Goal: Task Accomplishment & Management: Manage account settings

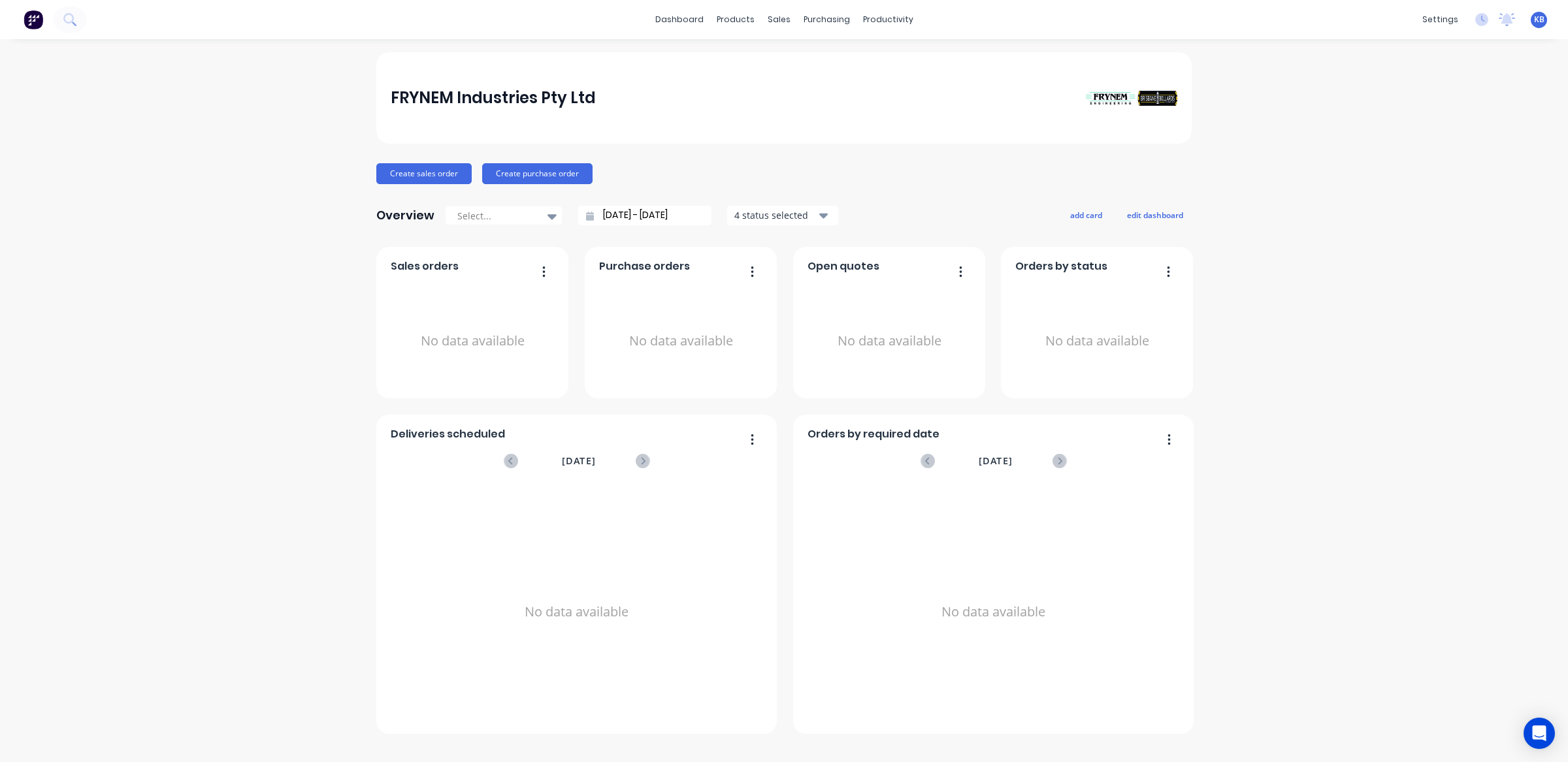
click at [1190, 17] on div "dashboard products sales purchasing productivity dashboard products Product Cat…" at bounding box center [784, 19] width 1568 height 39
click at [740, 16] on div "products" at bounding box center [735, 20] width 51 height 20
click at [778, 62] on div "Product Catalogue" at bounding box center [792, 62] width 81 height 12
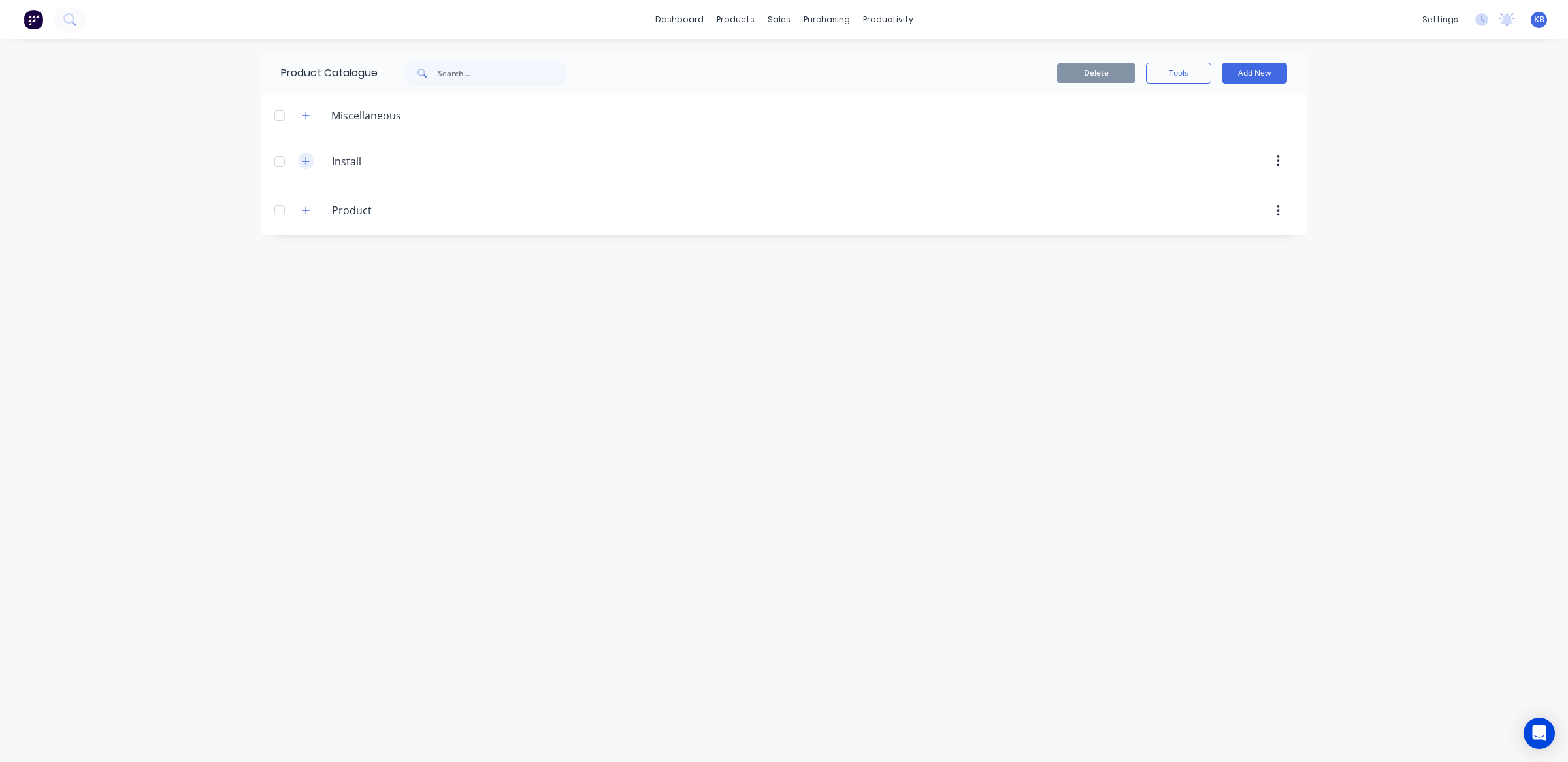
click at [306, 163] on icon "button" at bounding box center [306, 161] width 7 height 7
click at [306, 305] on icon "button" at bounding box center [305, 303] width 8 height 9
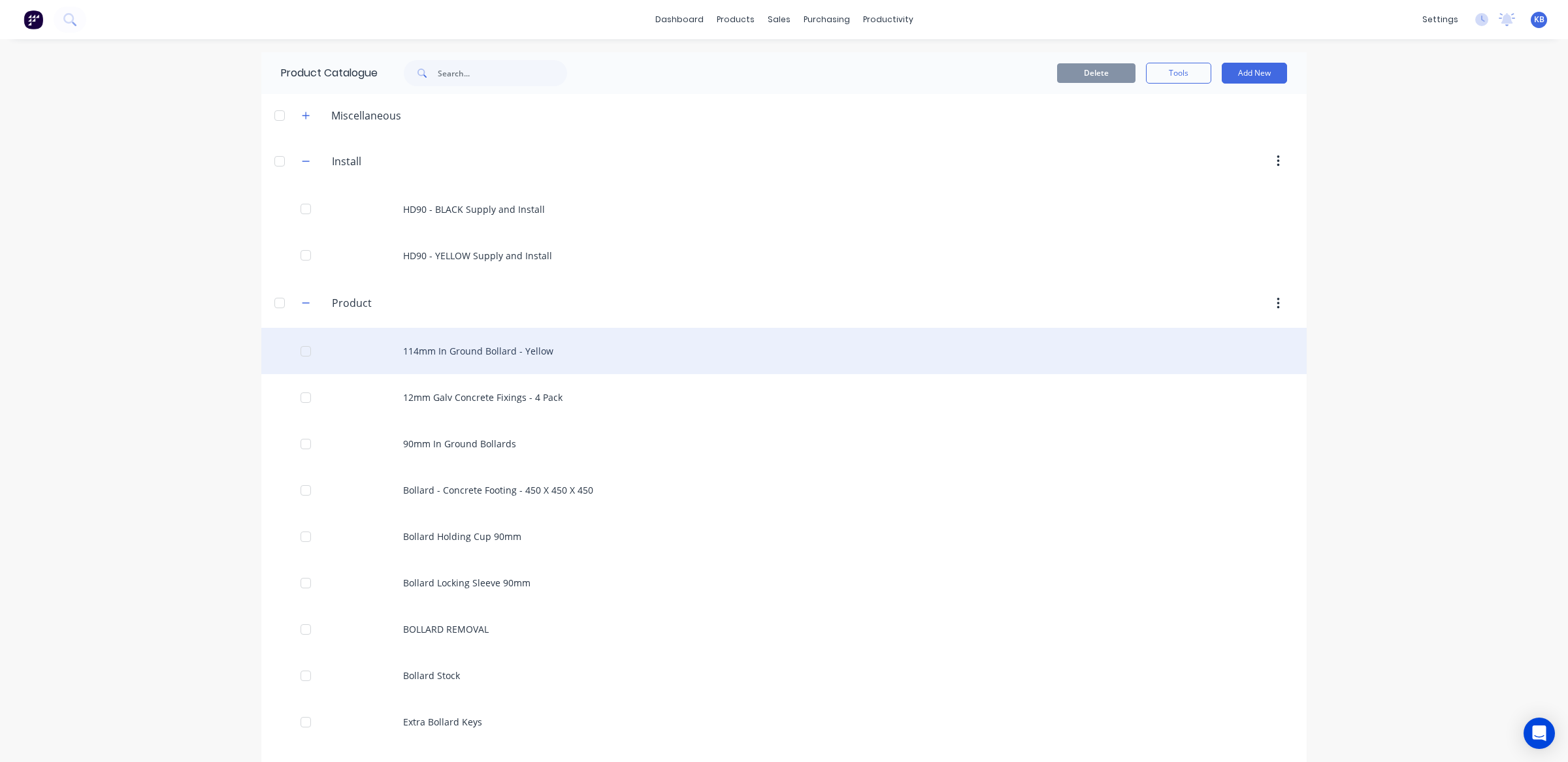
click at [436, 351] on div "114mm In Ground Bollard - Yellow" at bounding box center [784, 351] width 1045 height 47
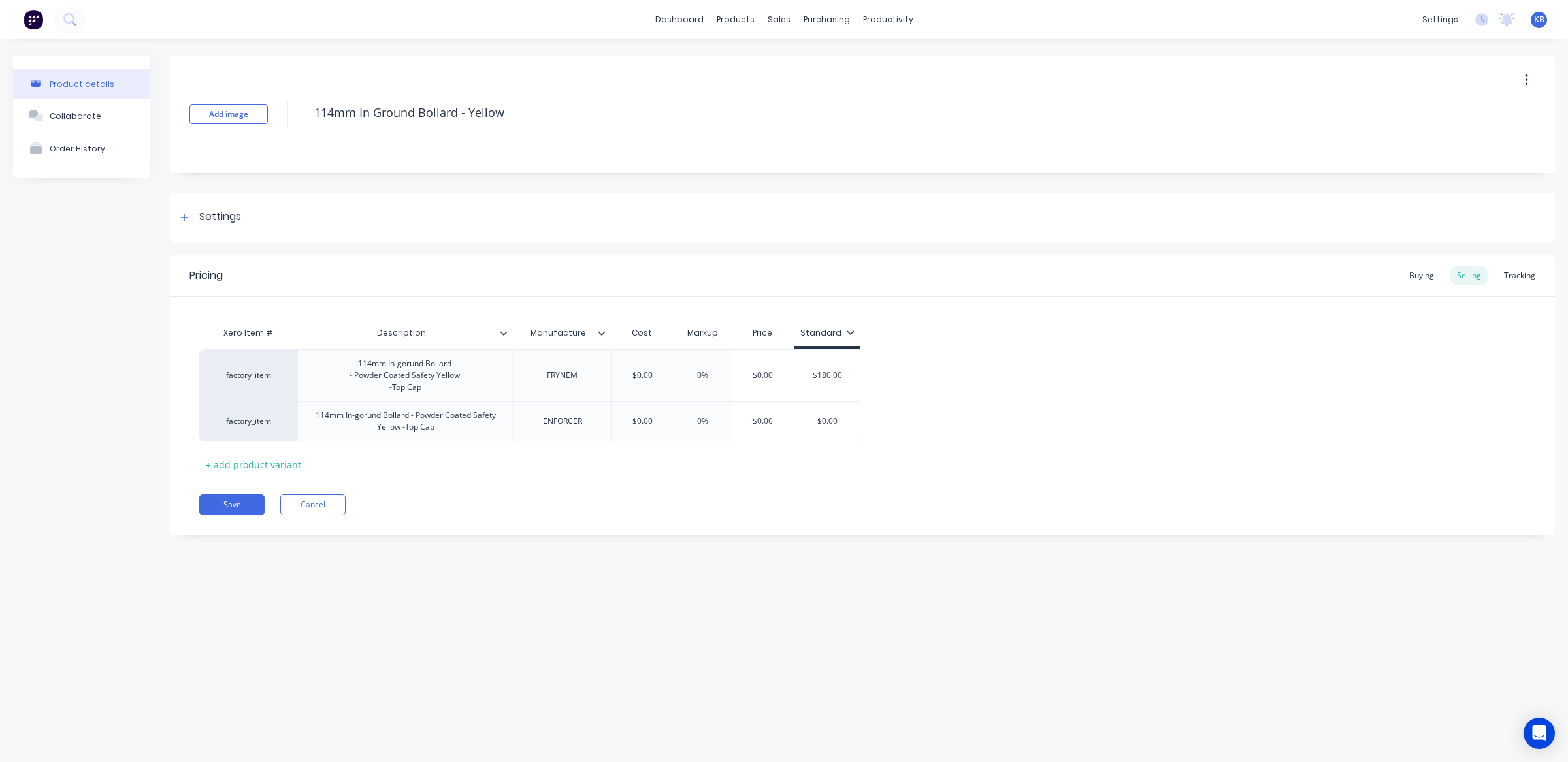
type textarea "x"
type input "$0.00"
click at [824, 421] on input "$0.00" at bounding box center [827, 421] width 65 height 12
click at [845, 420] on input "$0.00" at bounding box center [827, 421] width 65 height 12
click at [256, 428] on div "factory_item" at bounding box center [248, 421] width 98 height 40
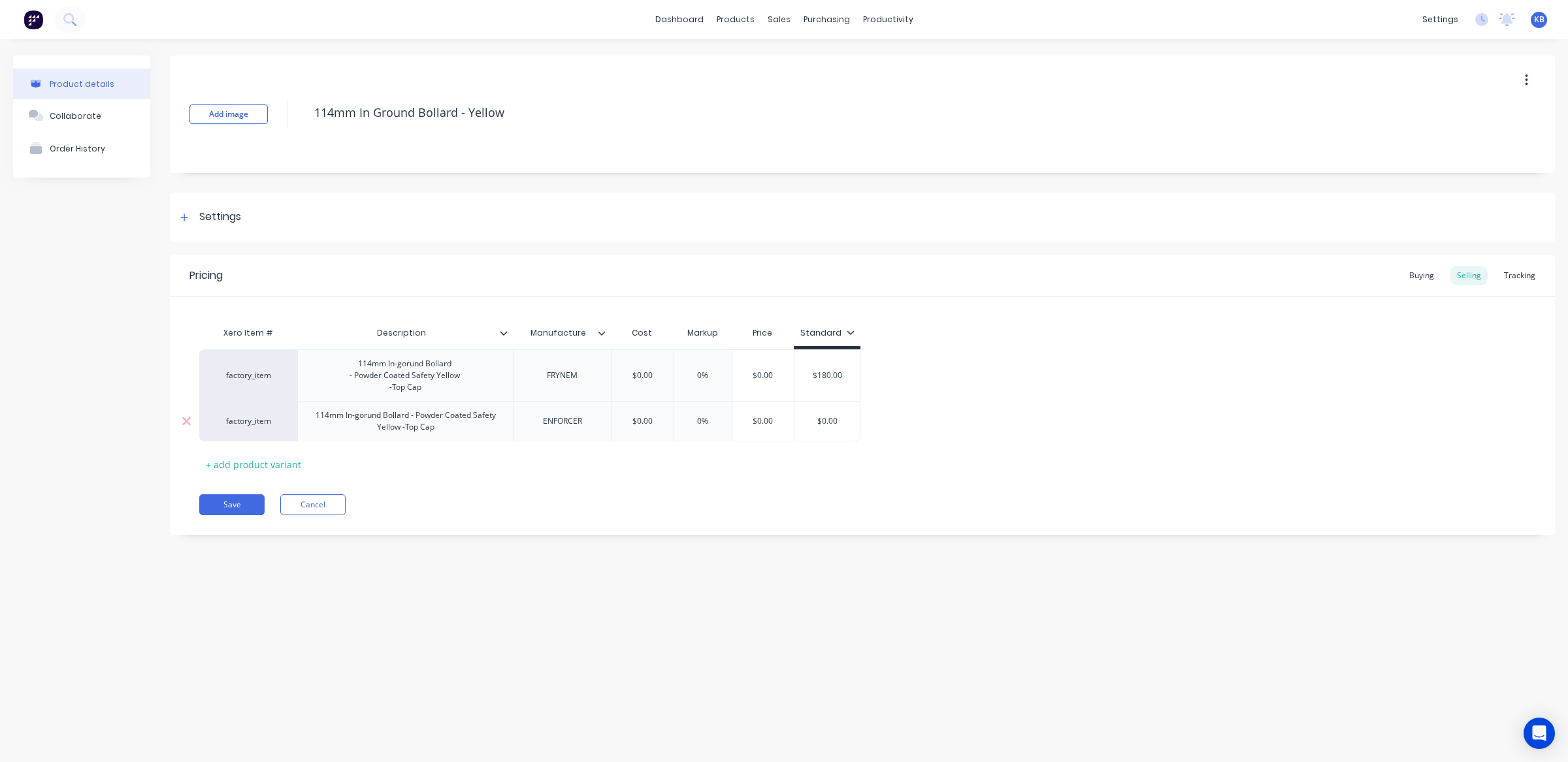
click at [262, 424] on div "factory_item" at bounding box center [248, 421] width 72 height 12
drag, startPoint x: 278, startPoint y: 426, endPoint x: 221, endPoint y: 425, distance: 57.0
click at [221, 425] on input at bounding box center [248, 422] width 72 height 13
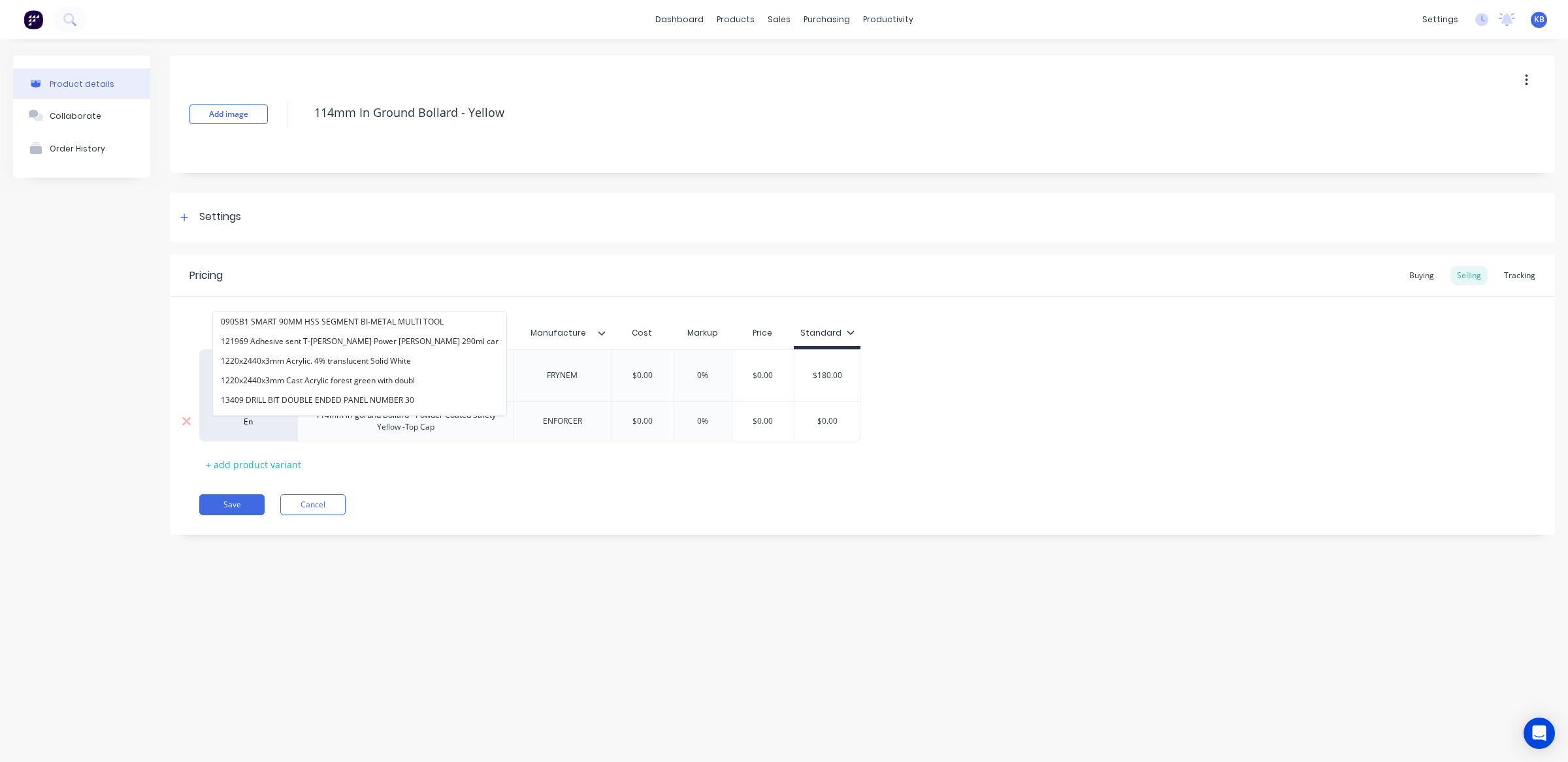
type input "E"
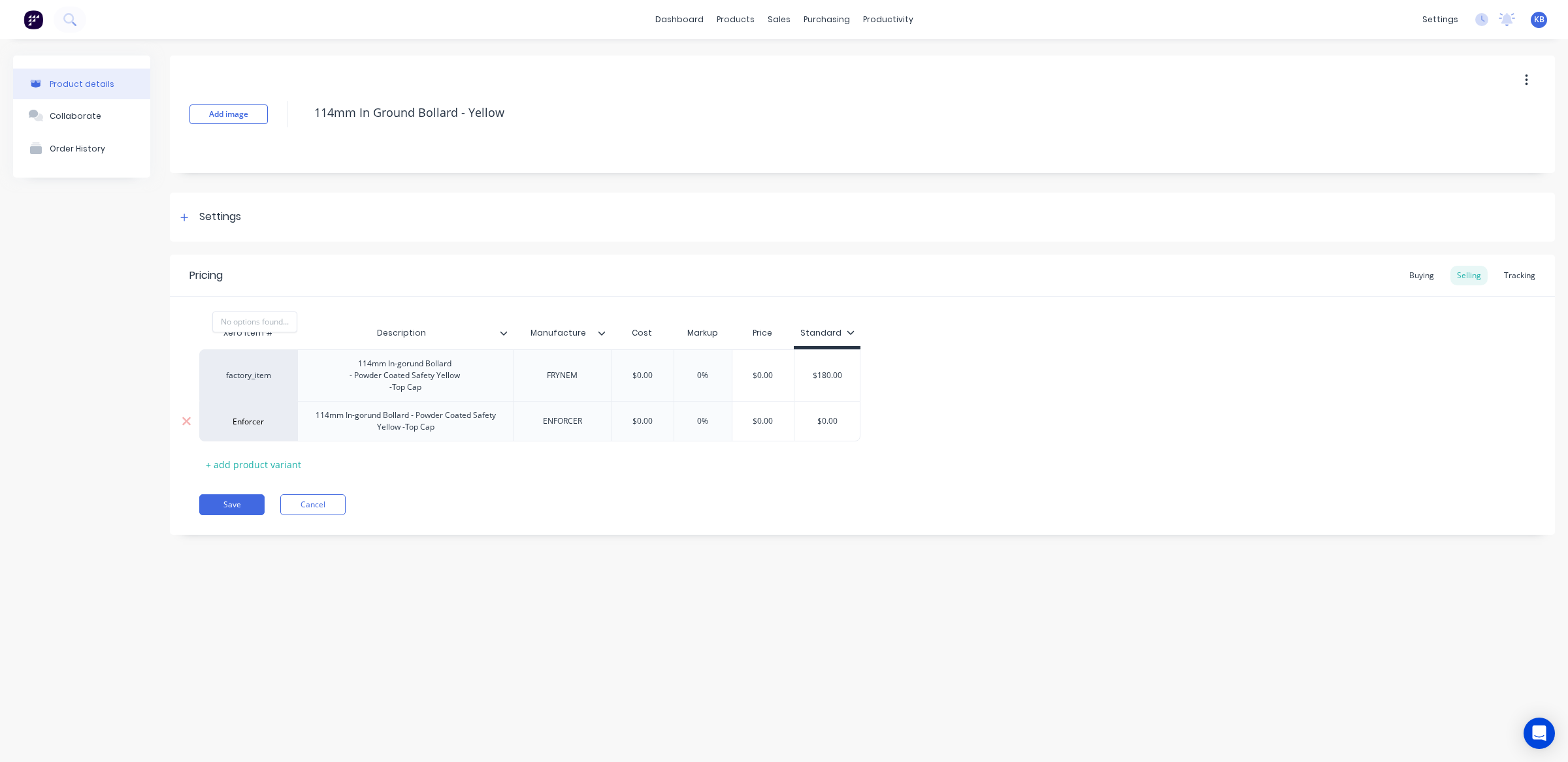
type input "Enforcer"
click at [462, 504] on div "Save Cancel" at bounding box center [877, 505] width 1355 height 21
click at [183, 756] on div "dashboard products sales purchasing productivity dashboard products Product Cat…" at bounding box center [784, 381] width 1568 height 762
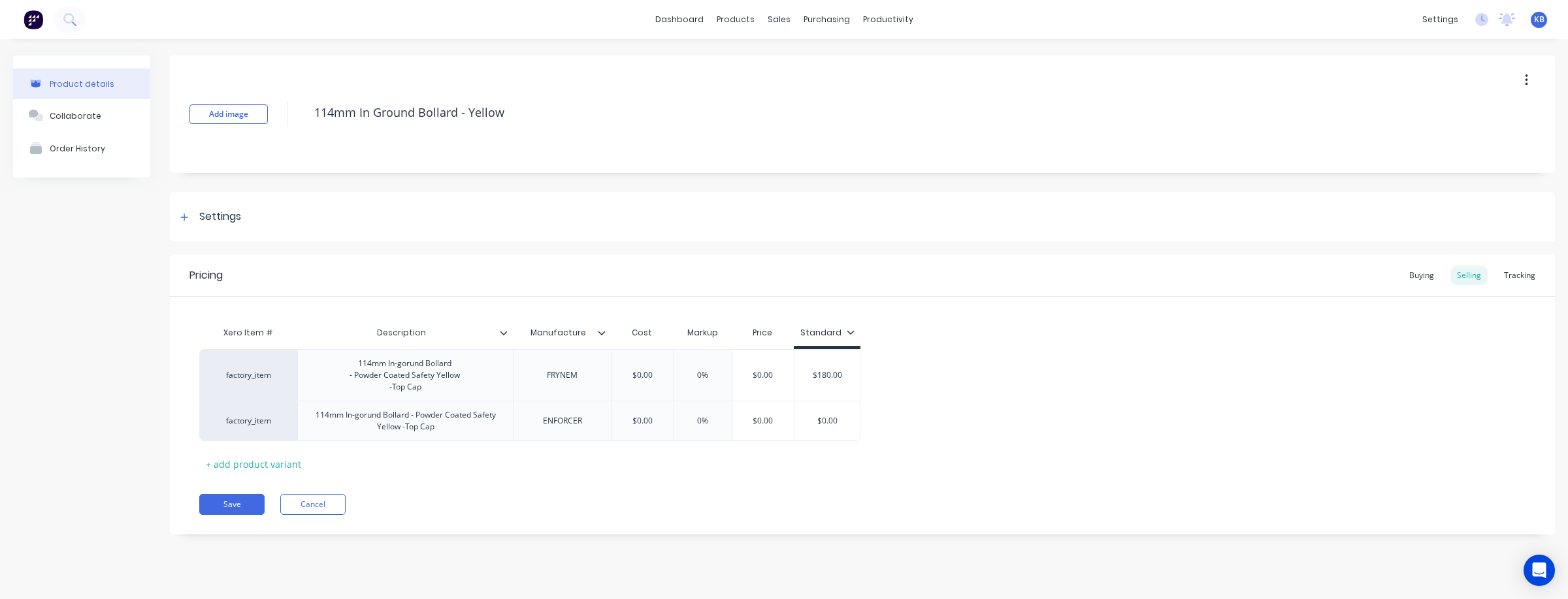
click at [373, 474] on div "Xero Item # Description Manufacture Cost Markup Price Standard factory_item 114…" at bounding box center [862, 397] width 1326 height 155
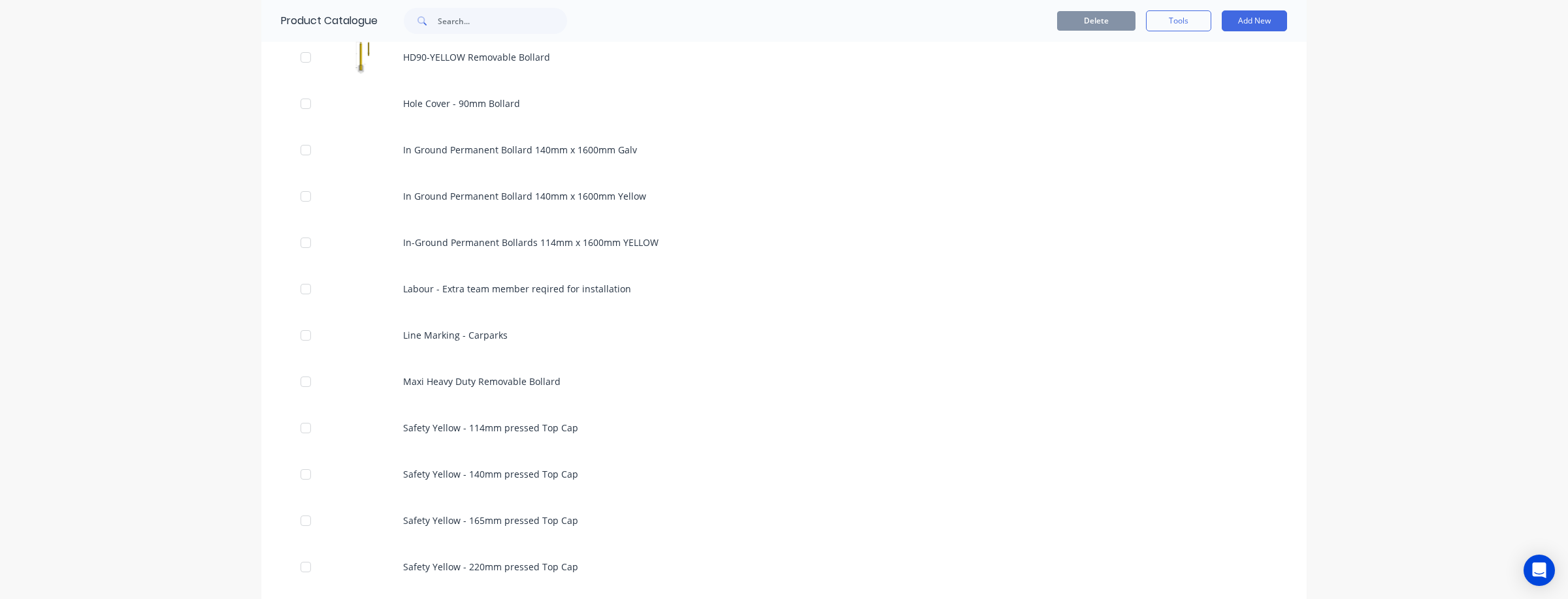
scroll to position [1132, 0]
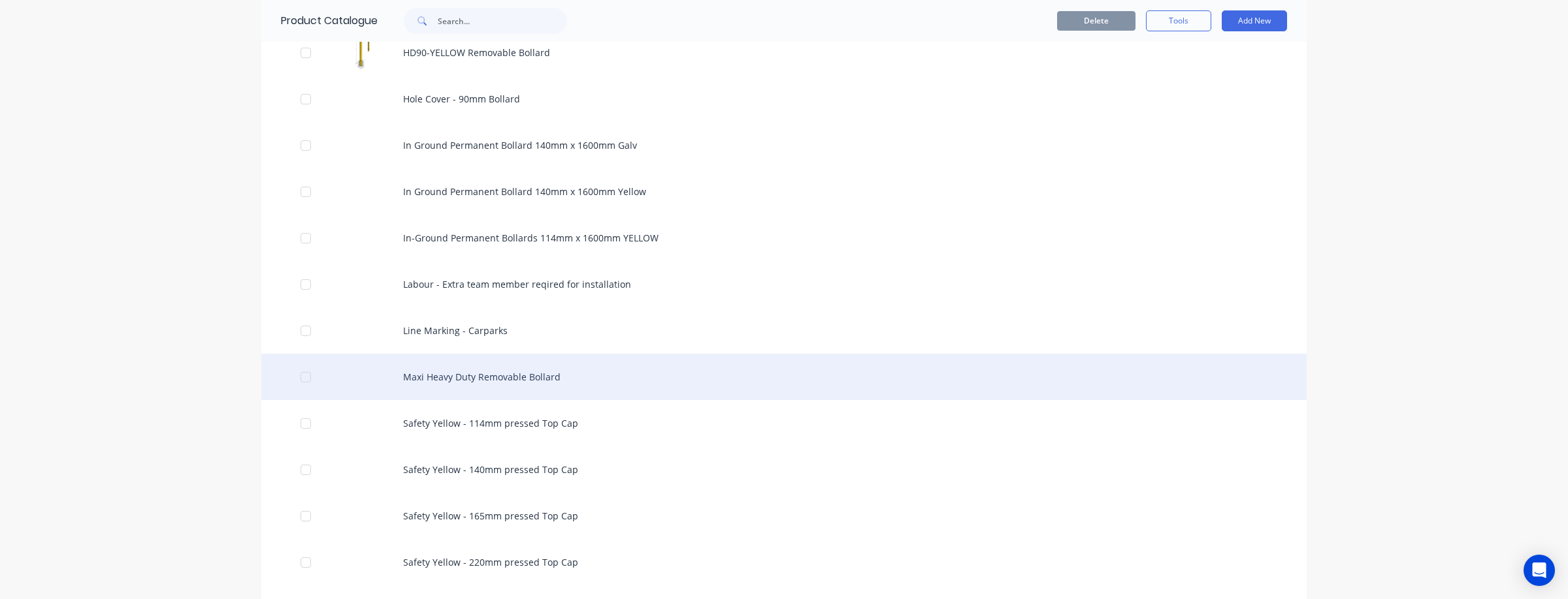
click at [443, 375] on div "Maxi Heavy Duty Removable Bollard" at bounding box center [784, 377] width 1045 height 47
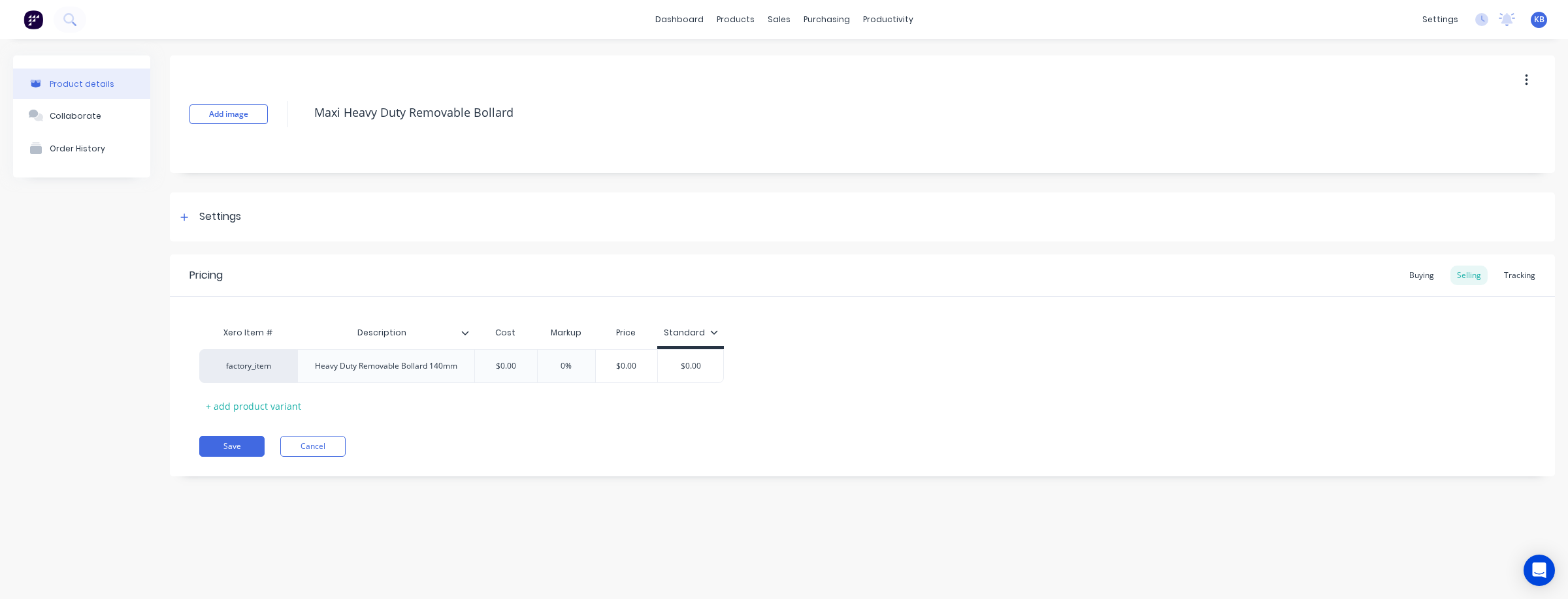
type textarea "x"
click at [269, 367] on div "factory_item" at bounding box center [248, 366] width 72 height 12
type input "B"
click at [616, 417] on div "Pricing Buying Selling Tracking Xero Item # Description Cost Markup Price Stand…" at bounding box center [862, 365] width 1385 height 222
click at [245, 367] on div "factory_item" at bounding box center [248, 366] width 72 height 12
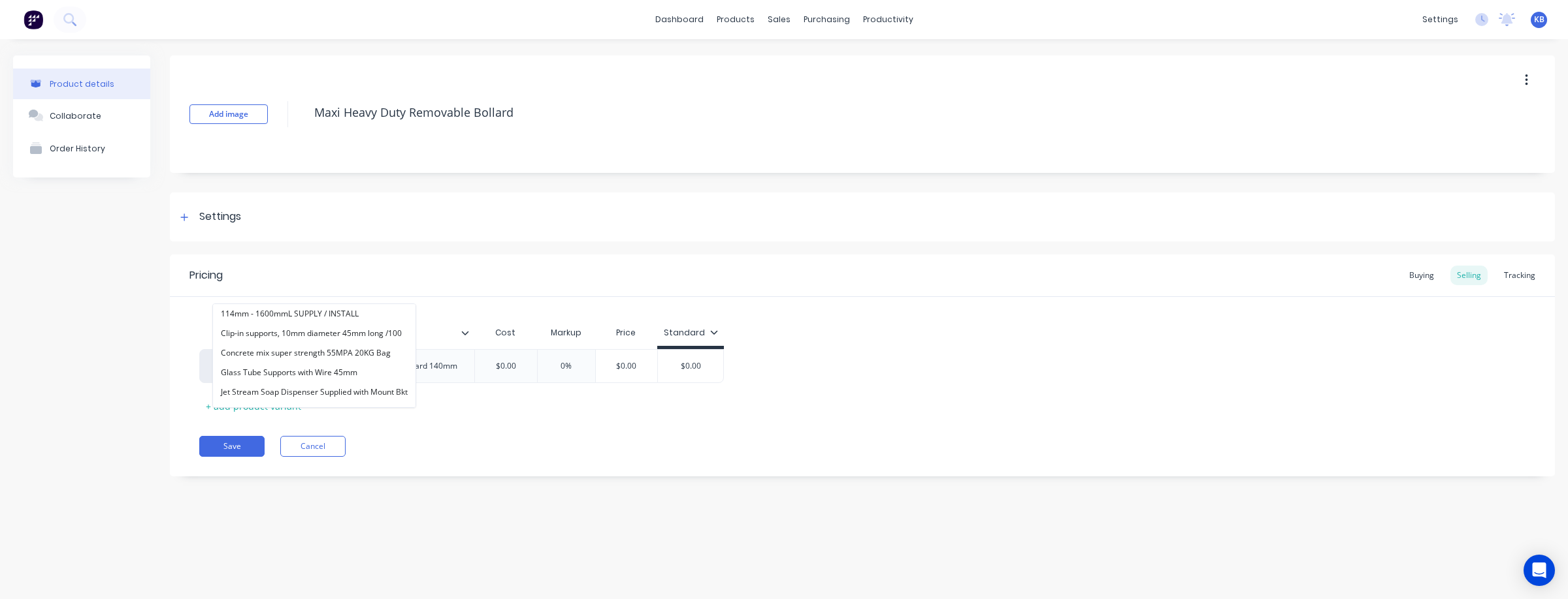
type input "S"
type input "B"
type input "S"
click at [469, 435] on div "Pricing Buying Selling Tracking Xero Item # Description Cost Markup Price Stand…" at bounding box center [862, 365] width 1385 height 222
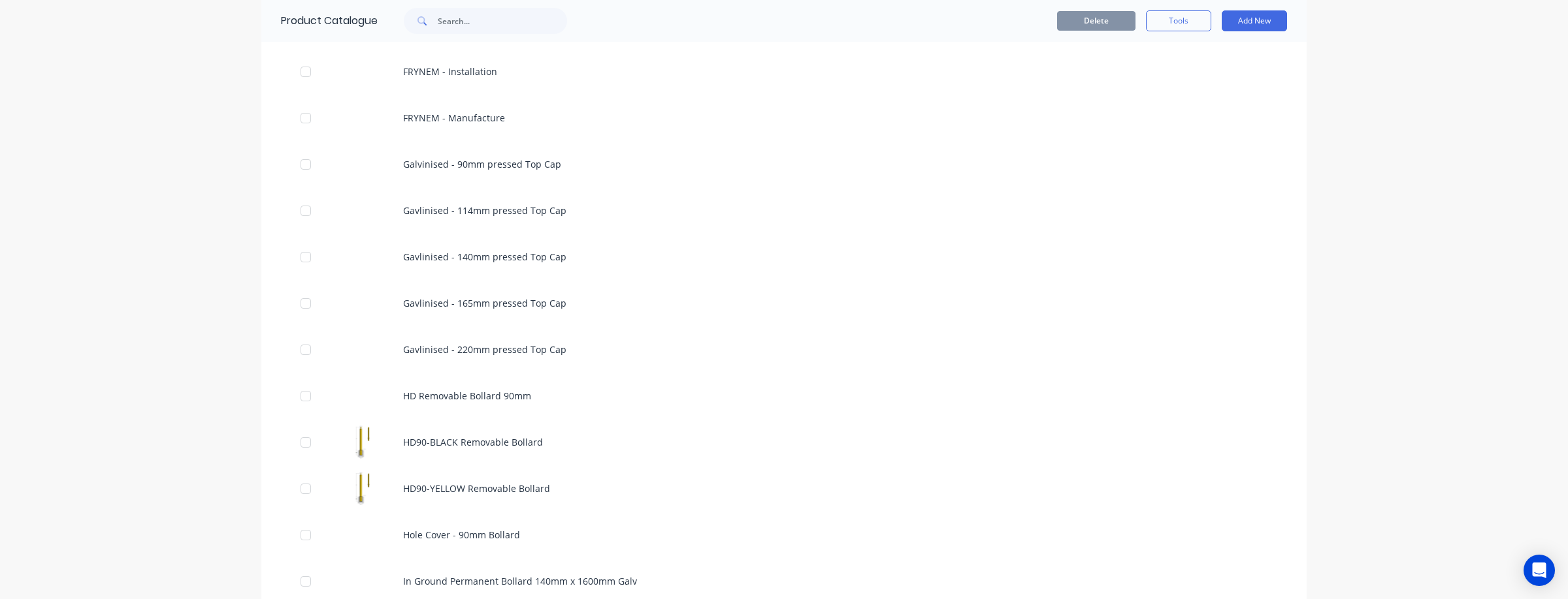
scroll to position [706, 0]
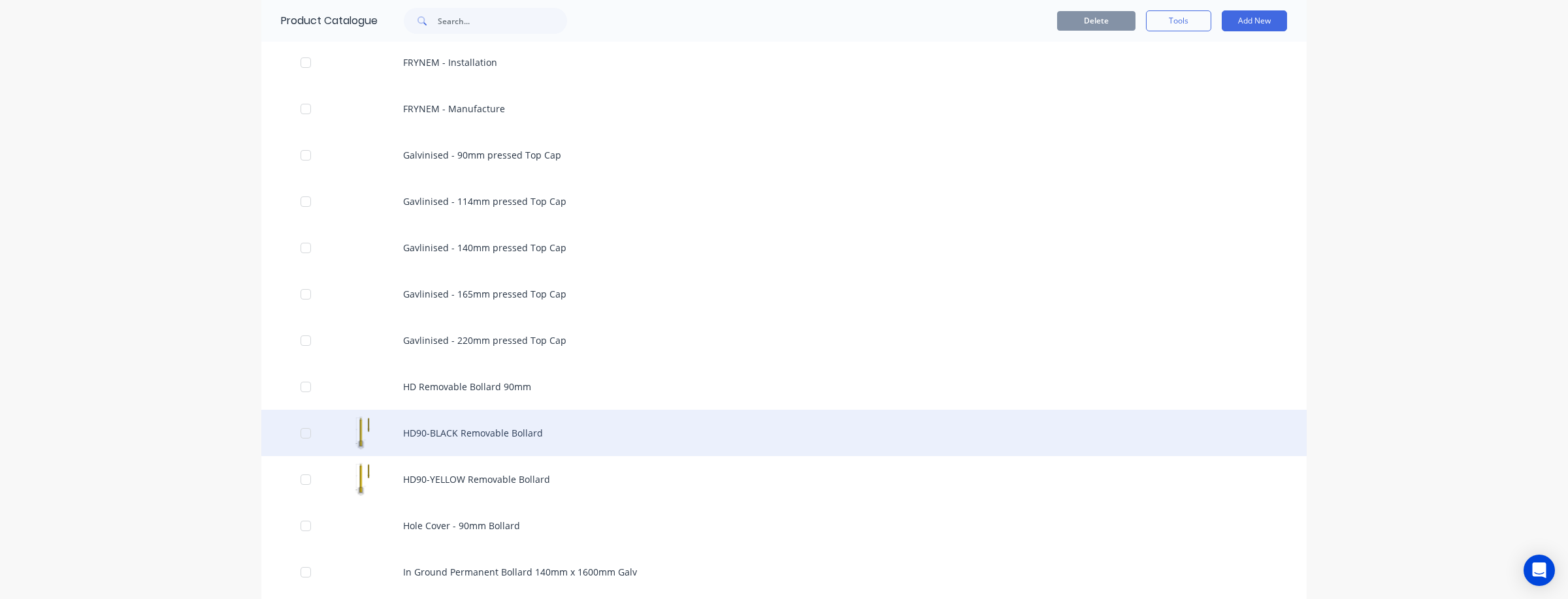
click at [465, 441] on div "HD90-BLACK Removable Bollard" at bounding box center [784, 433] width 1045 height 47
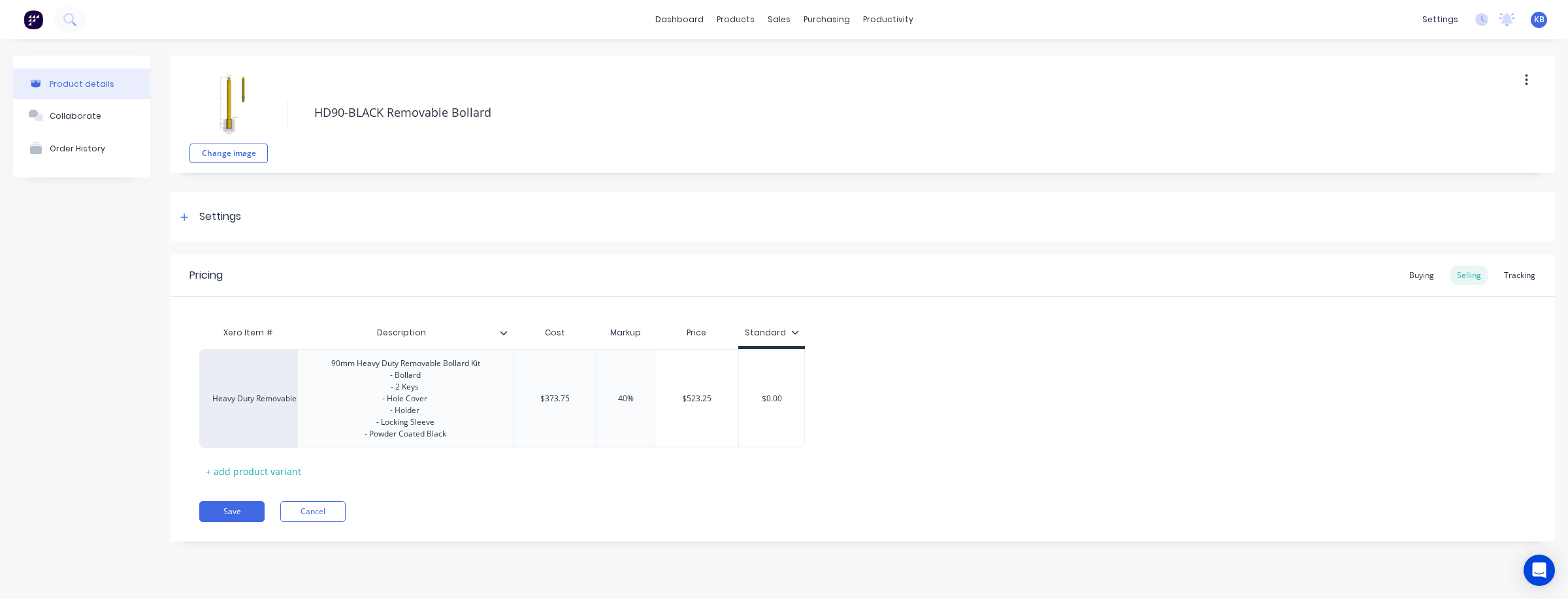
type textarea "x"
click at [269, 405] on div "Heavy Duty Removable Bollard 90mm" at bounding box center [248, 398] width 98 height 99
click at [265, 399] on div "Heavy Duty Removable Bollard 90mm" at bounding box center [248, 398] width 72 height 12
click at [289, 437] on div "Heavy Duty Removable Bollard 90mm CUSTOM BOLLARDS 044BMT1 SMART 44MM BIMETAL SA…" at bounding box center [248, 398] width 98 height 99
click at [218, 401] on div "Heavy Duty Removable Bollard 90mm" at bounding box center [248, 398] width 72 height 12
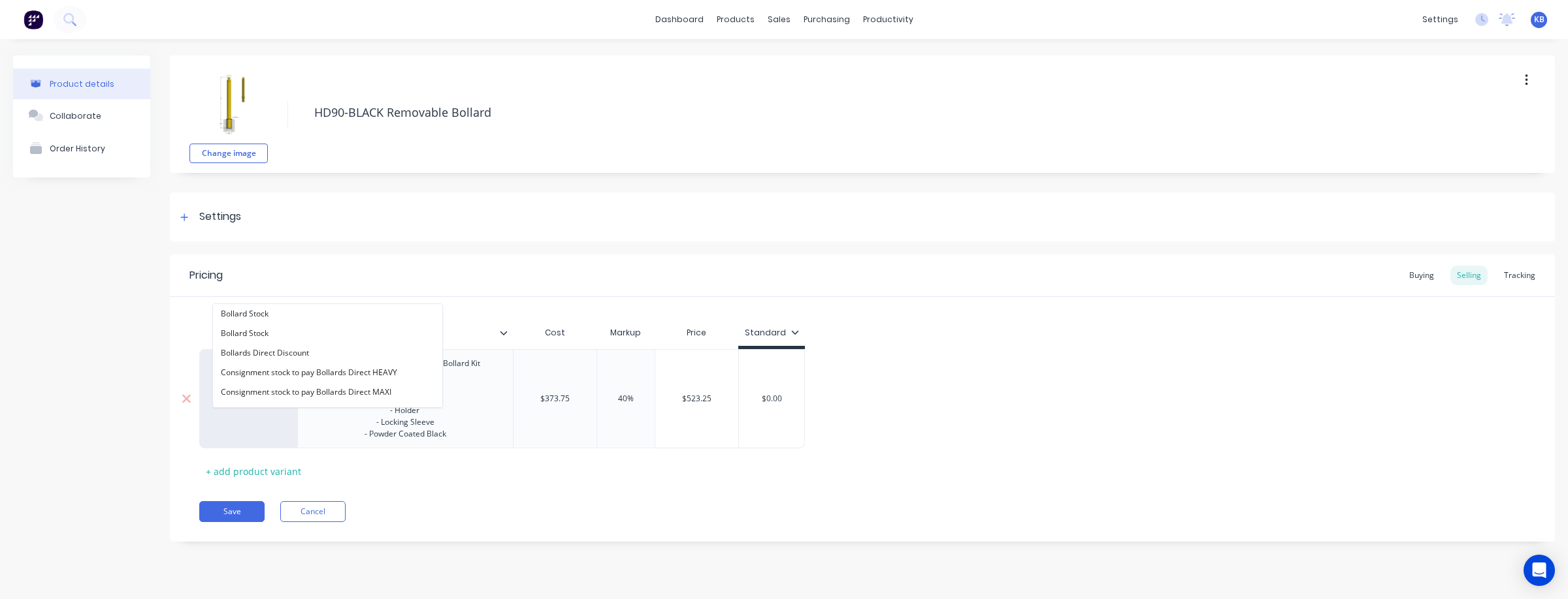
click at [248, 425] on div "Heavy Duty Removable Bollard 90mm Bollards Bollard Stock Bollard Stock Bollards…" at bounding box center [248, 398] width 98 height 99
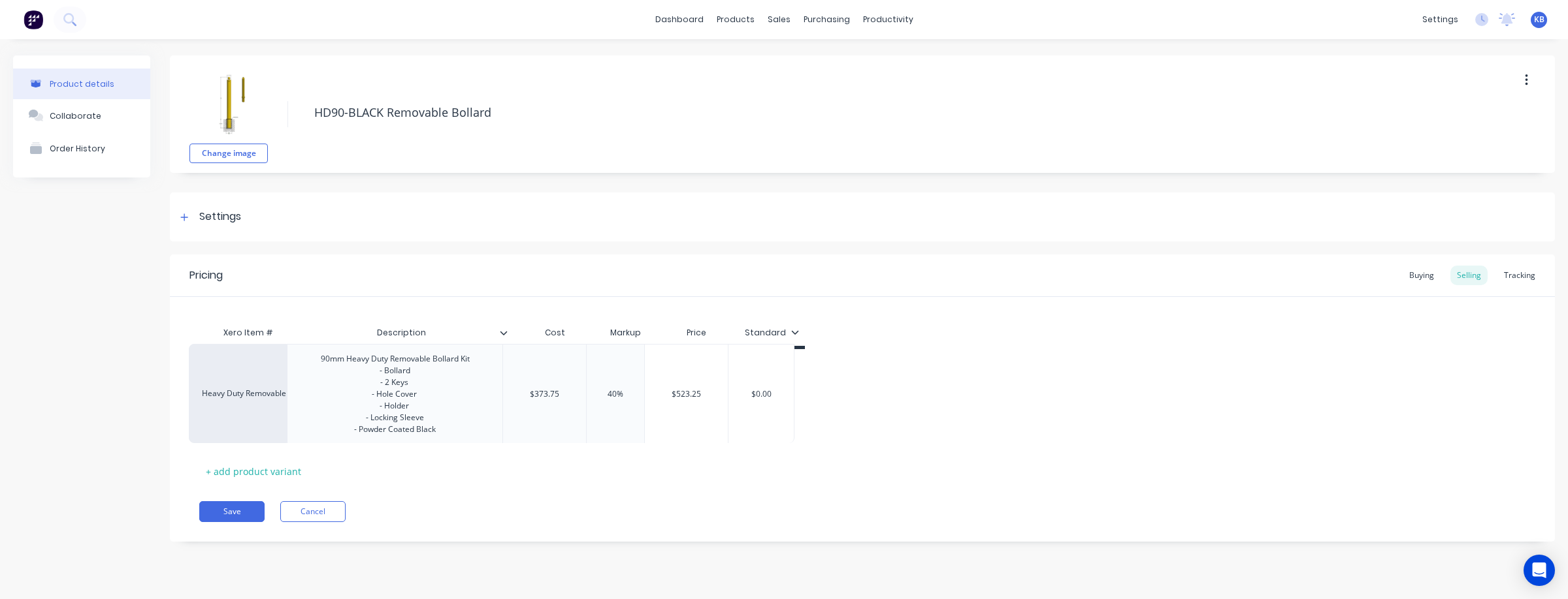
drag, startPoint x: 212, startPoint y: 401, endPoint x: 205, endPoint y: 396, distance: 8.6
click at [205, 395] on div "Heavy Duty Removable Bollard 90mm Bollards 90mm Heavy Duty Removable Bollard Ki…" at bounding box center [862, 398] width 1326 height 99
click at [230, 402] on div "Heavy Duty Removable Bollard 90mm" at bounding box center [248, 398] width 72 height 12
type input "B"
type input "hd re"
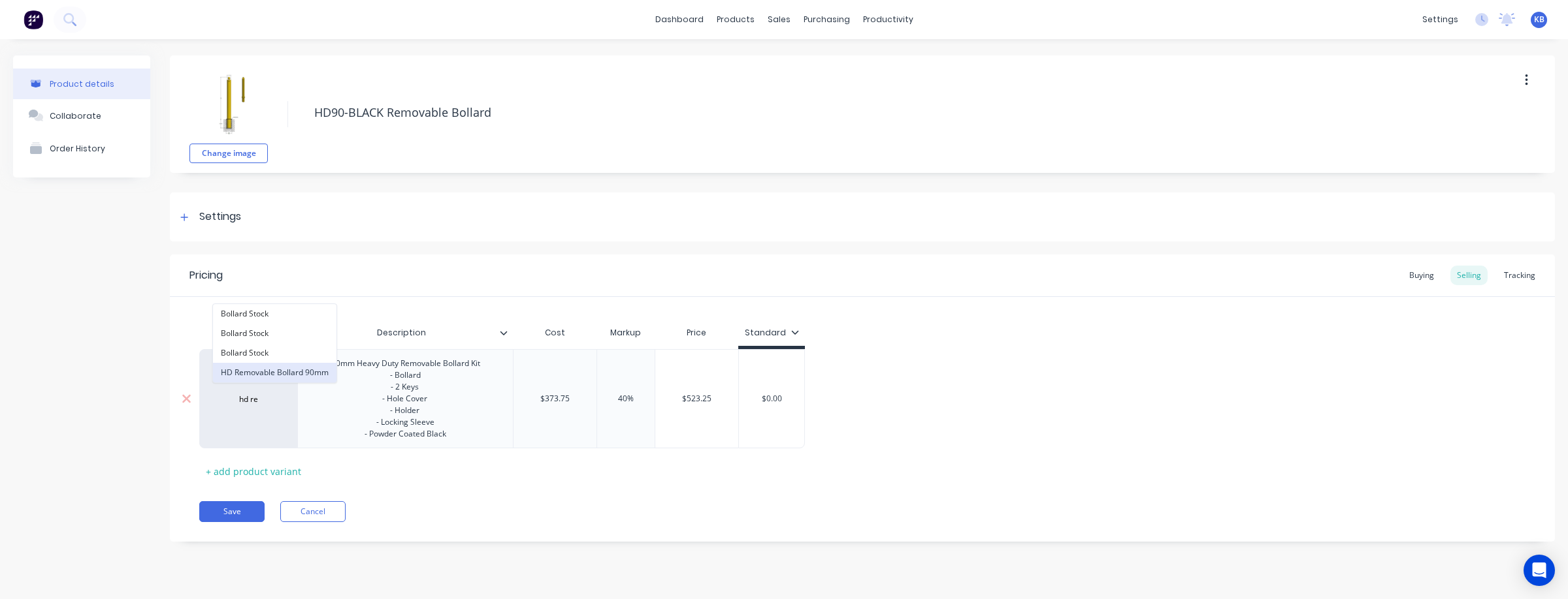
click at [281, 374] on button "HD Removable Bollard 90mm" at bounding box center [274, 373] width 124 height 20
click at [1427, 273] on div "Buying" at bounding box center [1422, 275] width 38 height 20
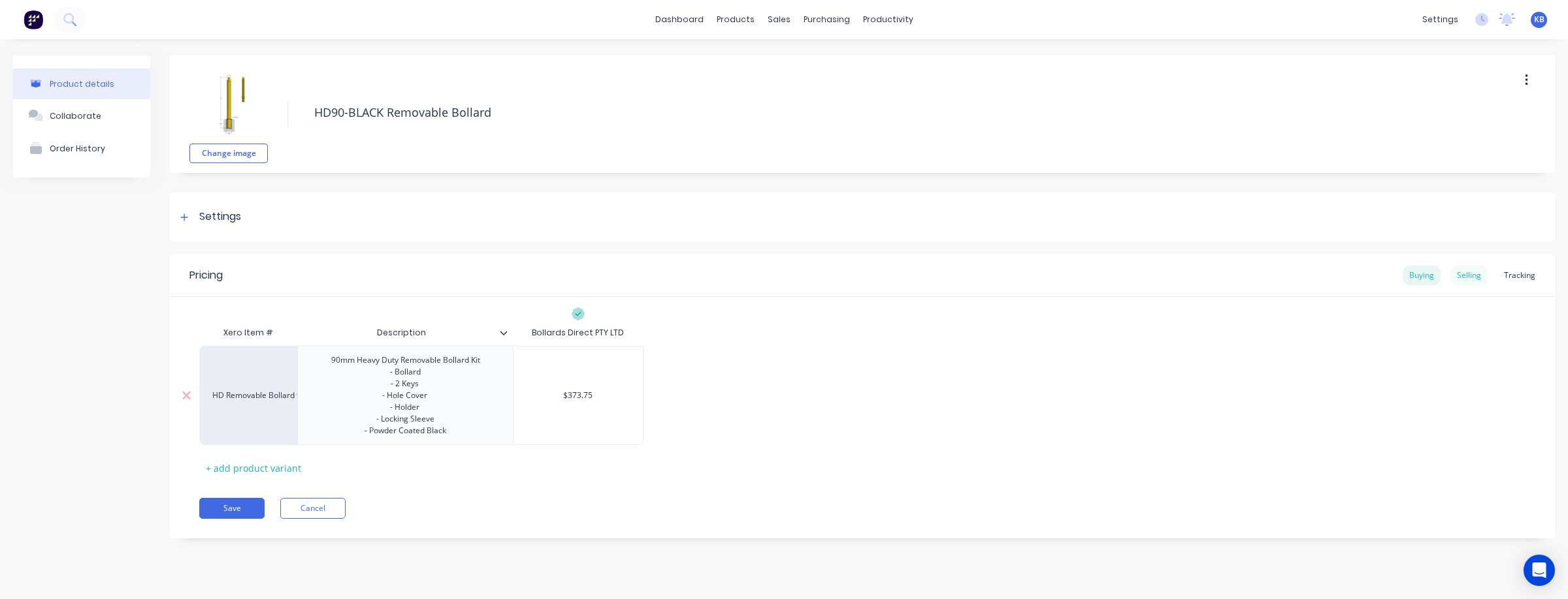
click at [1468, 274] on div "Selling" at bounding box center [1468, 275] width 37 height 20
click at [1429, 276] on div "Buying" at bounding box center [1422, 275] width 38 height 20
click at [1474, 273] on div "Selling" at bounding box center [1468, 275] width 37 height 20
click at [285, 472] on div "+ add product variant" at bounding box center [253, 471] width 108 height 20
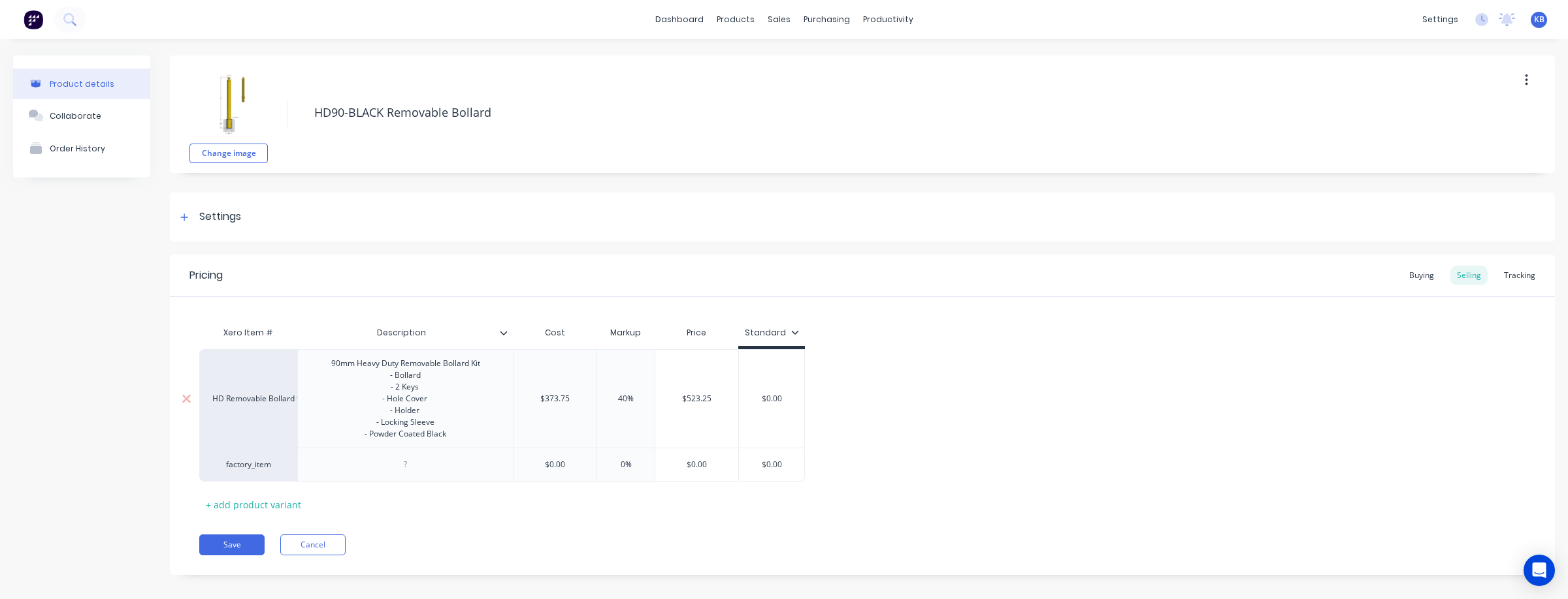
click at [443, 438] on div "90mm Heavy Duty Removable Bollard Kit - Bollard - 2 Keys - Hole Cover - Holder …" at bounding box center [406, 399] width 170 height 88
click at [445, 434] on div "90mm Heavy Duty Removable Bollard Kit - Bollard - 2 Keys - Hole Cover - Holder …" at bounding box center [406, 399] width 170 height 88
drag, startPoint x: 458, startPoint y: 437, endPoint x: 327, endPoint y: 369, distance: 147.6
click at [327, 369] on div "90mm Heavy Duty Removable Bollard Kit - Bollard - 2 Keys - Hole Cover - Holder …" at bounding box center [406, 399] width 170 height 88
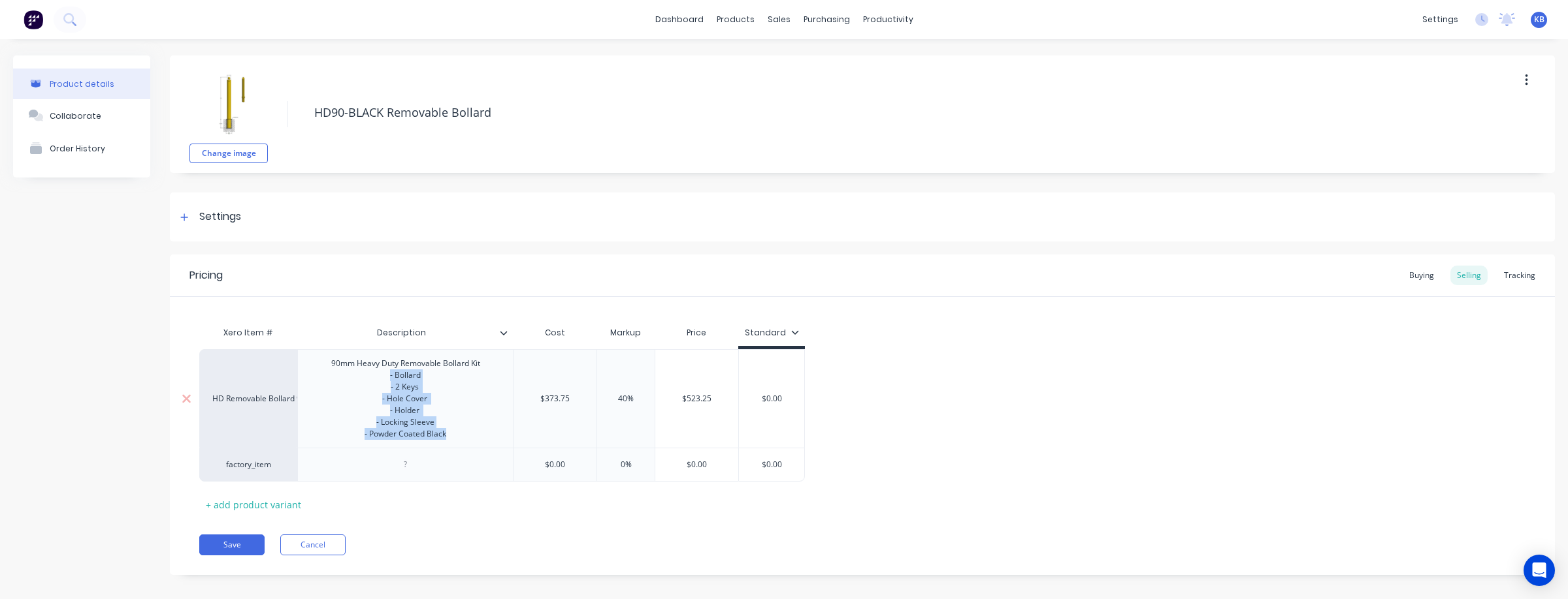
drag, startPoint x: 327, startPoint y: 369, endPoint x: 358, endPoint y: 393, distance: 39.2
click at [327, 369] on div "90mm Heavy Duty Removable Bollard Kit - Bollard - 2 Keys - Hole Cover - Holder …" at bounding box center [406, 399] width 170 height 88
drag, startPoint x: 435, startPoint y: 436, endPoint x: 320, endPoint y: 350, distance: 143.6
click at [320, 350] on div "90mm Heavy Duty Removable Bollard Kit - Bollard - 2 Keys - Hole Cover - Holder …" at bounding box center [404, 398] width 216 height 99
copy div "90mm Heavy Duty Removable Bollard Kit - Bollard - 2 Keys - Hole Cover - Holder …"
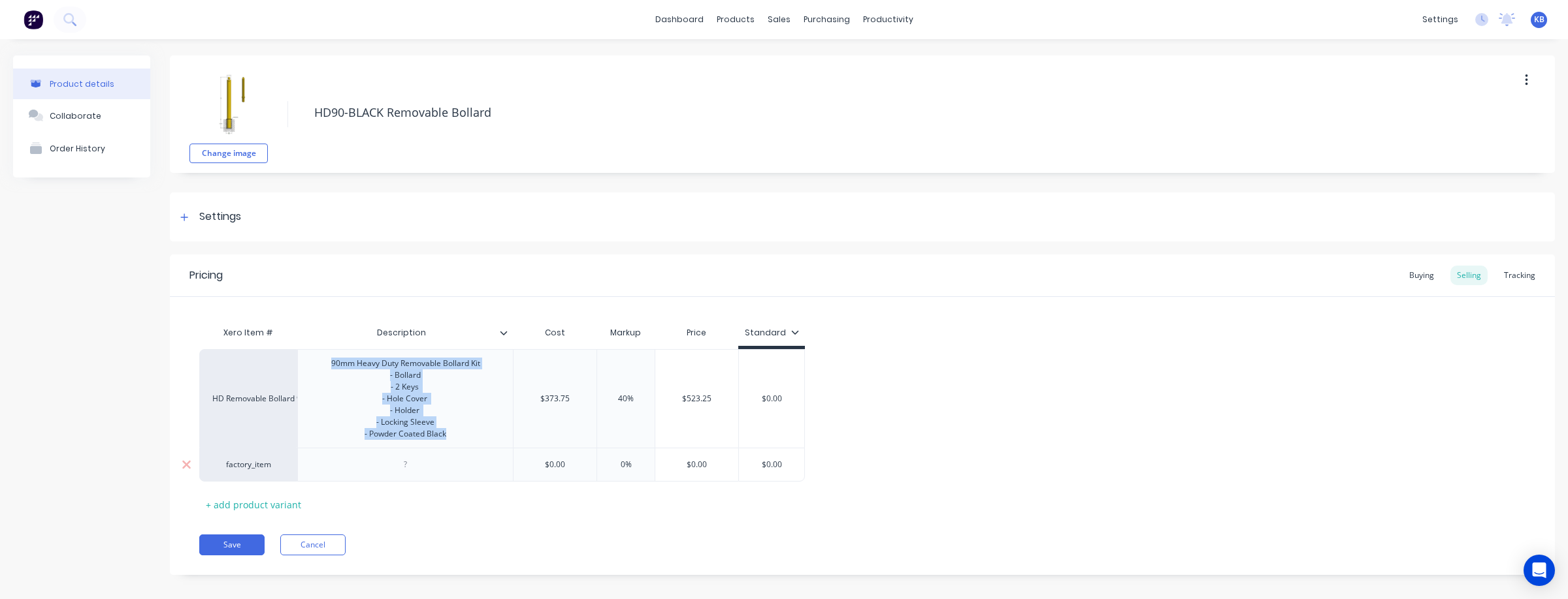
type textarea "x"
click at [418, 468] on div at bounding box center [406, 465] width 65 height 17
paste div
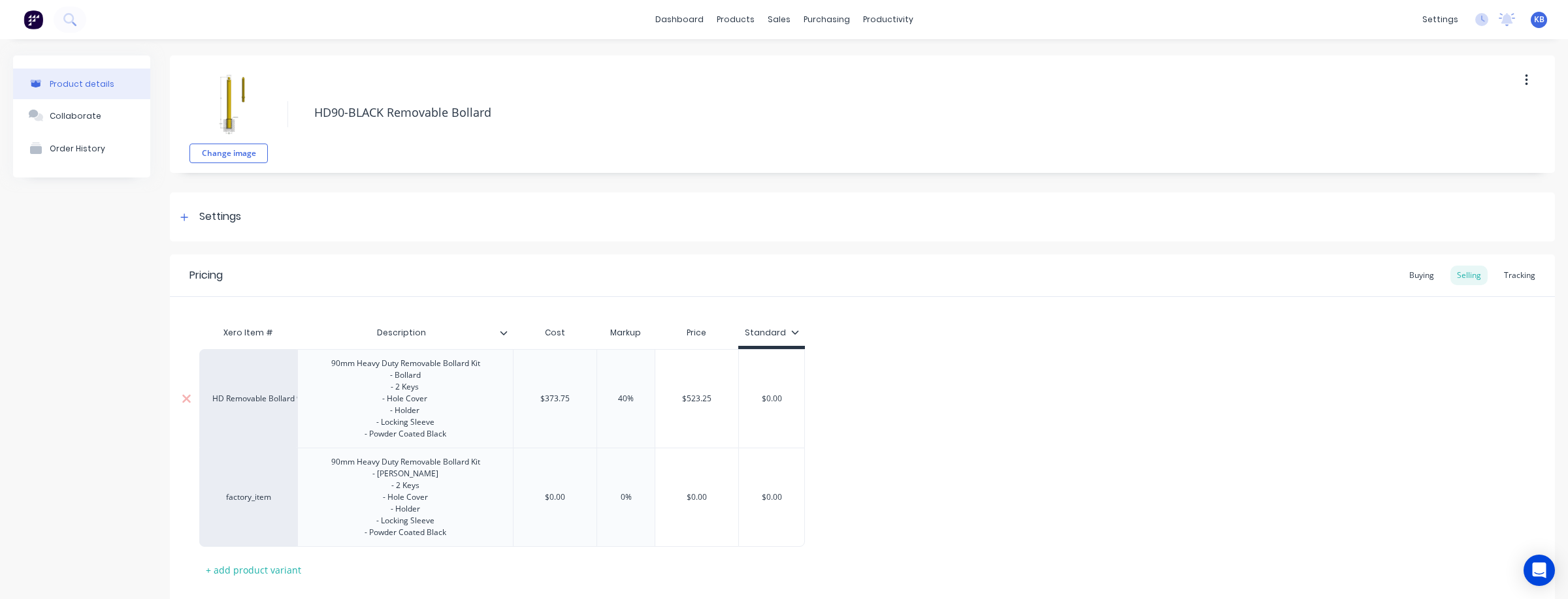
type textarea "x"
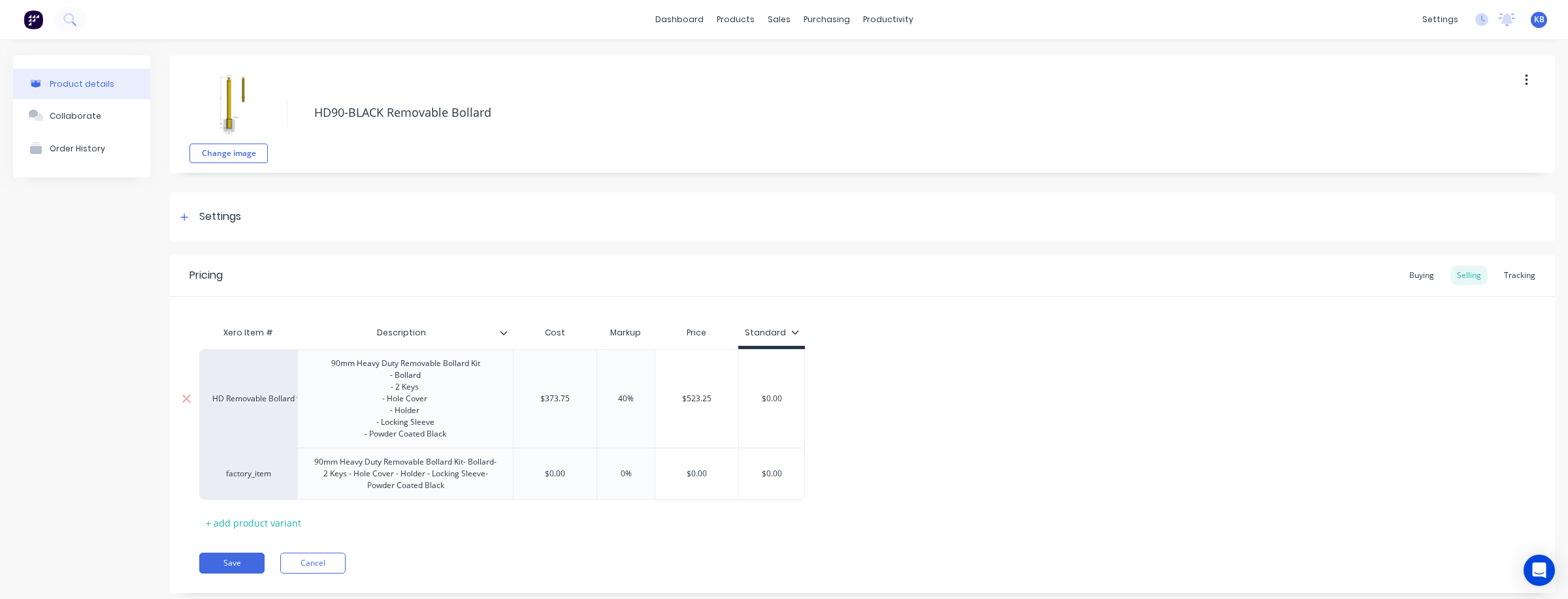
click at [325, 364] on div "90mm Heavy Duty Removable Bollard Kit - Bollard - 2 Keys - Hole Cover - Holder …" at bounding box center [406, 399] width 170 height 88
click at [240, 479] on div "factory_item" at bounding box center [248, 473] width 72 height 12
type textarea "x"
drag, startPoint x: 267, startPoint y: 490, endPoint x: 283, endPoint y: 487, distance: 16.3
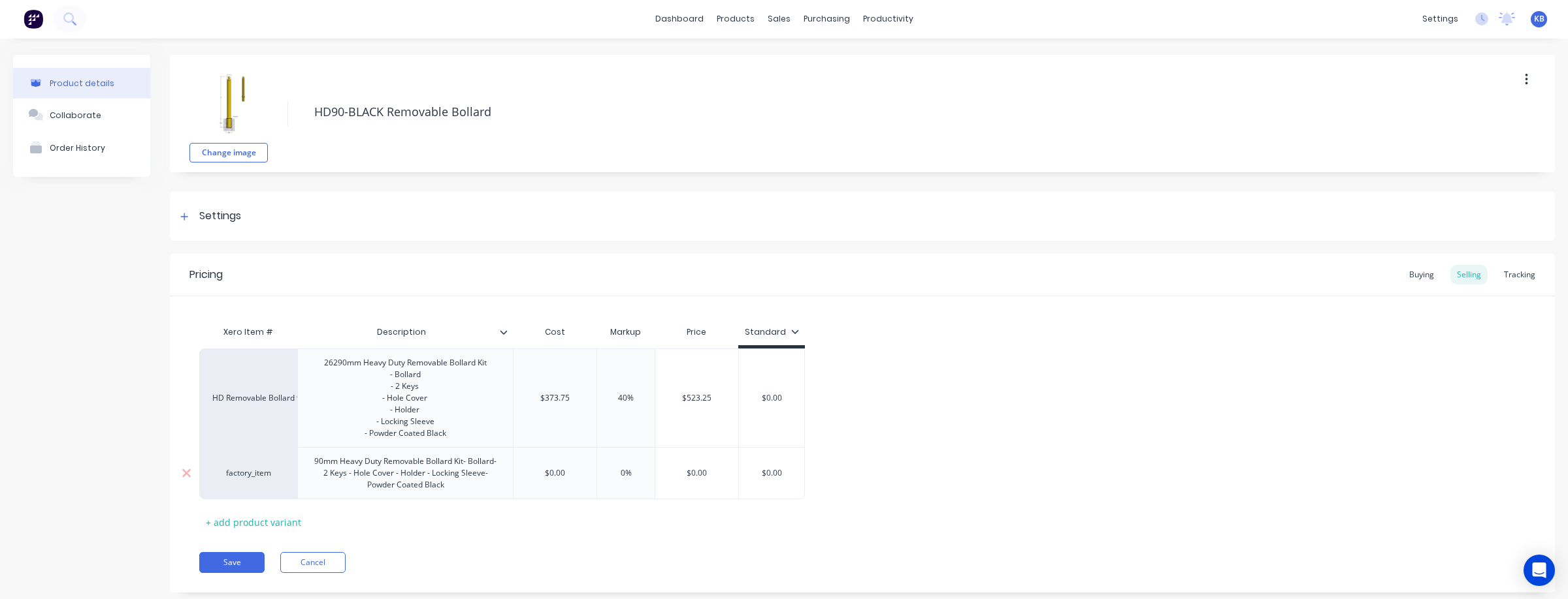
click at [267, 479] on div "factory_item" at bounding box center [248, 473] width 72 height 12
type input "HD Rem"
click at [282, 386] on button "HD Removable Bollard 90mm" at bounding box center [274, 385] width 124 height 20
click at [316, 474] on div "90mm Heavy Duty Removable Bollard Kit- Bollard- 2 Keys - Hole Cover - Holder - …" at bounding box center [405, 473] width 204 height 40
click at [460, 494] on div "260 90mm Heavy Duty Removable Bollard Kit- Bollard- 2 Keys - Hole Cover - Holde…" at bounding box center [405, 473] width 204 height 40
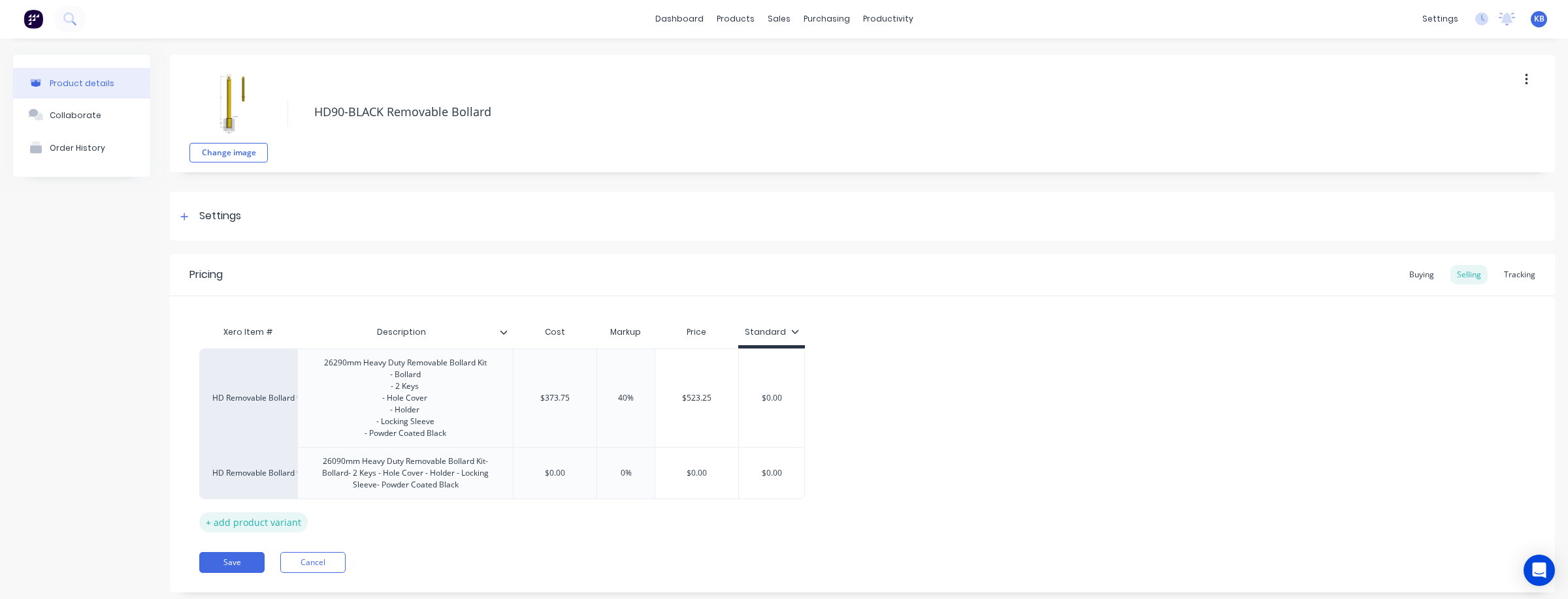
click at [267, 533] on div "+ add product variant" at bounding box center [253, 522] width 108 height 20
type textarea "x"
click at [248, 533] on div "factory_item" at bounding box center [248, 516] width 98 height 34
click at [254, 521] on div "factory_item" at bounding box center [248, 516] width 72 height 12
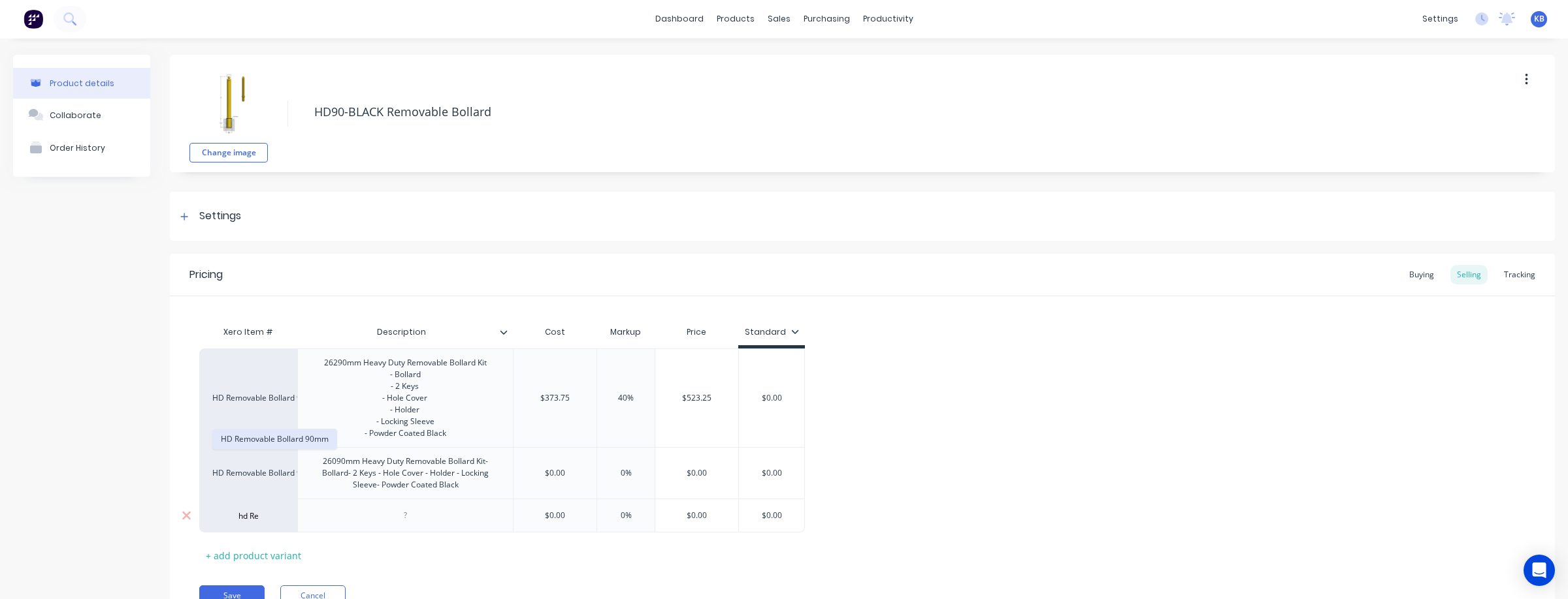
type input "hd Re"
click at [269, 441] on button "HD Removable Bollard 90mm" at bounding box center [274, 439] width 124 height 20
type textarea "x"
click at [409, 524] on div at bounding box center [406, 516] width 65 height 17
paste div
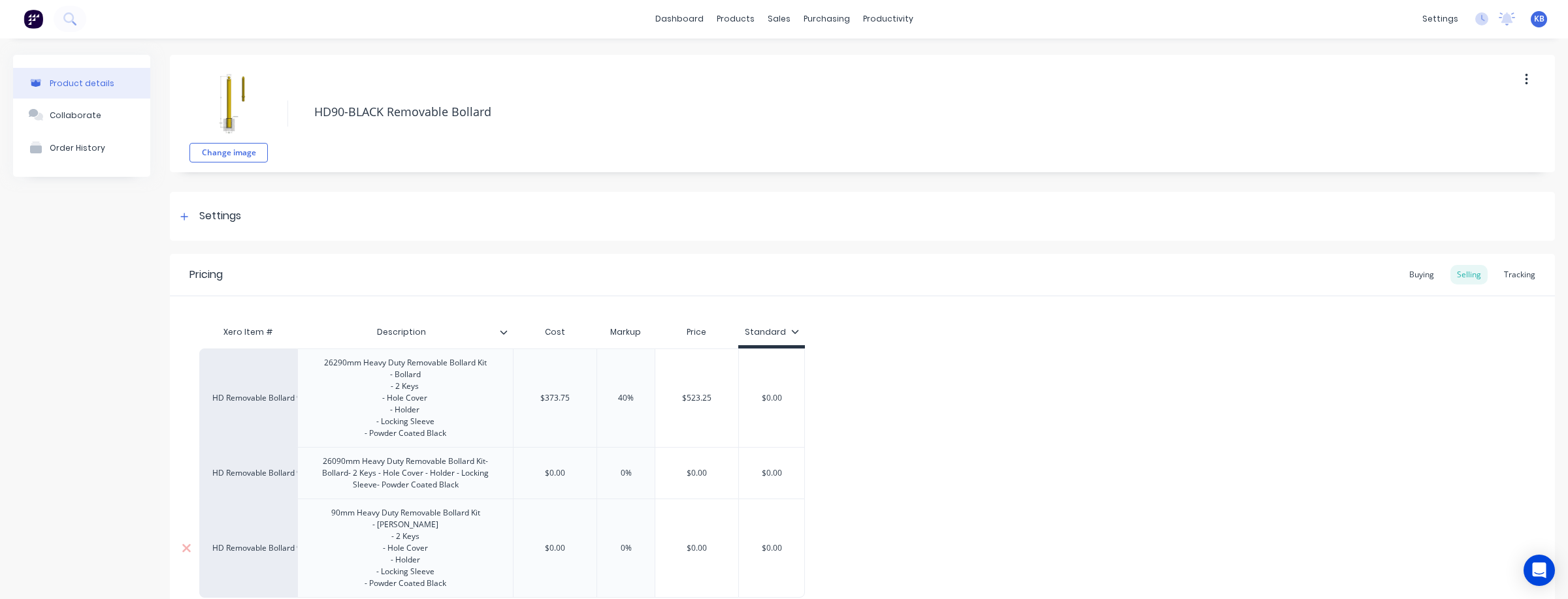
scroll to position [4, 0]
click at [330, 535] on div "90mm Heavy Duty Removable Bollard Kit - Bollard - 2 Keys - Hole Cover - Holder …" at bounding box center [406, 546] width 170 height 88
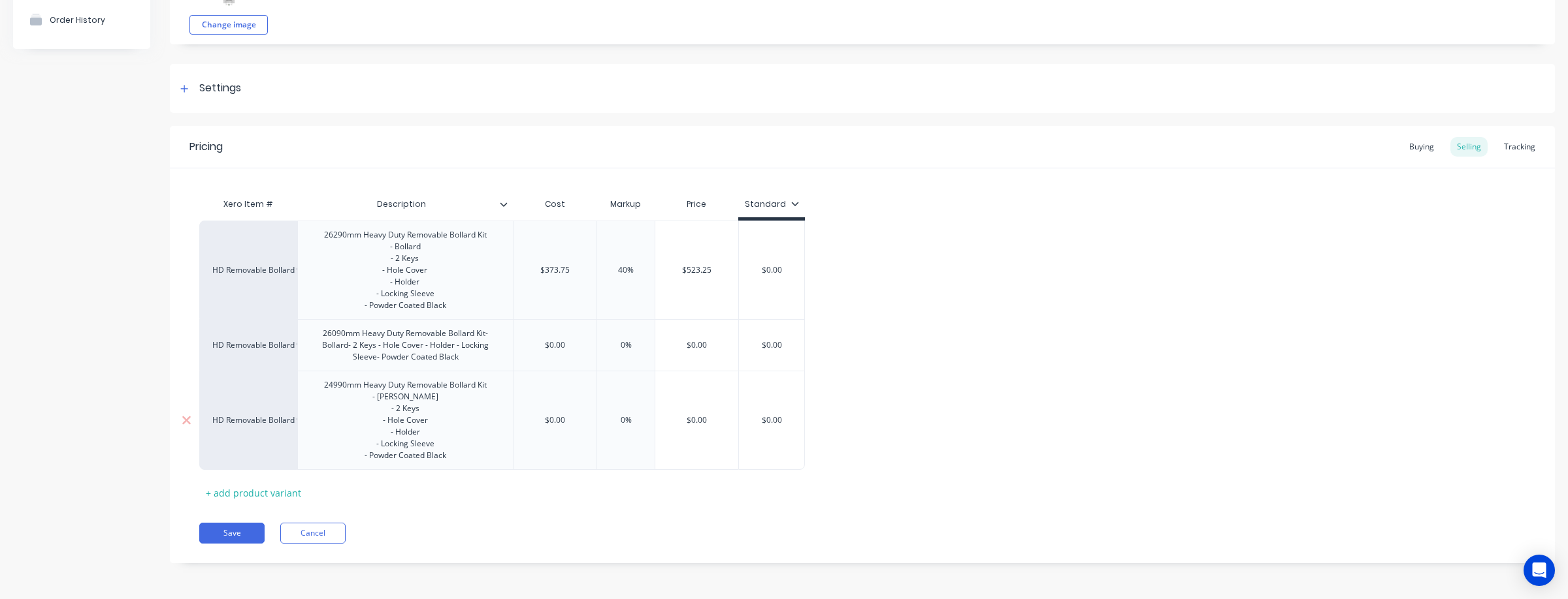
scroll to position [164, 0]
click at [291, 491] on div "+ add product variant" at bounding box center [253, 493] width 108 height 20
type textarea "x"
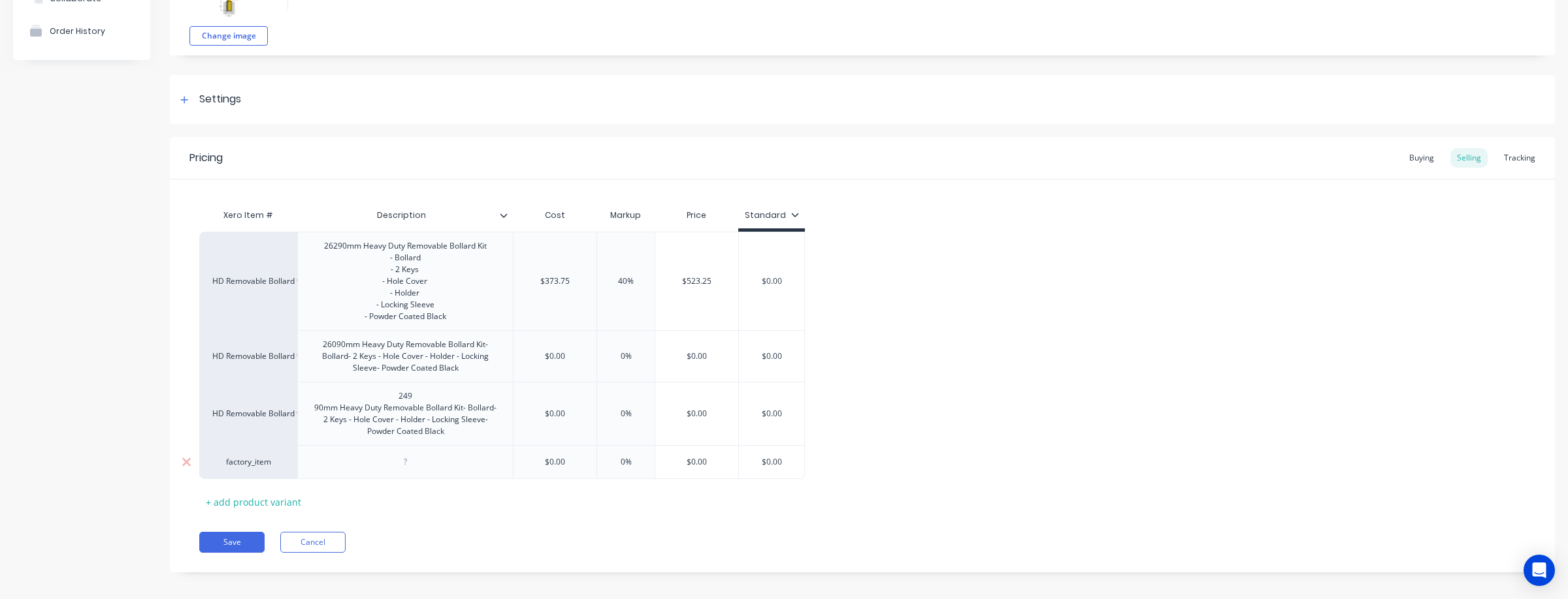
scroll to position [116, 0]
click at [245, 480] on div "factory_item" at bounding box center [248, 463] width 98 height 34
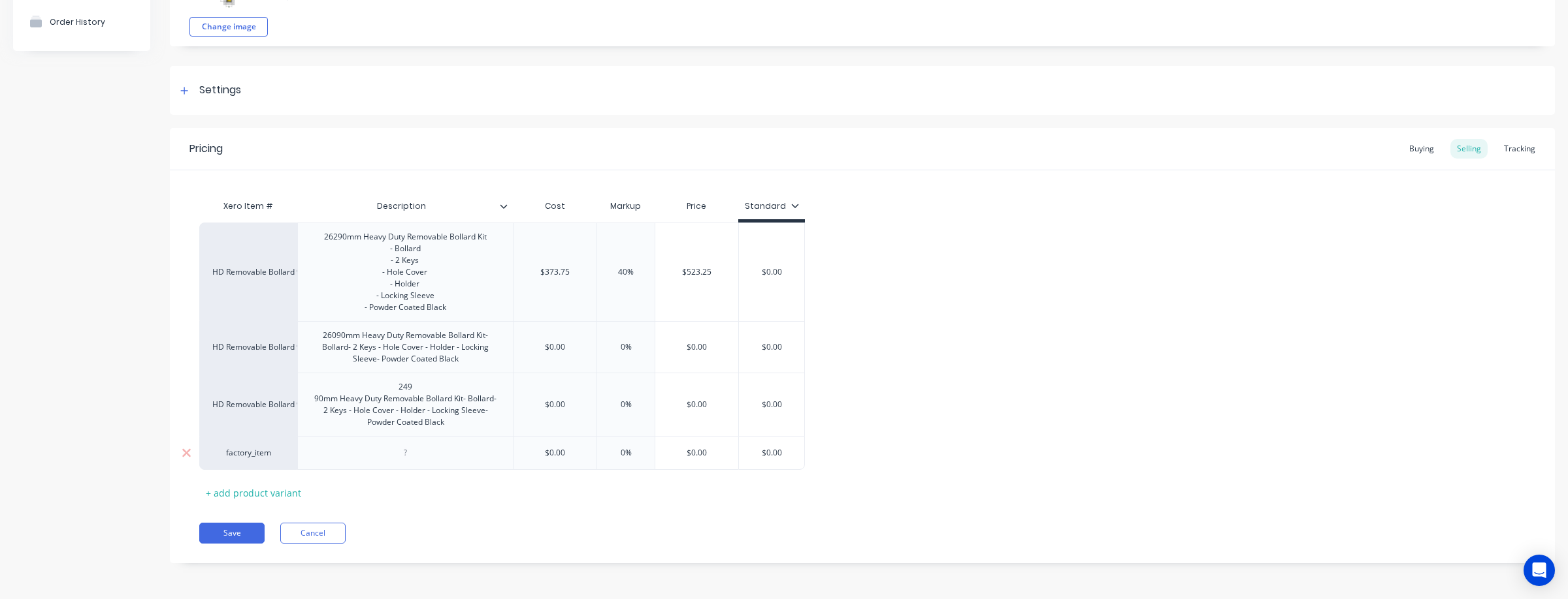
click at [271, 459] on div "factory_item" at bounding box center [248, 453] width 98 height 34
click at [260, 455] on div "factory_item" at bounding box center [248, 453] width 72 height 12
type input "Hd re"
click at [292, 351] on button "HD Removable Bollard 90mm" at bounding box center [274, 353] width 124 height 20
type textarea "x"
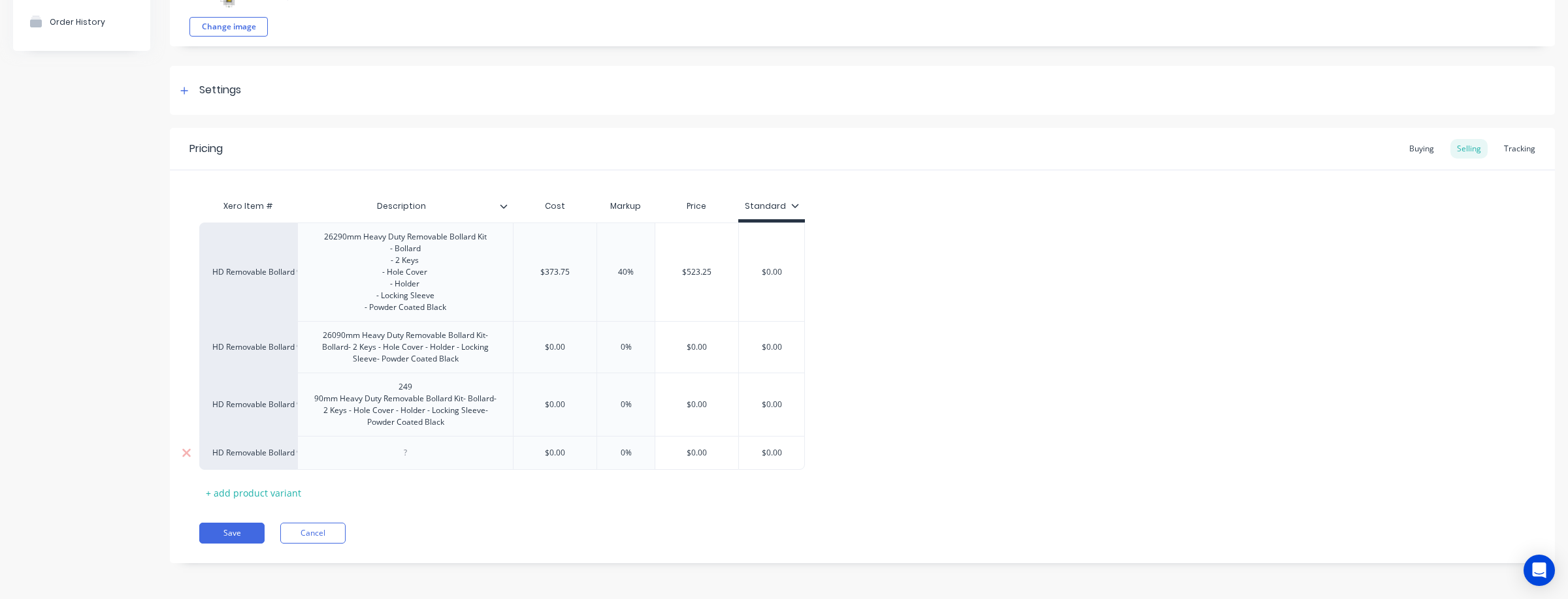
click at [405, 451] on div at bounding box center [406, 453] width 65 height 17
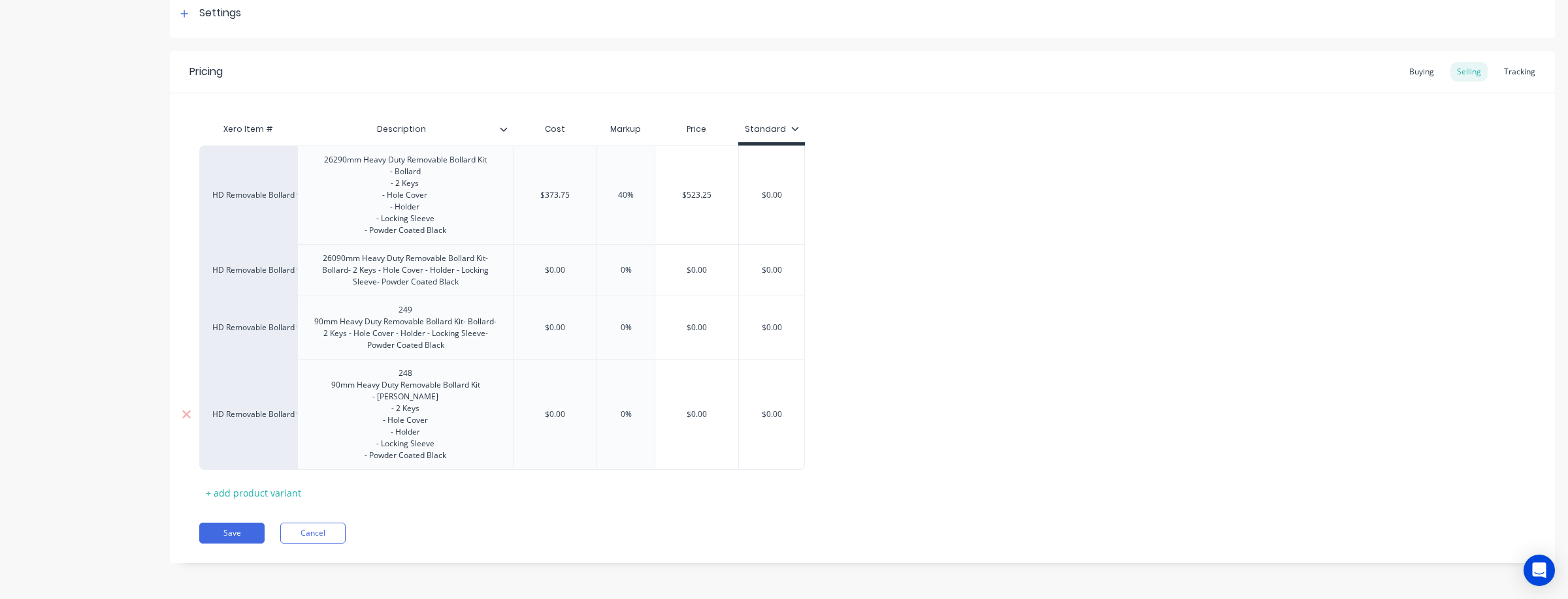
scroll to position [227, 0]
click at [274, 488] on div "+ add product variant" at bounding box center [253, 493] width 108 height 20
type textarea "x"
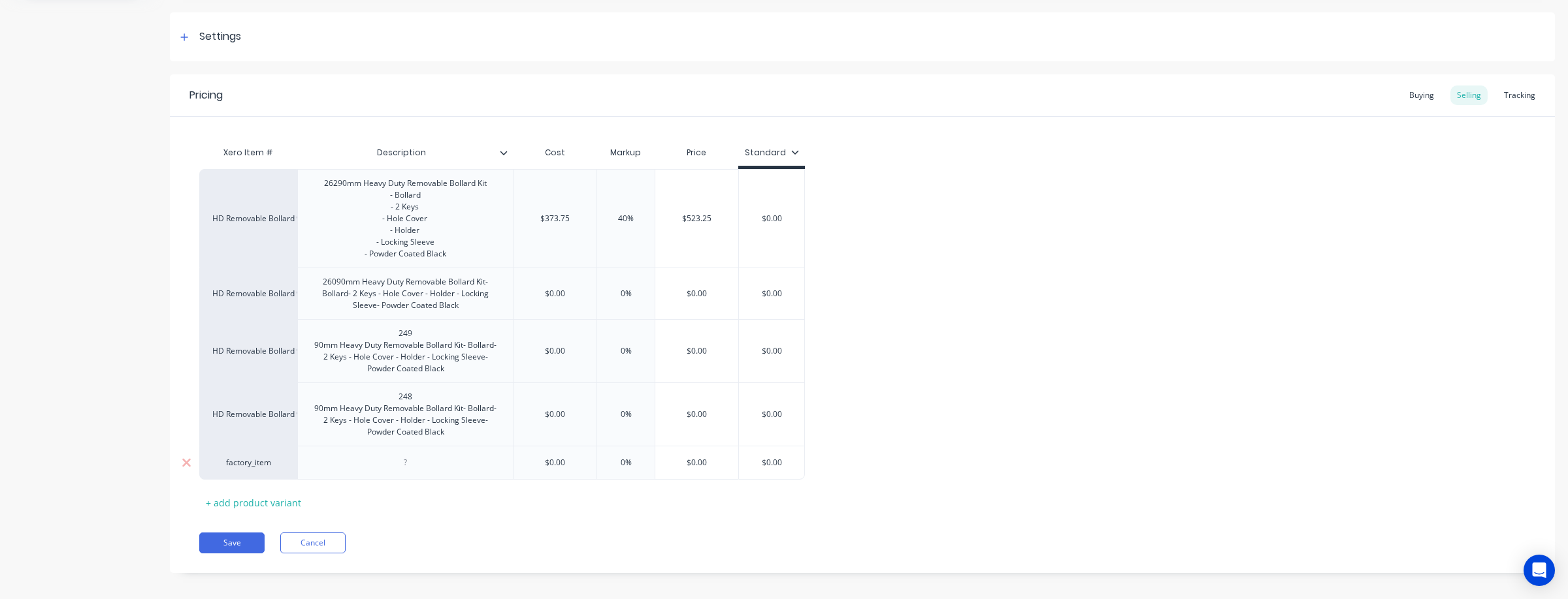
click at [272, 468] on div "factory_item" at bounding box center [248, 463] width 72 height 12
type input "hd Rem"
click at [280, 389] on button "HD Removable Bollard 90mm" at bounding box center [274, 387] width 124 height 20
type textarea "x"
click at [426, 471] on div at bounding box center [406, 463] width 65 height 17
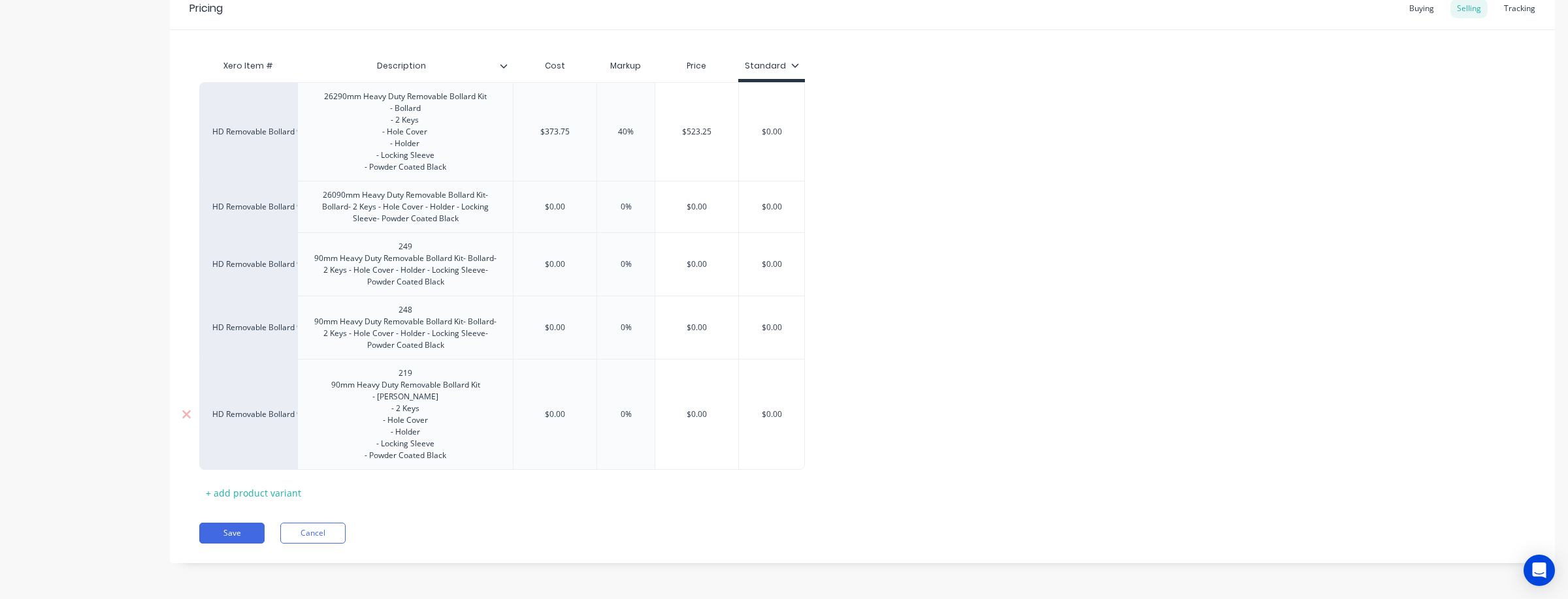
scroll to position [291, 0]
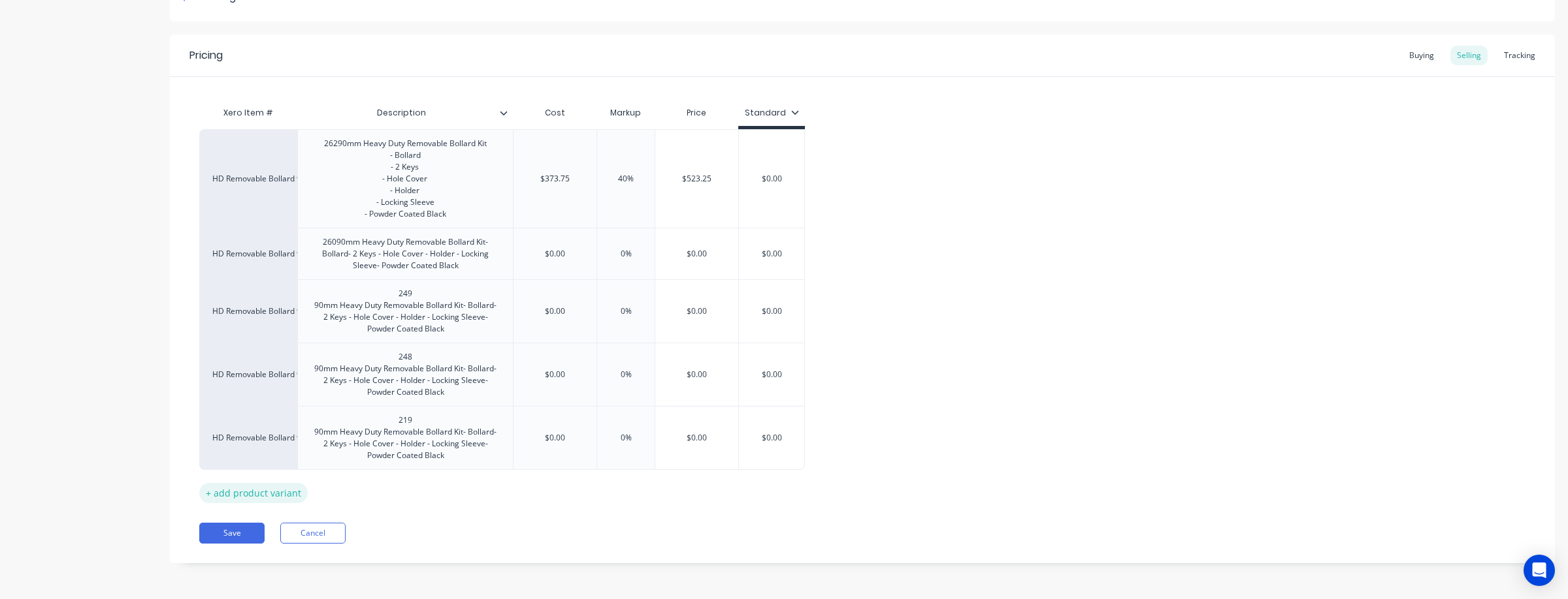
click at [276, 488] on div "+ add product variant" at bounding box center [253, 493] width 108 height 20
type textarea "x"
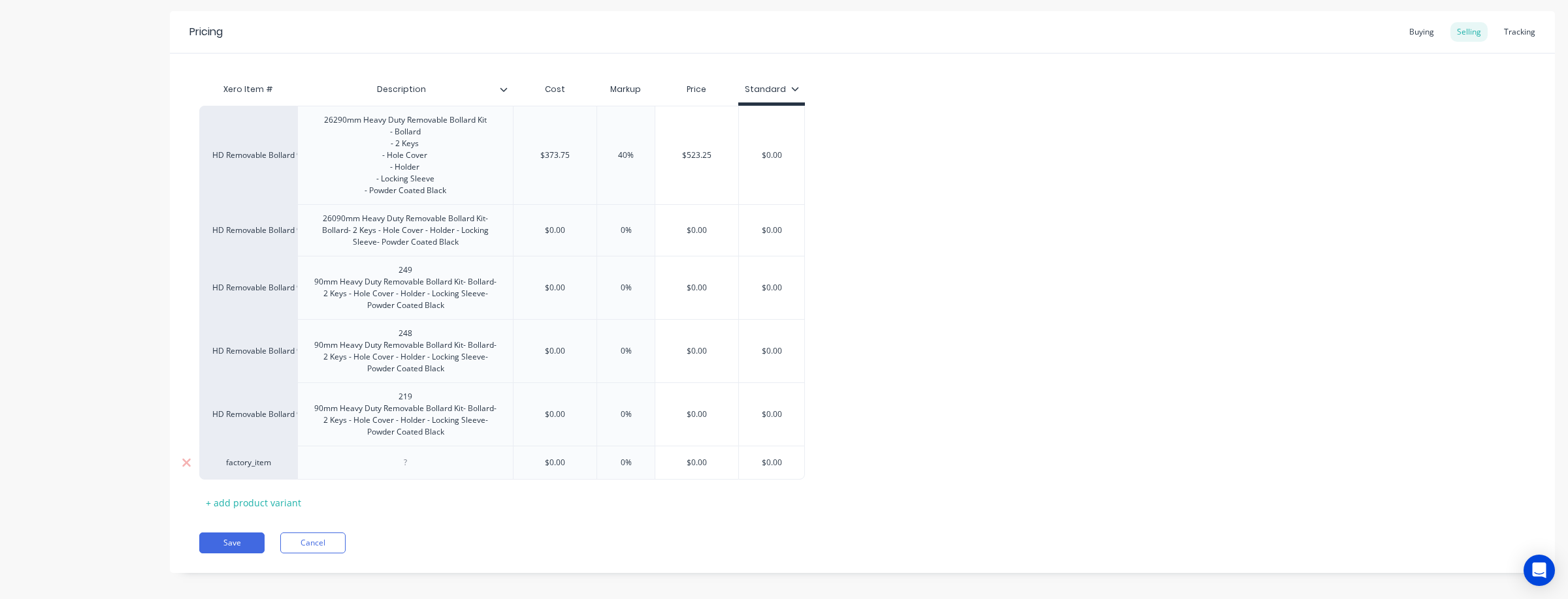
click at [276, 468] on div "factory_item" at bounding box center [248, 463] width 72 height 12
type input "Hd re"
click at [265, 386] on button "HD Removable Bollard 90mm" at bounding box center [274, 386] width 124 height 20
type textarea "x"
drag, startPoint x: 412, startPoint y: 485, endPoint x: 426, endPoint y: 485, distance: 14.0
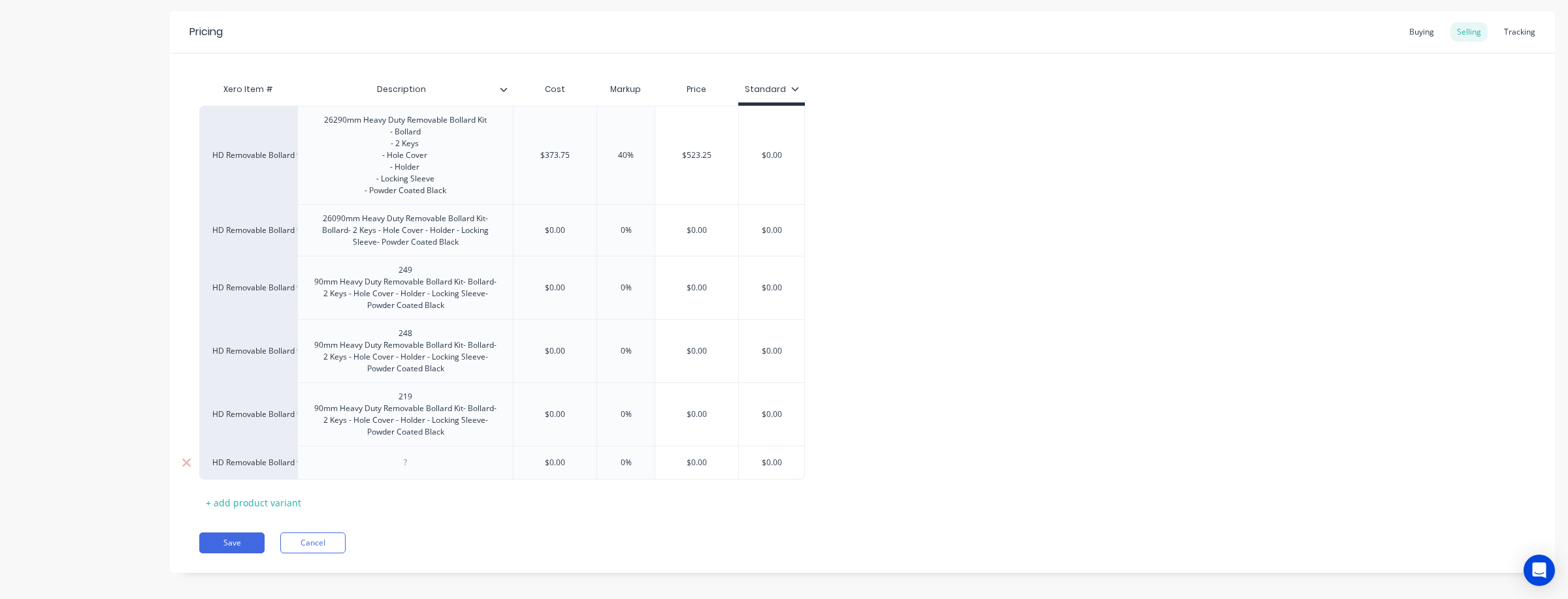
click at [413, 471] on div at bounding box center [406, 463] width 65 height 17
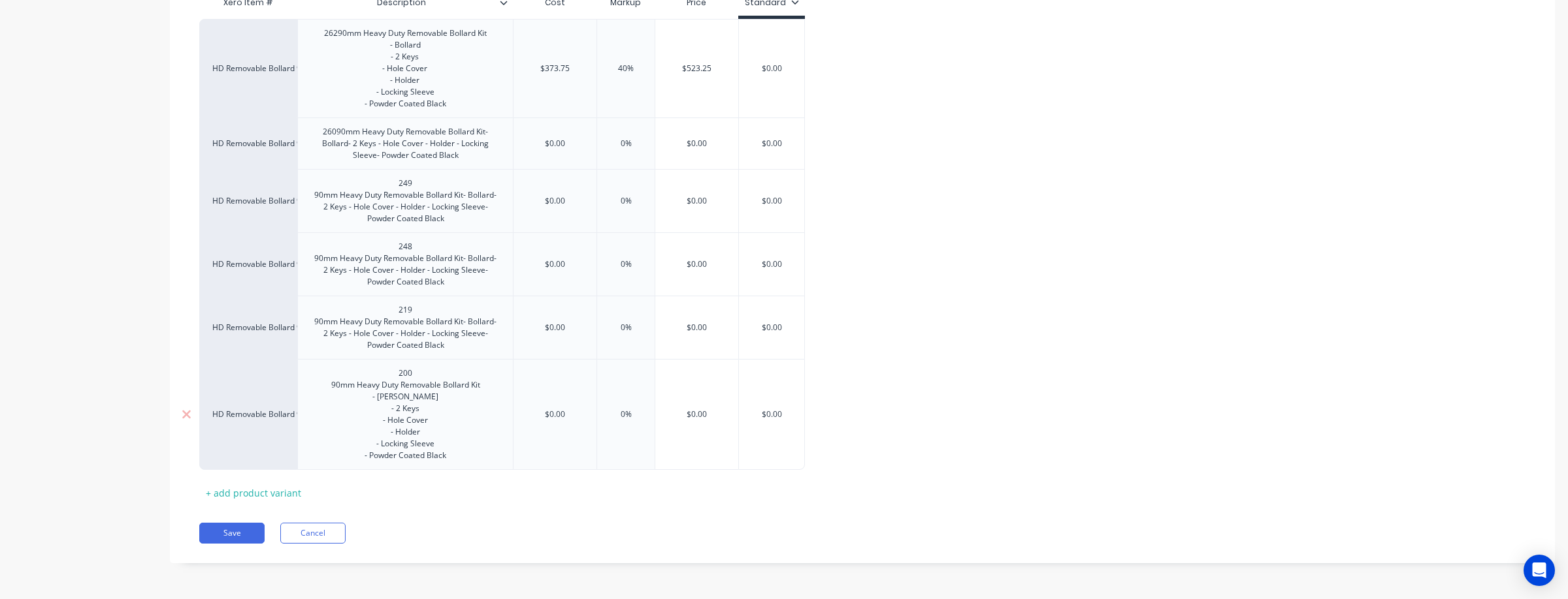
scroll to position [354, 0]
click at [264, 485] on div "+ add product variant" at bounding box center [253, 493] width 108 height 20
type textarea "x"
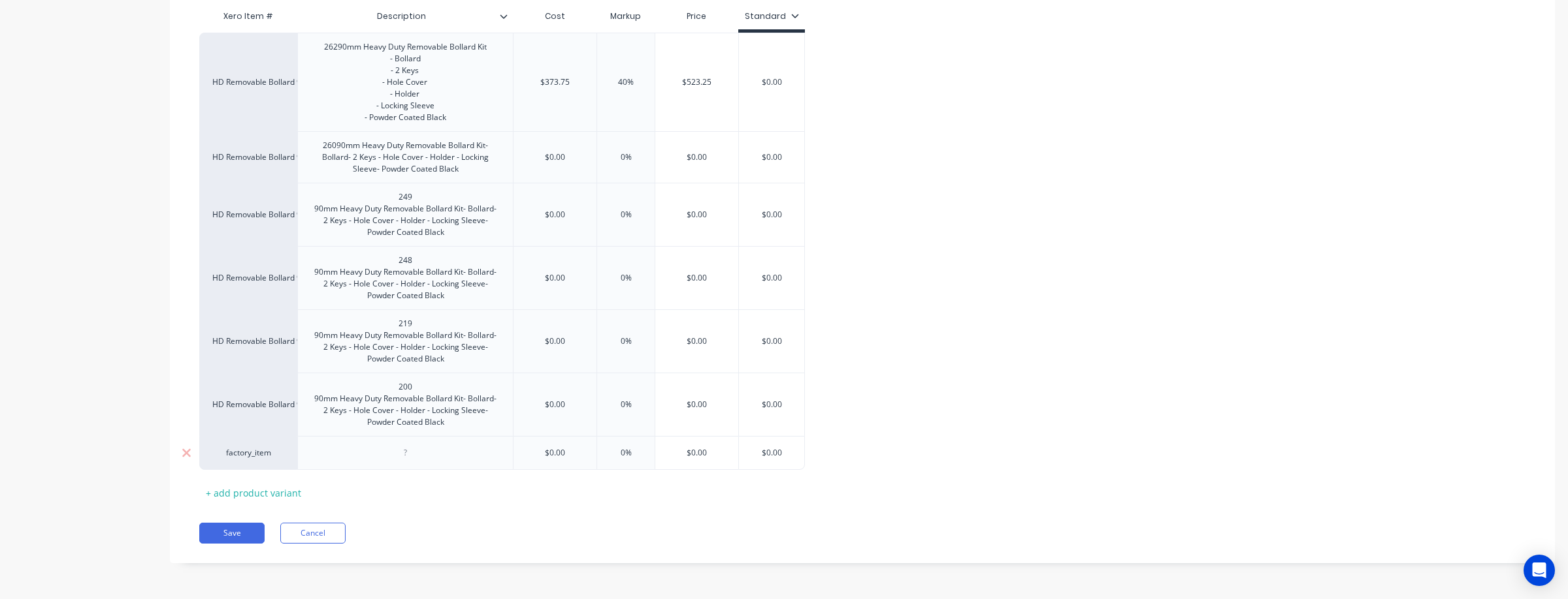
scroll to position [307, 0]
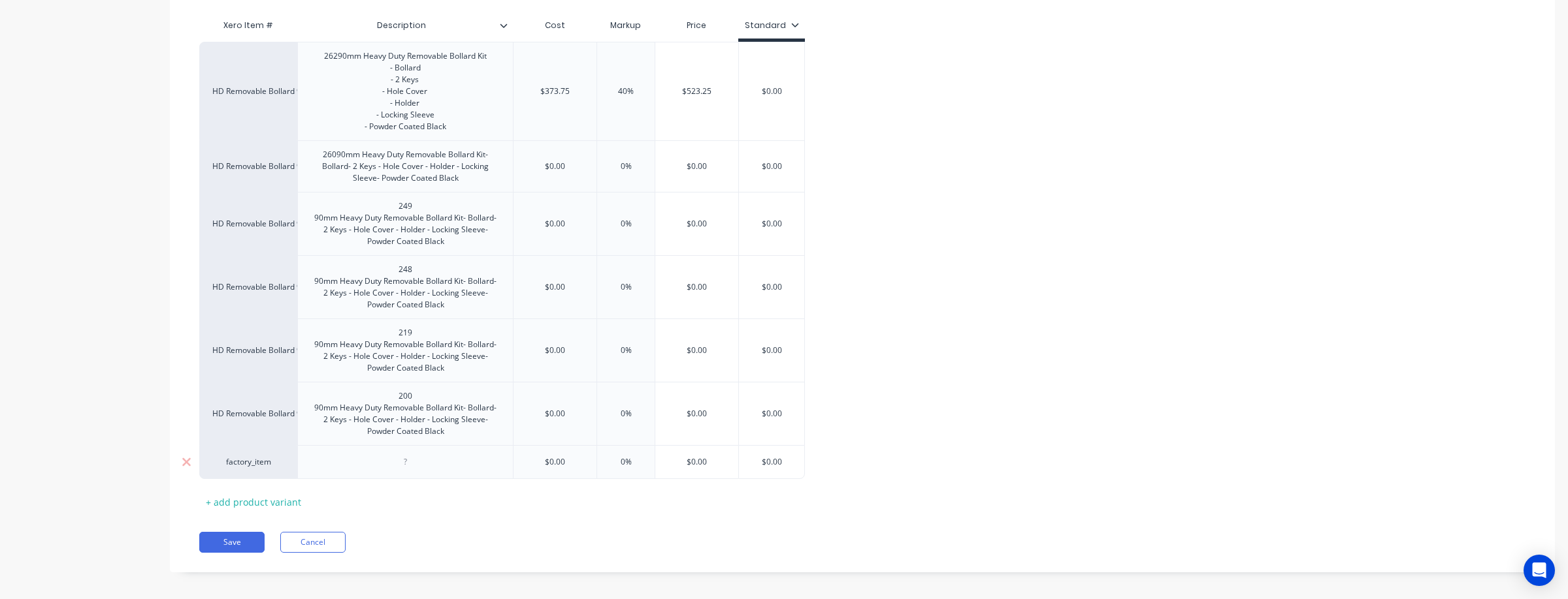
click at [264, 468] on div "factory_item" at bounding box center [248, 462] width 72 height 12
type input "HD Rem"
click at [279, 382] on button "HD Removable Bollard 90mm" at bounding box center [274, 386] width 124 height 20
type textarea "x"
click at [417, 470] on div at bounding box center [406, 462] width 65 height 17
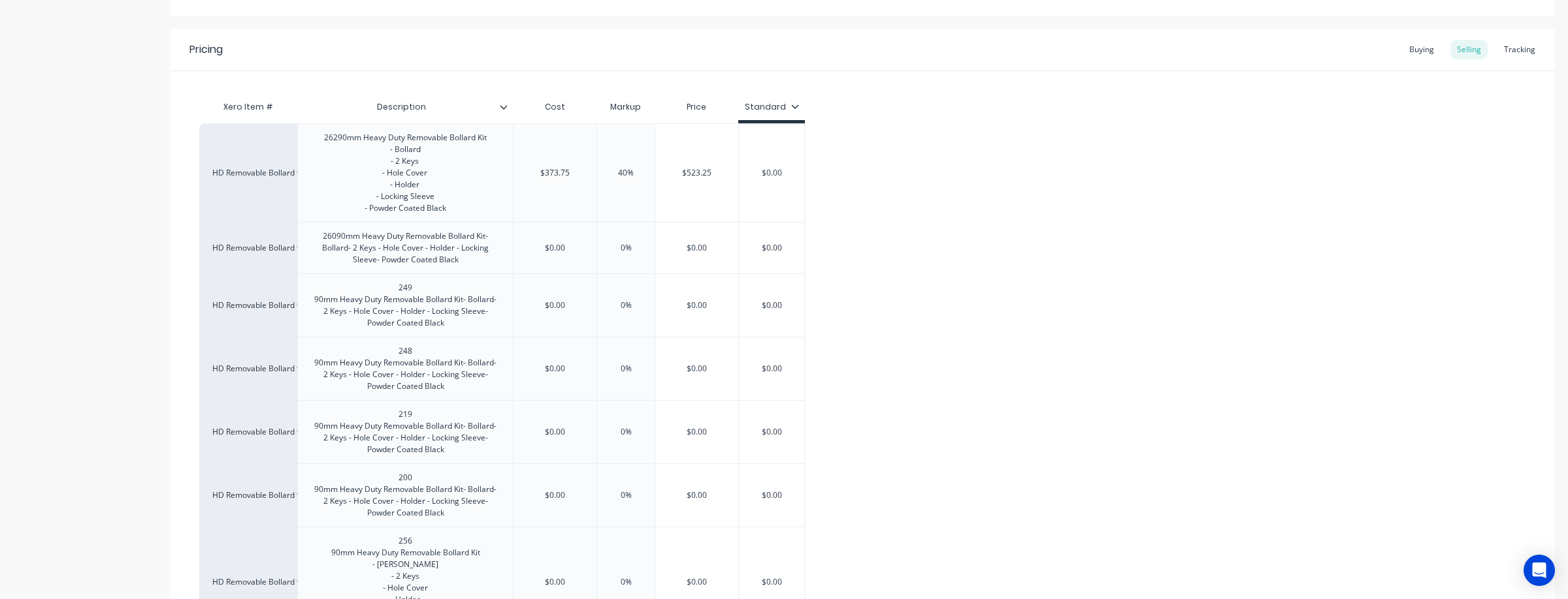
scroll to position [190, 0]
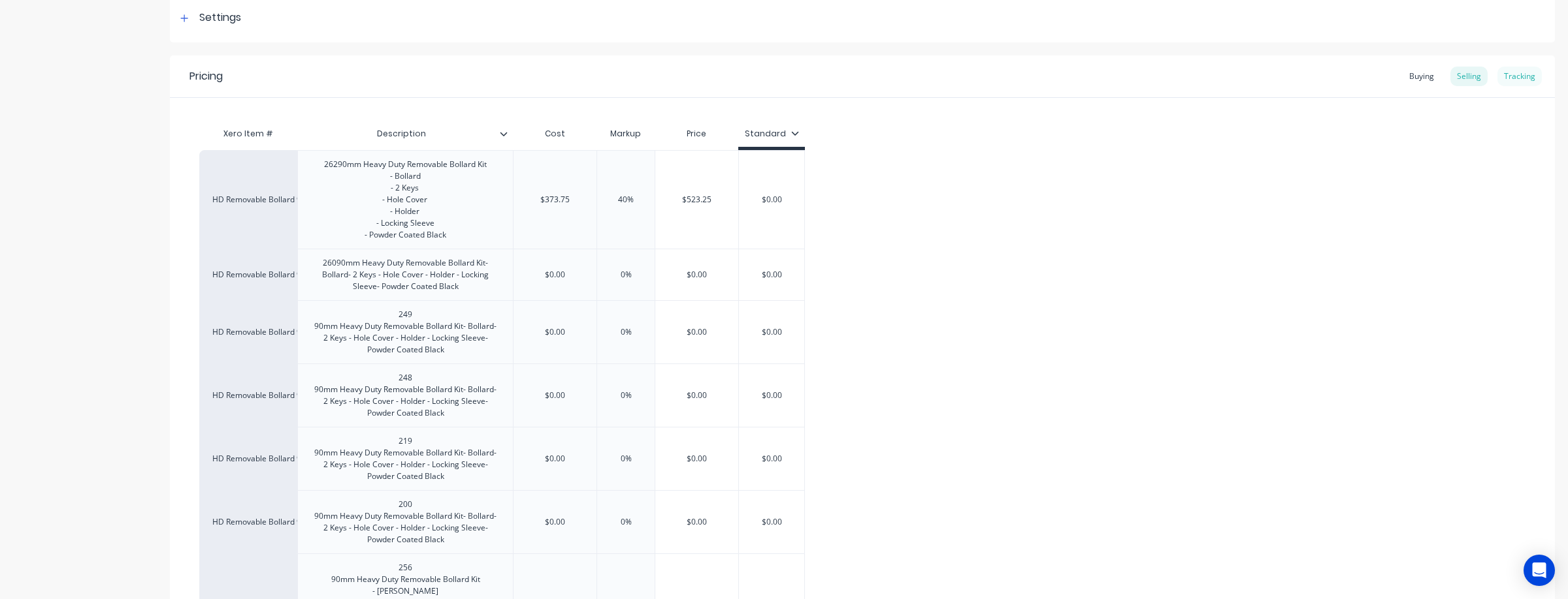
type textarea "x"
click at [1506, 69] on div "Tracking" at bounding box center [1519, 78] width 45 height 20
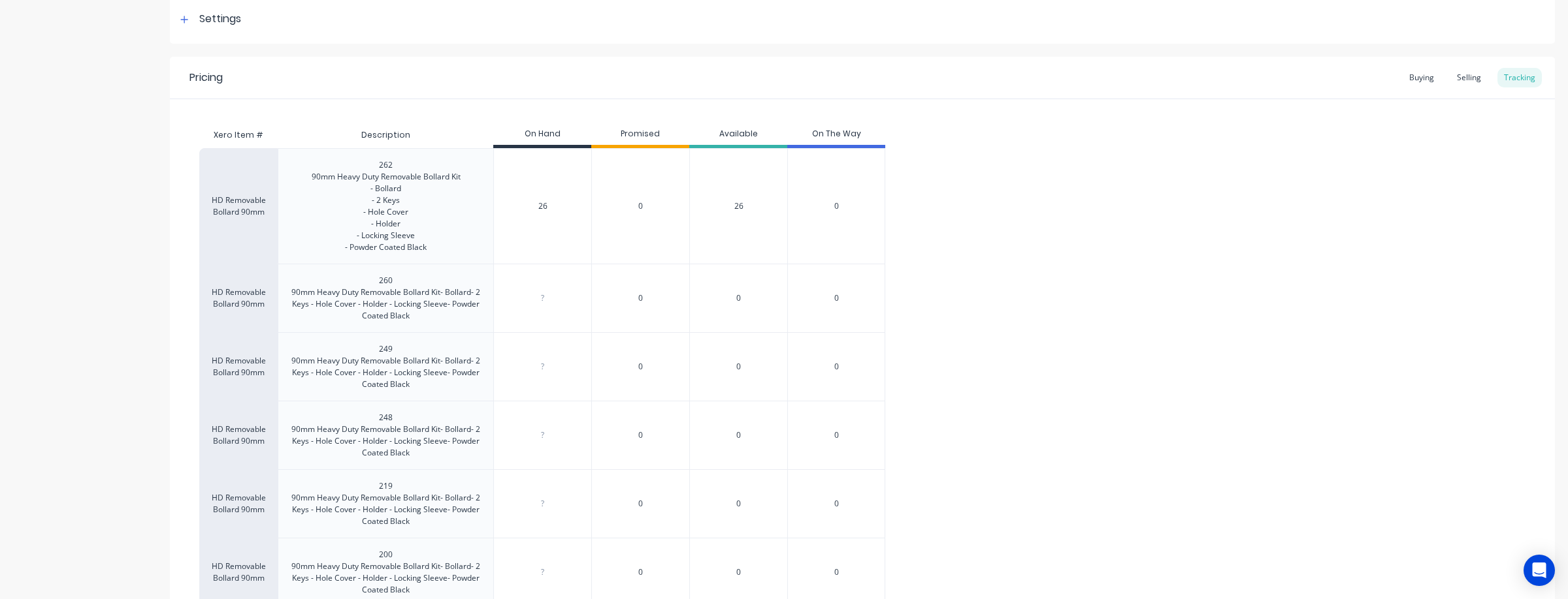
click at [551, 206] on input "26" at bounding box center [543, 206] width 98 height 12
type input "2"
type textarea "x"
type input "1"
type textarea "x"
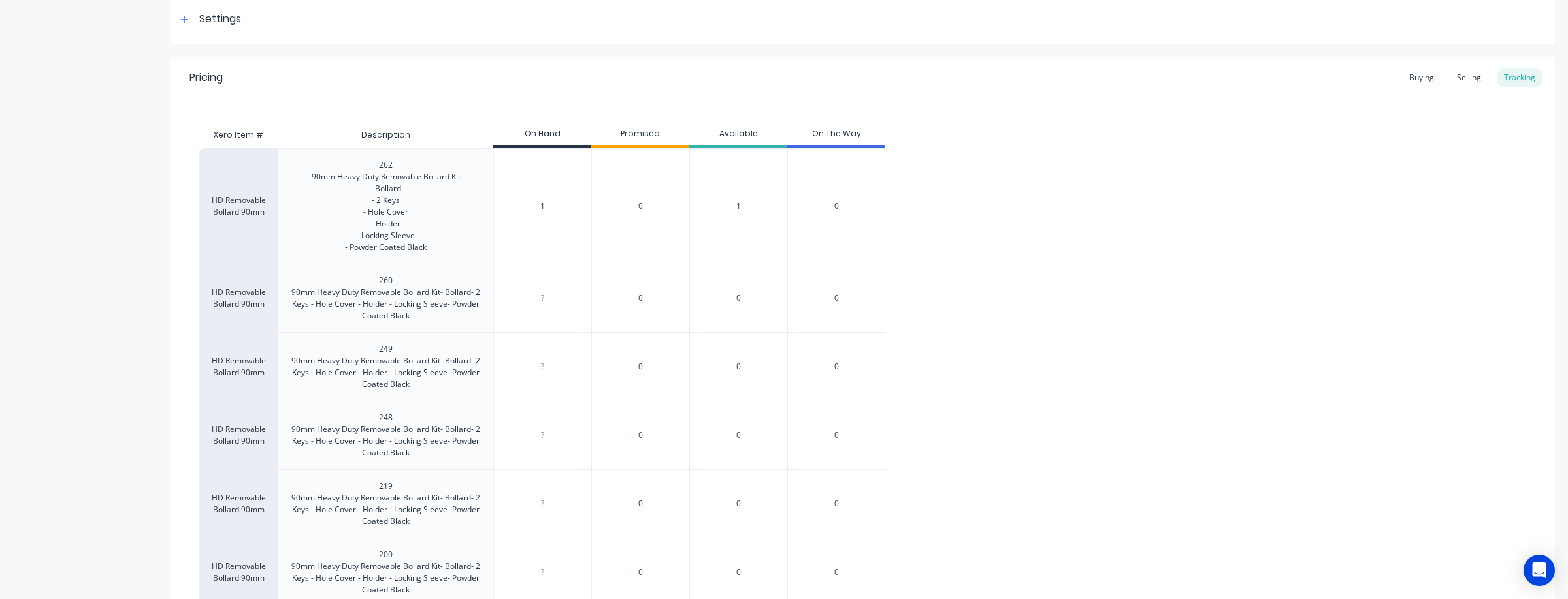
type input "1"
click at [546, 299] on input "0" at bounding box center [543, 298] width 98 height 12
type input "01"
type textarea "x"
type input "0"
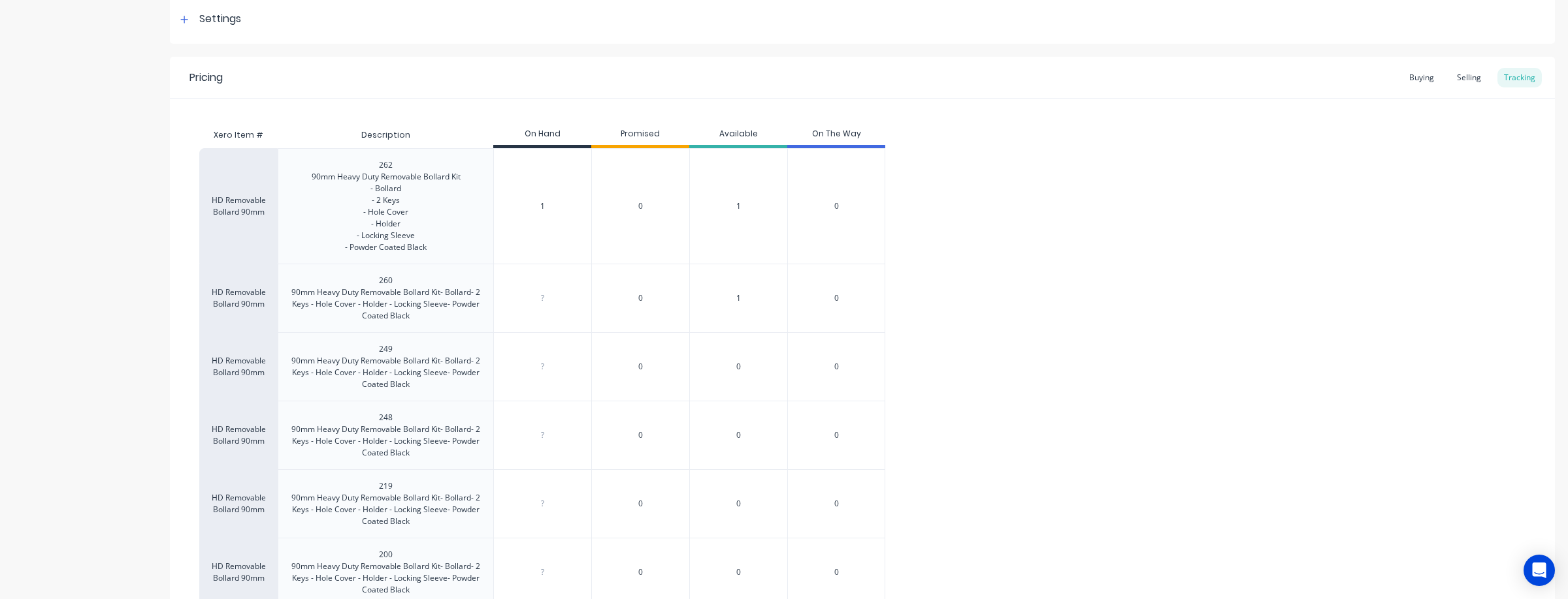
type textarea "x"
type input "1"
type textarea "x"
type input "1"
click at [556, 365] on input "0" at bounding box center [543, 367] width 98 height 12
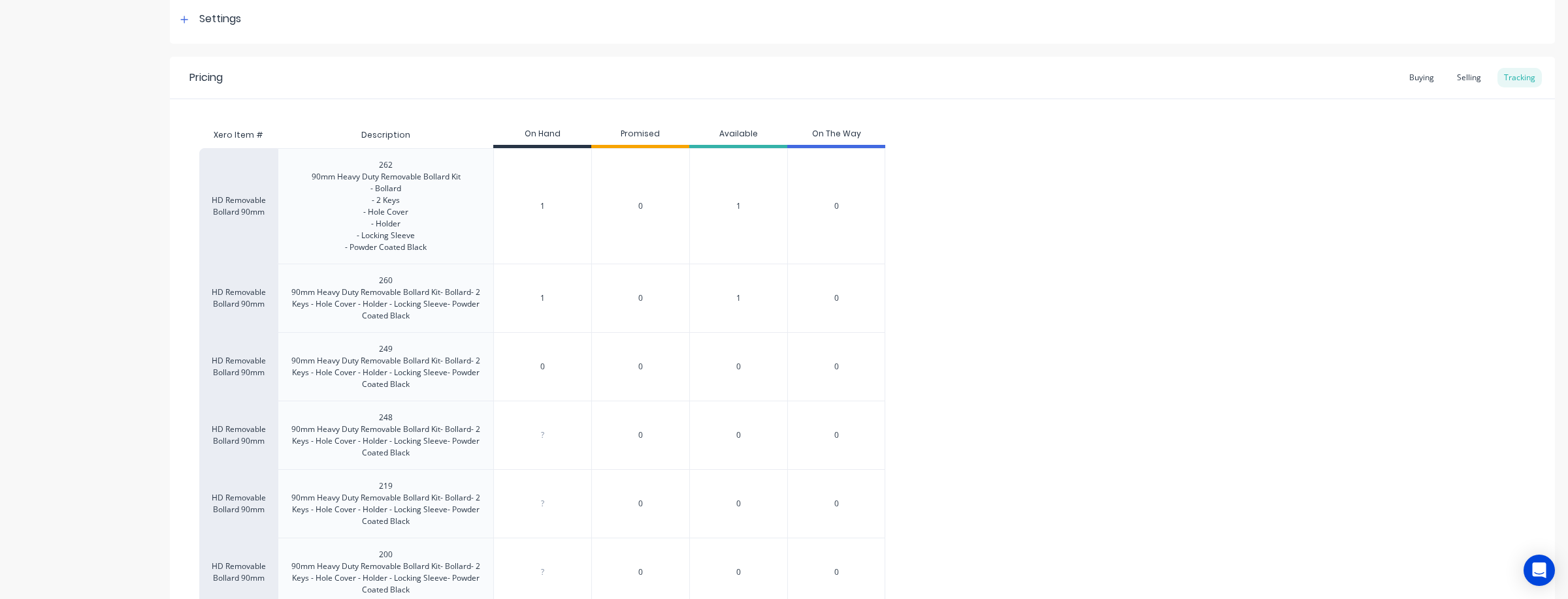
type input "01"
type textarea "x"
type input "0"
type textarea "x"
type input "1"
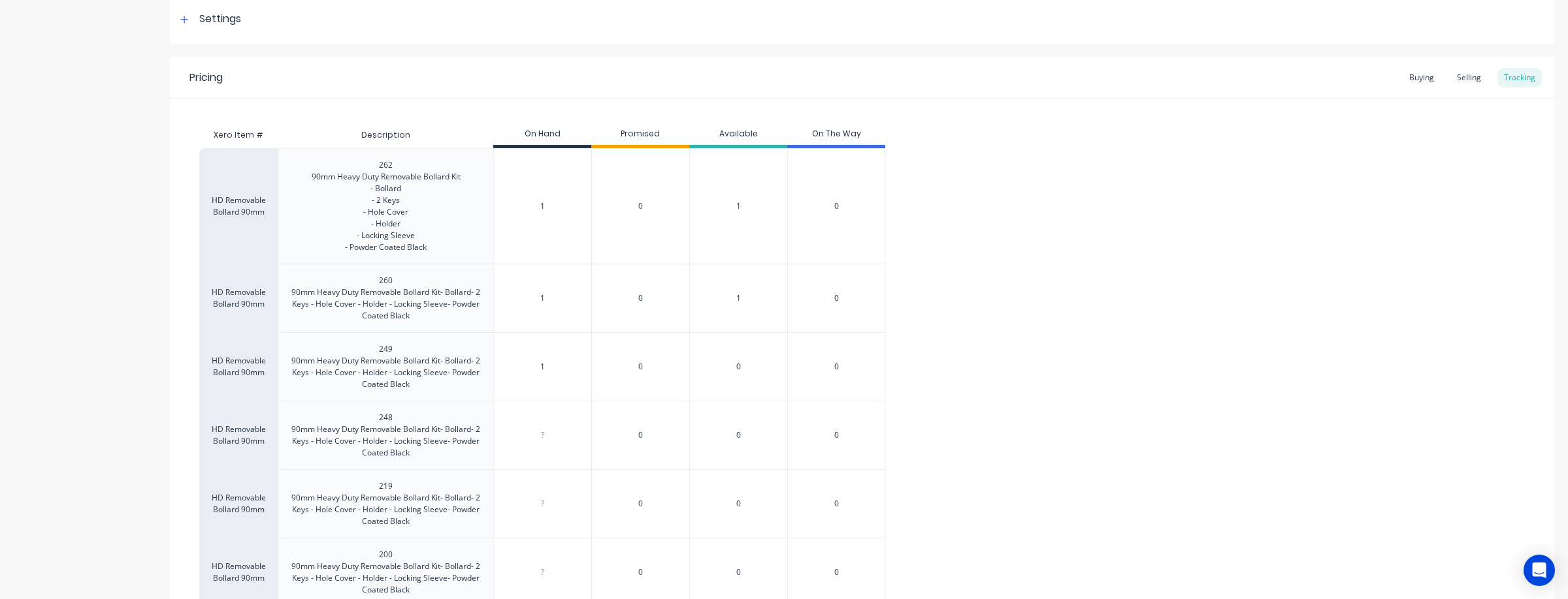
type textarea "x"
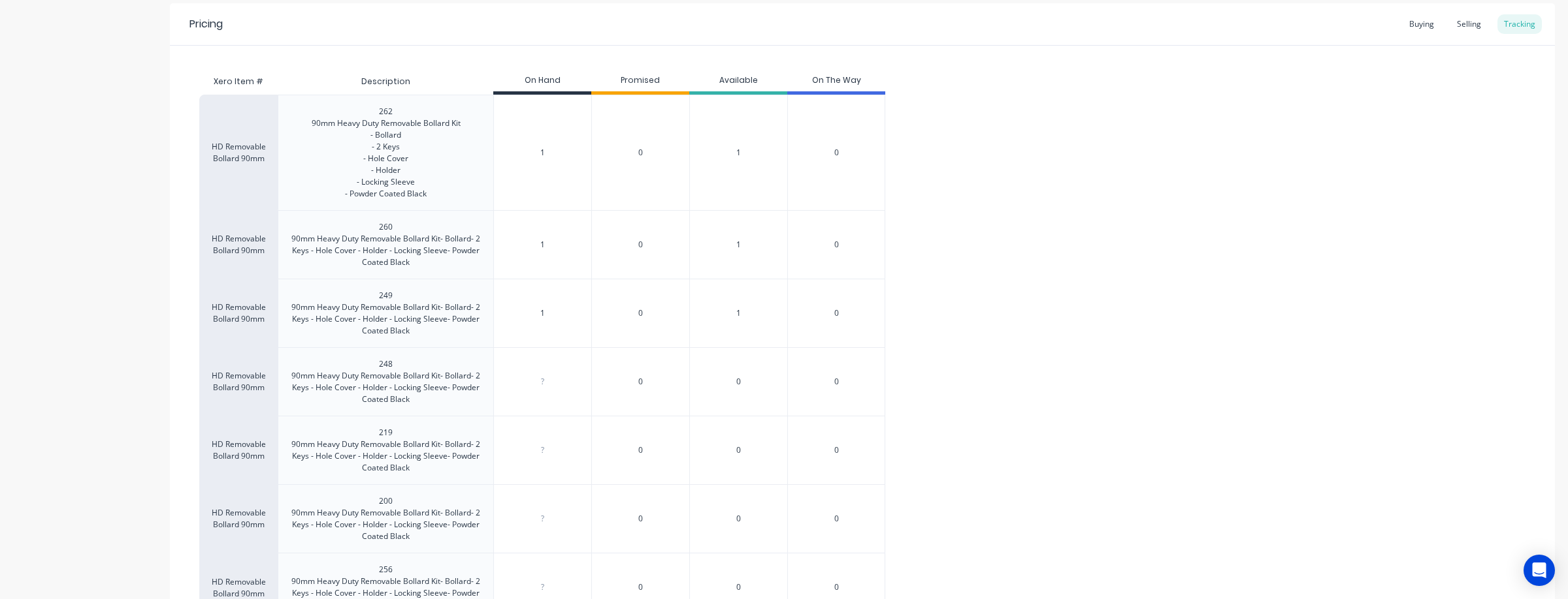
scroll to position [271, 0]
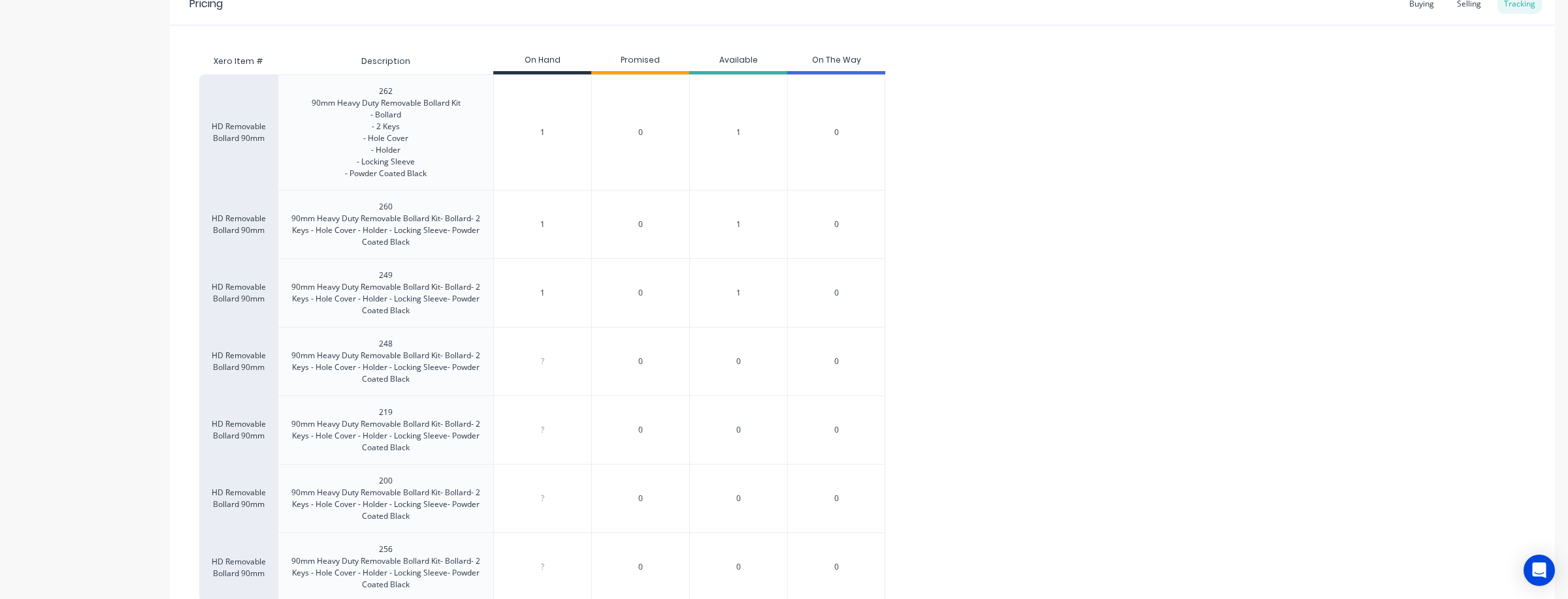
type input "1"
type input "0"
drag, startPoint x: 544, startPoint y: 359, endPoint x: 639, endPoint y: 367, distance: 95.3
click at [544, 359] on input "0" at bounding box center [543, 362] width 98 height 12
type textarea "x"
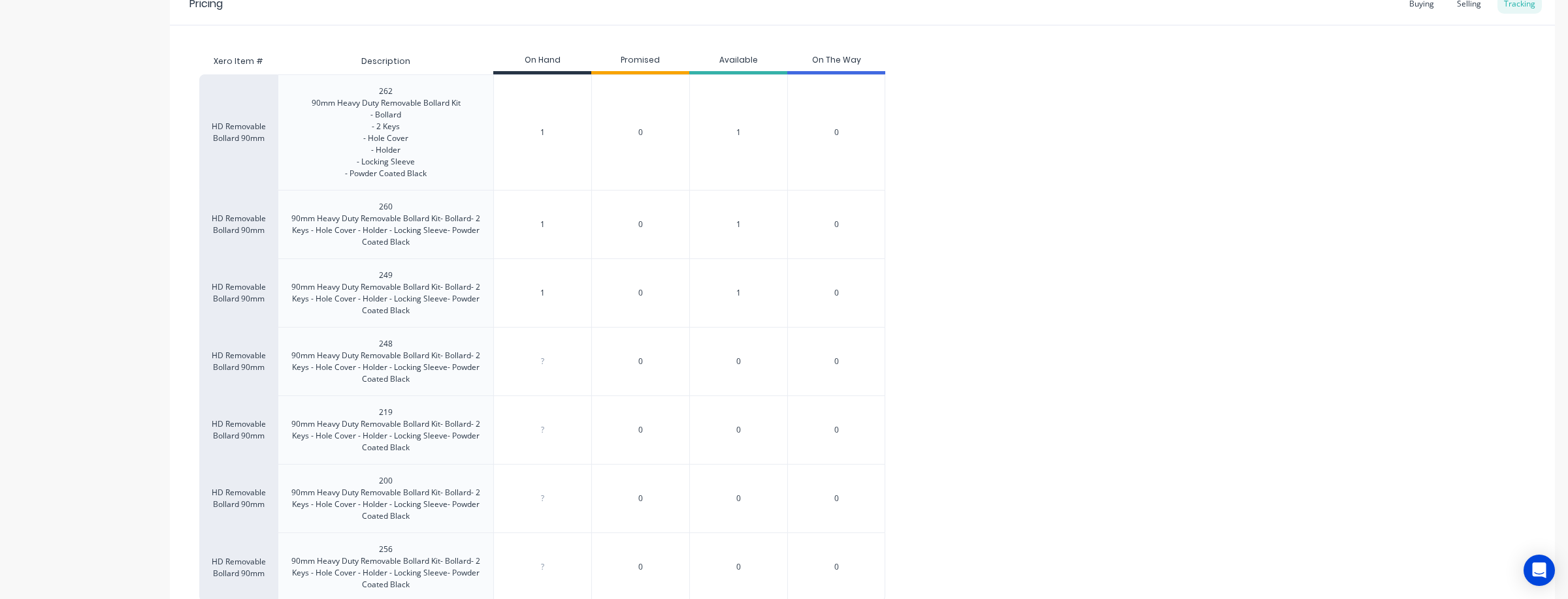
type input "1"
type textarea "x"
type input "1"
type input "0"
click at [563, 432] on input "0" at bounding box center [543, 430] width 98 height 12
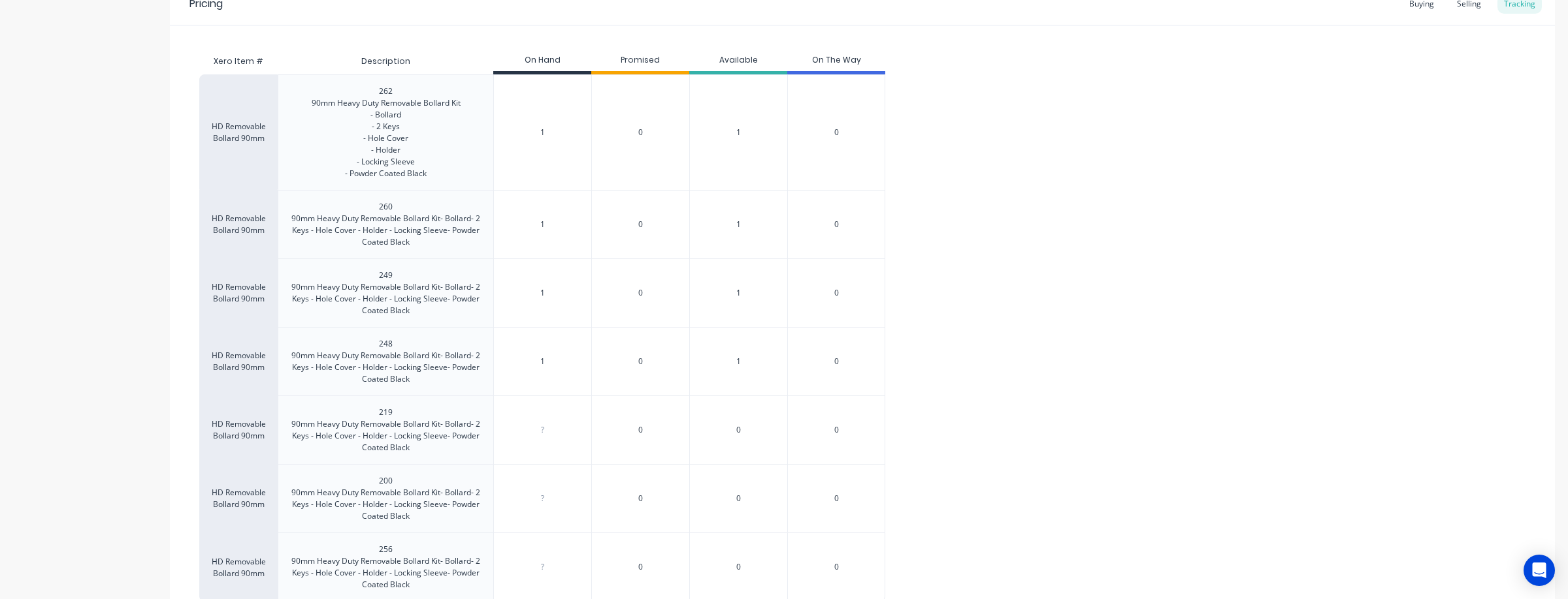
type textarea "x"
type input "1"
type textarea "x"
type input "0"
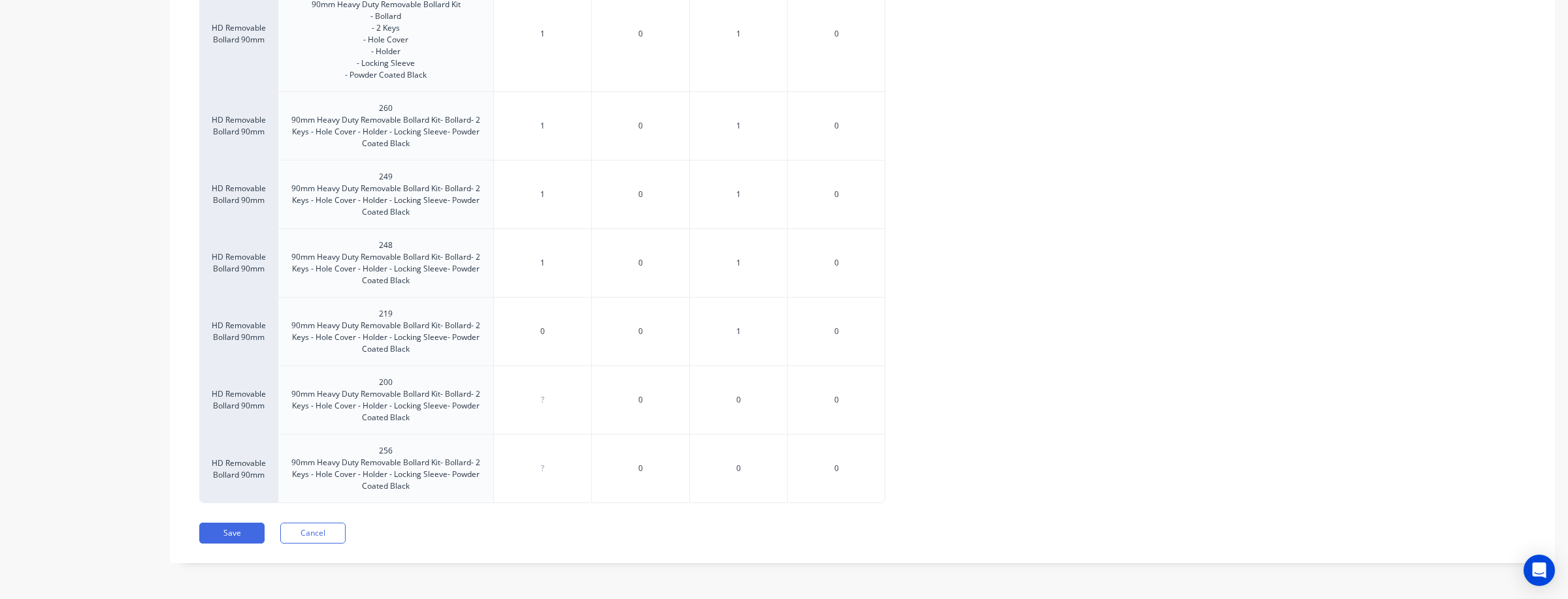
type textarea "x"
click at [554, 386] on div "?" at bounding box center [543, 400] width 98 height 32
type input "0"
type textarea "x"
type input "10"
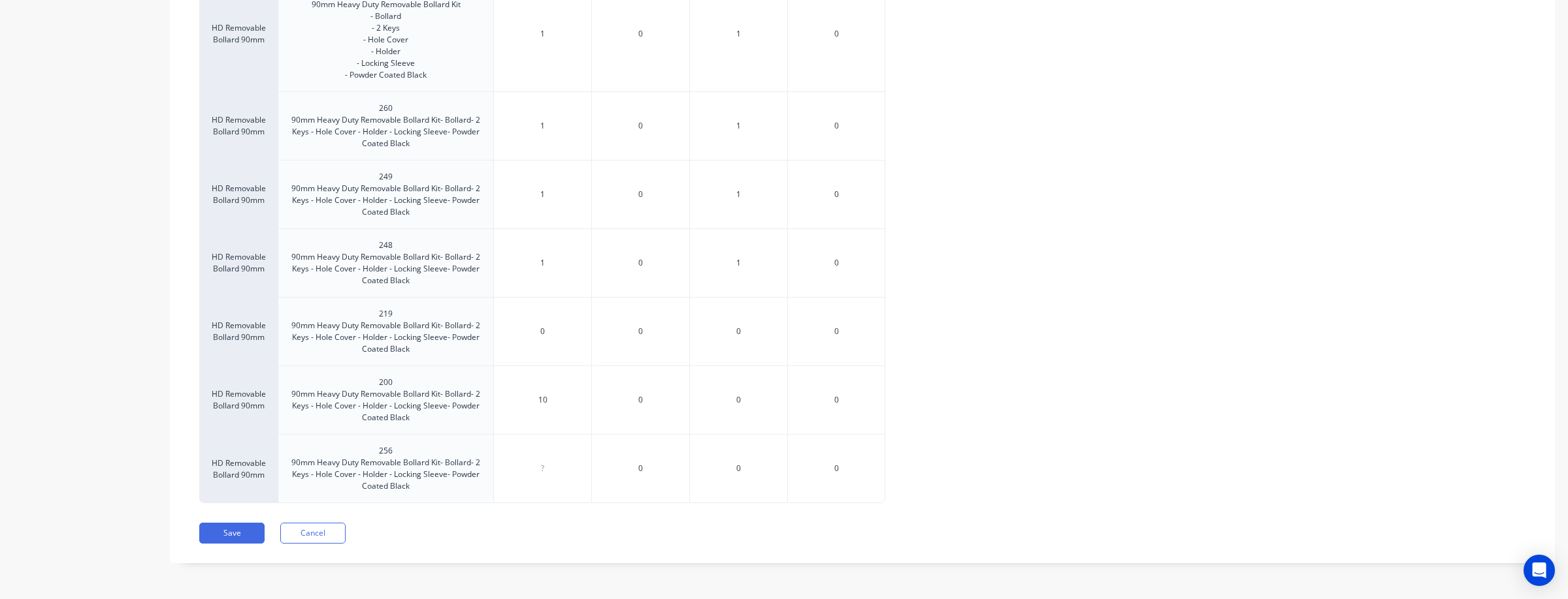
type textarea "x"
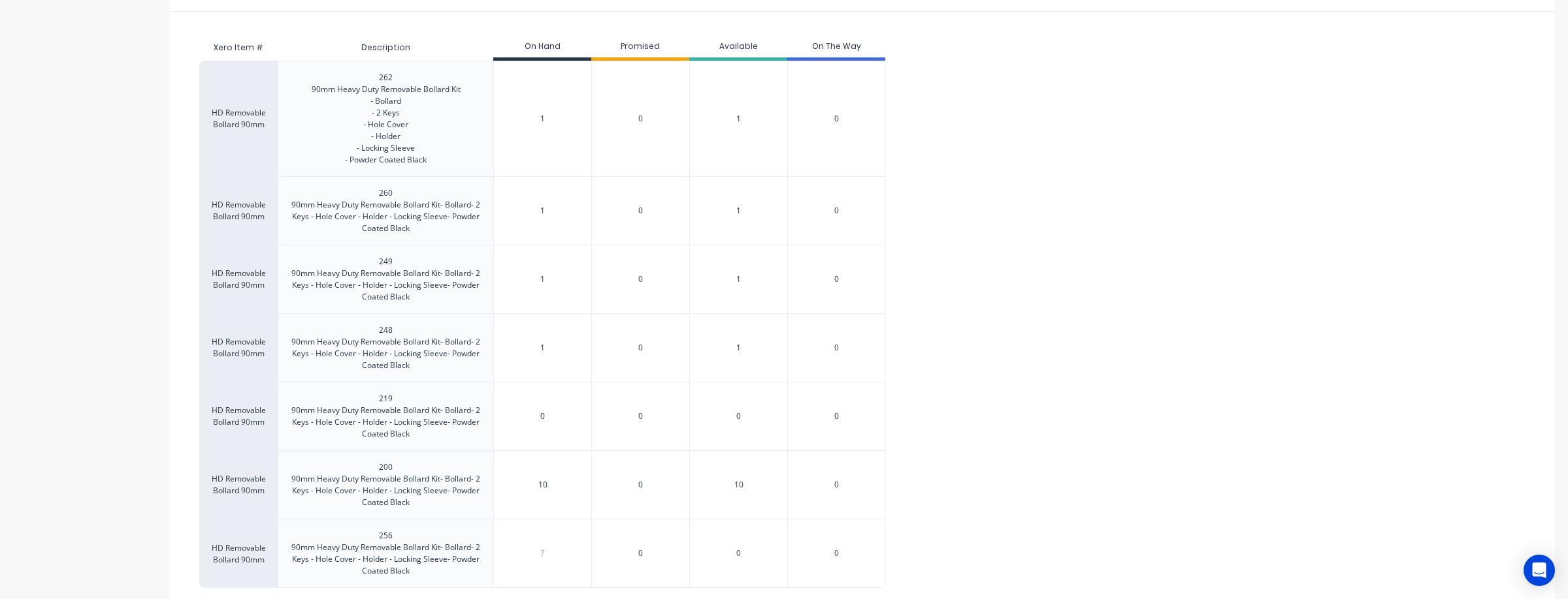
scroll to position [310, 0]
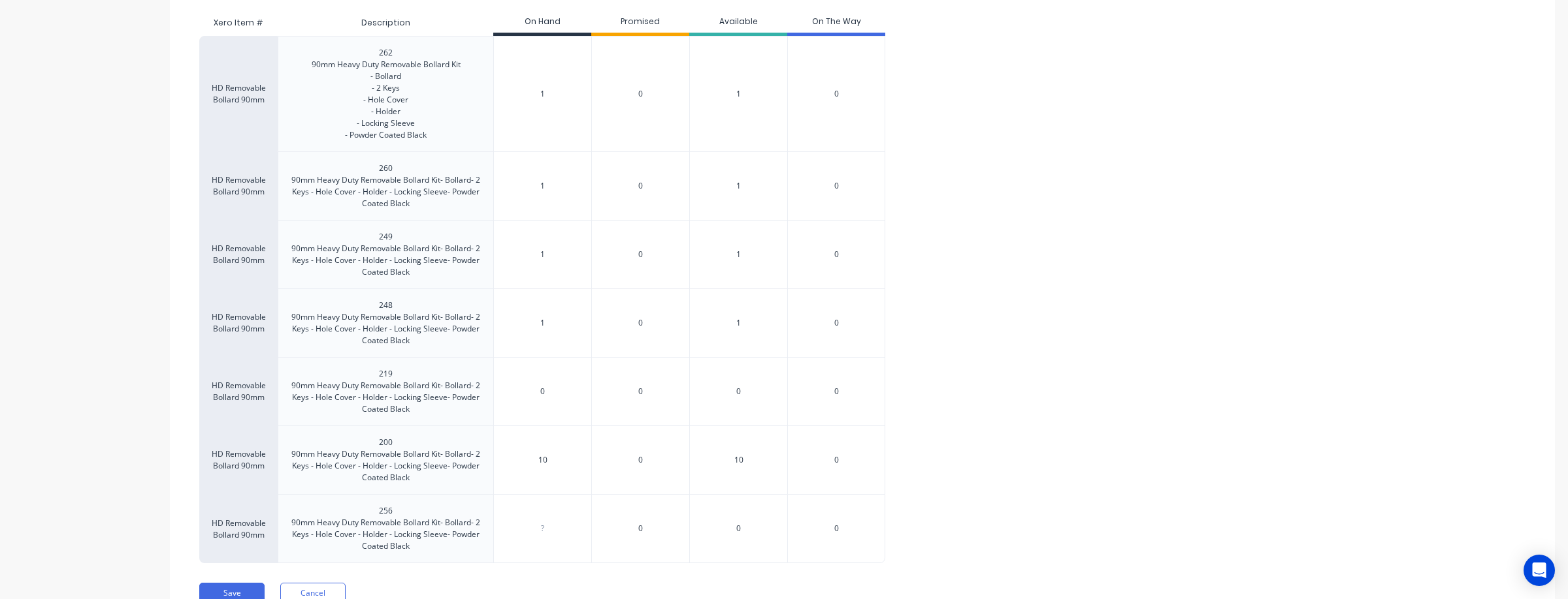
type input "10"
type input "0"
click at [551, 526] on input "0" at bounding box center [543, 528] width 98 height 12
type textarea "x"
drag, startPoint x: 551, startPoint y: 460, endPoint x: 527, endPoint y: 460, distance: 24.0
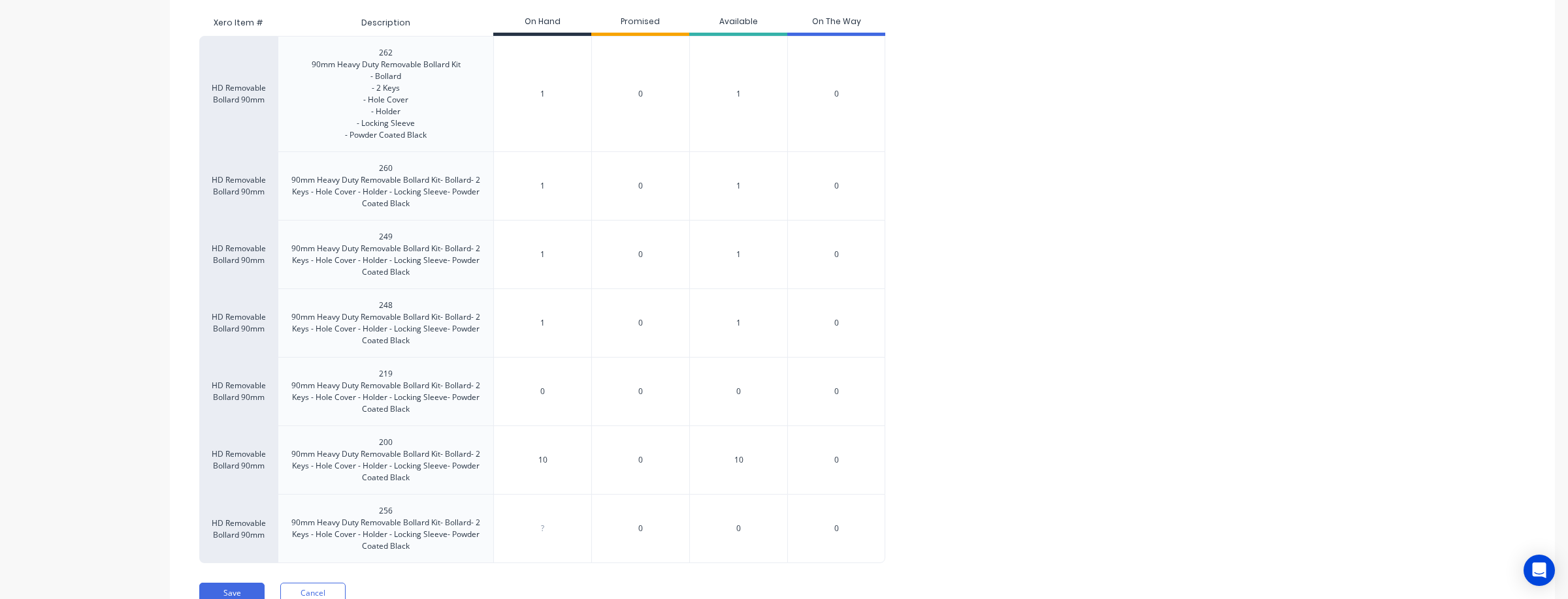
click at [527, 460] on input "10" at bounding box center [543, 460] width 98 height 12
type input "9"
type textarea "x"
type input "9"
click at [561, 524] on input "0" at bounding box center [543, 528] width 98 height 12
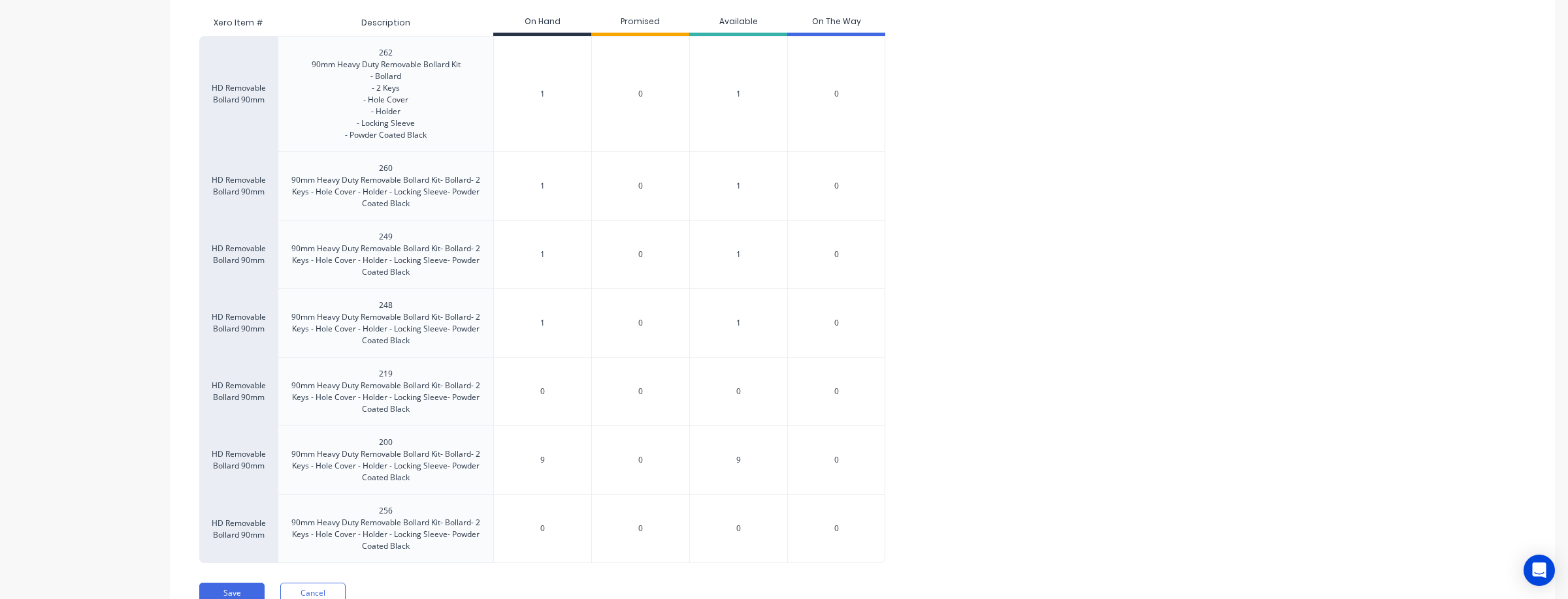
type input "00"
type textarea "x"
type input "0"
type textarea "x"
type input "0"
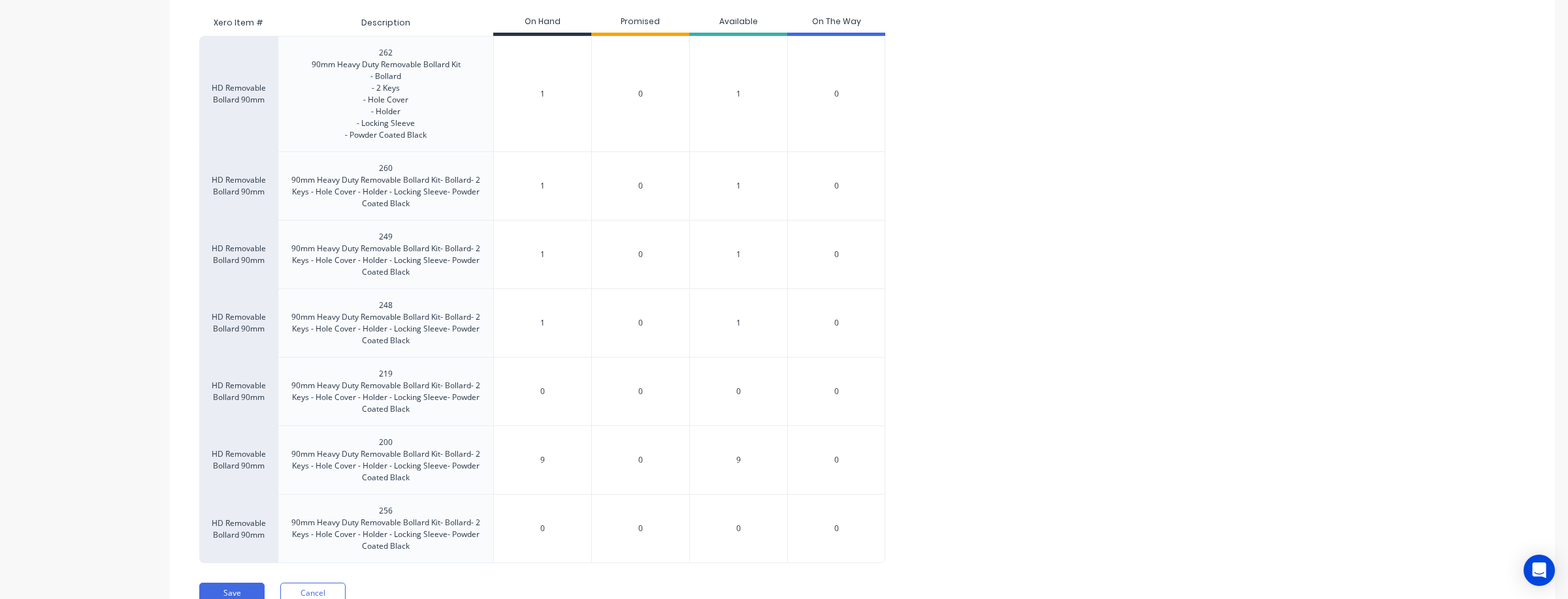
click at [956, 506] on div "HD Removable Bollard 90mm 262 90mm Heavy Duty Removable Bollard Kit - Bollard -…" at bounding box center [862, 300] width 1326 height 528
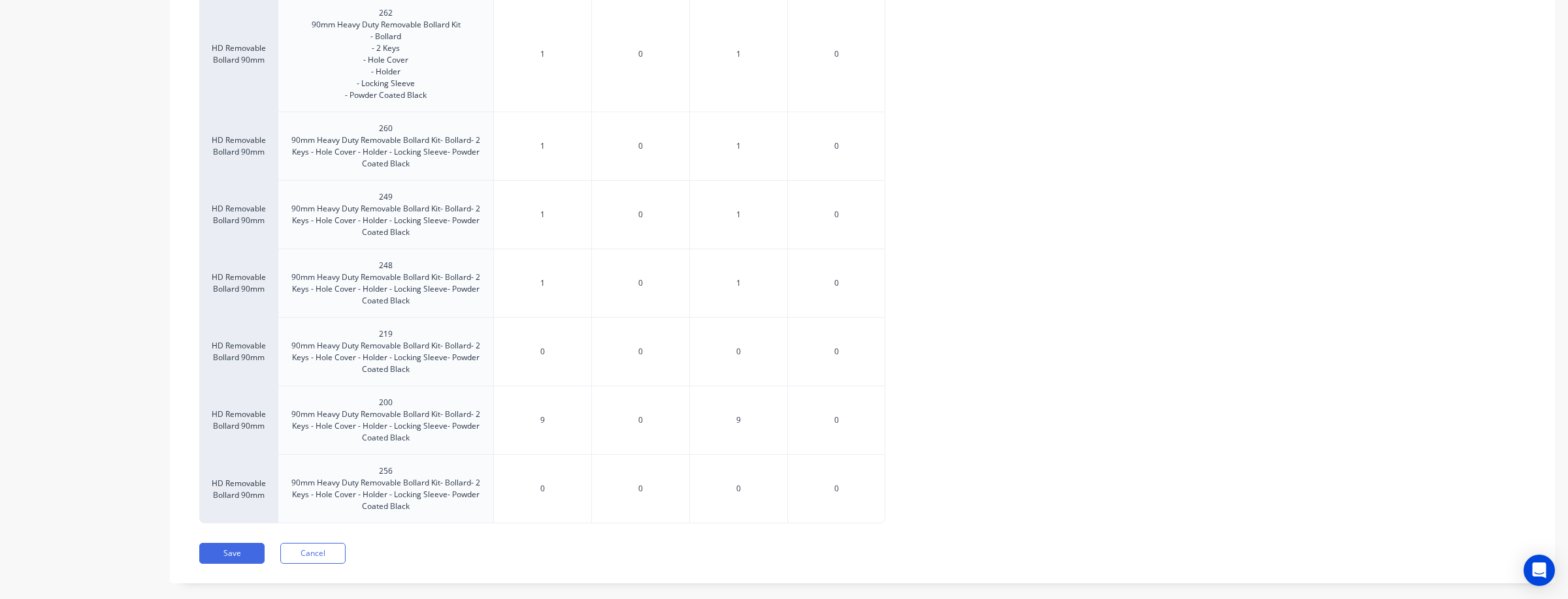
scroll to position [371, 0]
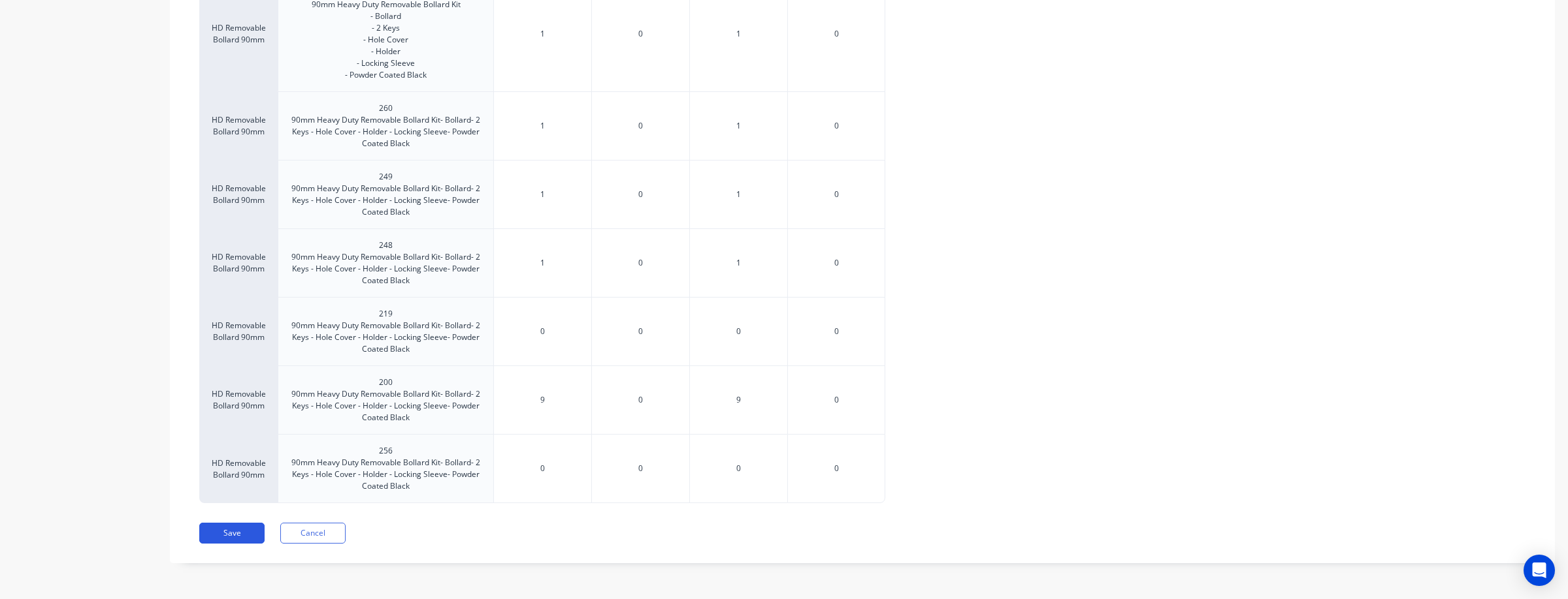
click at [236, 532] on button "Save" at bounding box center [232, 533] width 65 height 21
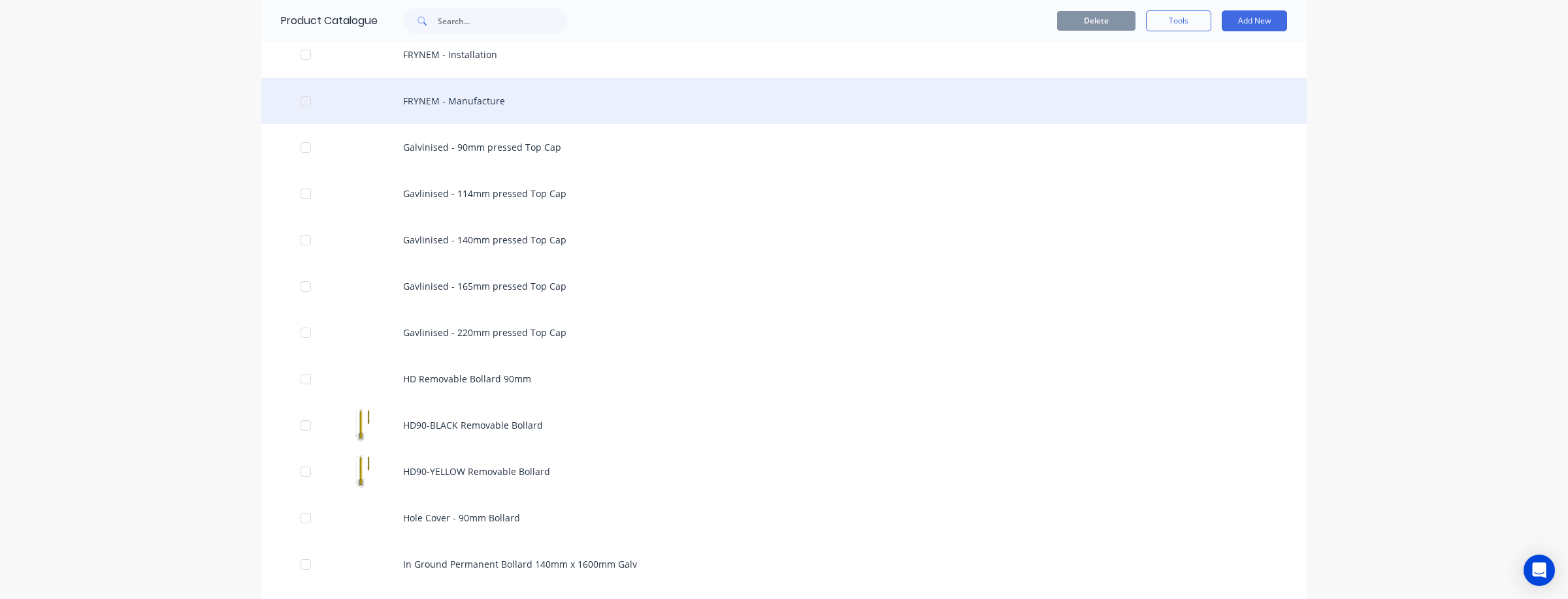
scroll to position [733, 0]
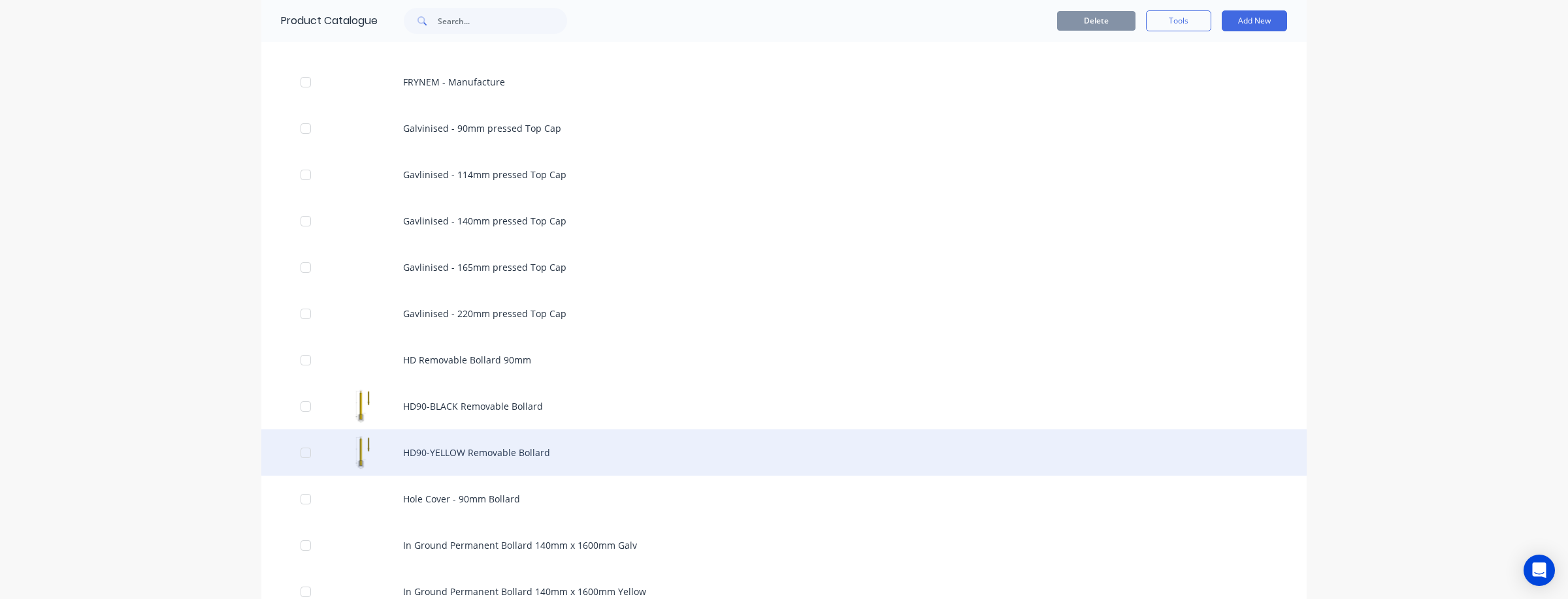
click at [549, 461] on div "HD90-YELLOW Removable Bollard" at bounding box center [784, 453] width 1045 height 47
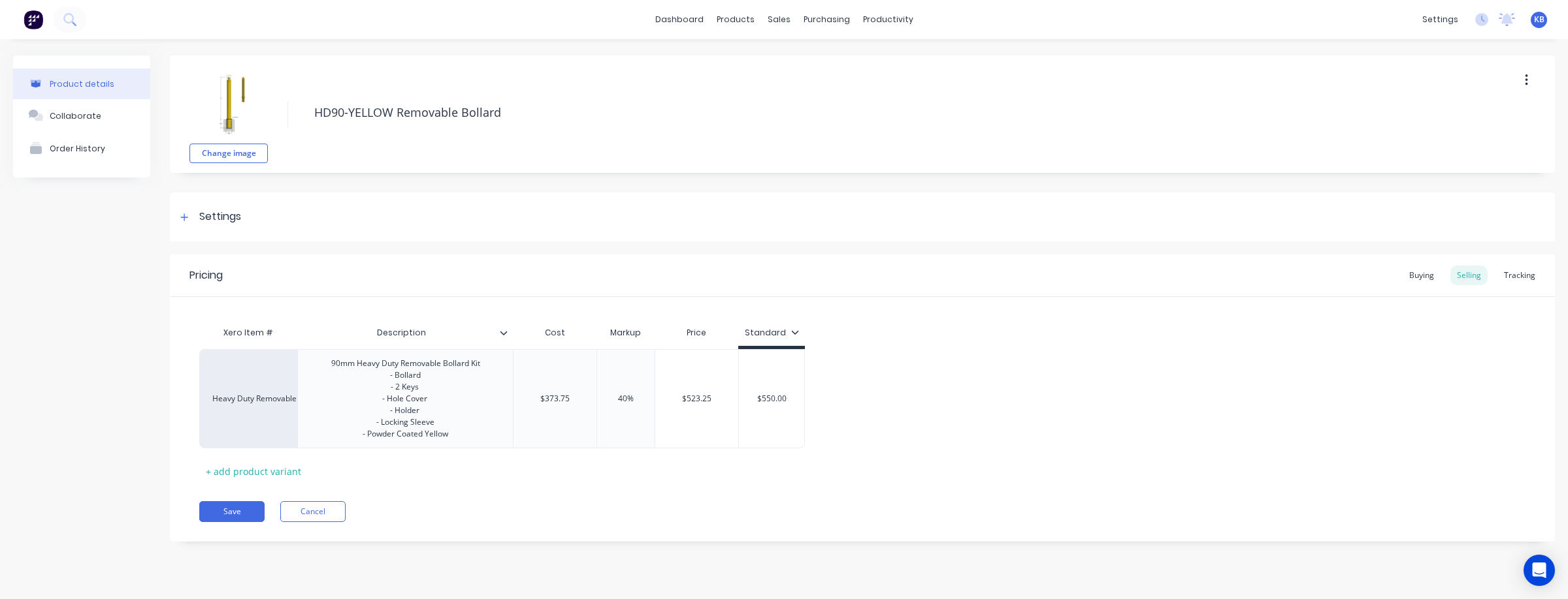
type textarea "x"
click at [241, 405] on div "Heavy Duty Removable Bollard 90mm" at bounding box center [248, 398] width 98 height 99
click at [269, 401] on div "Heavy Duty Removable Bollard 90mm" at bounding box center [248, 398] width 72 height 12
type input "hd Rem"
click at [307, 312] on button "HD Removable Bollard 90mm" at bounding box center [274, 314] width 124 height 20
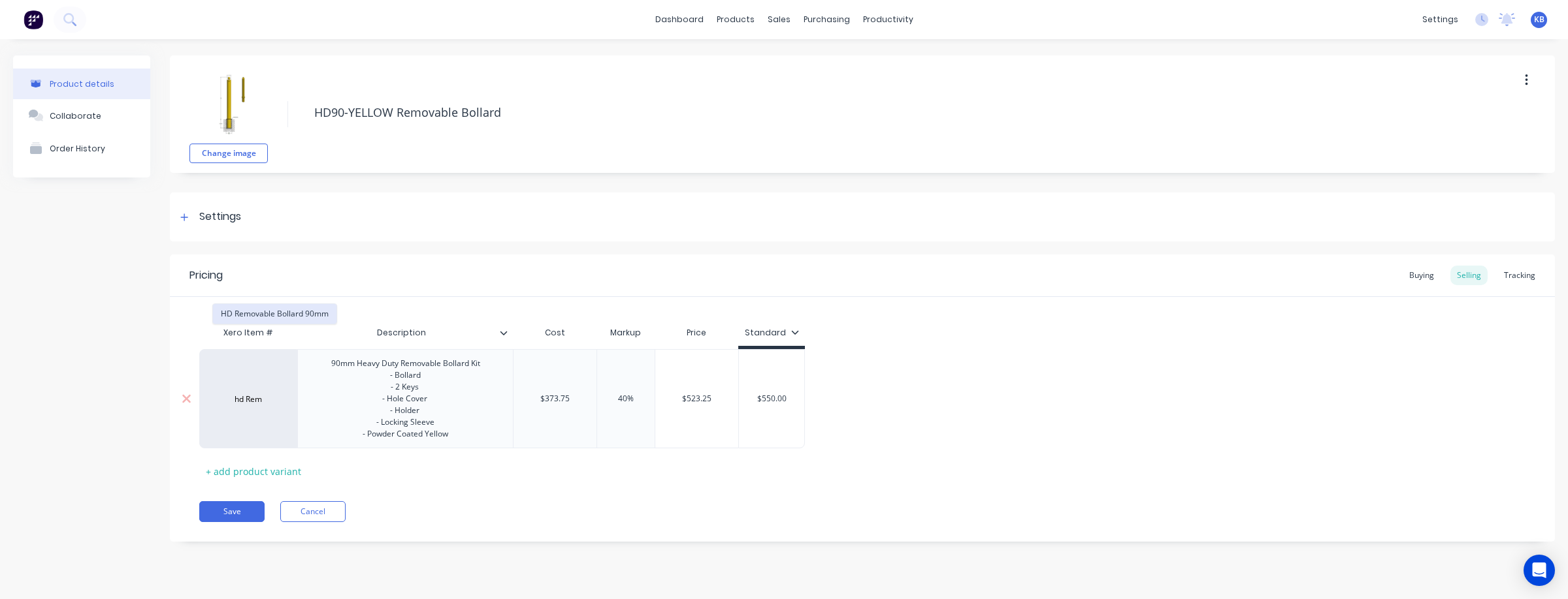
type textarea "x"
click at [330, 365] on div "90mm Heavy Duty Removable Bollard Kit - Bollard - 2 Keys - Hole Cover - Holder …" at bounding box center [406, 399] width 170 height 88
click at [252, 478] on div "+ add product variant" at bounding box center [253, 471] width 108 height 20
type textarea "x"
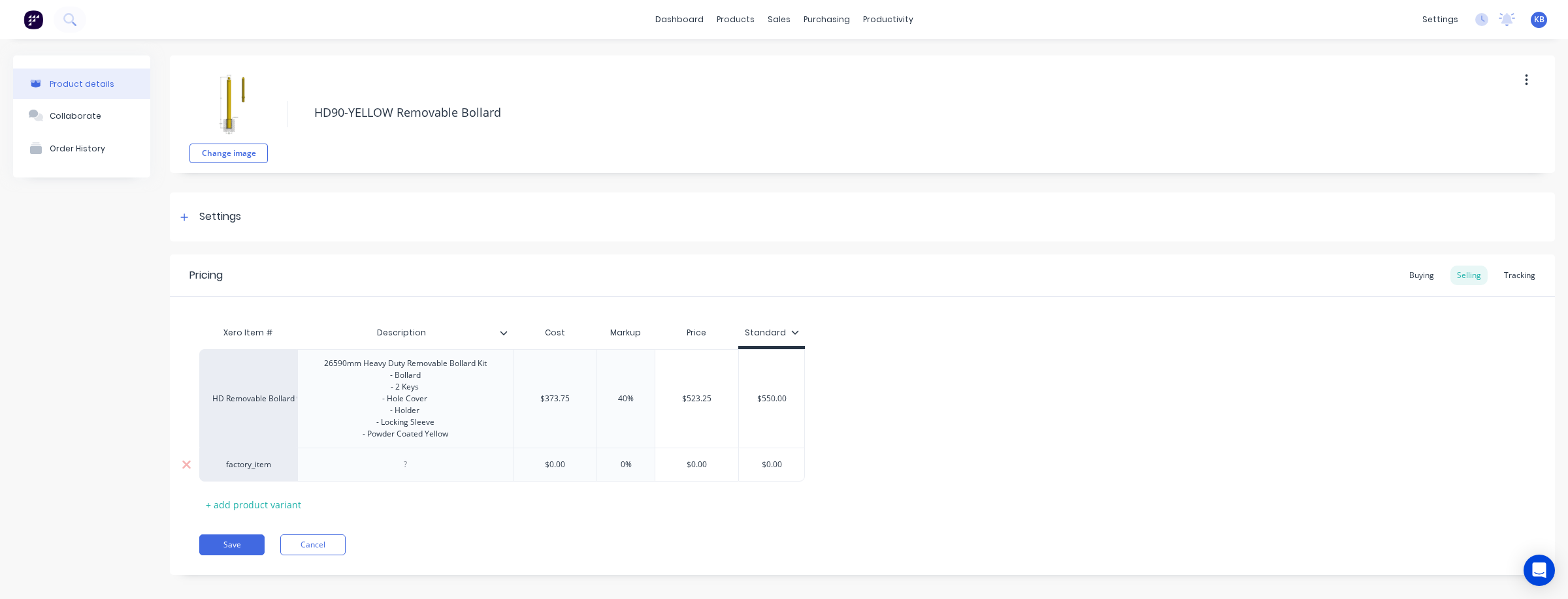
click at [247, 482] on div "factory_item" at bounding box center [248, 465] width 98 height 34
click at [256, 470] on div "factory_item" at bounding box center [248, 465] width 72 height 12
type input "hd rem"
click at [305, 374] on button "HD Removable Bollard 90mm" at bounding box center [274, 377] width 124 height 20
type textarea "x"
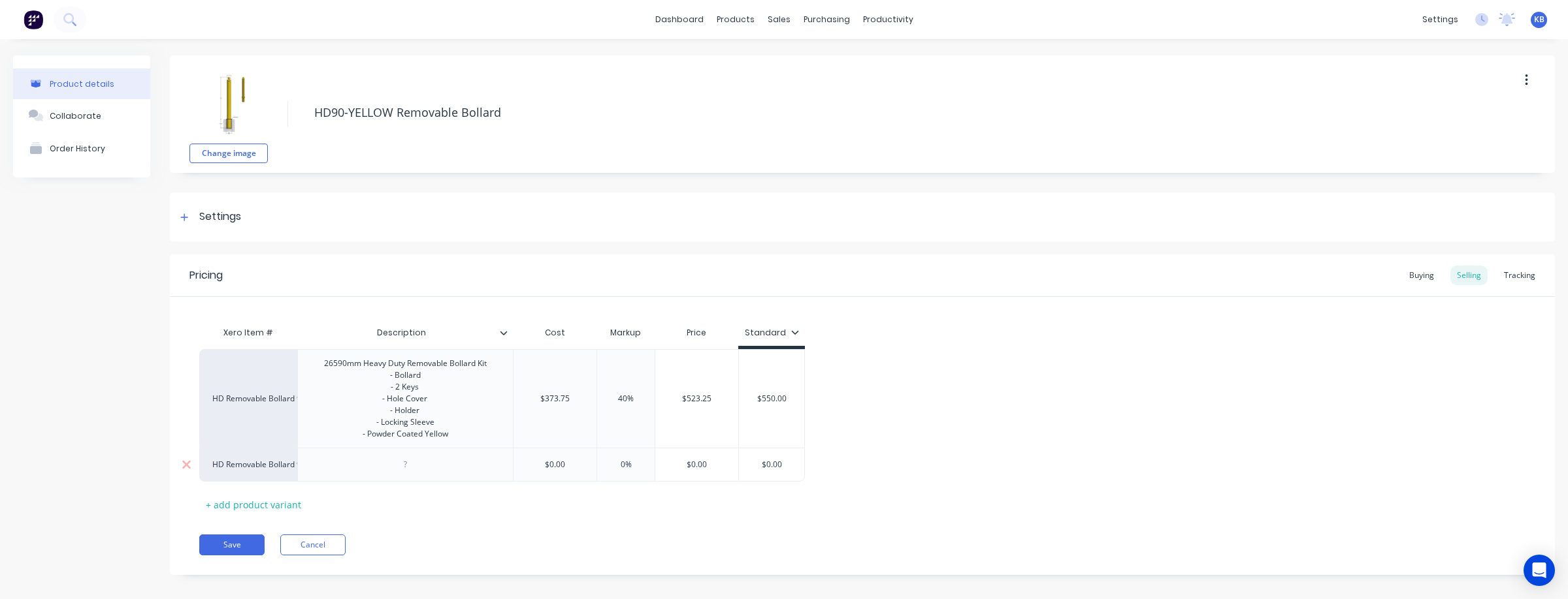
click at [402, 473] on div at bounding box center [406, 465] width 65 height 17
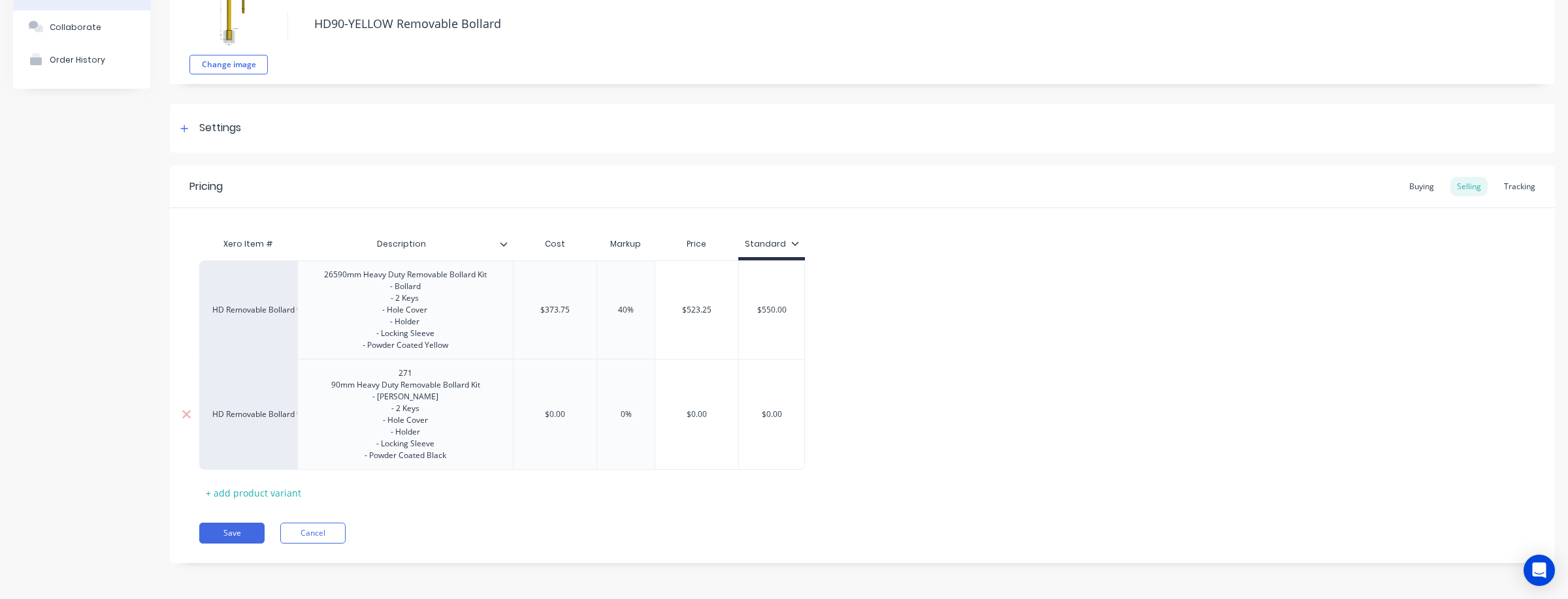
scroll to position [93, 0]
copy div "90mm Heavy Duty Removable Bollard Kit - Bollard - 2 Keys - Hole Cover - Holder …"
click at [234, 497] on div "+ add product variant" at bounding box center [253, 493] width 108 height 20
type textarea "x"
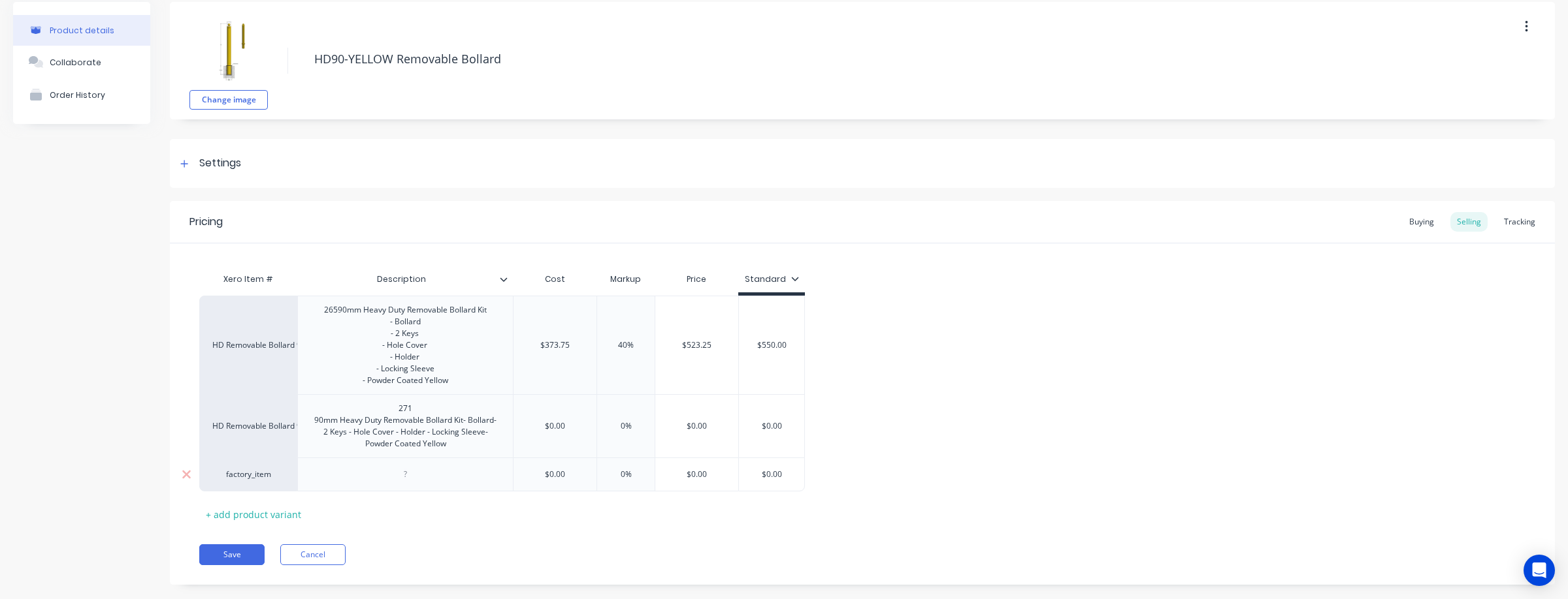
click at [240, 492] on div "factory_item" at bounding box center [248, 475] width 98 height 34
click at [270, 480] on div "factory_item" at bounding box center [248, 474] width 72 height 12
type input "hd Rem"
click at [259, 382] on button "HD Removable Bollard 90mm" at bounding box center [274, 386] width 124 height 20
type textarea "x"
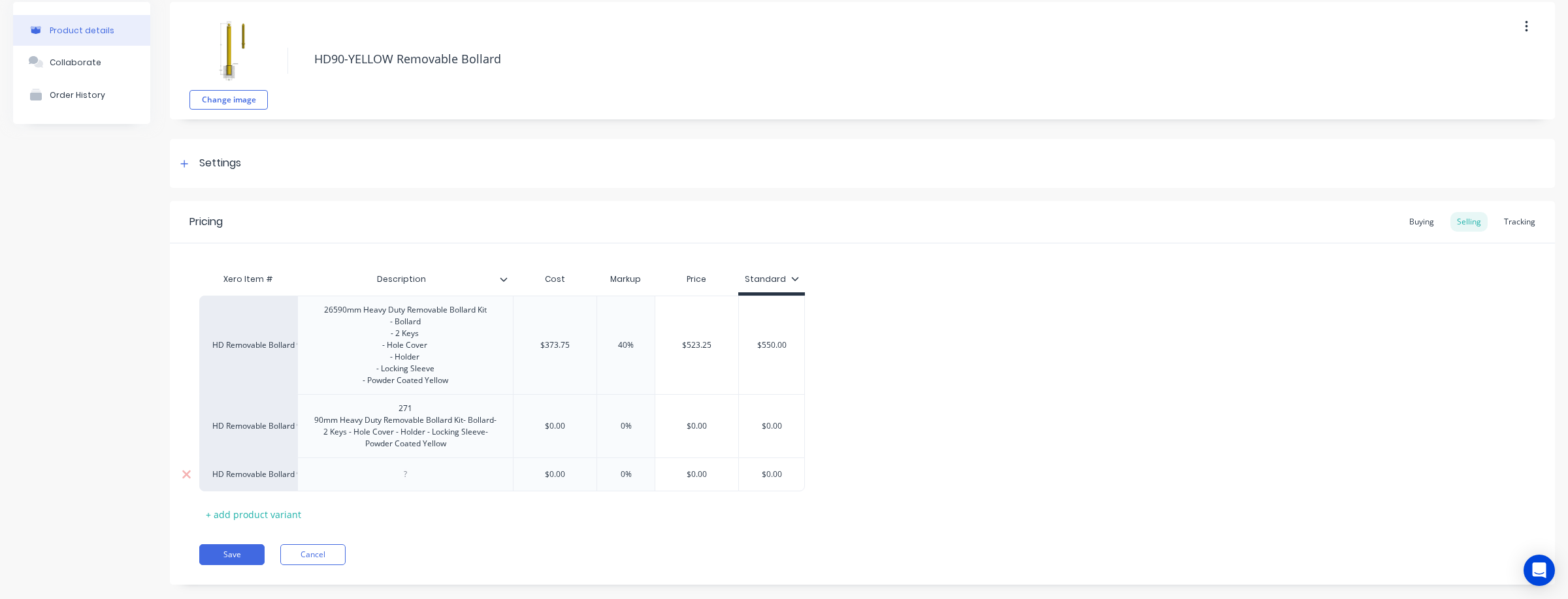
click at [443, 492] on div at bounding box center [404, 475] width 216 height 34
click at [407, 483] on div at bounding box center [406, 475] width 65 height 17
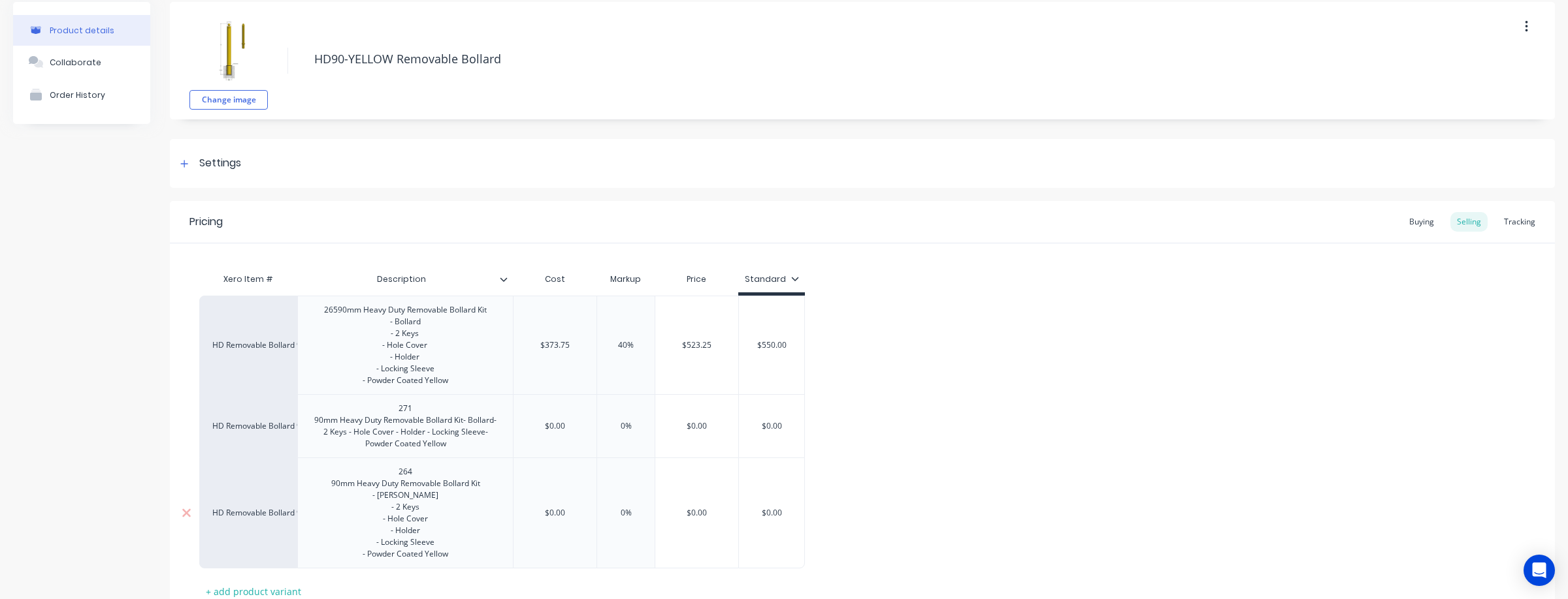
scroll to position [164, 0]
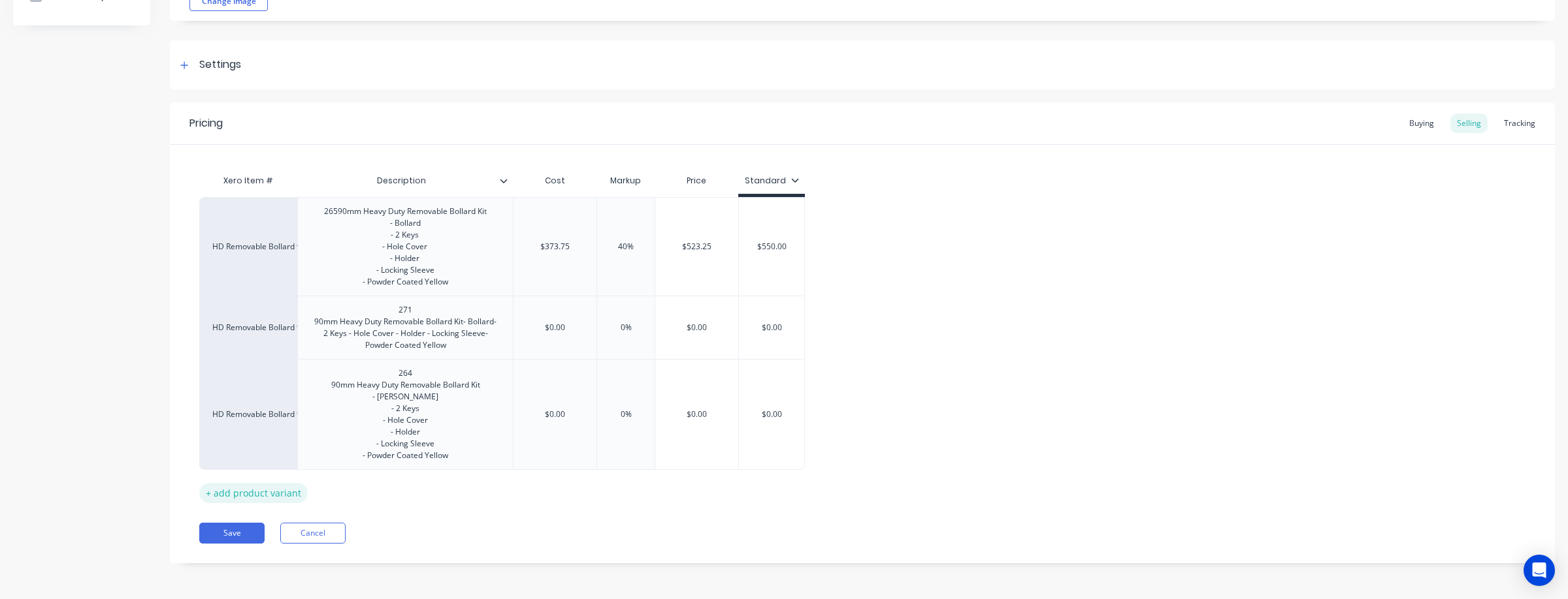
click at [279, 493] on div "+ add product variant" at bounding box center [253, 493] width 108 height 20
type textarea "x"
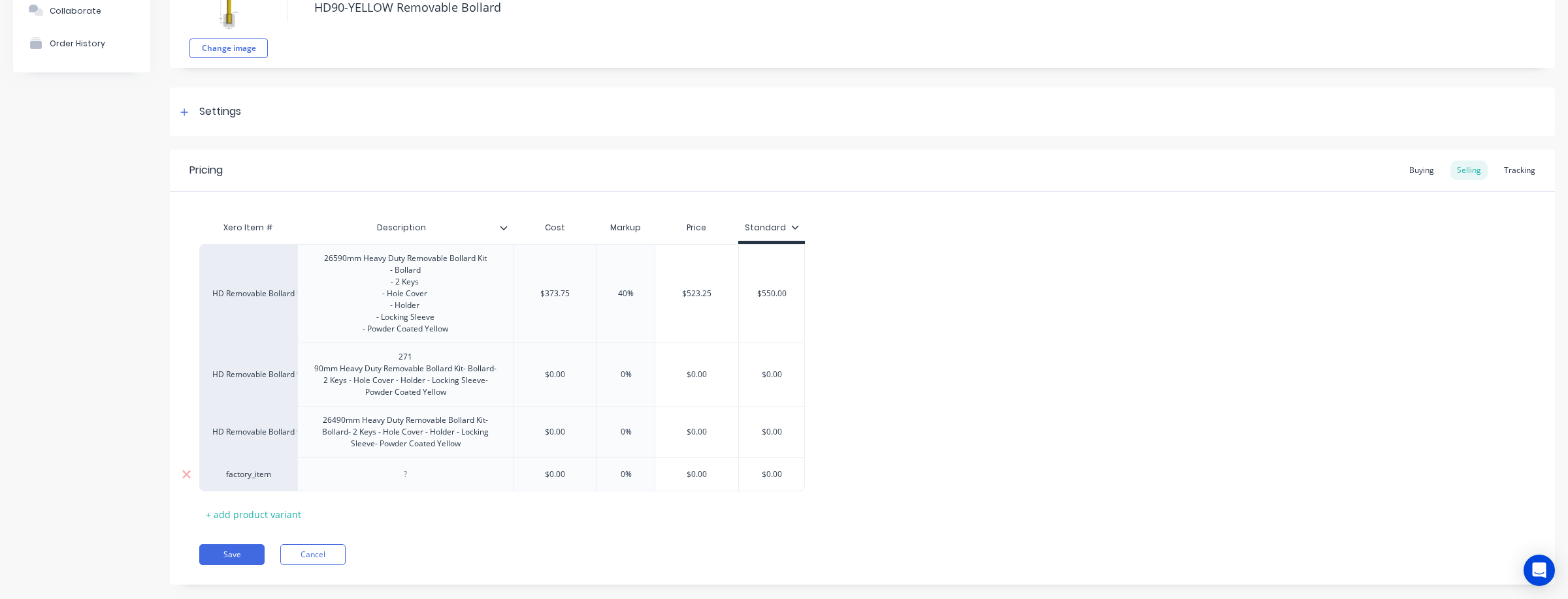
click at [268, 480] on div "factory_item" at bounding box center [248, 474] width 72 height 12
type input "hd Rem"
click at [269, 504] on button "HD Removable Bollard 90mm" at bounding box center [274, 508] width 124 height 20
type textarea "x"
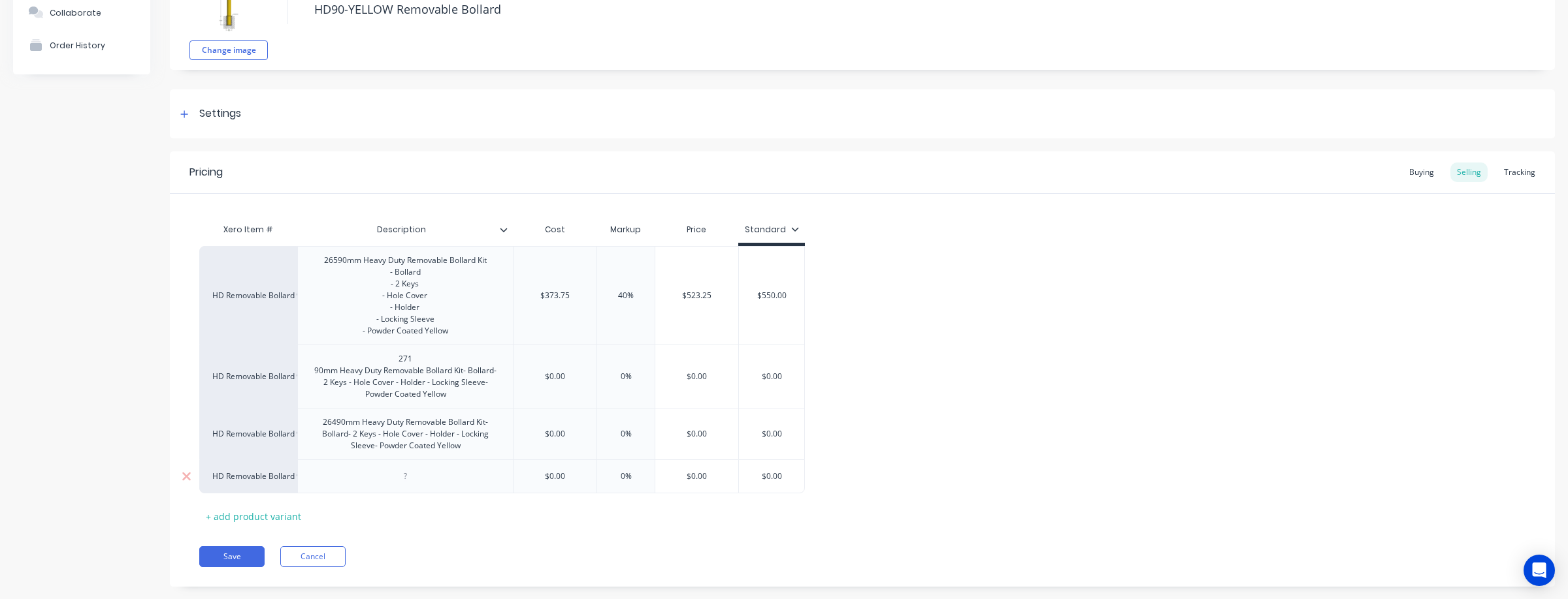
click at [426, 485] on div at bounding box center [406, 477] width 65 height 17
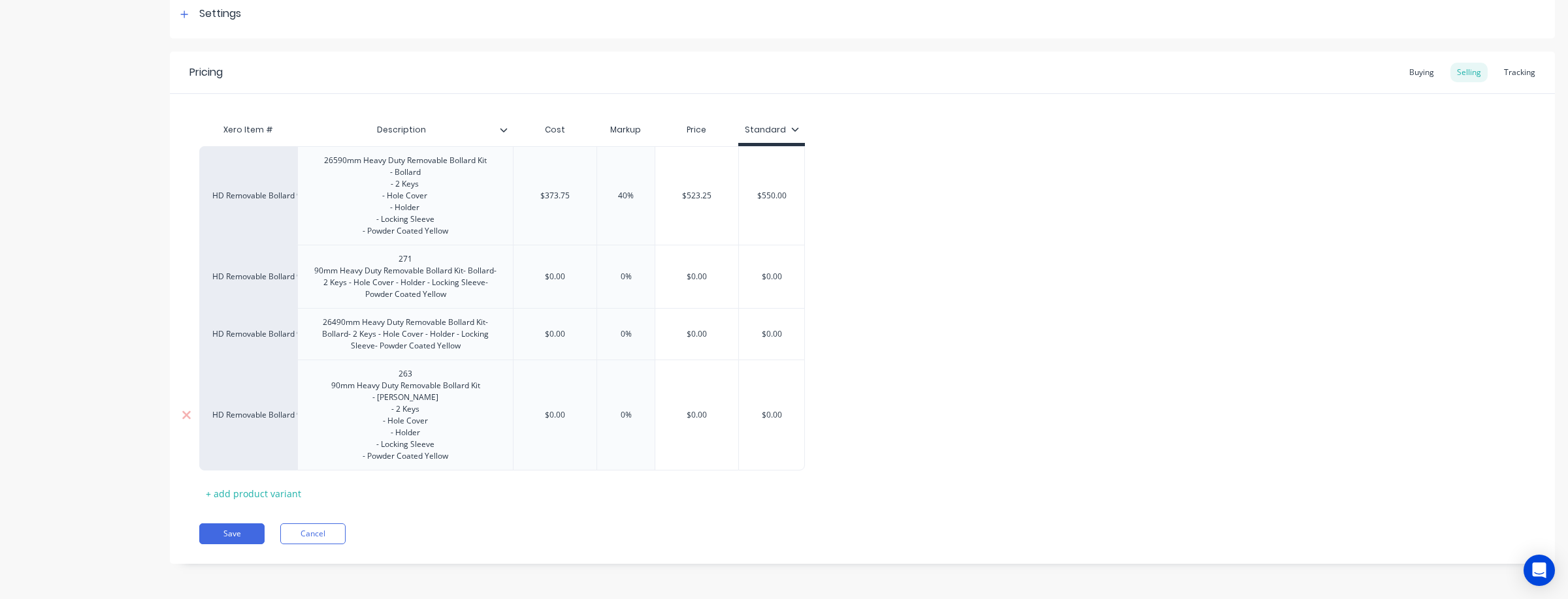
scroll to position [215, 0]
click at [248, 489] on div "+ add product variant" at bounding box center [253, 493] width 108 height 20
type textarea "x"
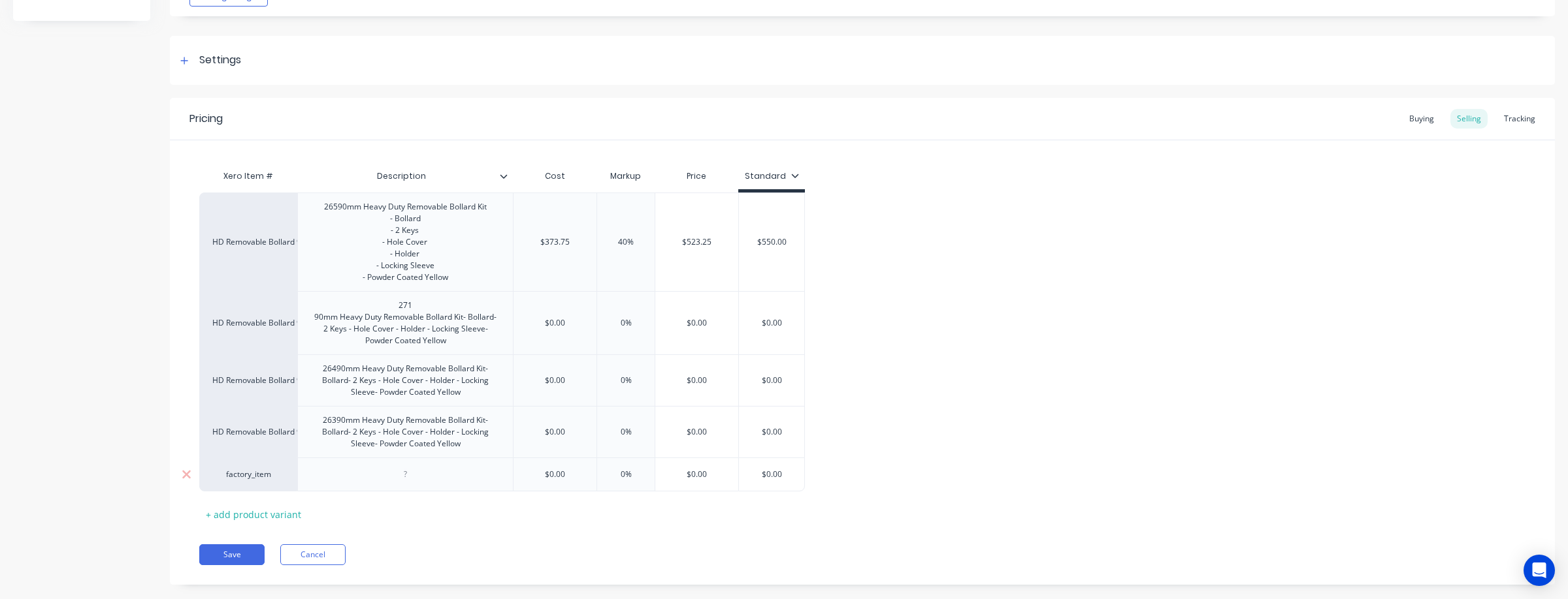
click at [254, 480] on div "factory_item" at bounding box center [248, 474] width 72 height 12
type input "hd rem"
click at [271, 391] on button "HD Removable Bollard 90mm" at bounding box center [274, 387] width 124 height 20
click at [361, 487] on div at bounding box center [404, 475] width 216 height 34
drag, startPoint x: 406, startPoint y: 491, endPoint x: 424, endPoint y: 490, distance: 18.0
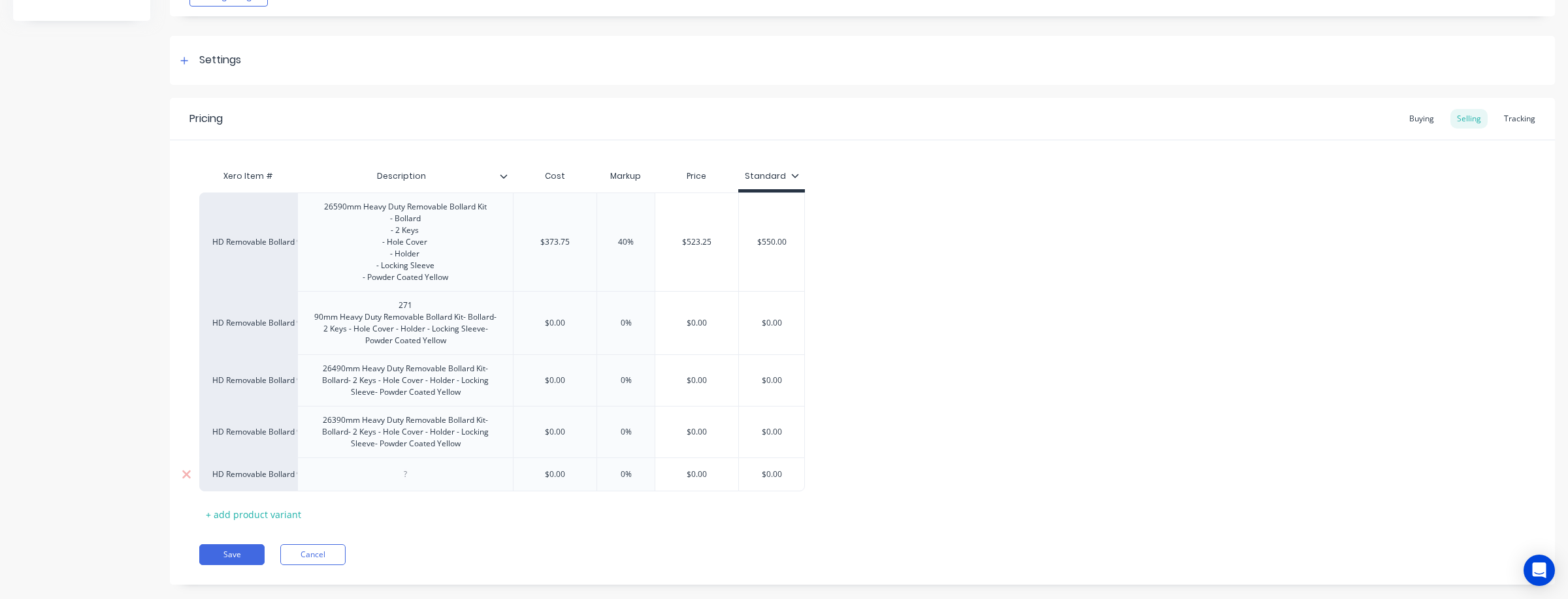
click at [406, 483] on div at bounding box center [406, 475] width 65 height 17
click at [349, 387] on div "26490mm Heavy Duty Removable Bollard Kit- Bollard- 2 Keys - Hole Cover - Holder…" at bounding box center [405, 380] width 204 height 40
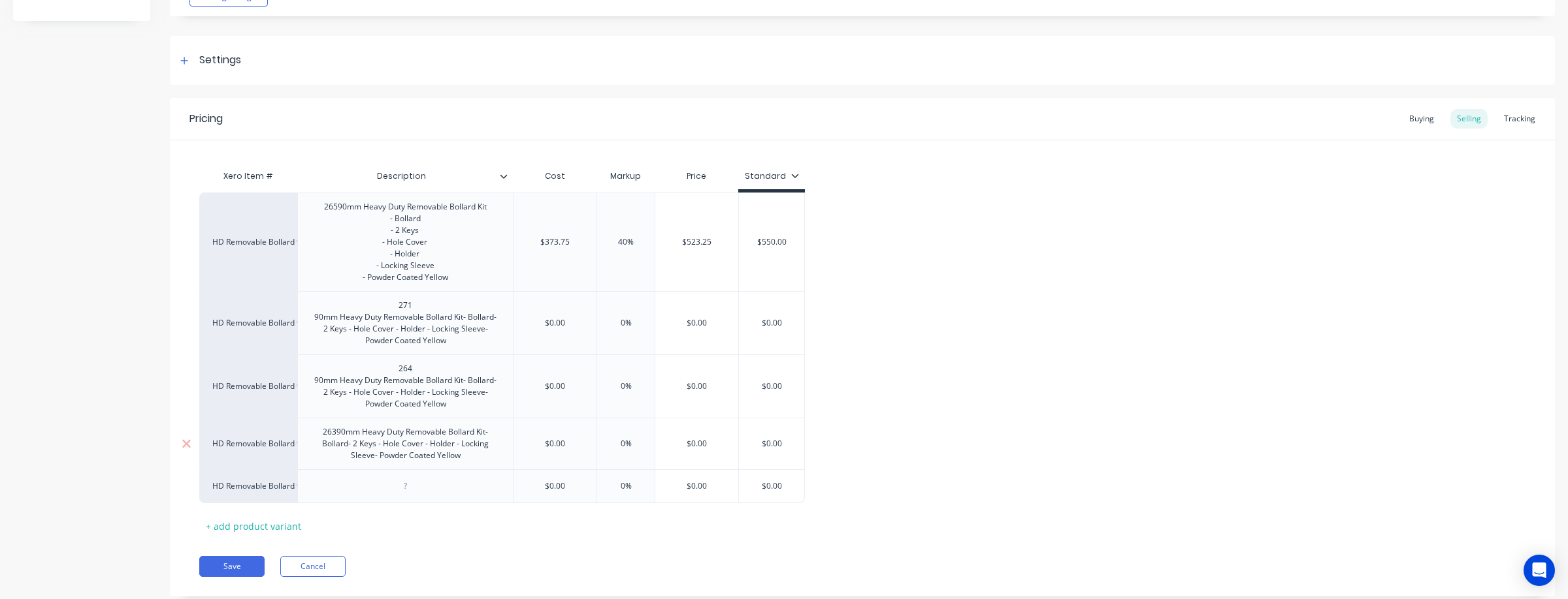
click at [344, 446] on div "26390mm Heavy Duty Removable Bollard Kit- Bollard- 2 Keys - Hole Cover - Holder…" at bounding box center [405, 444] width 204 height 40
type textarea "x"
click at [406, 506] on div at bounding box center [406, 498] width 65 height 17
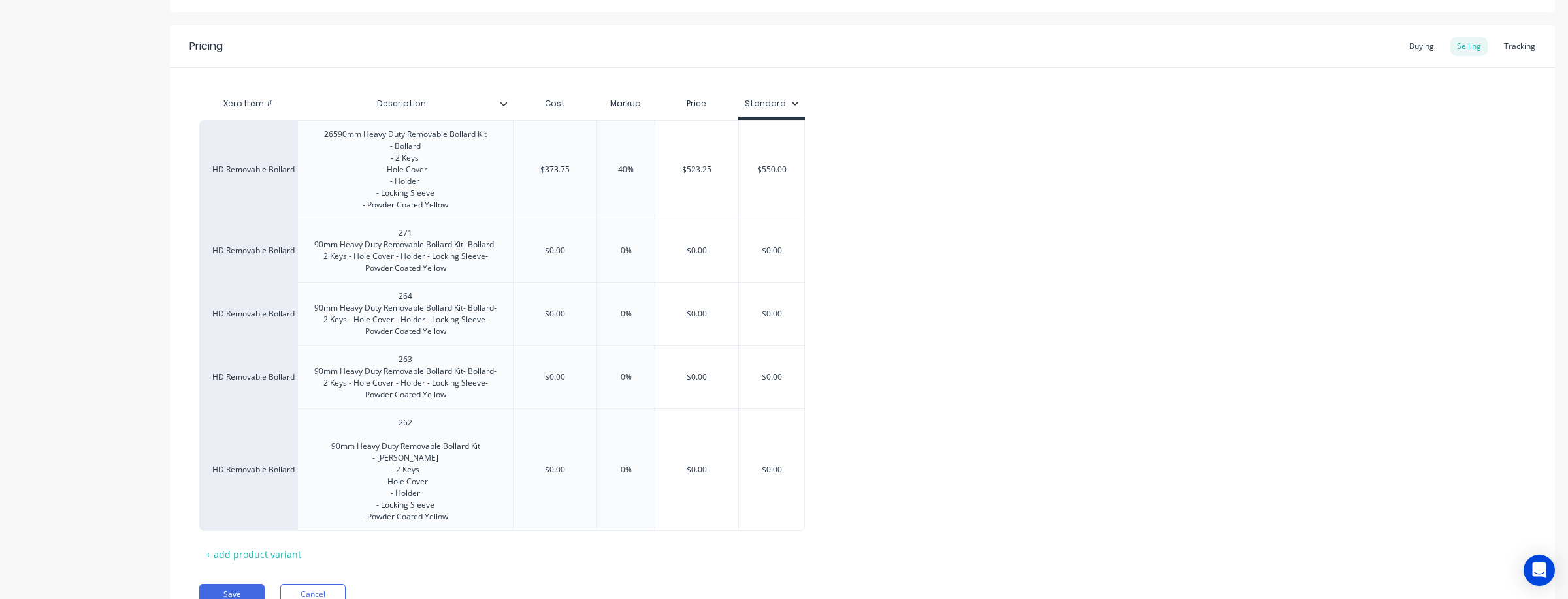
scroll to position [236, 0]
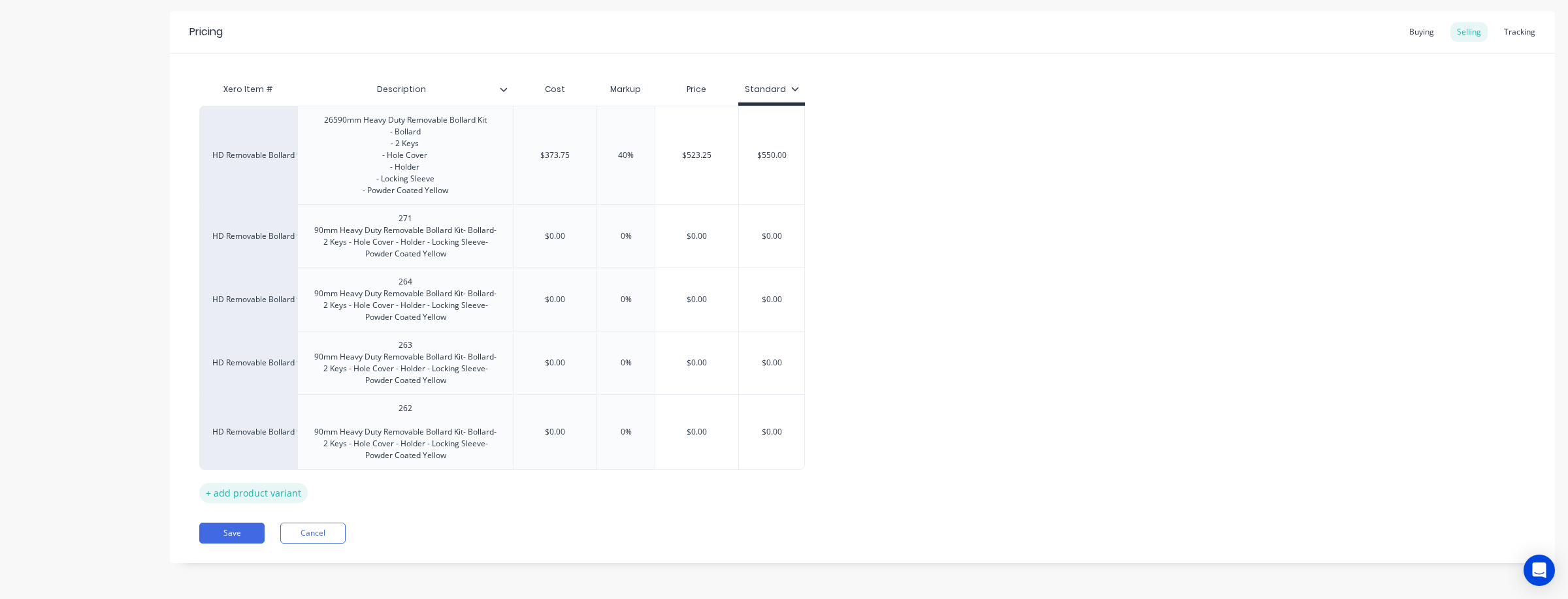
click at [276, 508] on div "Pricing Buying Selling Tracking Xero Item # Description Cost Markup Price Stand…" at bounding box center [862, 287] width 1385 height 552
click at [258, 492] on div "+ add product variant" at bounding box center [253, 493] width 108 height 20
type textarea "x"
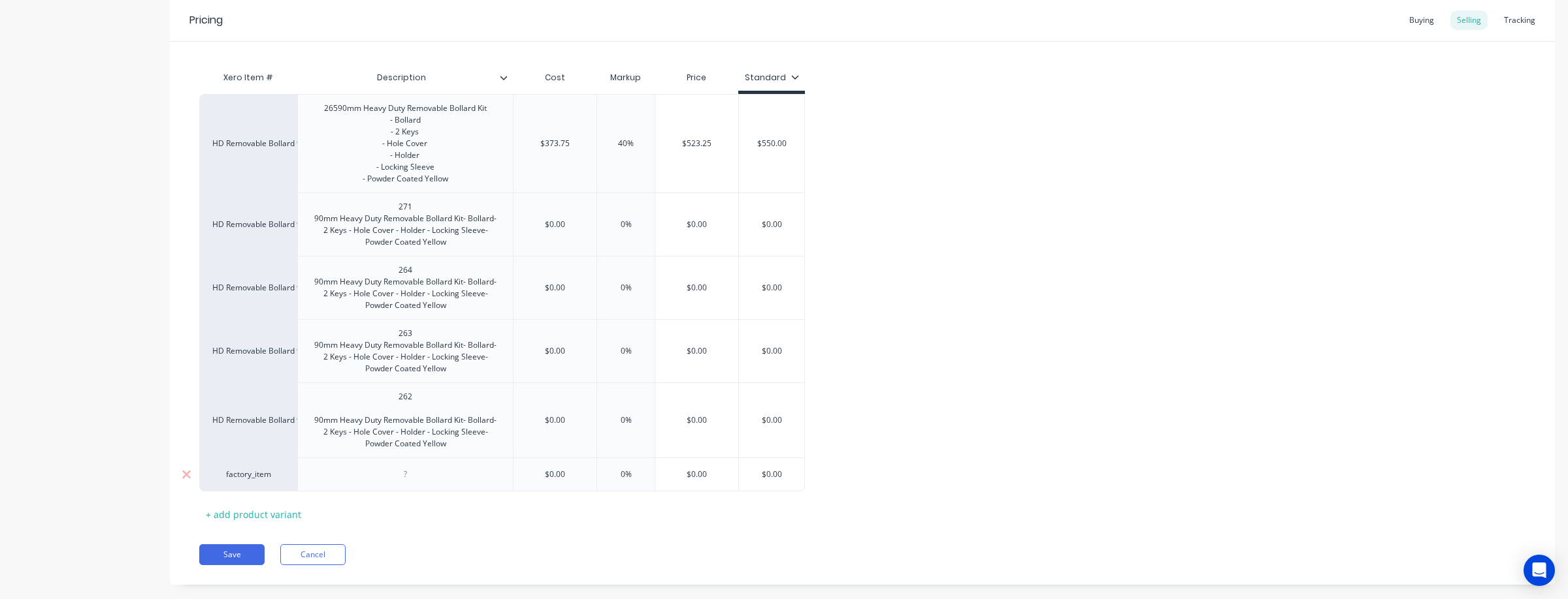
click at [254, 480] on div "factory_item" at bounding box center [248, 474] width 72 height 12
type input "Hd Rem"
click at [289, 384] on button "HD Removable Bollard 90mm" at bounding box center [274, 387] width 124 height 20
type textarea "x"
click at [396, 483] on div at bounding box center [406, 475] width 65 height 17
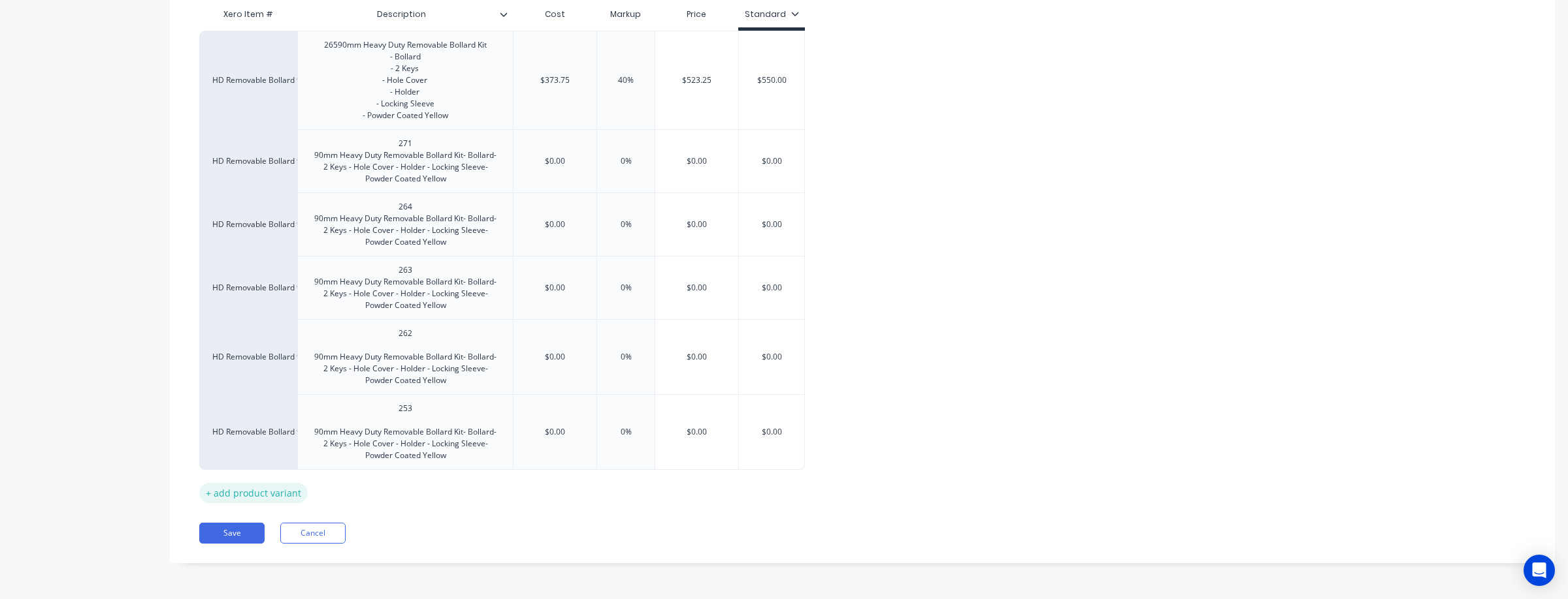
click at [250, 494] on div "+ add product variant" at bounding box center [253, 493] width 108 height 20
type textarea "x"
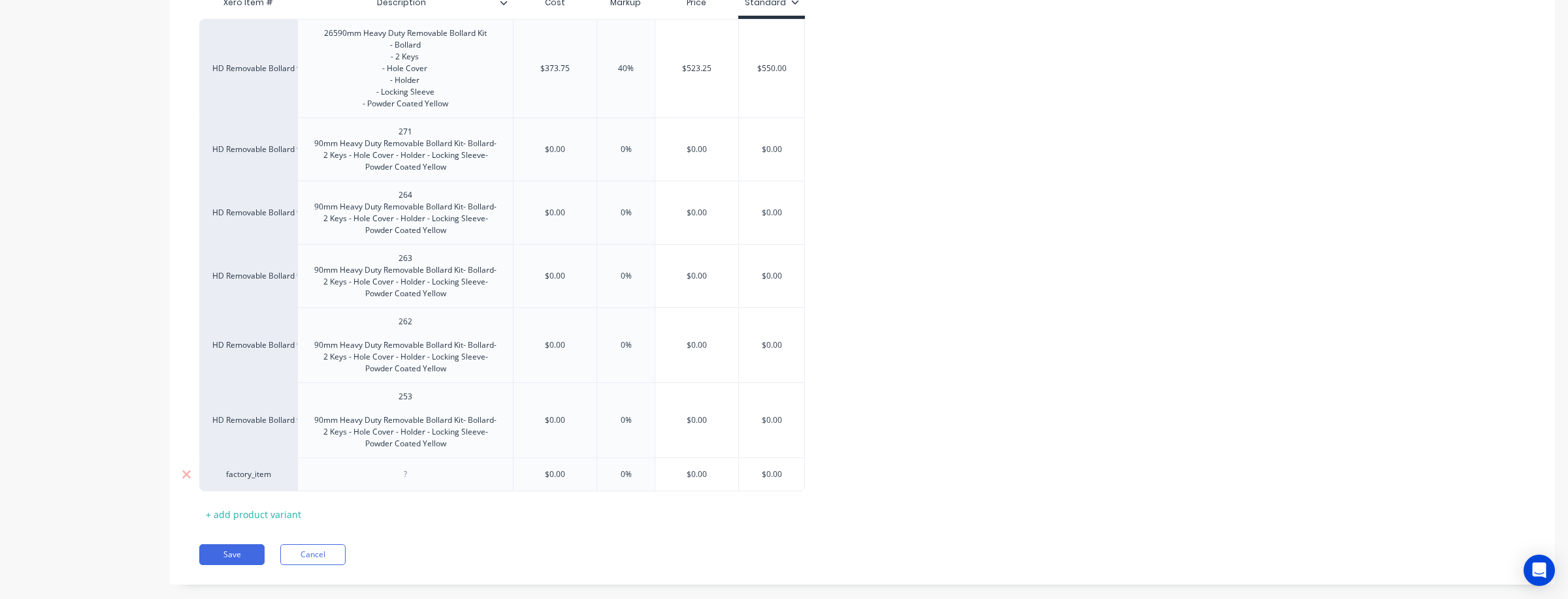
click at [417, 483] on div at bounding box center [406, 475] width 65 height 17
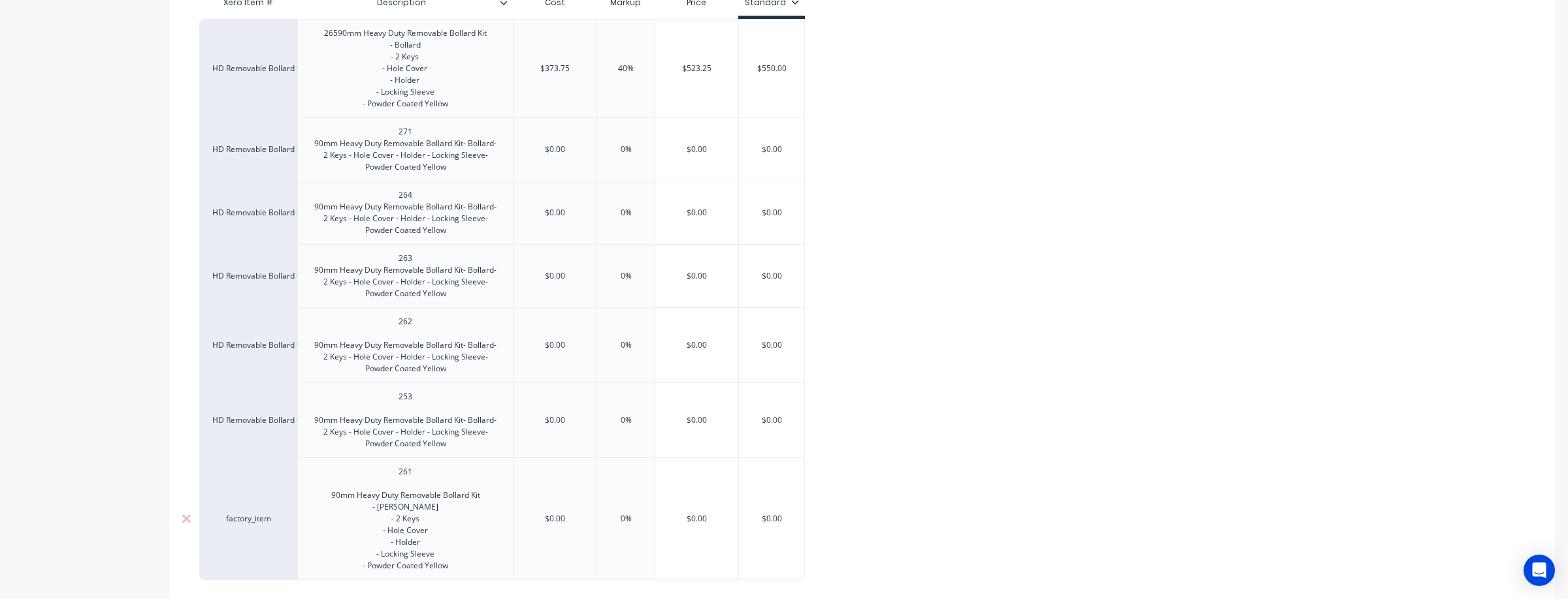
click at [246, 525] on div "factory_item" at bounding box center [248, 518] width 72 height 12
type textarea "x"
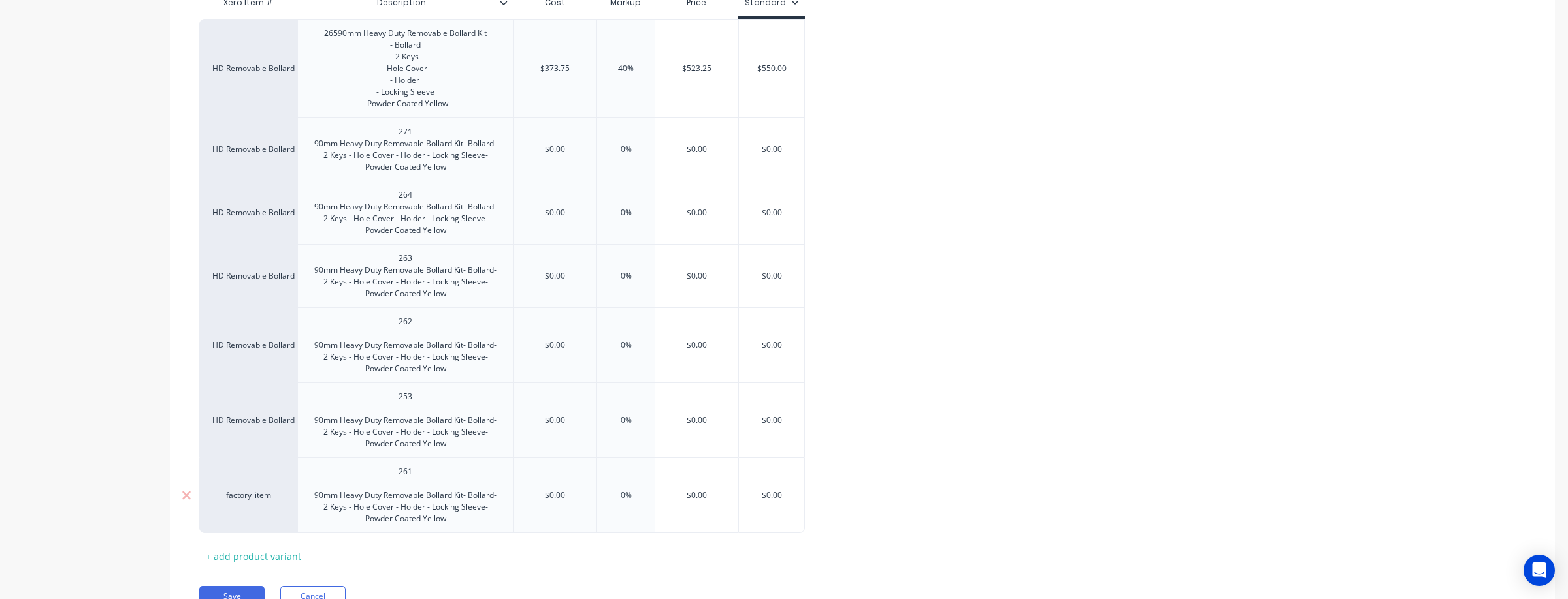
click at [269, 502] on div "factory_item" at bounding box center [248, 495] width 72 height 12
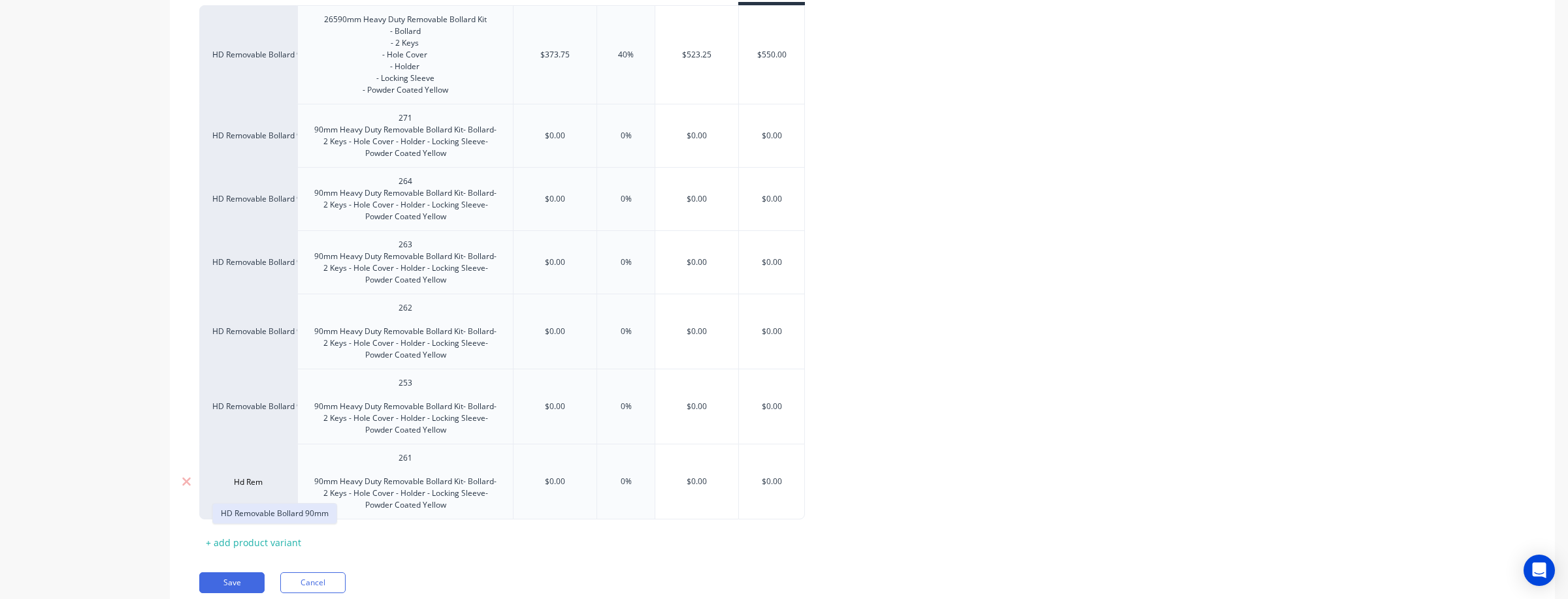
scroll to position [345, 0]
type input "Hd Rem"
click at [278, 514] on button "HD Removable Bollard 90mm" at bounding box center [274, 512] width 124 height 20
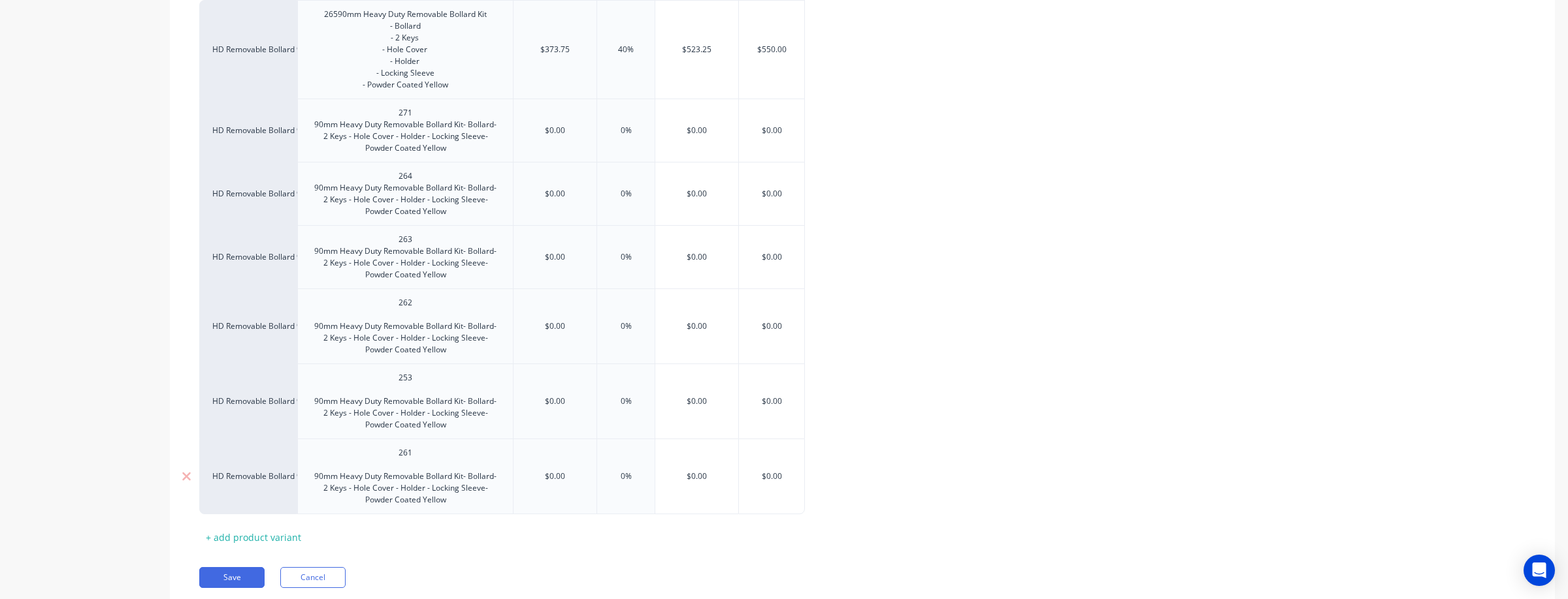
click at [417, 482] on div "261 90mm Heavy Duty Removable Bollard Kit- Bollard- 2 Keys - Hole Cover - Holde…" at bounding box center [405, 476] width 204 height 64
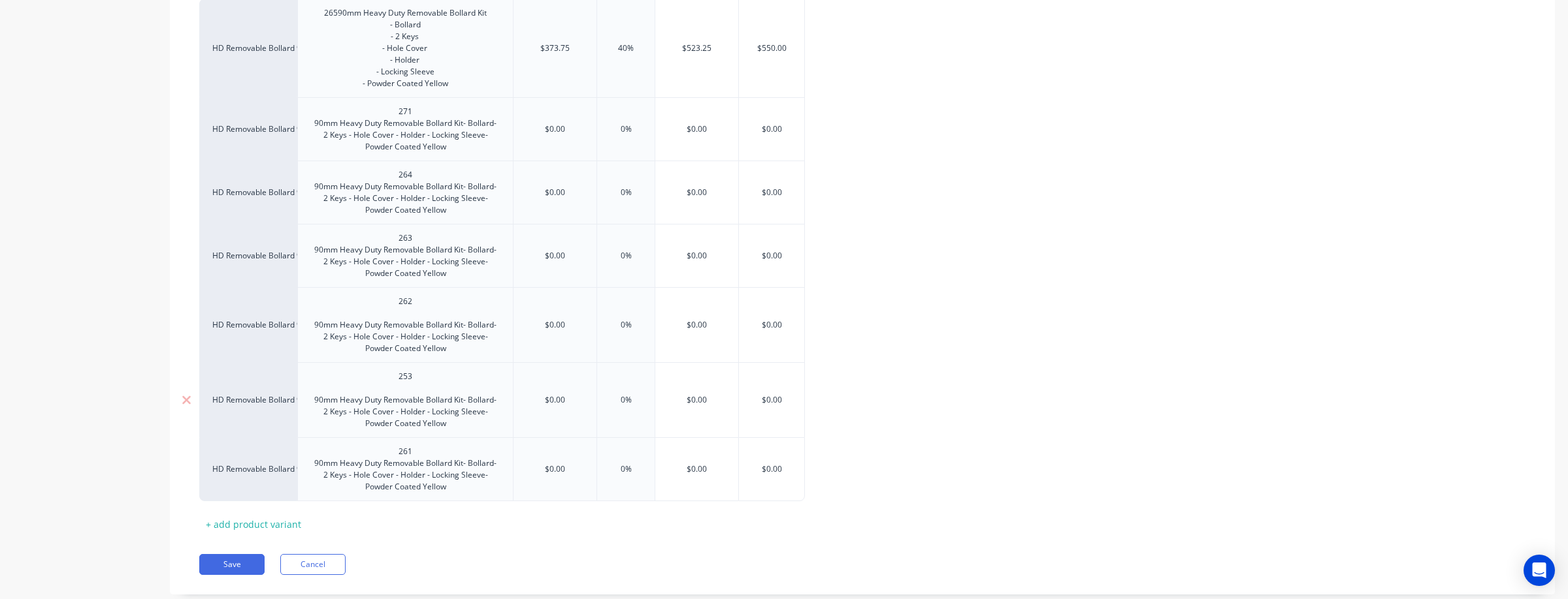
click at [440, 400] on div "253 90mm Heavy Duty Removable Bollard Kit- Bollard- 2 Keys - Hole Cover - Holde…" at bounding box center [405, 400] width 204 height 64
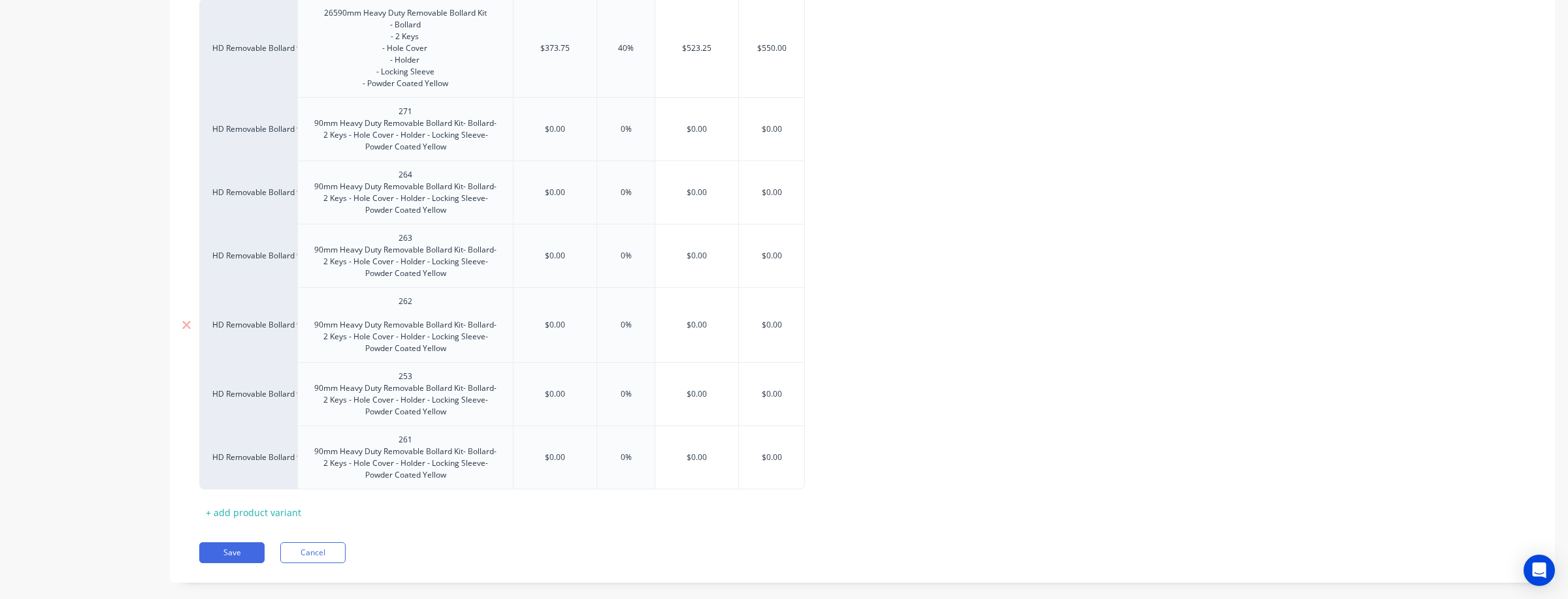
click at [419, 321] on div "262 90mm Heavy Duty Removable Bollard Kit- Bollard- 2 Keys - Hole Cover - Holde…" at bounding box center [405, 325] width 204 height 64
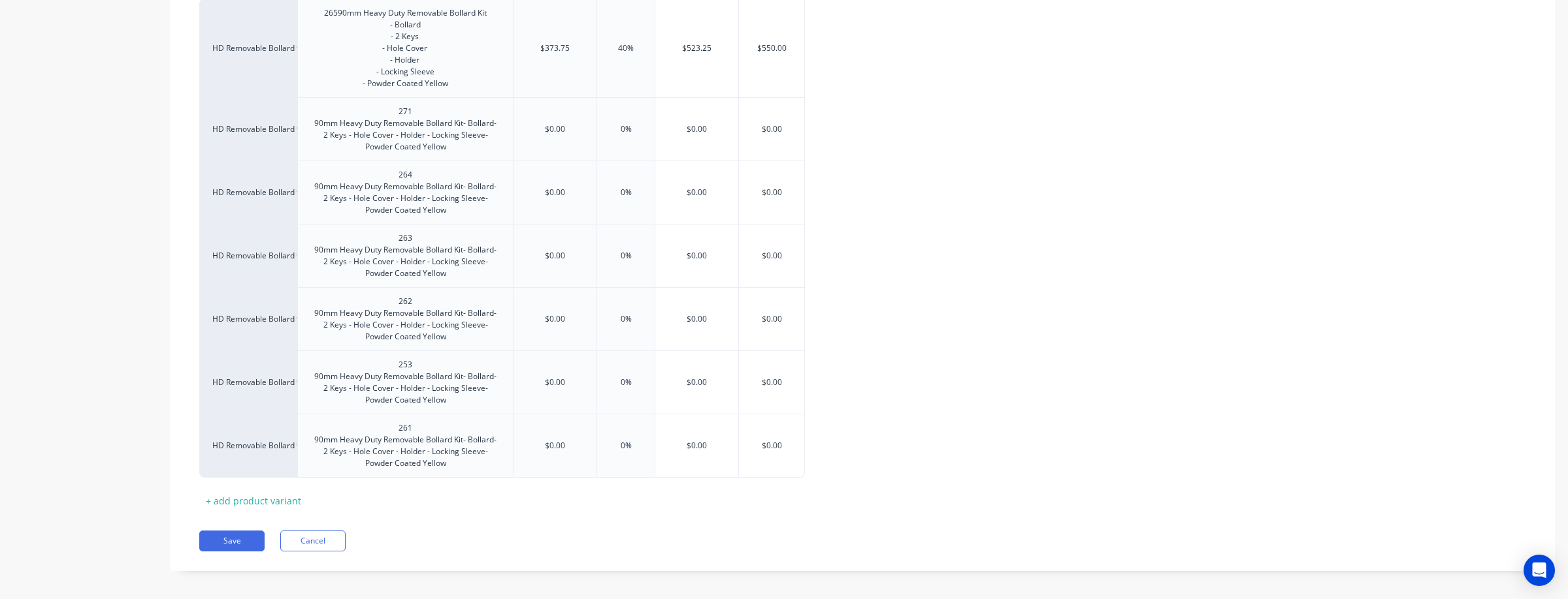
type textarea "x"
click at [920, 387] on div "HD Removable Bollard 90mm 265 90mm Heavy Duty Removable Bollard Kit - Bollard -…" at bounding box center [862, 238] width 1326 height 479
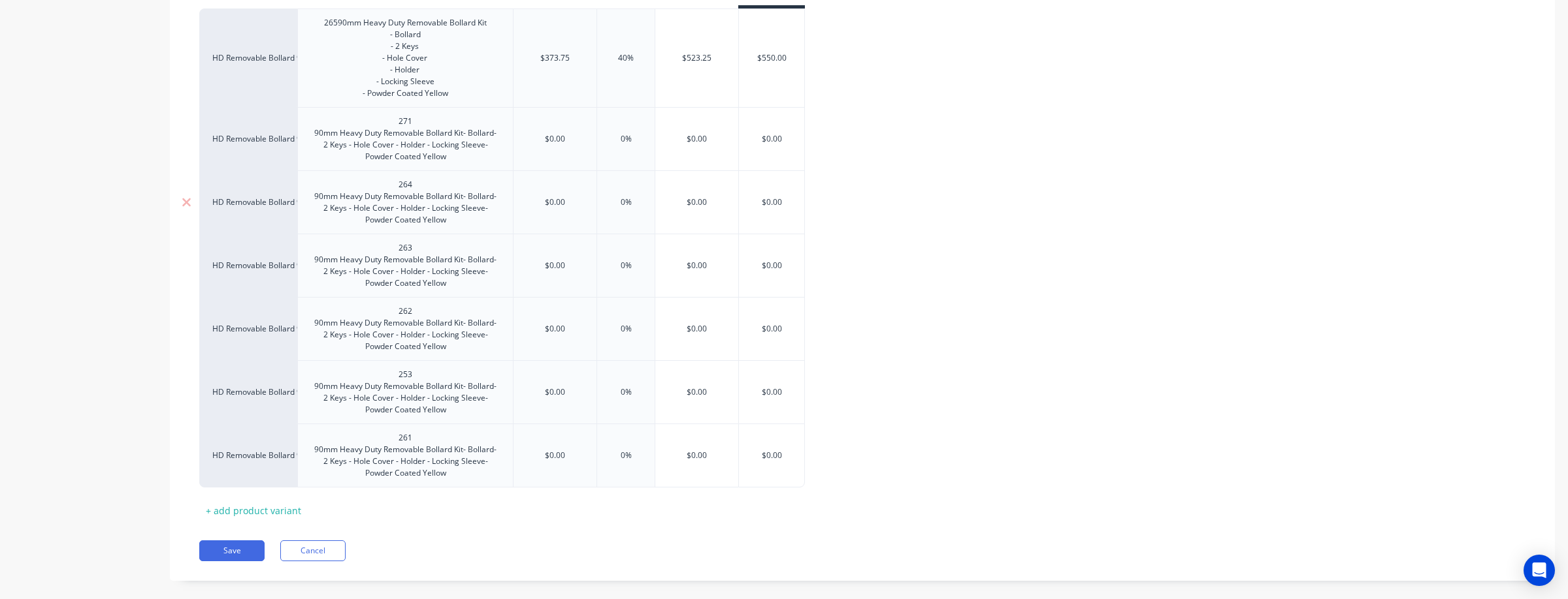
scroll to position [343, 0]
click at [562, 143] on input "$0.00" at bounding box center [554, 137] width 83 height 12
type input "$"
type textarea "x"
type input "$3"
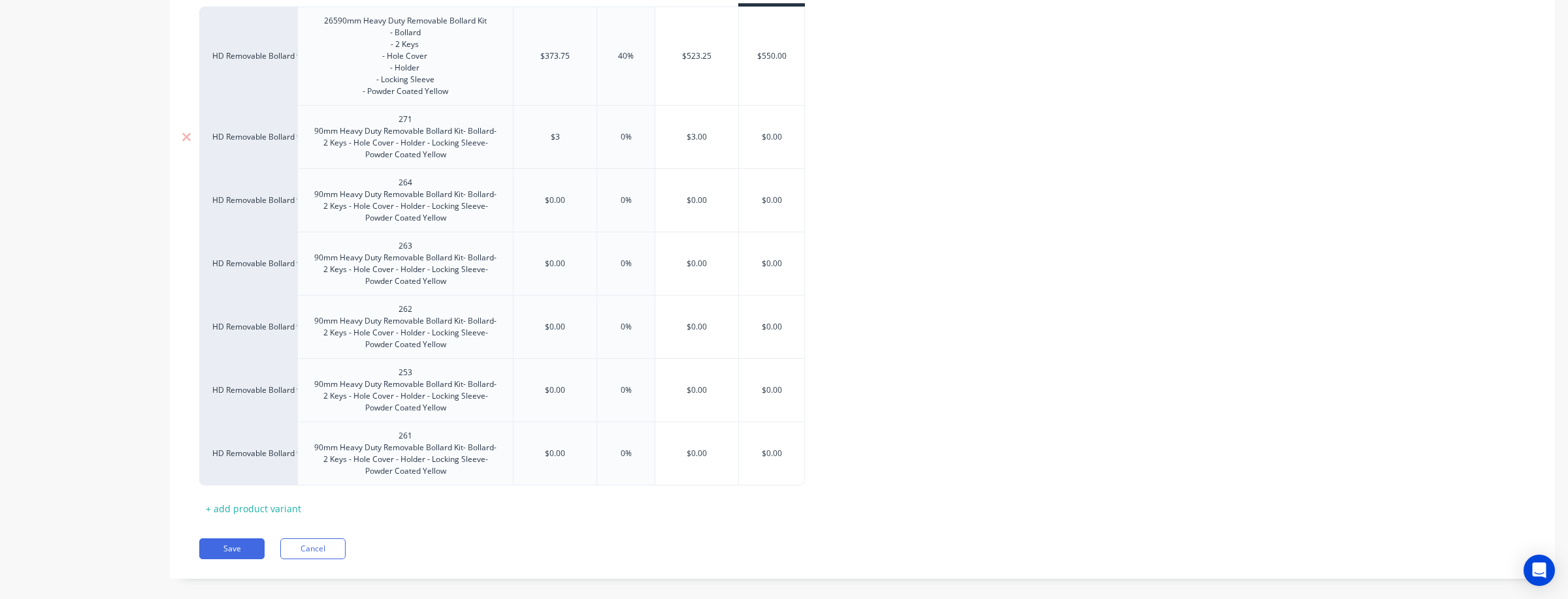
type textarea "x"
type input "$37"
type textarea "x"
type input "$373."
type textarea "x"
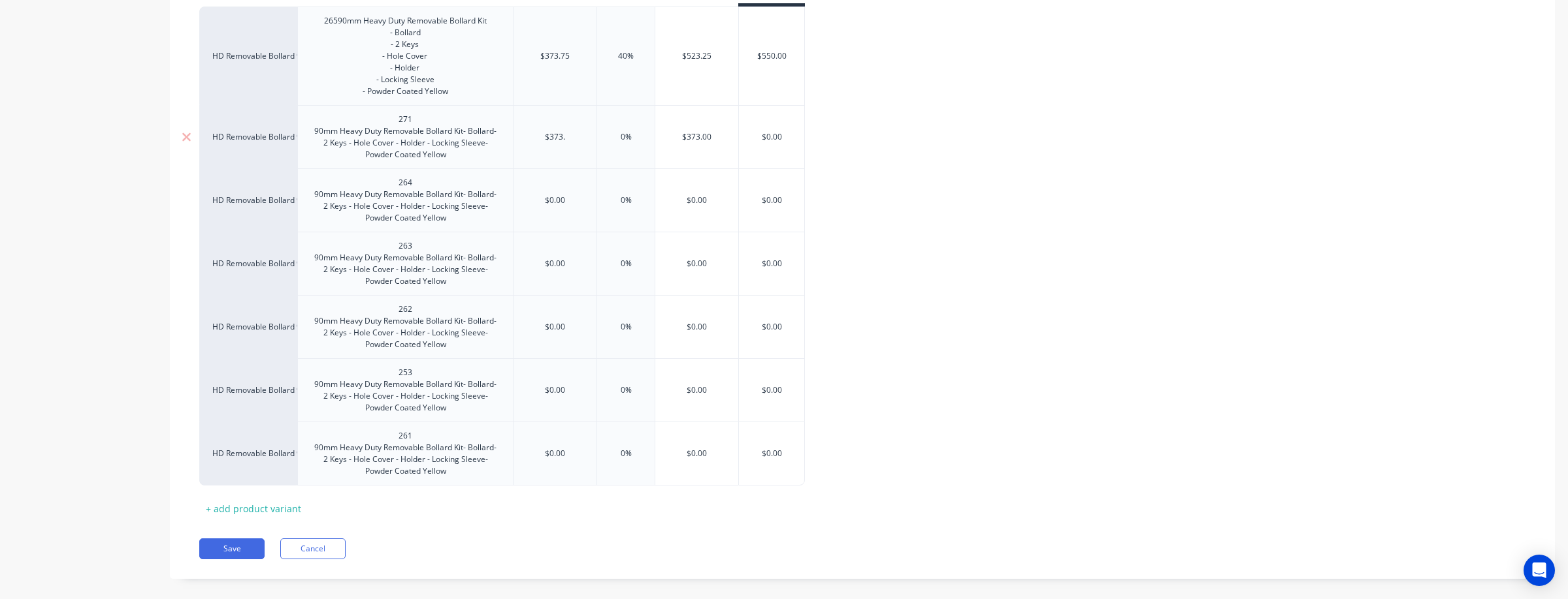
type input "$373.7"
type textarea "x"
type input "$373.75"
click at [623, 143] on input "0%" at bounding box center [626, 137] width 65 height 12
type input "%"
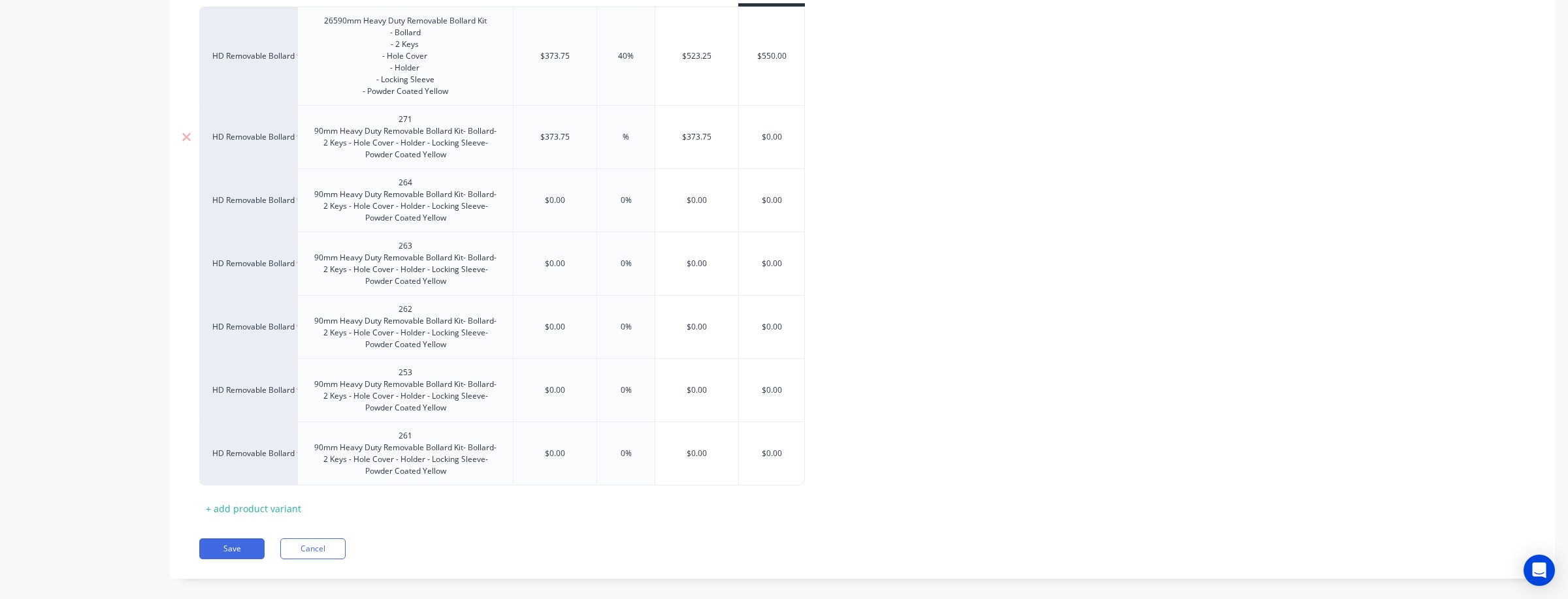
type textarea "x"
type input "4%"
type textarea "x"
type input "40%"
click at [557, 206] on input "$0.00" at bounding box center [554, 200] width 83 height 12
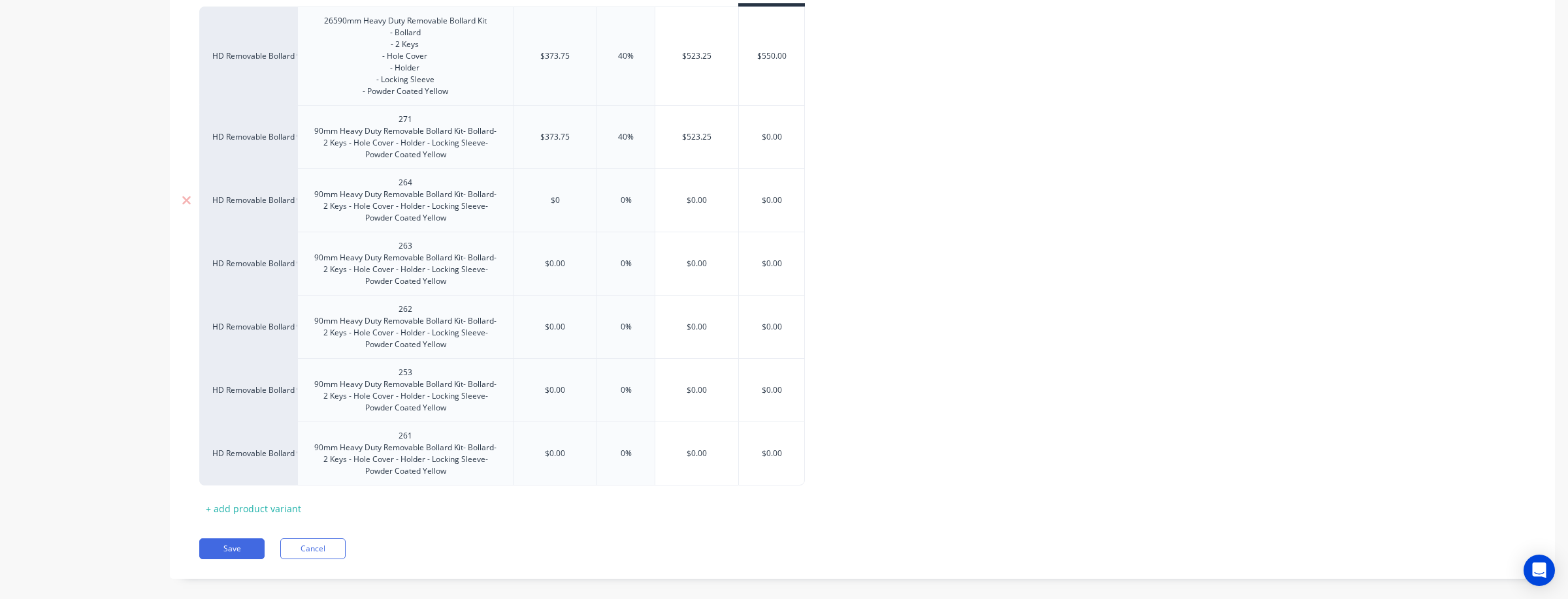
type input "$"
type textarea "x"
type input "$3"
type textarea "x"
type input "$37"
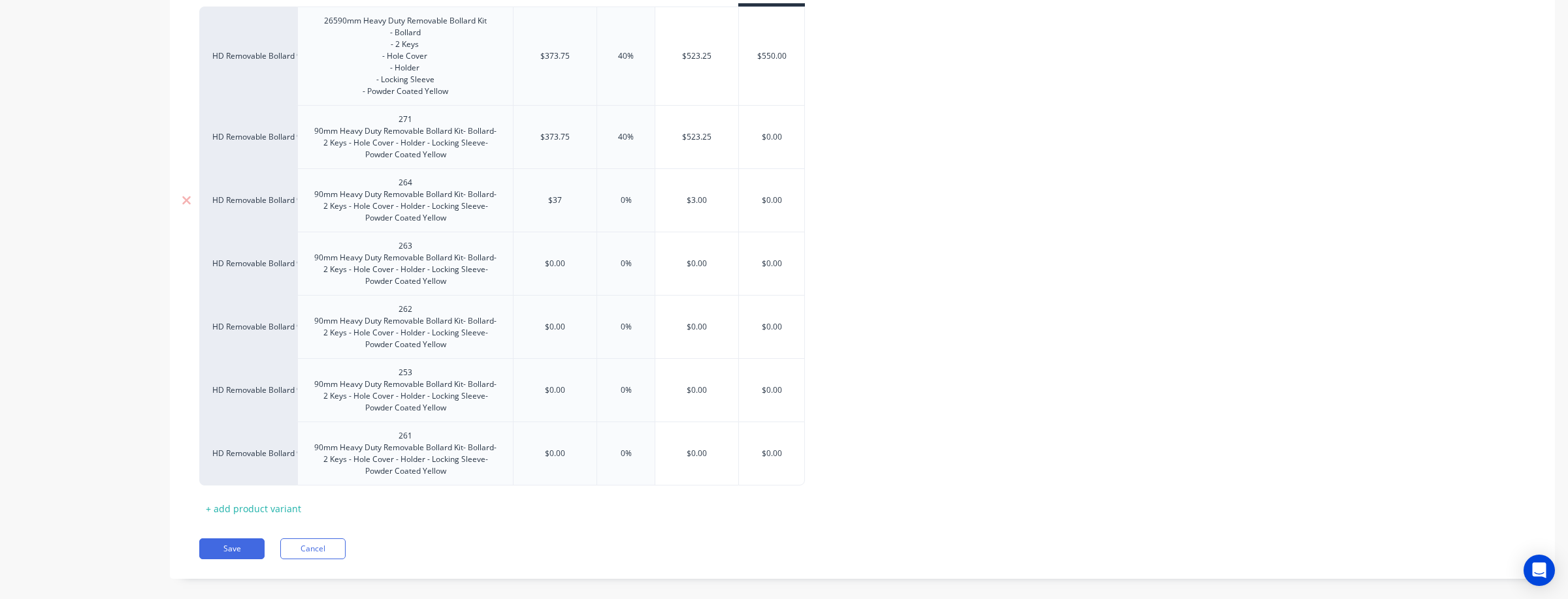
type textarea "x"
type input "$373."
type textarea "x"
type input "$373.7"
type textarea "x"
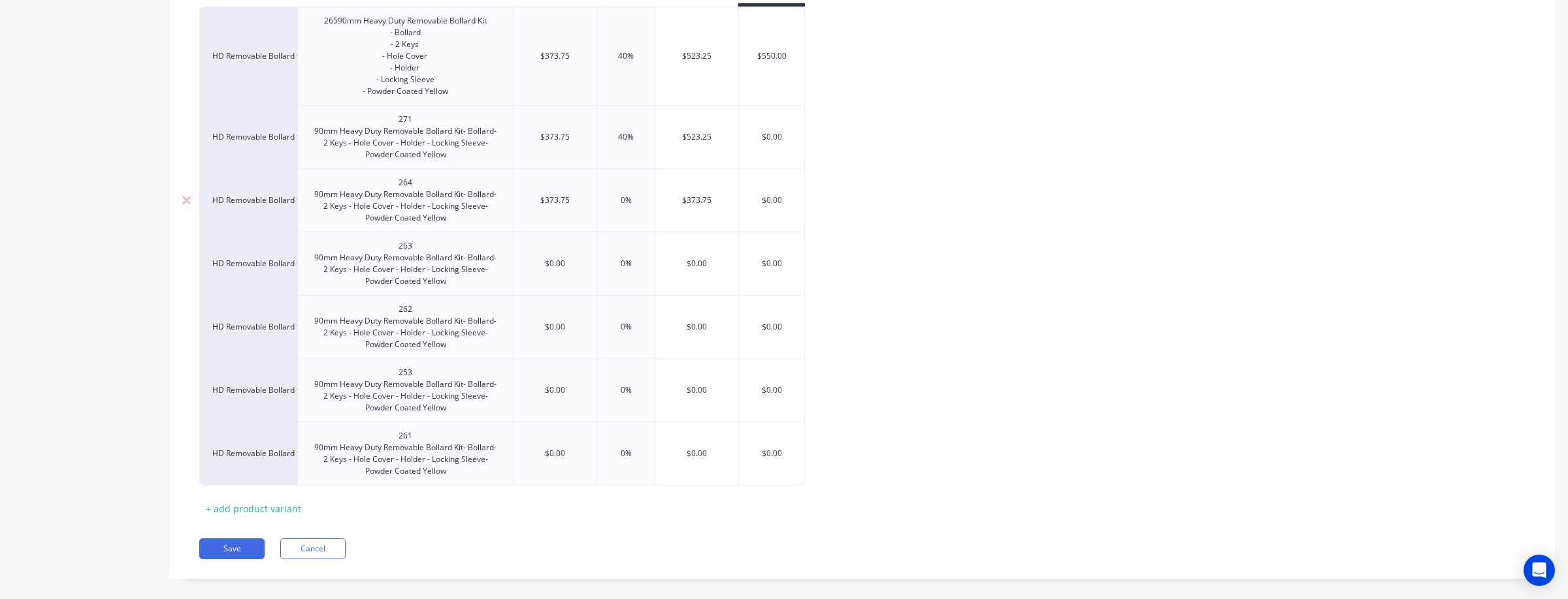
type input "$373.75"
type input "0%"
type textarea "x"
type input "0%"
type textarea "x"
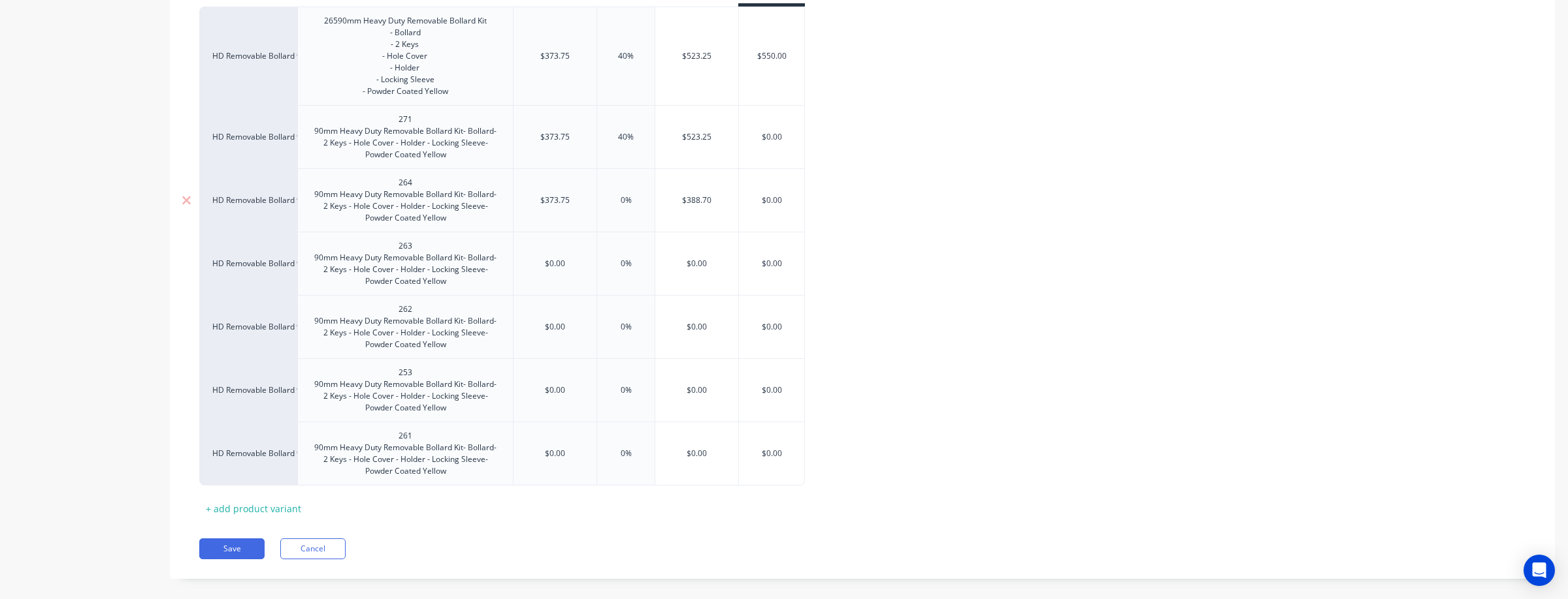
type input "0"
type textarea "x"
type input "4"
type textarea "x"
type input "40"
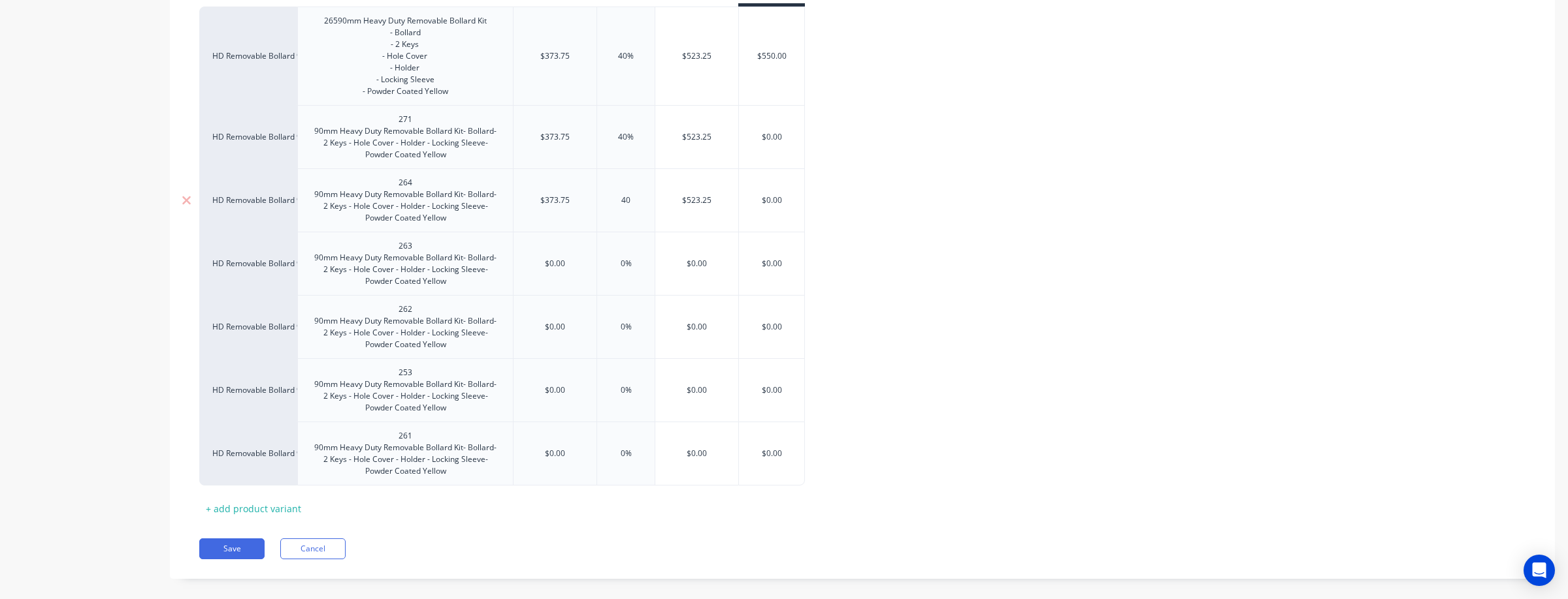
type input "$523.25"
type input "$0.00"
drag, startPoint x: 570, startPoint y: 275, endPoint x: 544, endPoint y: 279, distance: 26.3
click at [544, 270] on input "$0.00" at bounding box center [554, 263] width 83 height 12
type textarea "x"
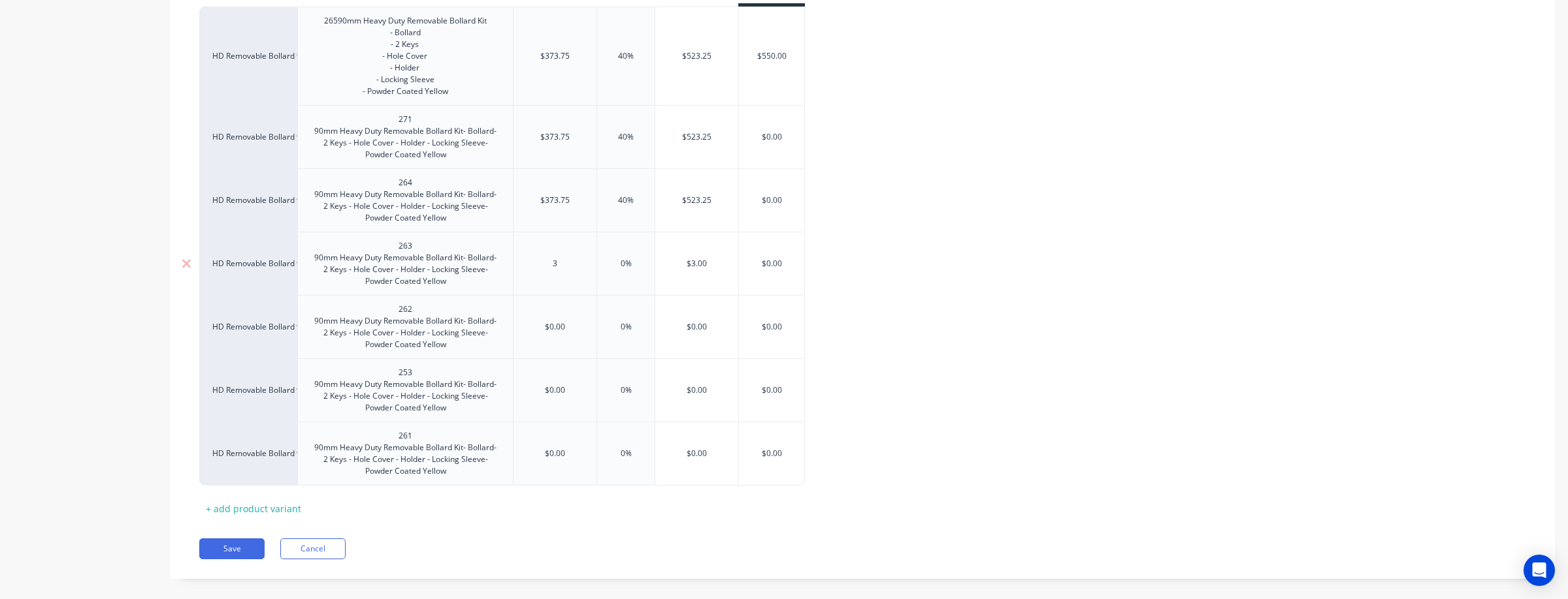
type input "37"
type textarea "x"
type input "373."
type textarea "x"
type input "373.7"
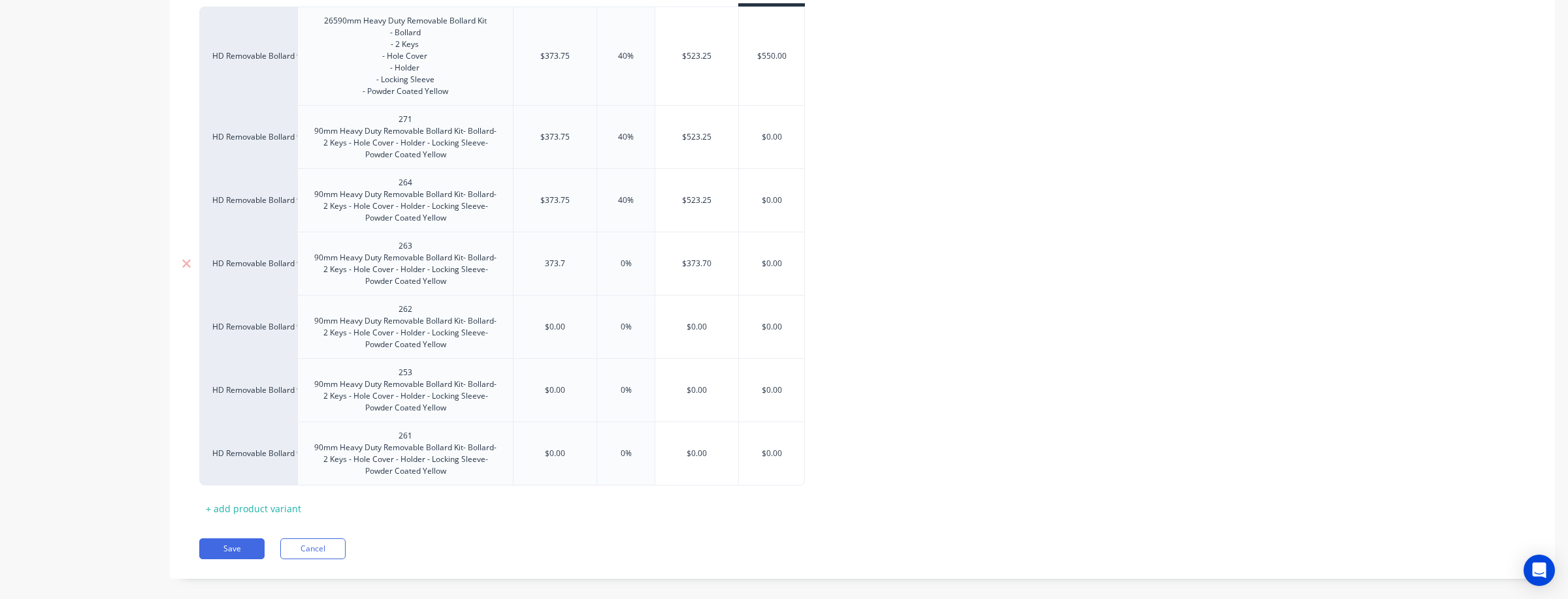
type textarea "x"
type input "373.75"
type input "0"
type textarea "x"
type input "4"
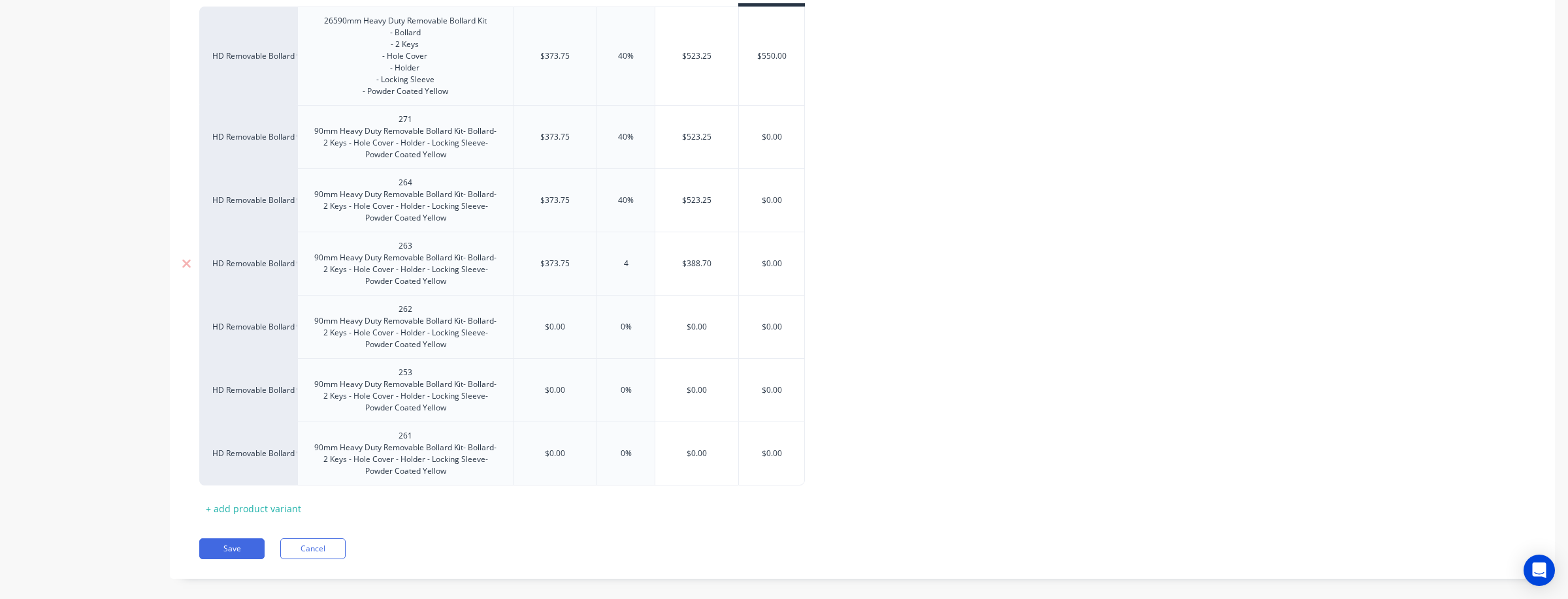
type textarea "x"
type input "40"
type input "$523.25"
type input "$0.00"
drag, startPoint x: 563, startPoint y: 338, endPoint x: 527, endPoint y: 341, distance: 36.1
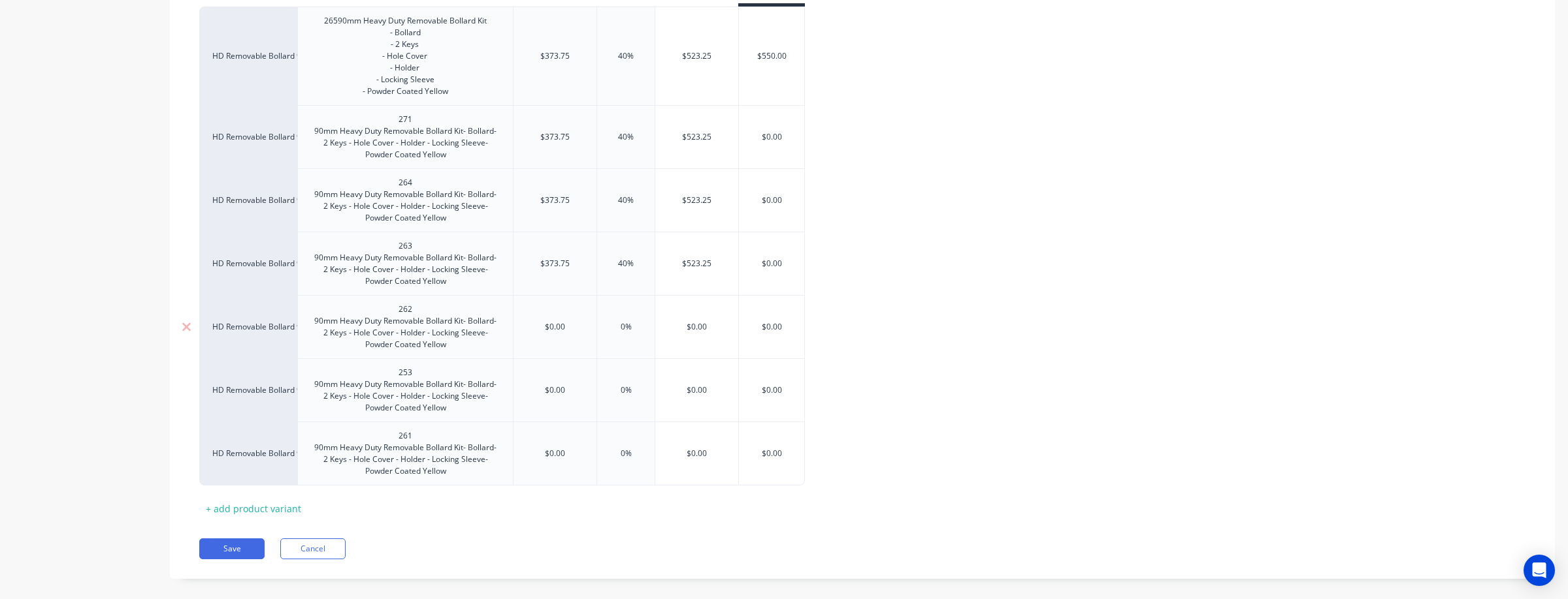
click at [527, 333] on input "$0.00" at bounding box center [554, 327] width 83 height 12
type textarea "x"
type input "3"
type textarea "x"
type input "37"
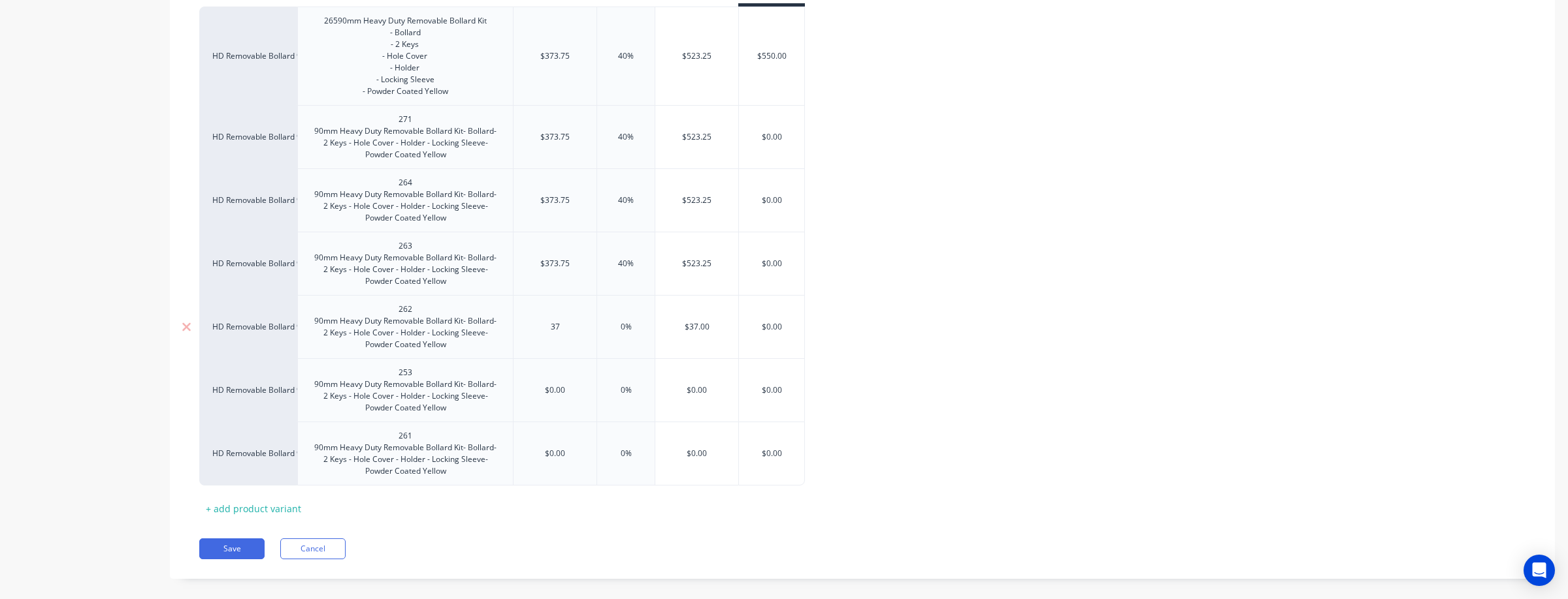
type textarea "x"
type input "373."
type textarea "x"
type input "373.7"
type textarea "x"
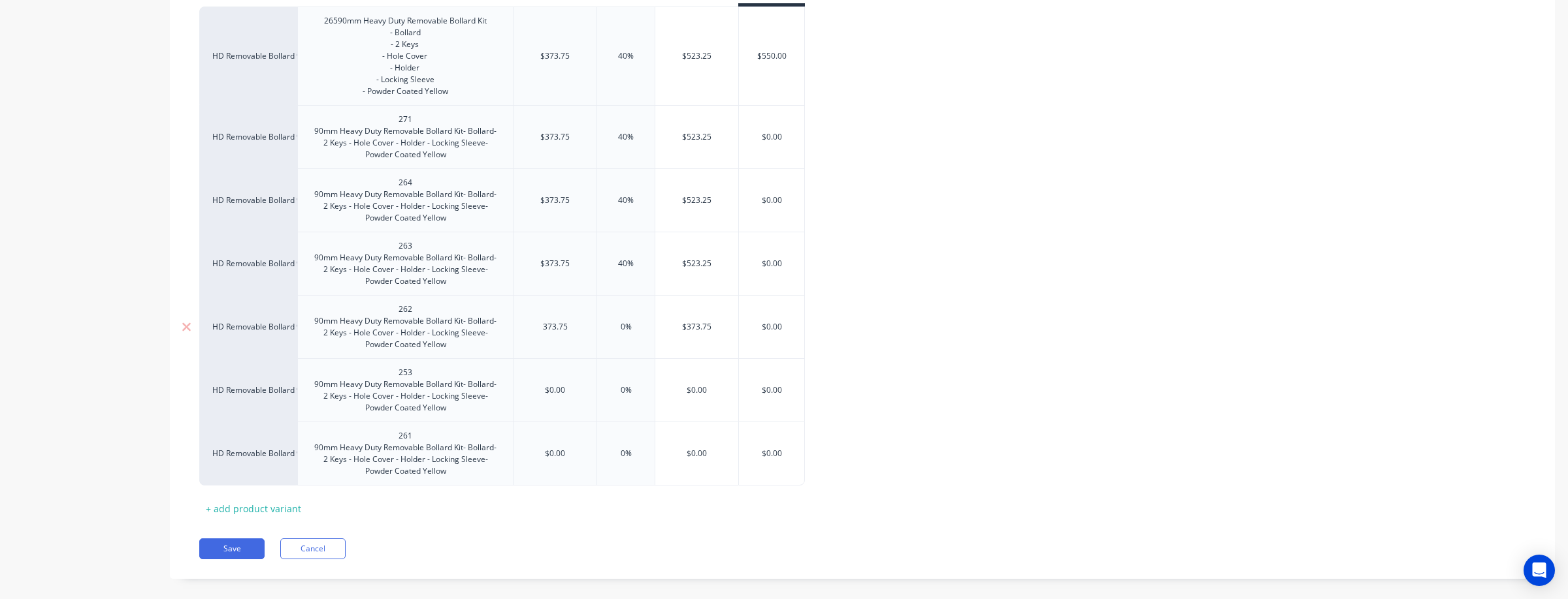
type input "373.75"
type input "0"
type textarea "x"
type input "4"
type textarea "x"
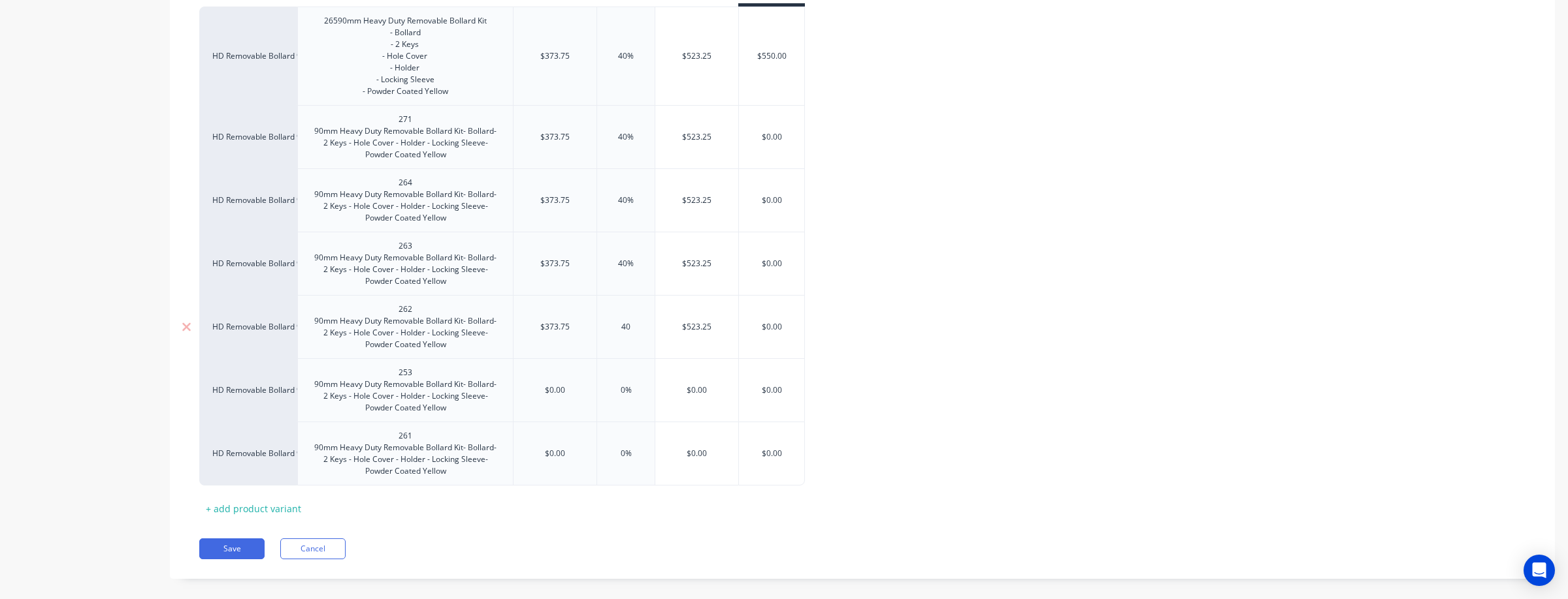
type input "40"
type input "$523.25"
type input "$0.00"
drag, startPoint x: 570, startPoint y: 403, endPoint x: 533, endPoint y: 403, distance: 37.0
click at [533, 396] on input "$0.00" at bounding box center [554, 390] width 83 height 12
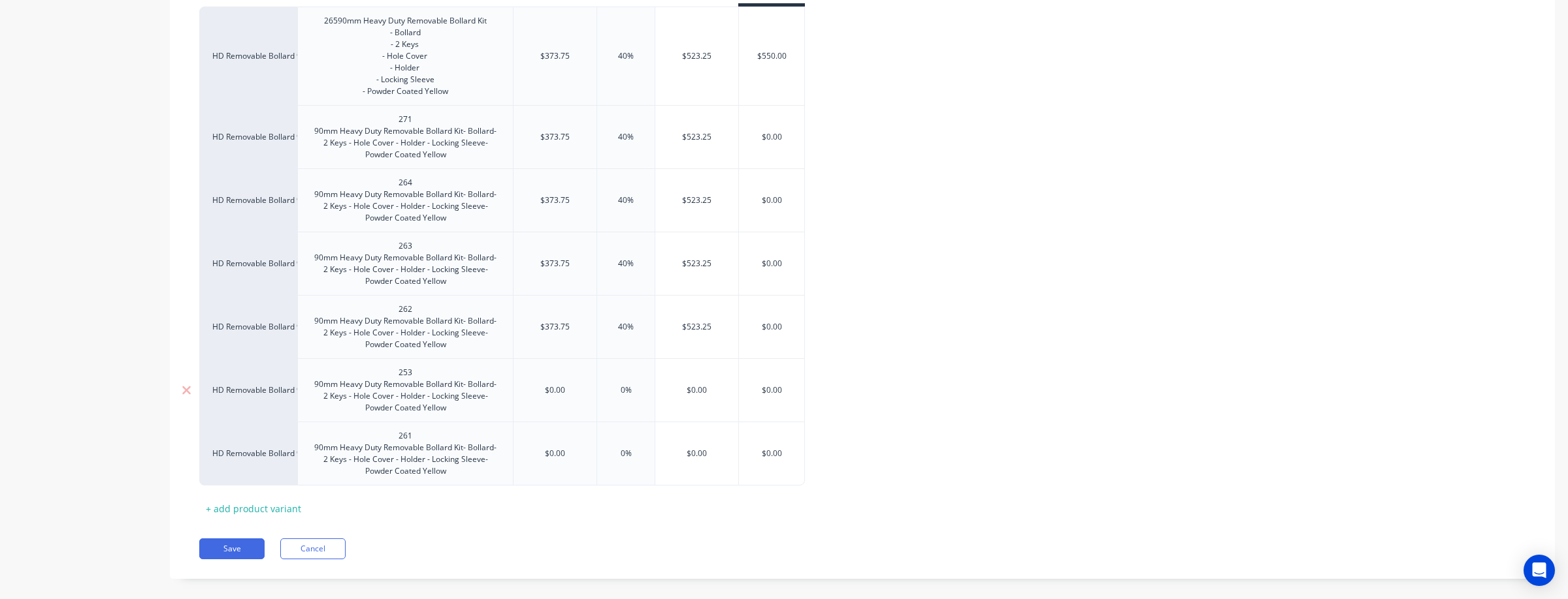
type textarea "x"
type input "3"
type textarea "x"
type input "37"
drag, startPoint x: 538, startPoint y: 465, endPoint x: 510, endPoint y: 463, distance: 28.1
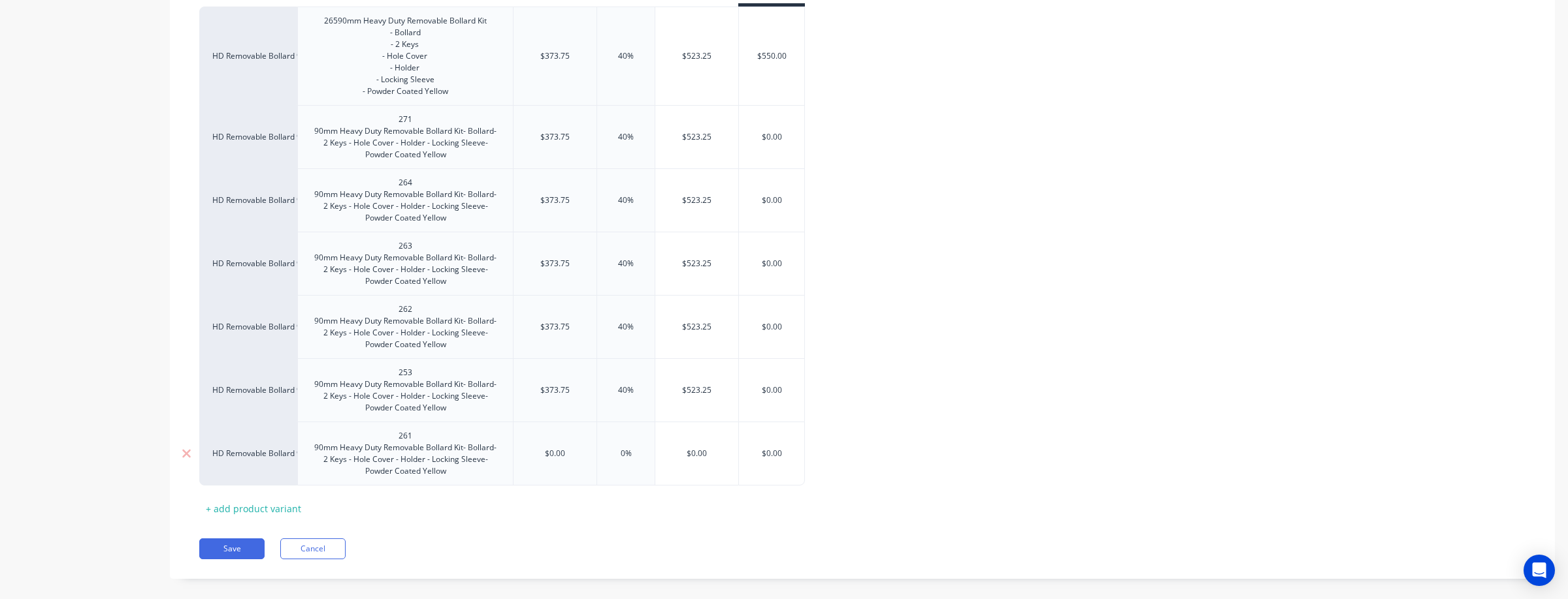
click at [510, 463] on div "HD Removable Bollard 90mm 261 90mm Heavy Duty Removable Bollard Kit- Bollard- 2…" at bounding box center [502, 453] width 606 height 64
click at [924, 545] on div "Pricing Buying Selling Tracking Xero Item # Description Cost Markup Price Stand…" at bounding box center [862, 245] width 1385 height 667
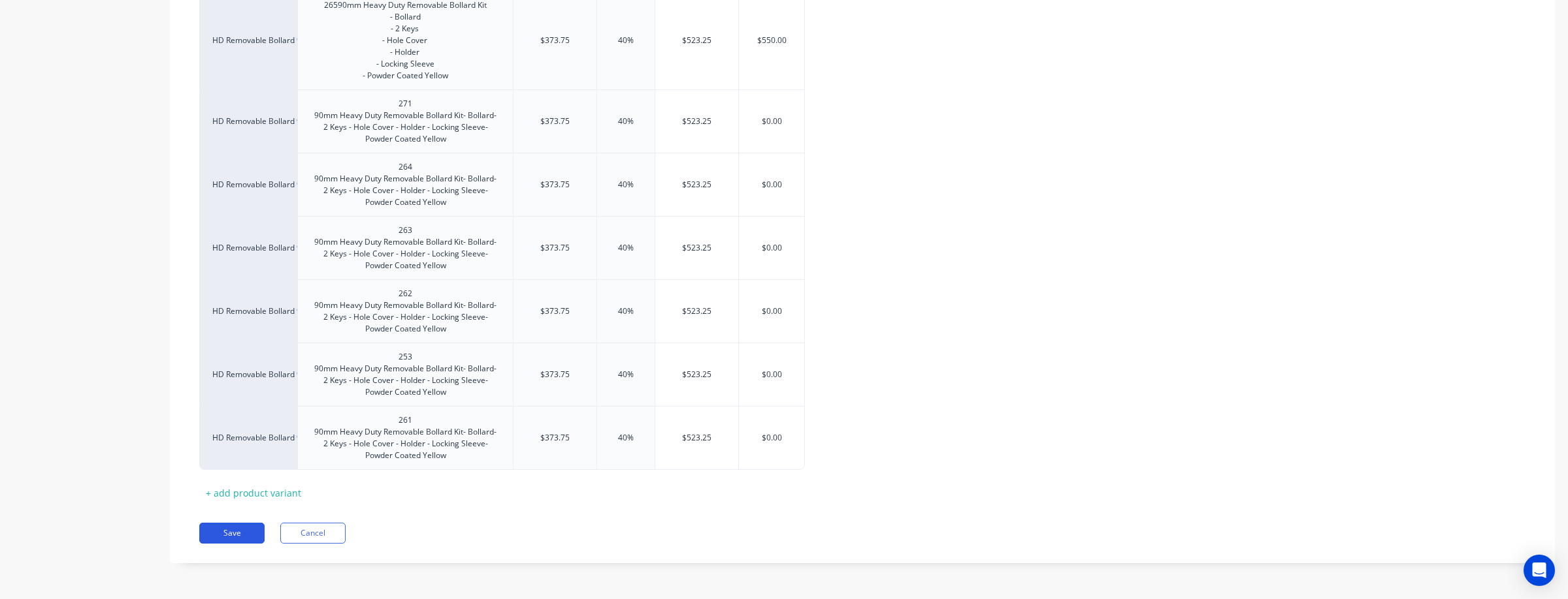
click at [235, 530] on button "Save" at bounding box center [232, 533] width 65 height 21
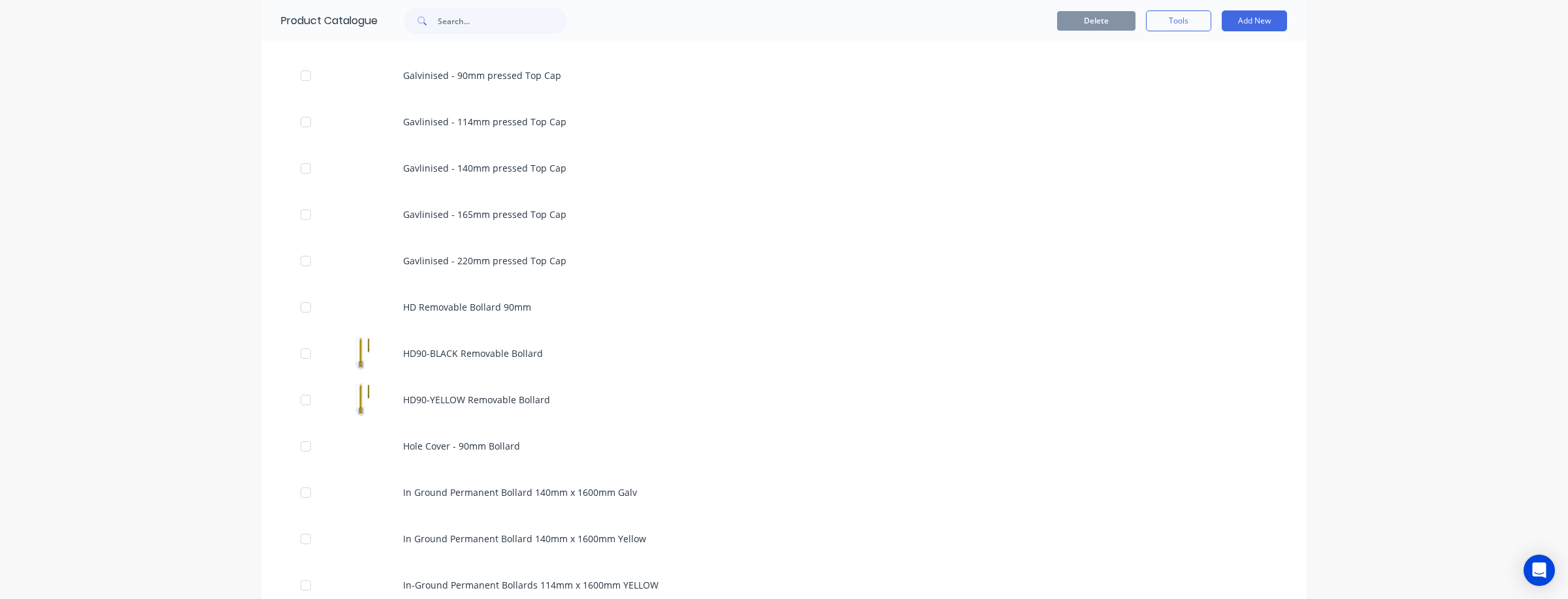
scroll to position [994, 0]
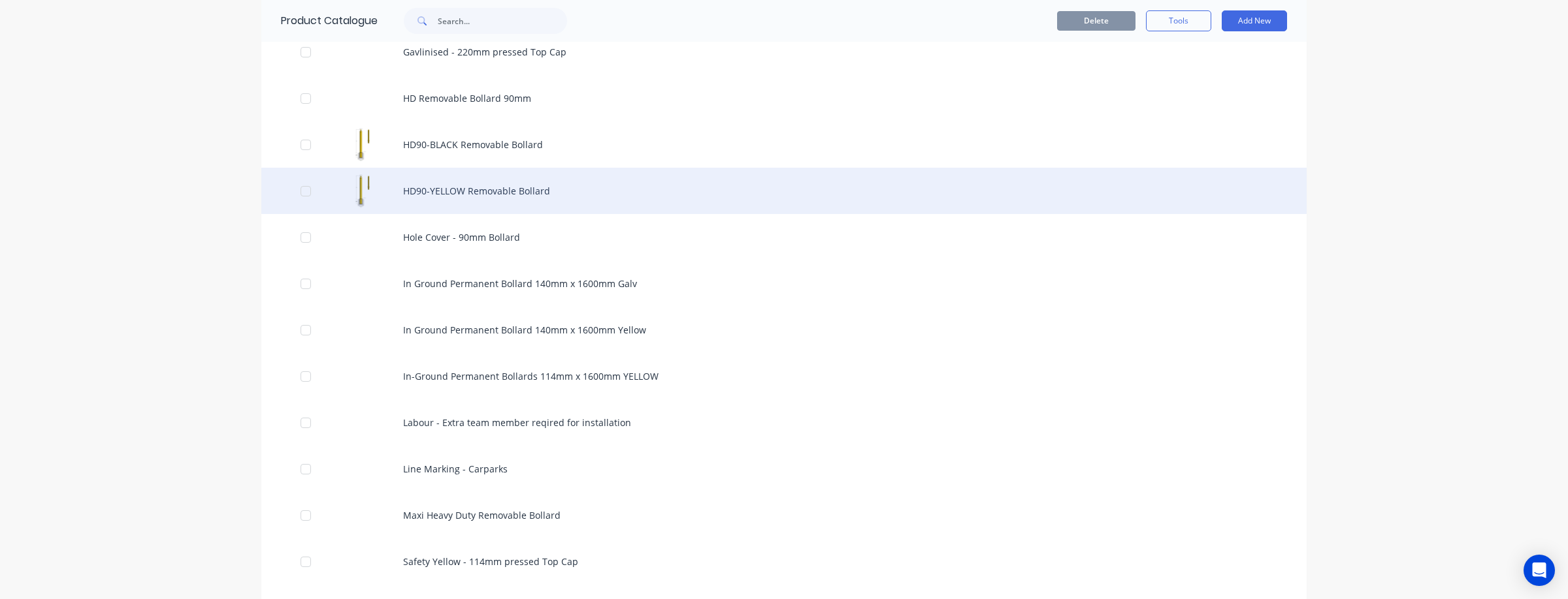
click at [479, 184] on div "HD90-YELLOW Removable Bollard" at bounding box center [784, 191] width 1045 height 47
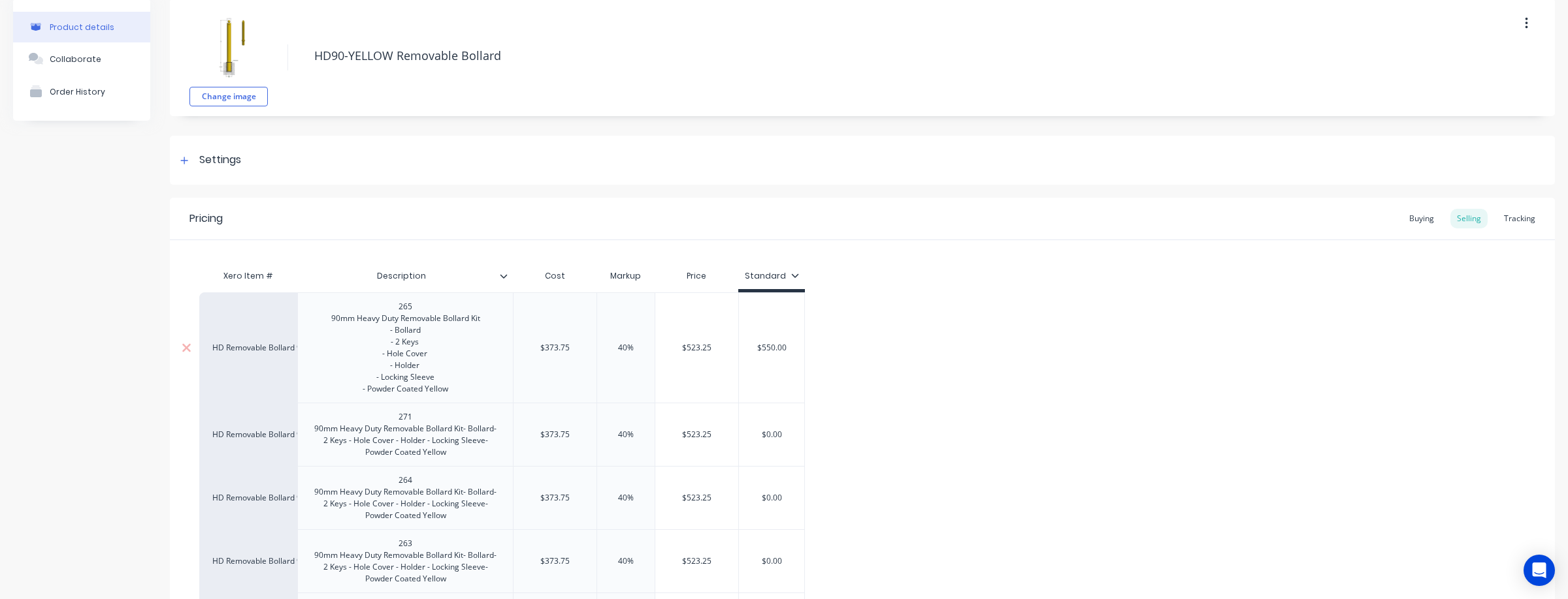
scroll to position [63, 0]
drag, startPoint x: 785, startPoint y: 429, endPoint x: 745, endPoint y: 427, distance: 40.0
click at [745, 427] on input "$0.00" at bounding box center [771, 429] width 65 height 12
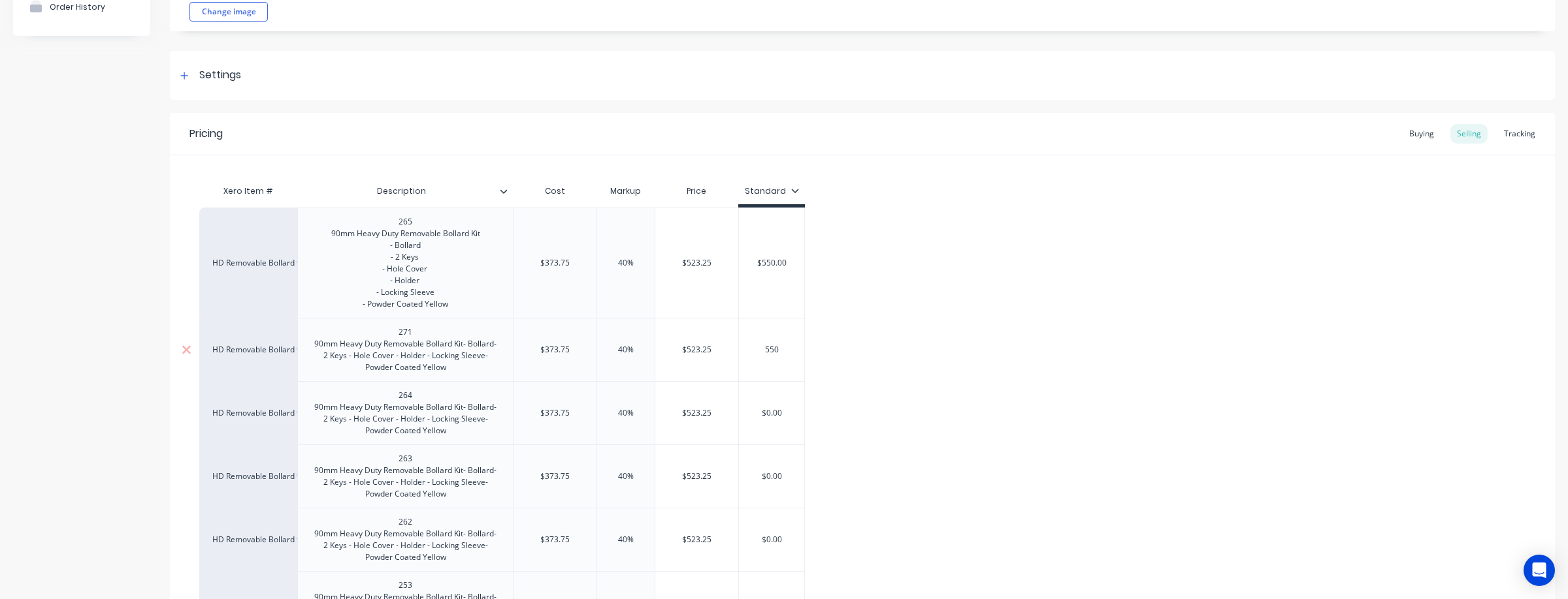
scroll to position [152, 0]
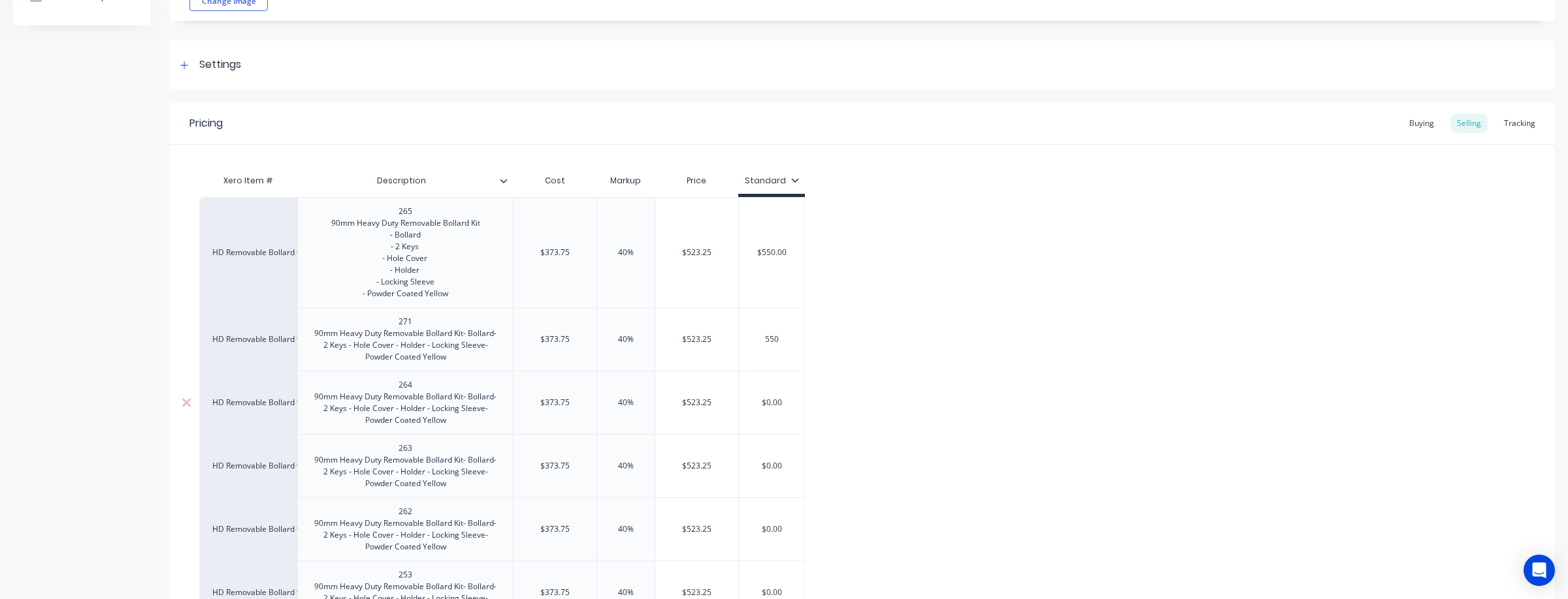
click at [789, 403] on input "$0.00" at bounding box center [771, 403] width 65 height 12
drag, startPoint x: 788, startPoint y: 401, endPoint x: 732, endPoint y: 401, distance: 56.0
click at [732, 401] on div "HD Removable Bollard 90mm 264 90mm Heavy Duty Removable Bollard Kit- Bollard- 2…" at bounding box center [502, 403] width 606 height 64
drag, startPoint x: 789, startPoint y: 470, endPoint x: 712, endPoint y: 464, distance: 77.2
click at [712, 464] on div "HD Removable Bollard 90mm 263 90mm Heavy Duty Removable Bollard Kit- Bollard- 2…" at bounding box center [502, 465] width 606 height 64
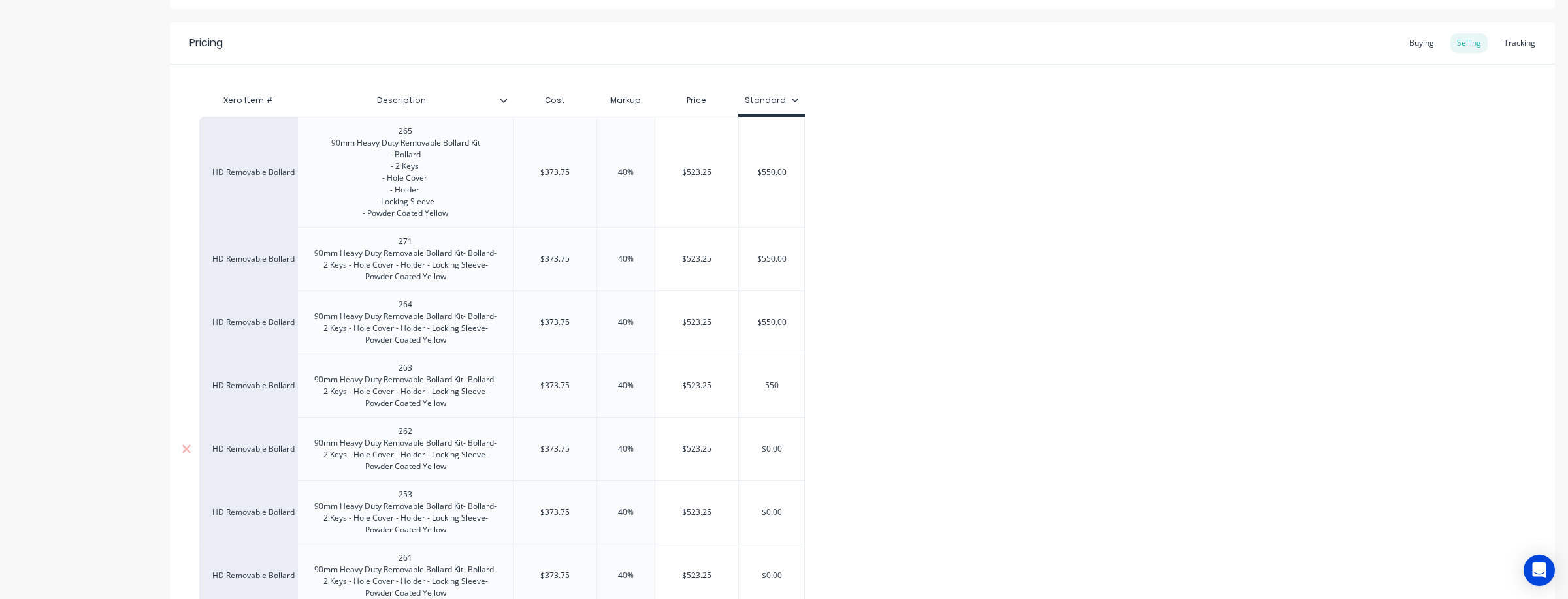
scroll to position [250, 0]
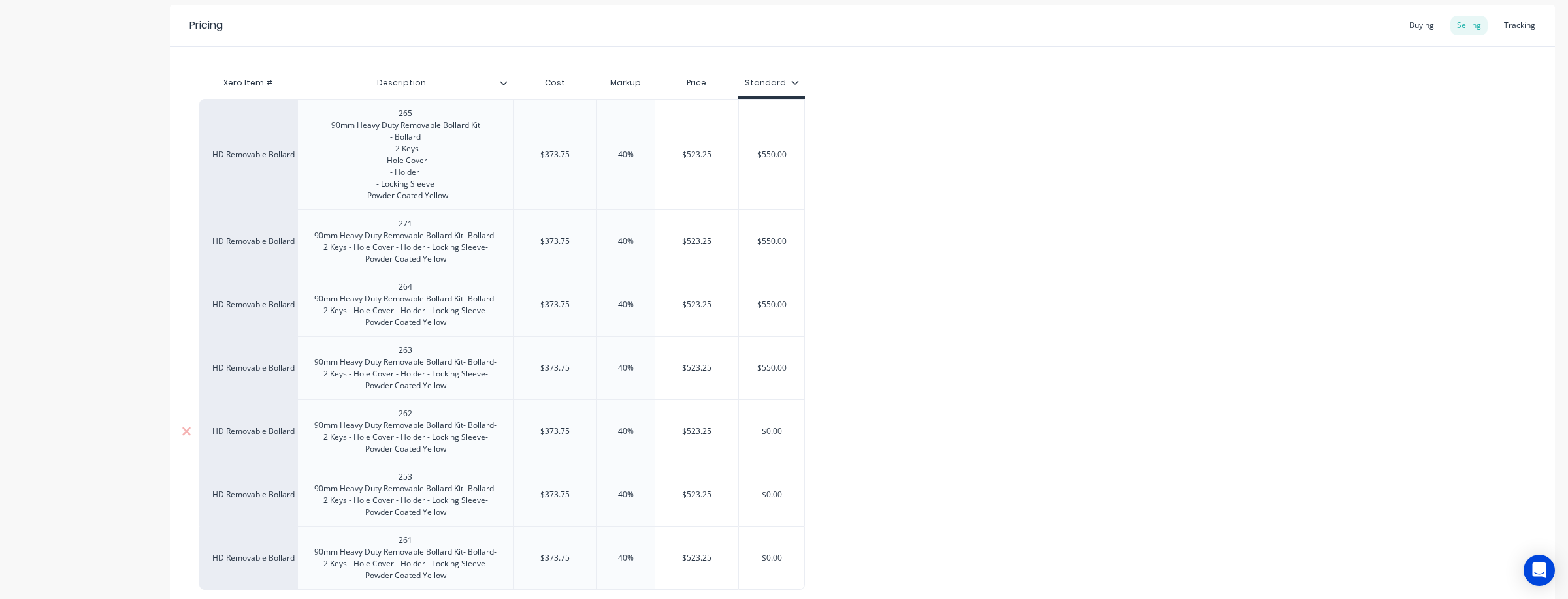
drag, startPoint x: 787, startPoint y: 431, endPoint x: 744, endPoint y: 428, distance: 43.1
click at [745, 428] on input "$0.00" at bounding box center [771, 431] width 65 height 12
drag, startPoint x: 788, startPoint y: 493, endPoint x: 754, endPoint y: 497, distance: 34.2
click at [754, 497] on input "$0.00" at bounding box center [771, 494] width 65 height 12
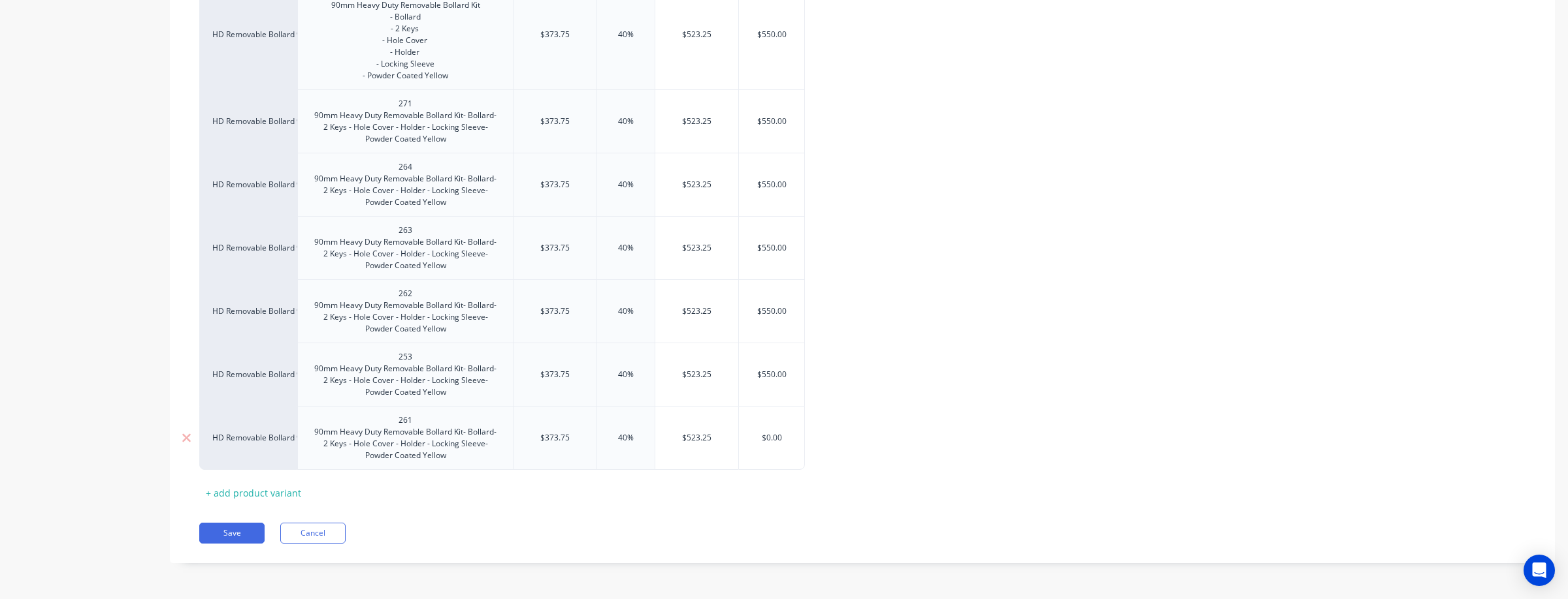
drag, startPoint x: 786, startPoint y: 436, endPoint x: 742, endPoint y: 435, distance: 44.0
click at [742, 435] on input "$0.00" at bounding box center [771, 438] width 65 height 12
click at [872, 421] on div "HD Removable Bollard 90mm 265 90mm Heavy Duty Removable Bollard Kit - Bollard -…" at bounding box center [862, 224] width 1326 height 491
click at [236, 530] on button "Save" at bounding box center [232, 533] width 65 height 21
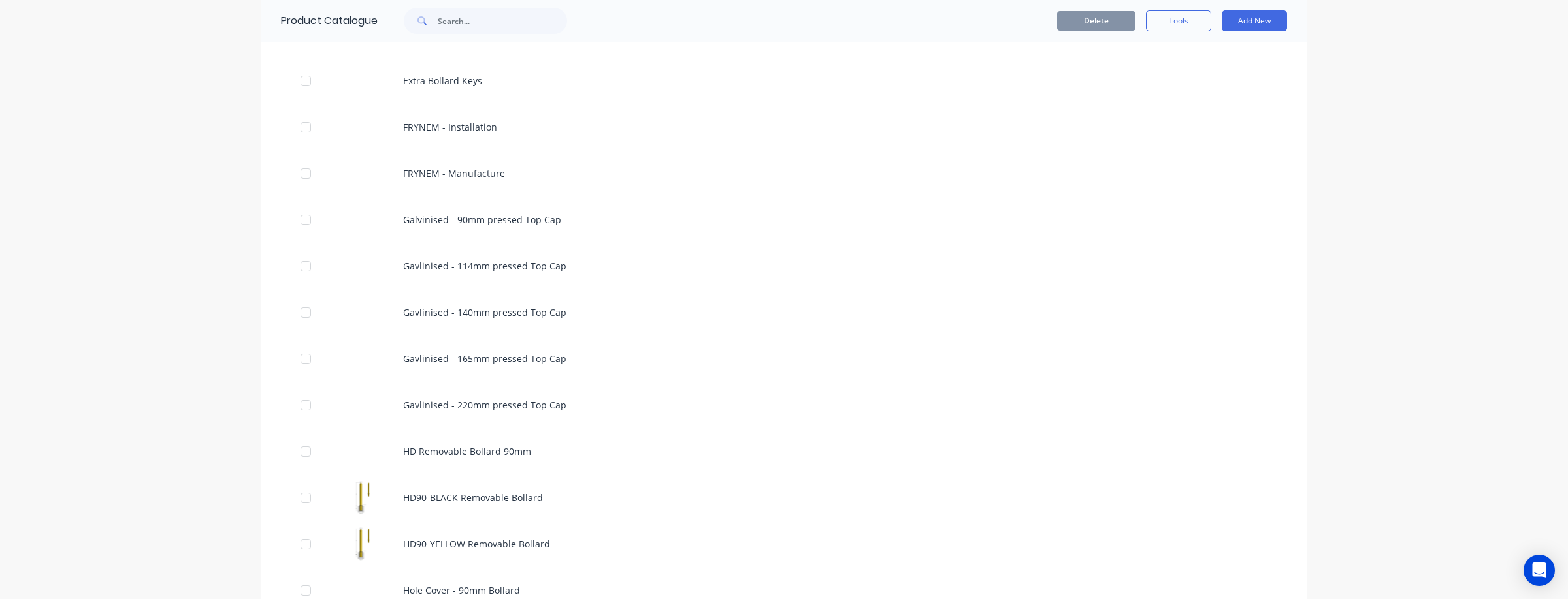
scroll to position [755, 0]
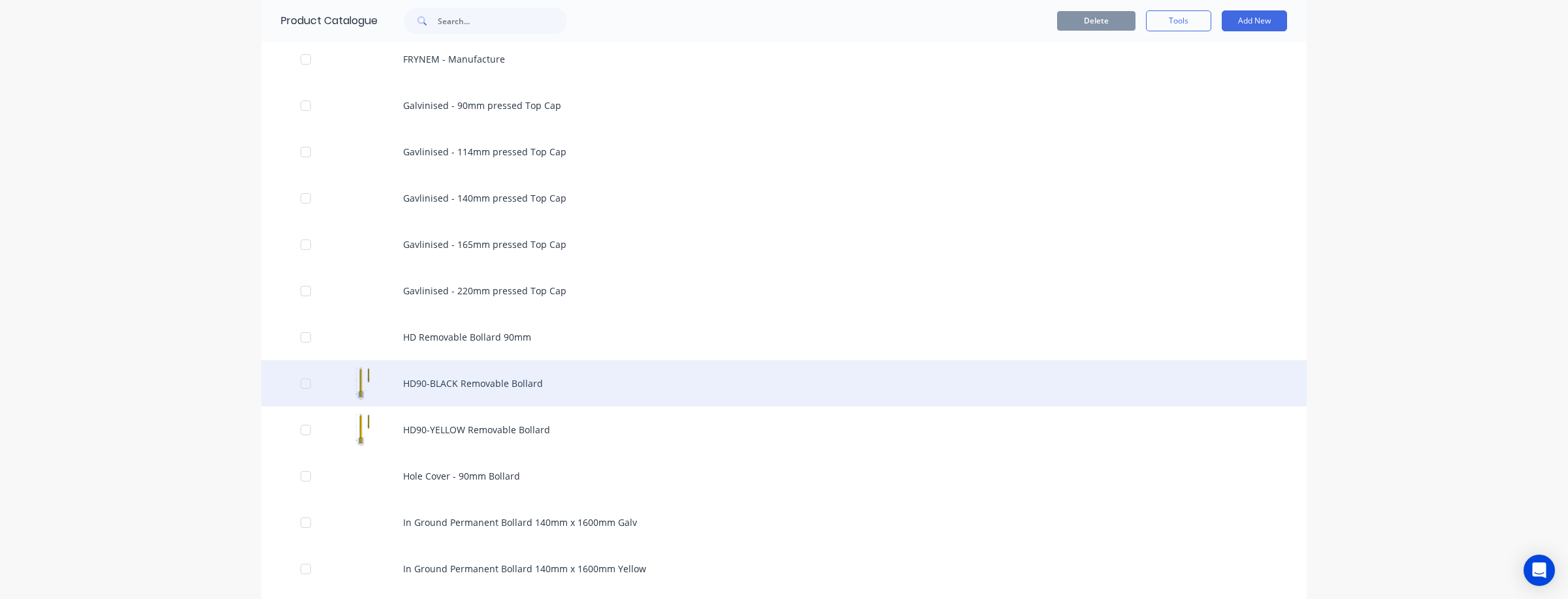
click at [563, 391] on div "HD90-BLACK Removable Bollard" at bounding box center [784, 384] width 1045 height 47
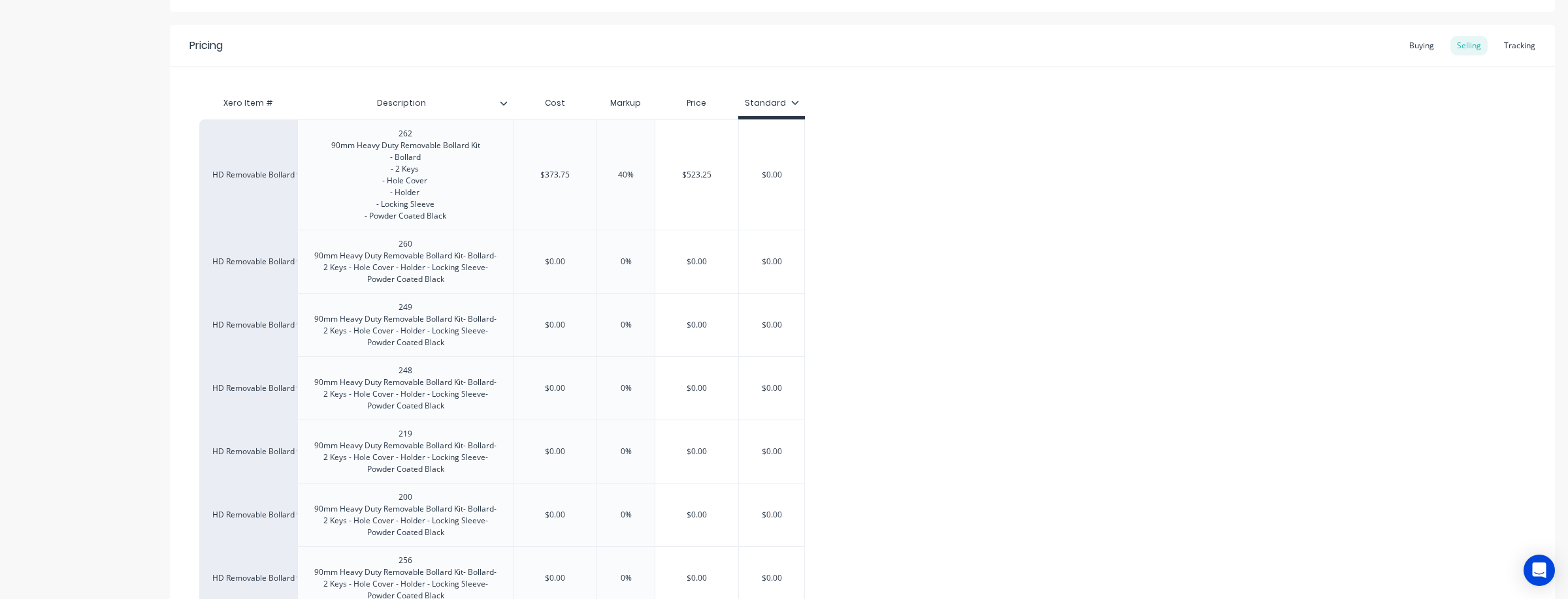
scroll to position [232, 0]
drag, startPoint x: 566, startPoint y: 256, endPoint x: 517, endPoint y: 255, distance: 49.0
click at [517, 255] on input "$0.00" at bounding box center [554, 259] width 83 height 12
click at [576, 330] on div "$0.00" at bounding box center [554, 322] width 83 height 32
drag, startPoint x: 492, startPoint y: 316, endPoint x: 478, endPoint y: 315, distance: 14.0
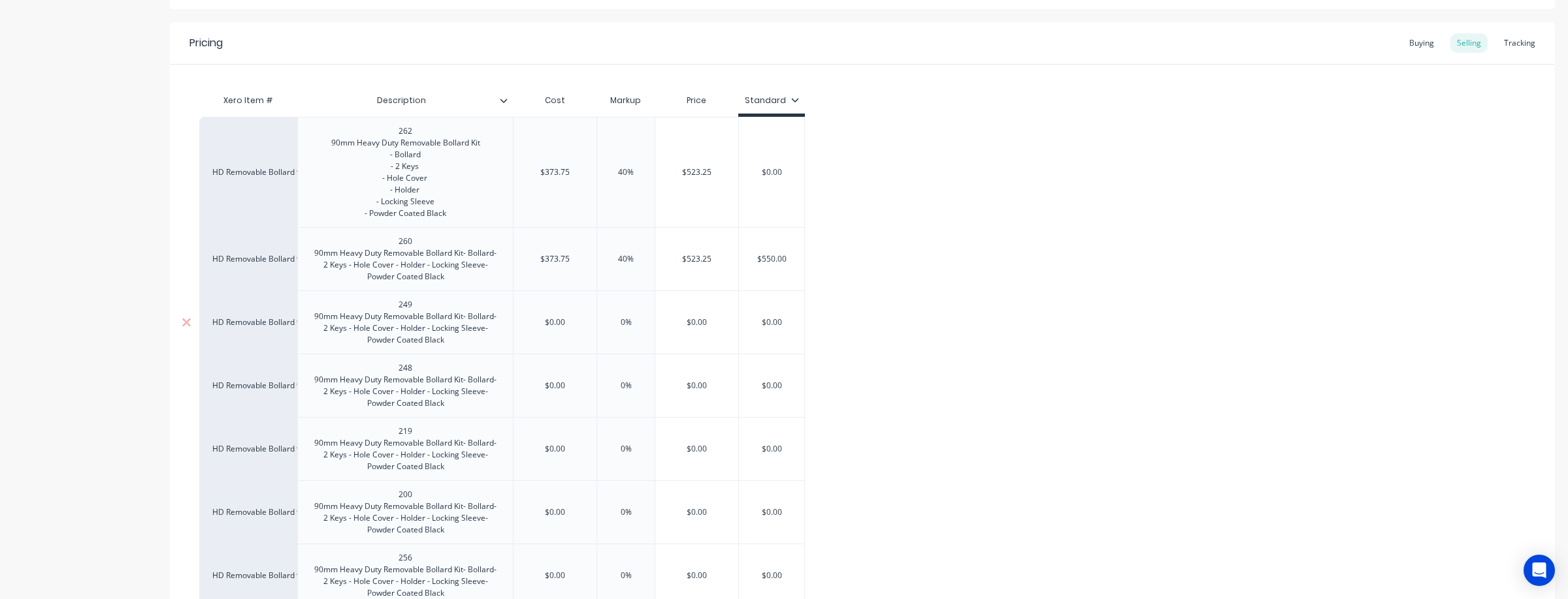
click at [478, 315] on div "HD Removable Bollard 90mm 249 90mm Heavy Duty Removable Bollard Kit- Bollard- 2…" at bounding box center [502, 322] width 606 height 64
drag, startPoint x: 554, startPoint y: 386, endPoint x: 539, endPoint y: 385, distance: 15.0
click at [547, 386] on input "$0.00" at bounding box center [554, 386] width 83 height 12
drag, startPoint x: 571, startPoint y: 451, endPoint x: 512, endPoint y: 451, distance: 59.0
click at [513, 451] on div "$0.00 $0.00" at bounding box center [554, 449] width 83 height 64
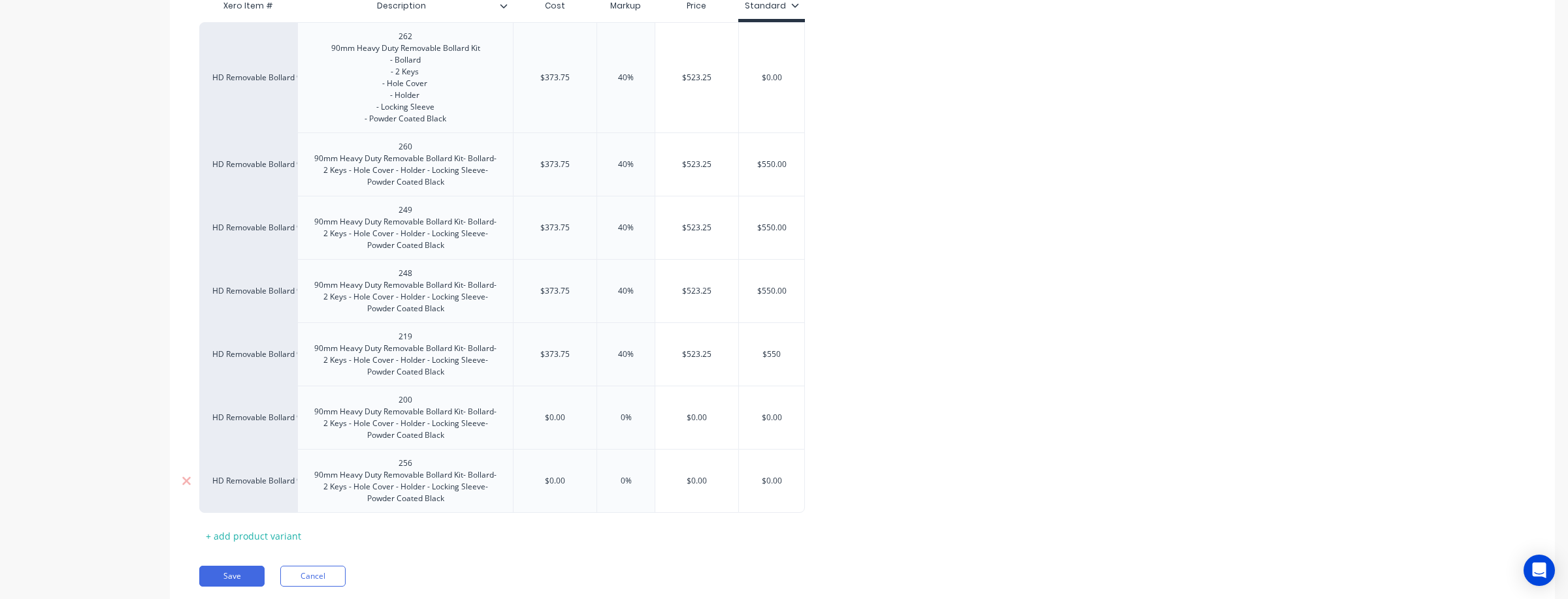
scroll to position [333, 0]
drag, startPoint x: 568, startPoint y: 415, endPoint x: 516, endPoint y: 413, distance: 52.0
click at [516, 413] on input "$0.00" at bounding box center [554, 412] width 83 height 12
drag, startPoint x: 476, startPoint y: 473, endPoint x: 463, endPoint y: 473, distance: 13.0
click at [462, 473] on div "HD Removable Bollard 90mm 256 90mm Heavy Duty Removable Bollard Kit- Bollard- 2…" at bounding box center [502, 475] width 606 height 64
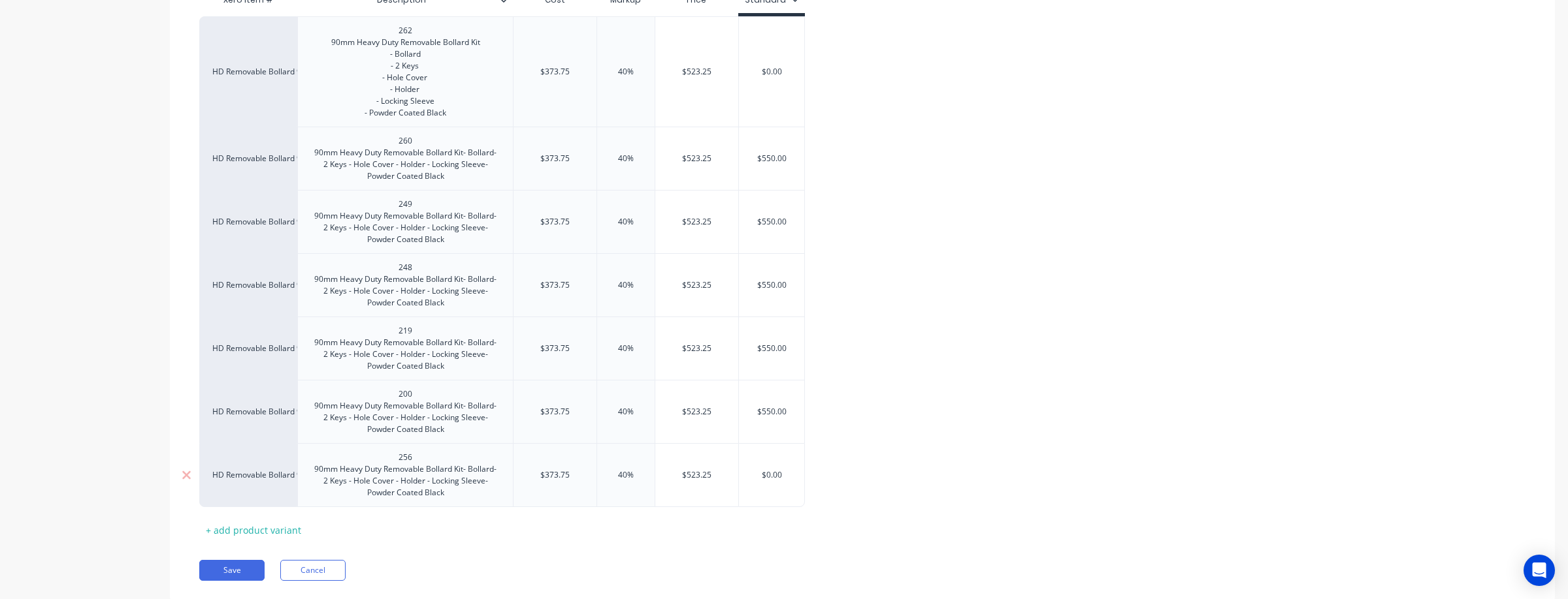
drag, startPoint x: 792, startPoint y: 475, endPoint x: 732, endPoint y: 474, distance: 60.0
click at [732, 474] on div "HD Removable Bollard 90mm 256 90mm Heavy Duty Removable Bollard Kit- Bollard- 2…" at bounding box center [502, 475] width 606 height 64
click at [1045, 444] on div "HD Removable Bollard 90mm 262 90mm Heavy Duty Removable Bollard Kit - Bollard -…" at bounding box center [862, 261] width 1326 height 491
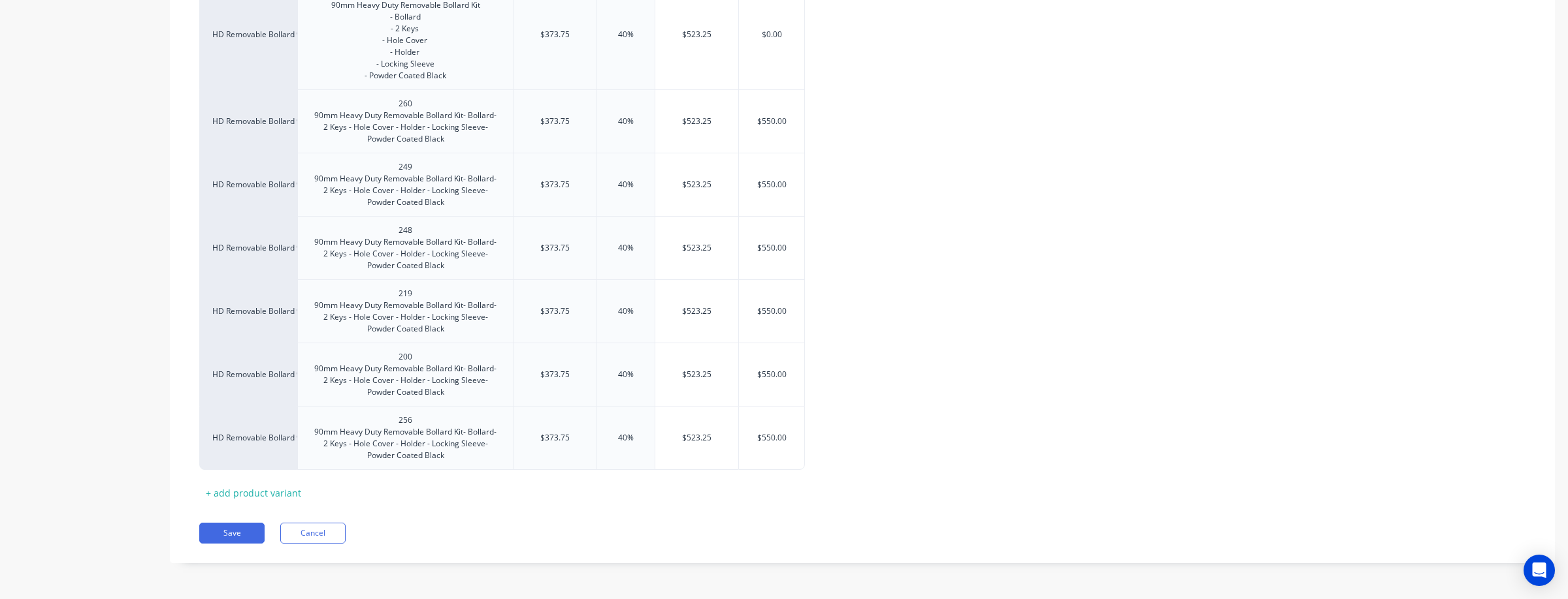
drag, startPoint x: 235, startPoint y: 525, endPoint x: 255, endPoint y: 548, distance: 30.5
click at [235, 525] on button "Save" at bounding box center [232, 533] width 65 height 21
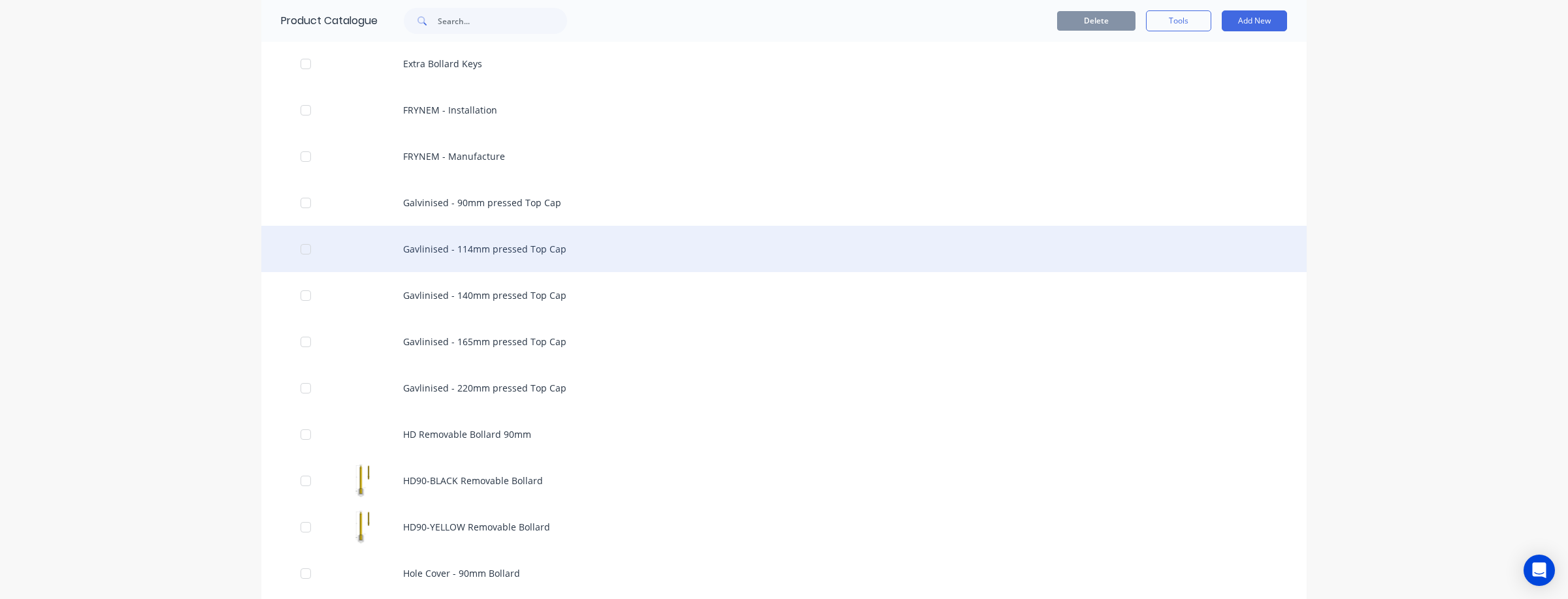
scroll to position [681, 0]
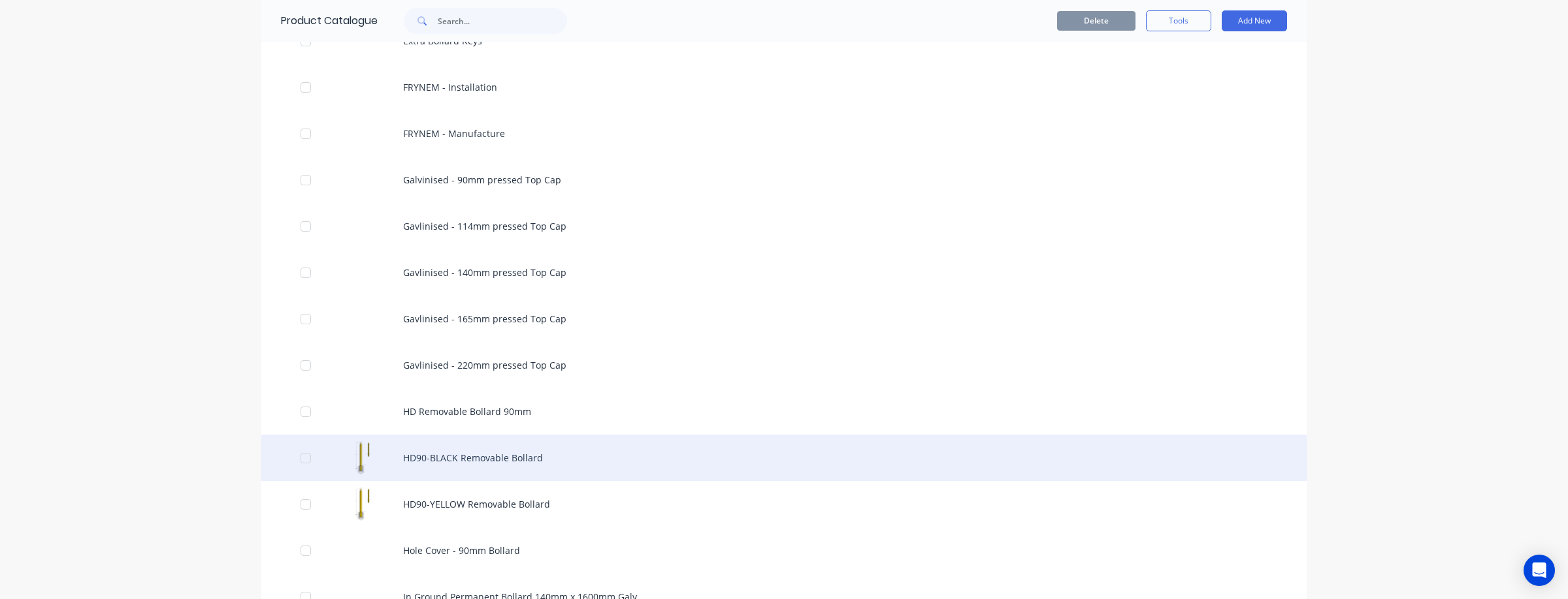
click at [514, 461] on div "HD90-BLACK Removable Bollard" at bounding box center [784, 458] width 1045 height 47
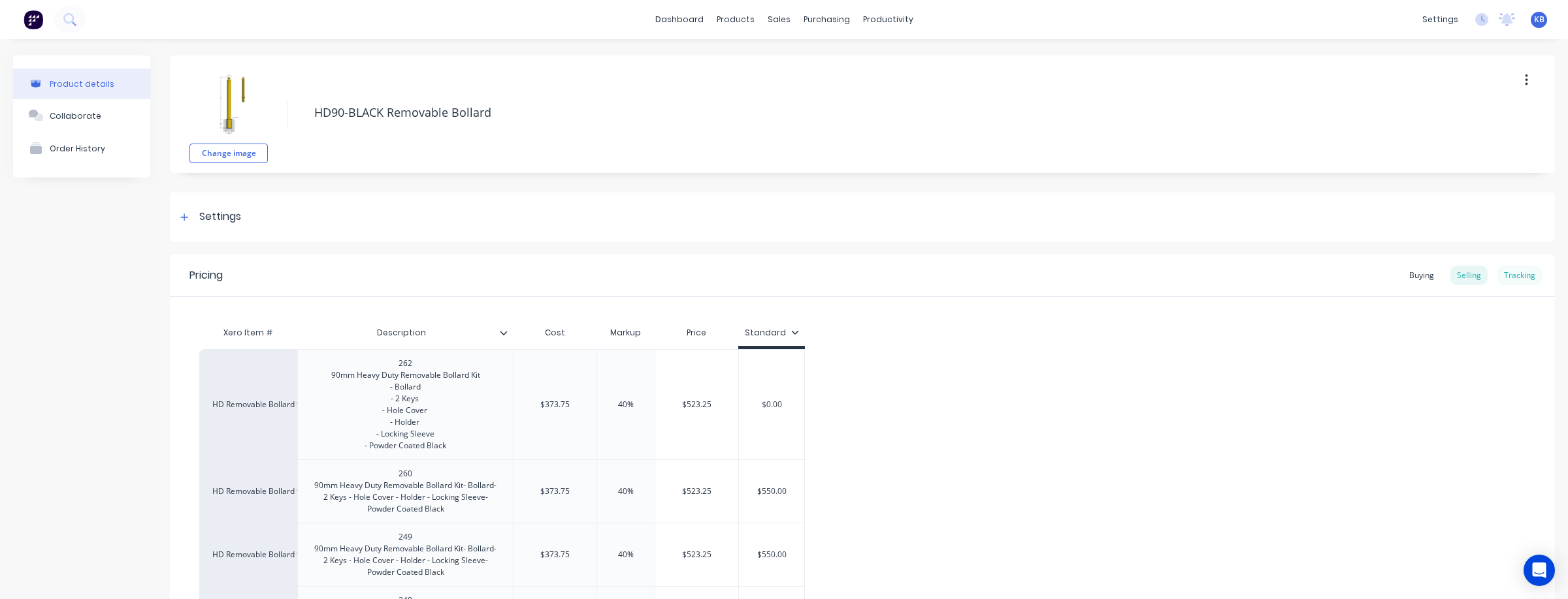
click at [1516, 270] on div "Tracking" at bounding box center [1519, 275] width 45 height 20
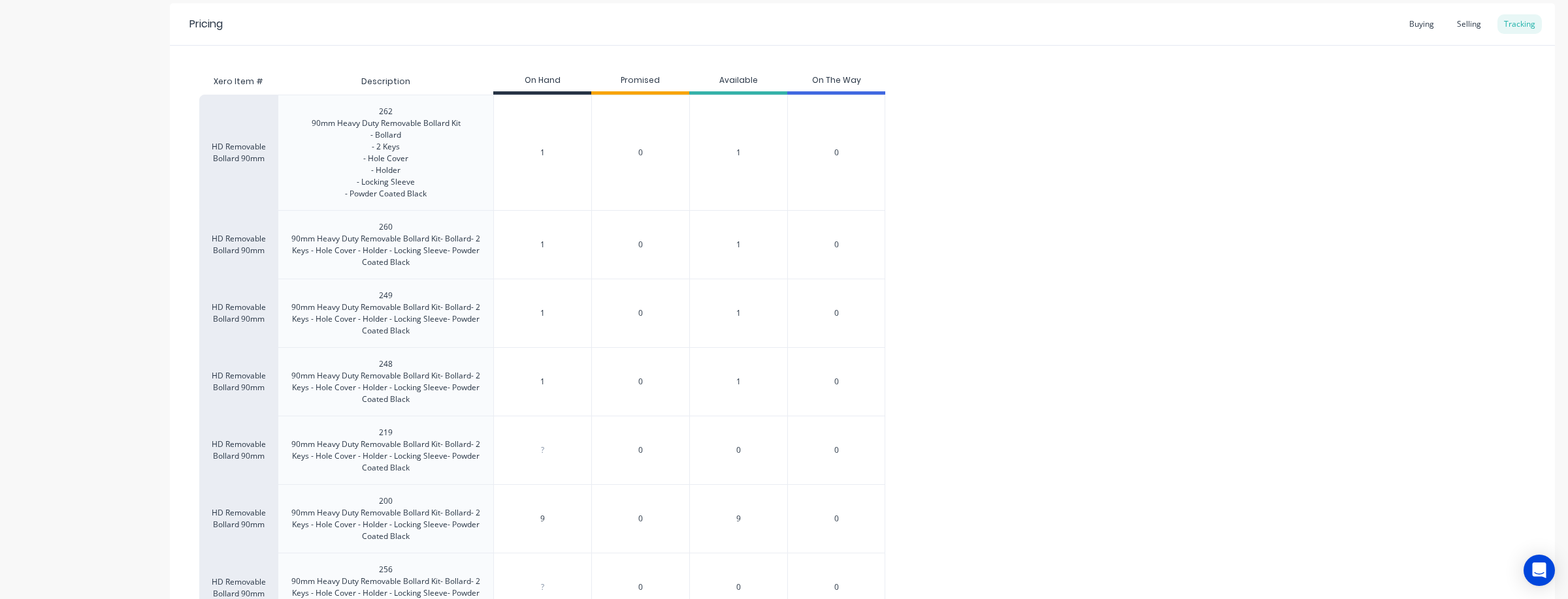
scroll to position [254, 0]
click at [411, 112] on div "262 90mm Heavy Duty Removable Bollard Kit - Bollard - 2 Keys - Hole Cover - Hol…" at bounding box center [386, 150] width 149 height 94
click at [411, 108] on div "262 90mm Heavy Duty Removable Bollard Kit - Bollard - 2 Keys - Hole Cover - Hol…" at bounding box center [386, 150] width 149 height 94
click at [392, 111] on div "262 90mm Heavy Duty Removable Bollard Kit - Bollard - 2 Keys - Hole Cover - Hol…" at bounding box center [386, 150] width 149 height 94
click at [394, 110] on div "262 90mm Heavy Duty Removable Bollard Kit - Bollard - 2 Keys - Hole Cover - Hol…" at bounding box center [386, 150] width 149 height 94
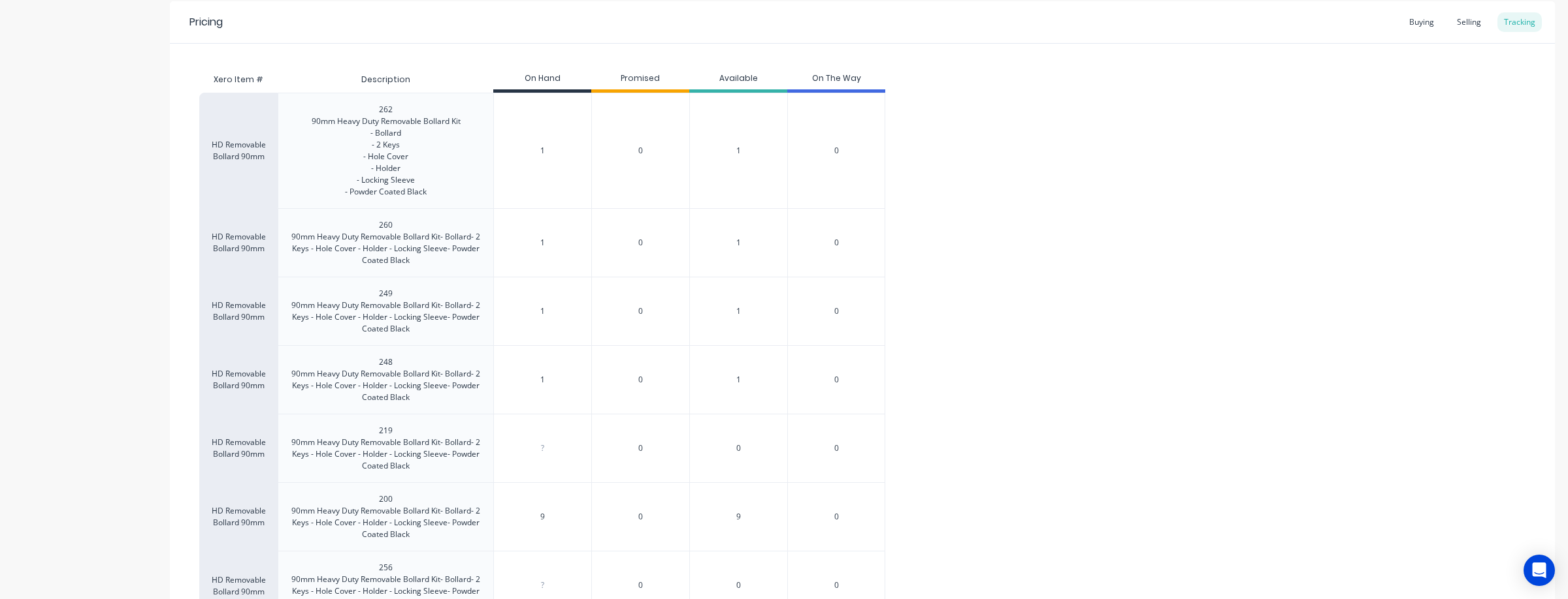
click at [394, 107] on div "262 90mm Heavy Duty Removable Bollard Kit - Bollard - 2 Keys - Hole Cover - Hol…" at bounding box center [386, 150] width 149 height 94
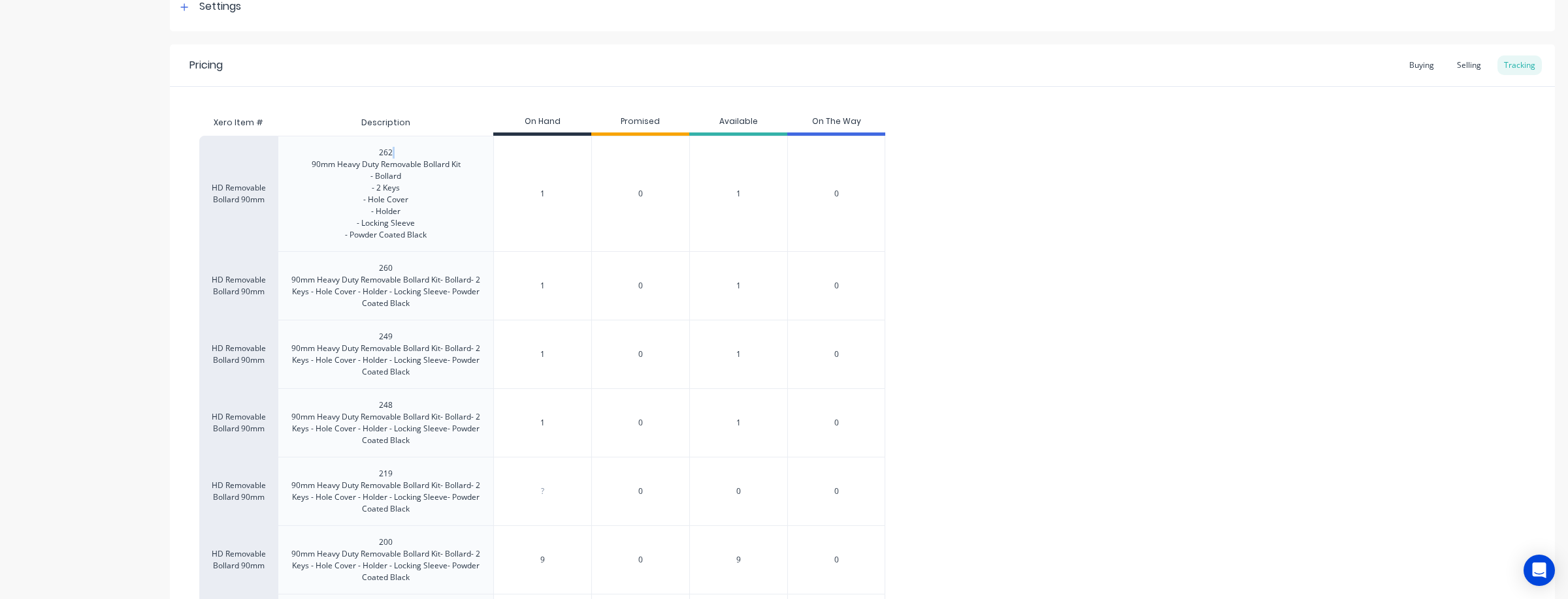
scroll to position [243, 0]
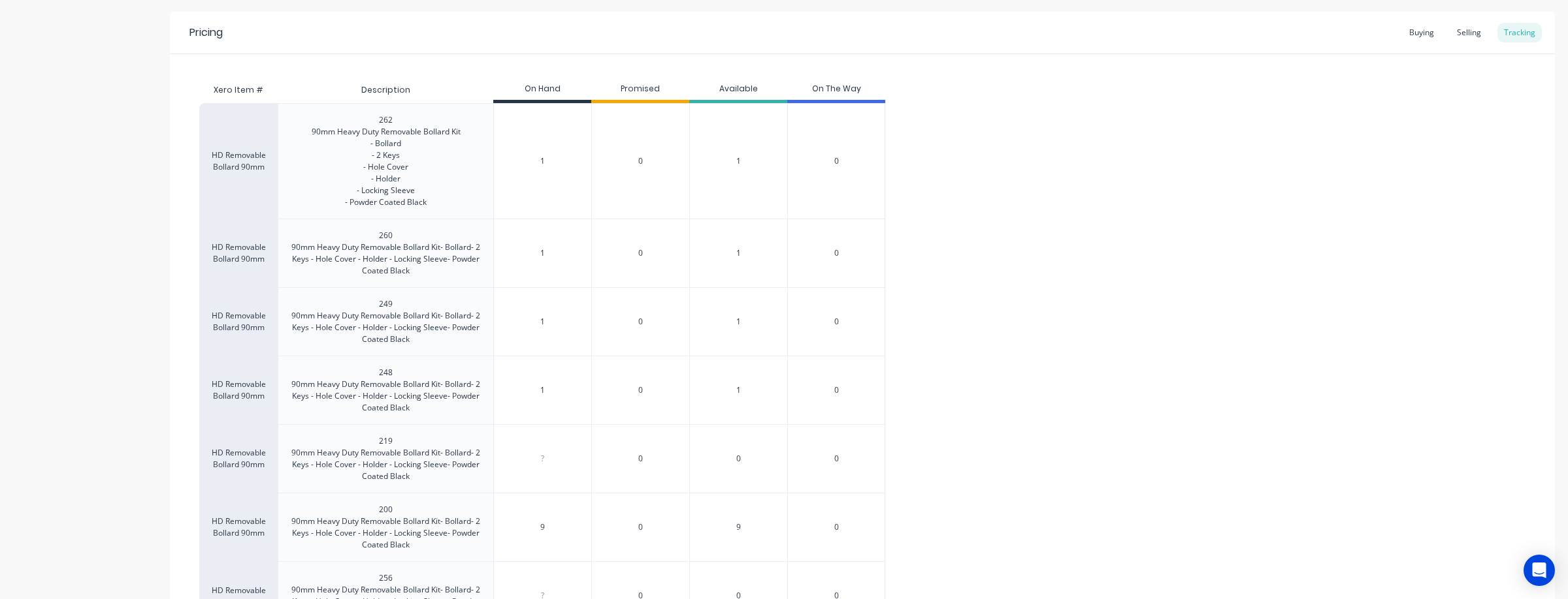
drag, startPoint x: 415, startPoint y: 105, endPoint x: 419, endPoint y: 124, distance: 19.4
click at [415, 105] on div "262 90mm Heavy Duty Removable Bollard Kit - Bollard - 2 Keys - Hole Cover - Hol…" at bounding box center [386, 161] width 170 height 115
click at [396, 121] on div "262 90mm Heavy Duty Removable Bollard Kit - Bollard - 2 Keys - Hole Cover - Hol…" at bounding box center [386, 161] width 149 height 94
click at [390, 123] on div "262 90mm Heavy Duty Removable Bollard Kit - Bollard - 2 Keys - Hole Cover - Hol…" at bounding box center [386, 161] width 149 height 94
click at [391, 119] on div "262 90mm Heavy Duty Removable Bollard Kit - Bollard - 2 Keys - Hole Cover - Hol…" at bounding box center [386, 161] width 149 height 94
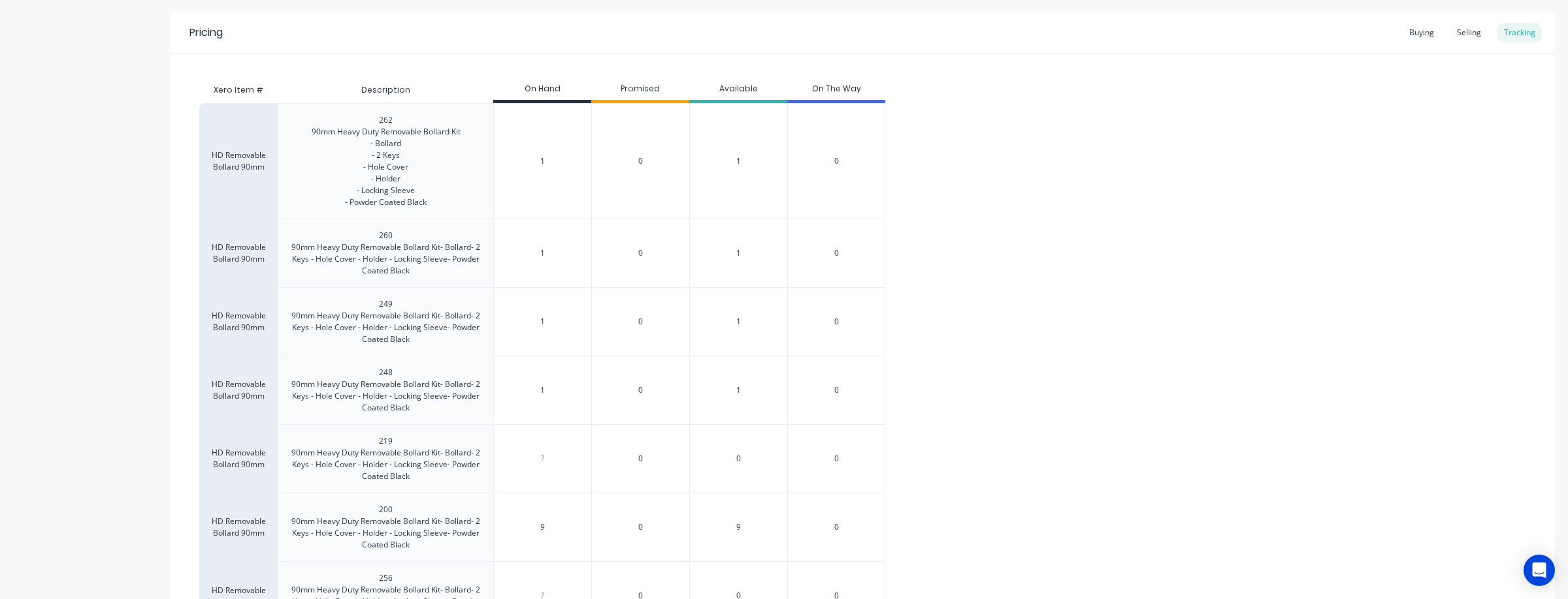
click at [408, 163] on div "262 90mm Heavy Duty Removable Bollard Kit - Bollard - 2 Keys - Hole Cover - Hol…" at bounding box center [386, 161] width 149 height 94
click at [399, 168] on div "262 90mm Heavy Duty Removable Bollard Kit - Bollard - 2 Keys - Hole Cover - Hol…" at bounding box center [386, 161] width 149 height 94
click at [385, 165] on div "262 90mm Heavy Duty Removable Bollard Kit - Bollard - 2 Keys - Hole Cover - Hol…" at bounding box center [386, 161] width 149 height 94
click at [394, 166] on div "262 90mm Heavy Duty Removable Bollard Kit - Bollard - 2 Keys - Hole Cover - Hol…" at bounding box center [386, 161] width 149 height 94
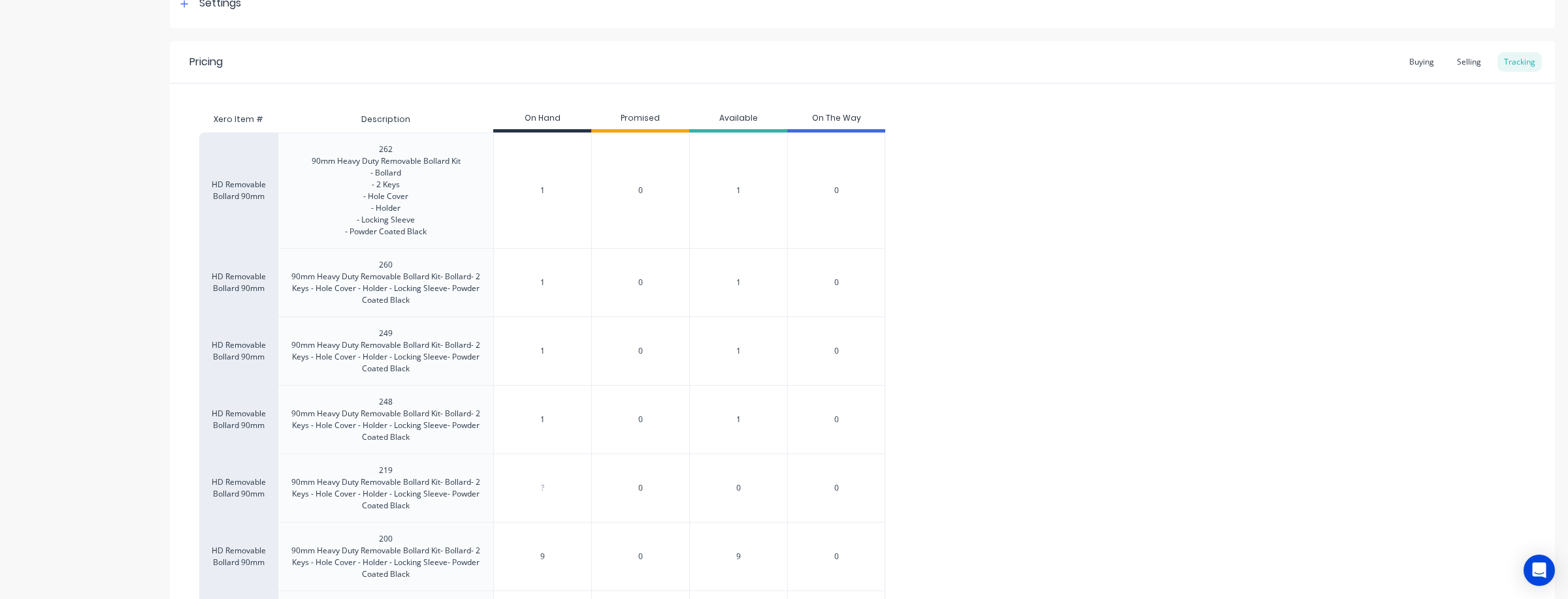
scroll to position [210, 0]
click at [383, 233] on div "262 90mm Heavy Duty Removable Bollard Kit - Bollard - 2 Keys - Hole Cover - Hol…" at bounding box center [386, 194] width 149 height 94
click at [453, 303] on div "260 90mm Heavy Duty Removable Bollard Kit- Bollard- 2 Keys - Hole Cover - Holde…" at bounding box center [385, 285] width 194 height 47
click at [394, 271] on div "260 90mm Heavy Duty Removable Bollard Kit- Bollard- 2 Keys - Hole Cover - Holde…" at bounding box center [385, 285] width 194 height 47
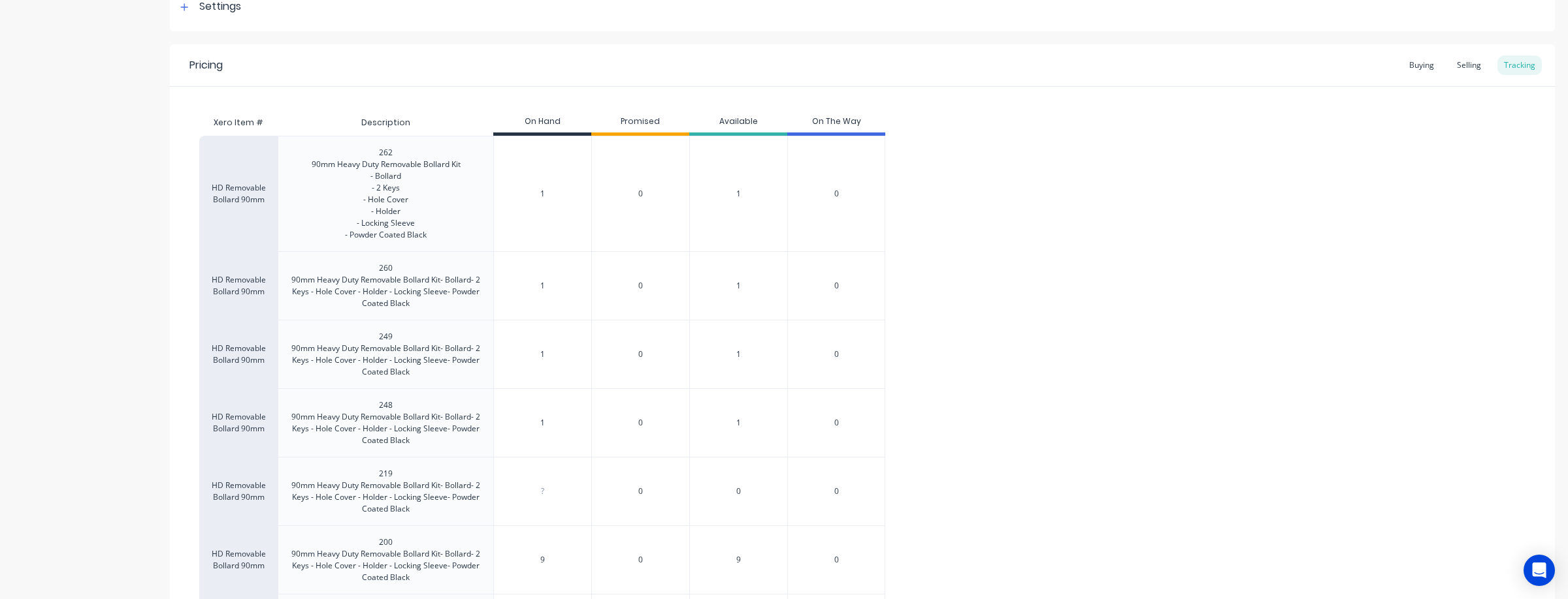
click at [392, 271] on div "260 90mm Heavy Duty Removable Bollard Kit- Bollard- 2 Keys - Hole Cover - Holde…" at bounding box center [385, 285] width 194 height 47
click at [473, 305] on div "260 90mm Heavy Duty Removable Bollard Kit- Bollard- 2 Keys - Hole Cover - Holde…" at bounding box center [385, 285] width 194 height 47
click at [410, 302] on div "260 90mm Heavy Duty Removable Bollard Kit- Bollard- 2 Keys - Hole Cover - Holde…" at bounding box center [385, 285] width 194 height 47
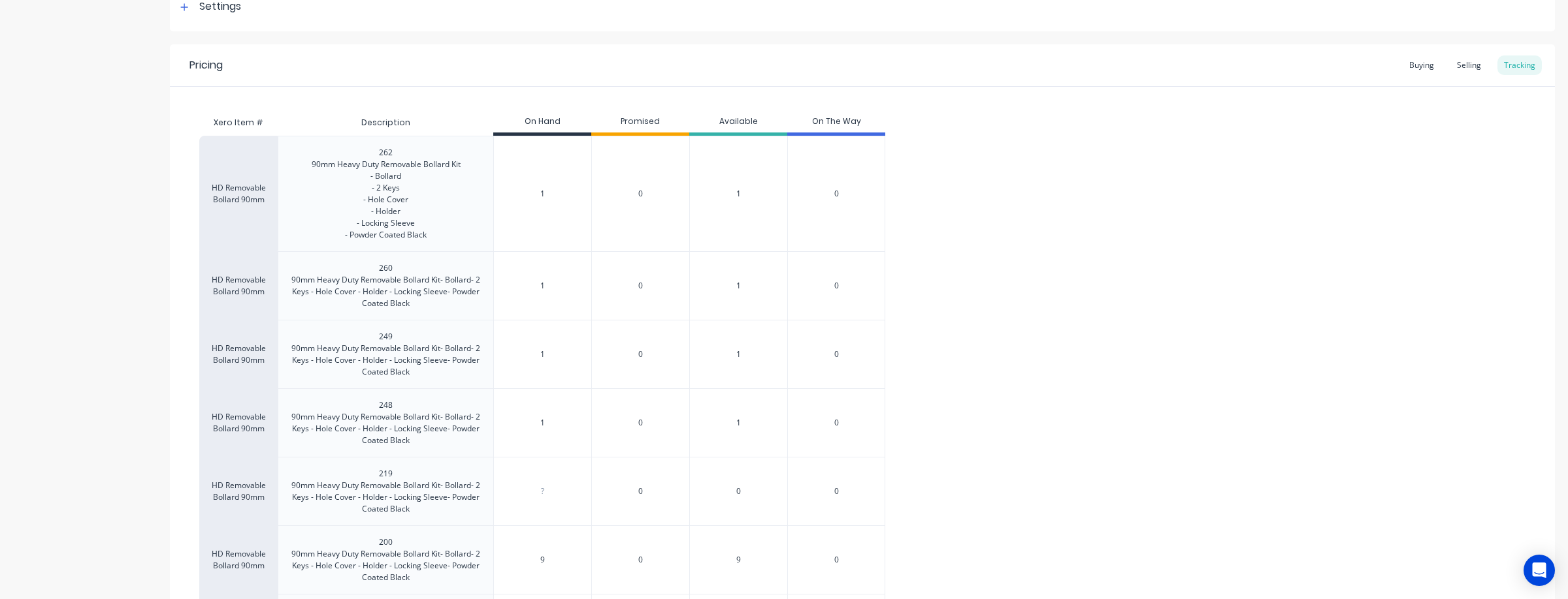
click at [414, 305] on div "260 90mm Heavy Duty Removable Bollard Kit- Bollard- 2 Keys - Hole Cover - Holde…" at bounding box center [385, 285] width 194 height 47
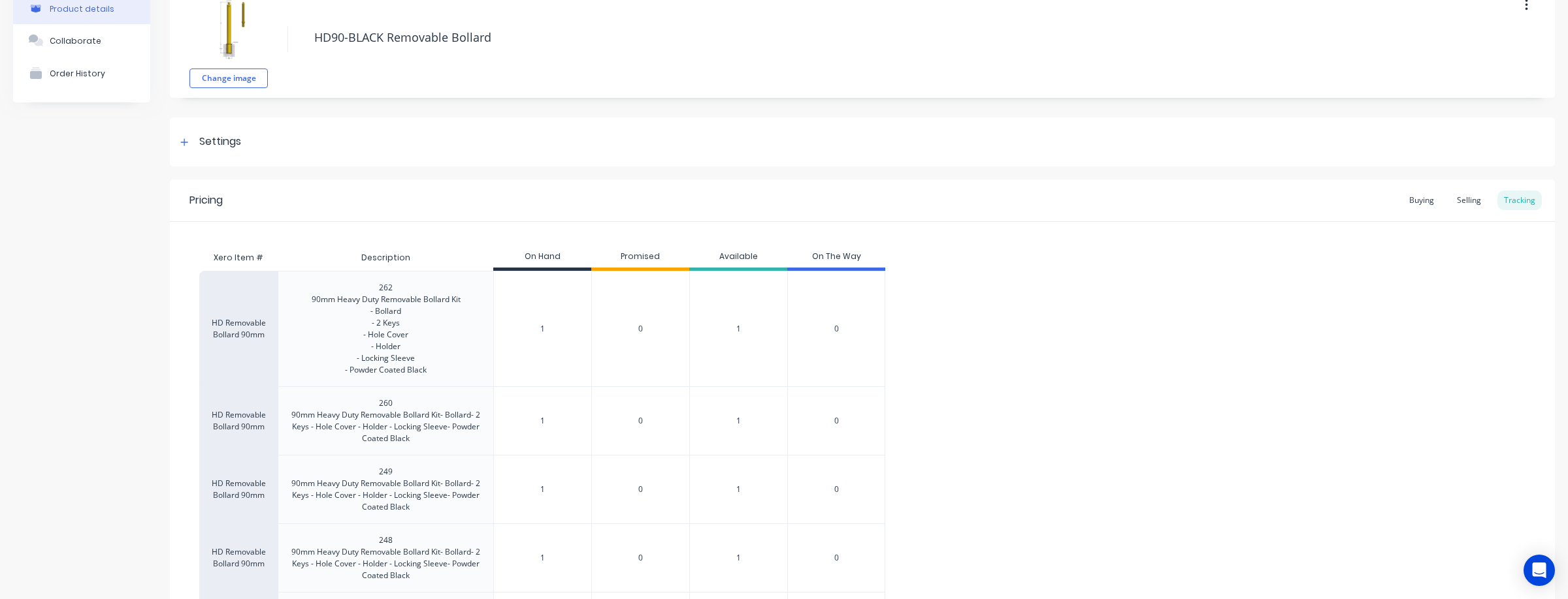
scroll to position [0, 0]
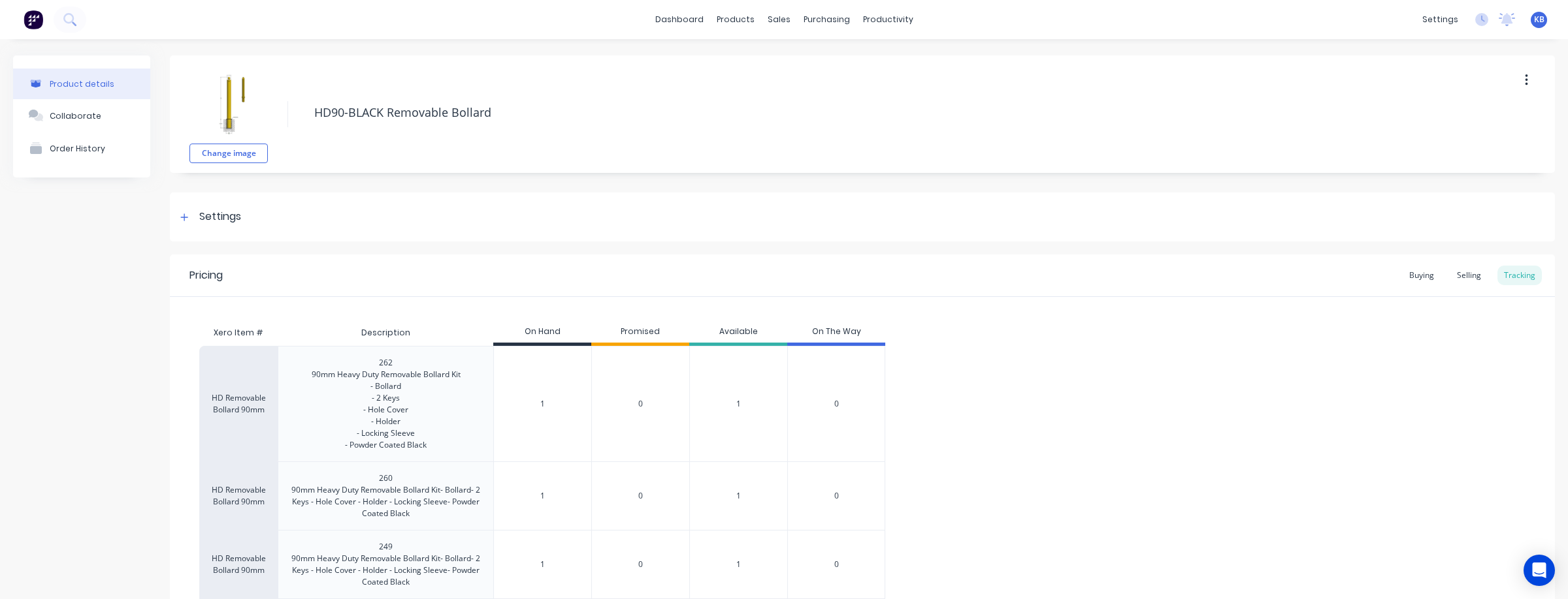
click at [1468, 277] on div "Selling" at bounding box center [1468, 275] width 37 height 20
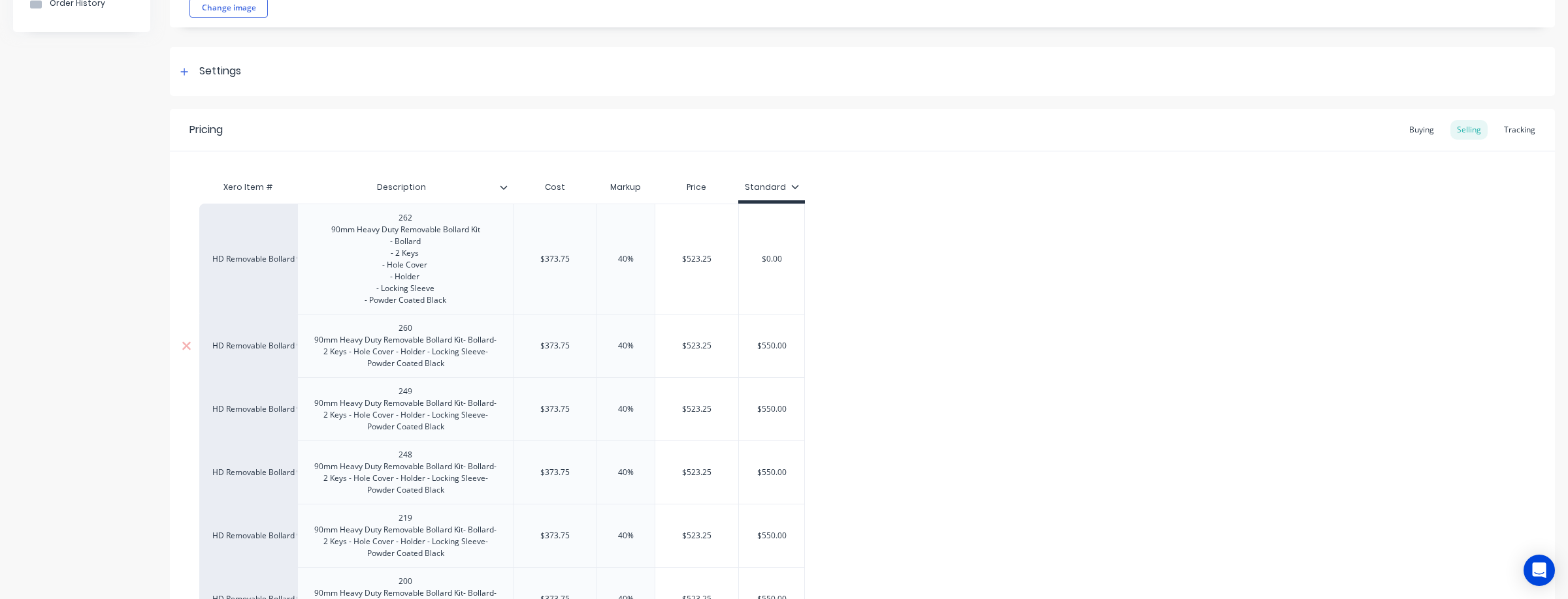
scroll to position [163, 0]
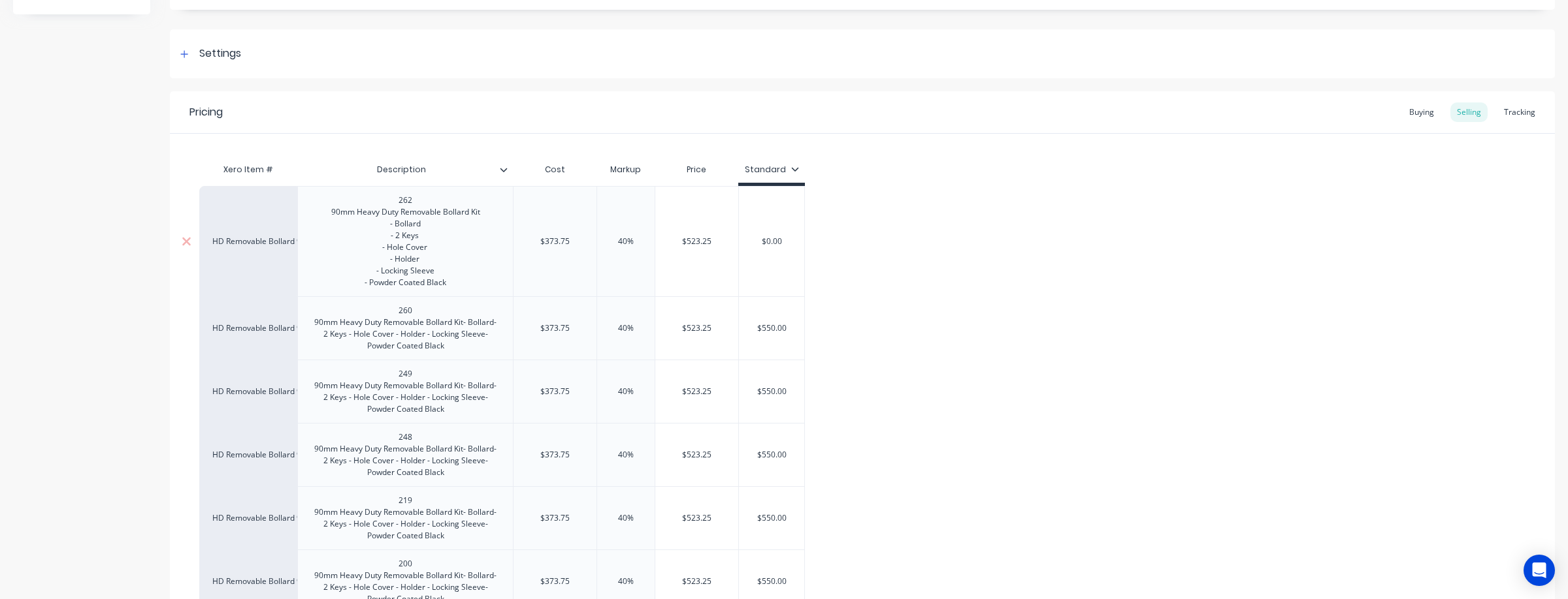
click at [417, 203] on div "262 90mm Heavy Duty Removable Bollard Kit - Bollard - 2 Keys - Hole Cover - Hol…" at bounding box center [406, 242] width 170 height 99
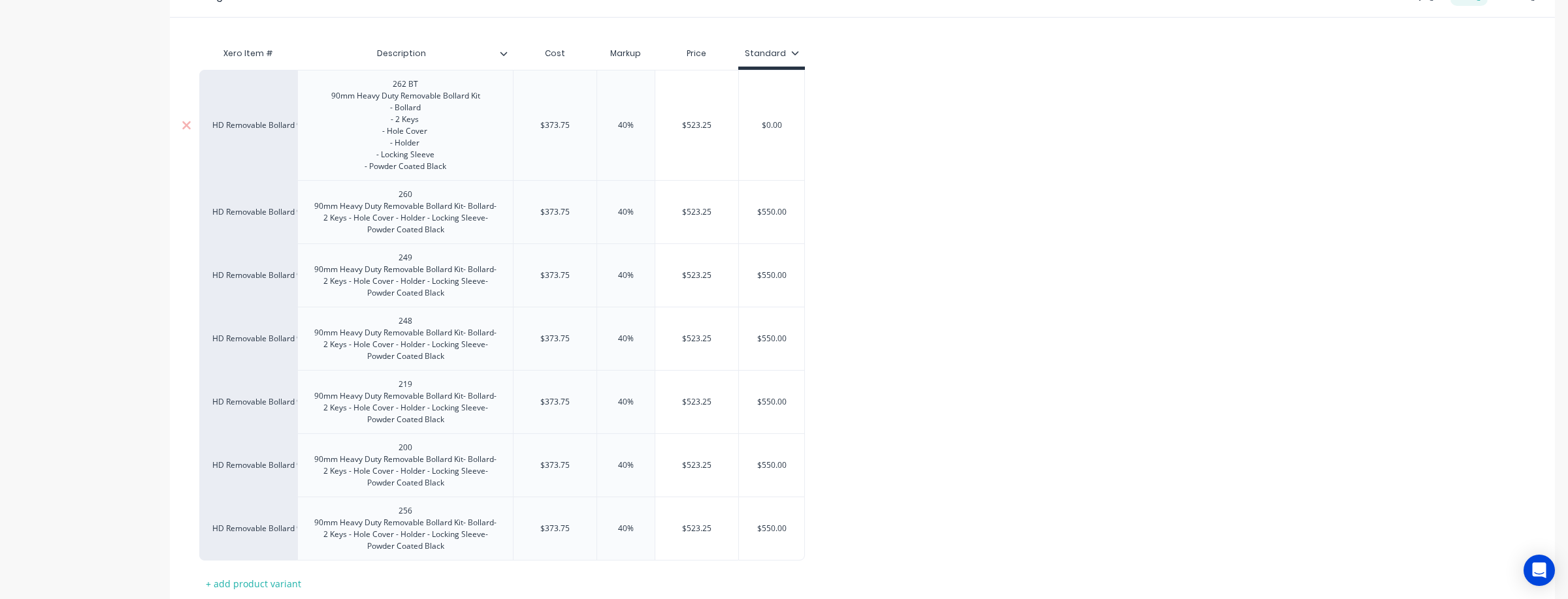
scroll to position [289, 0]
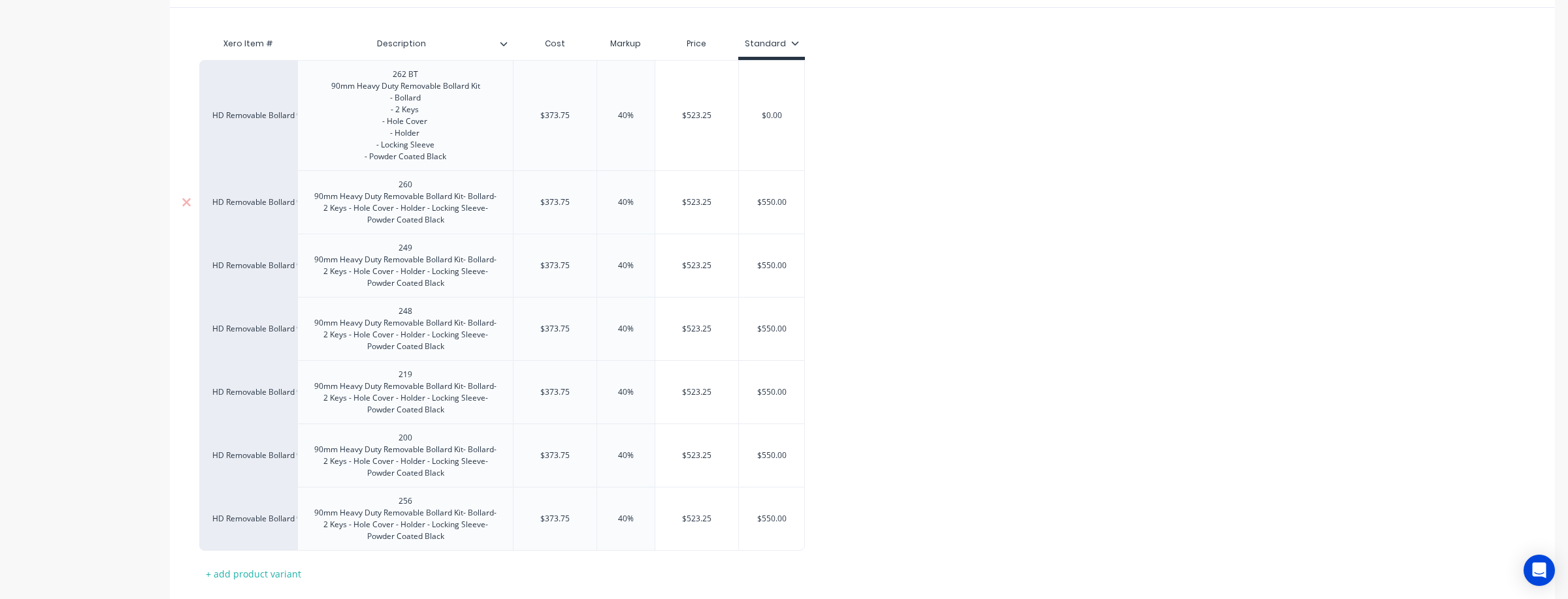
click at [428, 185] on div "260 90mm Heavy Duty Removable Bollard Kit- Bollard- 2 Keys - Hole Cover - Holde…" at bounding box center [405, 202] width 204 height 52
click at [443, 247] on div "249 90mm Heavy Duty Removable Bollard Kit- Bollard- 2 Keys - Hole Cover - Holde…" at bounding box center [405, 266] width 204 height 52
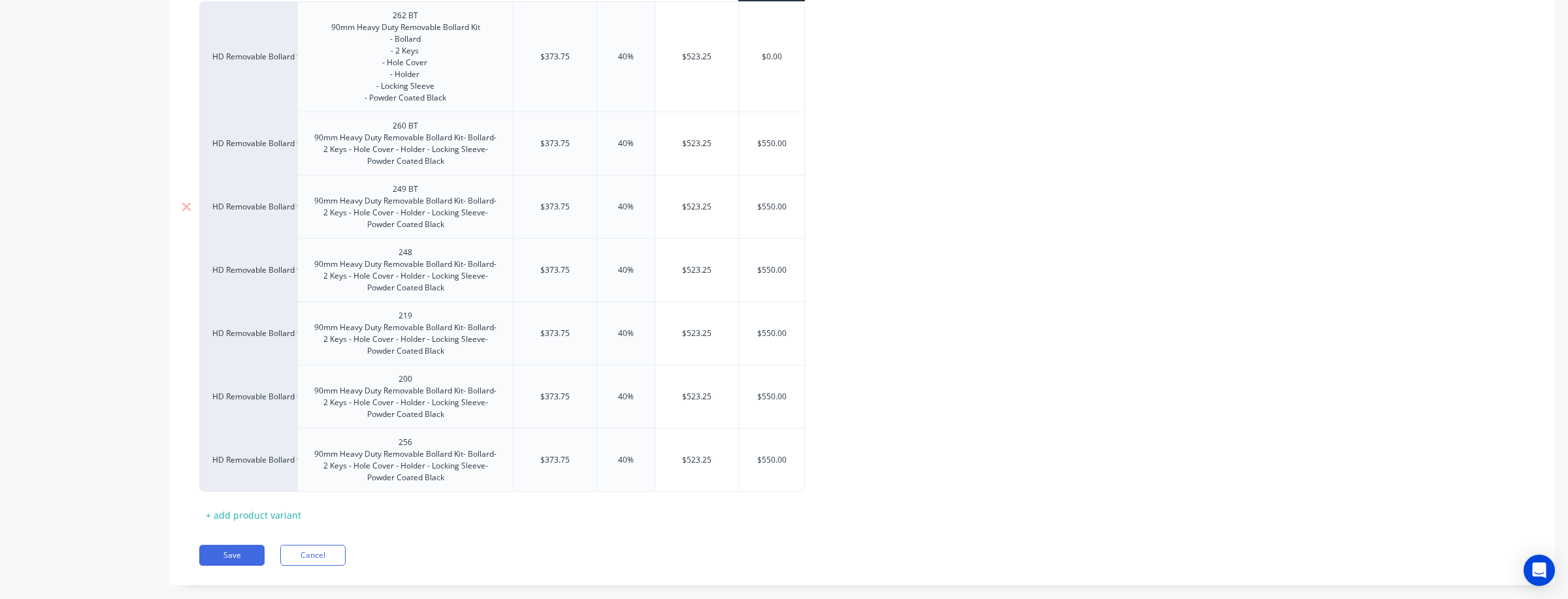
scroll to position [370, 0]
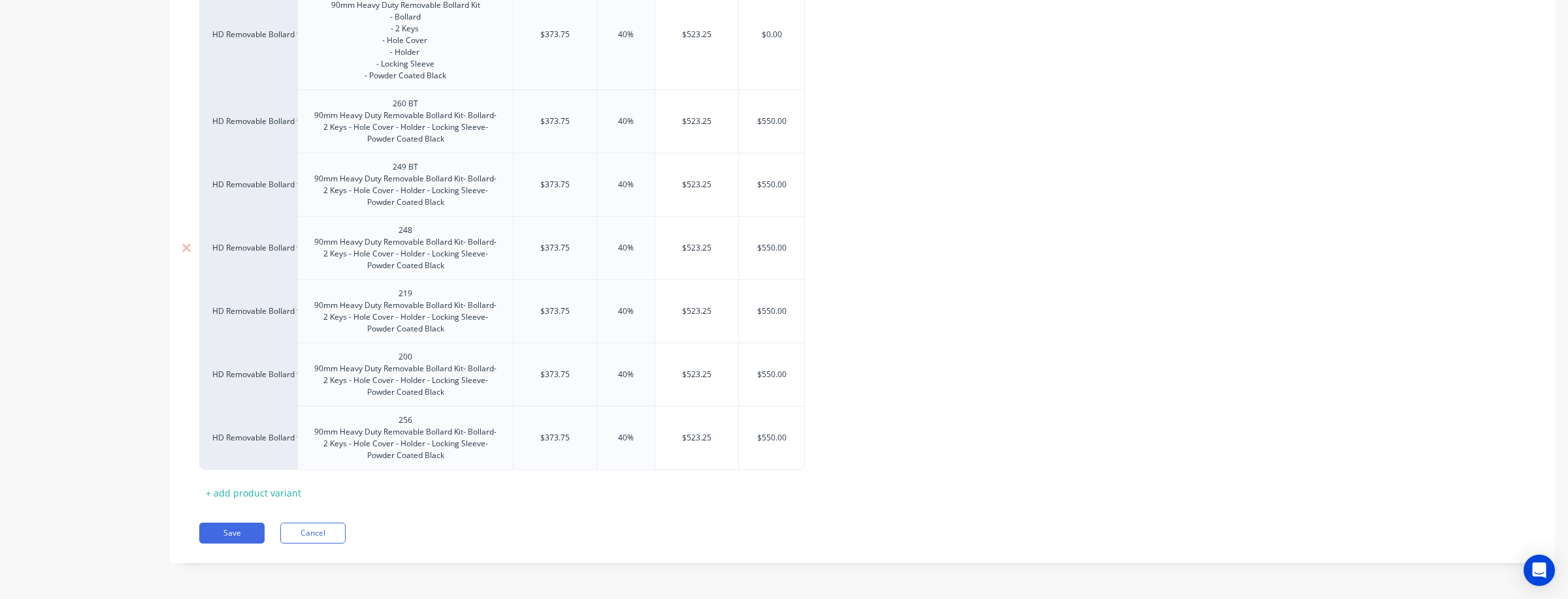
click at [421, 228] on div "248 90mm Heavy Duty Removable Bollard Kit- Bollard- 2 Keys - Hole Cover - Holde…" at bounding box center [405, 248] width 204 height 52
click at [451, 297] on div "219 90mm Heavy Duty Removable Bollard Kit- Bollard- 2 Keys - Hole Cover - Holde…" at bounding box center [405, 312] width 204 height 52
click at [433, 356] on div "200 90mm Heavy Duty Removable Bollard Kit- Bollard- 2 Keys - Hole Cover - Holde…" at bounding box center [405, 374] width 204 height 52
click at [426, 410] on div "256 90mm Heavy Duty Removable Bollard Kit- Bollard- 2 Keys - Hole Cover - Holde…" at bounding box center [404, 438] width 216 height 64
click at [427, 425] on div "256 90mm Heavy Duty Removable Bollard Kit- Bollard- 2 Keys - Hole Cover - Holde…" at bounding box center [405, 438] width 204 height 52
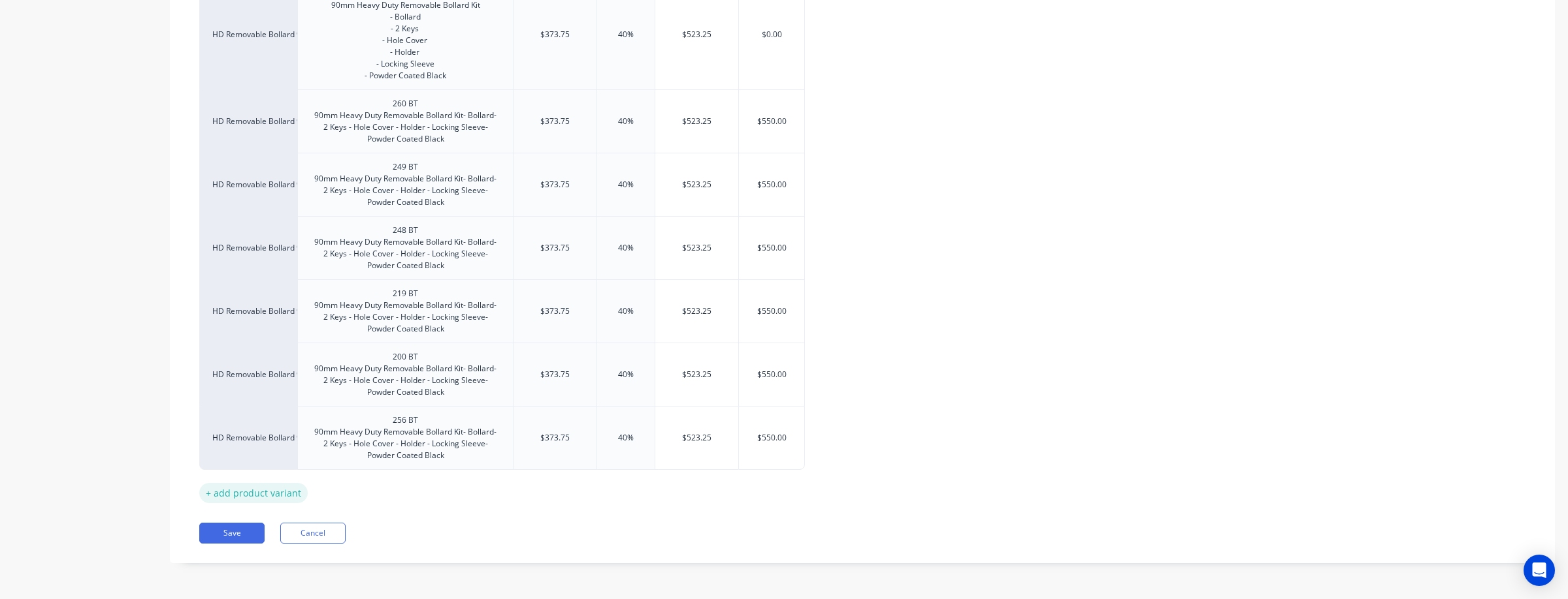
click at [286, 487] on div "+ add product variant" at bounding box center [253, 493] width 108 height 20
click at [254, 489] on div "factory_item" at bounding box center [248, 486] width 72 height 12
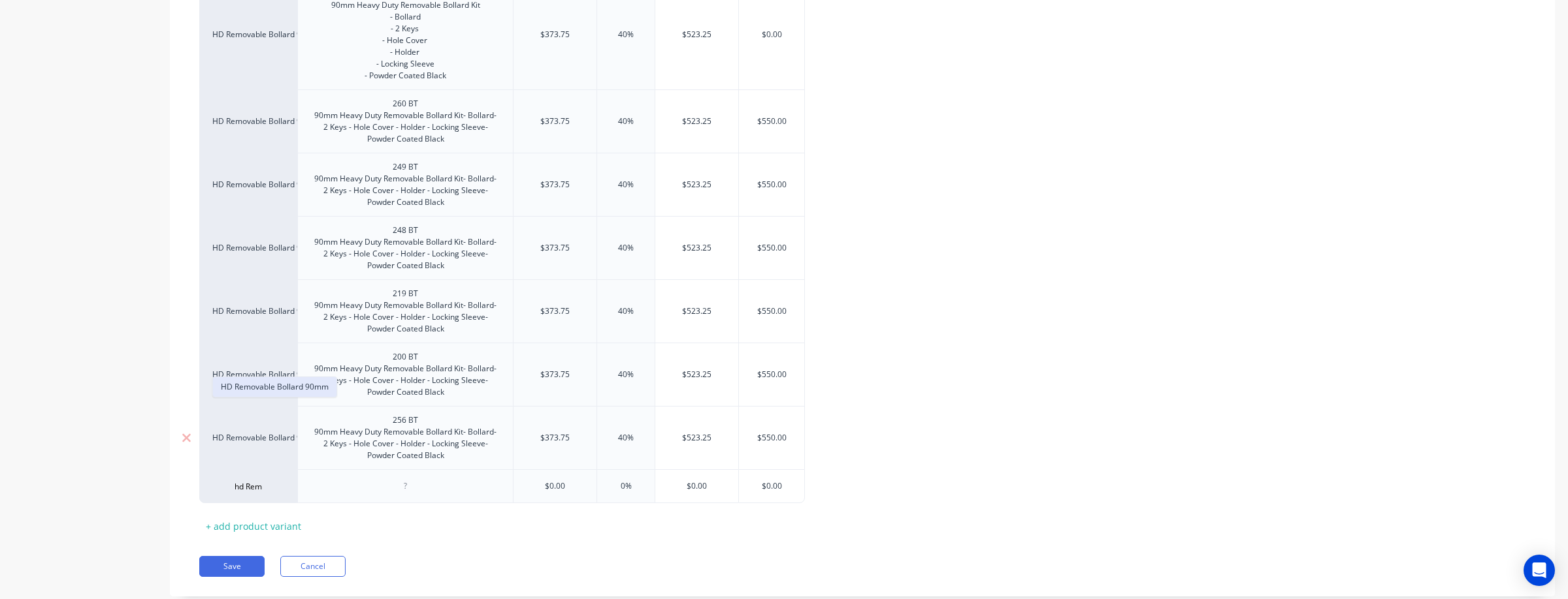
drag, startPoint x: 284, startPoint y: 388, endPoint x: 341, endPoint y: 445, distance: 80.6
click at [284, 388] on button "HD Removable Bollard 90mm" at bounding box center [274, 387] width 124 height 20
click at [406, 486] on div at bounding box center [406, 486] width 65 height 17
click at [447, 460] on div "256 BT 90mm Heavy Duty Removable Bollard Kit- Bollard- 2 Keys - Hole Cover - Ho…" at bounding box center [405, 438] width 204 height 52
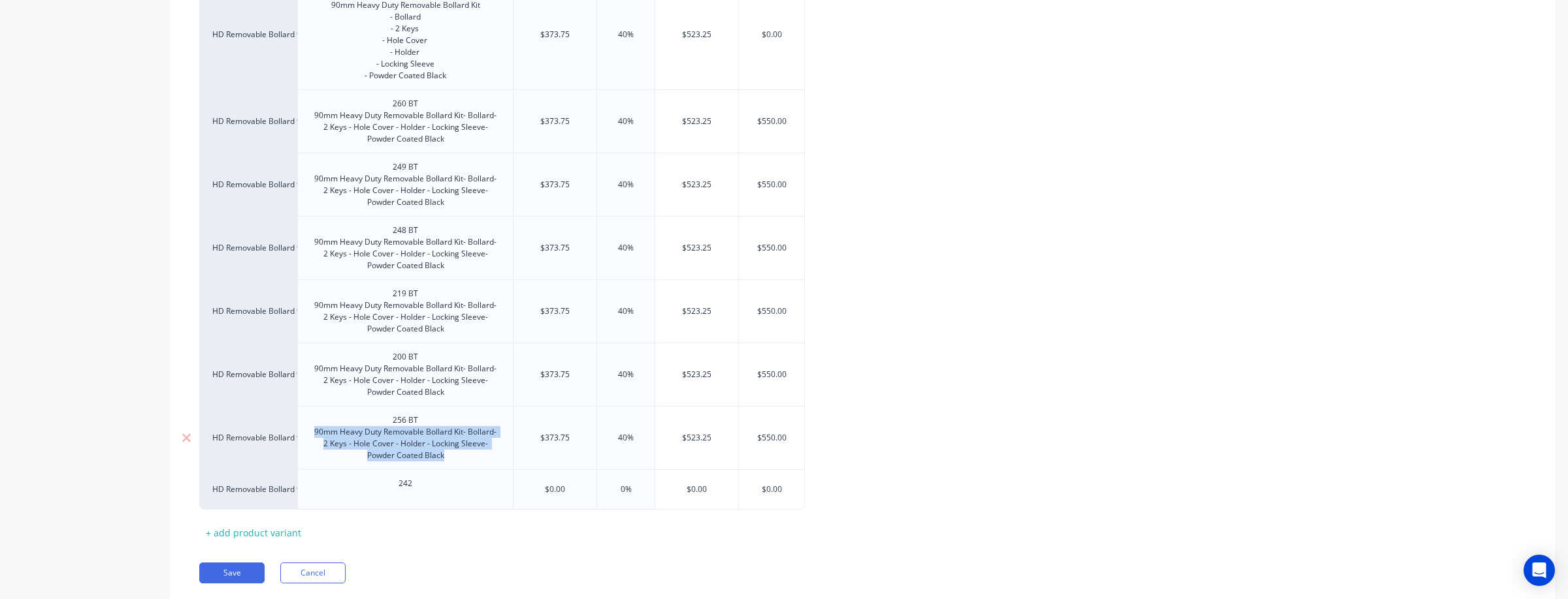
drag, startPoint x: 446, startPoint y: 456, endPoint x: 313, endPoint y: 431, distance: 135.3
click at [313, 431] on div "256 BT 90mm Heavy Duty Removable Bollard Kit- Bollard- 2 Keys - Hole Cover - Ho…" at bounding box center [405, 438] width 204 height 52
copy div "90mm Heavy Duty Removable Bollard Kit- Bollard- 2 Keys - Hole Cover - Holder - …"
click at [434, 494] on div "242" at bounding box center [406, 490] width 65 height 29
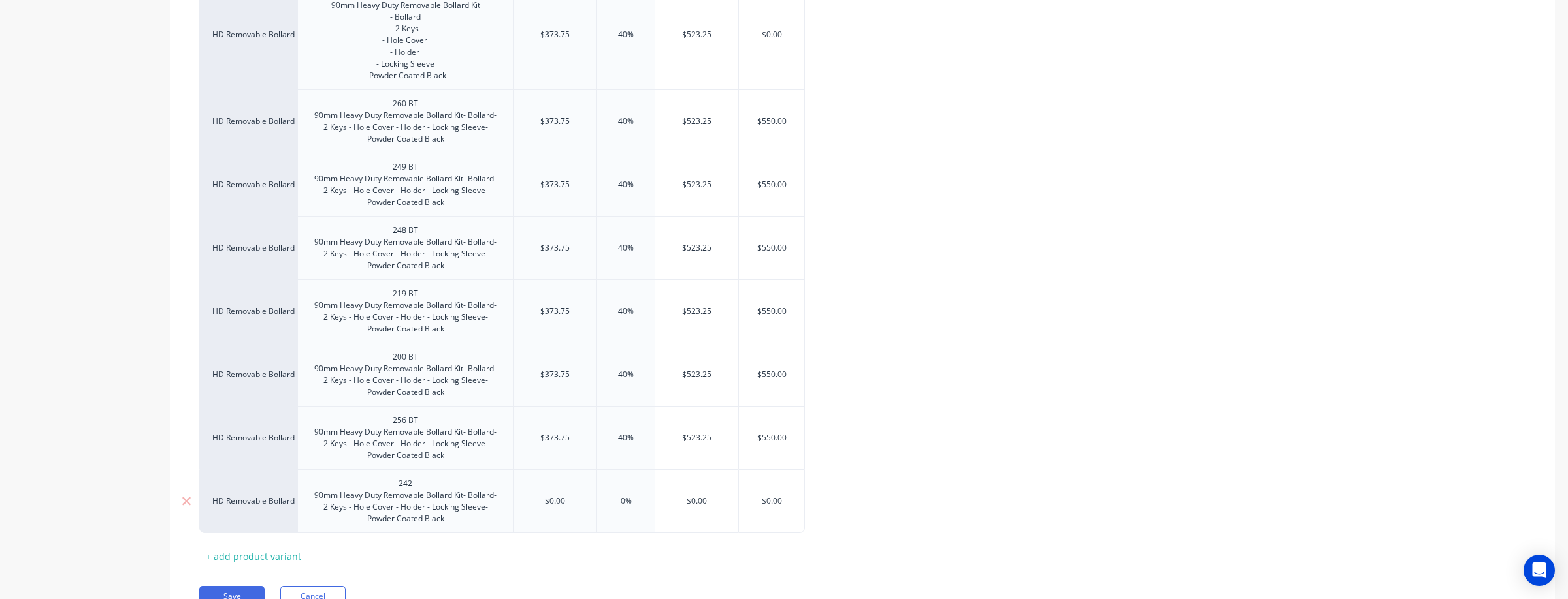
click at [431, 482] on div "242 90mm Heavy Duty Removable Bollard Kit- Bollard- 2 Keys - Hole Cover - Holde…" at bounding box center [405, 502] width 204 height 52
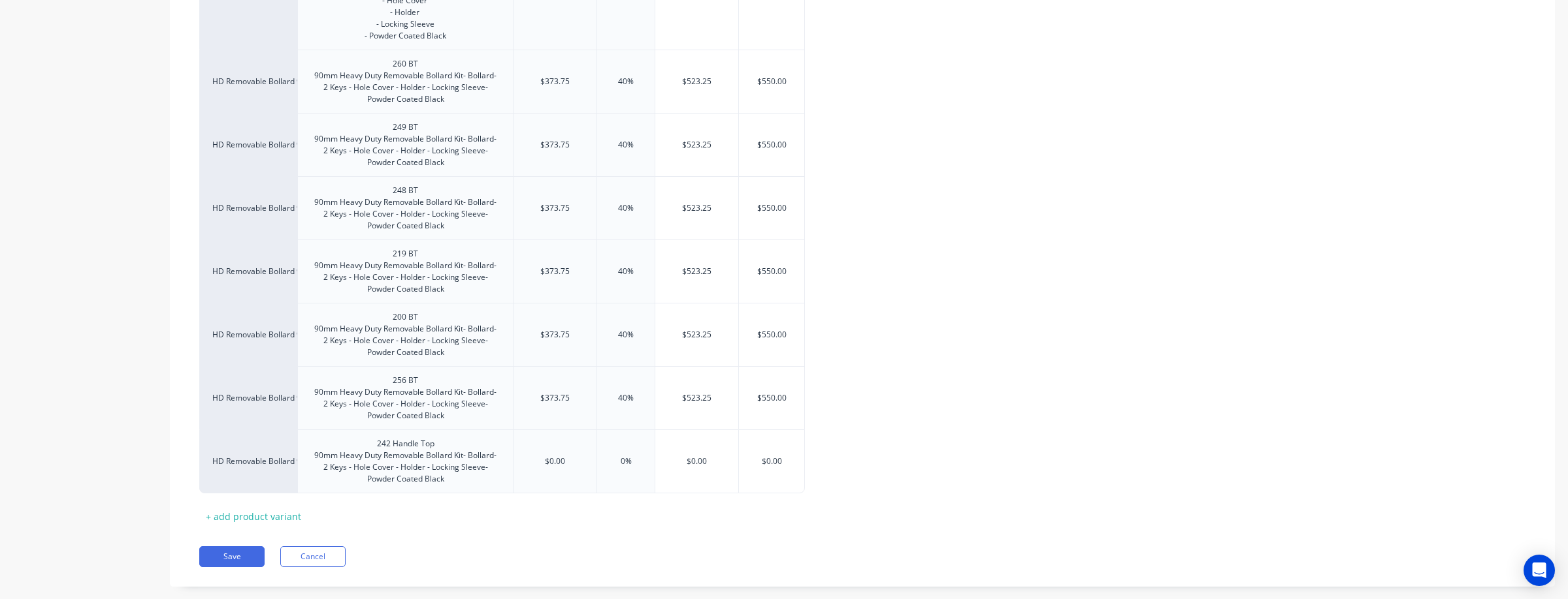
scroll to position [434, 0]
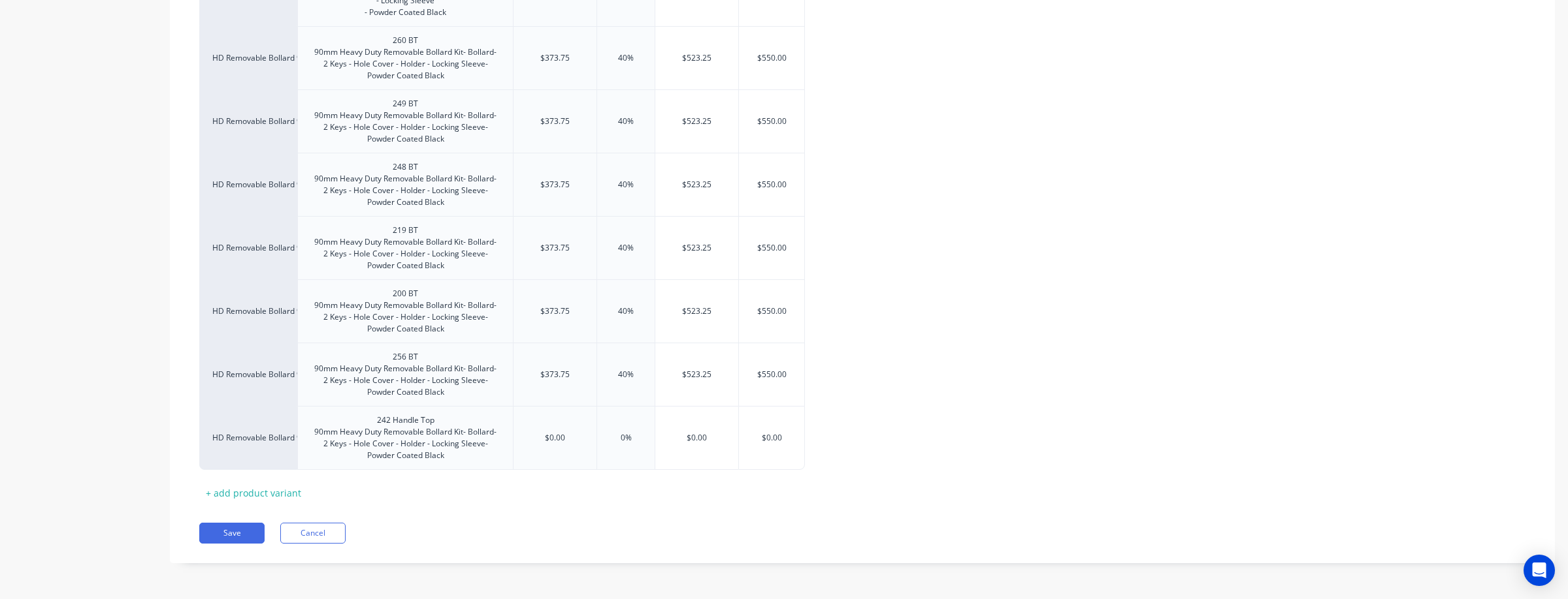
click at [749, 503] on div "Pricing Buying Selling Tracking Xero Item # Description Cost Markup Price Stand…" at bounding box center [862, 192] width 1385 height 742
drag, startPoint x: 569, startPoint y: 437, endPoint x: 510, endPoint y: 439, distance: 59.0
click at [510, 439] on div "HD Removable Bollard 90mm 242 Handle Top 90mm Heavy Duty Removable Bollard Kit-…" at bounding box center [502, 438] width 606 height 64
click at [981, 378] on div "HD Removable Bollard 90mm 262 BT 90mm Heavy Duty Removable Bollard Kit - Bollar…" at bounding box center [862, 193] width 1326 height 554
click at [240, 535] on button "Save" at bounding box center [232, 533] width 65 height 21
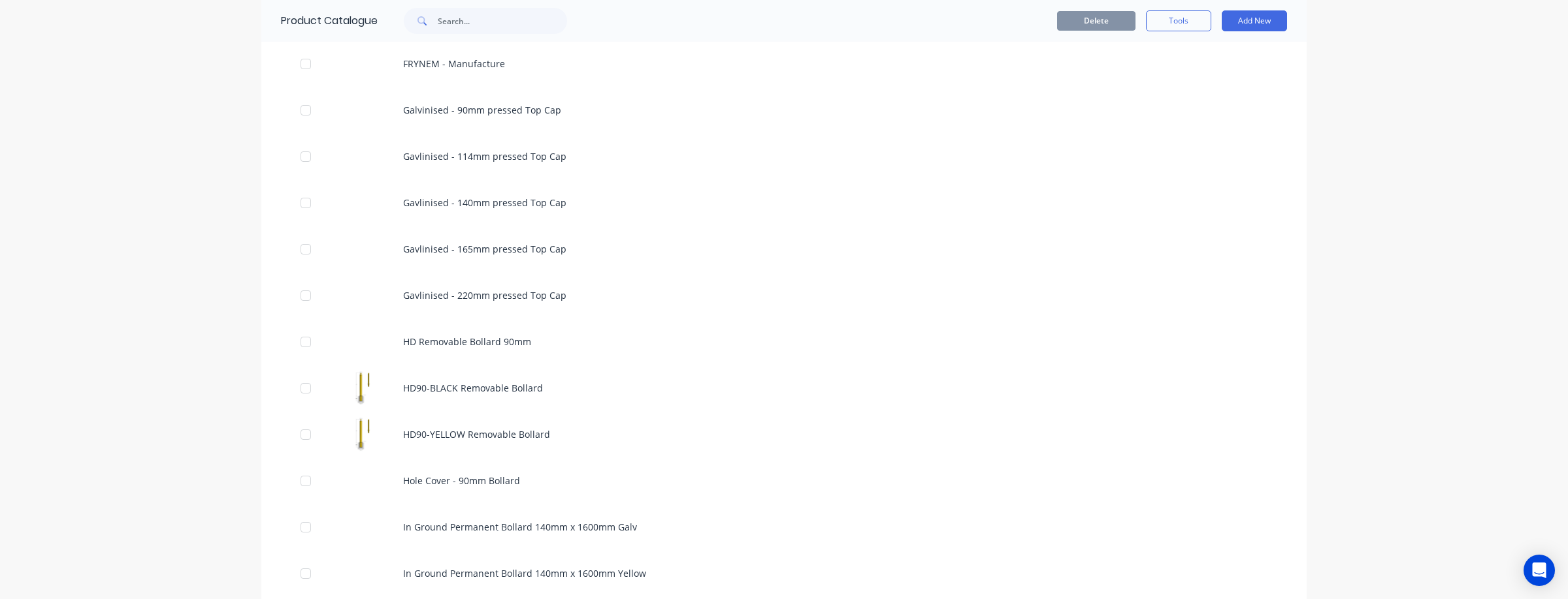
scroll to position [752, 0]
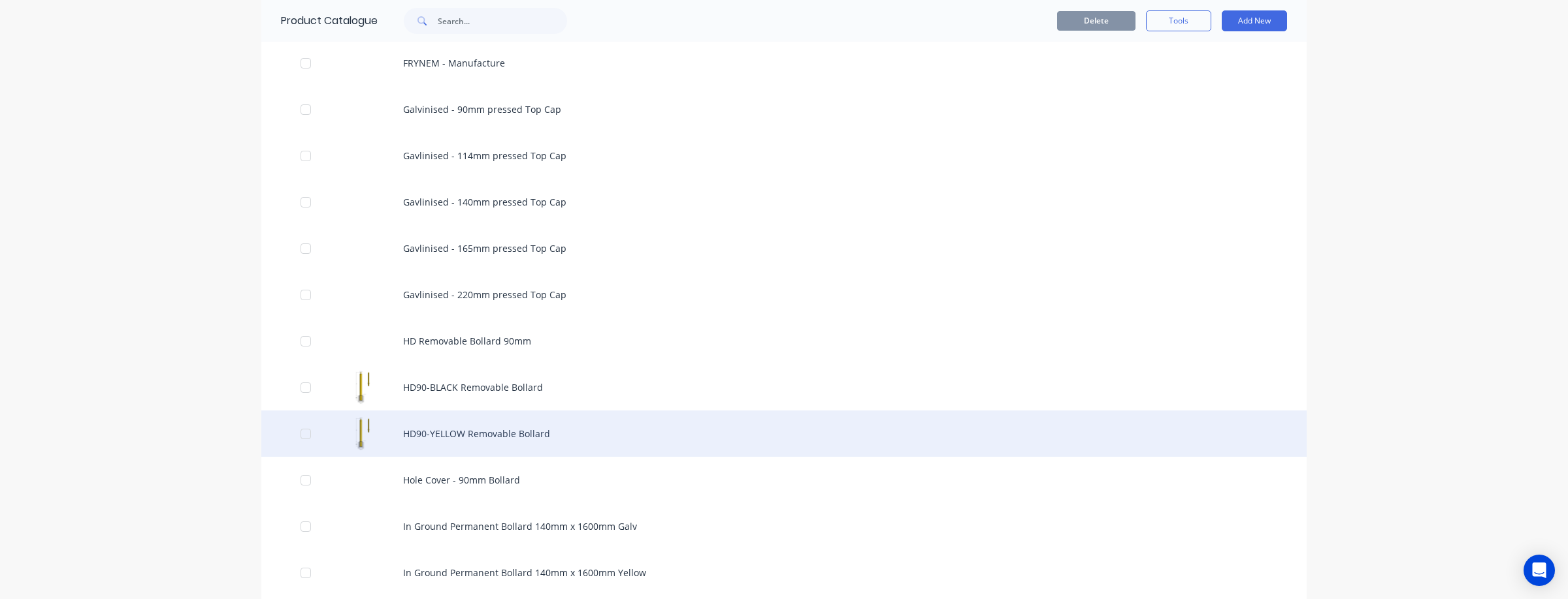
click at [584, 429] on div "HD90-YELLOW Removable Bollard" at bounding box center [784, 434] width 1045 height 47
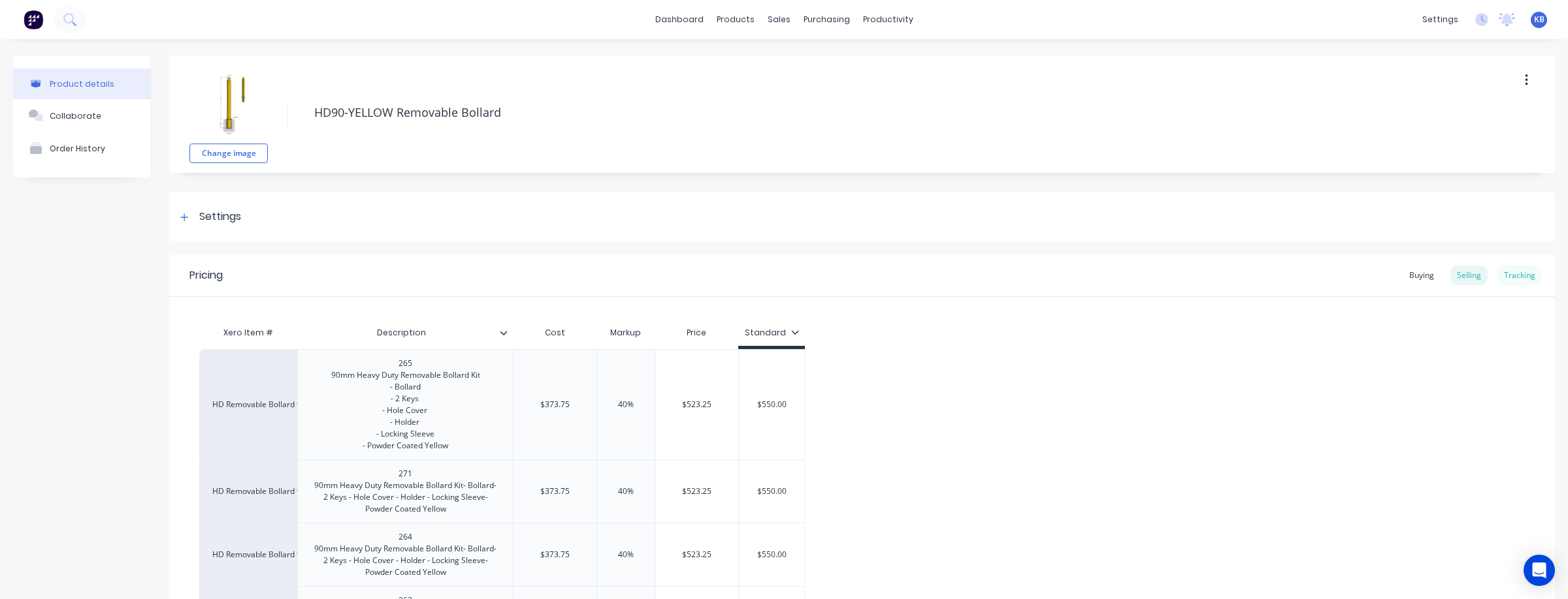
click at [1522, 278] on div "Tracking" at bounding box center [1519, 275] width 45 height 20
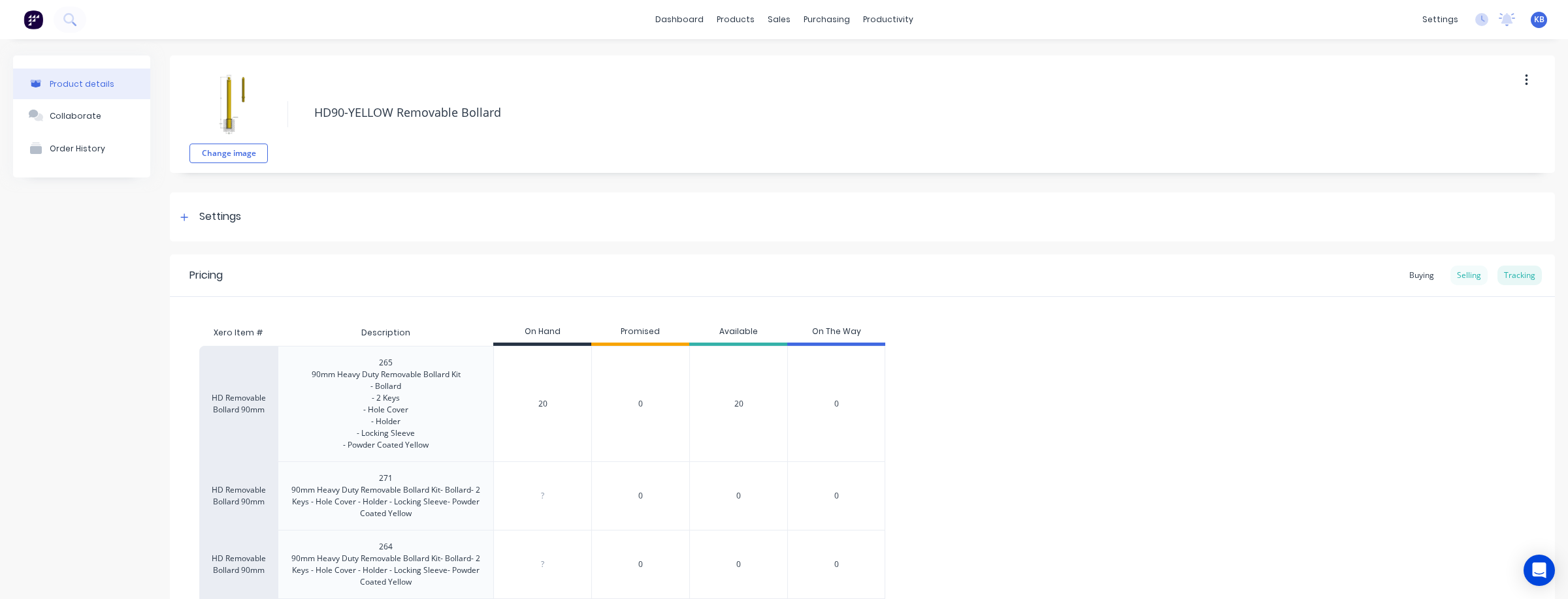
click at [1467, 272] on div "Selling" at bounding box center [1468, 275] width 37 height 20
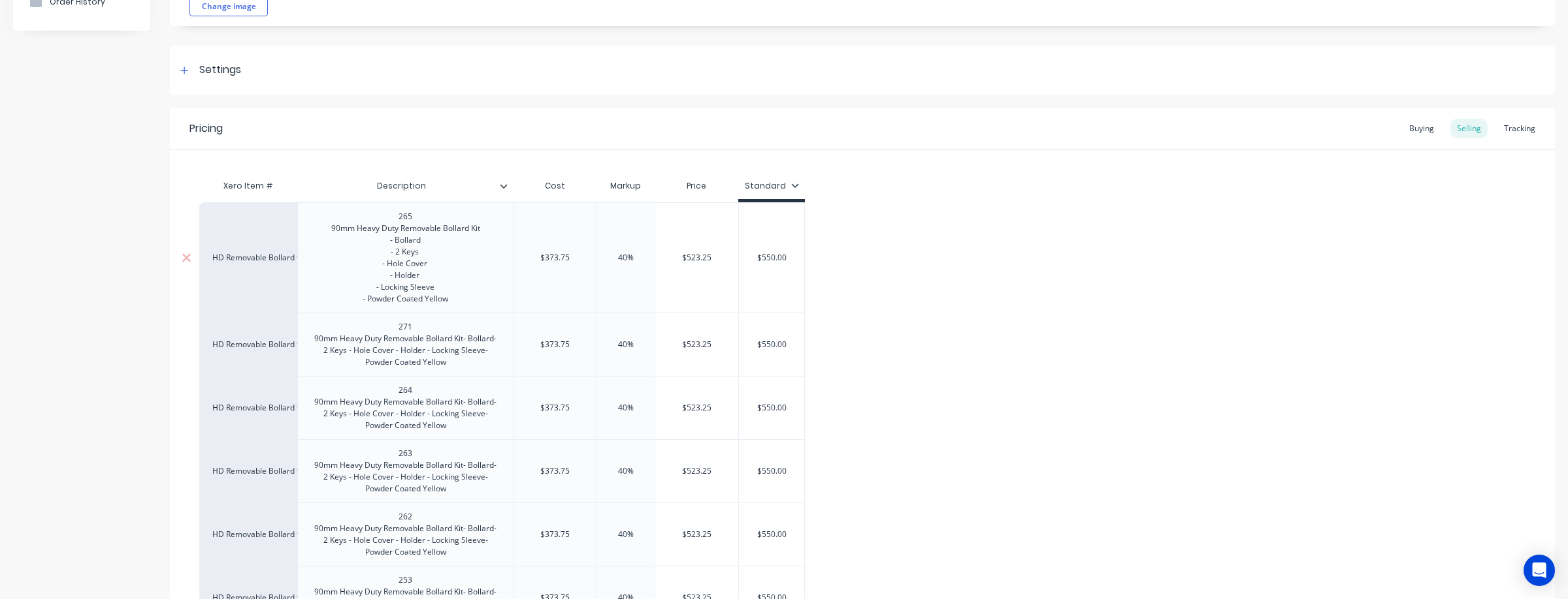
scroll to position [193, 0]
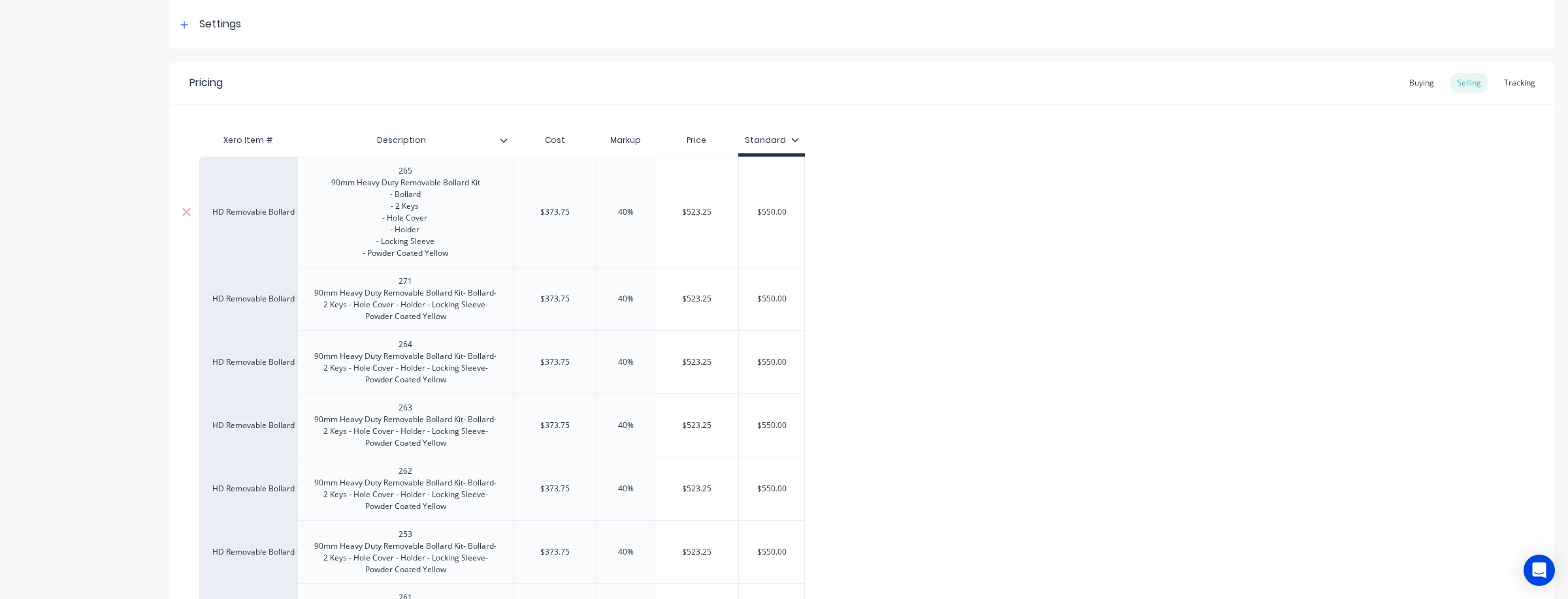
click at [440, 172] on div "265 90mm Heavy Duty Removable Bollard Kit - Bollard - 2 Keys - Hole Cover - Hol…" at bounding box center [406, 212] width 170 height 99
click at [422, 283] on div "271 90mm Heavy Duty Removable Bollard Kit- Bollard- 2 Keys - Hole Cover - Holde…" at bounding box center [405, 299] width 204 height 52
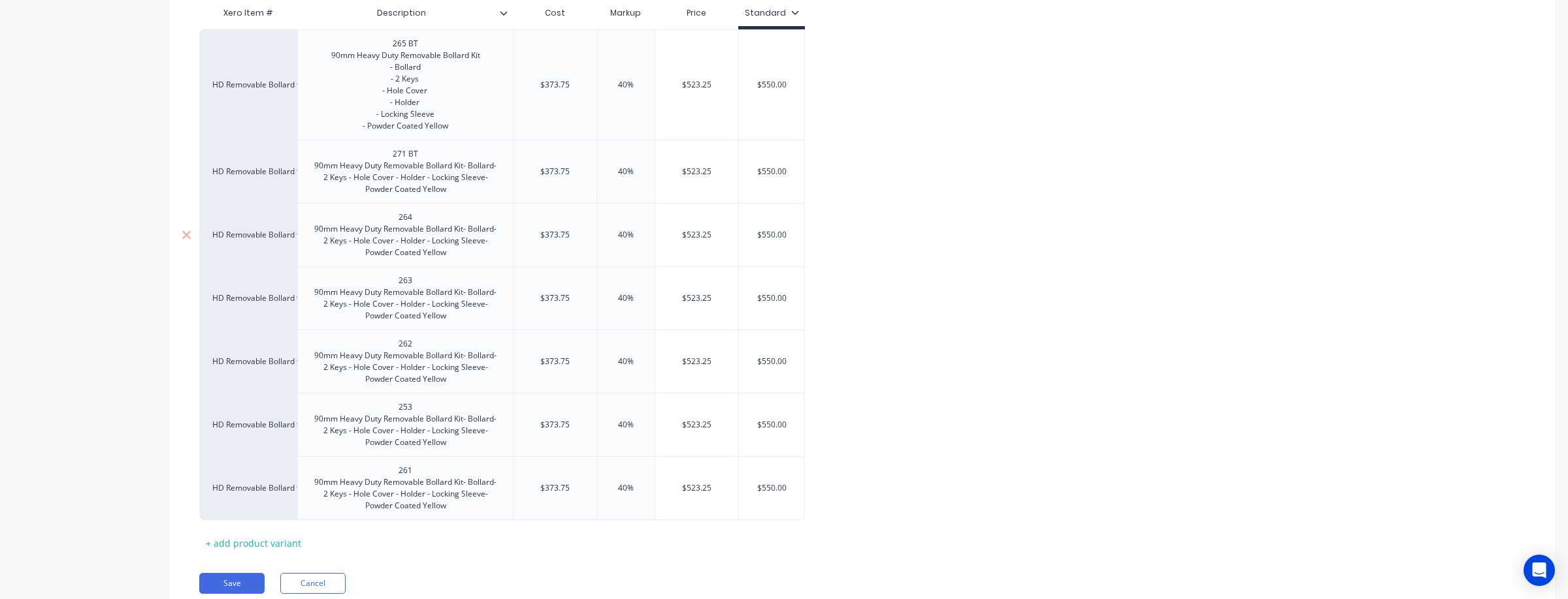
scroll to position [326, 0]
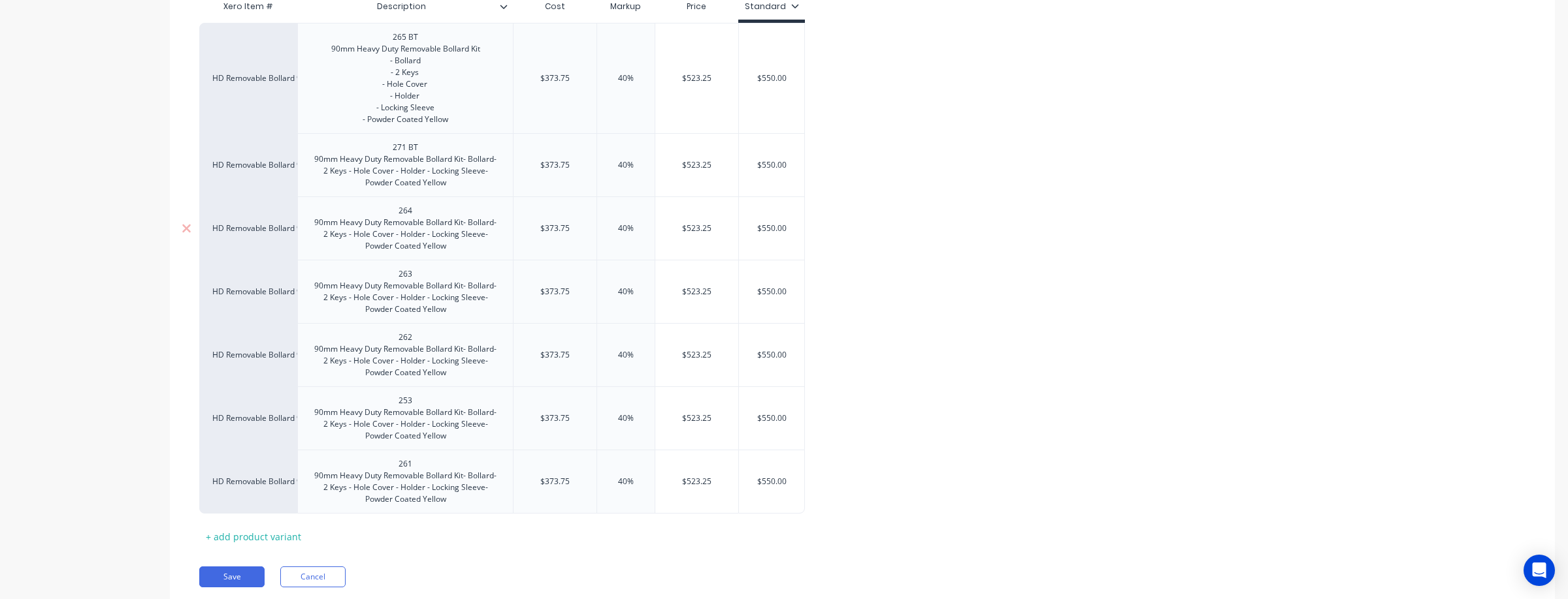
click at [424, 208] on div "264 90mm Heavy Duty Removable Bollard Kit- Bollard- 2 Keys - Hole Cover - Holde…" at bounding box center [405, 228] width 204 height 52
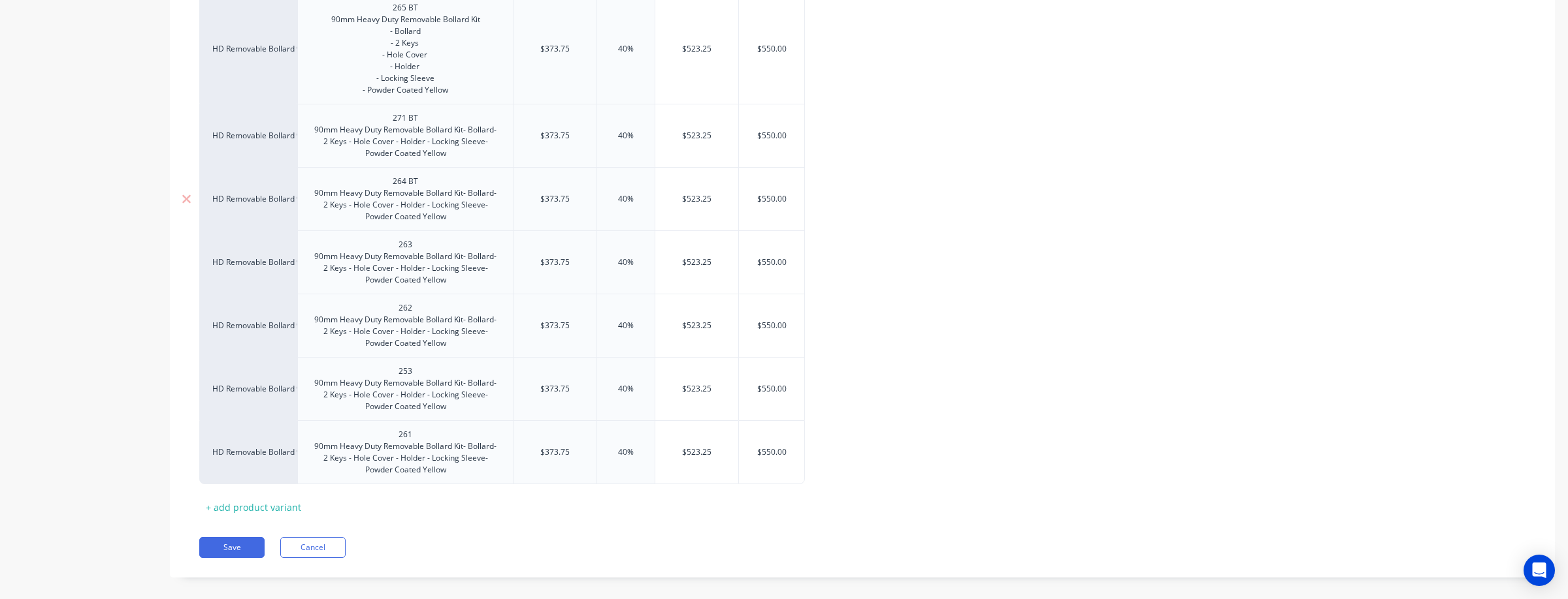
scroll to position [370, 0]
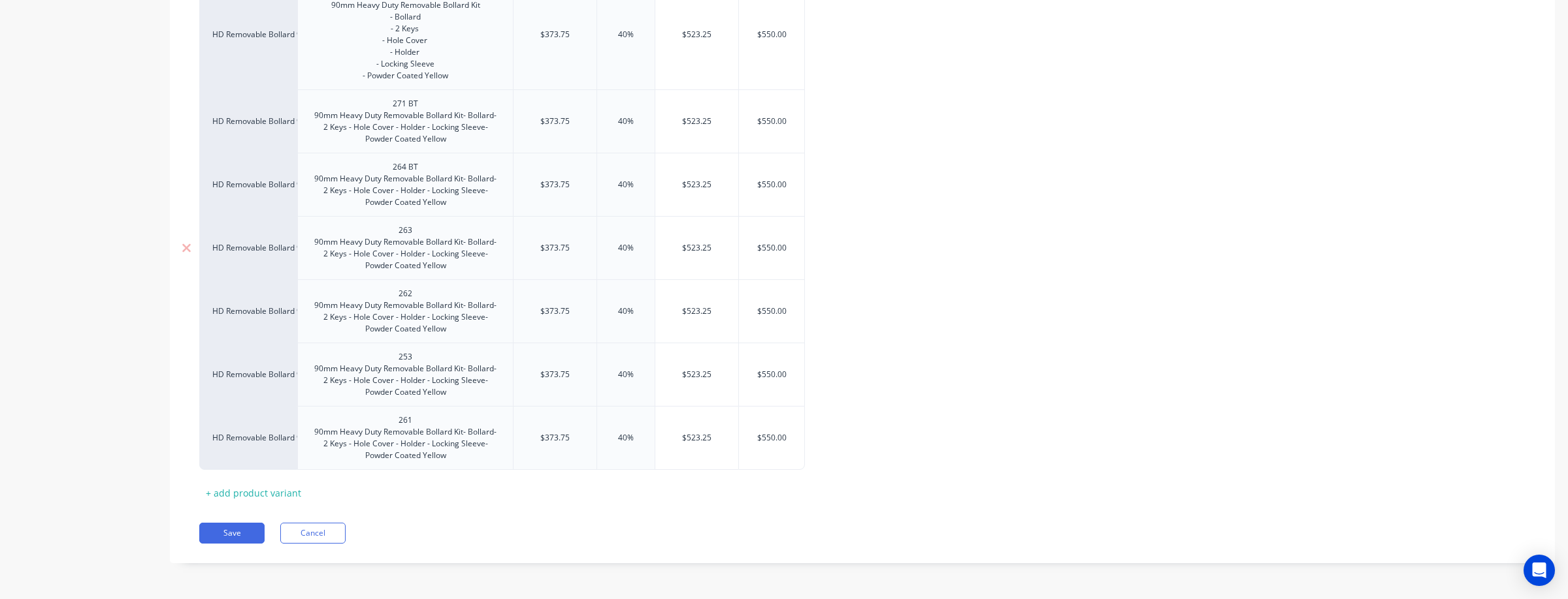
click at [424, 228] on div "263 90mm Heavy Duty Removable Bollard Kit- Bollard- 2 Keys - Hole Cover - Holde…" at bounding box center [405, 248] width 204 height 52
click at [422, 296] on div "262 90mm Heavy Duty Removable Bollard Kit- Bollard- 2 Keys - Hole Cover - Holde…" at bounding box center [405, 312] width 204 height 52
click at [426, 362] on div "253 90mm Heavy Duty Removable Bollard Kit- Bollard- 2 Keys - Hole Cover - Holde…" at bounding box center [405, 374] width 204 height 52
drag, startPoint x: 421, startPoint y: 420, endPoint x: 428, endPoint y: 421, distance: 7.1
click at [423, 420] on div "261 90mm Heavy Duty Removable Bollard Kit- Bollard- 2 Keys - Hole Cover - Holde…" at bounding box center [405, 438] width 204 height 52
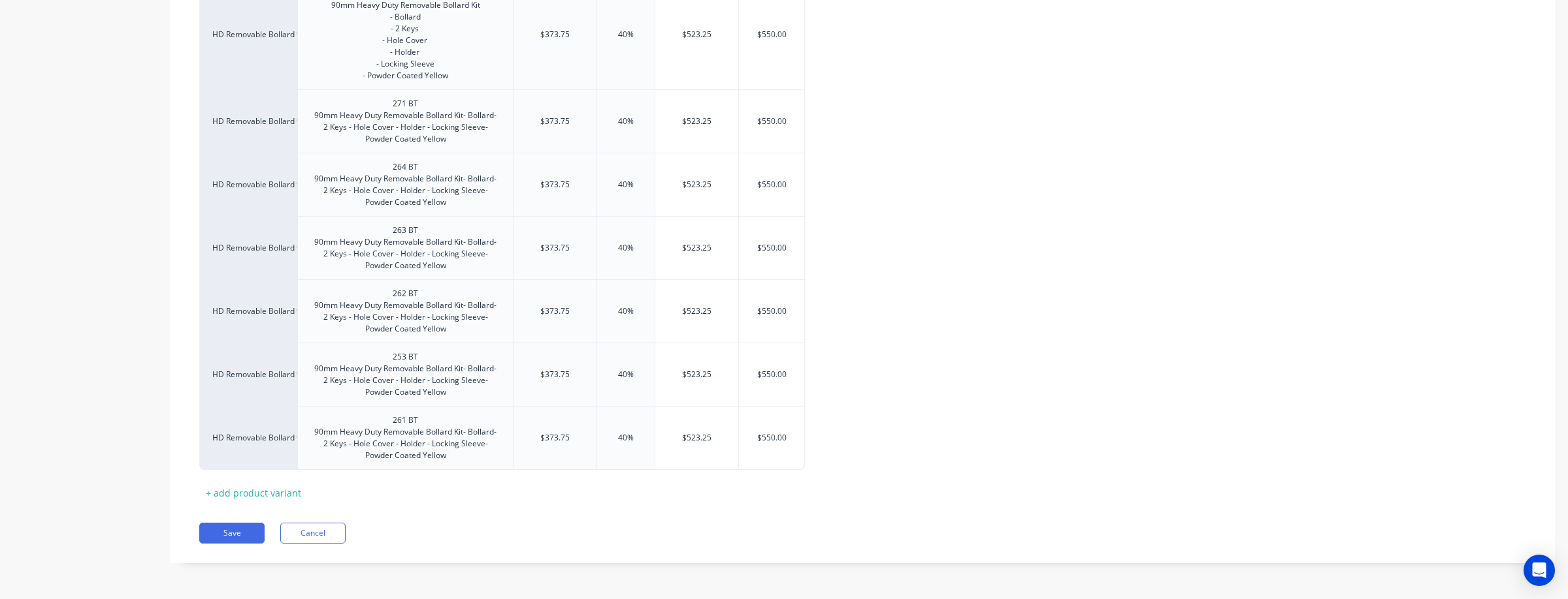
click at [856, 520] on div "Pricing Buying Selling Tracking Xero Item # Description Cost Markup Price Stand…" at bounding box center [862, 223] width 1385 height 679
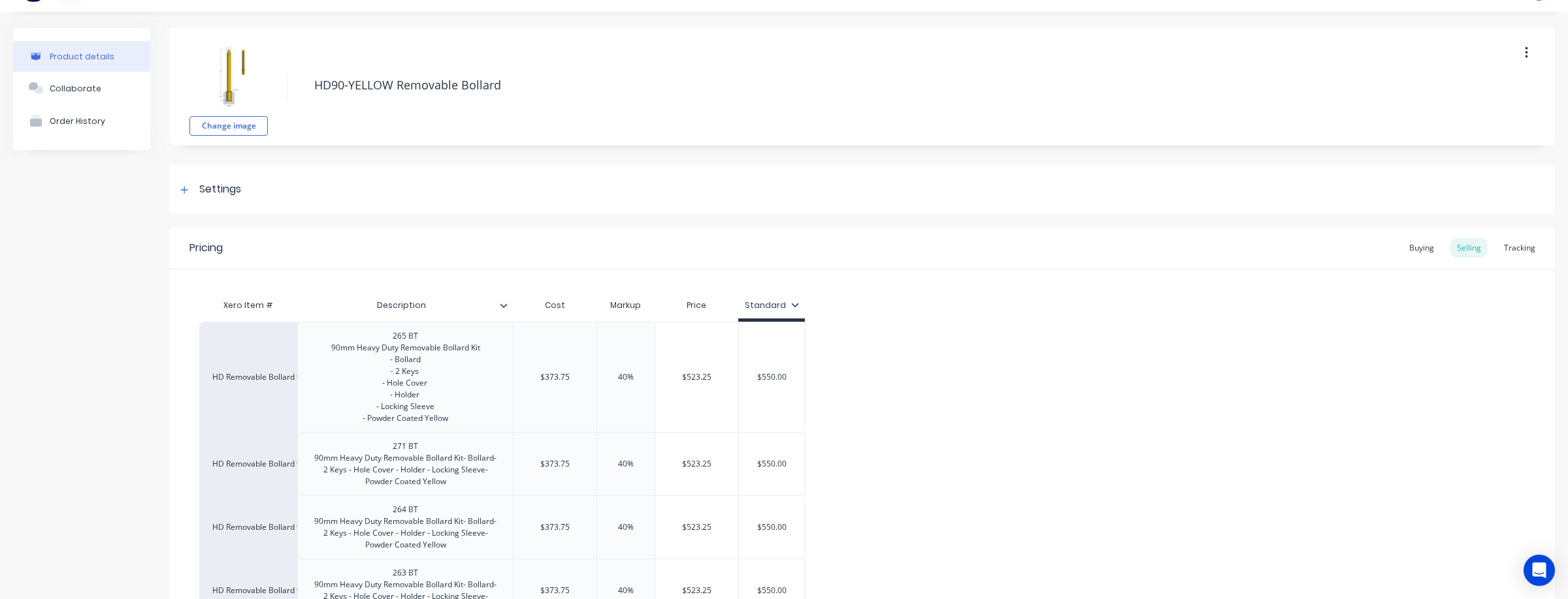
scroll to position [0, 0]
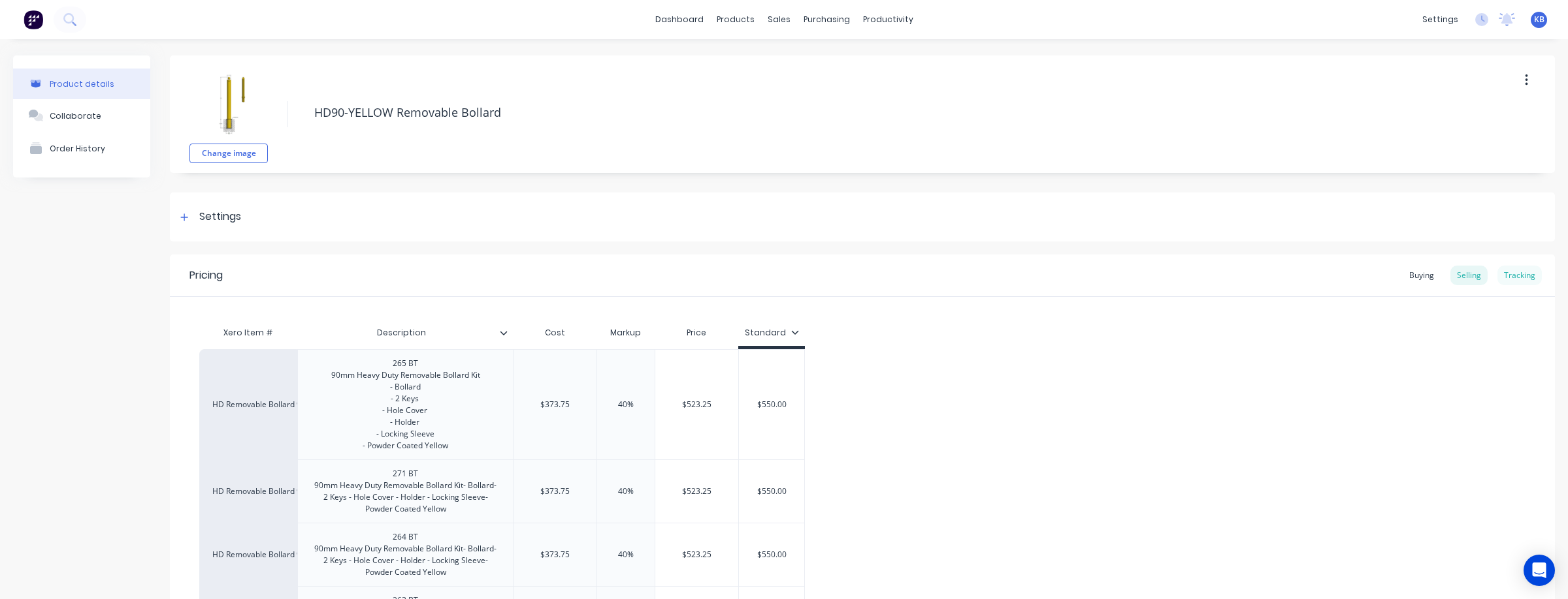
click at [1515, 277] on div "Tracking" at bounding box center [1519, 275] width 45 height 20
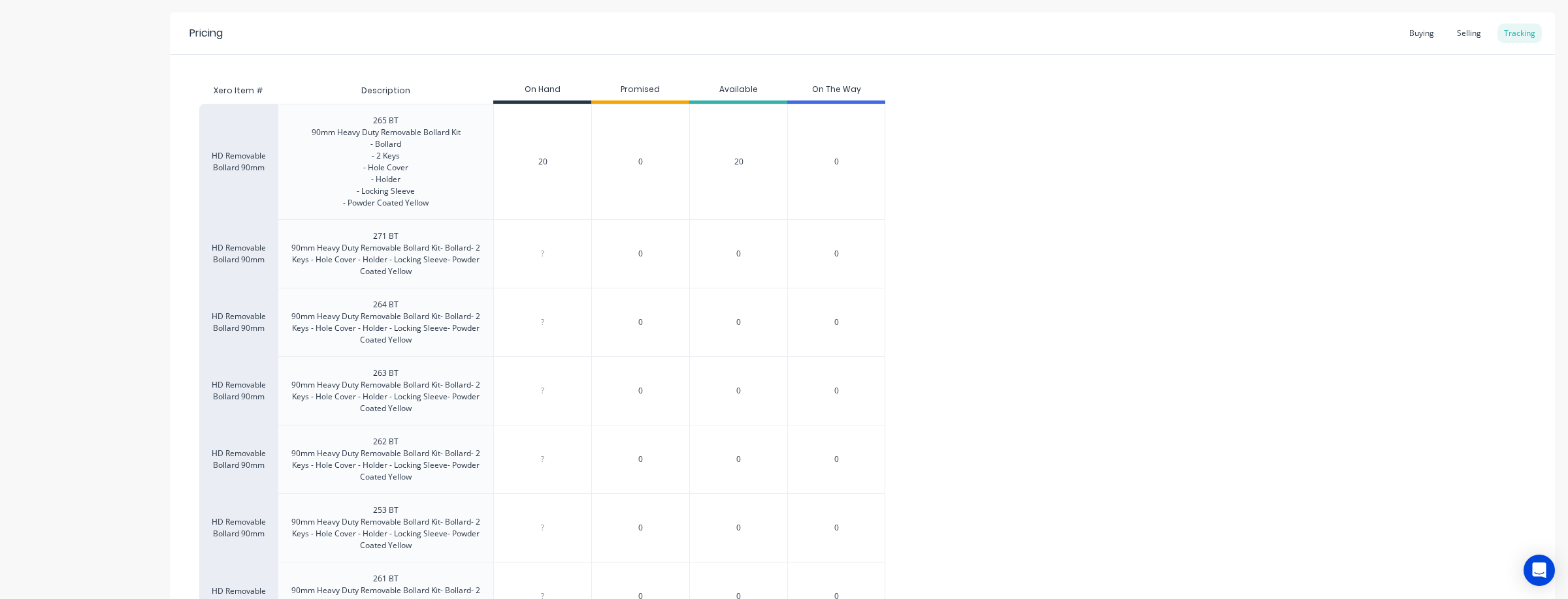
scroll to position [333, 0]
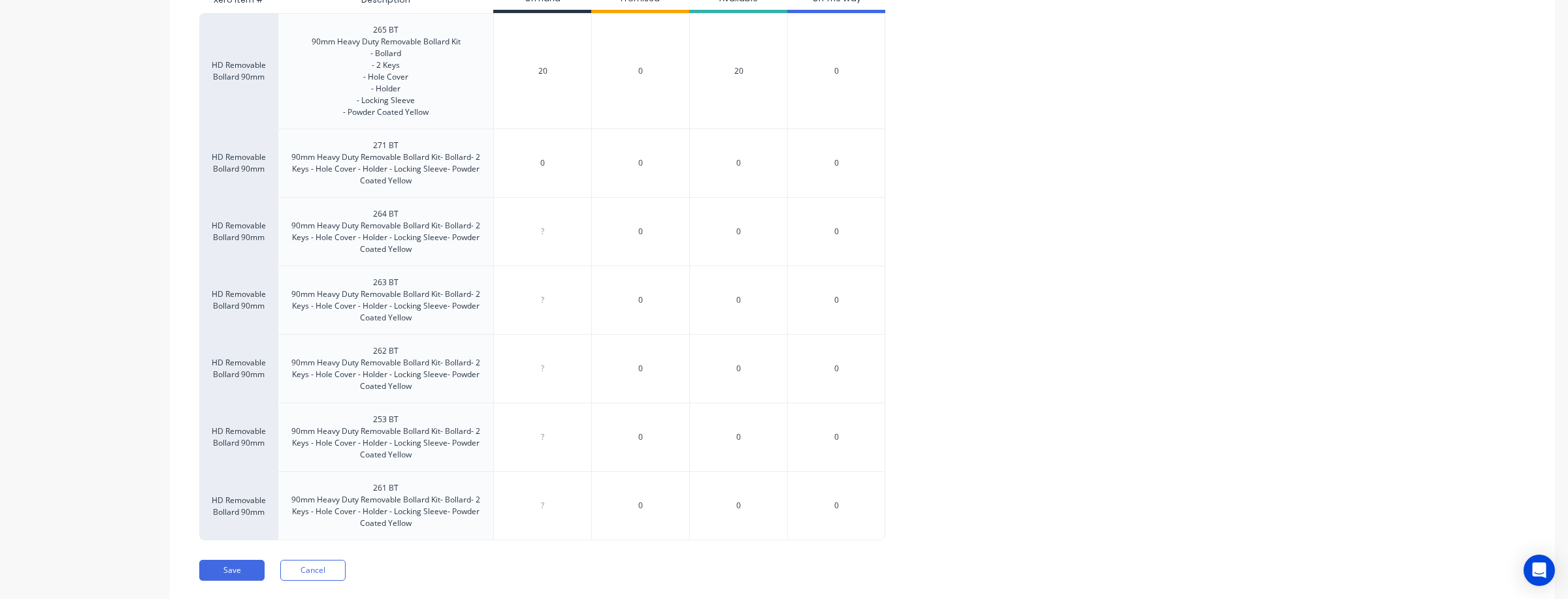
drag, startPoint x: 545, startPoint y: 162, endPoint x: 802, endPoint y: 225, distance: 264.6
click at [550, 164] on input "0" at bounding box center [543, 163] width 98 height 12
click at [549, 69] on input "20" at bounding box center [543, 71] width 98 height 12
click at [549, 166] on input "0" at bounding box center [543, 163] width 98 height 12
click at [551, 241] on div "?" at bounding box center [543, 232] width 98 height 32
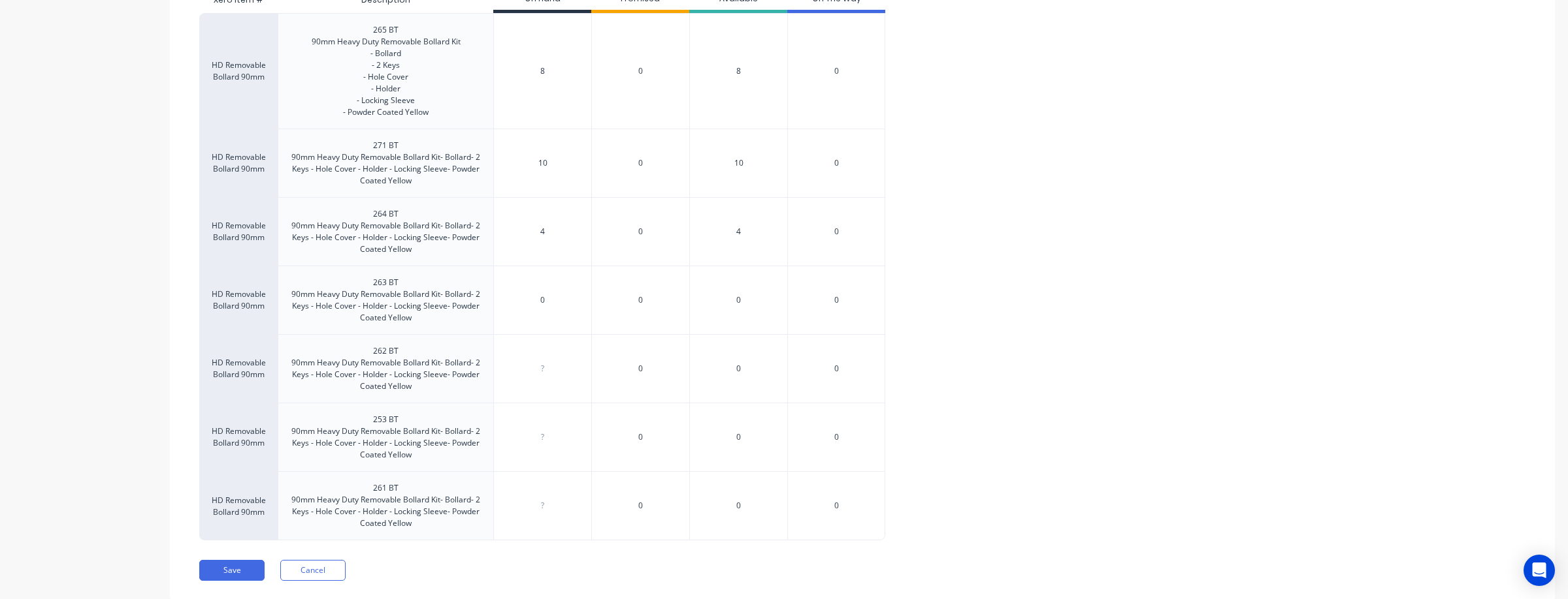
click at [549, 304] on input "0" at bounding box center [543, 300] width 98 height 12
click at [551, 375] on div "?" at bounding box center [543, 369] width 98 height 32
click at [549, 445] on div "?" at bounding box center [543, 437] width 98 height 32
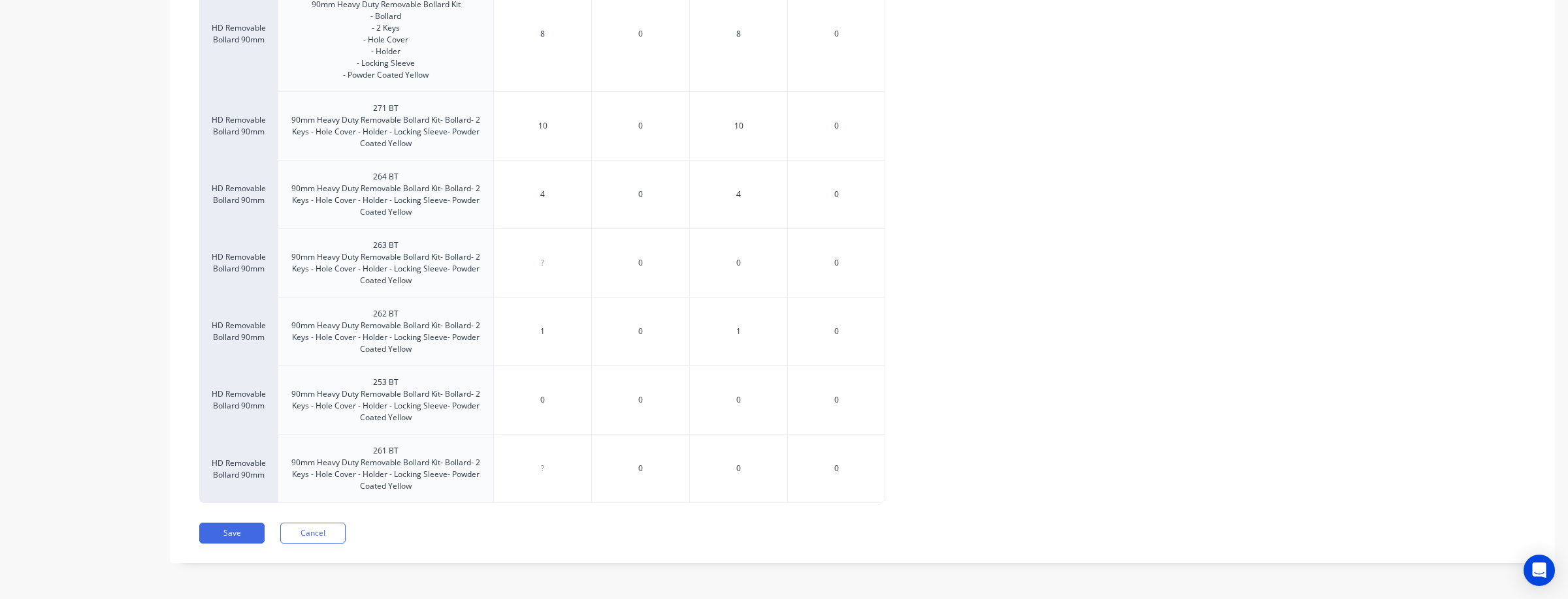
drag, startPoint x: 548, startPoint y: 468, endPoint x: 563, endPoint y: 470, distance: 15.1
click at [548, 468] on input "0" at bounding box center [543, 468] width 98 height 12
click at [1022, 490] on div "HD Removable Bollard 90mm 265 BT 90mm Heavy Duty Removable Bollard Kit - Bollar…" at bounding box center [862, 239] width 1326 height 528
click at [237, 532] on button "Save" at bounding box center [232, 533] width 65 height 21
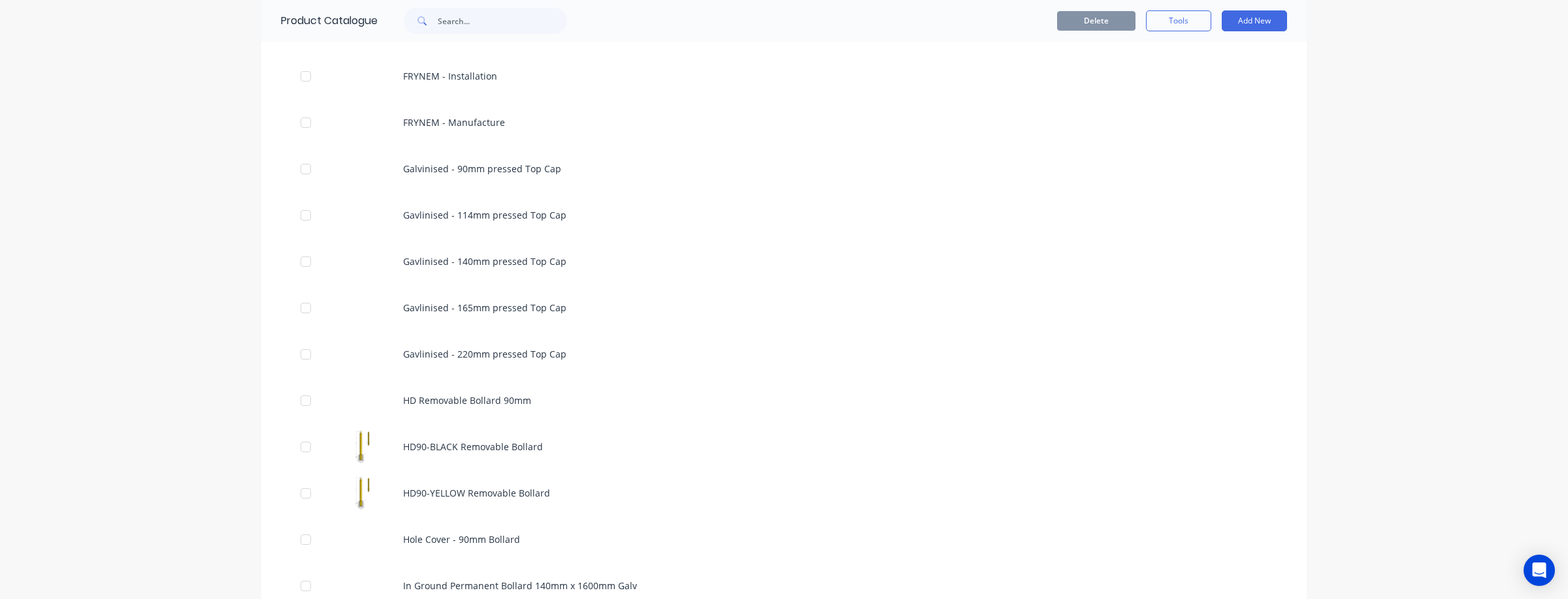
scroll to position [775, 0]
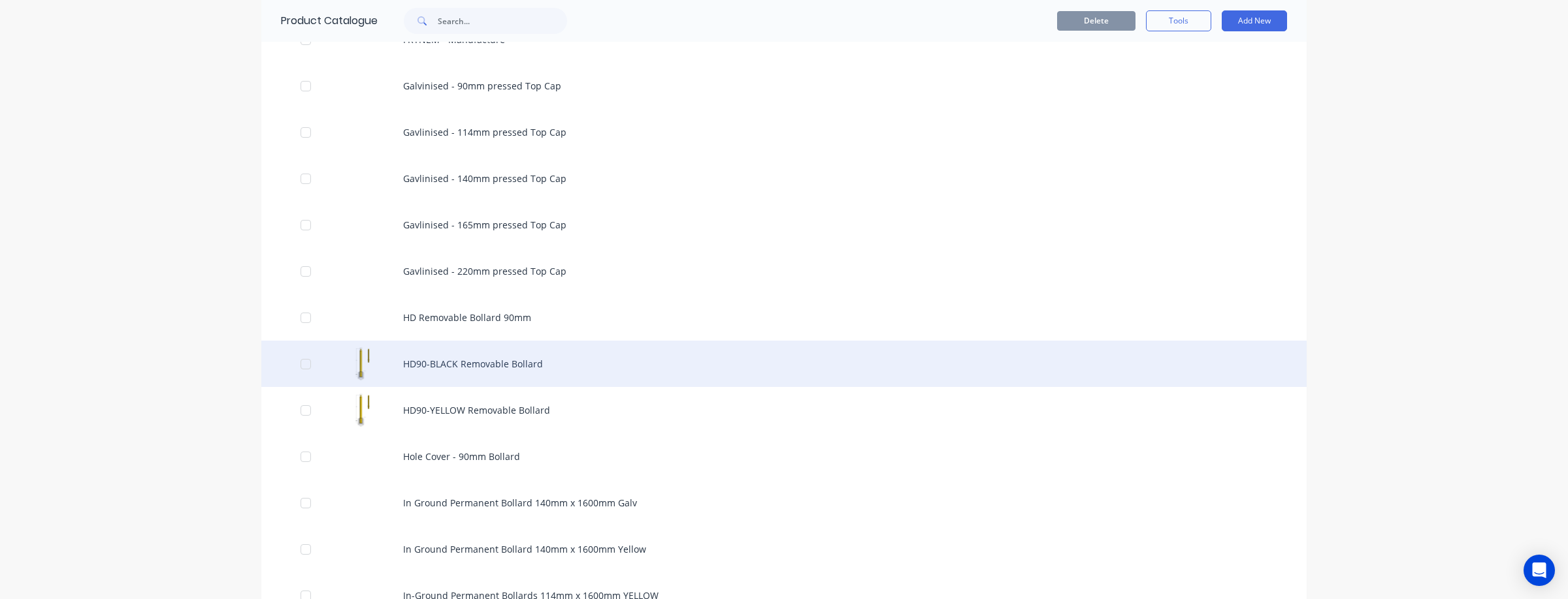
click at [522, 372] on div "HD90-BLACK Removable Bollard" at bounding box center [784, 364] width 1045 height 47
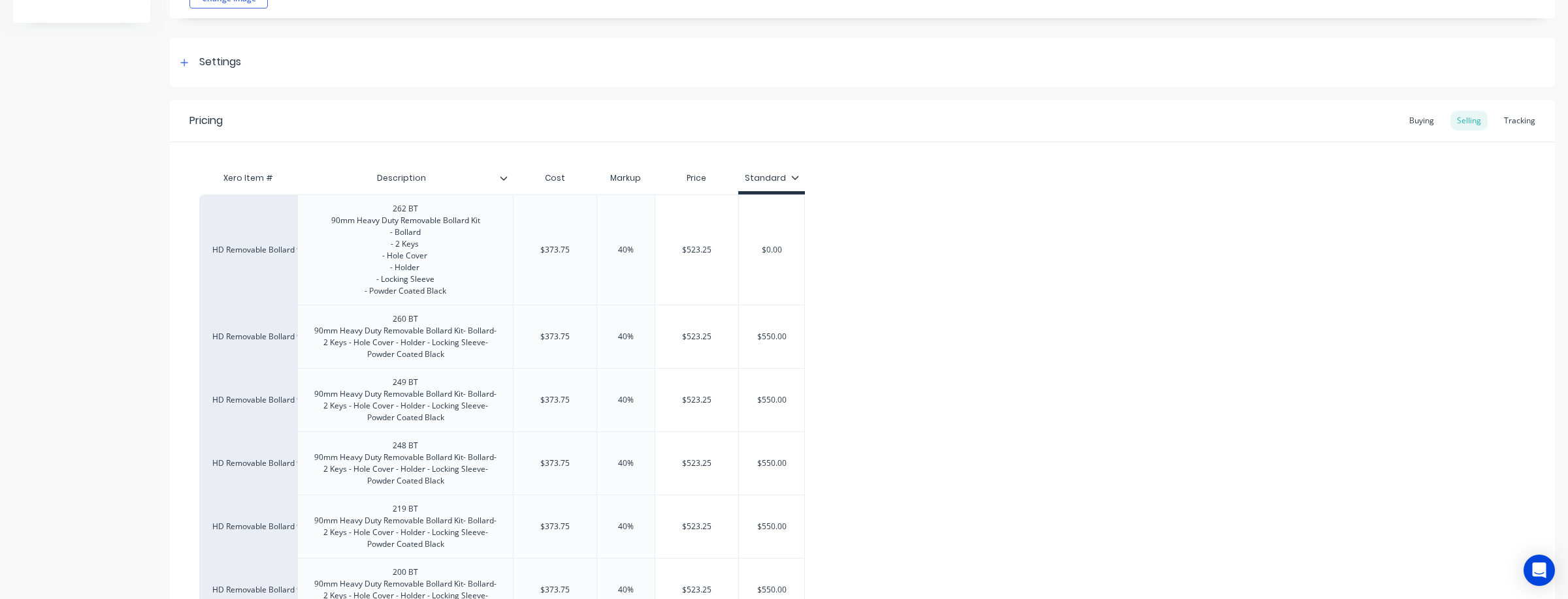
scroll to position [151, 0]
click at [1519, 121] on div "Tracking" at bounding box center [1519, 124] width 45 height 20
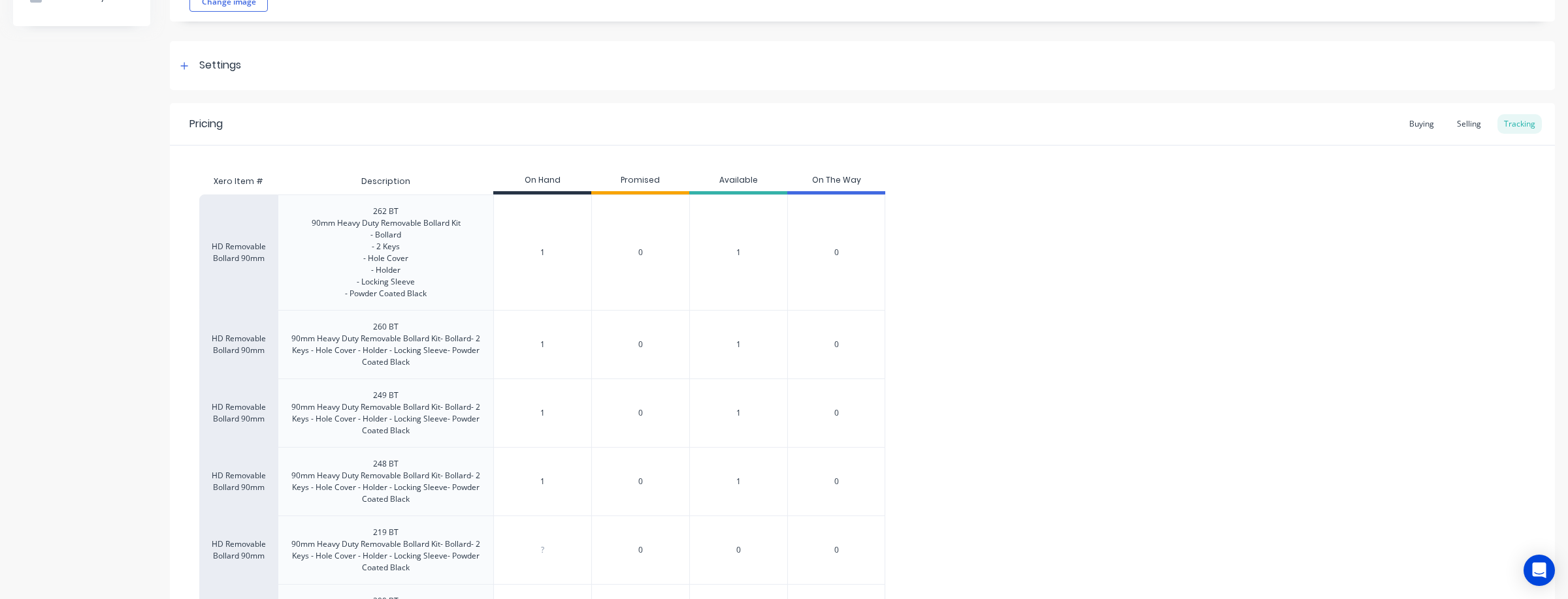
scroll to position [439, 0]
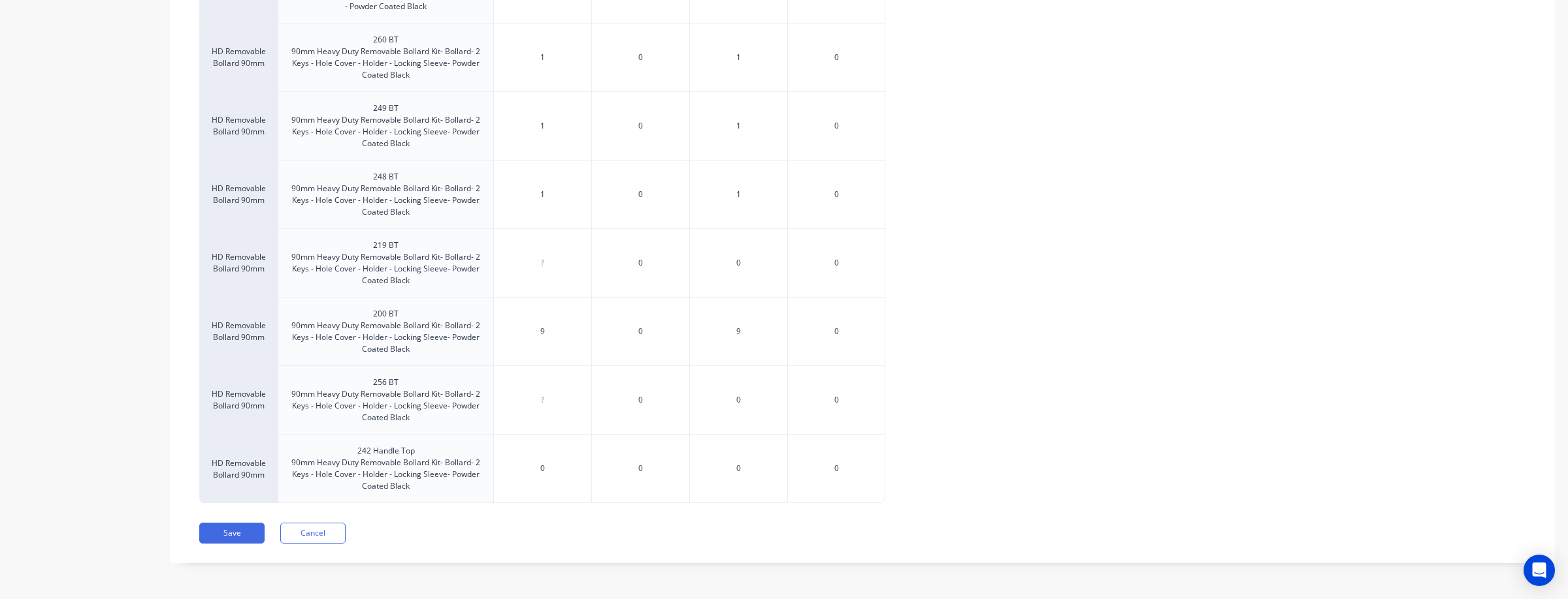
click at [546, 468] on input "0" at bounding box center [543, 468] width 98 height 12
drag, startPoint x: 1169, startPoint y: 434, endPoint x: 1064, endPoint y: 475, distance: 112.7
click at [1169, 434] on div "HD Removable Bollard 90mm 262 BT 90mm Heavy Duty Removable Bollard Kit - Bollar…" at bounding box center [862, 206] width 1326 height 596
click at [244, 537] on button "Save" at bounding box center [232, 533] width 65 height 21
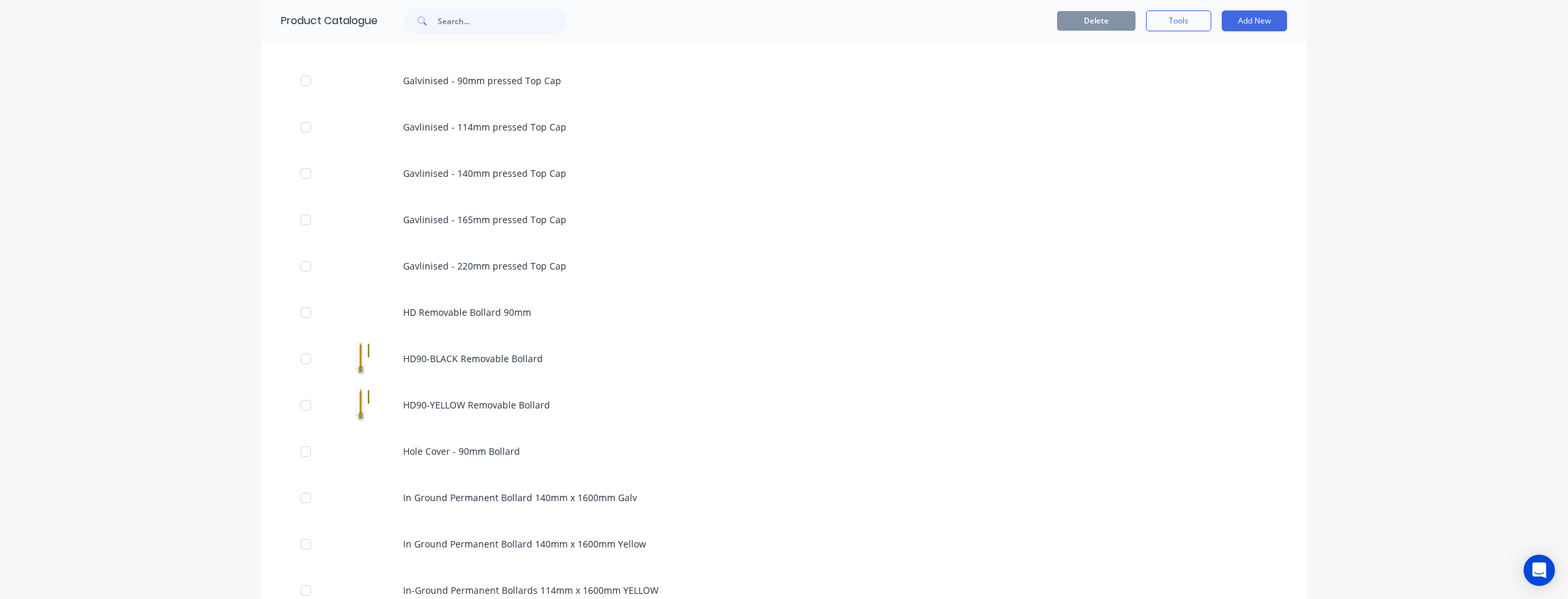
scroll to position [809, 0]
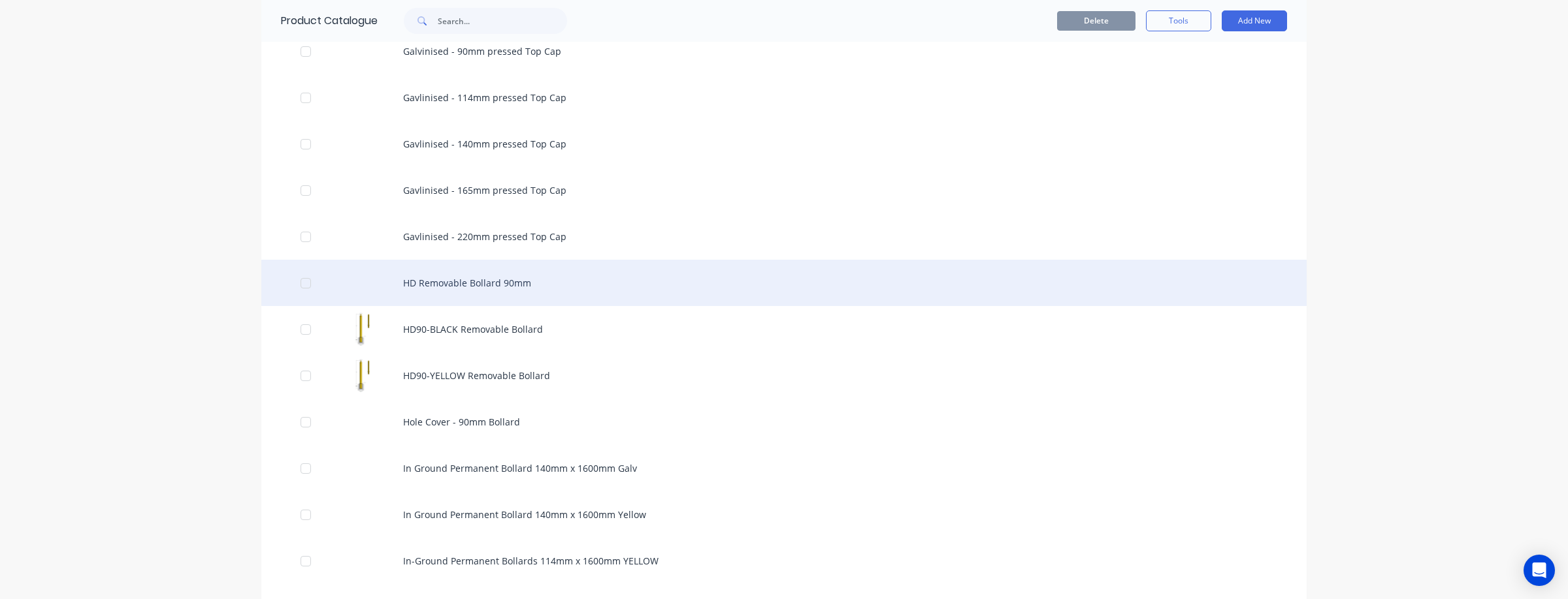
click at [462, 283] on div "HD Removable Bollard 90mm" at bounding box center [784, 283] width 1045 height 47
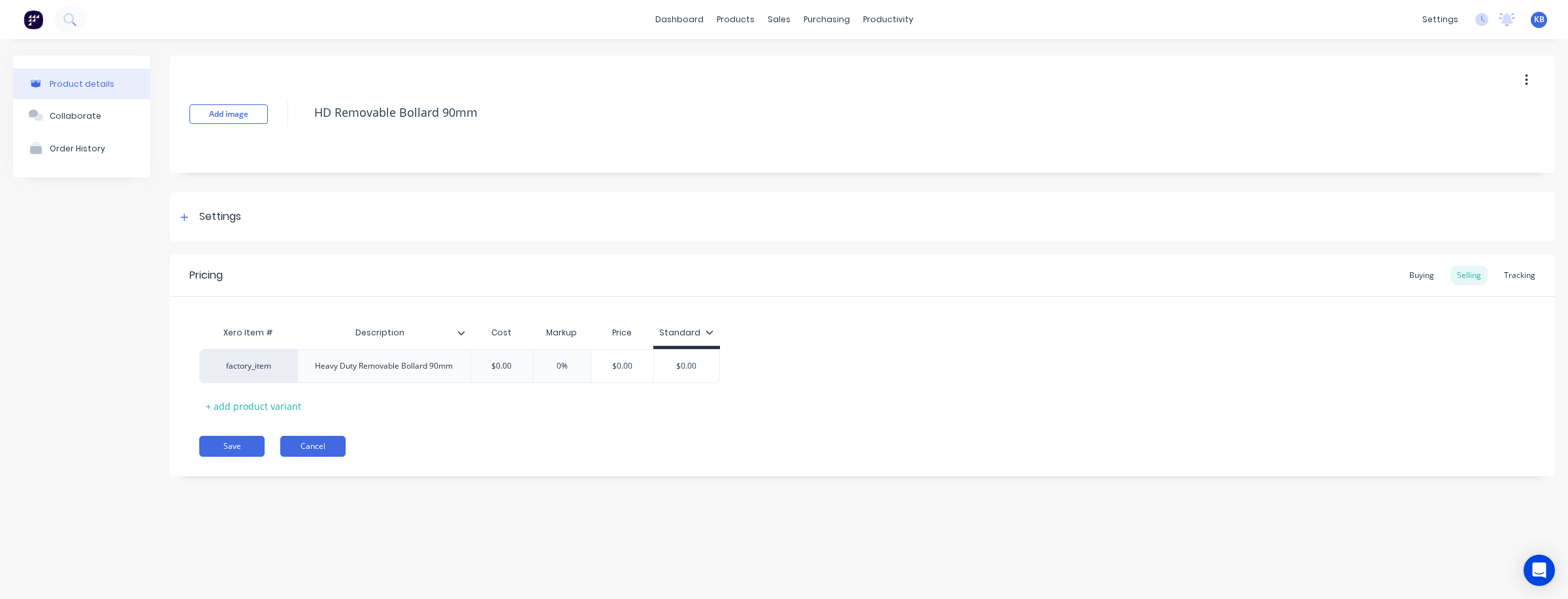
click at [320, 446] on button "Cancel" at bounding box center [312, 446] width 65 height 21
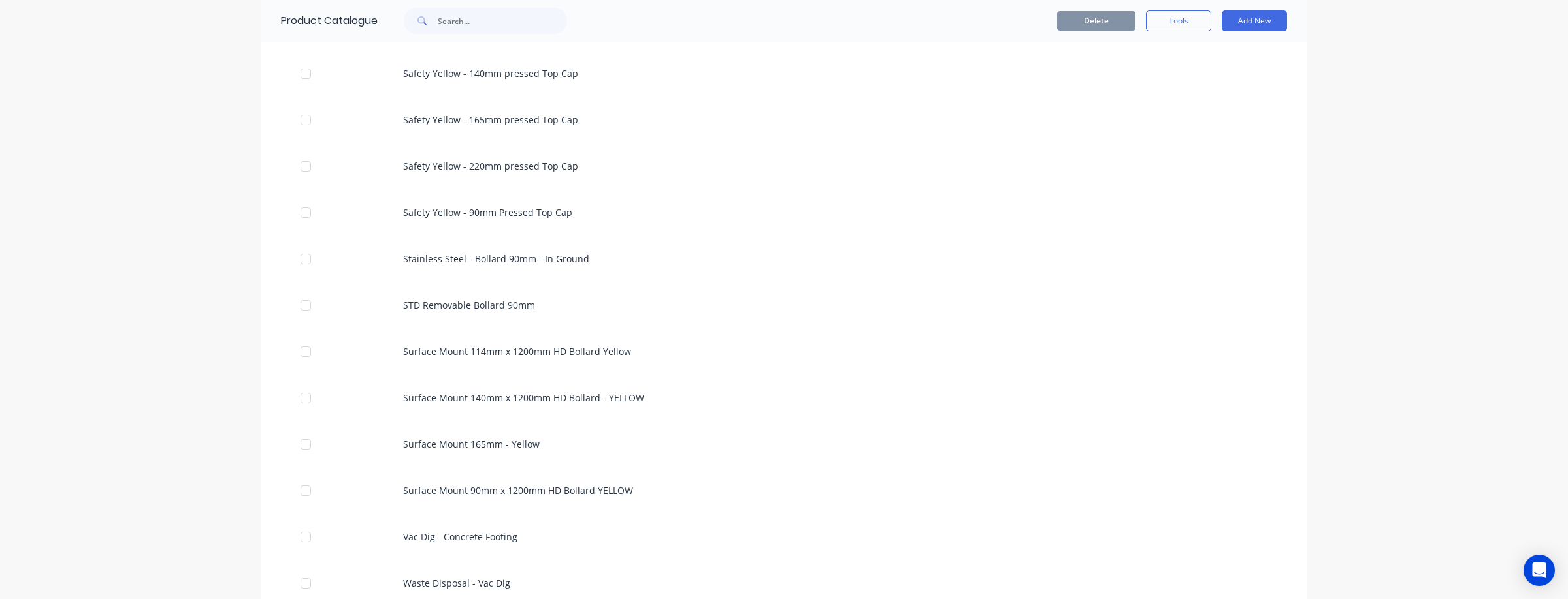
scroll to position [1548, 0]
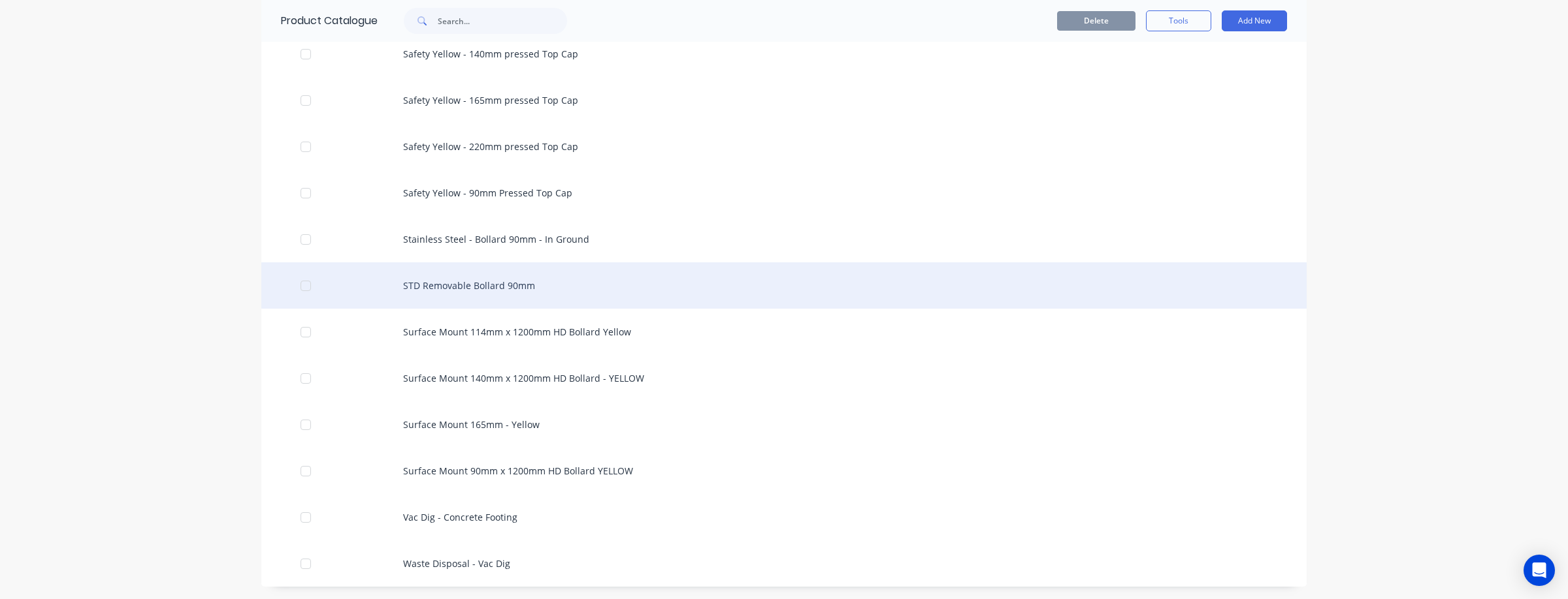
click at [465, 285] on div "STD Removable Bollard 90mm" at bounding box center [784, 285] width 1045 height 47
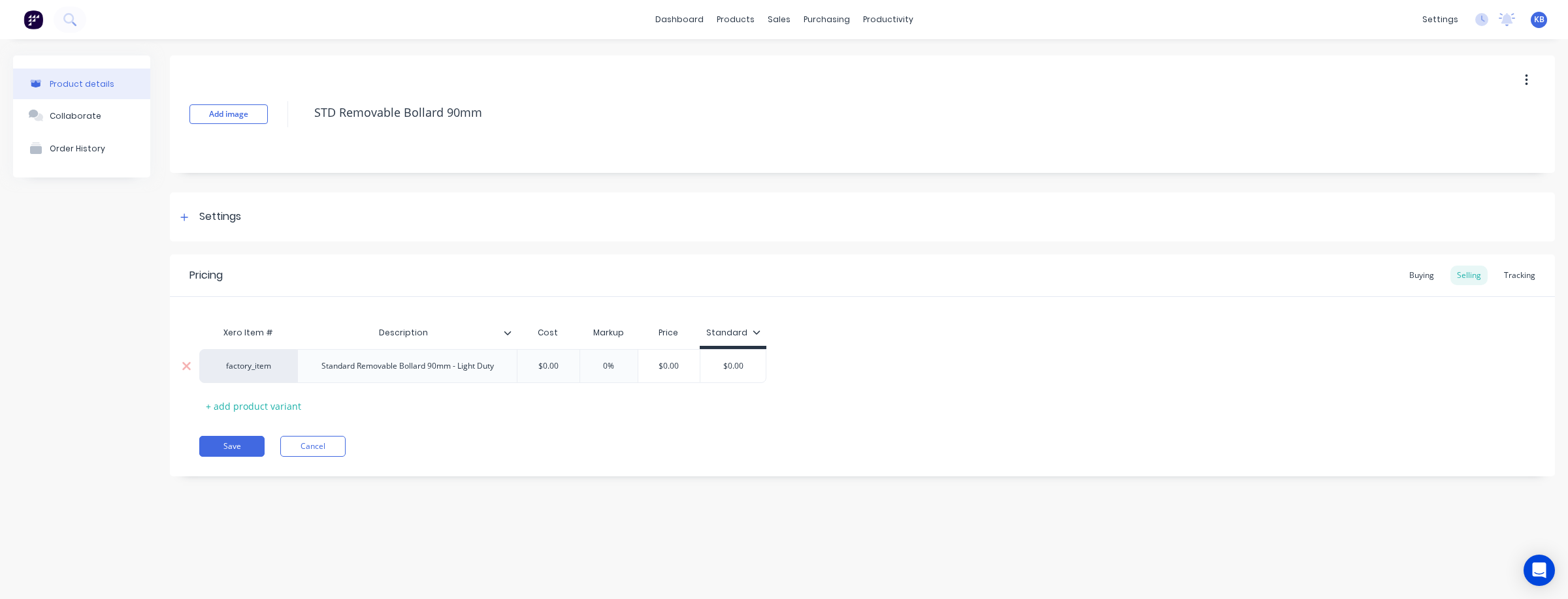
click at [236, 370] on div "factory_item" at bounding box center [248, 366] width 72 height 12
click at [314, 354] on button "STD Removable Bollard 90mm" at bounding box center [276, 353] width 127 height 20
click at [371, 374] on div "Standard Removable Bollard 90mm - Light Duty" at bounding box center [408, 366] width 194 height 17
click at [247, 449] on button "Save" at bounding box center [232, 446] width 65 height 21
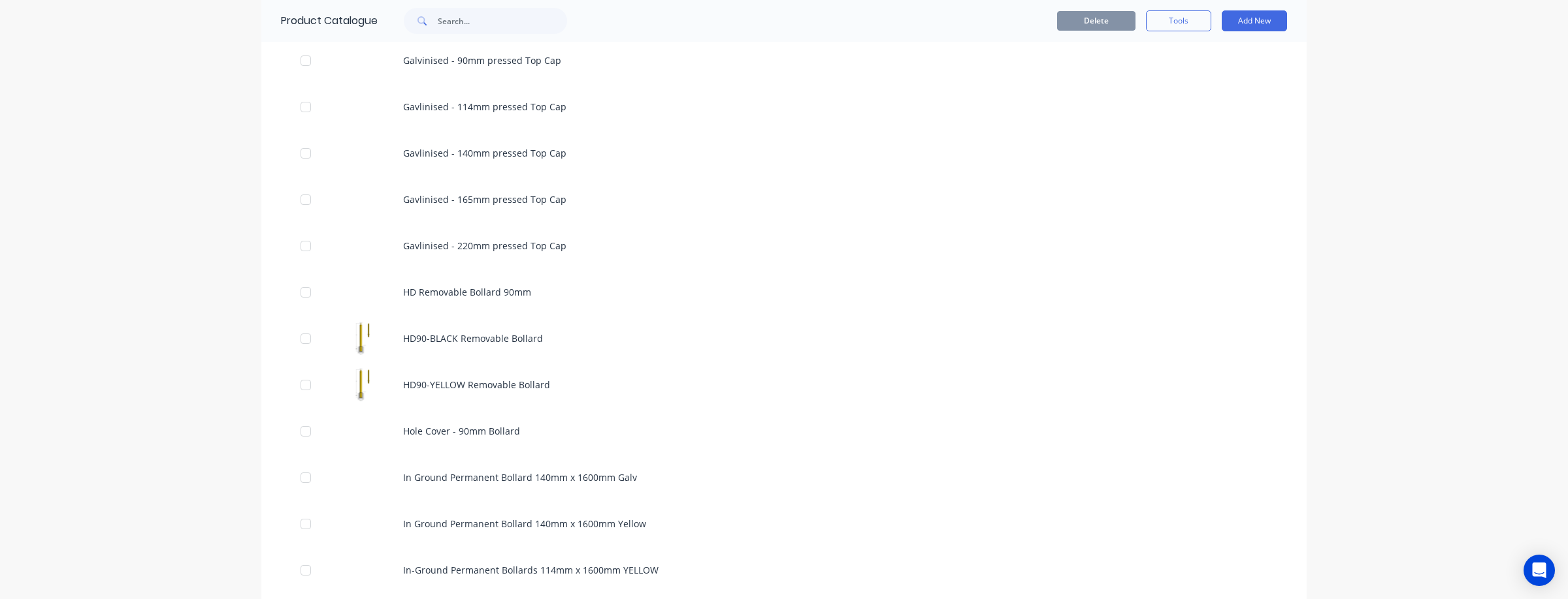
scroll to position [809, 0]
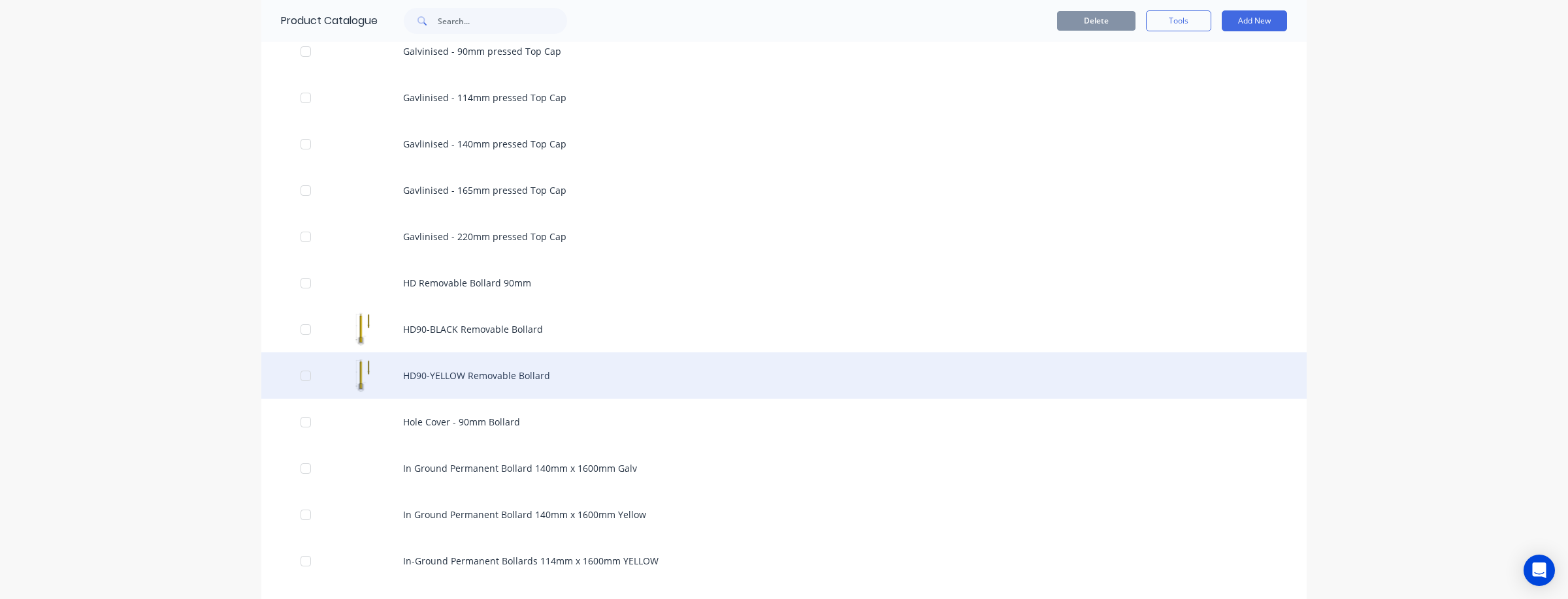
click at [509, 371] on div "HD90-YELLOW Removable Bollard" at bounding box center [784, 376] width 1045 height 47
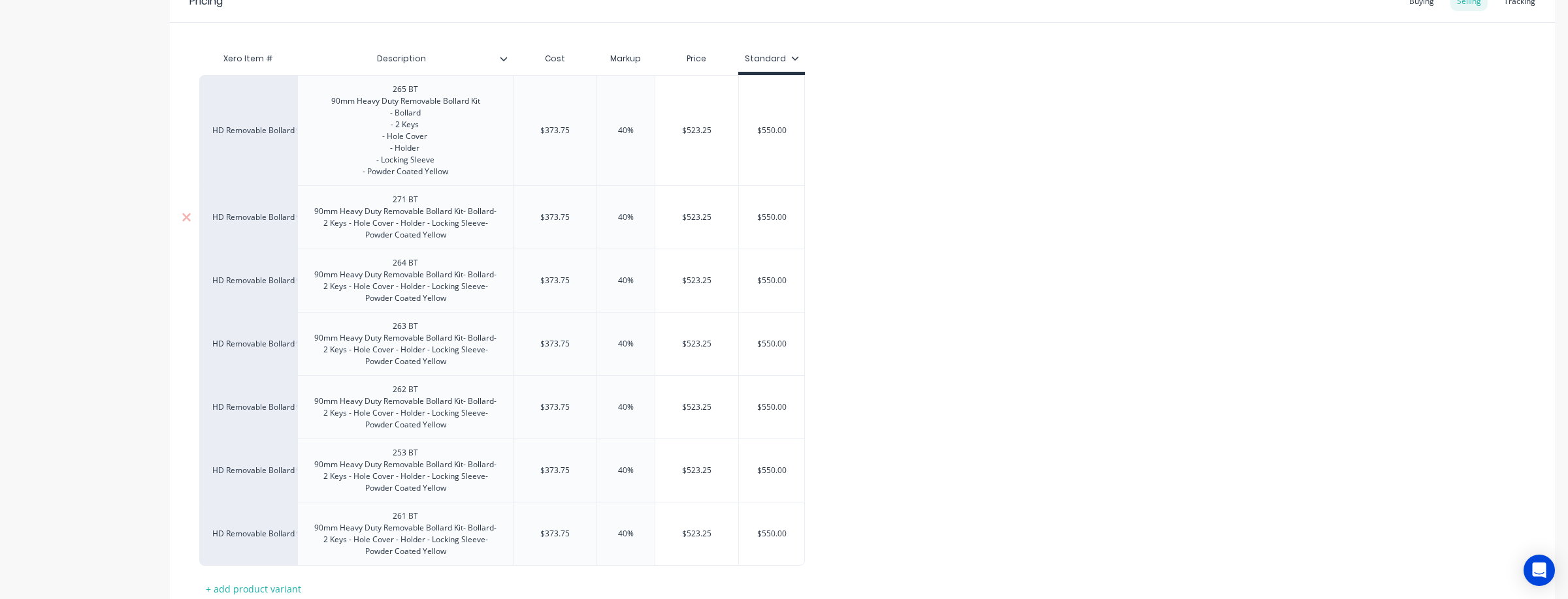
scroll to position [276, 0]
drag, startPoint x: 457, startPoint y: 235, endPoint x: 334, endPoint y: 202, distance: 127.3
click at [314, 195] on div "271 BT 90mm Heavy Duty Removable Bollard Kit- Bollard- 2 Keys - Hole Cover - Ho…" at bounding box center [405, 215] width 204 height 52
copy div "271 BT 90mm Heavy Duty Removable Bollard Kit- Bollard- 2 Keys - Hole Cover - Ho…"
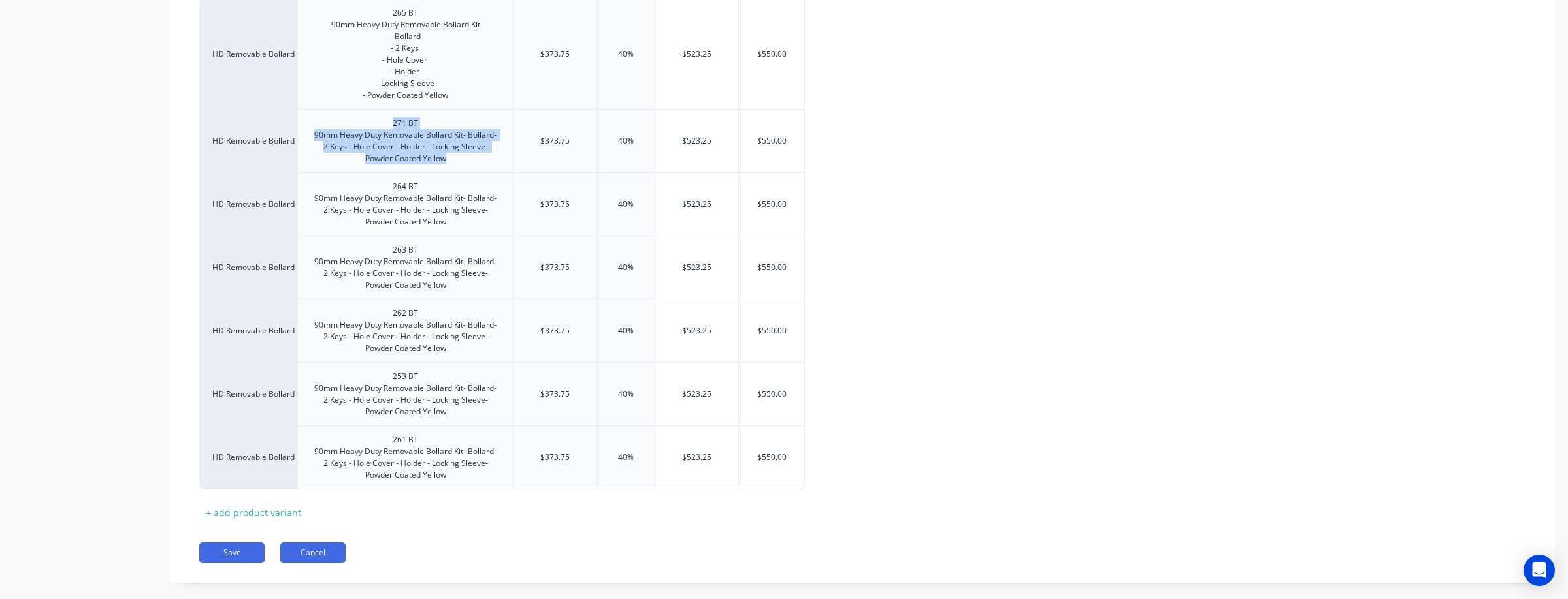
scroll to position [370, 0]
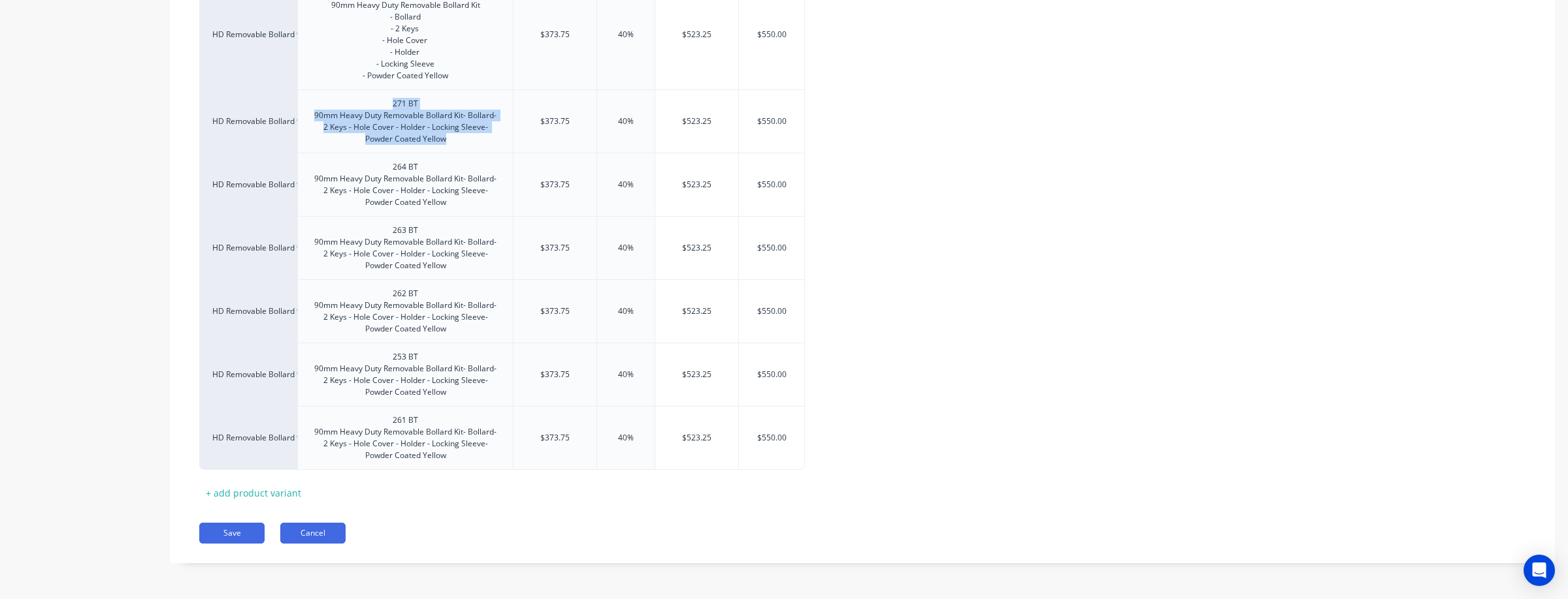
click at [310, 535] on button "Cancel" at bounding box center [312, 533] width 65 height 21
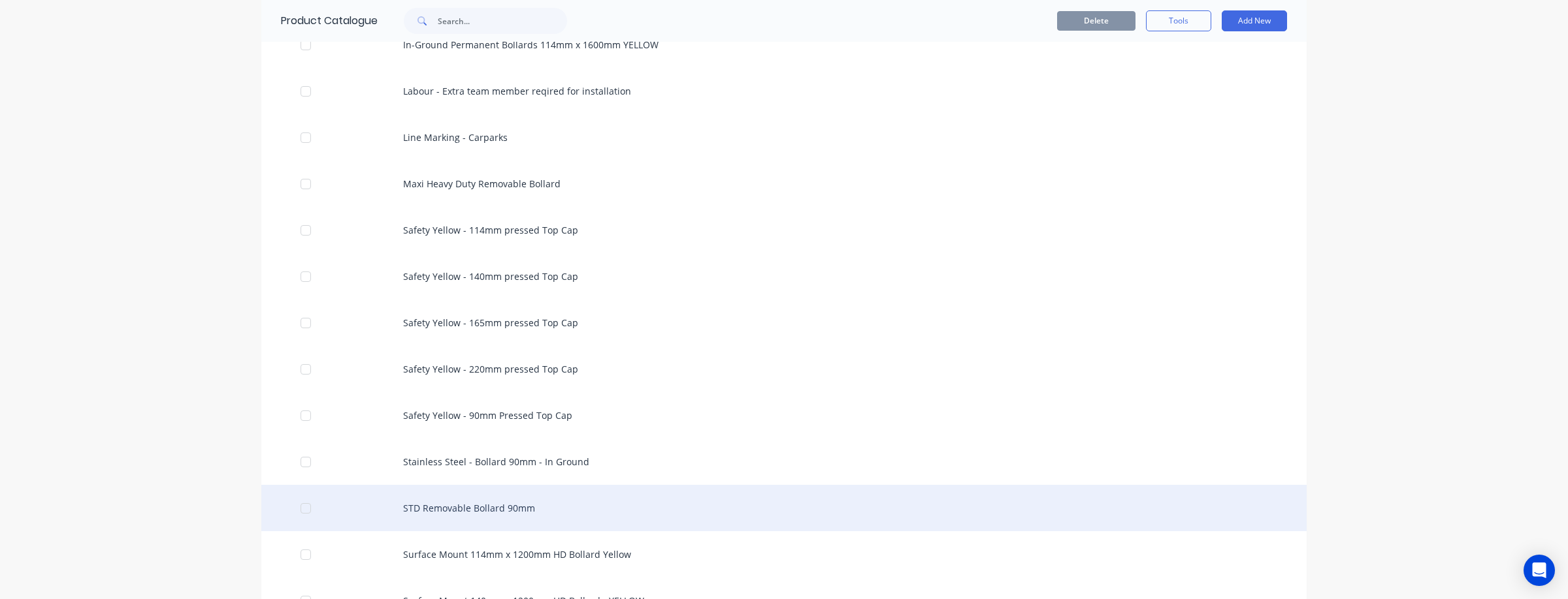
scroll to position [1329, 0]
click at [462, 502] on div "STD Removable Bollard 90mm" at bounding box center [784, 504] width 1045 height 47
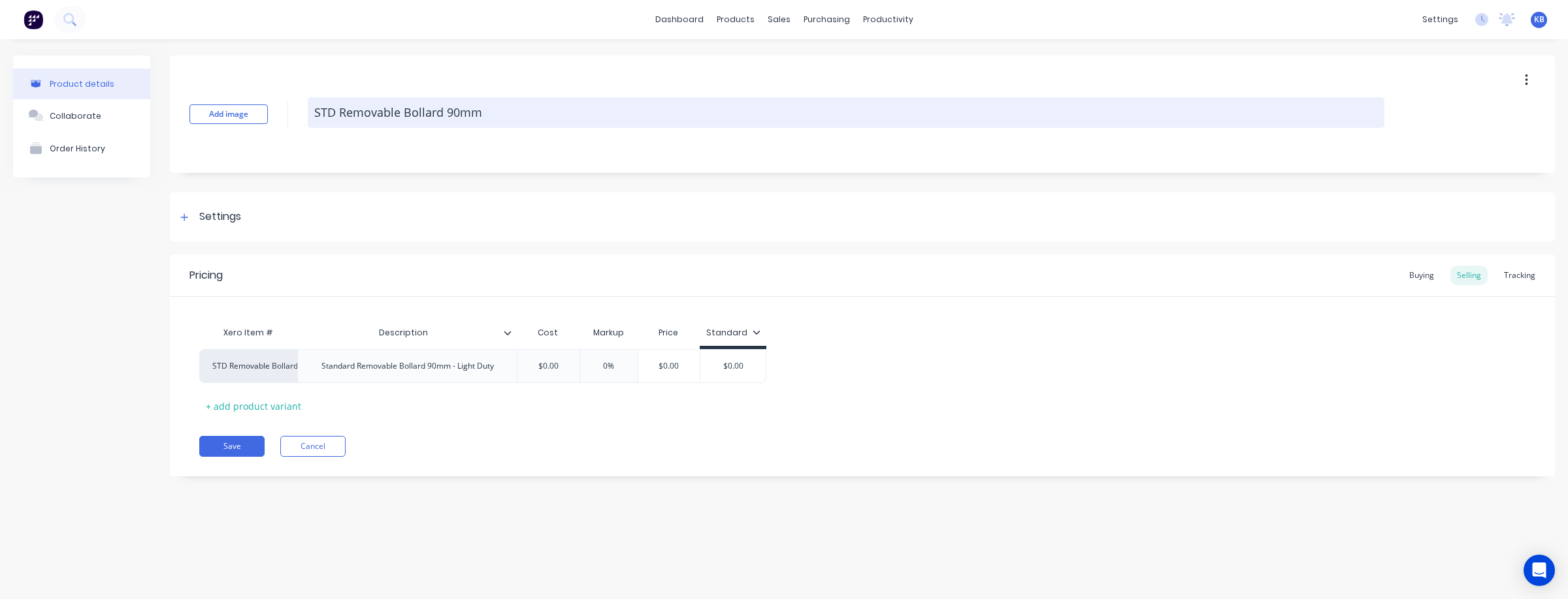
click at [494, 116] on textarea "STD Removable Bollard 90mm" at bounding box center [846, 112] width 1077 height 30
click at [339, 115] on textarea "STD Removable Bollard 90mm" at bounding box center [846, 112] width 1077 height 30
click at [522, 117] on textarea "STANDARD Removable Bollard 90mm" at bounding box center [846, 112] width 1077 height 30
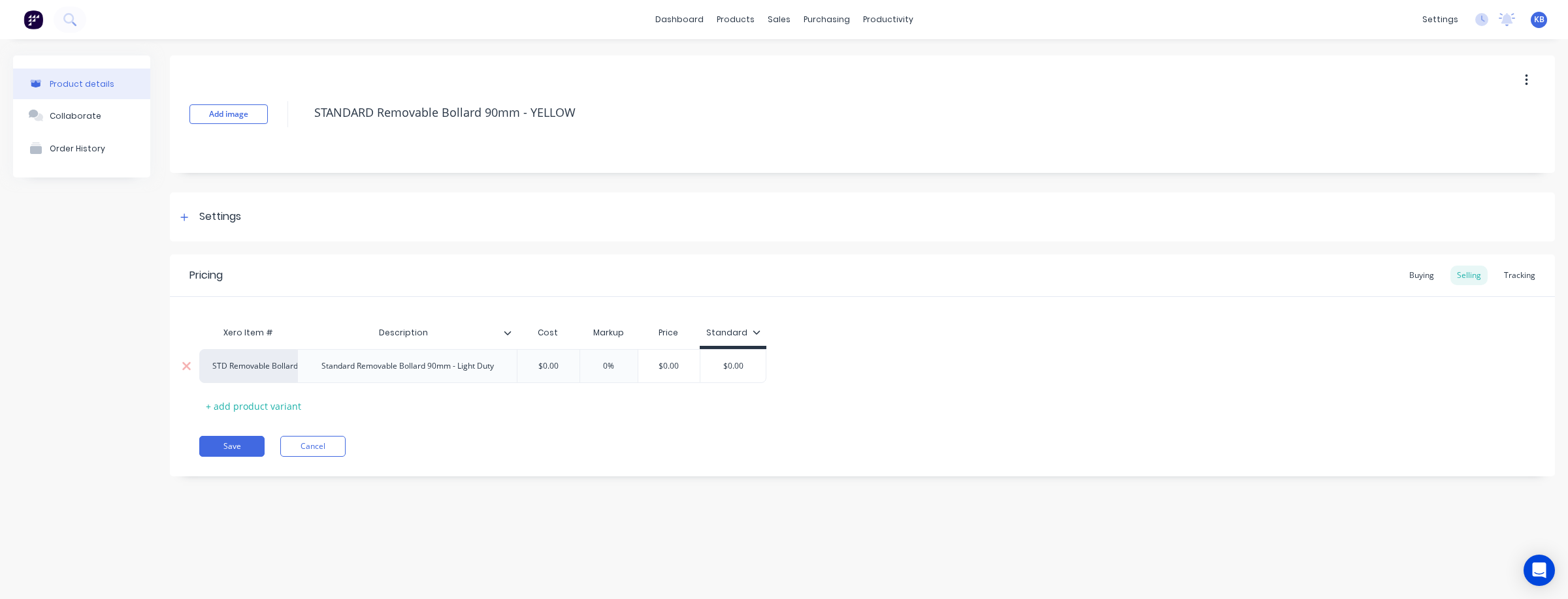
click at [452, 374] on div "Standard Removable Bollard 90mm - Light Duty" at bounding box center [408, 366] width 194 height 17
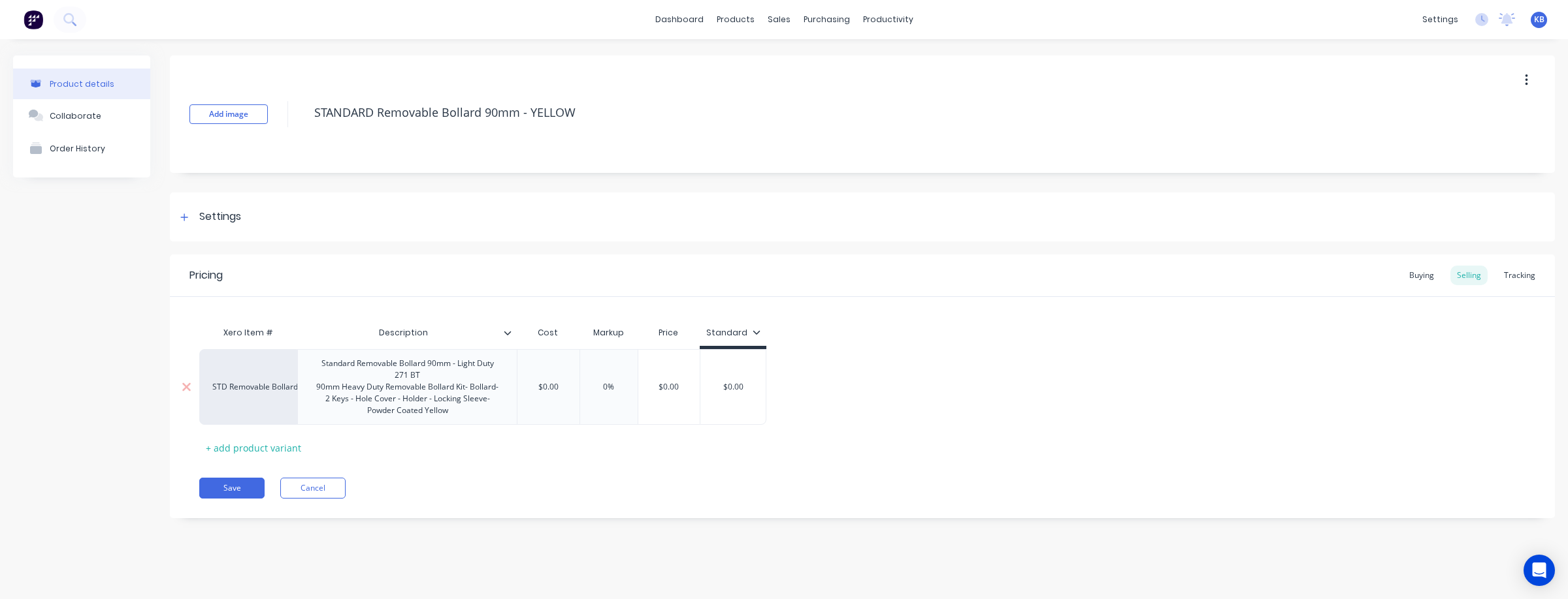
click at [420, 375] on div "Standard Removable Bollard 90mm - Light Duty 271 BT 90mm Heavy Duty Removable B…" at bounding box center [407, 387] width 209 height 64
click at [349, 391] on div "90mm Heavy Duty Removable Bollard Kit- Bollard- 2 Keys - Hole Cover - Holder - …" at bounding box center [407, 399] width 187 height 35
click at [382, 390] on div "90mm Heavy Duty Removable Bollard Kit- Bollard- 2 Keys - Hole Cover - Holder - …" at bounding box center [407, 399] width 187 height 35
click at [369, 389] on div "90mm Heavy Duty Removable Bollard Kit- Bollard- 2 Keys - Hole Cover - Holder - …" at bounding box center [407, 399] width 187 height 35
click at [365, 390] on div "90mm Heavy Duty Removable Bollard Kit- Bollard- 2 Keys - Hole Cover - Holder - …" at bounding box center [407, 399] width 187 height 35
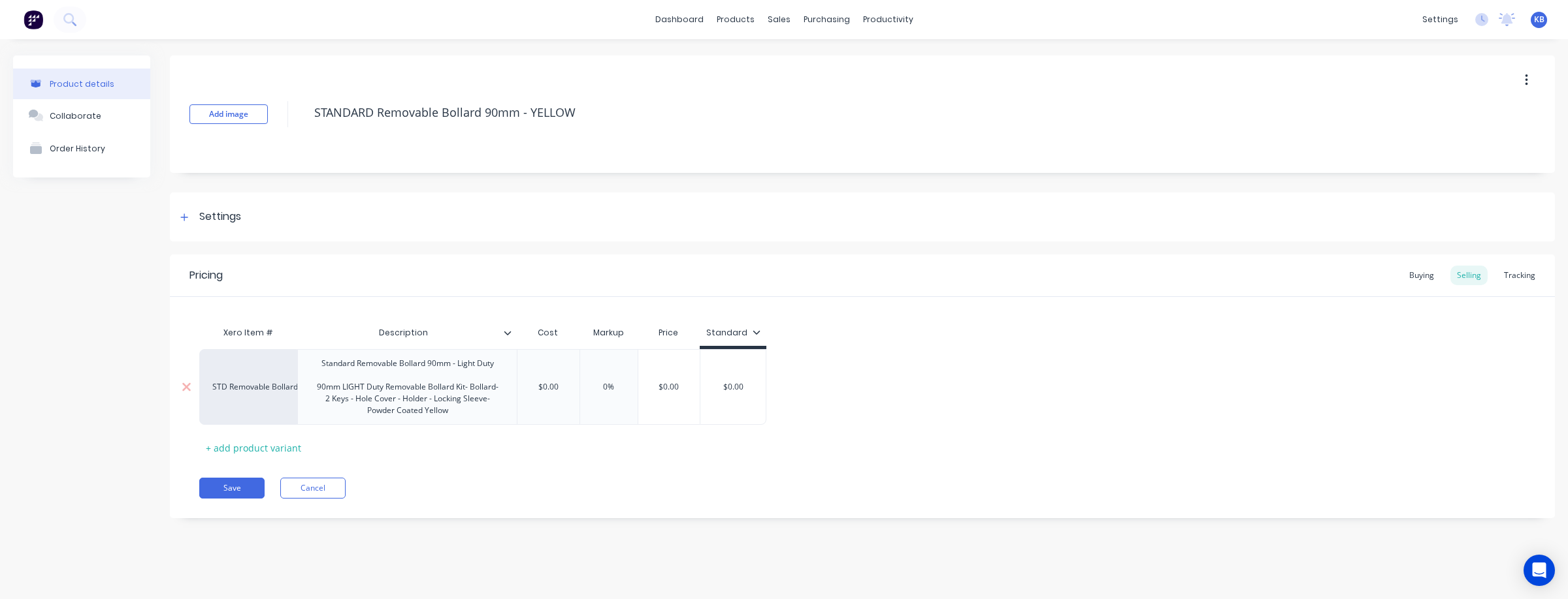
click at [496, 369] on div "Standard Removable Bollard 90mm - Light Duty 90mm LIGHT Duty Removable Bollard …" at bounding box center [407, 387] width 209 height 64
drag, startPoint x: 498, startPoint y: 365, endPoint x: 287, endPoint y: 365, distance: 211.0
click at [287, 365] on div "STD Removable Bollard 90mm Standard Removable Bollard 90mm - Light Duty 90mm LI…" at bounding box center [483, 386] width 567 height 76
drag, startPoint x: 554, startPoint y: 383, endPoint x: 571, endPoint y: 379, distance: 17.5
click at [554, 383] on input "$0.00" at bounding box center [548, 381] width 65 height 12
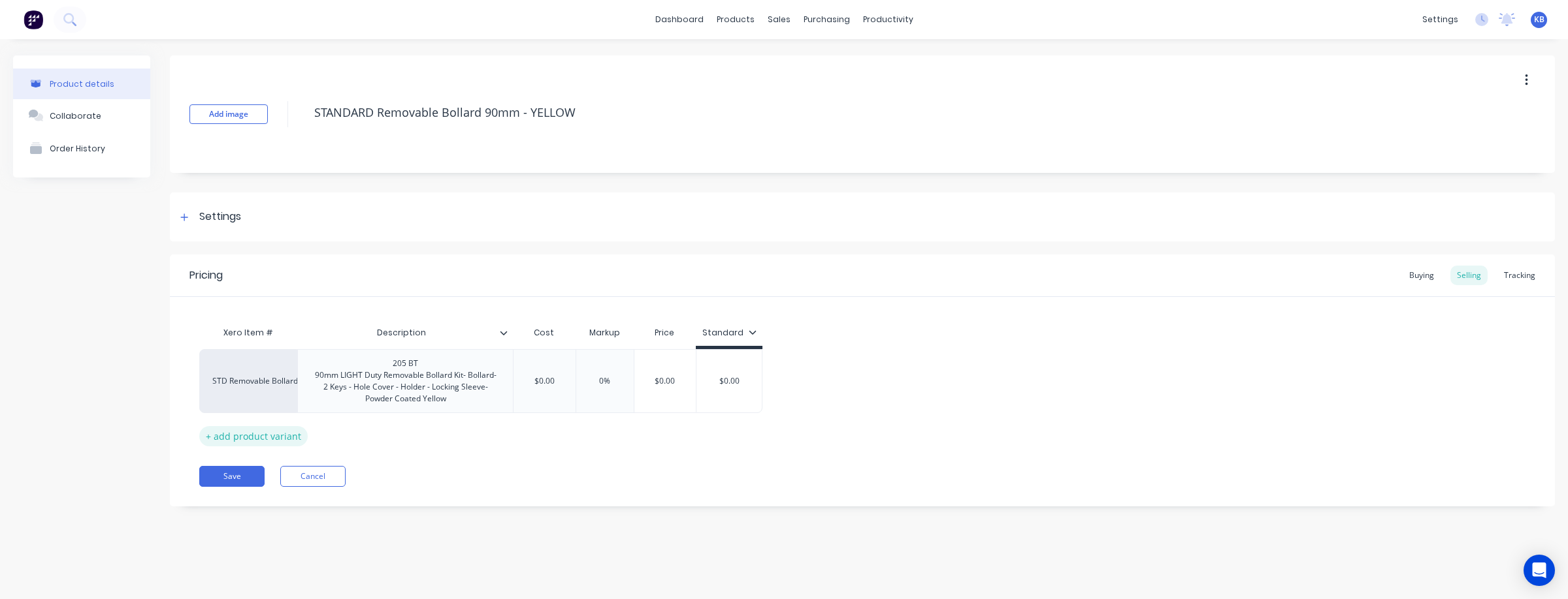
click at [288, 439] on div "+ add product variant" at bounding box center [253, 436] width 108 height 20
click at [279, 433] on div "factory_item" at bounding box center [248, 429] width 72 height 12
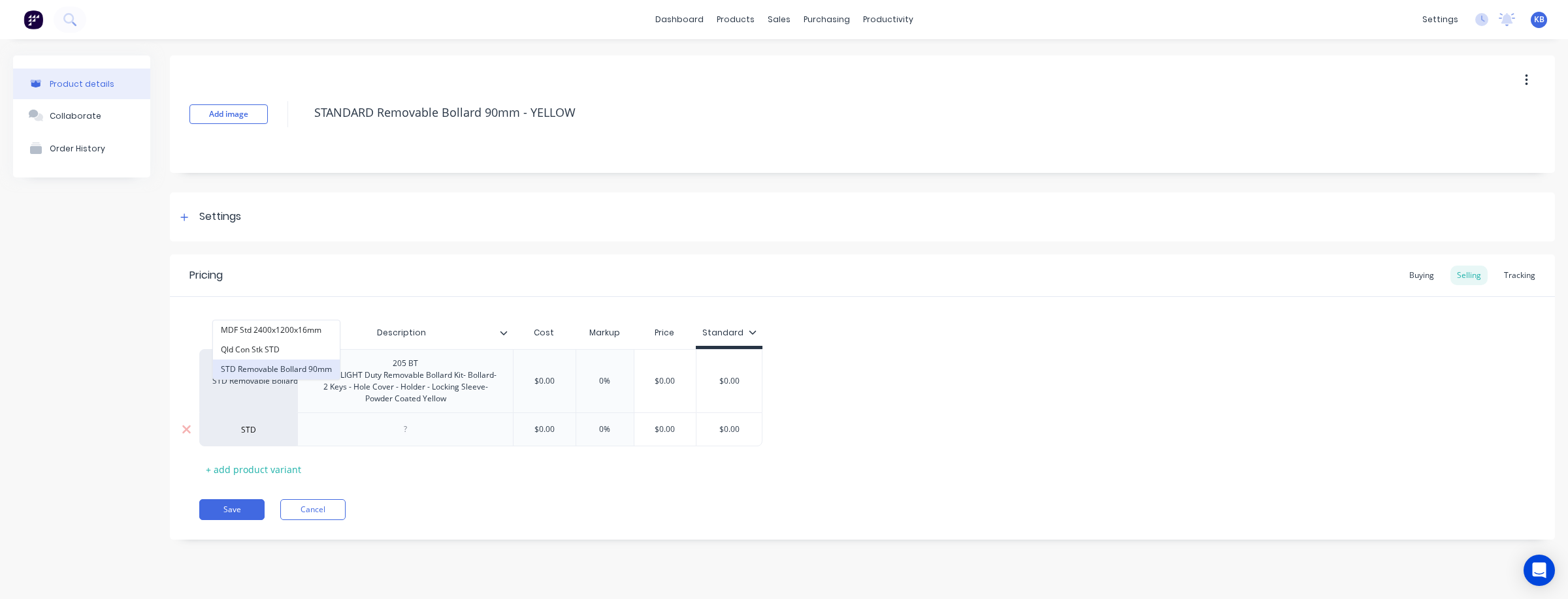
click at [297, 368] on button "STD Removable Bollard 90mm" at bounding box center [276, 369] width 127 height 20
click at [469, 401] on div "205 BT 90mm LIGHT Duty Removable Bollard Kit- Bollard- 2 Keys - Hole Cover - Ho…" at bounding box center [405, 381] width 204 height 52
drag, startPoint x: 444, startPoint y: 401, endPoint x: 304, endPoint y: 374, distance: 142.6
click at [304, 374] on div "205 BT 90mm LIGHT Duty Removable Bollard Kit- Bollard- 2 Keys - Hole Cover - Ho…" at bounding box center [405, 381] width 204 height 52
copy div "90mm LIGHT Duty Removable Bollard Kit- Bollard- 2 Keys - Hole Cover - Holder - …"
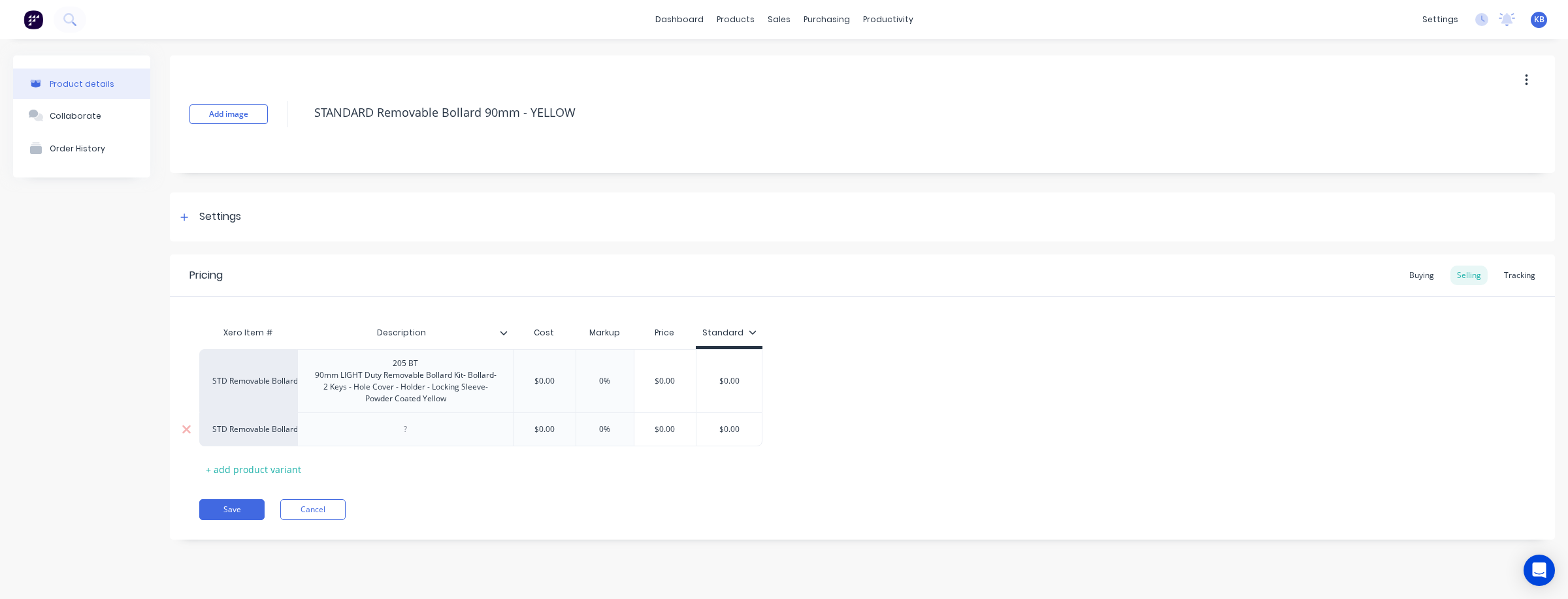
click at [405, 428] on div at bounding box center [406, 429] width 65 height 17
paste div
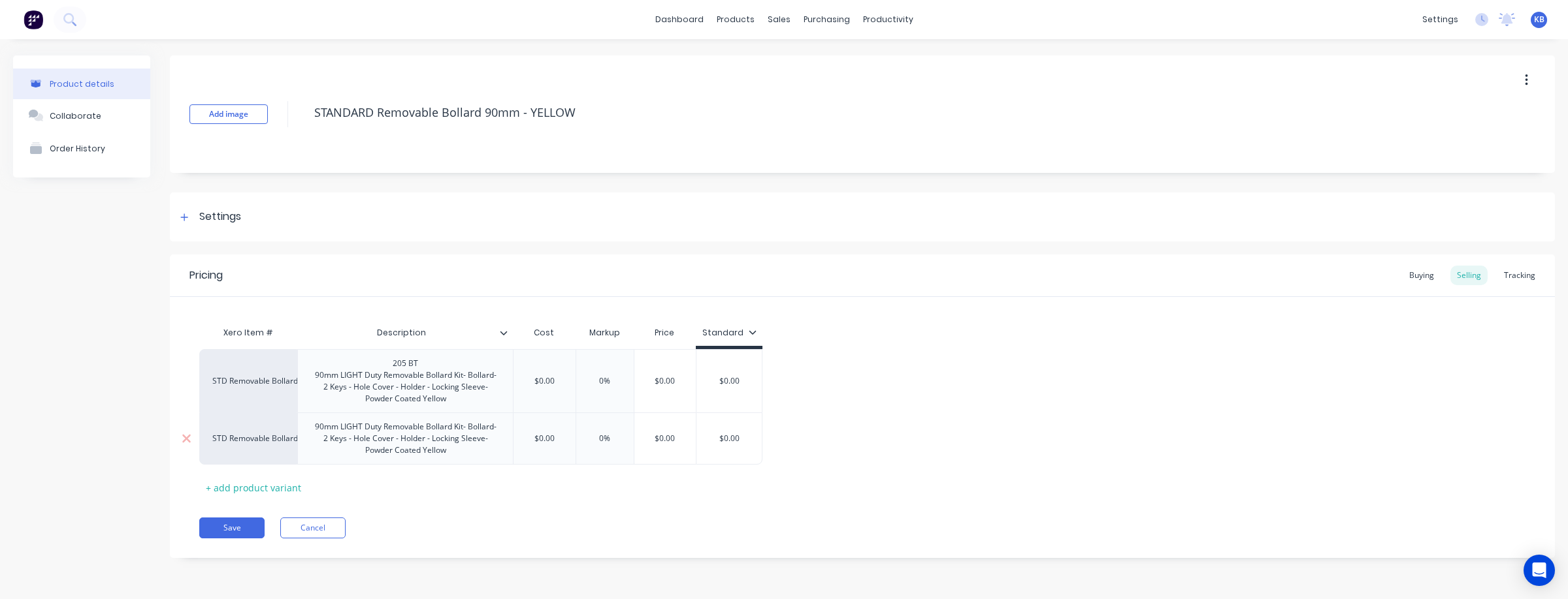
click at [315, 425] on div "90mm LIGHT Duty Removable Bollard Kit- Bollard- 2 Keys - Hole Cover - Holder - …" at bounding box center [405, 438] width 204 height 40
click at [267, 498] on div "+ add product variant" at bounding box center [253, 487] width 108 height 20
drag, startPoint x: 259, startPoint y: 492, endPoint x: 310, endPoint y: 499, distance: 51.5
click at [259, 487] on div "factory_item" at bounding box center [248, 481] width 72 height 12
click at [320, 434] on button "STD Removable Bollard 90mm" at bounding box center [276, 433] width 127 height 20
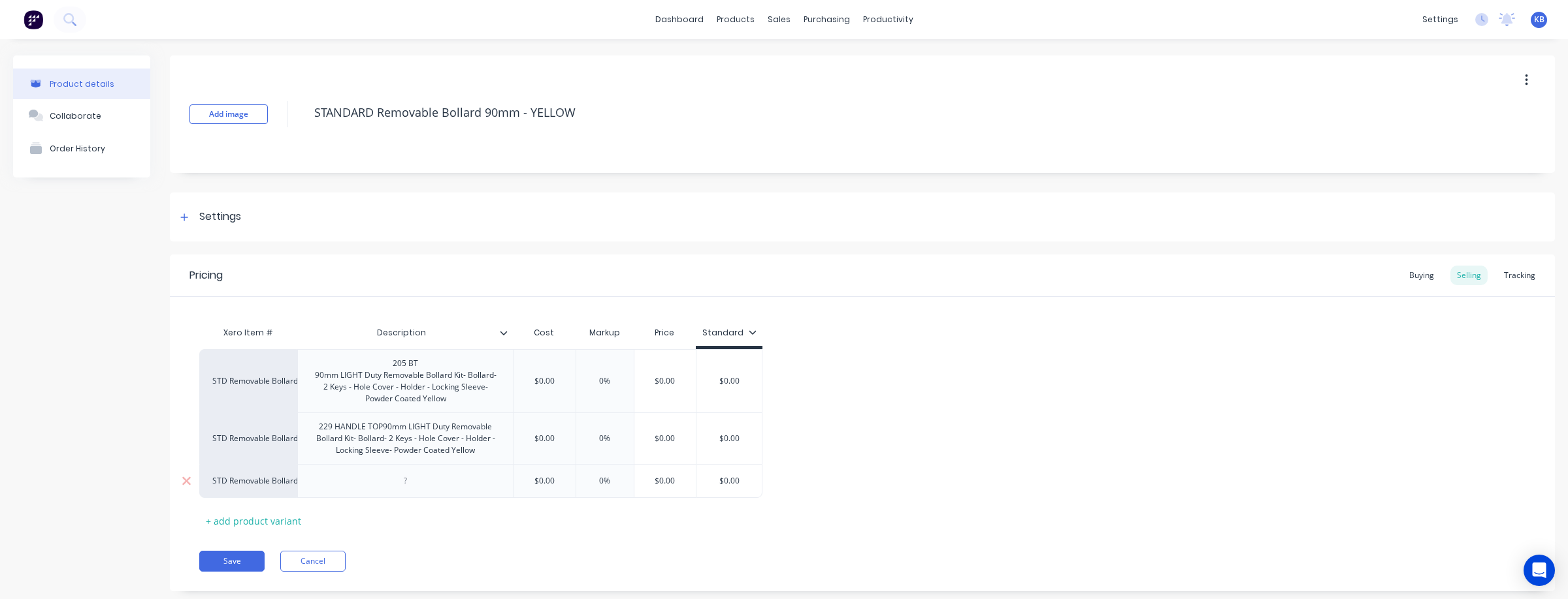
click at [426, 490] on div at bounding box center [406, 481] width 65 height 17
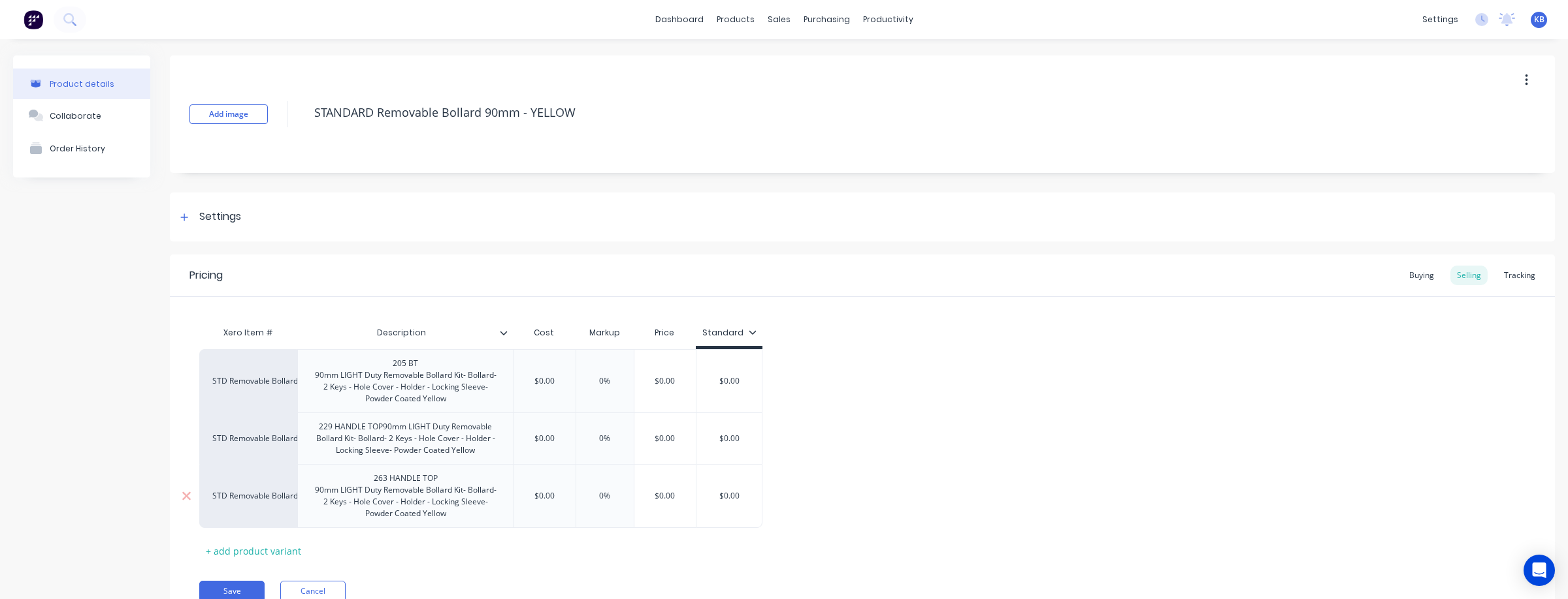
scroll to position [70, 0]
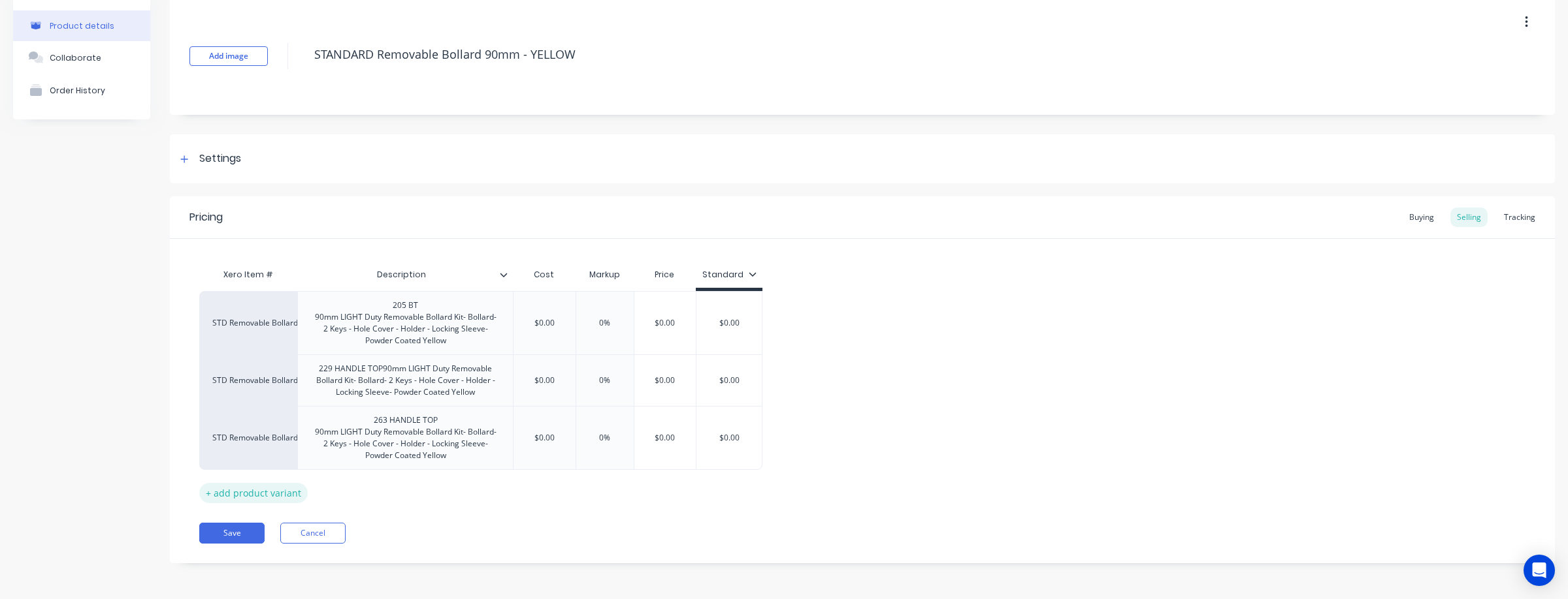
click at [271, 496] on div "+ add product variant" at bounding box center [253, 493] width 108 height 20
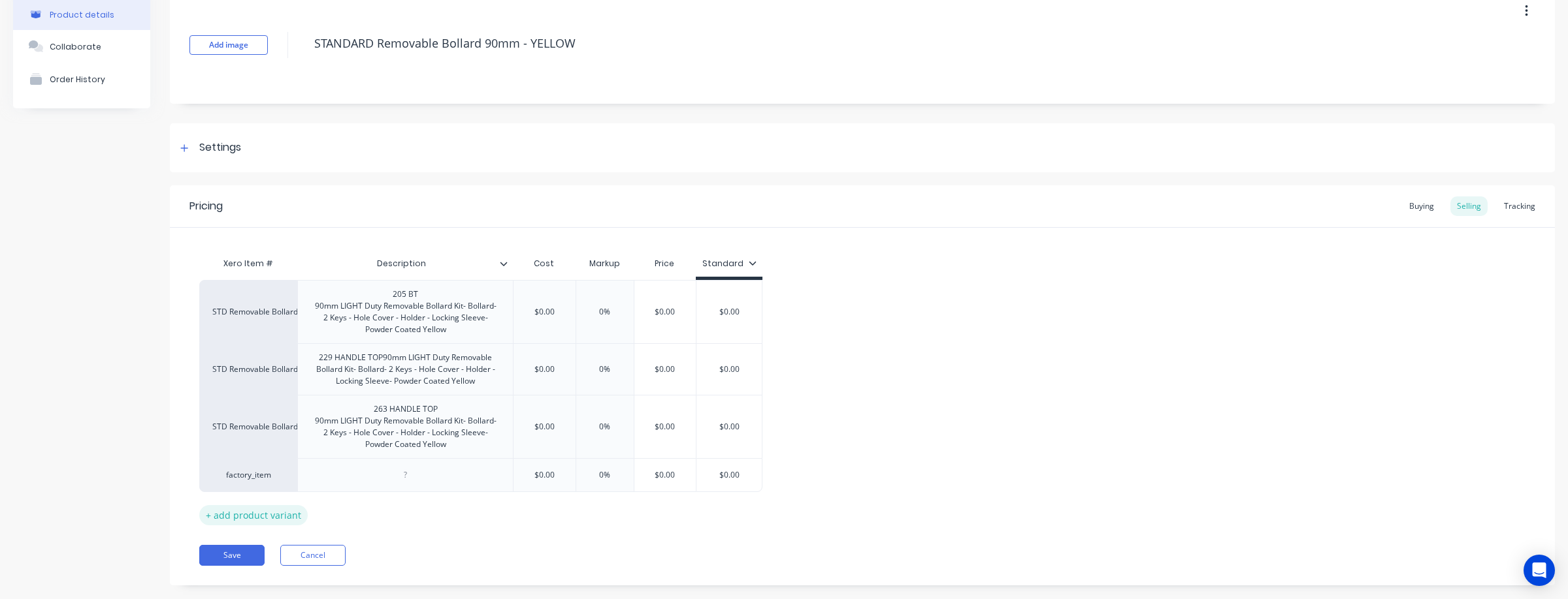
click at [271, 492] on div "factory_item" at bounding box center [248, 475] width 98 height 34
click at [264, 481] on div "factory_item" at bounding box center [248, 475] width 72 height 12
click at [254, 422] on button "STD Removable Bollard 90mm" at bounding box center [276, 427] width 127 height 20
click at [399, 484] on div at bounding box center [406, 475] width 65 height 17
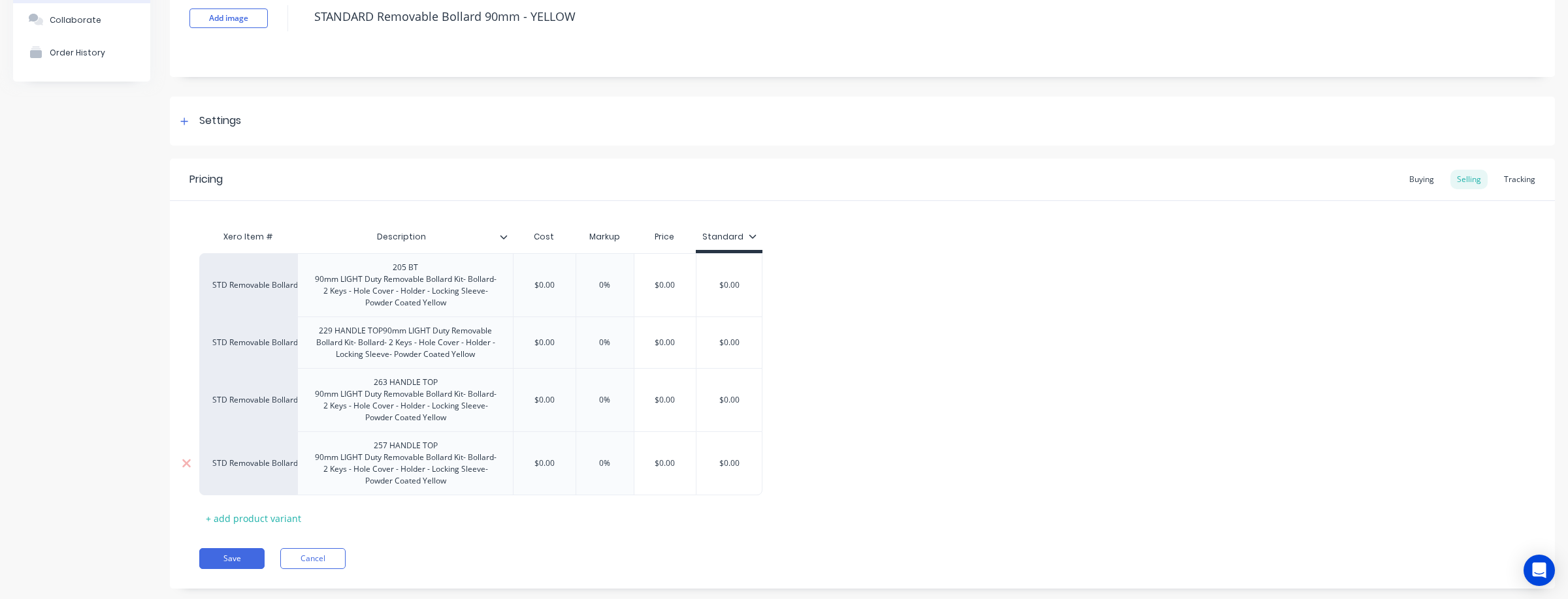
scroll to position [109, 0]
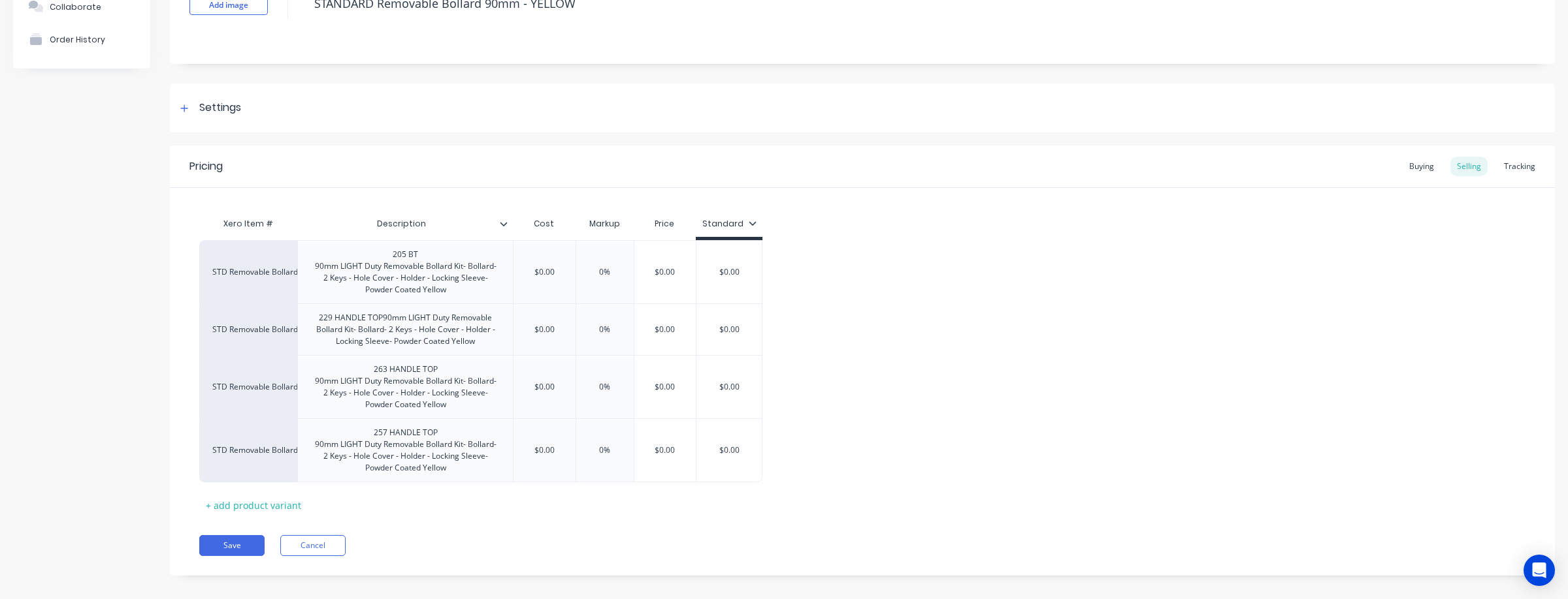
drag, startPoint x: 237, startPoint y: 554, endPoint x: 994, endPoint y: 487, distance: 760.0
click at [586, 538] on div "Pricing Buying Selling Tracking Xero Item # Description Cost Markup Price Stand…" at bounding box center [862, 360] width 1385 height 430
click at [1528, 161] on div "Tracking" at bounding box center [1519, 167] width 45 height 20
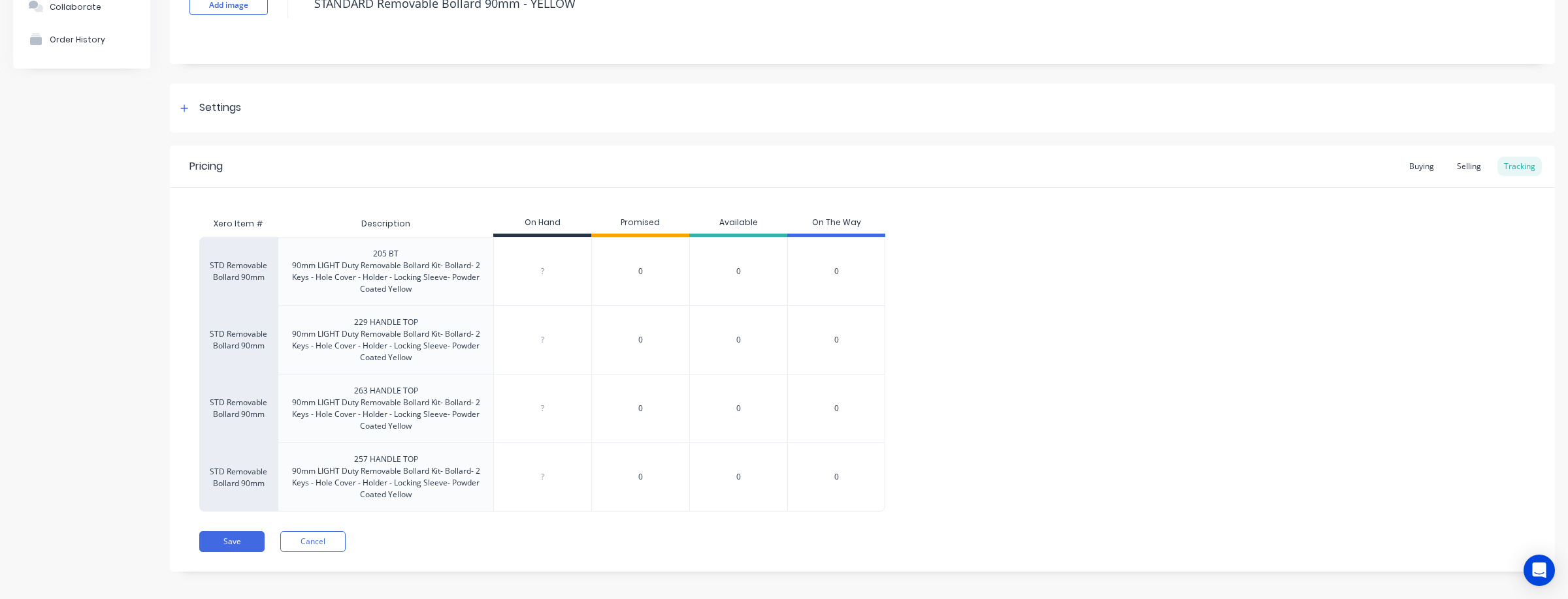
click at [543, 272] on input "0" at bounding box center [543, 271] width 98 height 12
click at [544, 341] on input "0" at bounding box center [543, 340] width 98 height 12
click at [551, 408] on input "0" at bounding box center [543, 408] width 98 height 12
click at [554, 481] on div "-1 -1" at bounding box center [543, 475] width 98 height 32
click at [706, 526] on div "Pricing Buying Selling Tracking Xero Item # Description On Hand Promised Availa…" at bounding box center [862, 358] width 1385 height 426
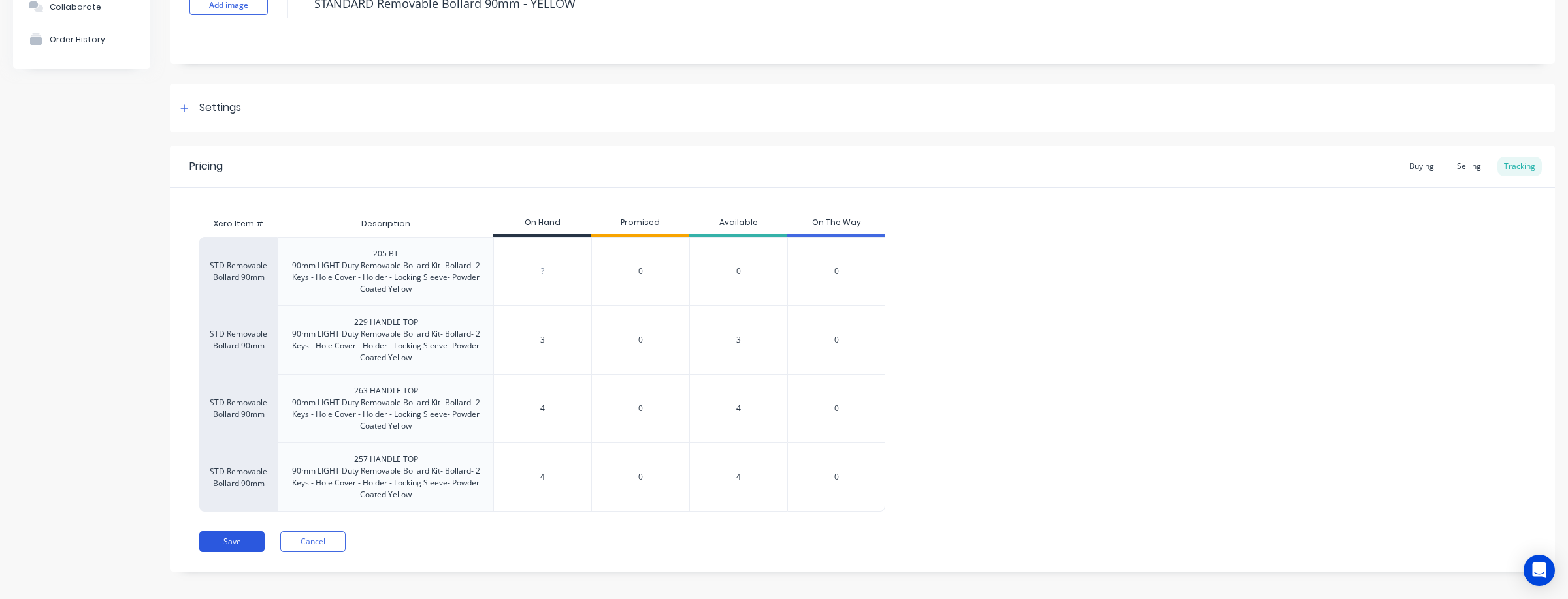
click at [234, 541] on button "Save" at bounding box center [232, 542] width 65 height 21
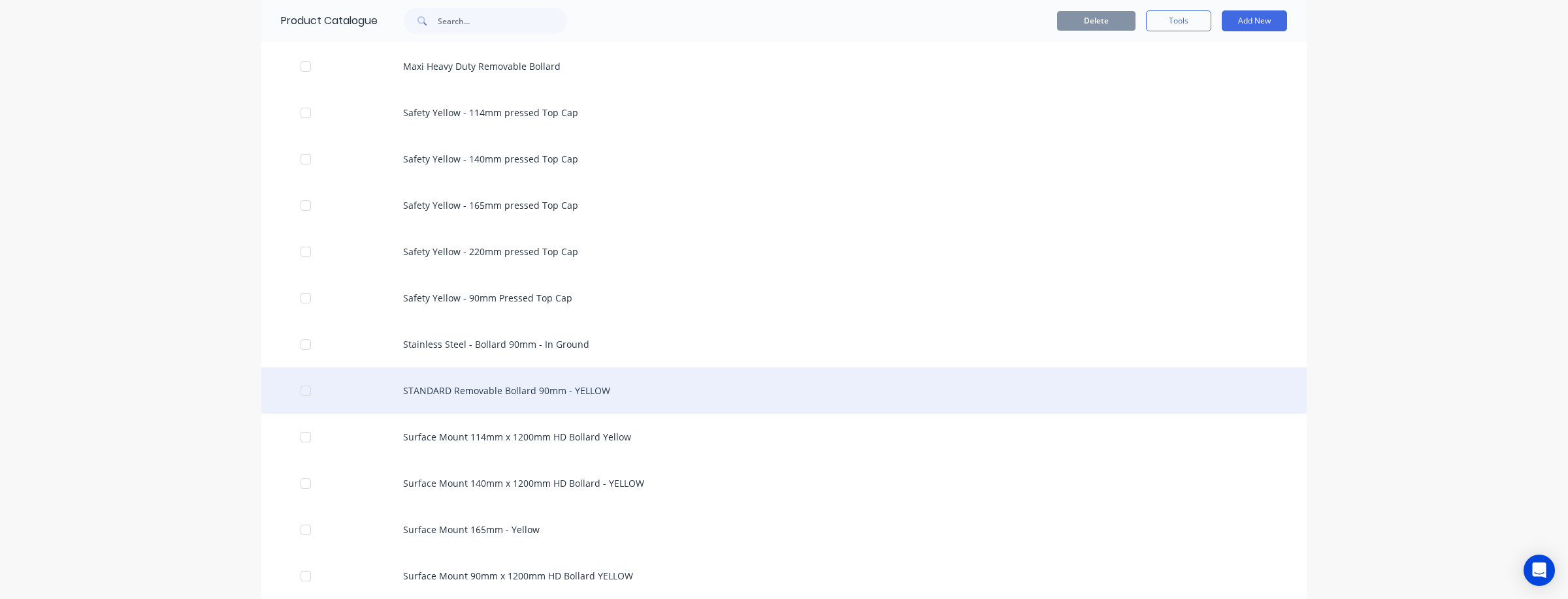
scroll to position [1548, 0]
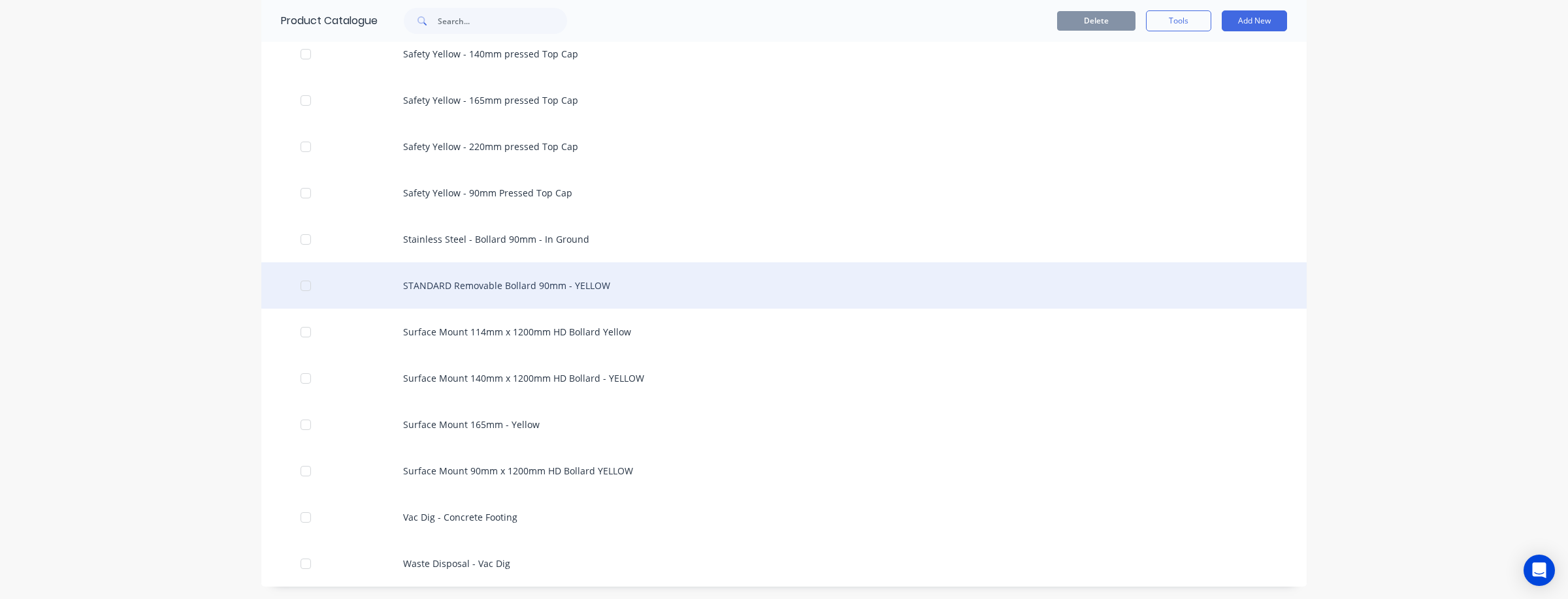
click at [457, 283] on div "STANDARD Removable Bollard 90mm - YELLOW" at bounding box center [784, 285] width 1045 height 47
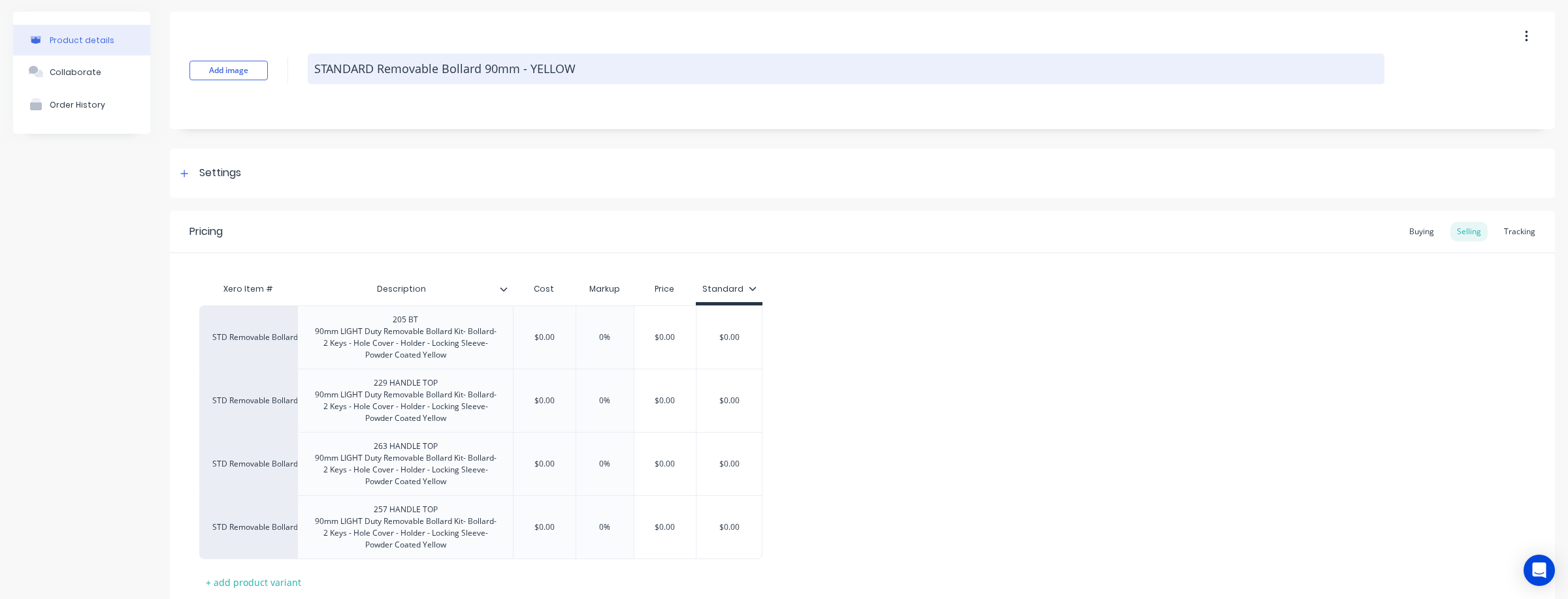
scroll to position [45, 0]
click at [375, 66] on textarea "STANDARD Removable Bollard 90mm - YELLOW" at bounding box center [846, 68] width 1077 height 30
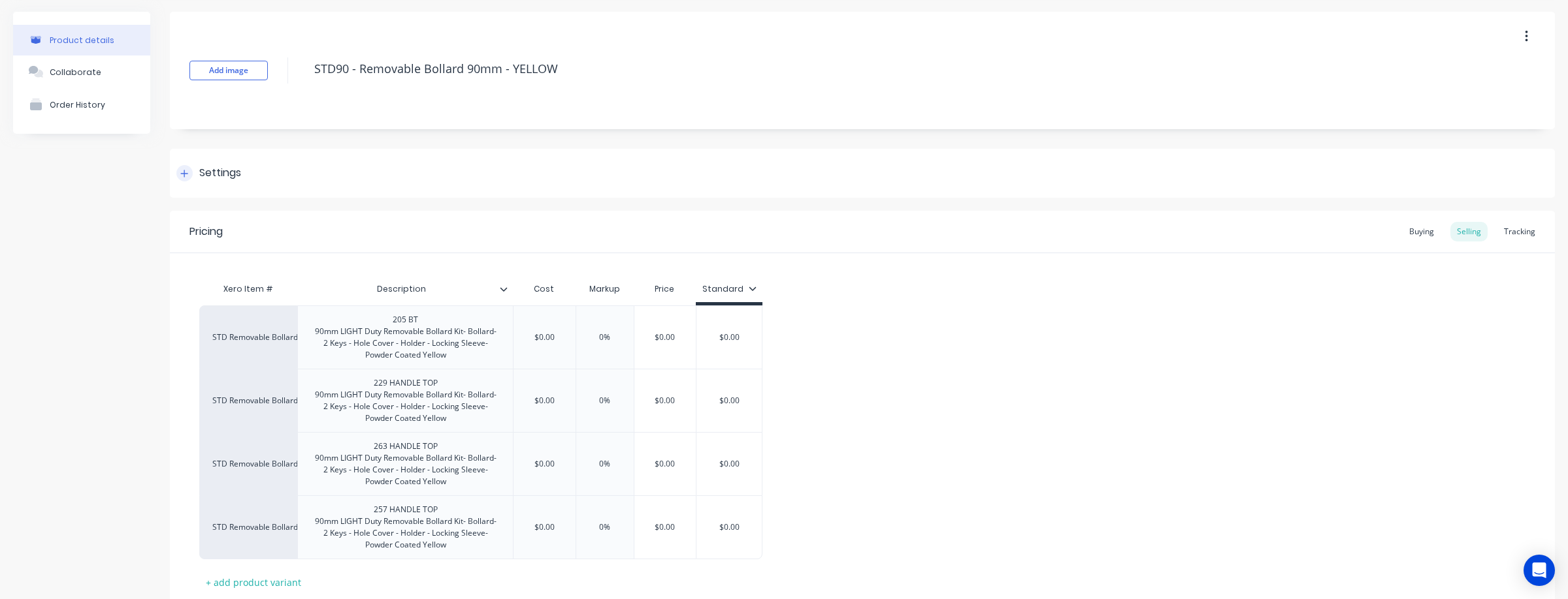
scroll to position [134, 0]
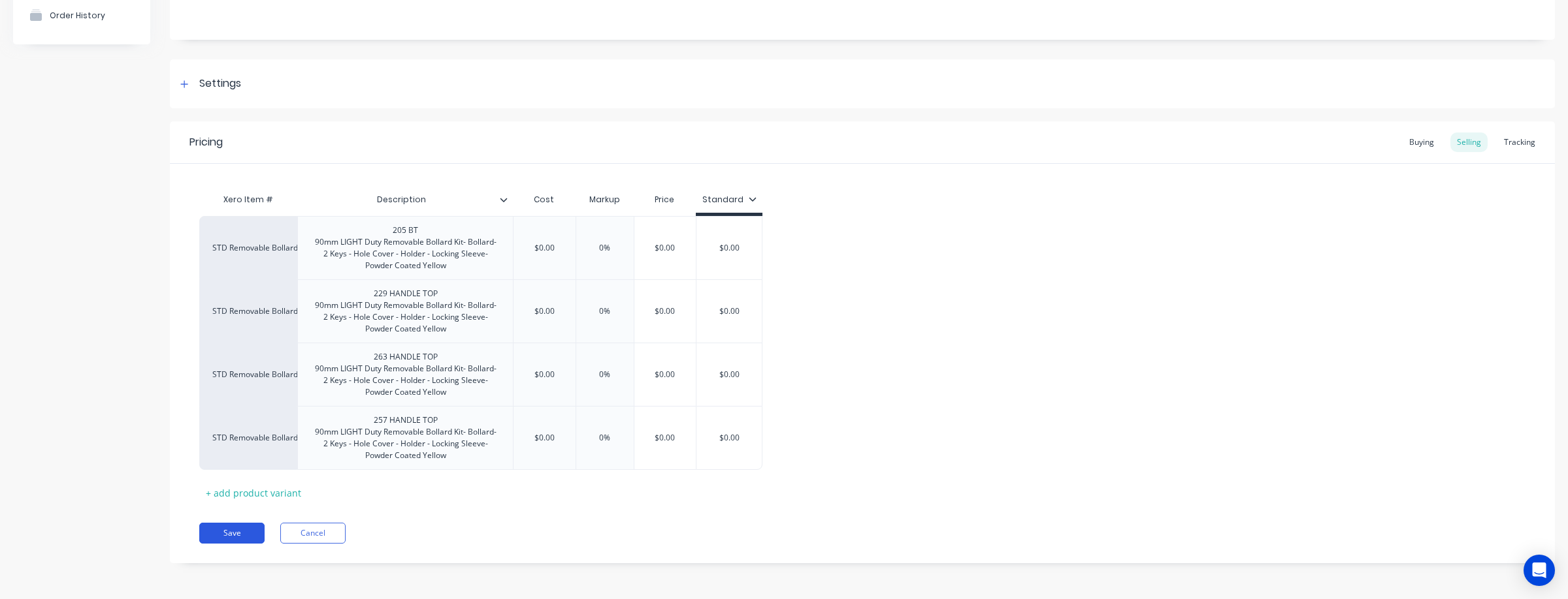
click at [232, 530] on button "Save" at bounding box center [232, 533] width 65 height 21
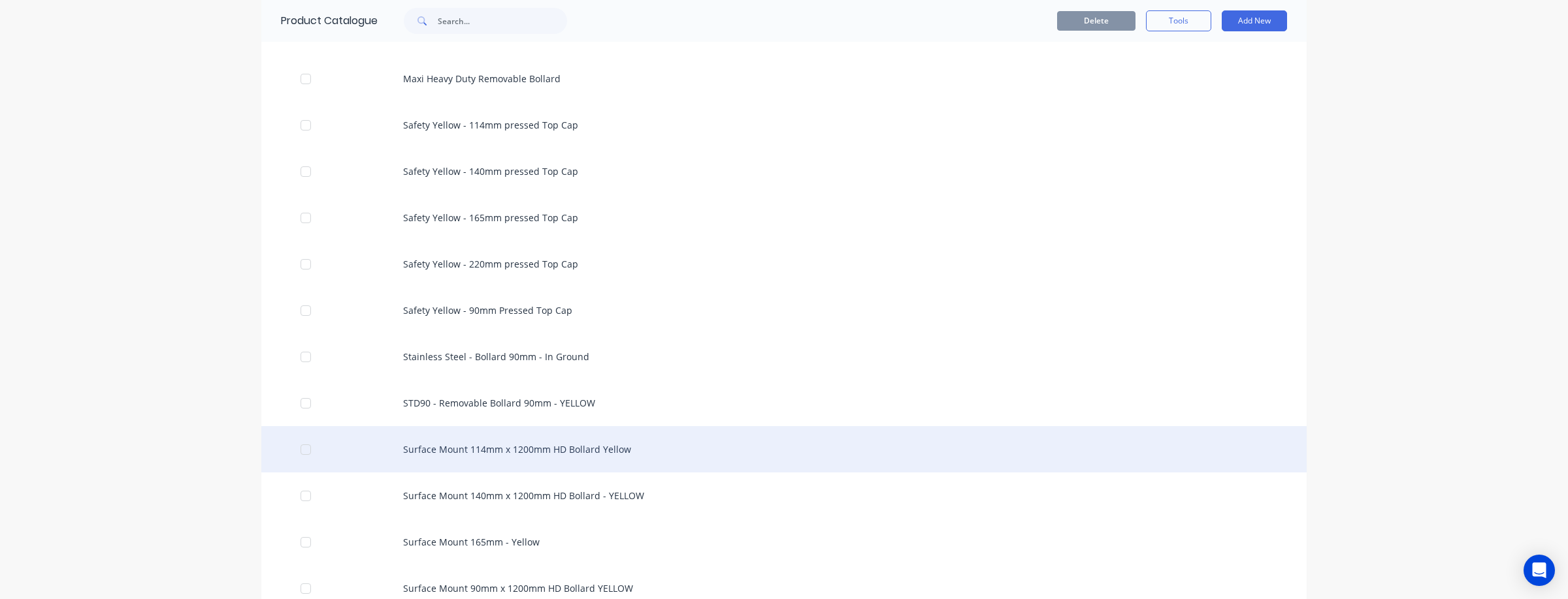
scroll to position [1440, 0]
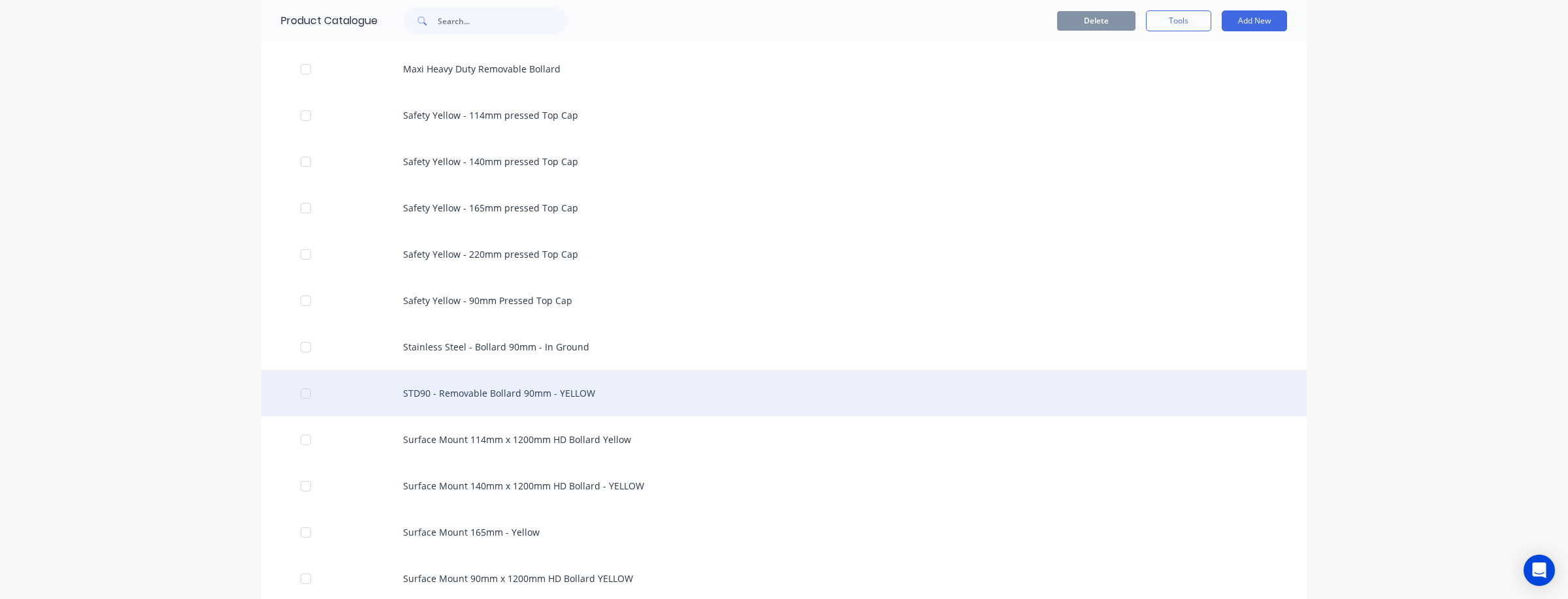
click at [308, 393] on div at bounding box center [305, 393] width 26 height 26
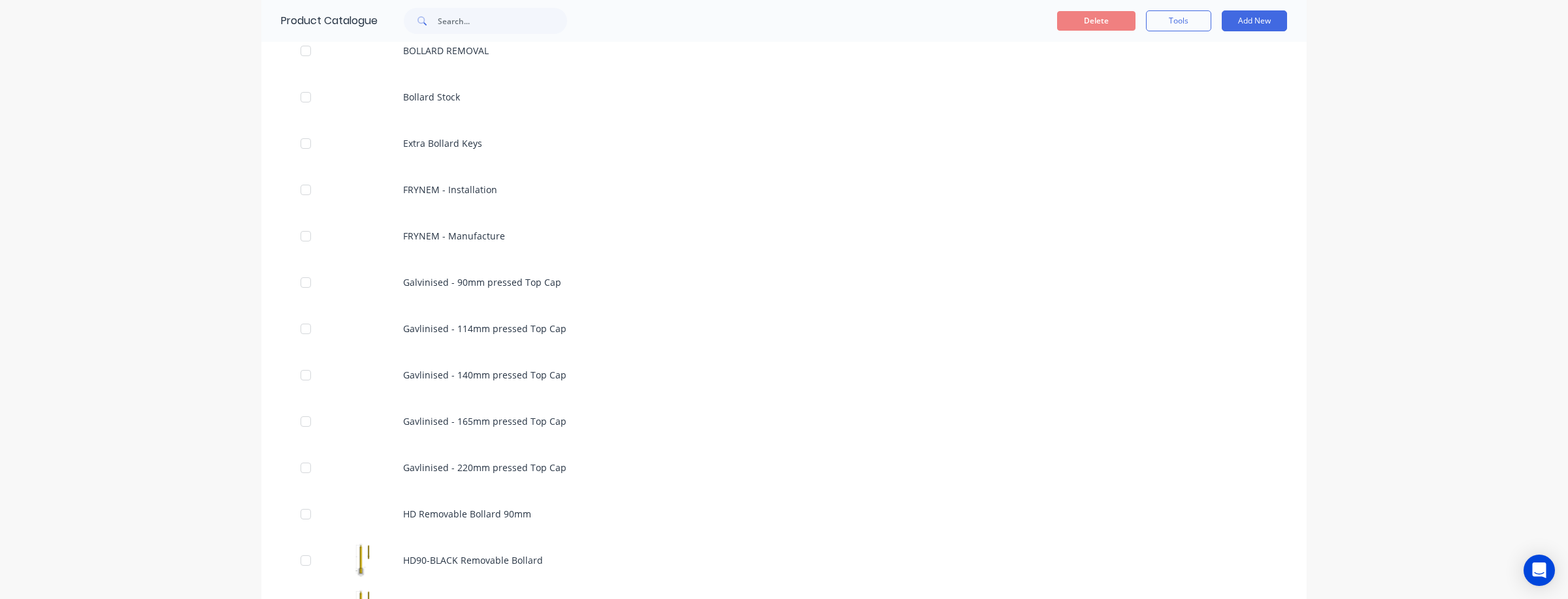
scroll to position [0, 0]
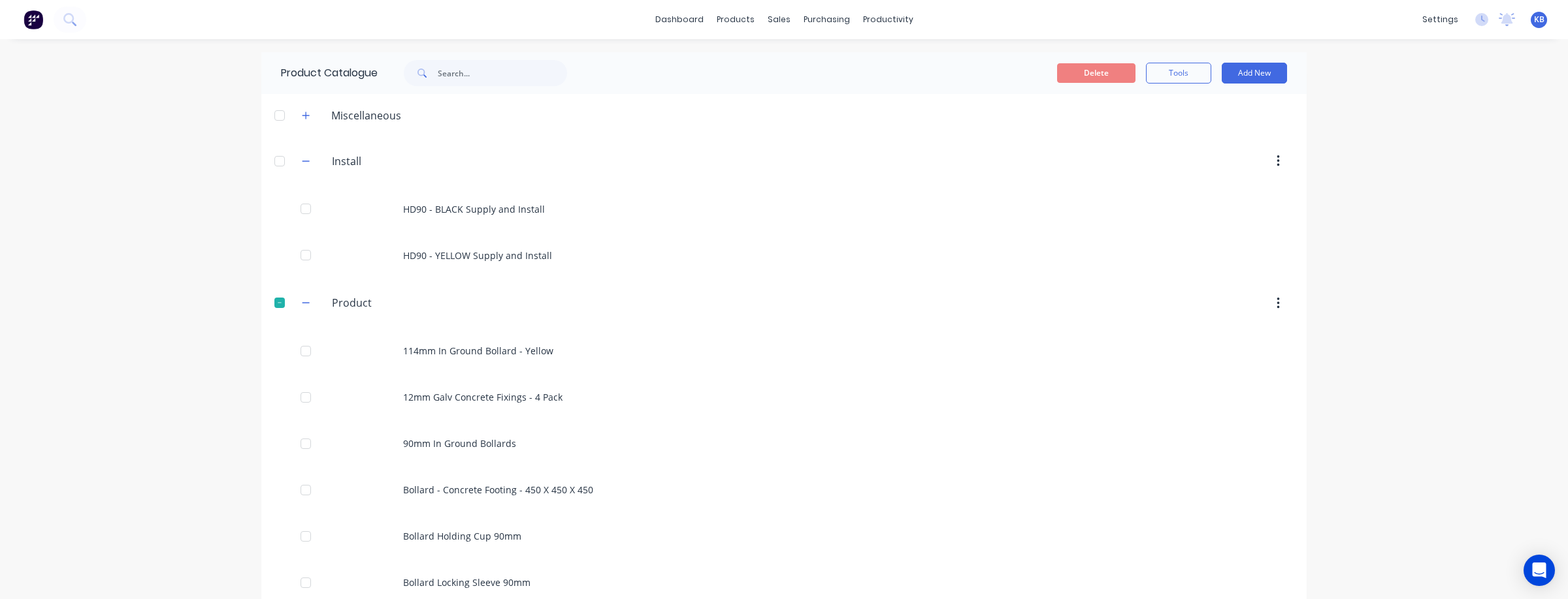
click at [1282, 302] on button "button" at bounding box center [1277, 303] width 30 height 23
click at [900, 318] on header "Product Product Delete" at bounding box center [784, 304] width 1045 height 49
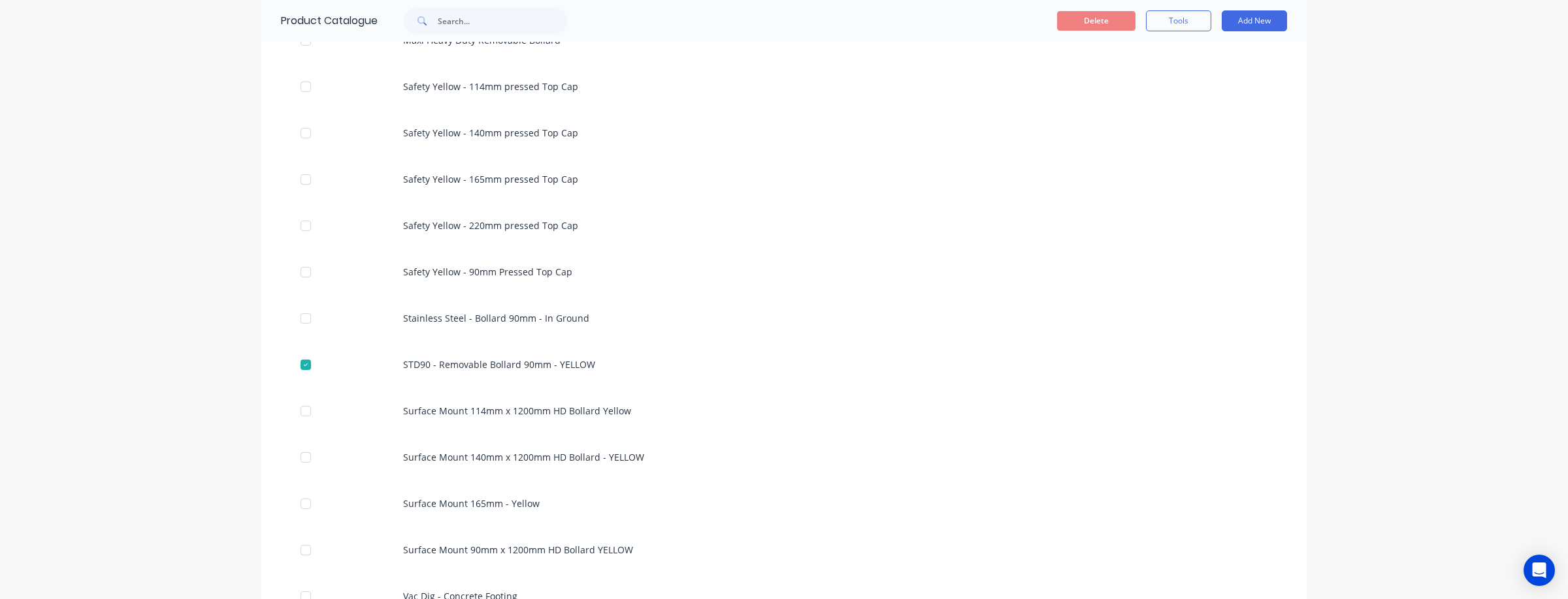
scroll to position [1548, 0]
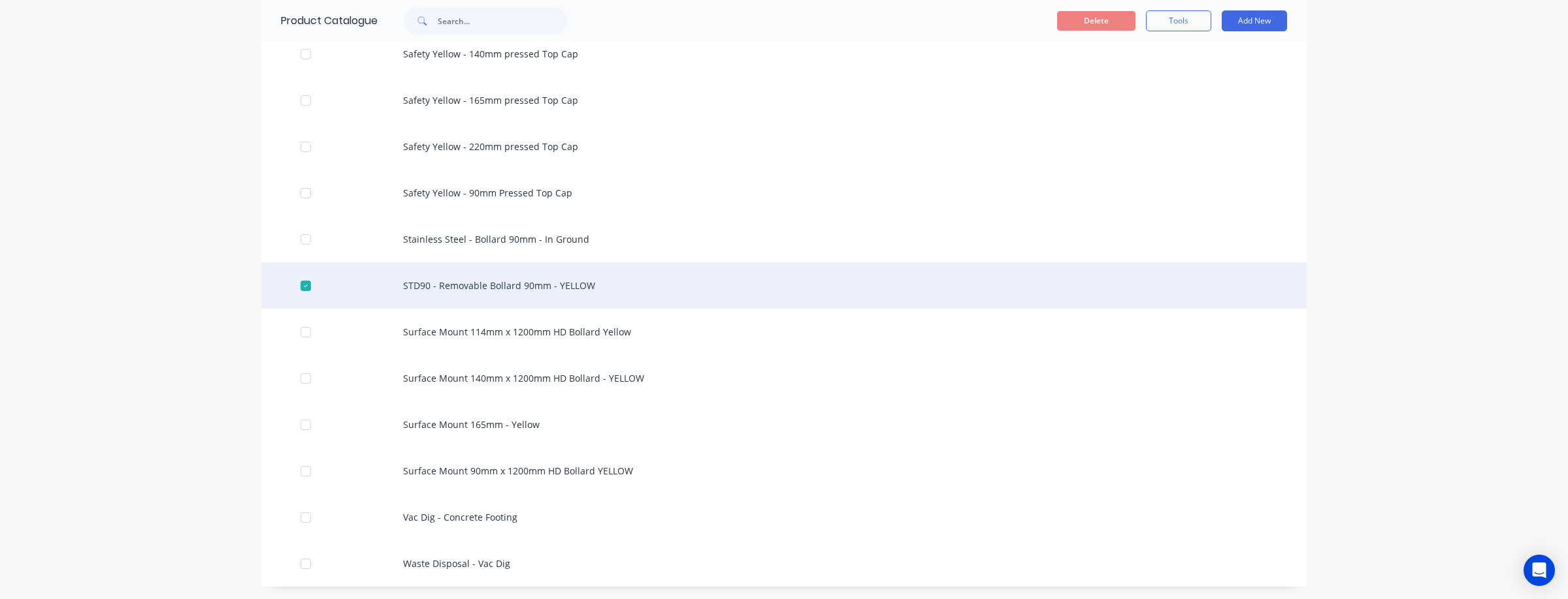
click at [571, 283] on div "STD90 - Removable Bollard 90mm - YELLOW" at bounding box center [784, 285] width 1045 height 47
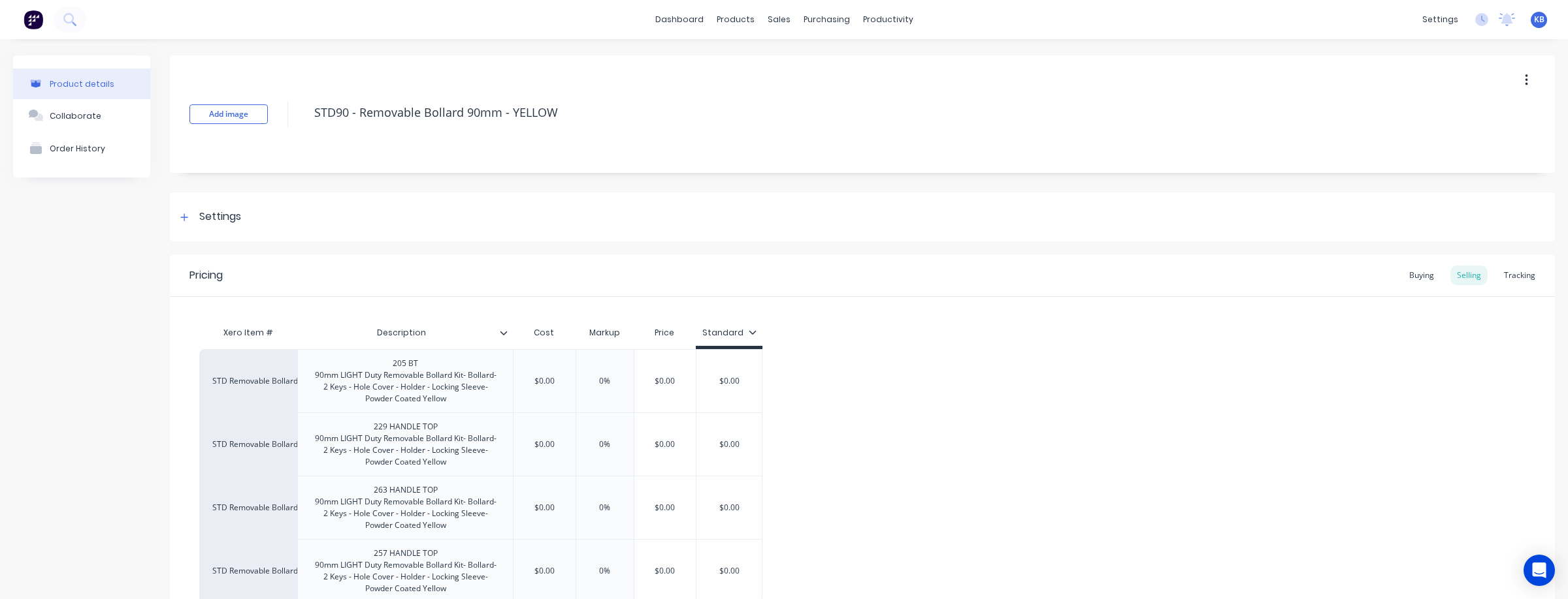
click at [1530, 81] on button "button" at bounding box center [1526, 80] width 30 height 23
click at [1473, 119] on span "Duplicate" at bounding box center [1478, 114] width 98 height 13
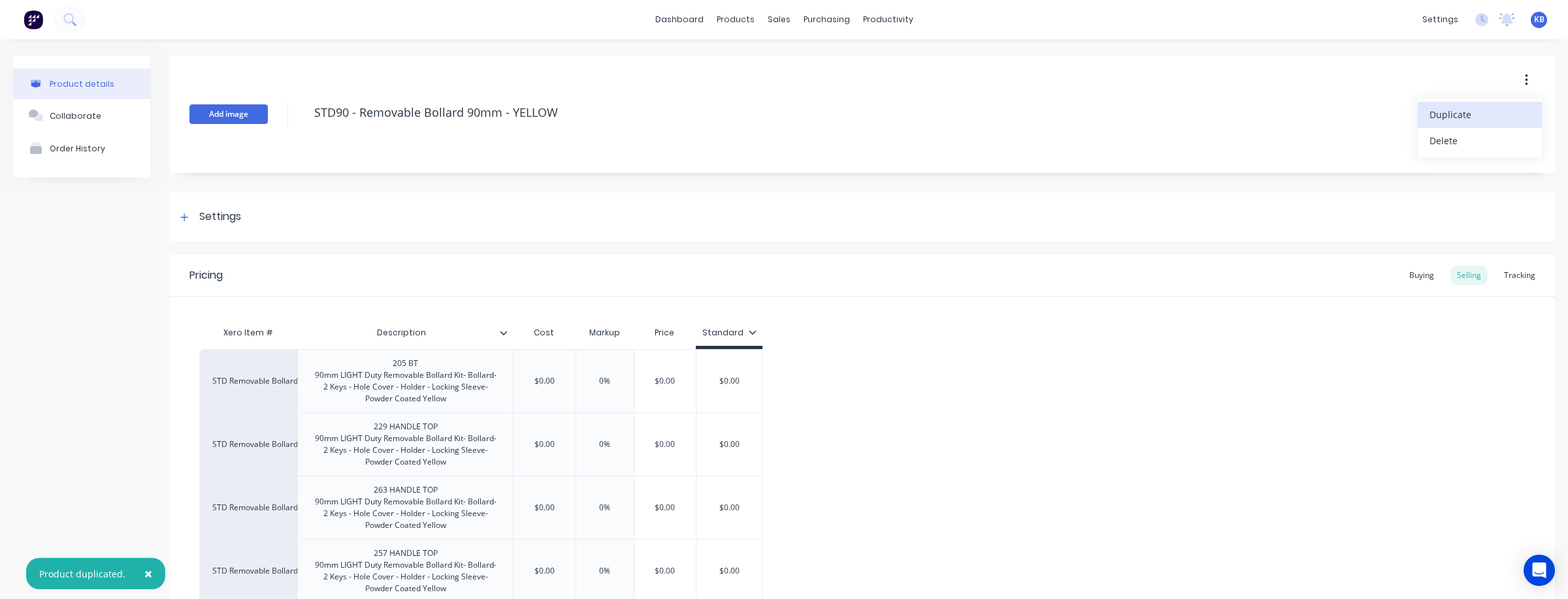
click at [230, 108] on button "Add image" at bounding box center [228, 114] width 78 height 20
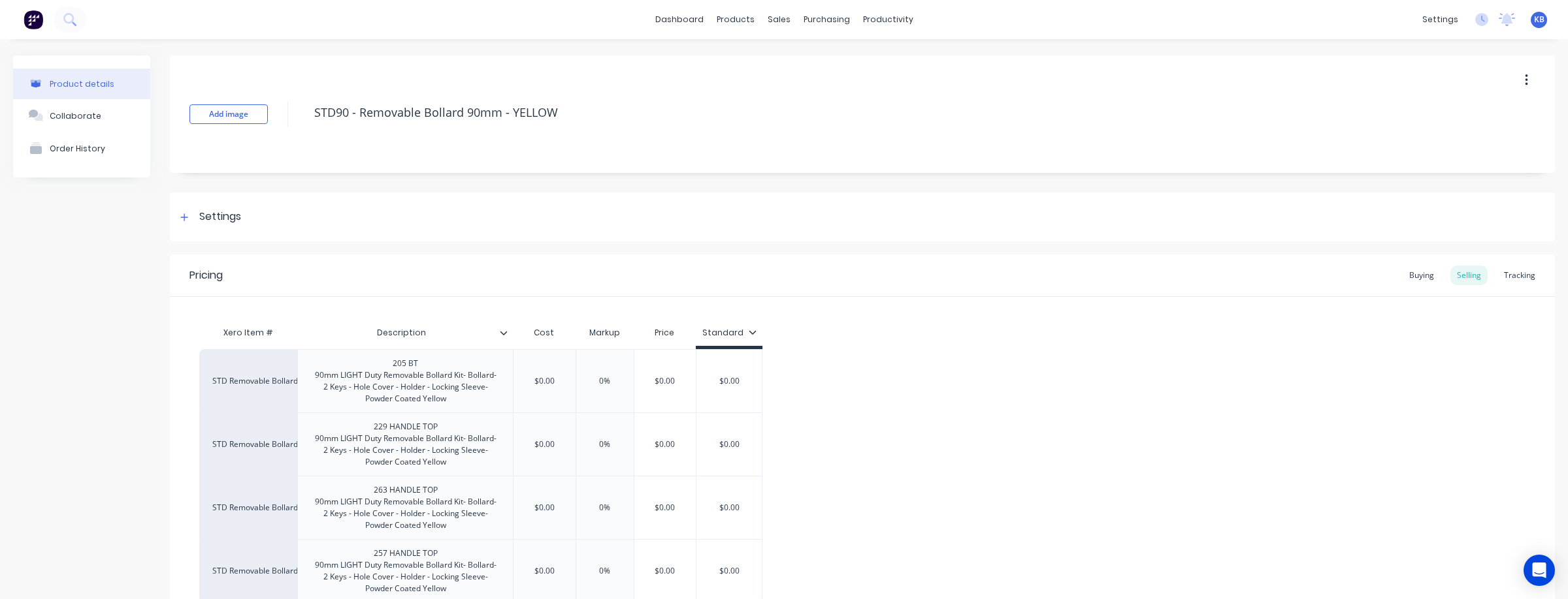
scroll to position [134, 0]
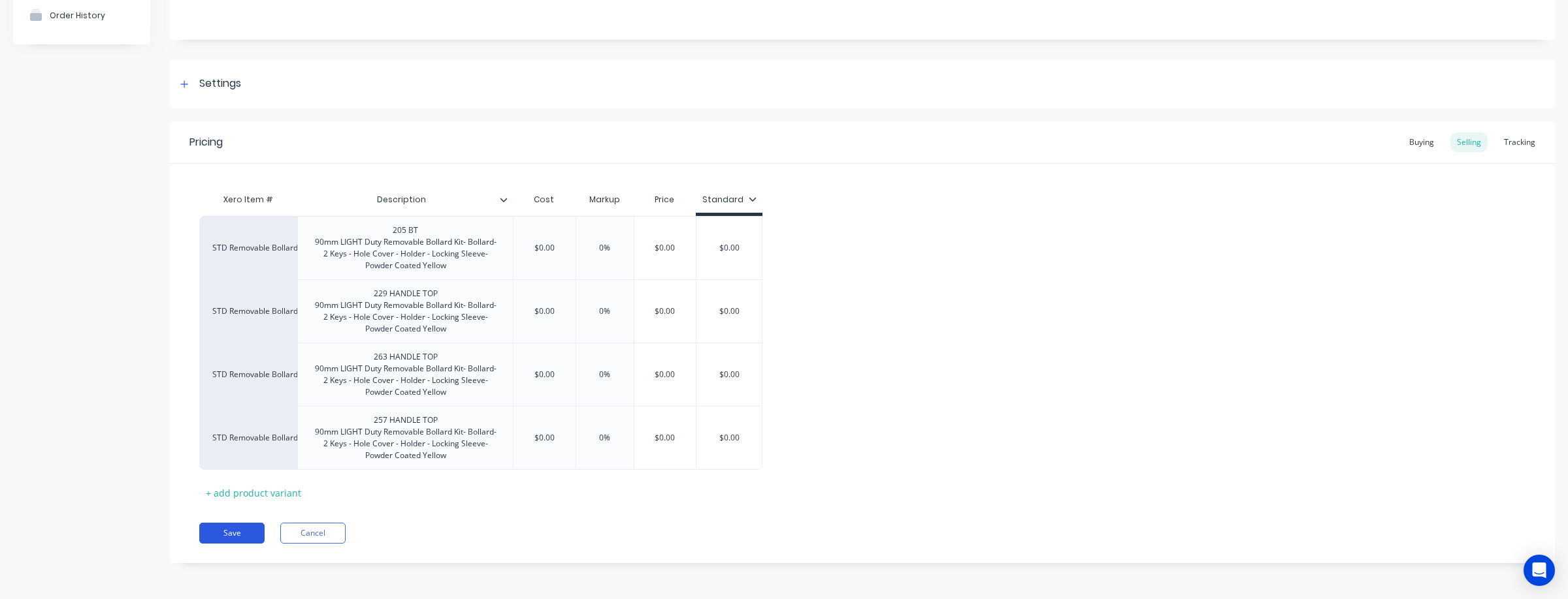
click at [237, 535] on button "Save" at bounding box center [232, 533] width 65 height 21
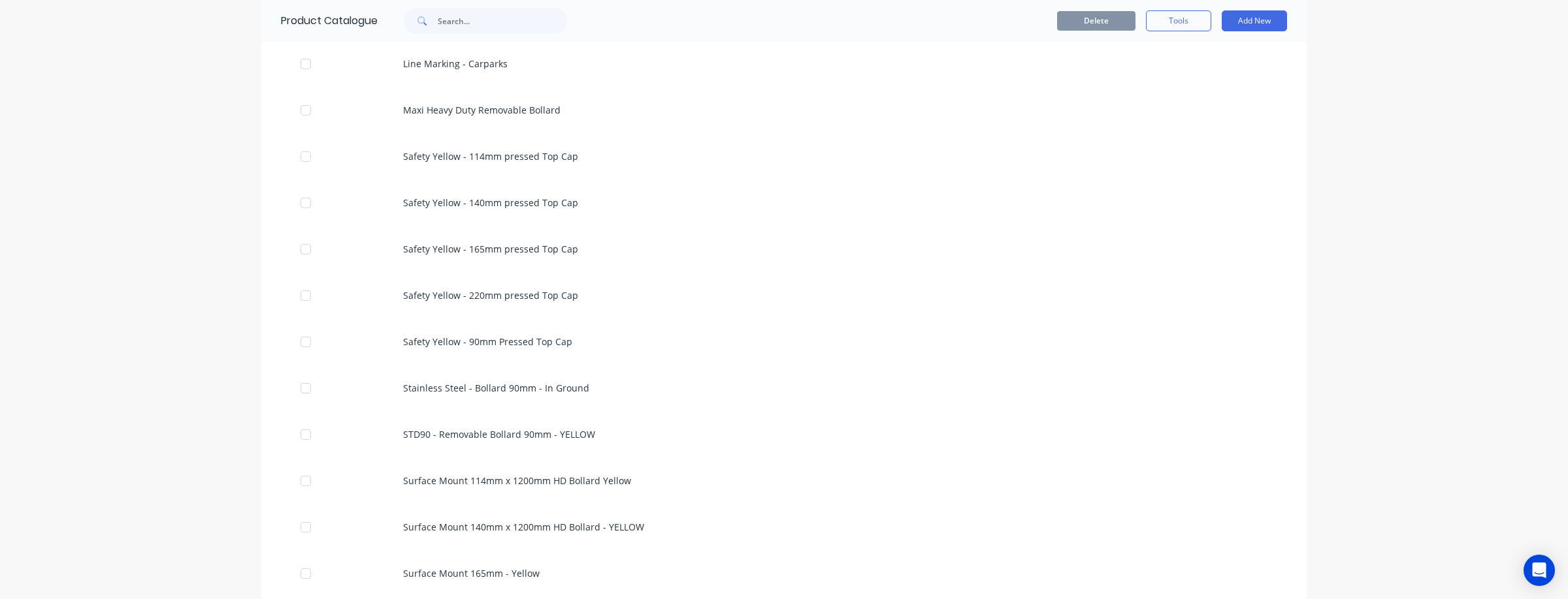
scroll to position [1594, 0]
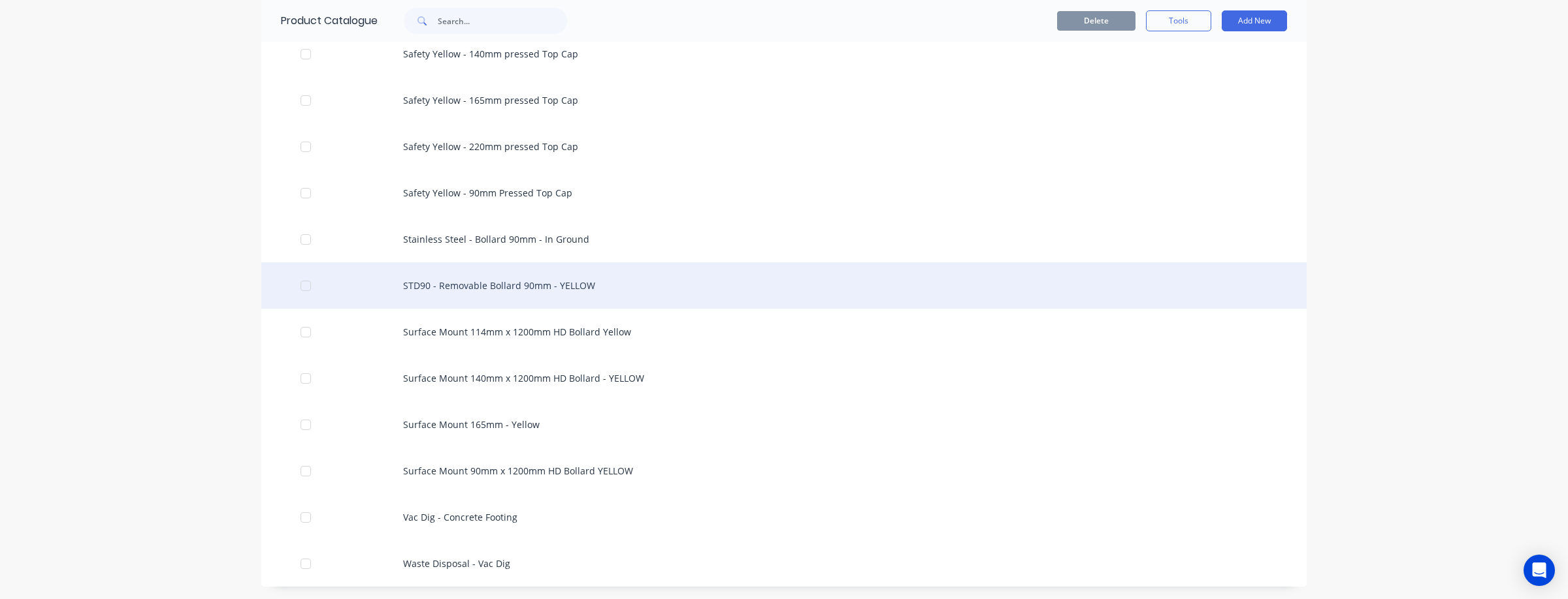
click at [493, 278] on div "STD90 - Removable Bollard 90mm - YELLOW" at bounding box center [784, 285] width 1045 height 47
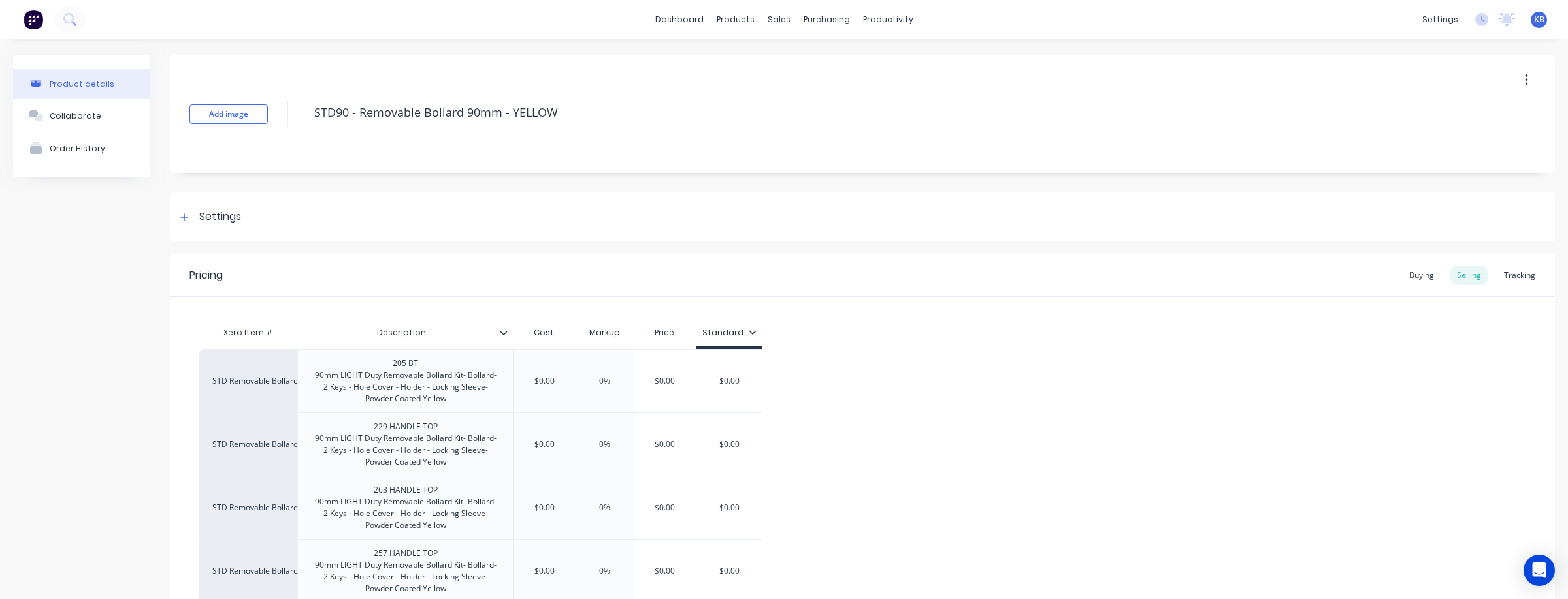
click at [1521, 77] on button "button" at bounding box center [1526, 80] width 30 height 23
click at [1503, 116] on span "Duplicate" at bounding box center [1478, 114] width 98 height 13
click at [67, 575] on div "Product duplicated." at bounding box center [82, 574] width 86 height 13
click at [82, 81] on div "Product details" at bounding box center [81, 84] width 64 height 10
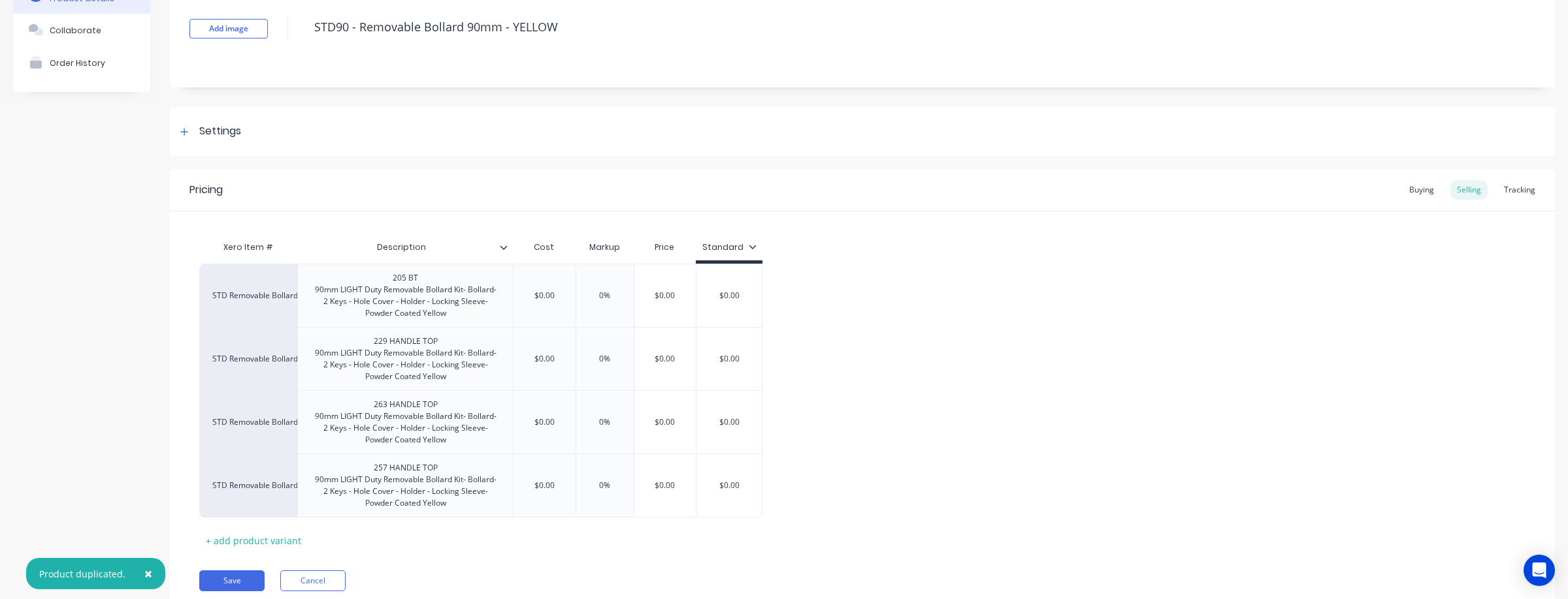
scroll to position [134, 0]
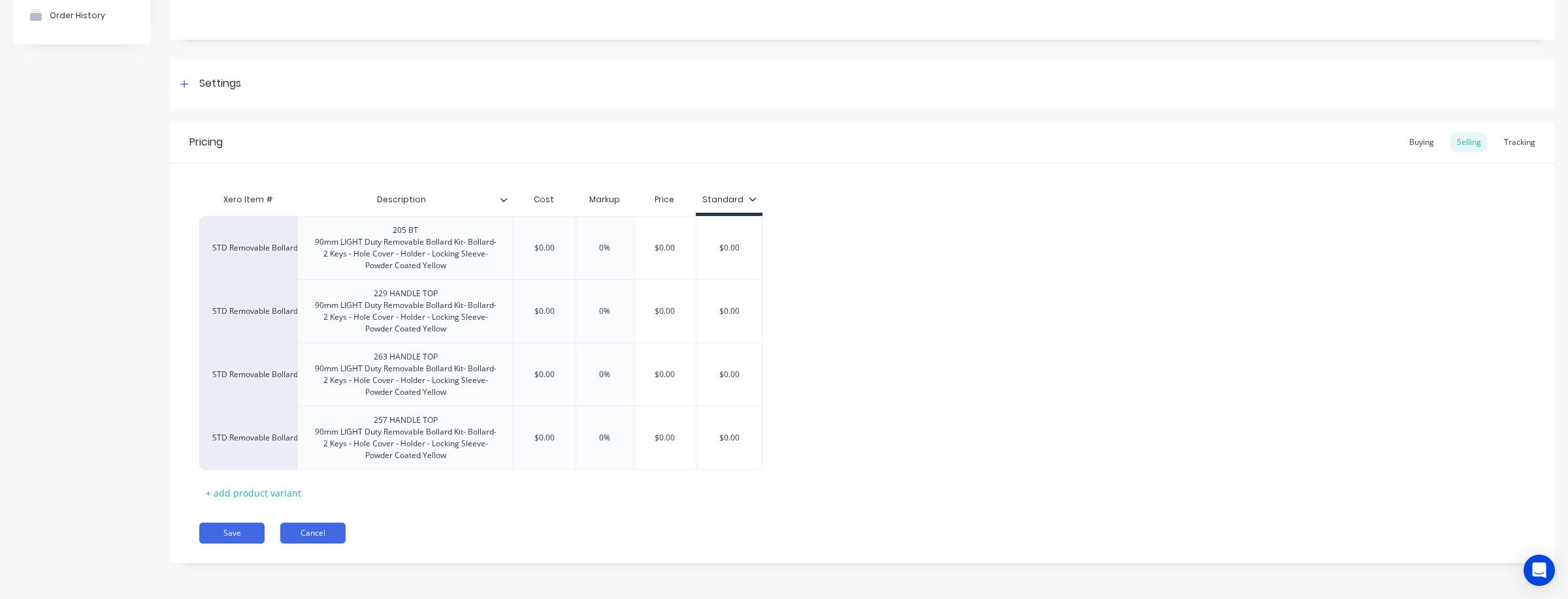
click at [302, 530] on button "Cancel" at bounding box center [312, 533] width 65 height 21
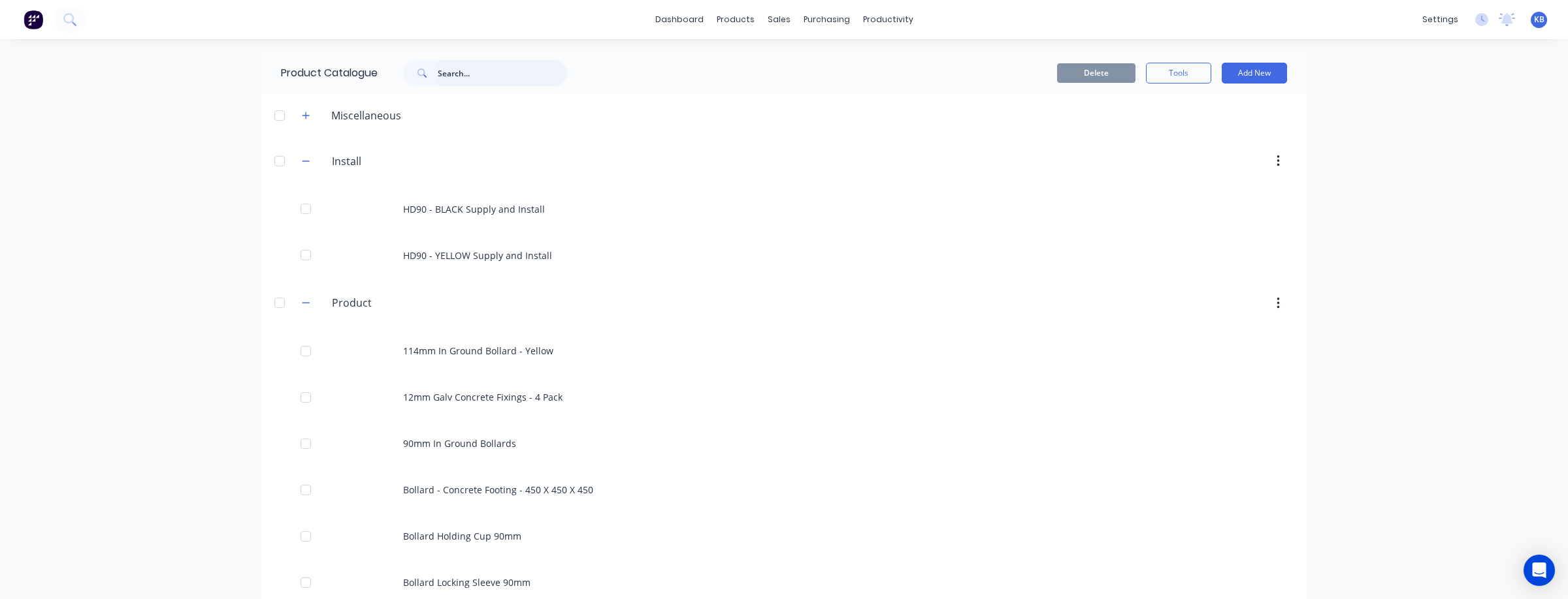
click at [477, 64] on input "text" at bounding box center [502, 73] width 129 height 26
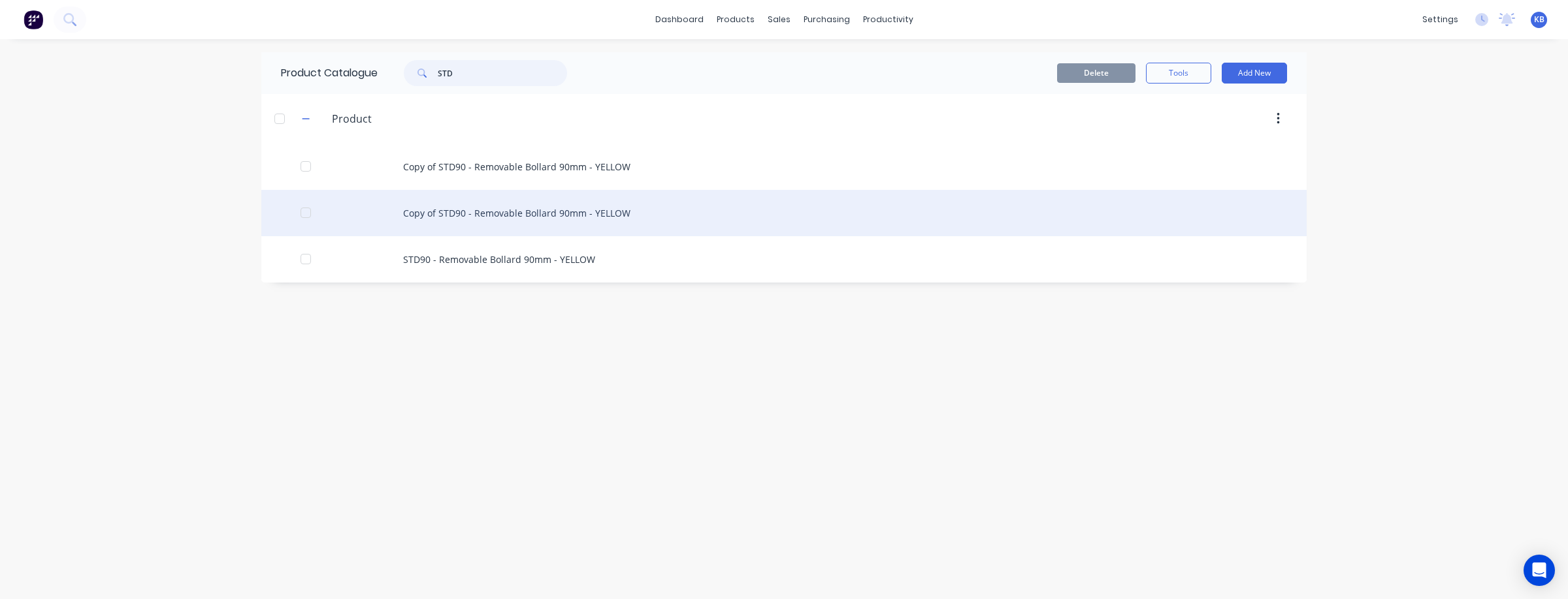
click at [301, 210] on div at bounding box center [305, 213] width 26 height 26
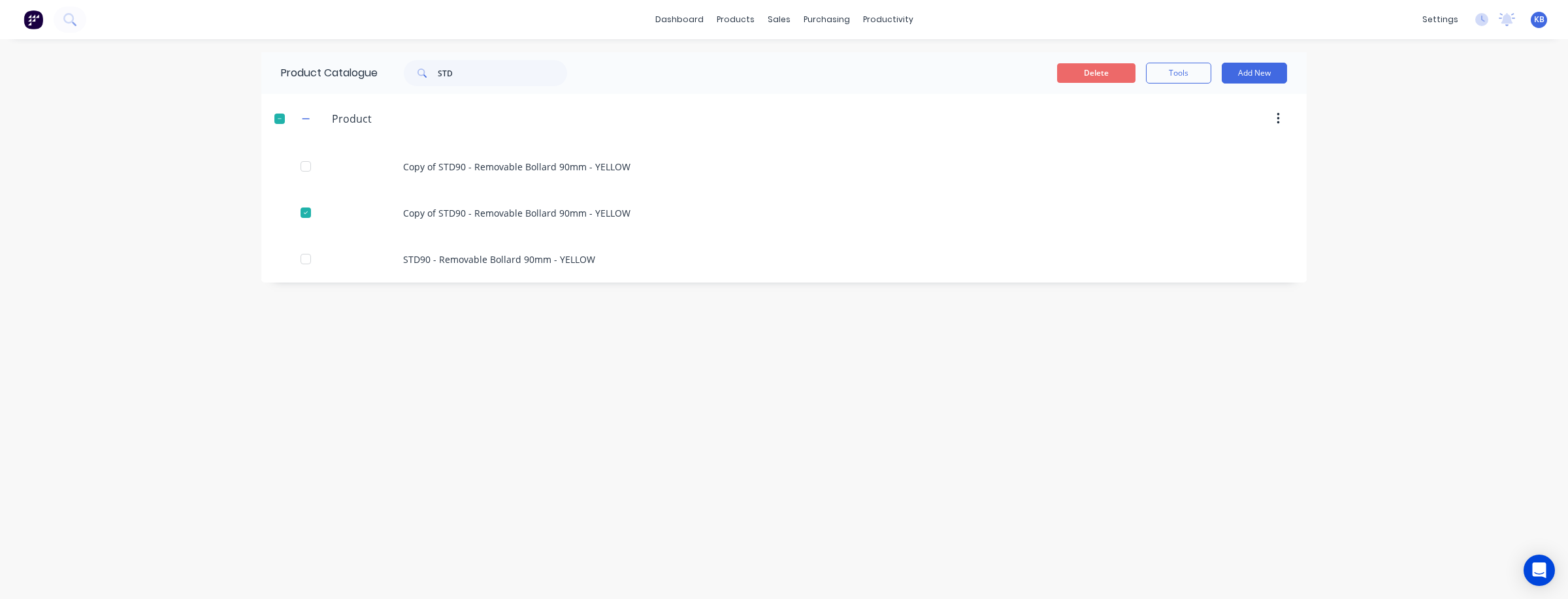
click at [1089, 72] on button "Delete" at bounding box center [1096, 73] width 78 height 20
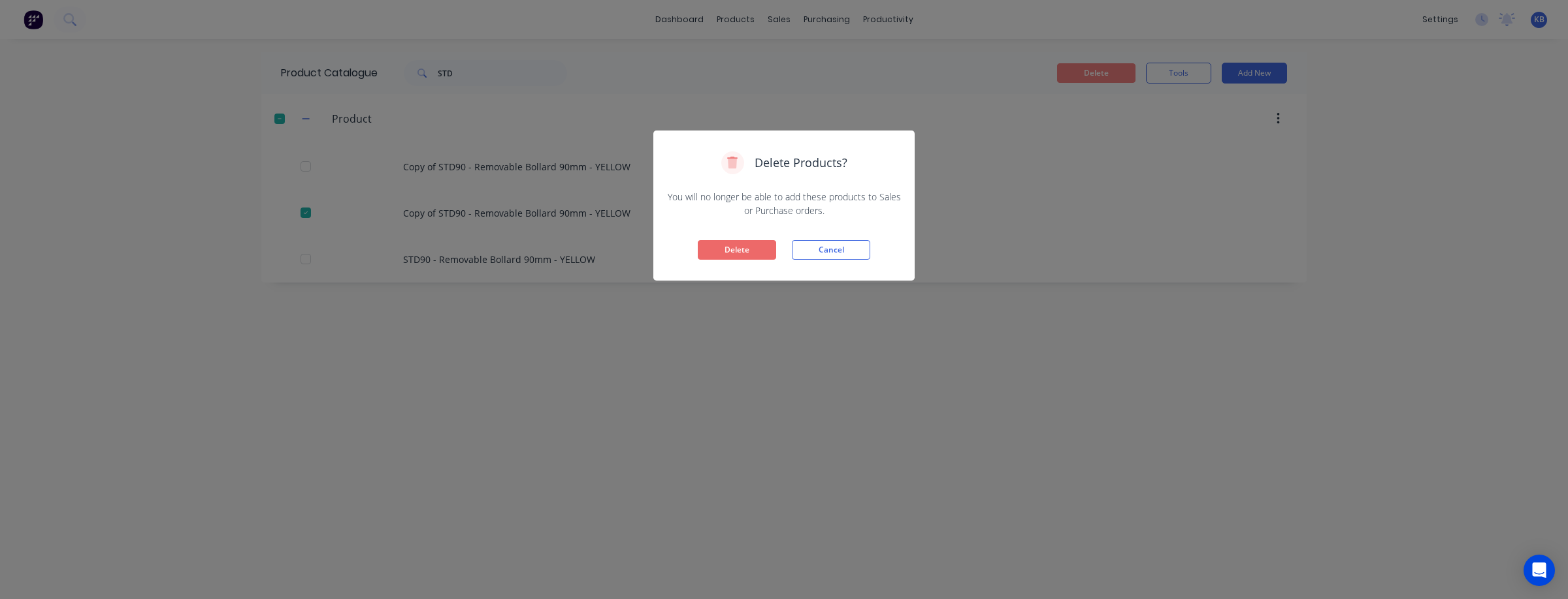
click at [747, 250] on button "Delete" at bounding box center [737, 250] width 78 height 20
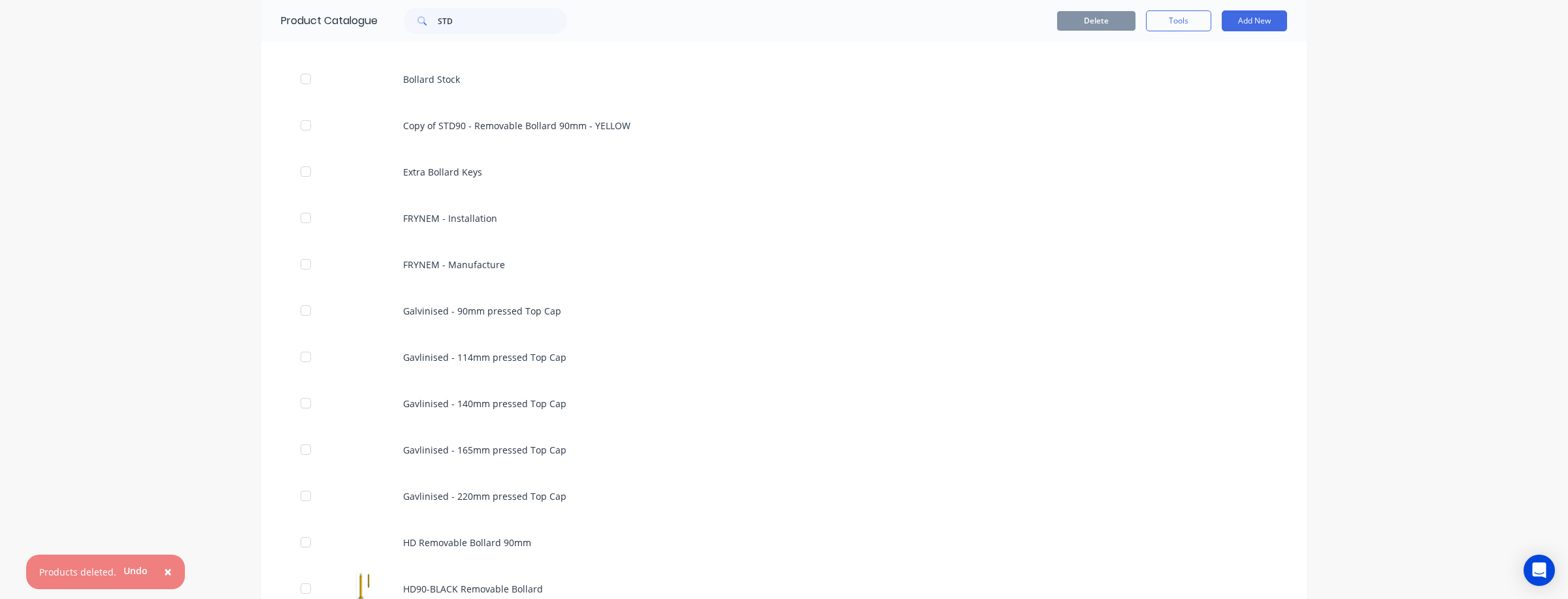
scroll to position [439, 0]
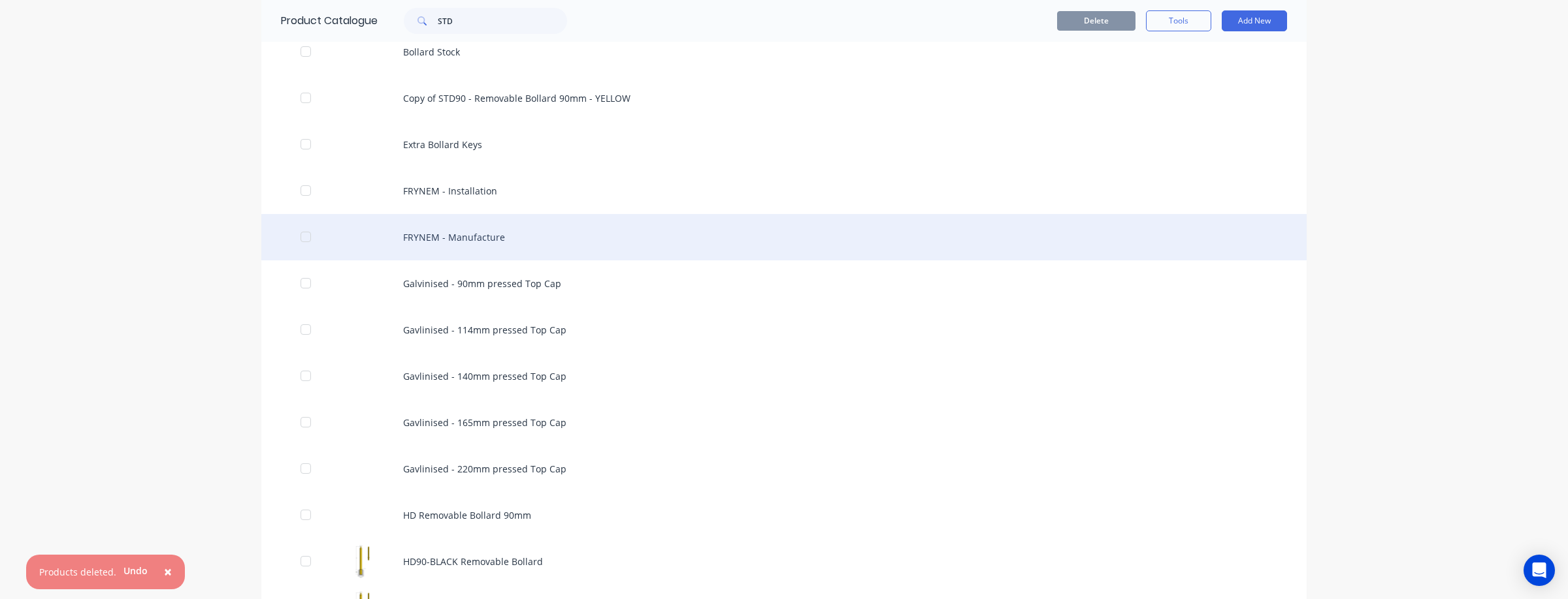
click at [828, 232] on div "FRYNEM - Manufacture" at bounding box center [784, 237] width 1045 height 47
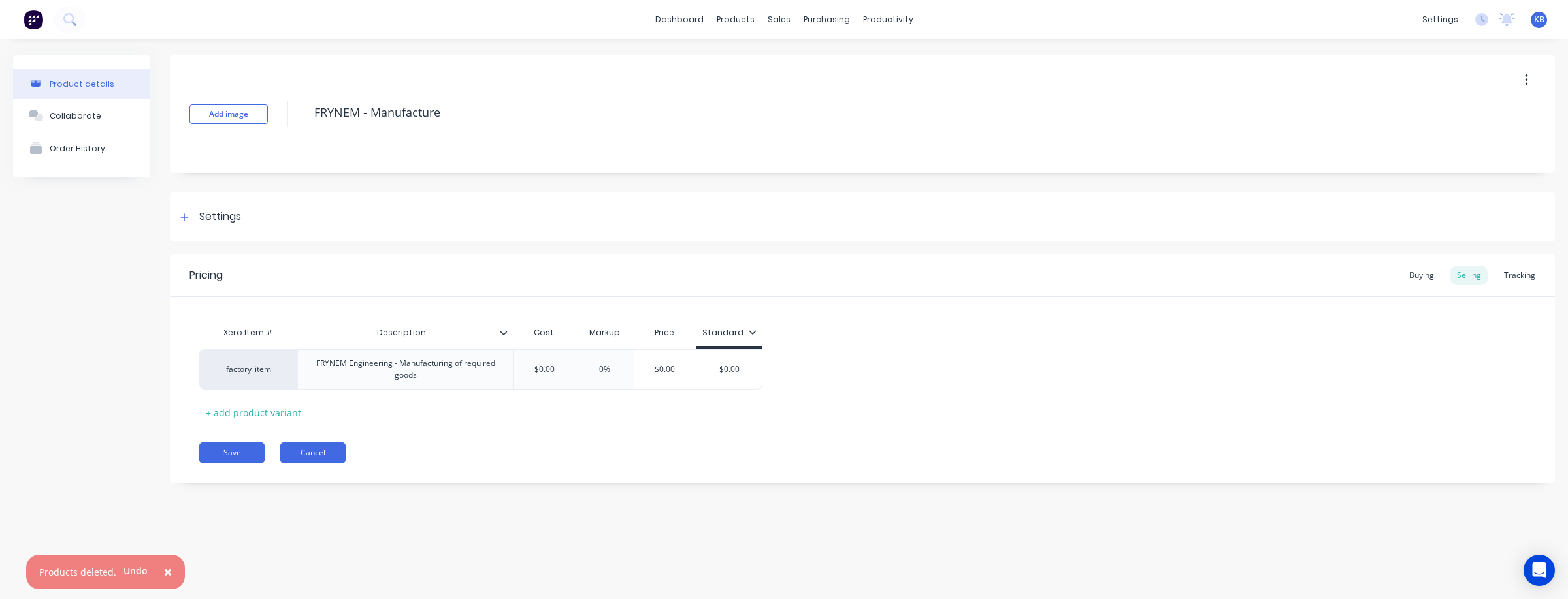
click at [305, 452] on button "Cancel" at bounding box center [312, 453] width 65 height 21
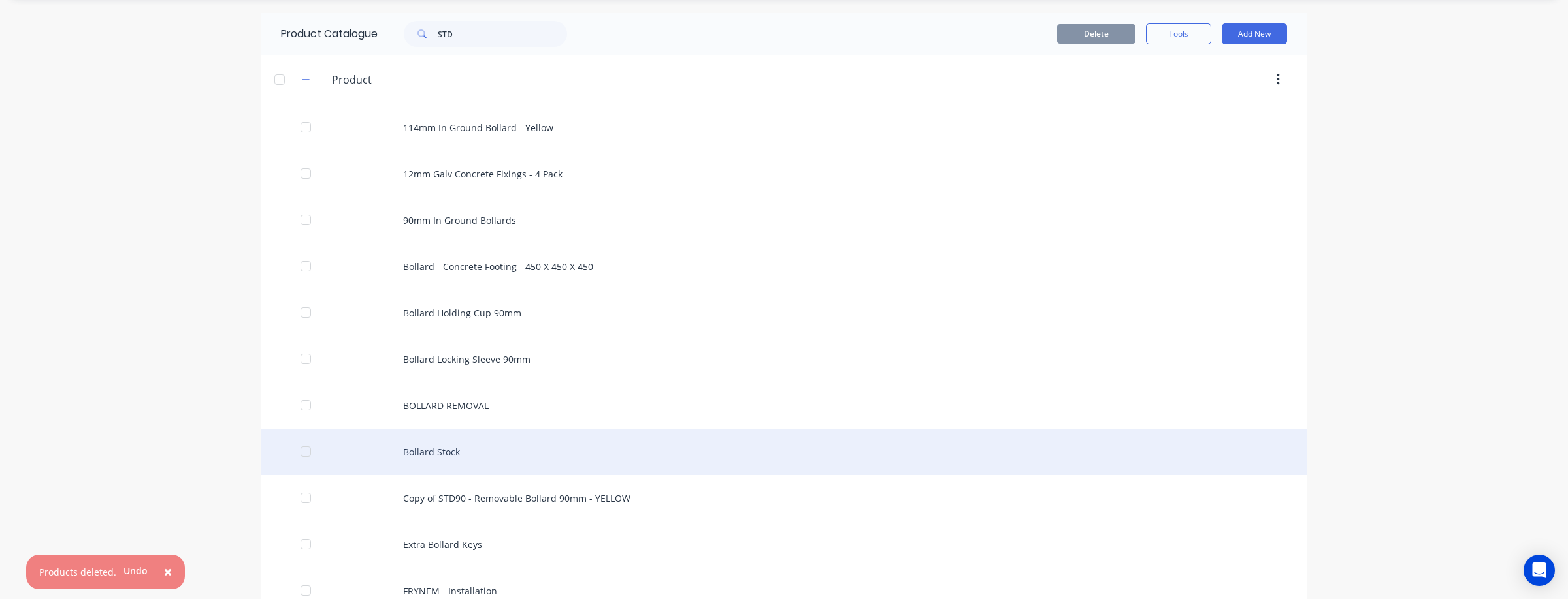
scroll to position [43, 0]
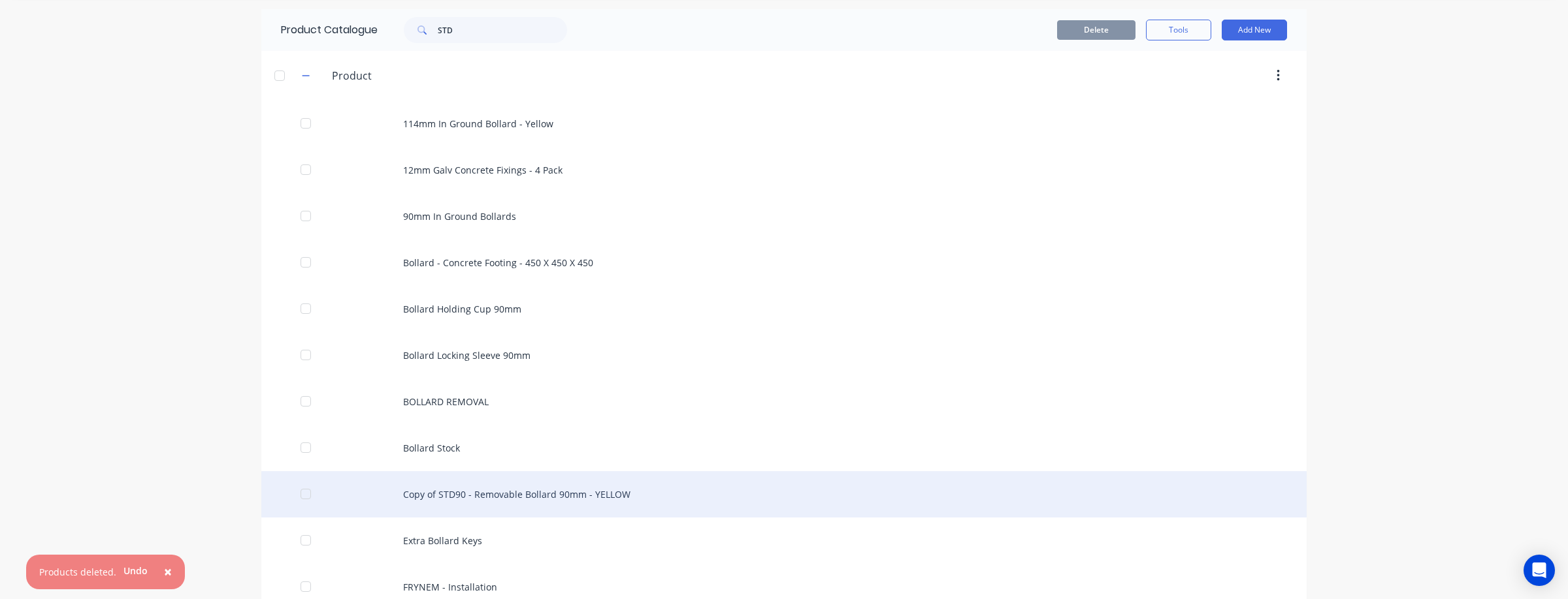
click at [597, 486] on div "Copy of STD90 - Removable Bollard 90mm - YELLOW" at bounding box center [784, 494] width 1045 height 47
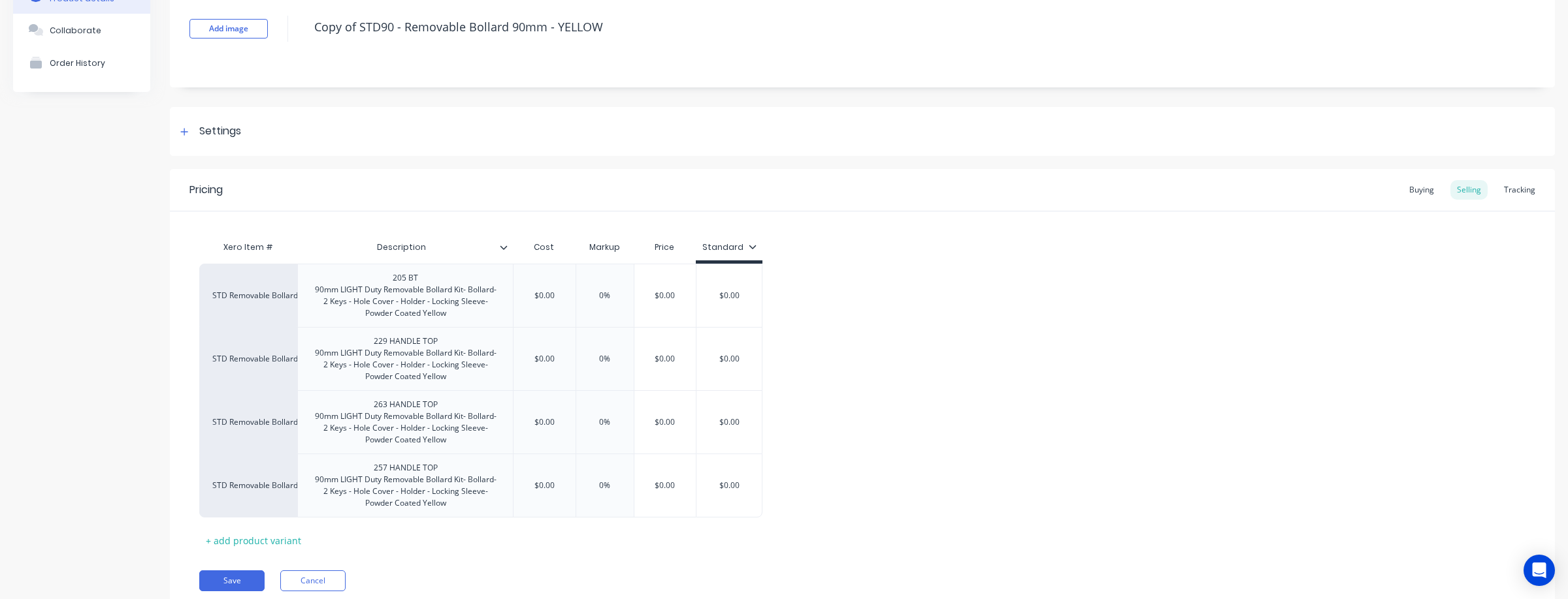
scroll to position [59, 0]
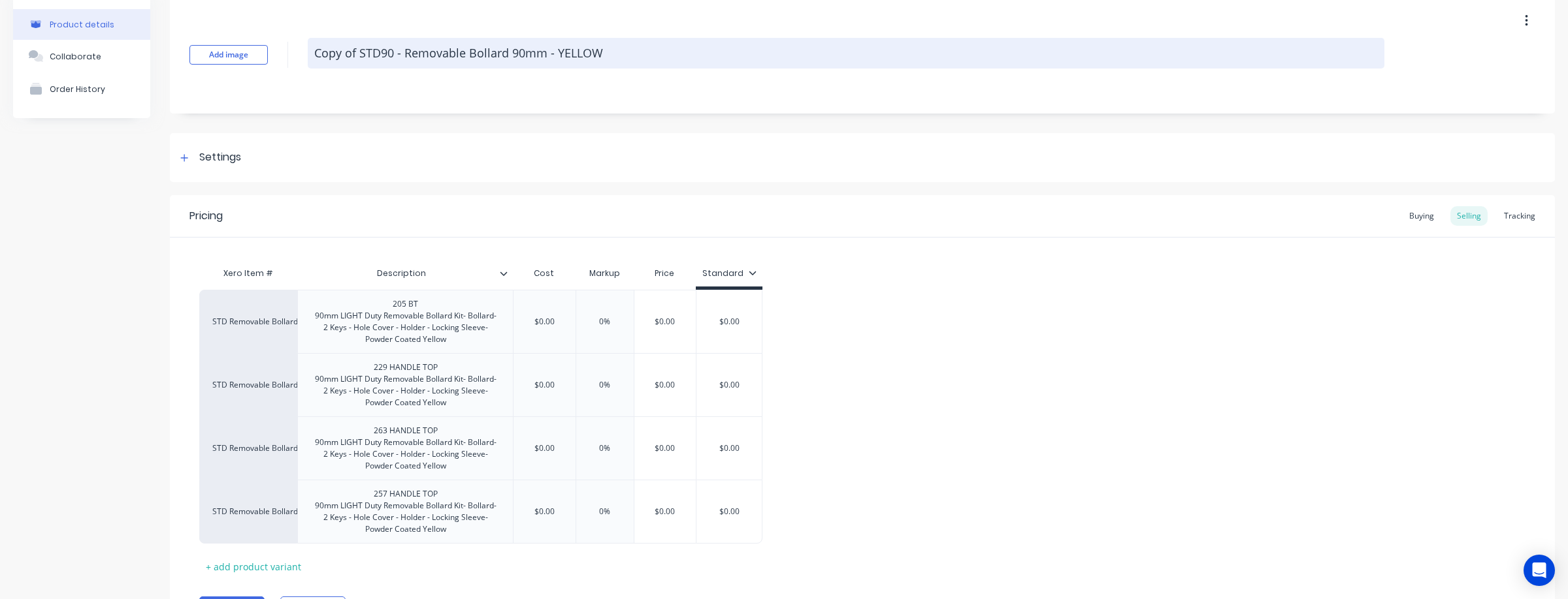
click at [359, 55] on textarea "Copy of STD90 - Removable Bollard 90mm - YELLOW" at bounding box center [846, 53] width 1077 height 30
click at [567, 48] on textarea "STD90 - Removable Bollard 90mm - YELLOW" at bounding box center [846, 53] width 1077 height 30
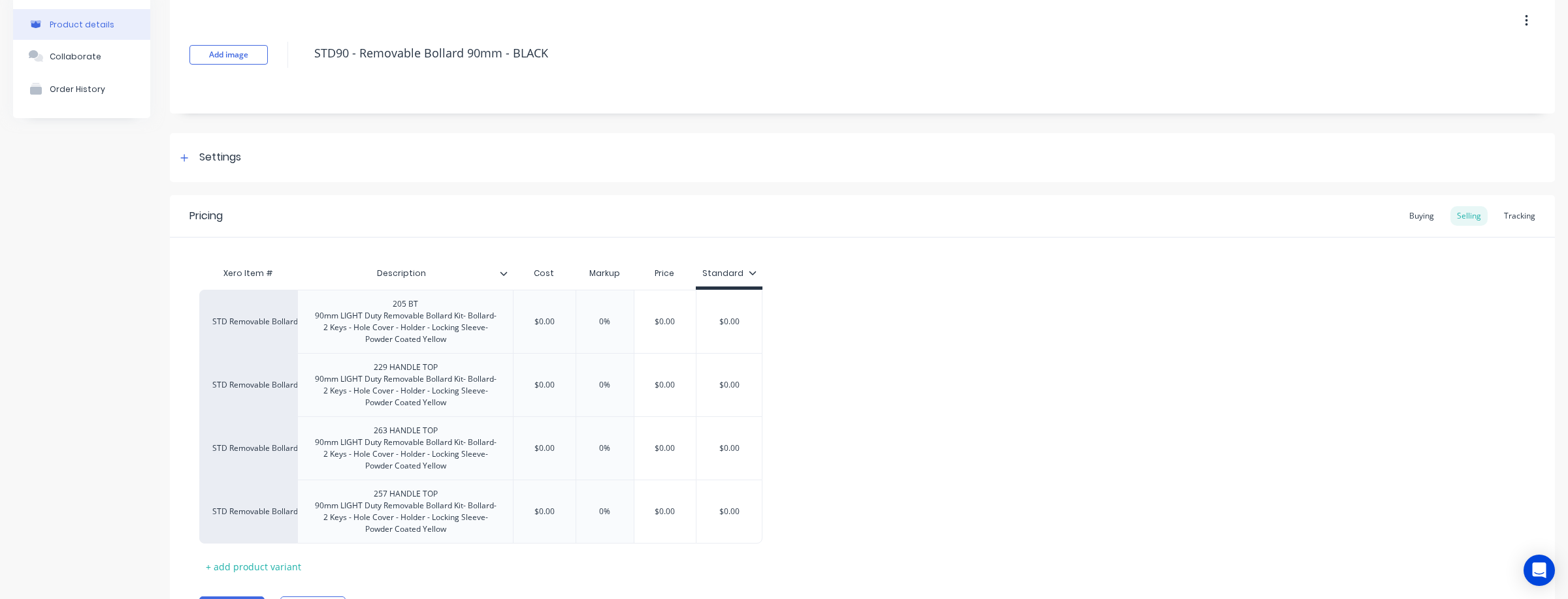
click at [725, 227] on div "Pricing Buying Selling Tracking" at bounding box center [862, 216] width 1385 height 42
click at [467, 340] on div "205 BT 90mm LIGHT Duty Removable Bollard Kit- Bollard- 2 Keys - Hole Cover - Ho…" at bounding box center [405, 322] width 204 height 52
click at [444, 400] on div "229 HANDLE TOP 90mm LIGHT Duty Removable Bollard Kit- Bollard- 2 Keys - Hole Co…" at bounding box center [405, 385] width 204 height 52
click at [443, 462] on div "263 HANDLE TOP 90mm LIGHT Duty Removable Bollard Kit- Bollard- 2 Keys - Hole Co…" at bounding box center [405, 449] width 204 height 52
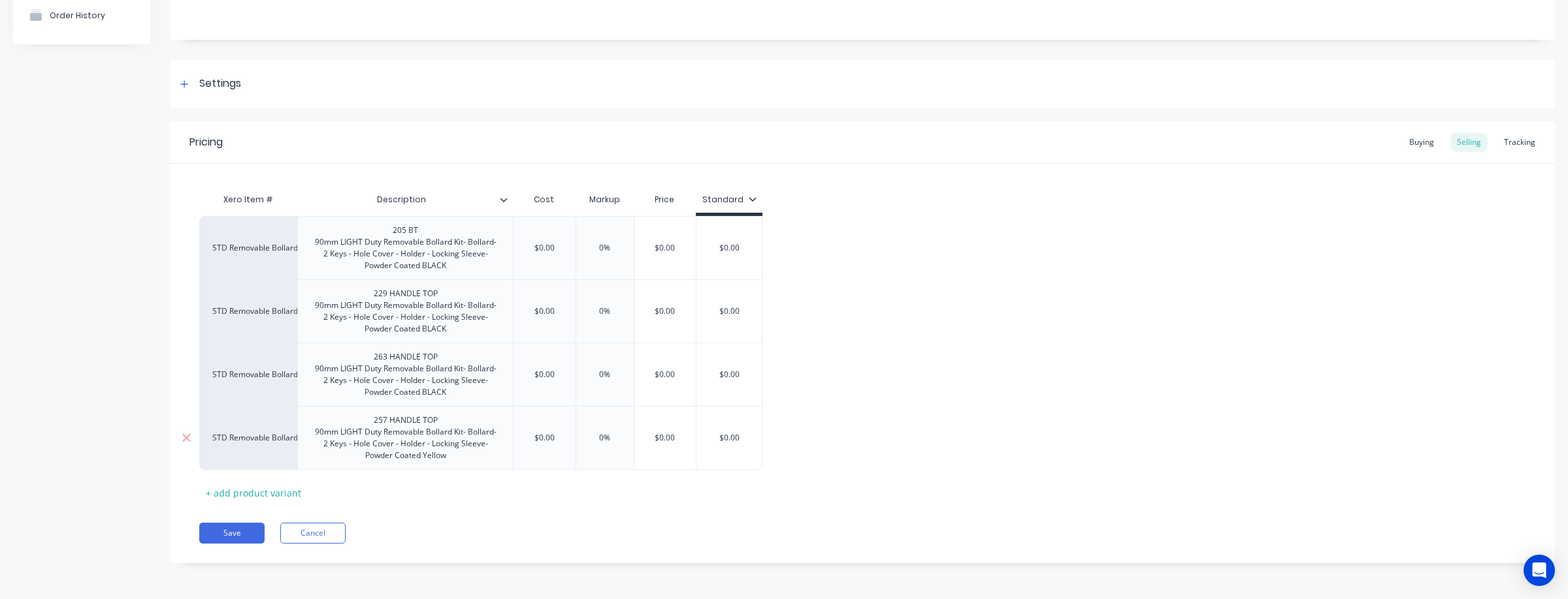
click at [449, 454] on div "257 HANDLE TOP 90mm LIGHT Duty Removable Bollard Kit- Bollard- 2 Keys - Hole Co…" at bounding box center [405, 438] width 204 height 52
click at [404, 234] on div "205 BT 90mm LIGHT Duty Removable Bollard Kit- Bollard- 2 Keys - Hole Cover - Ho…" at bounding box center [405, 248] width 204 height 52
click at [185, 246] on icon at bounding box center [187, 248] width 8 height 8
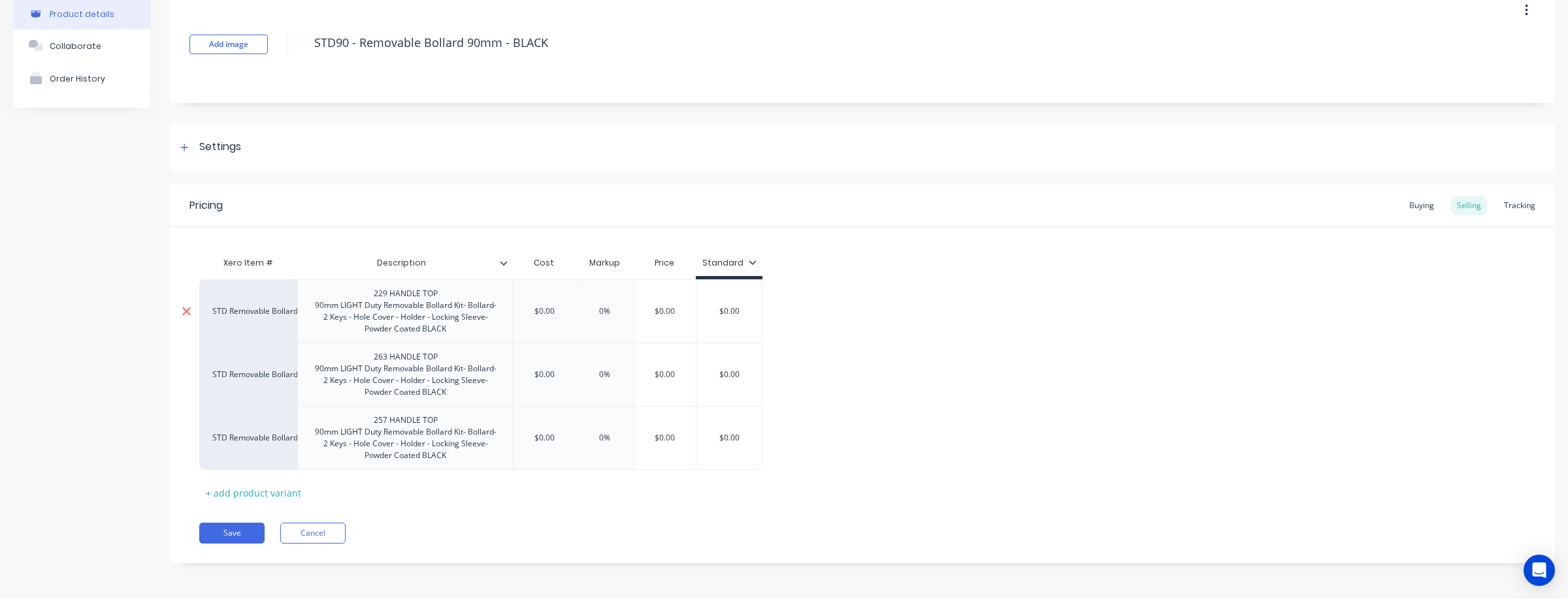
scroll to position [70, 0]
click at [390, 298] on div "229 HANDLE TOP 90mm LIGHT Duty Removable Bollard Kit- Bollard- 2 Keys - Hole Co…" at bounding box center [405, 312] width 204 height 52
click at [382, 360] on div "263 HANDLE TOP 90mm LIGHT Duty Removable Bollard Kit- Bollard- 2 Keys - Hole Co…" at bounding box center [405, 374] width 204 height 52
drag, startPoint x: 383, startPoint y: 421, endPoint x: 398, endPoint y: 420, distance: 15.0
click at [383, 421] on div "257 HANDLE TOP 90mm LIGHT Duty Removable Bollard Kit- Bollard- 2 Keys - Hole Co…" at bounding box center [405, 438] width 204 height 52
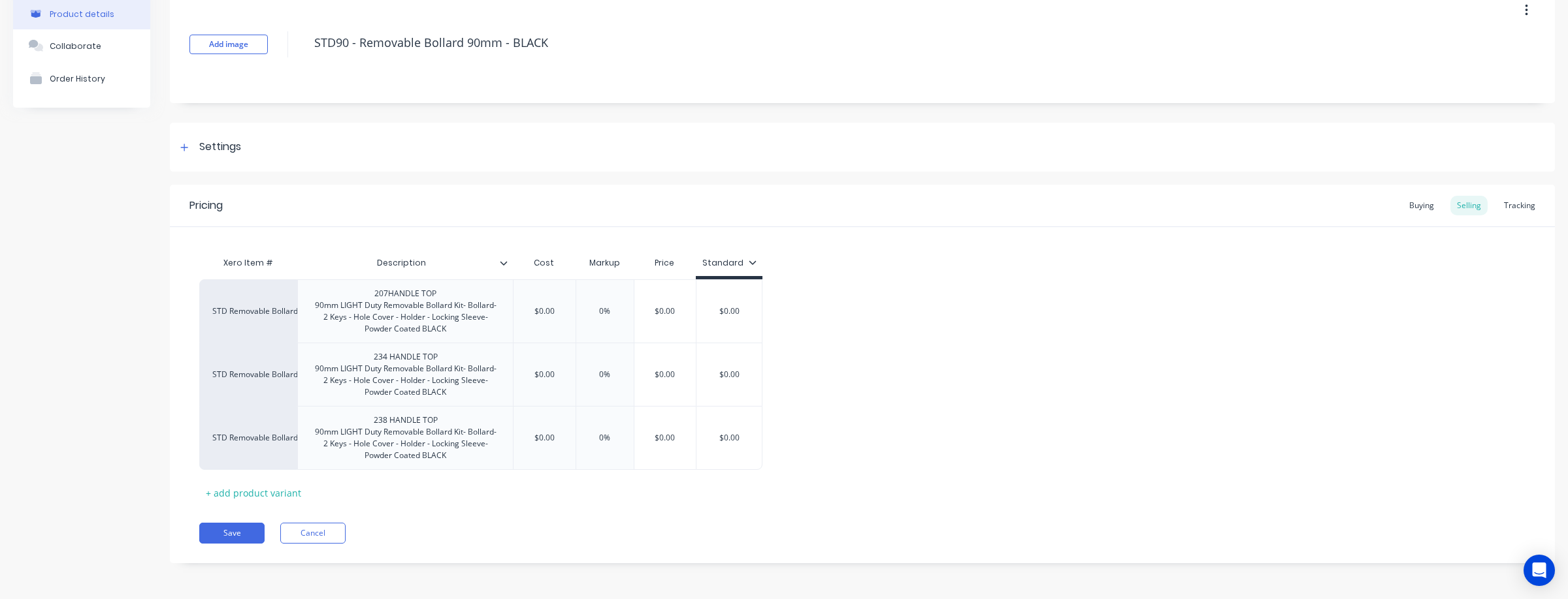
click at [468, 504] on div "Pricing Buying Selling Tracking Xero Item # Description Cost Markup Price Stand…" at bounding box center [862, 374] width 1385 height 379
click at [558, 313] on input "$0.00" at bounding box center [544, 312] width 65 height 12
drag, startPoint x: 632, startPoint y: 314, endPoint x: 602, endPoint y: 313, distance: 30.0
click at [602, 313] on input "0%" at bounding box center [626, 312] width 65 height 12
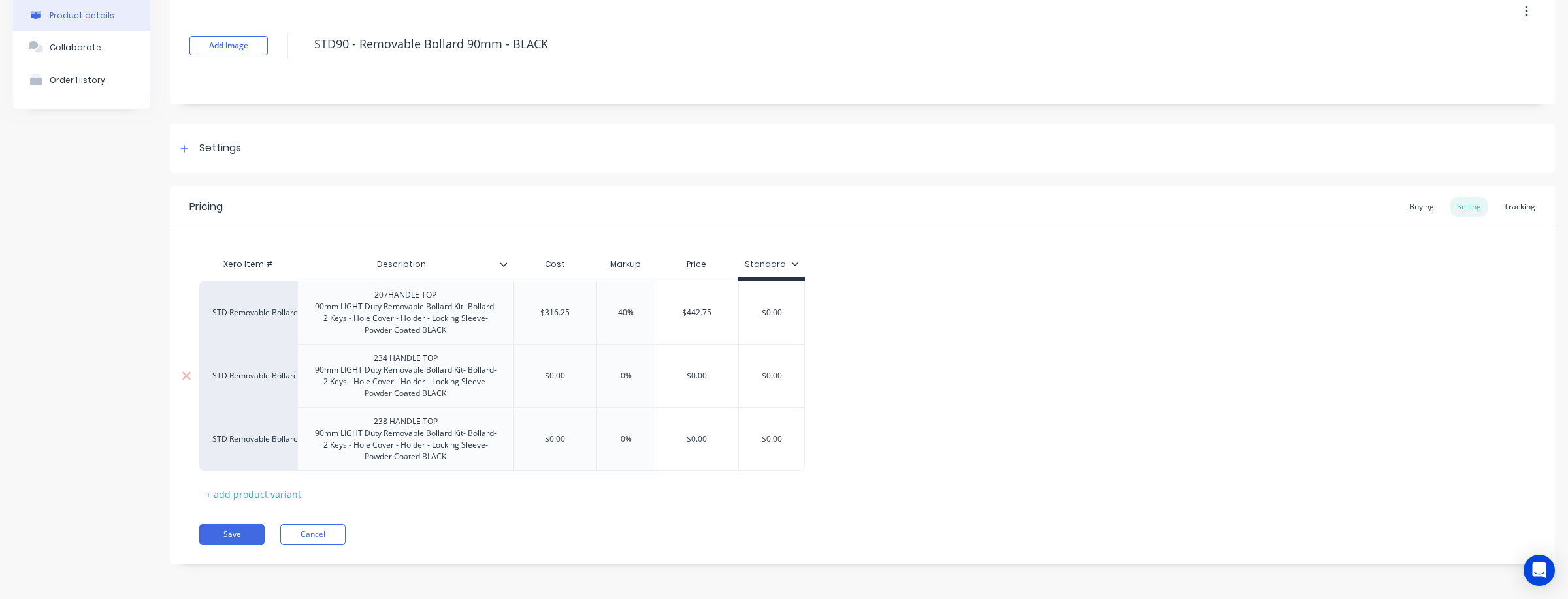
drag, startPoint x: 572, startPoint y: 374, endPoint x: 539, endPoint y: 376, distance: 33.1
click at [539, 376] on input "$0.00" at bounding box center [554, 376] width 83 height 12
drag, startPoint x: 630, startPoint y: 374, endPoint x: 615, endPoint y: 374, distance: 15.0
click at [615, 374] on input "0%" at bounding box center [626, 376] width 65 height 12
drag, startPoint x: 573, startPoint y: 441, endPoint x: 503, endPoint y: 437, distance: 70.1
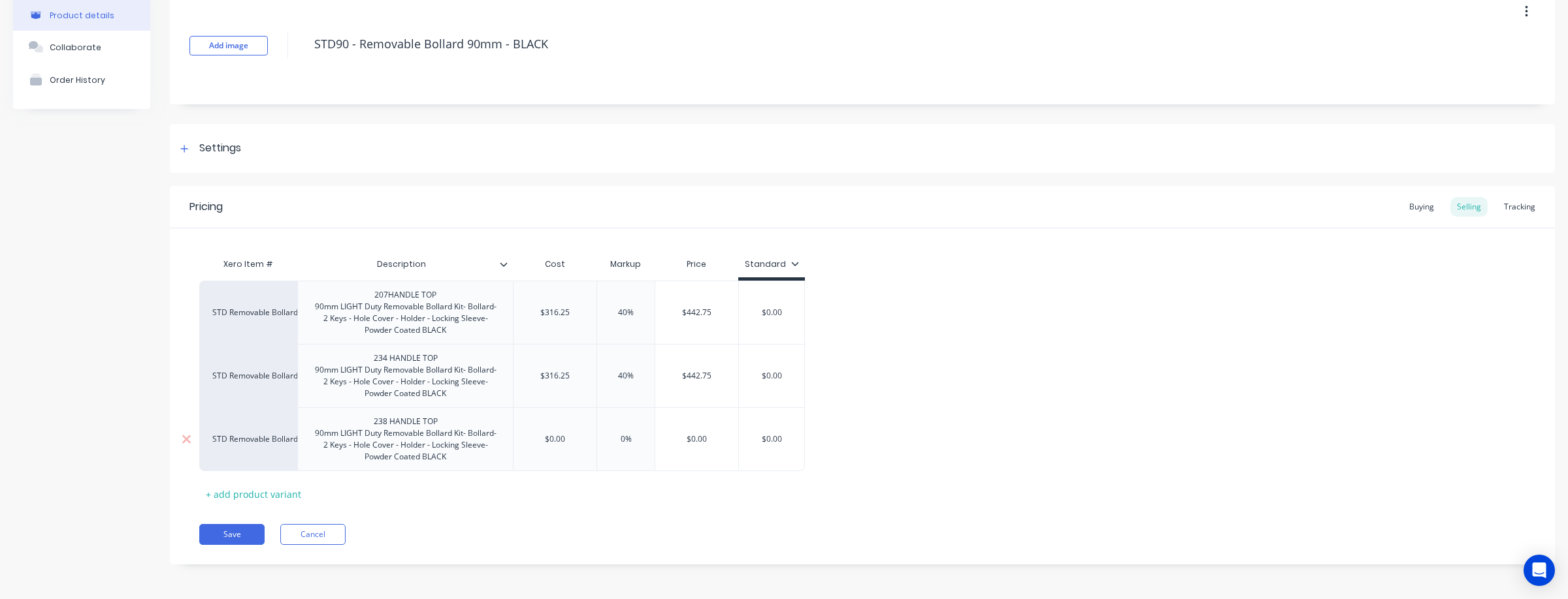
click at [503, 437] on div "STD Removable Bollard 90mm 238 HANDLE TOP 90mm LIGHT Duty Removable Bollard Kit…" at bounding box center [502, 439] width 606 height 64
drag, startPoint x: 619, startPoint y: 440, endPoint x: 583, endPoint y: 440, distance: 36.0
click at [583, 440] on div "STD Removable Bollard 90mm 238 HANDLE TOP 90mm LIGHT Duty Removable Bollard Kit…" at bounding box center [502, 439] width 606 height 64
drag, startPoint x: 787, startPoint y: 314, endPoint x: 741, endPoint y: 312, distance: 46.0
click at [741, 312] on input "$0.00" at bounding box center [771, 312] width 65 height 12
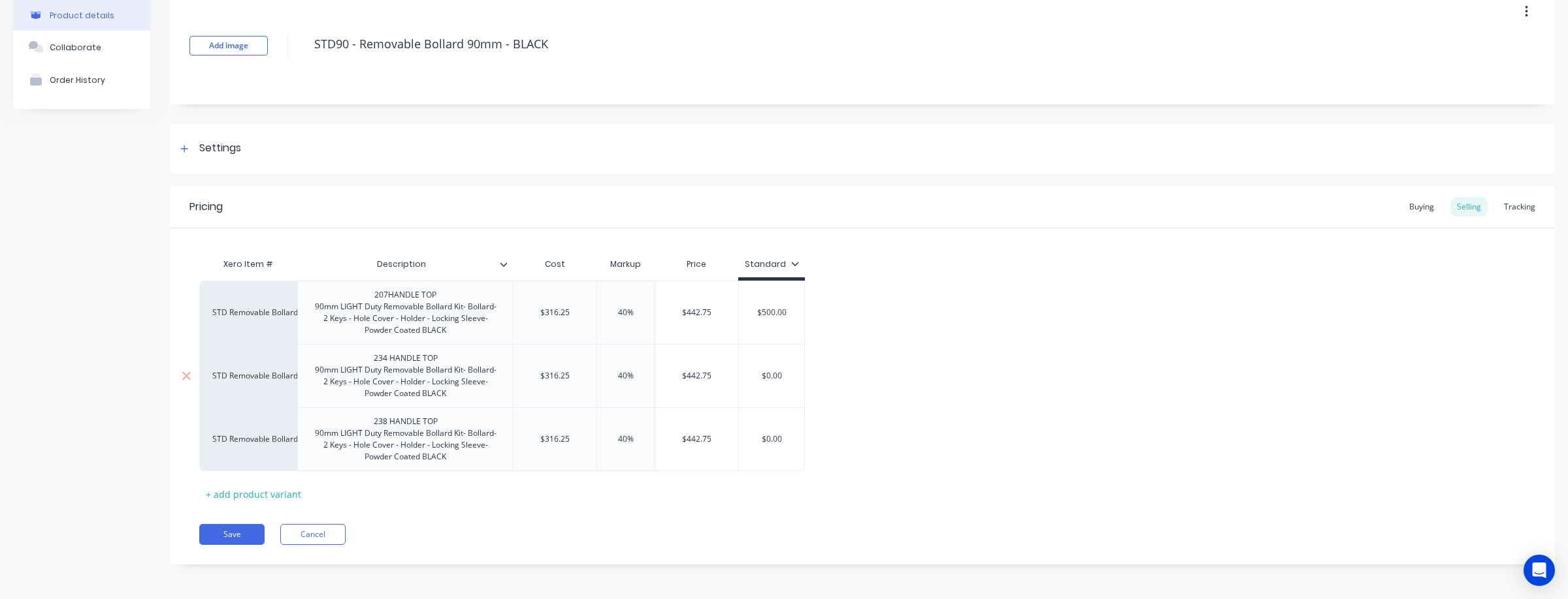
drag, startPoint x: 788, startPoint y: 377, endPoint x: 728, endPoint y: 376, distance: 60.0
click at [728, 376] on div "STD Removable Bollard 90mm 234 HANDLE TOP 90mm LIGHT Duty Removable Bollard Kit…" at bounding box center [502, 376] width 606 height 64
drag, startPoint x: 792, startPoint y: 437, endPoint x: 759, endPoint y: 440, distance: 33.1
click at [759, 440] on input "$0.00" at bounding box center [771, 439] width 65 height 12
click at [969, 442] on div "STD Removable Bollard 90mm 207HANDLE TOP 90mm LIGHT Duty Removable Bollard Kit-…" at bounding box center [862, 376] width 1326 height 191
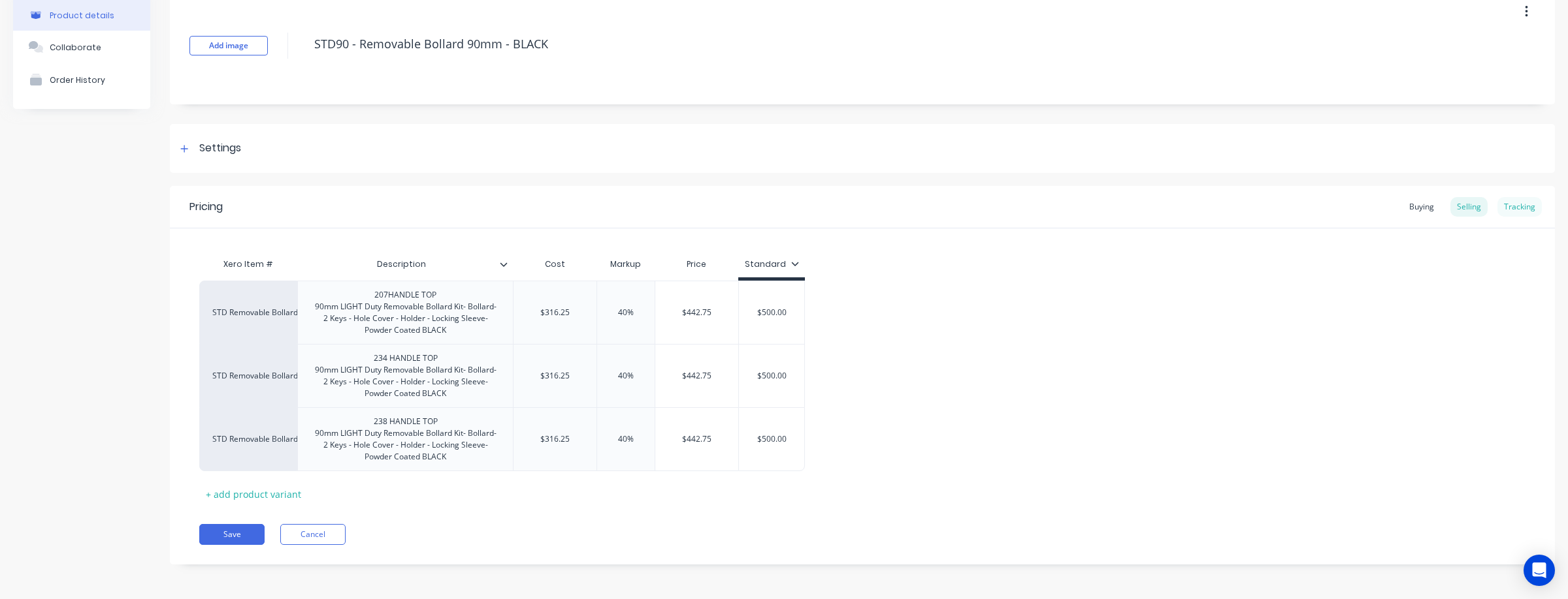
click at [1521, 210] on div "Tracking" at bounding box center [1519, 207] width 45 height 20
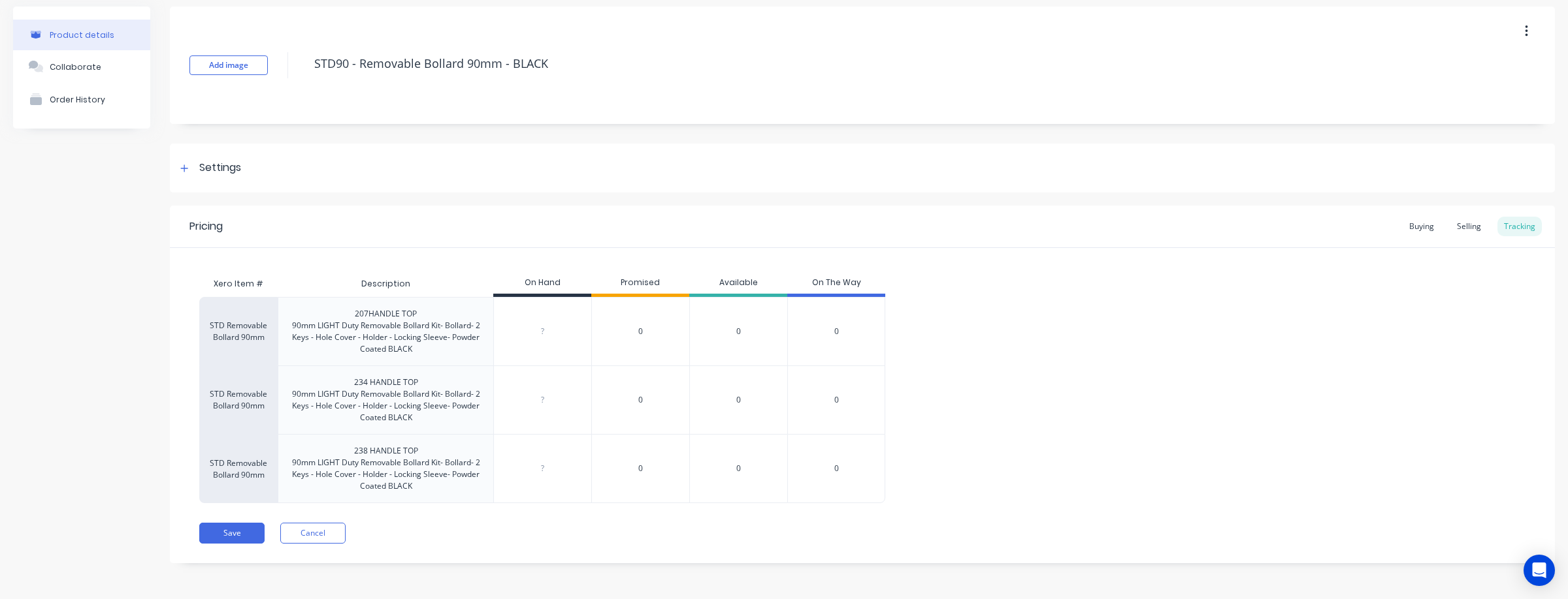
scroll to position [49, 0]
drag, startPoint x: 548, startPoint y: 338, endPoint x: 583, endPoint y: 332, distance: 35.5
click at [547, 338] on div "?" at bounding box center [543, 331] width 98 height 32
drag, startPoint x: 540, startPoint y: 407, endPoint x: 497, endPoint y: 405, distance: 43.0
click at [497, 405] on div "?" at bounding box center [543, 400] width 98 height 32
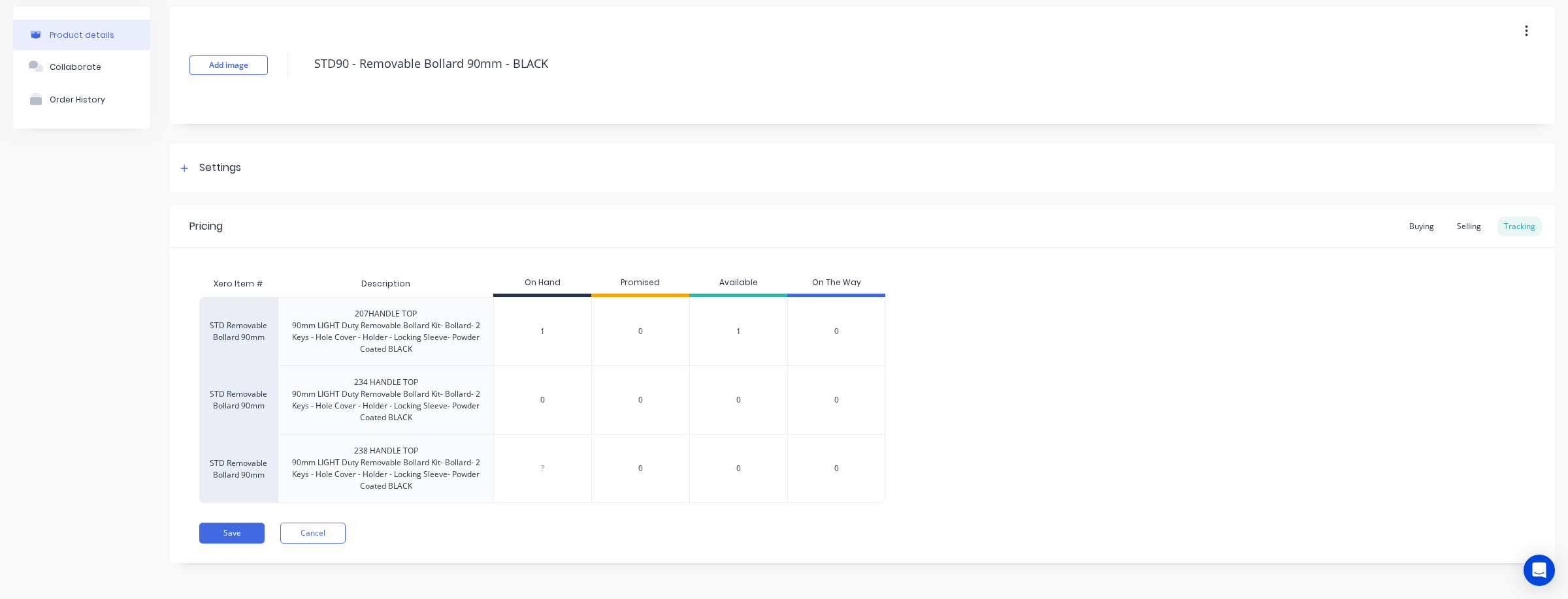
click at [554, 403] on input "0" at bounding box center [543, 400] width 98 height 12
click at [553, 403] on input "0" at bounding box center [543, 400] width 98 height 12
drag, startPoint x: 551, startPoint y: 404, endPoint x: 525, endPoint y: 403, distance: 26.0
click at [525, 403] on input "0" at bounding box center [543, 400] width 98 height 12
click at [550, 468] on input "0" at bounding box center [543, 468] width 98 height 12
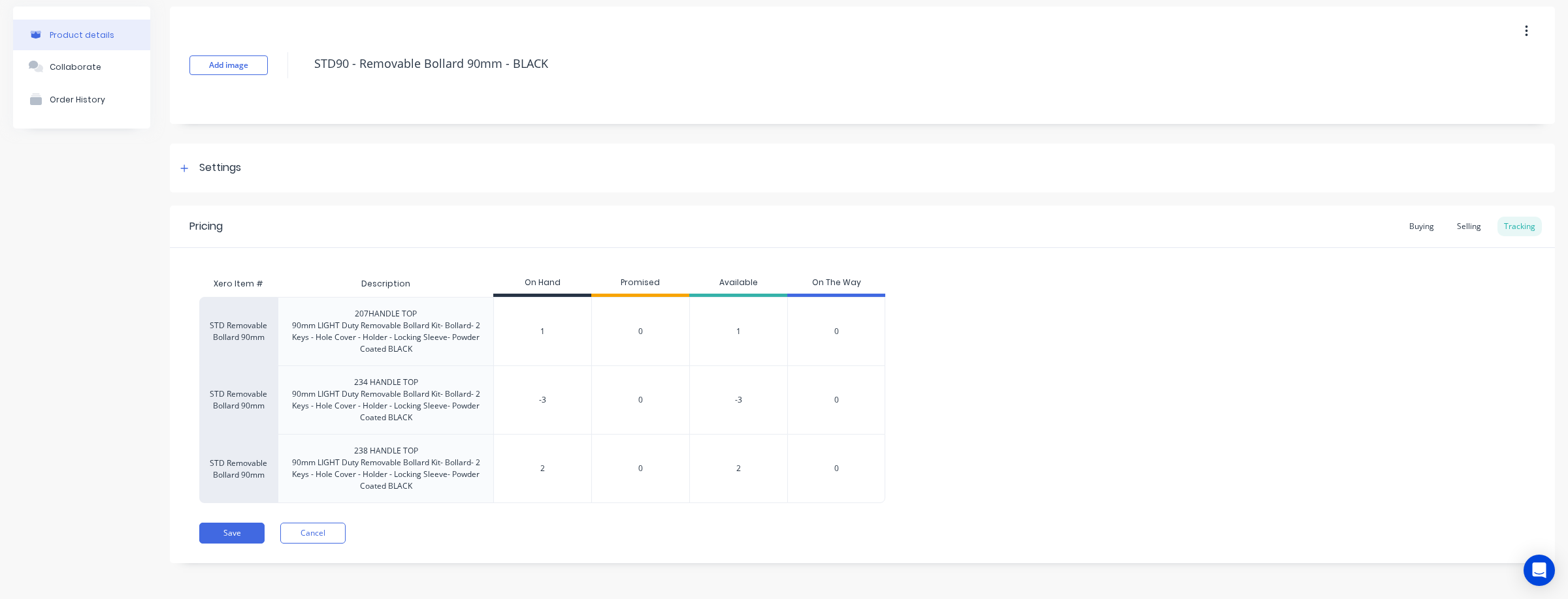
click at [1026, 434] on div "STD Removable Bollard 90mm 207HANDLE TOP 90mm LIGHT Duty Removable Bollard Kit-…" at bounding box center [862, 400] width 1326 height 206
click at [567, 399] on input "-3" at bounding box center [543, 400] width 98 height 12
drag, startPoint x: 557, startPoint y: 401, endPoint x: 520, endPoint y: 399, distance: 37.1
click at [520, 399] on input "-3" at bounding box center [543, 400] width 98 height 12
click at [1013, 382] on div "STD Removable Bollard 90mm 207HANDLE TOP 90mm LIGHT Duty Removable Bollard Kit-…" at bounding box center [862, 400] width 1326 height 206
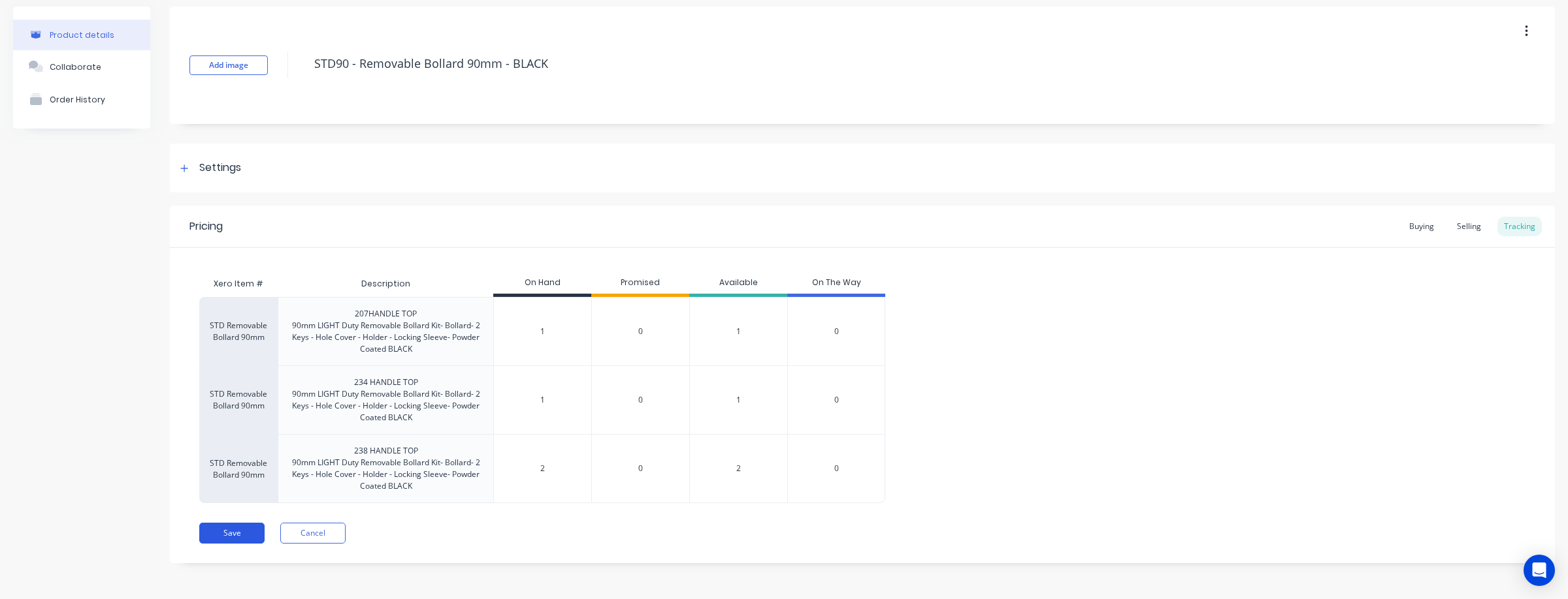
click at [242, 533] on button "Save" at bounding box center [232, 533] width 65 height 21
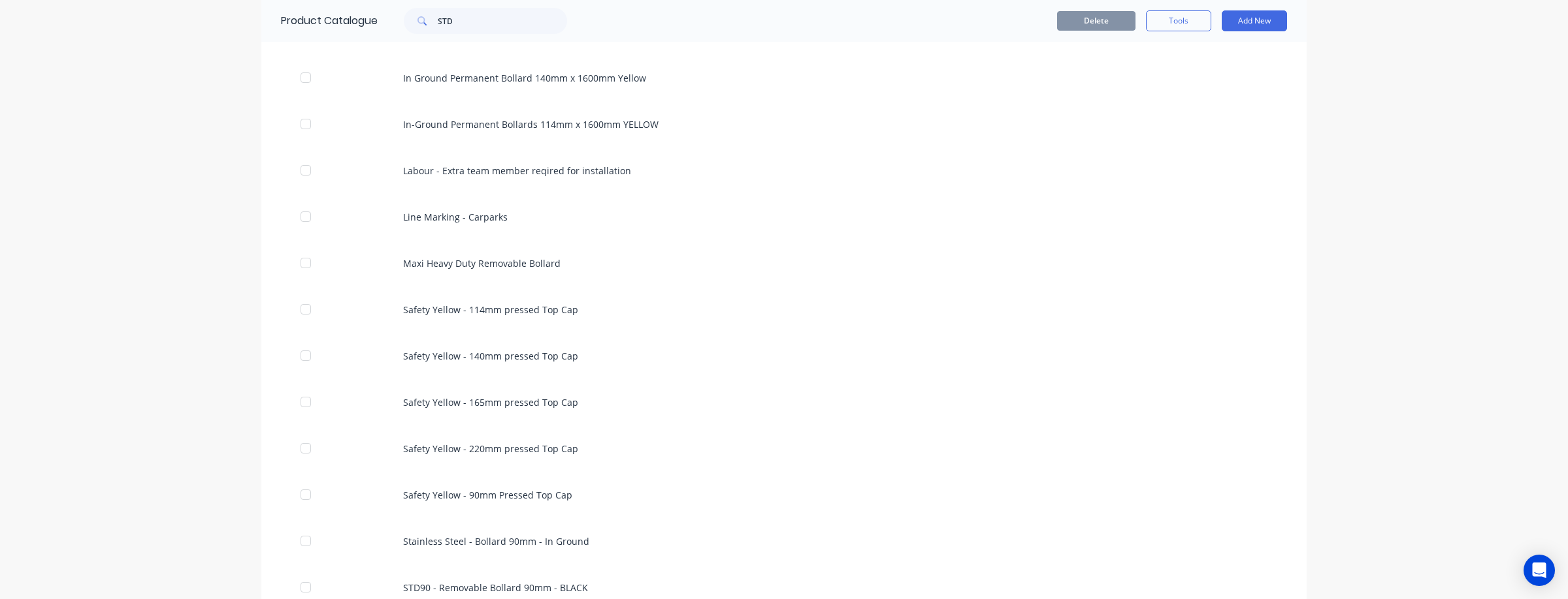
scroll to position [922, 0]
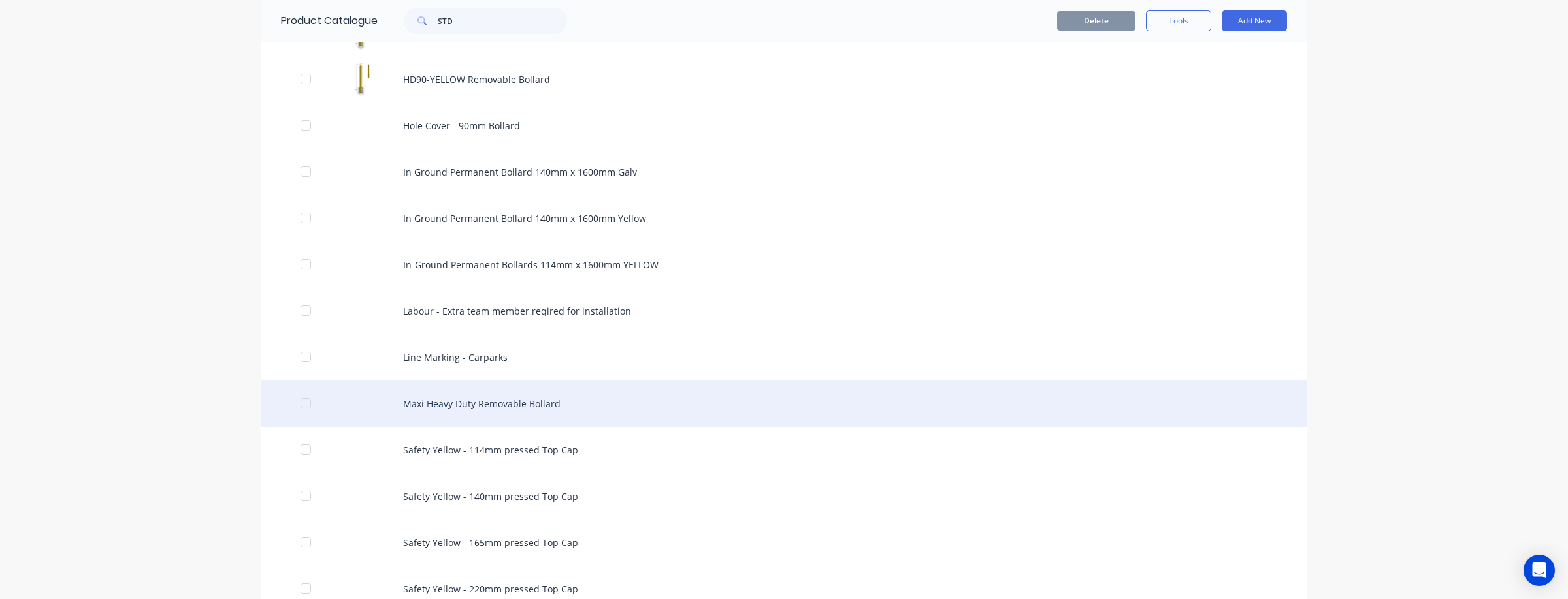
click at [503, 404] on div "Maxi Heavy Duty Removable Bollard" at bounding box center [784, 404] width 1045 height 47
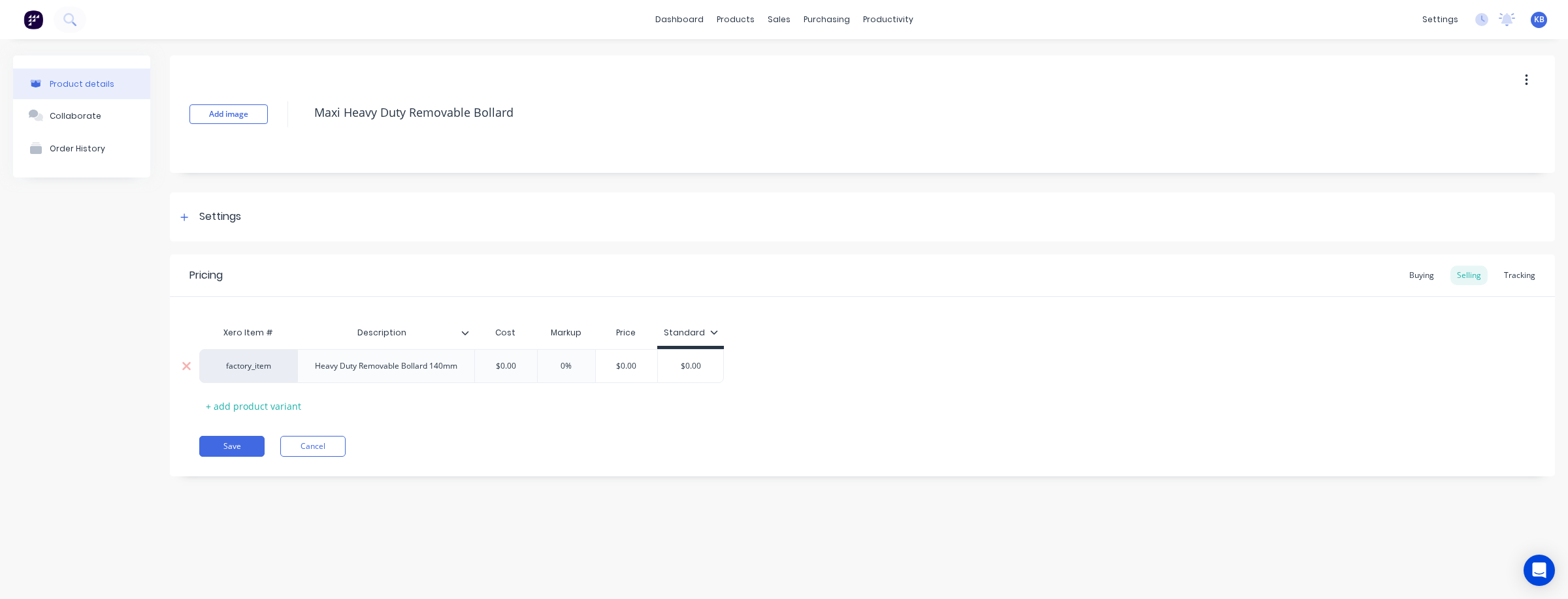
click at [245, 364] on div "factory_item" at bounding box center [248, 366] width 72 height 12
click at [346, 332] on button "MAXI Heavy Duty Removable Bollard" at bounding box center [305, 333] width 186 height 20
click at [314, 368] on div "Heavy Duty Removable Bollard 140mm" at bounding box center [386, 366] width 163 height 17
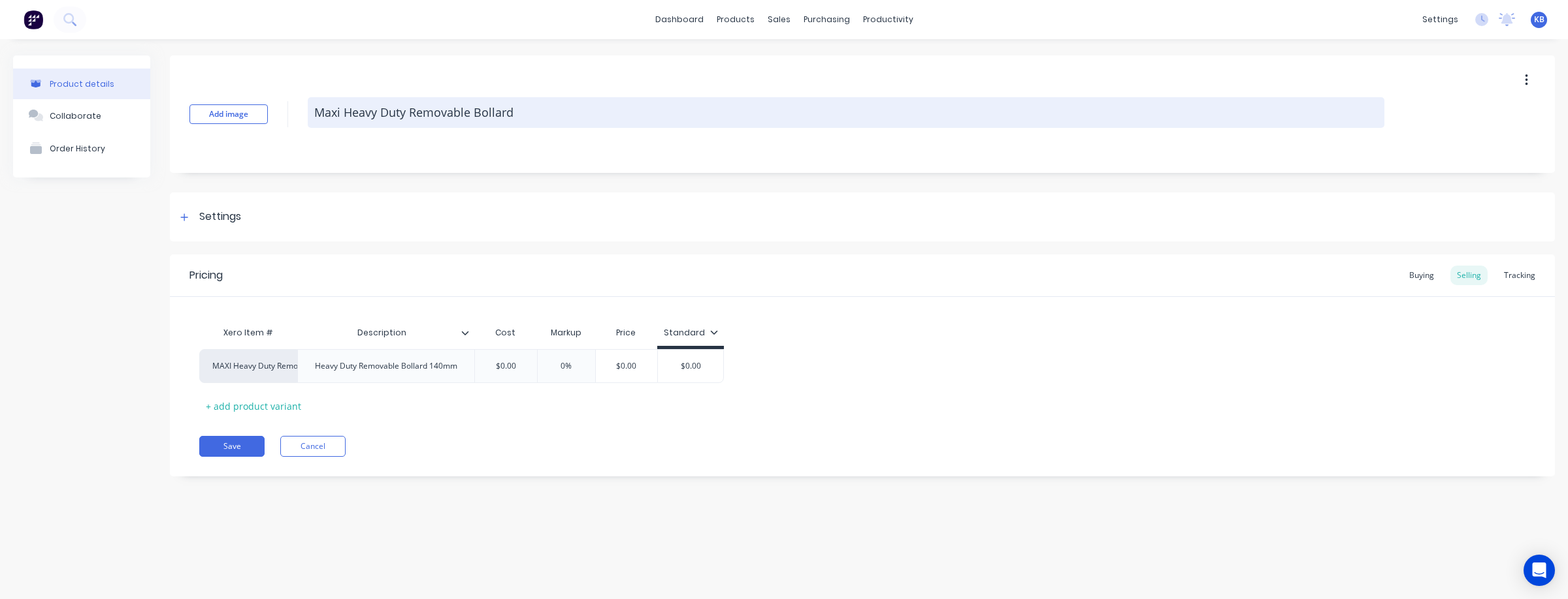
click at [343, 114] on textarea "Maxi Heavy Duty Removable Bollard" at bounding box center [846, 112] width 1077 height 30
drag, startPoint x: 343, startPoint y: 114, endPoint x: 315, endPoint y: 114, distance: 28.0
click at [315, 114] on textarea "Maxi Heavy Duty Removable Bollard" at bounding box center [846, 112] width 1077 height 30
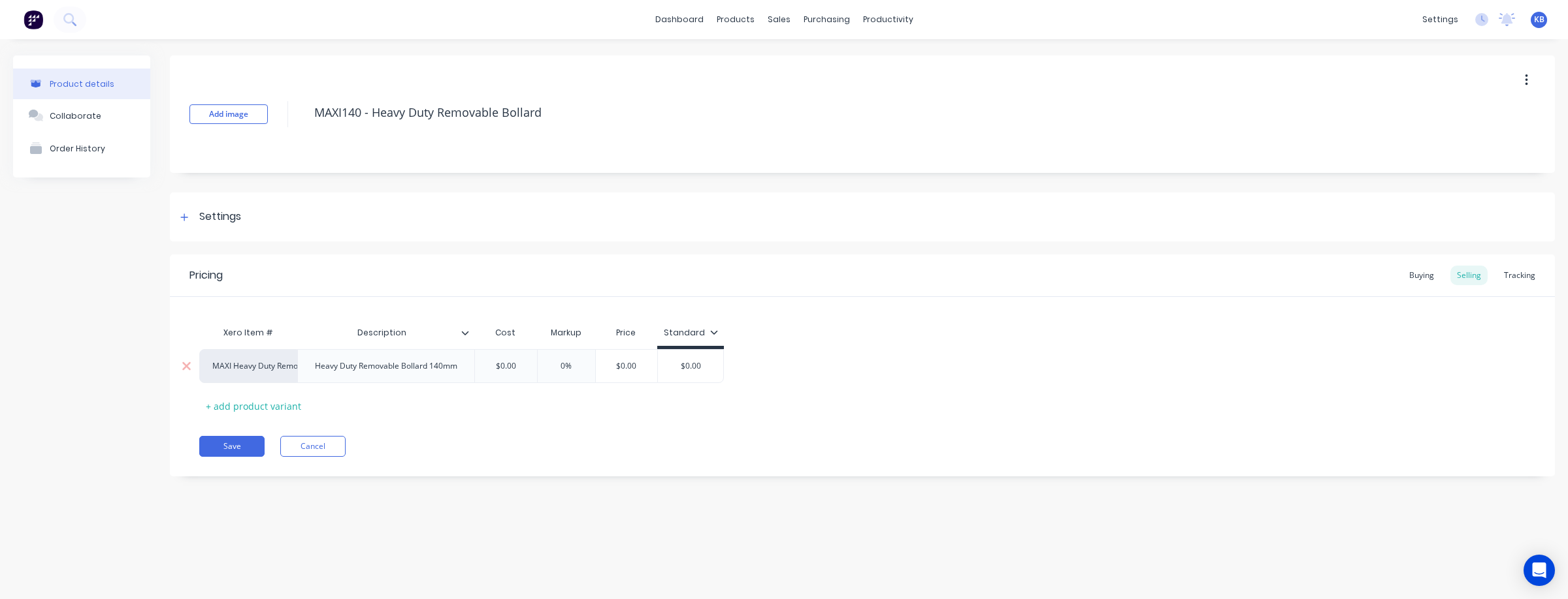
click at [320, 370] on div "Heavy Duty Removable Bollard 140mm" at bounding box center [386, 366] width 163 height 17
click at [424, 378] on div "MAXI 140mm Heavy Duty Removable Bollard 140mm" at bounding box center [386, 369] width 166 height 29
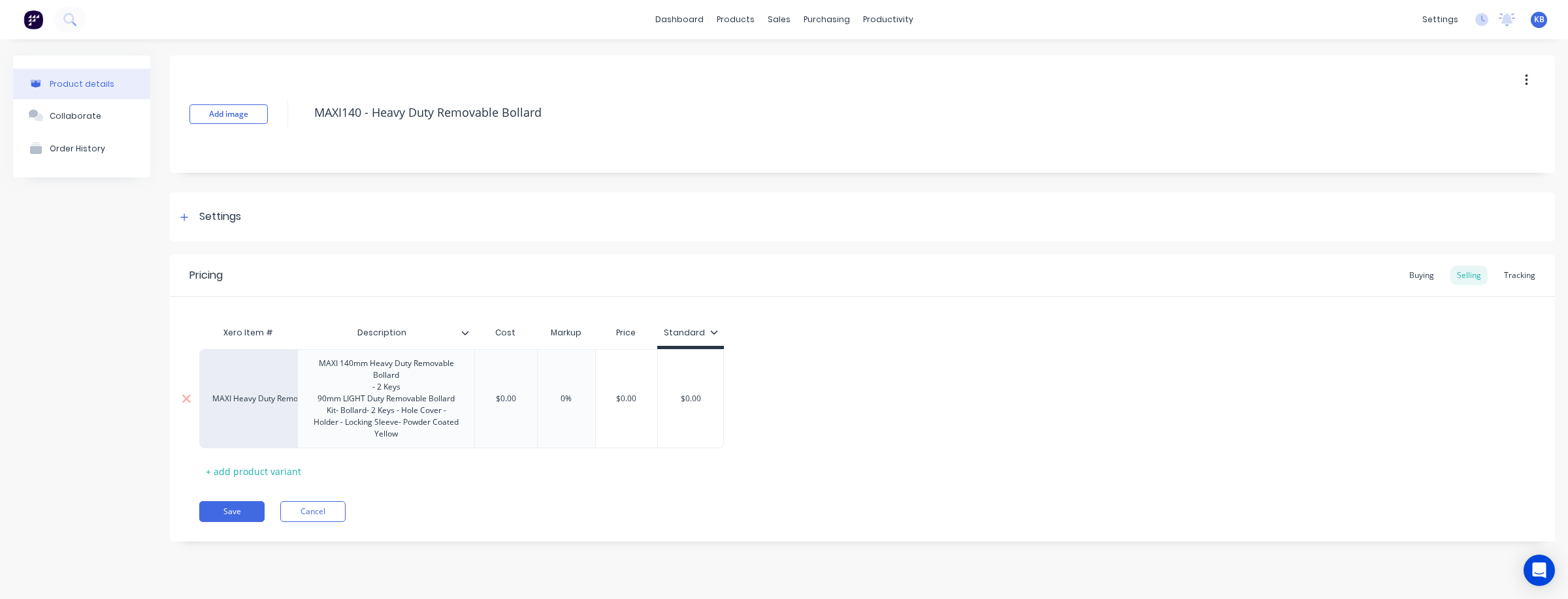
click at [422, 385] on div "MAXI 140mm Heavy Duty Removable Bollard - 2 Keys 90mm LIGHT Duty Removable Boll…" at bounding box center [386, 399] width 166 height 88
click at [460, 403] on div "MAXI 140mm Heavy Duty Removable Bollard - 2 Keys 90mm LIGHT Duty Removable Boll…" at bounding box center [386, 399] width 166 height 88
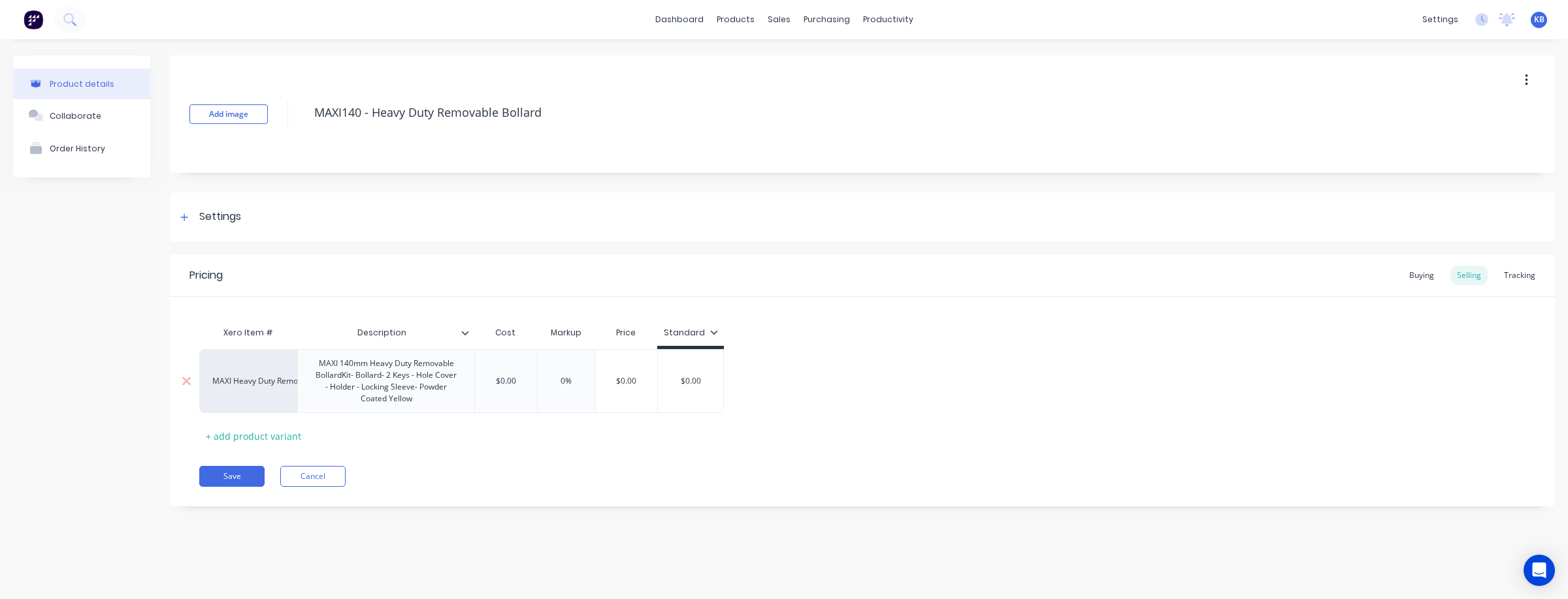
drag, startPoint x: 354, startPoint y: 376, endPoint x: 429, endPoint y: 379, distance: 75.1
click at [354, 376] on div "MAXI 140mm Heavy Duty Removable Bollard Kit- Bollard- 2 Keys - Hole Cover - Hol…" at bounding box center [386, 381] width 166 height 52
click at [316, 365] on div "MAXI 140mm Heavy Duty Removable Bollard Kit - Bollard- 2 Keys - Hole Cover - Ho…" at bounding box center [386, 381] width 166 height 52
click at [273, 444] on div "+ add product variant" at bounding box center [253, 436] width 108 height 20
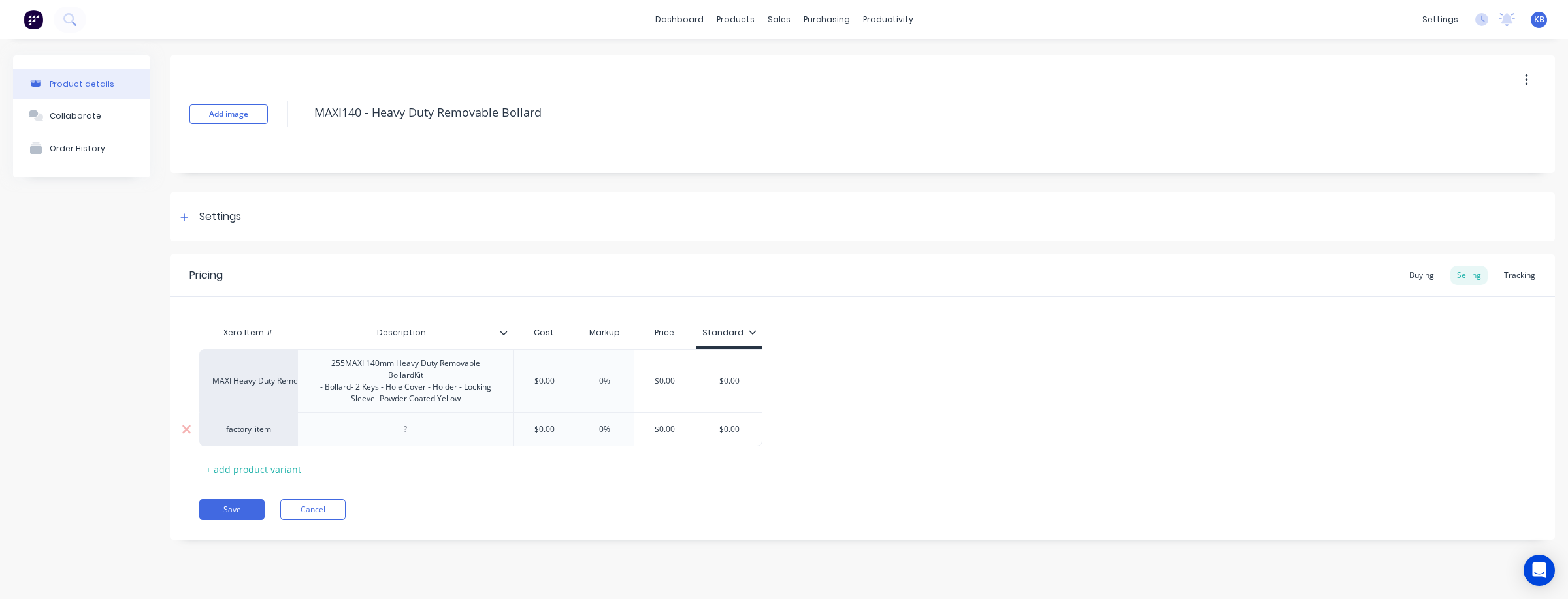
click at [274, 434] on div "factory_item" at bounding box center [248, 429] width 72 height 12
click at [285, 347] on button "MAXI Heavy Duty Removable Bollard" at bounding box center [305, 350] width 186 height 20
click at [476, 399] on div "255 MAXI 140mm Heavy Duty Removable Bollard Kit - Bollard- 2 Keys - Hole Cover …" at bounding box center [405, 381] width 204 height 52
drag, startPoint x: 433, startPoint y: 399, endPoint x: 351, endPoint y: 360, distance: 90.8
click at [351, 360] on div "255 MAXI 140mm Heavy Duty Removable Bollard Kit - Bollard- 2 Keys - Hole Cover …" at bounding box center [405, 381] width 204 height 52
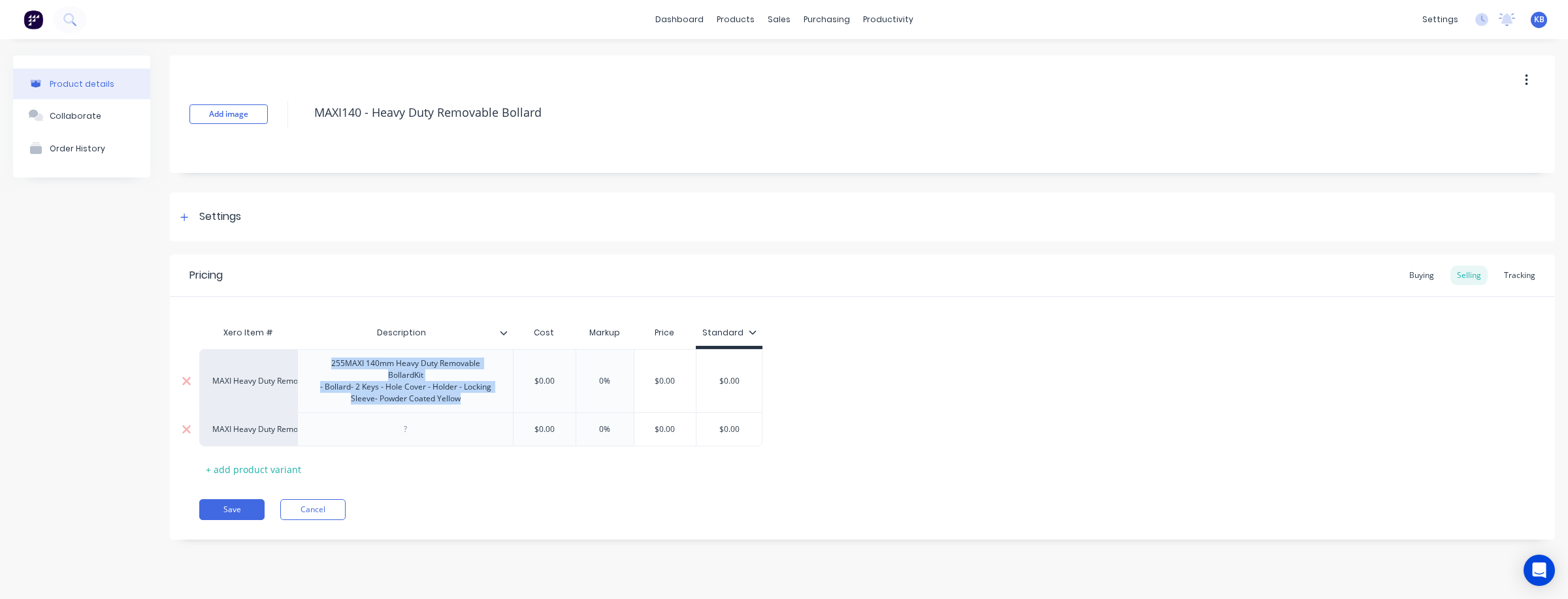
copy div "255 MAXI 140mm Heavy Duty Removable Bollard Kit - Bollard- 2 Keys - Hole Cover …"
click at [417, 435] on div at bounding box center [406, 429] width 65 height 17
paste div
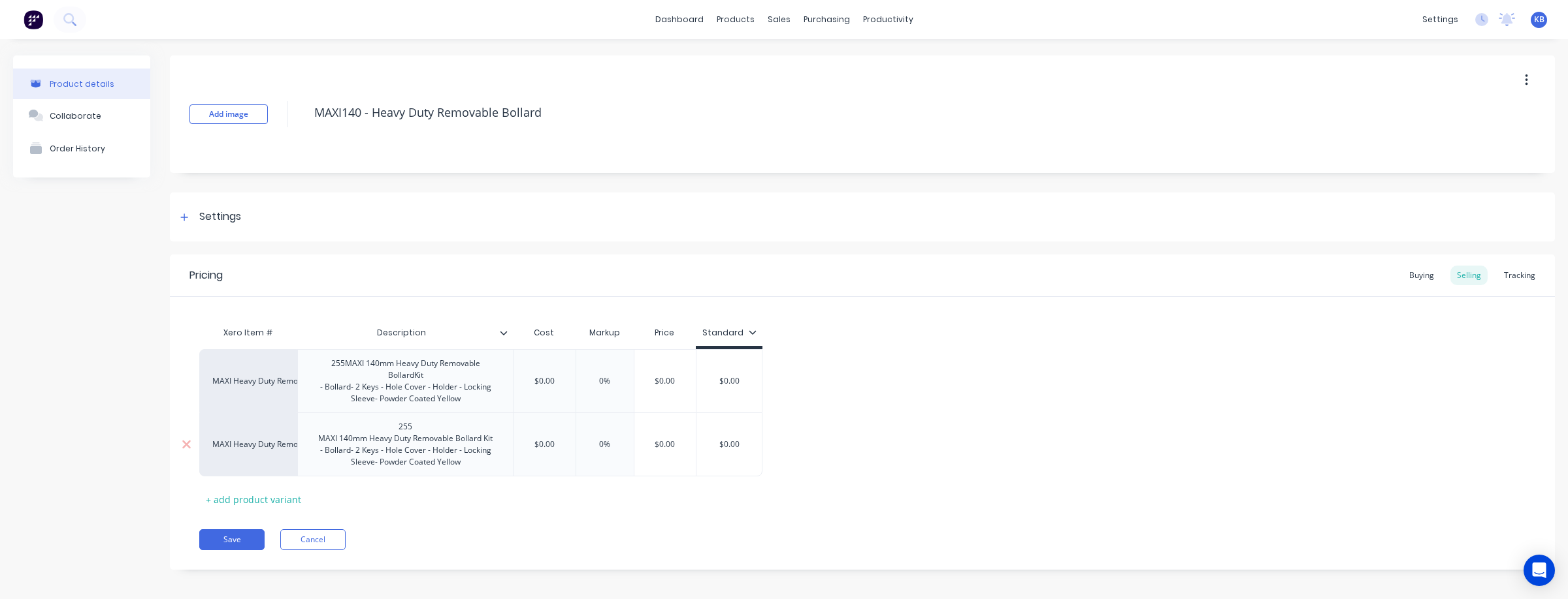
click at [418, 427] on div "255 MAXI 140mm Heavy Duty Removable Bollard Kit - Bollard- 2 Keys - Hole Cover …" at bounding box center [405, 444] width 204 height 52
click at [592, 522] on div "Pricing Buying Selling Tracking Xero Item # Description Cost Markup Price Stand…" at bounding box center [862, 412] width 1385 height 315
drag, startPoint x: 612, startPoint y: 381, endPoint x: 585, endPoint y: 381, distance: 27.0
click at [585, 380] on input "0%" at bounding box center [604, 381] width 65 height 12
click at [612, 442] on input "0%" at bounding box center [604, 439] width 65 height 12
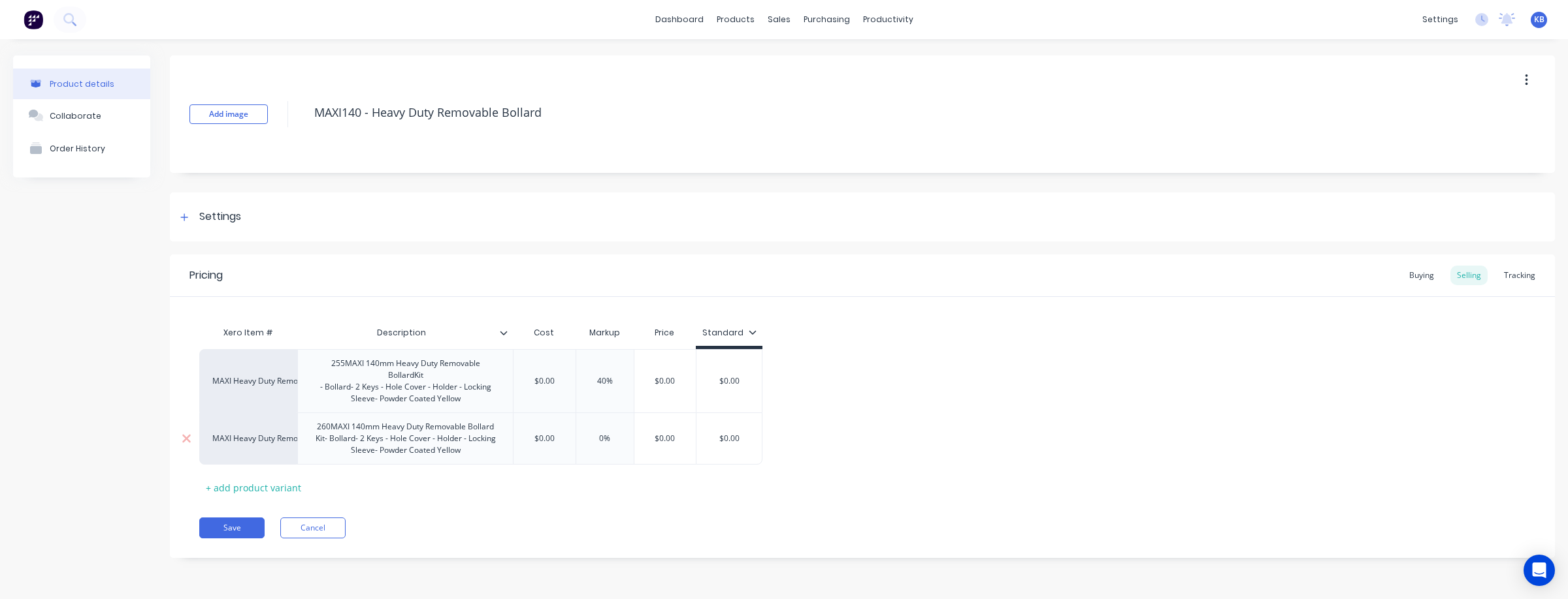
drag, startPoint x: 612, startPoint y: 441, endPoint x: 575, endPoint y: 444, distance: 37.1
click at [576, 444] on div "0% 0%" at bounding box center [604, 439] width 65 height 32
drag, startPoint x: 1321, startPoint y: 516, endPoint x: 1323, endPoint y: 509, distance: 7.3
click at [1323, 509] on div "Pricing Buying Selling Tracking Xero Item # Description Cost Markup Price Stand…" at bounding box center [862, 406] width 1385 height 304
click at [1526, 271] on div "Tracking" at bounding box center [1519, 275] width 45 height 20
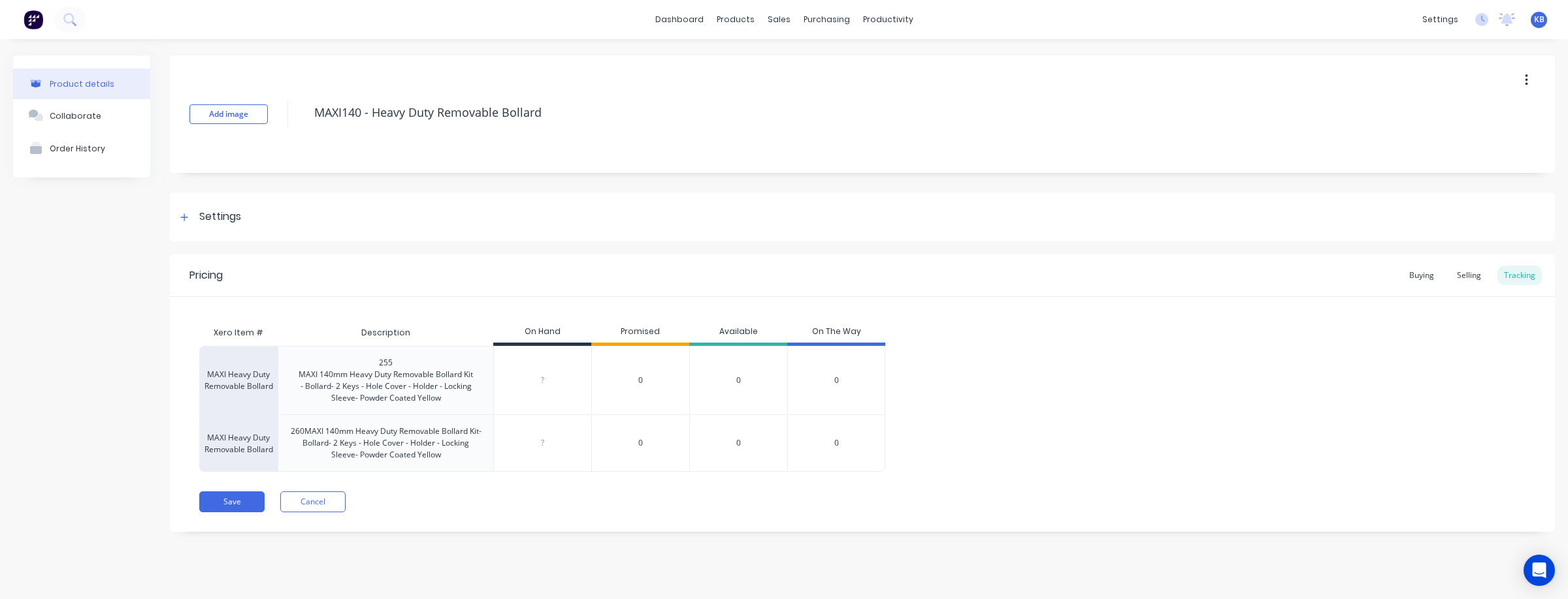
click at [552, 387] on div "?" at bounding box center [543, 381] width 98 height 32
click at [554, 449] on input "0" at bounding box center [543, 443] width 98 height 12
click at [1149, 408] on div "MAXI Heavy Duty Removable Bollard 255 MAXI 140mm Heavy Duty Removable Bollard K…" at bounding box center [862, 409] width 1326 height 126
click at [238, 504] on button "Save" at bounding box center [232, 502] width 65 height 21
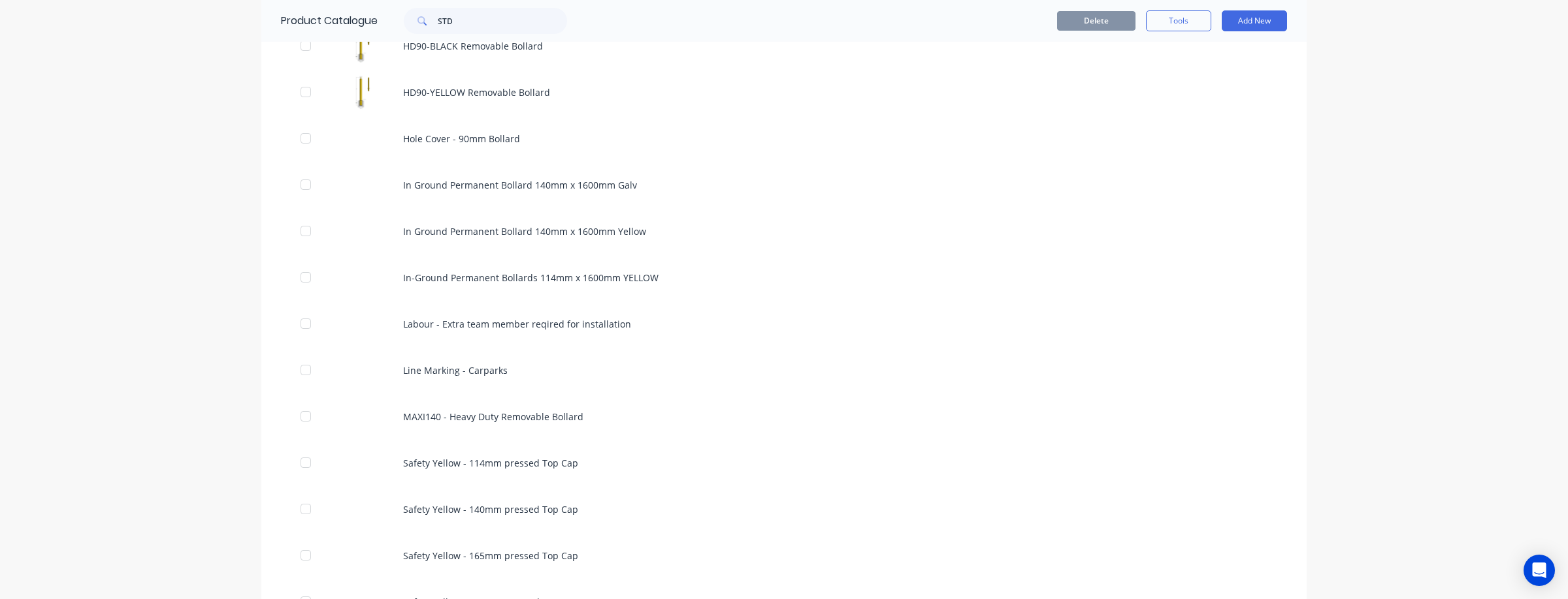
scroll to position [911, 0]
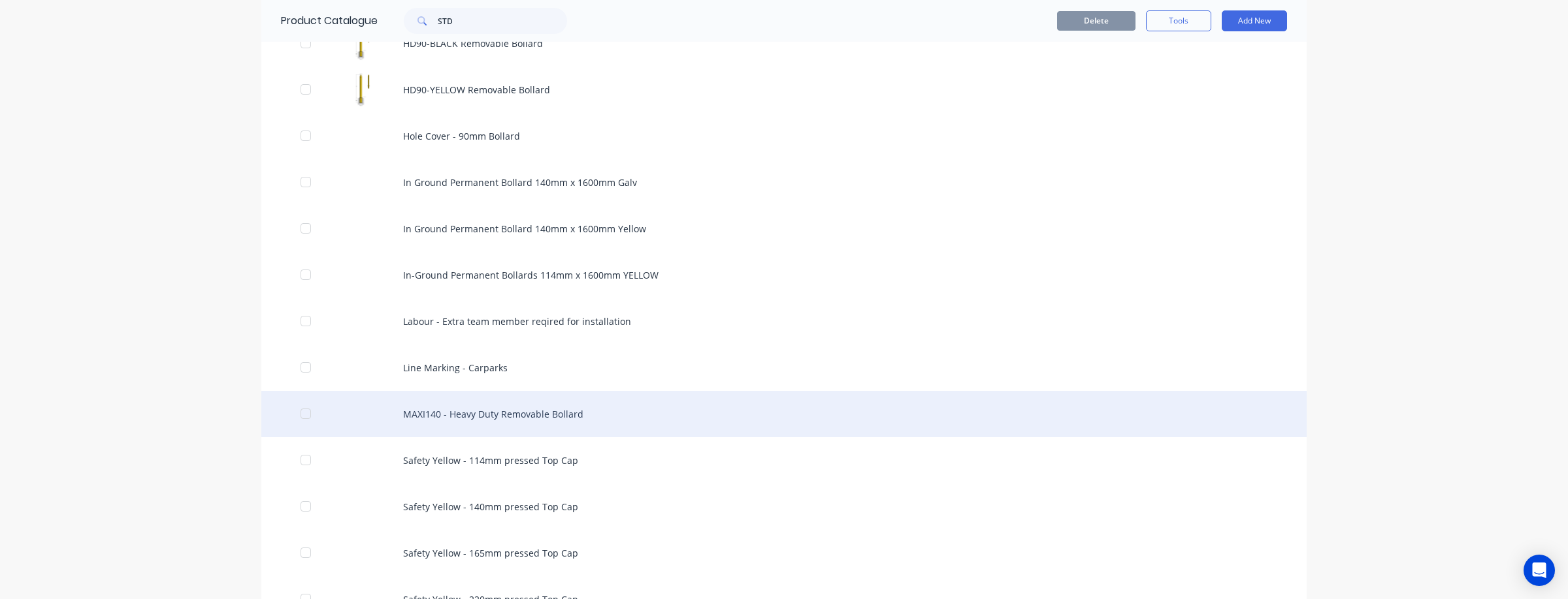
click at [526, 410] on div "MAXI140 - Heavy Duty Removable Bollard" at bounding box center [784, 414] width 1045 height 47
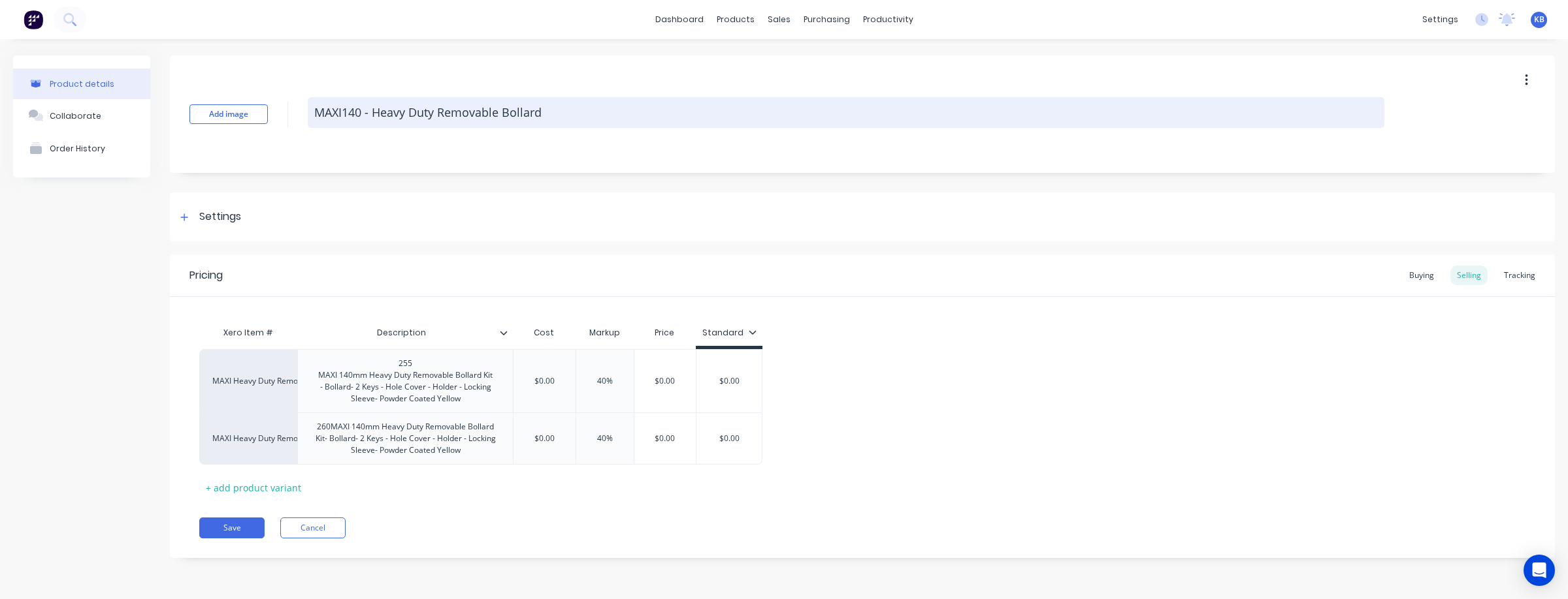
click at [556, 114] on textarea "MAXI140 - Heavy Duty Removable Bollard" at bounding box center [846, 112] width 1077 height 30
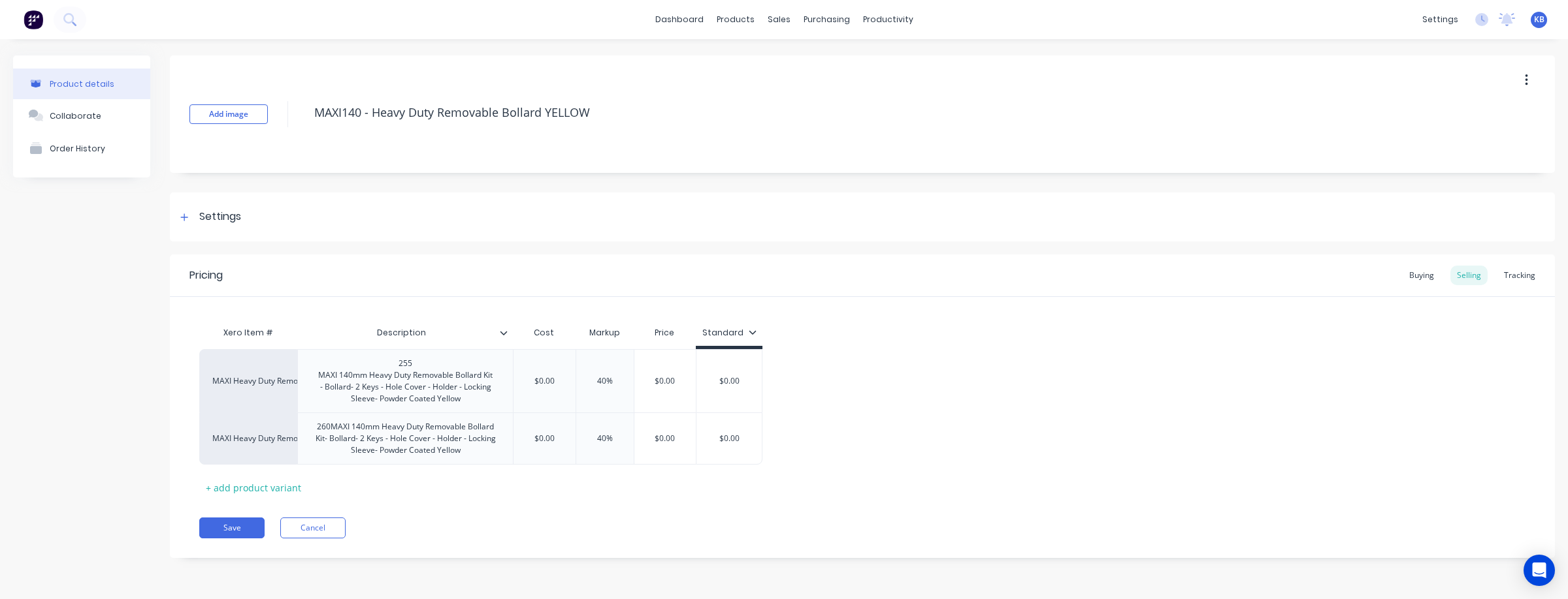
drag, startPoint x: 976, startPoint y: 332, endPoint x: 958, endPoint y: 355, distance: 29.2
click at [976, 332] on div "Xero Item # Description Cost Markup Price Standard MAXI Heavy Duty Removable Bo…" at bounding box center [862, 409] width 1326 height 178
click at [559, 382] on input "$0.00" at bounding box center [544, 381] width 65 height 12
click at [573, 441] on input "$0.00" at bounding box center [554, 439] width 83 height 12
click at [672, 506] on div "Pricing Buying Selling Tracking Xero Item # Description Cost Markup Price Stand…" at bounding box center [862, 406] width 1385 height 304
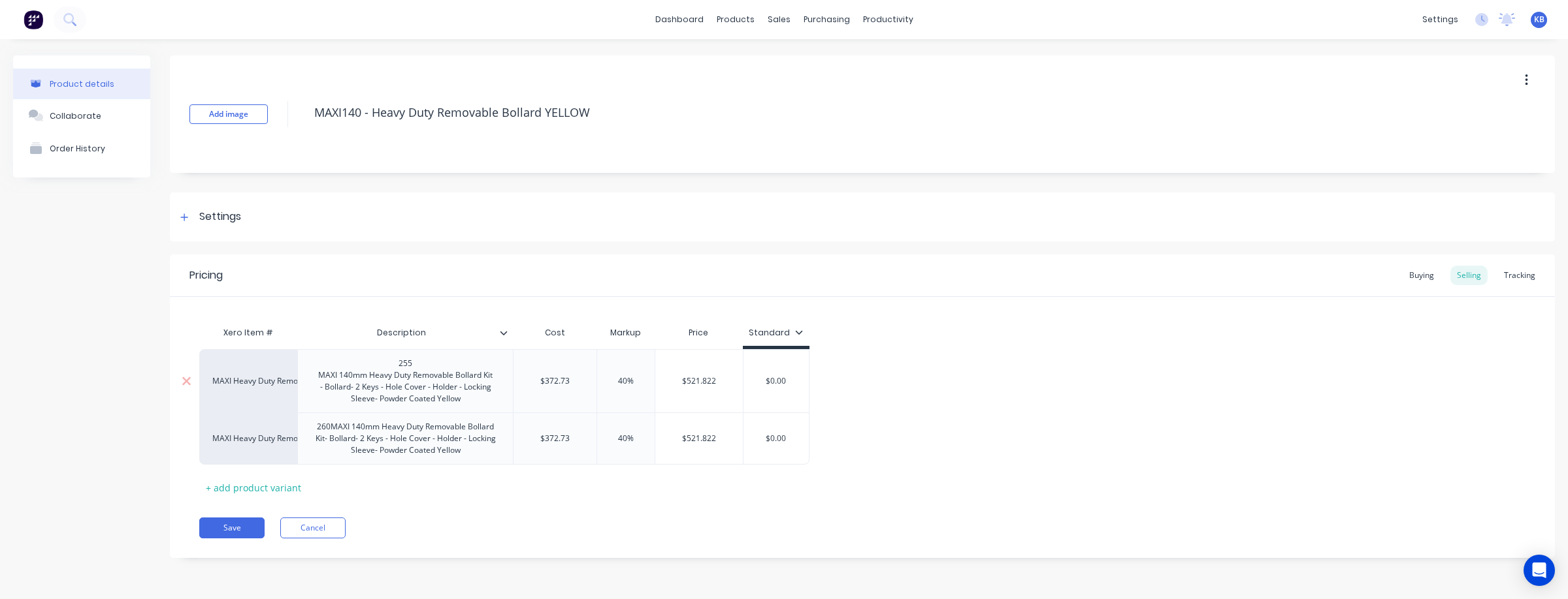
click at [787, 382] on input "$0.00" at bounding box center [776, 381] width 65 height 12
click at [798, 437] on input "$0.00" at bounding box center [776, 439] width 65 height 12
drag, startPoint x: 785, startPoint y: 441, endPoint x: 741, endPoint y: 439, distance: 44.0
click at [742, 439] on div "MAXI Heavy Duty Removable Bollard 260MAXI 140mm Heavy Duty Removable Bollard Ki…" at bounding box center [504, 439] width 610 height 52
click at [971, 438] on div "MAXI Heavy Duty Removable Bollard 255 MAXI 140mm Heavy Duty Removable Bollard K…" at bounding box center [862, 407] width 1326 height 116
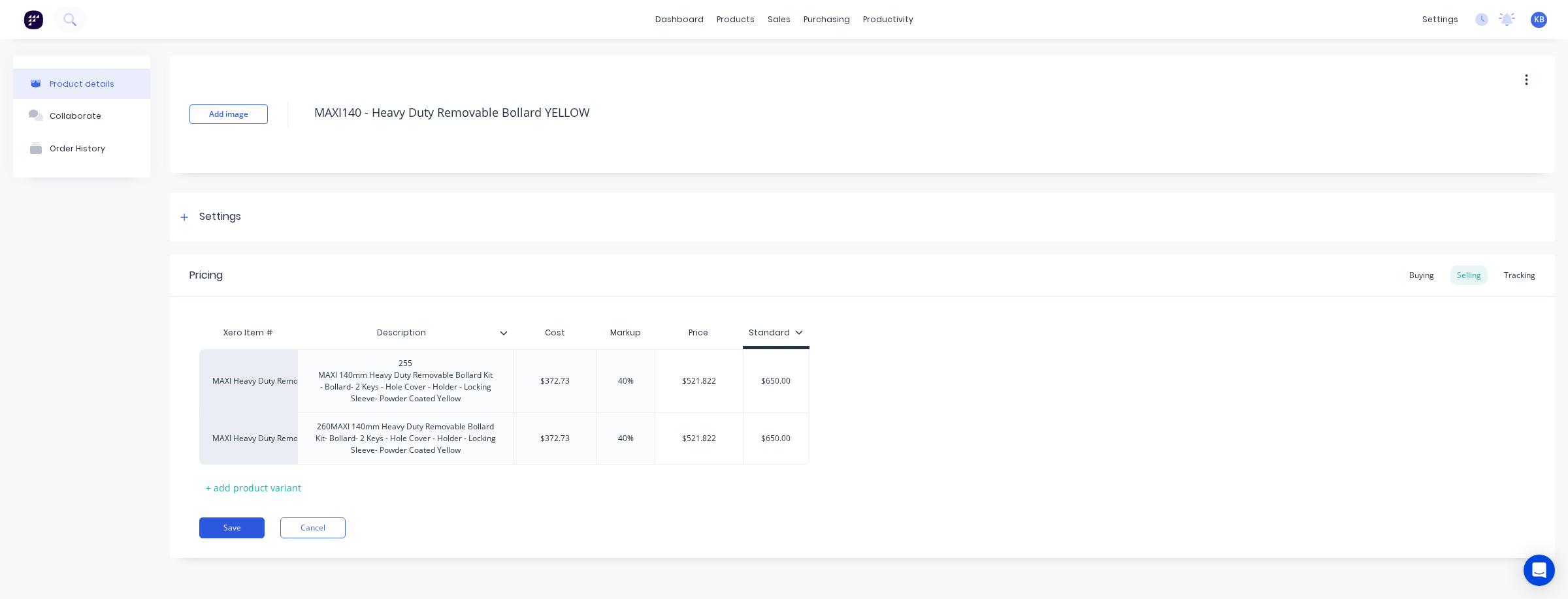
click at [219, 526] on button "Save" at bounding box center [232, 528] width 65 height 21
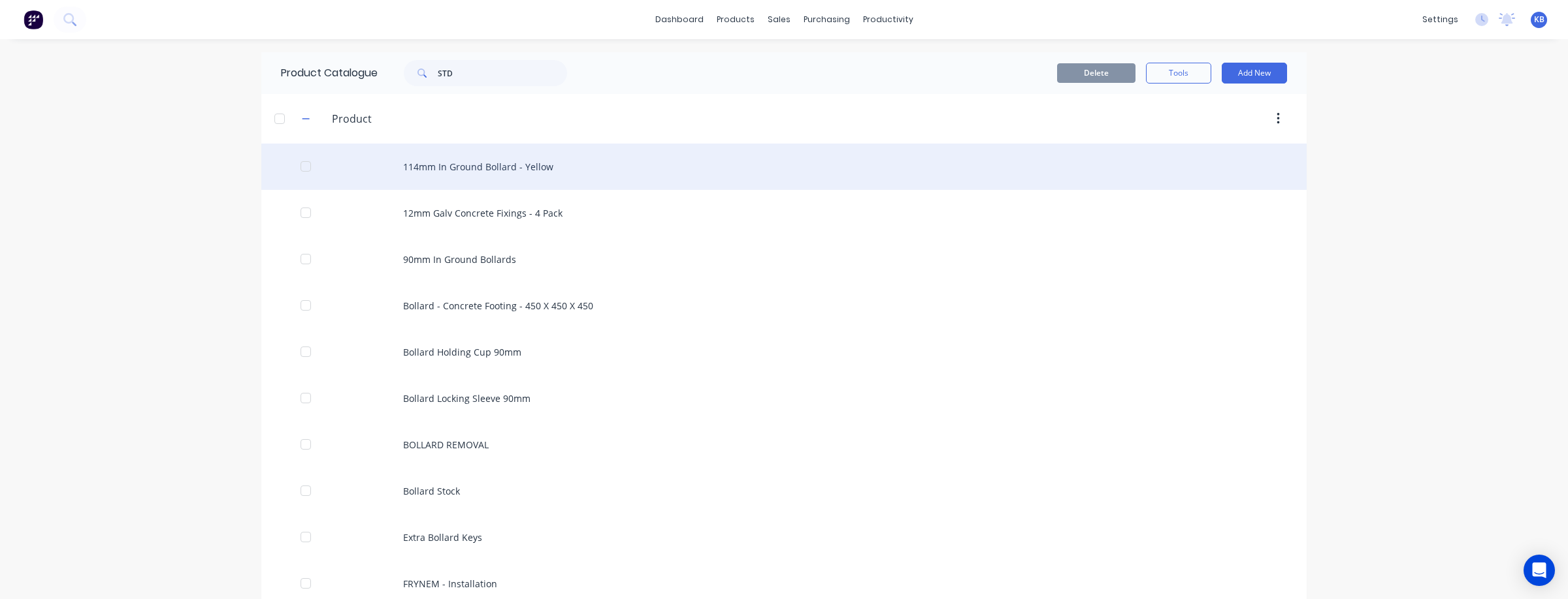
click at [562, 168] on div "114mm In Ground Bollard - Yellow" at bounding box center [784, 167] width 1045 height 47
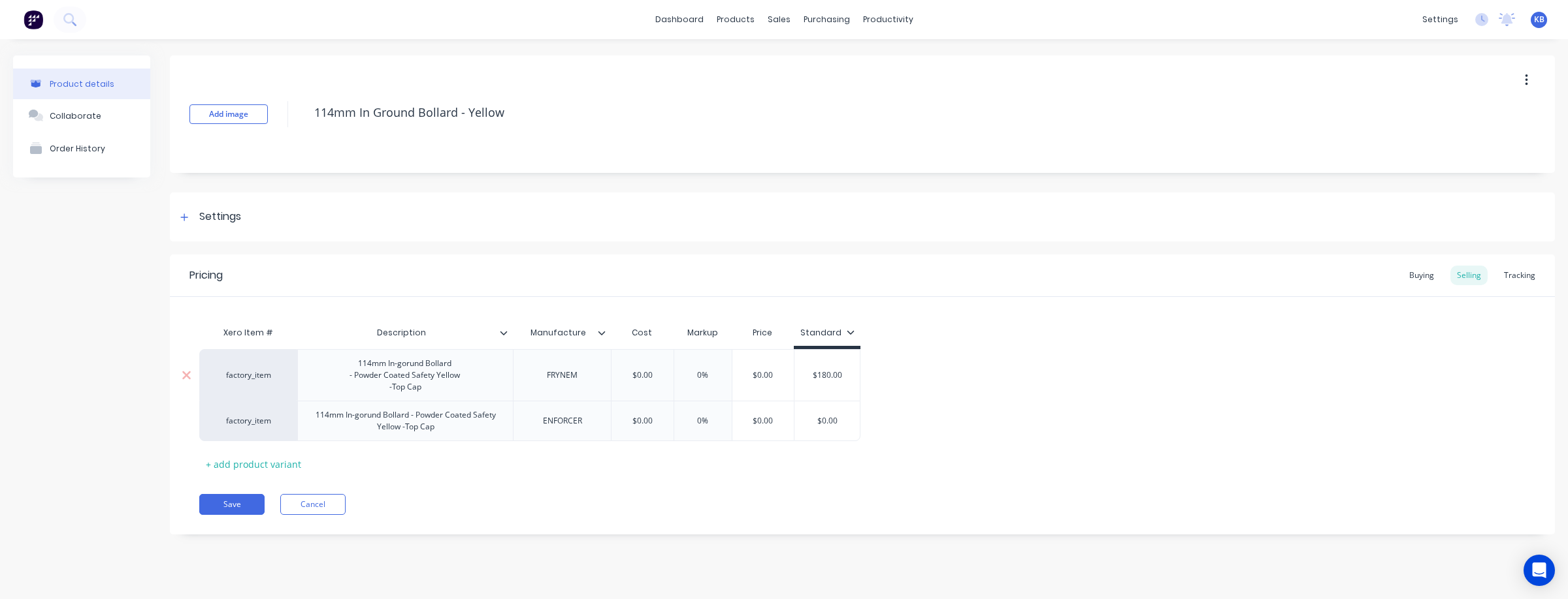
click at [267, 378] on div "factory_item" at bounding box center [248, 375] width 72 height 12
click at [243, 427] on div "factory_item" at bounding box center [248, 420] width 98 height 40
click at [246, 423] on div "factory_item" at bounding box center [248, 421] width 72 height 12
click at [313, 506] on button "Cancel" at bounding box center [312, 504] width 65 height 21
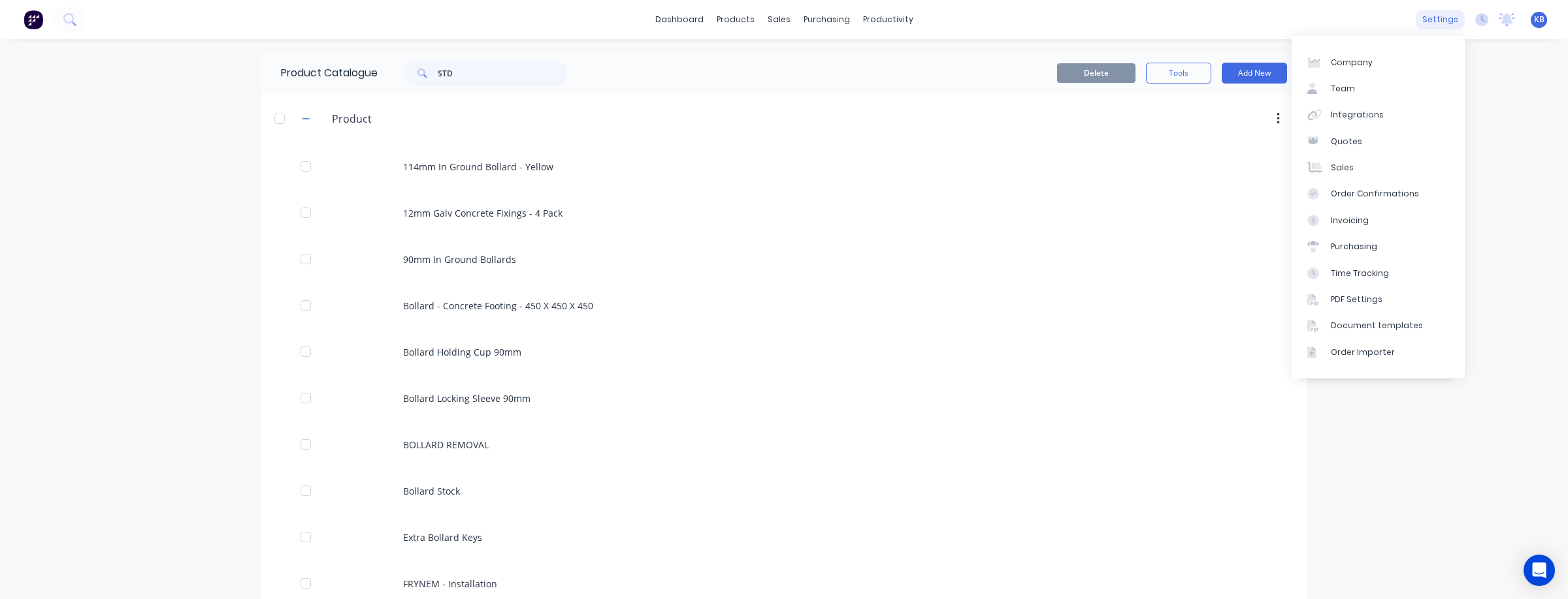
click at [1451, 21] on div "settings" at bounding box center [1439, 20] width 49 height 20
click at [1447, 20] on div "settings" at bounding box center [1439, 20] width 49 height 20
click at [1351, 57] on div "Company" at bounding box center [1351, 62] width 42 height 12
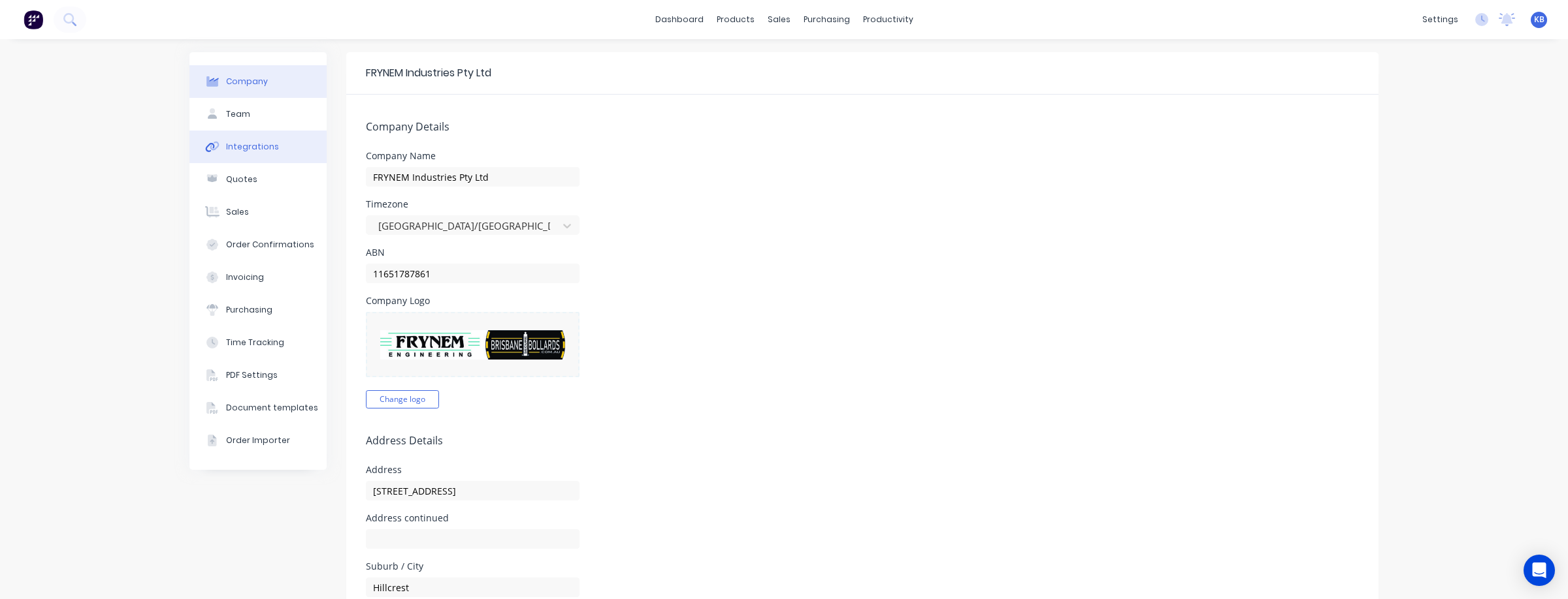
click at [246, 153] on button "Integrations" at bounding box center [258, 147] width 137 height 32
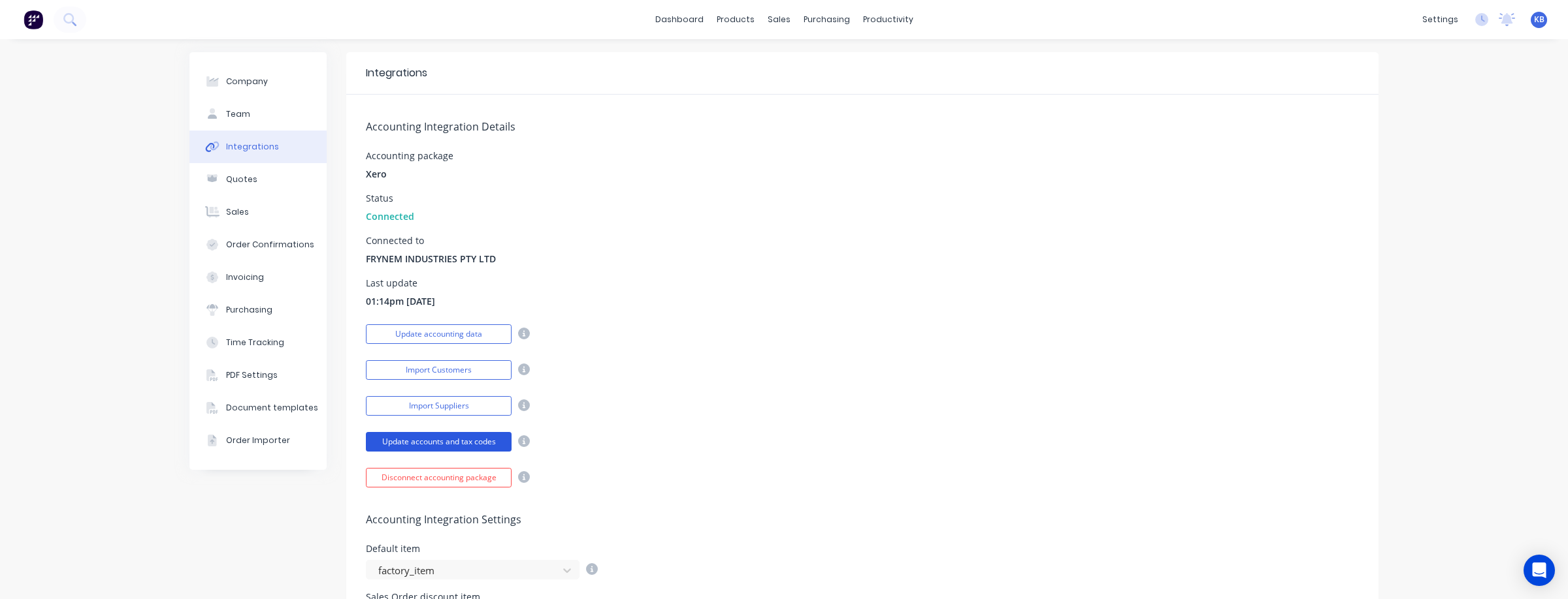
click at [436, 443] on button "Update accounts and tax codes" at bounding box center [438, 442] width 146 height 20
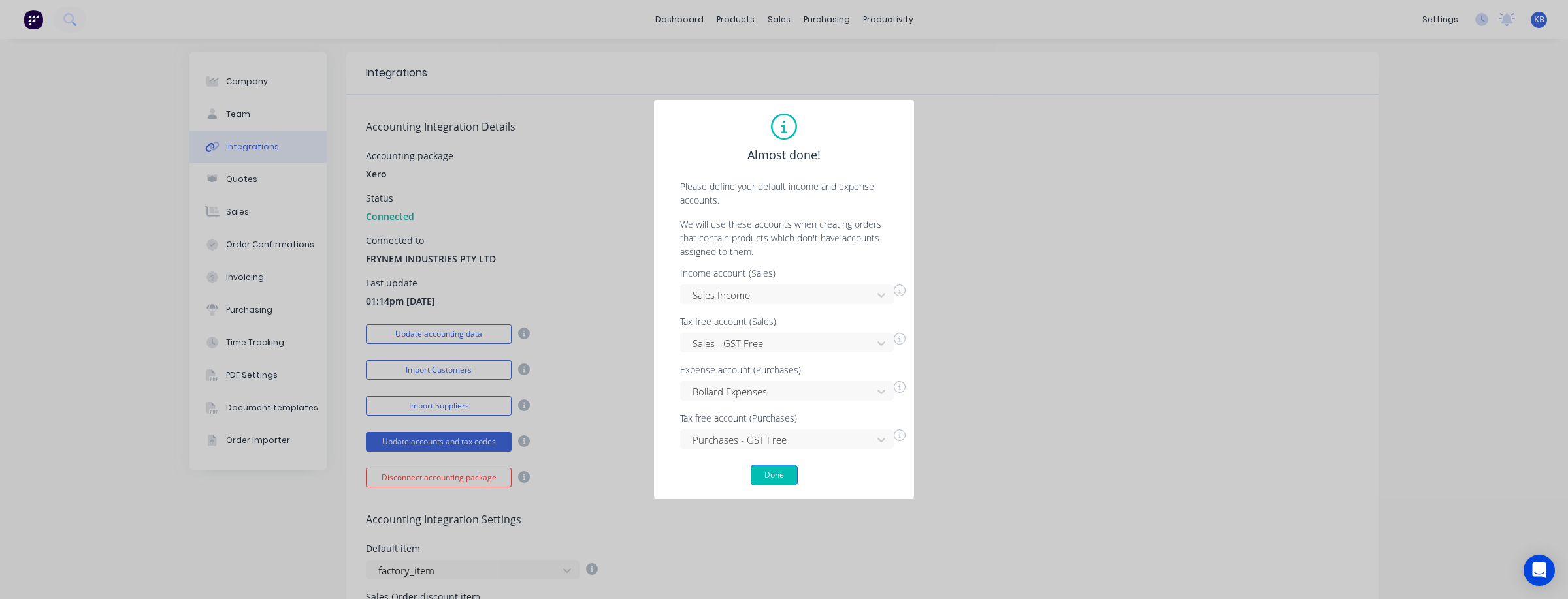
click at [781, 475] on button "Done" at bounding box center [774, 475] width 47 height 21
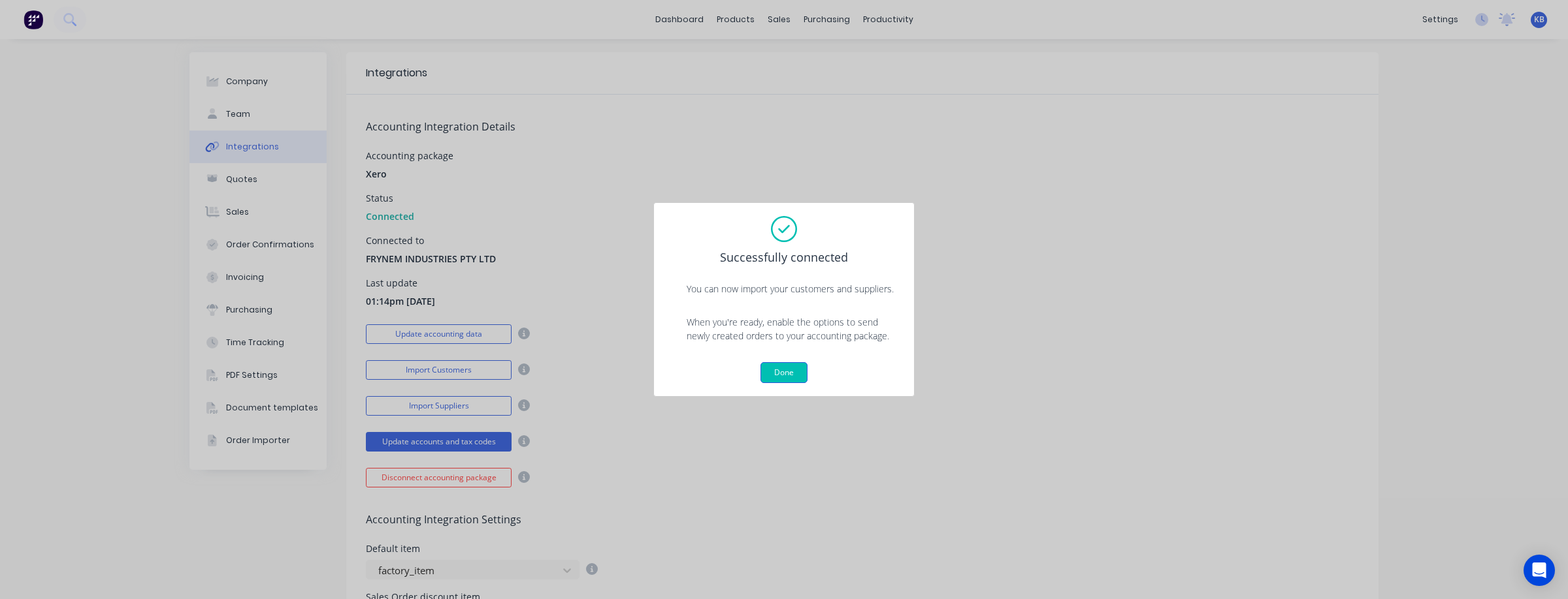
click at [773, 369] on button "Done" at bounding box center [784, 373] width 47 height 21
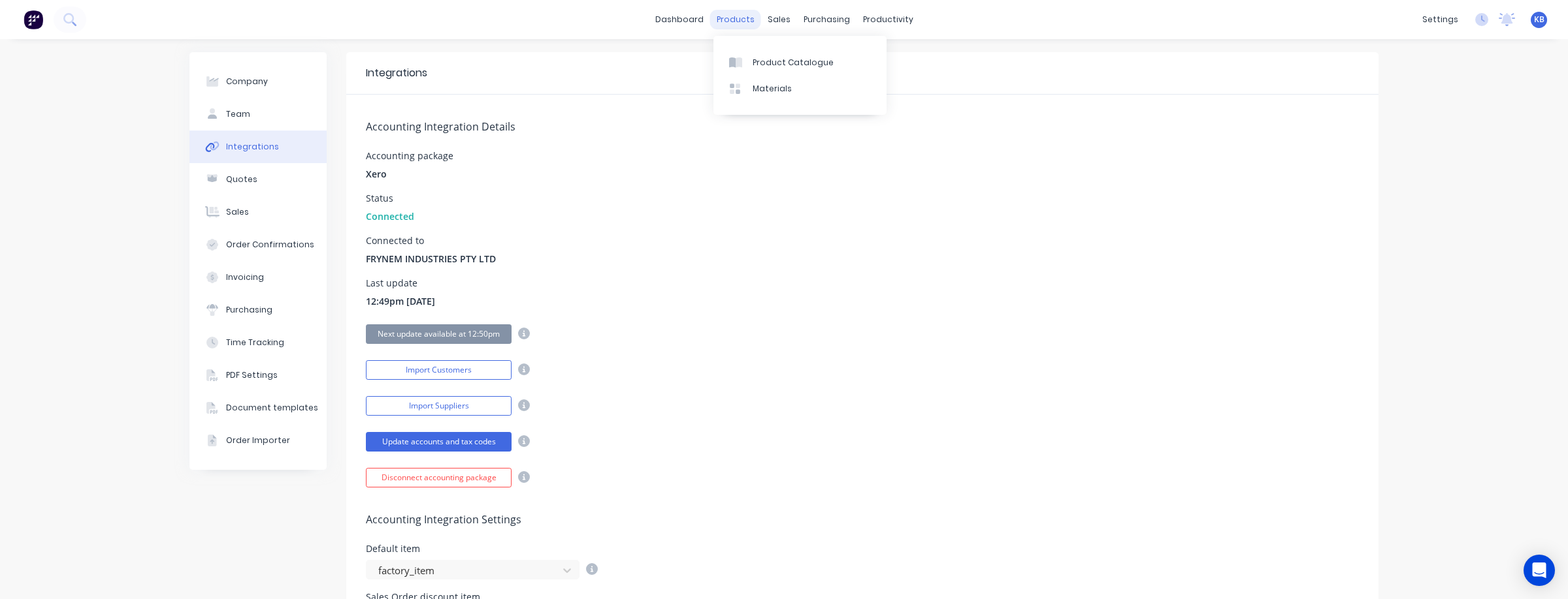
click at [742, 17] on div "products" at bounding box center [735, 20] width 51 height 20
click at [787, 55] on link "Product Catalogue" at bounding box center [800, 61] width 173 height 26
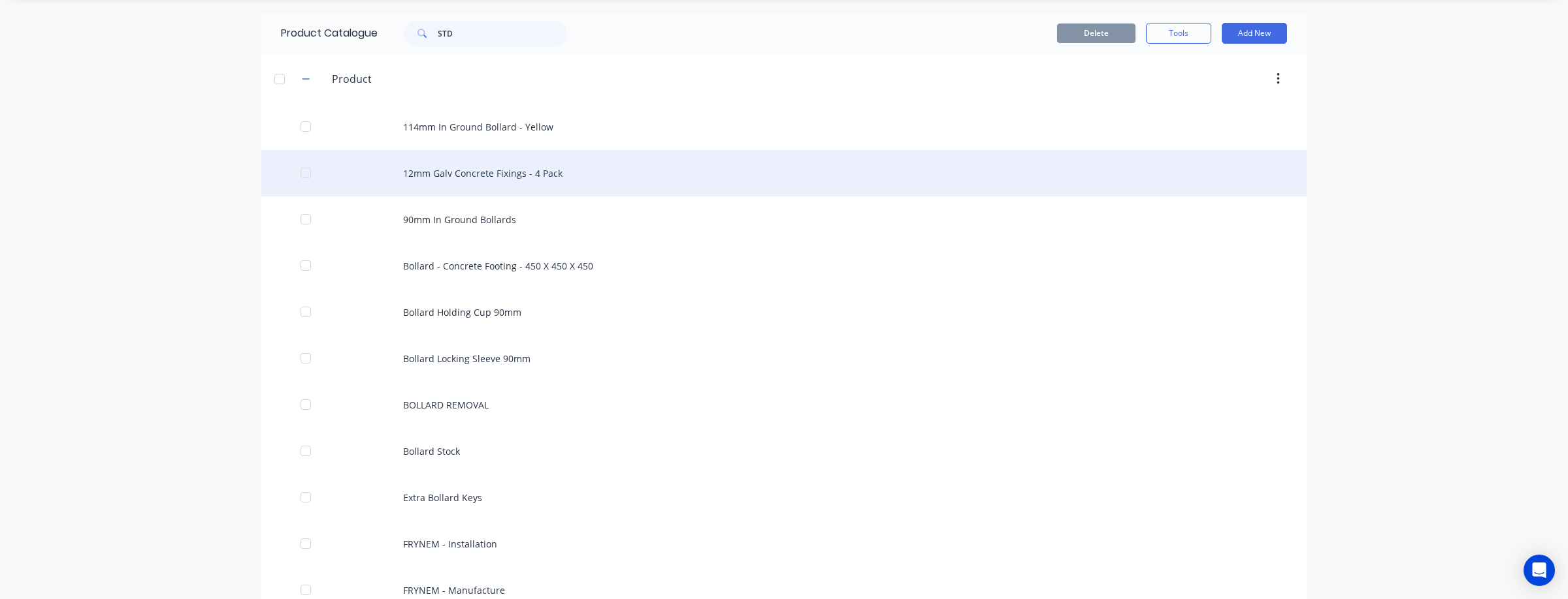
scroll to position [57, 0]
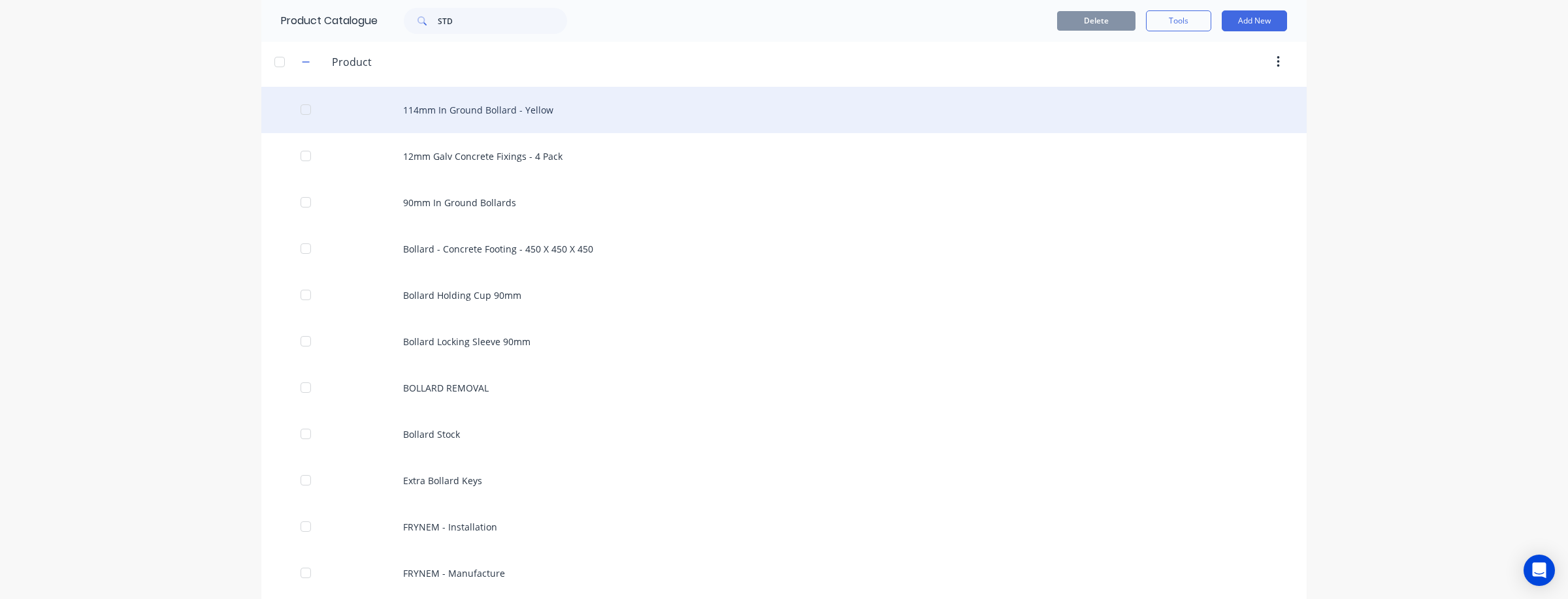
click at [506, 100] on div "114mm In Ground Bollard - Yellow" at bounding box center [784, 110] width 1045 height 47
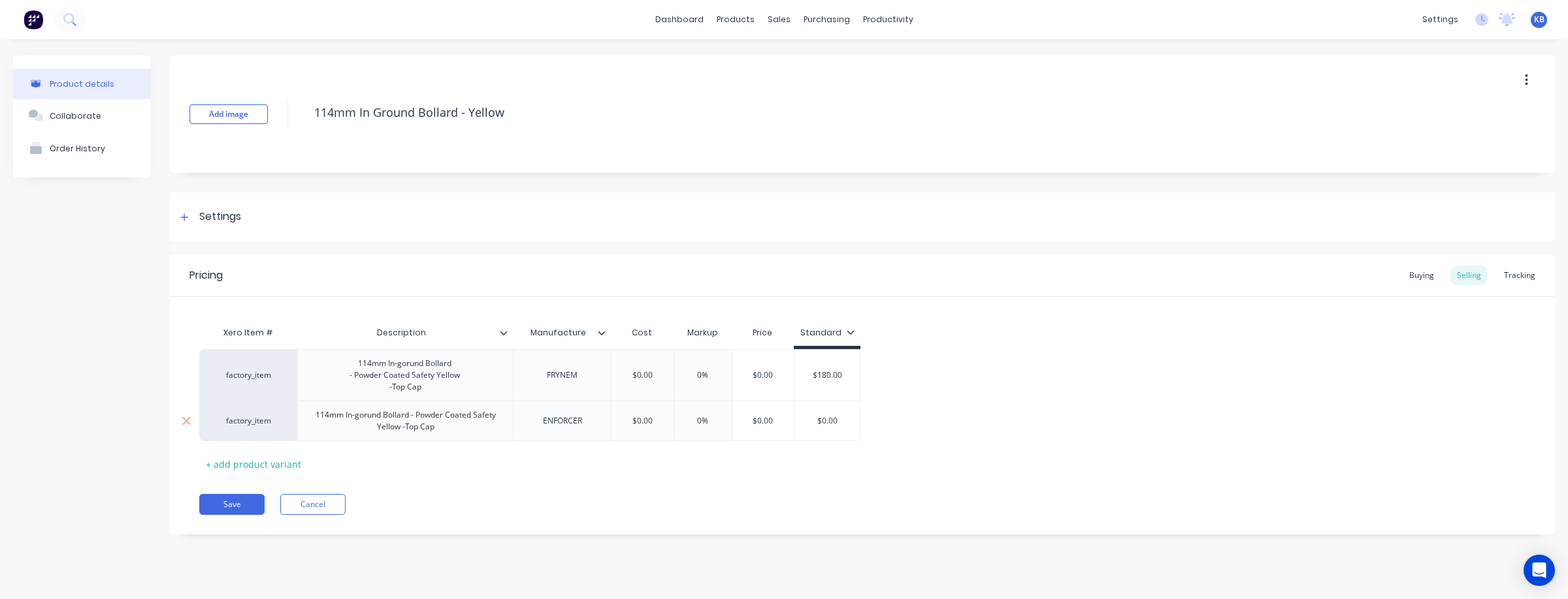
click at [245, 420] on div "factory_item" at bounding box center [248, 421] width 72 height 12
click at [274, 321] on button "EFR Bollard Stock" at bounding box center [254, 322] width 82 height 20
drag, startPoint x: 340, startPoint y: 418, endPoint x: 349, endPoint y: 417, distance: 9.1
click at [340, 418] on div "114mm In-gorund Bollard - Powder Coated Safety Yellow -Top Cap" at bounding box center [405, 421] width 204 height 29
click at [460, 426] on div "114mm In-gorund Bollard - Powder Coated Safety Yellow -Top Cap" at bounding box center [405, 421] width 204 height 29
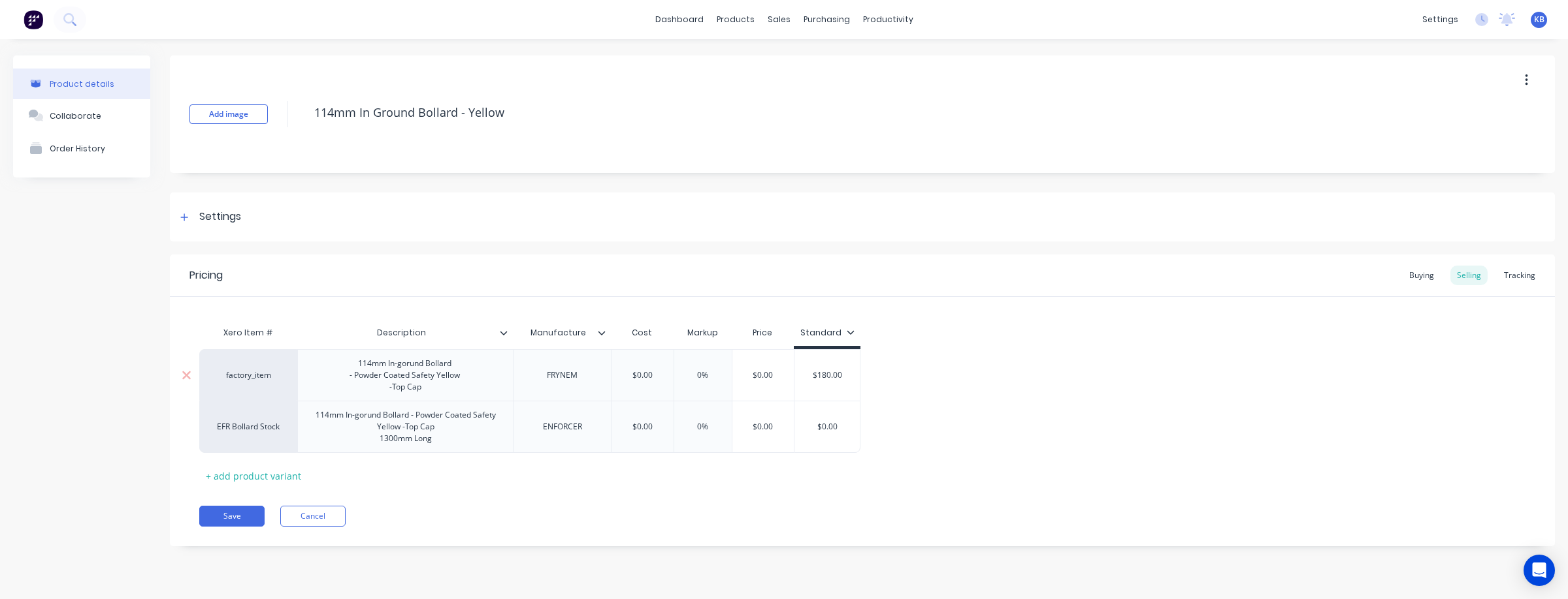
click at [443, 388] on div "114mm In-gorund Bollard - Powder Coated Safety Yellow -Top Cap" at bounding box center [406, 375] width 133 height 40
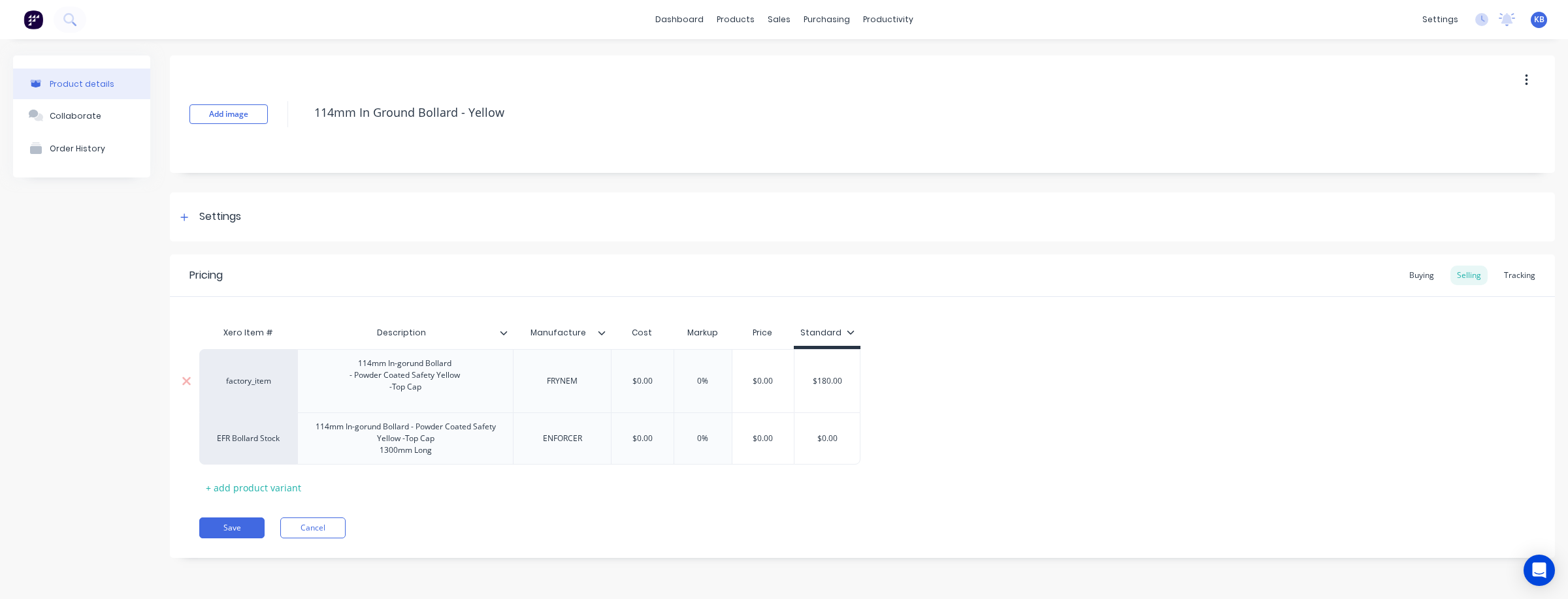
click at [254, 382] on div "factory_item" at bounding box center [248, 381] width 72 height 12
click at [254, 384] on div "factory_item" at bounding box center [248, 381] width 72 height 12
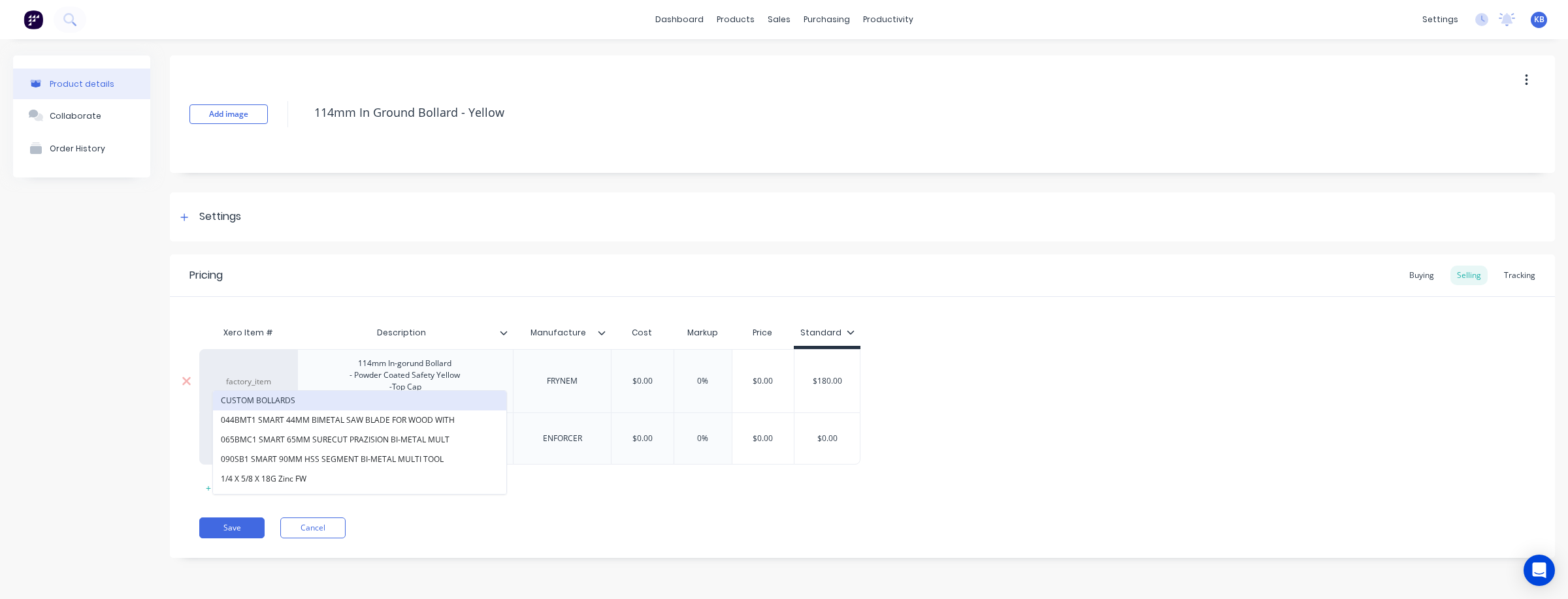
click at [435, 391] on button "CUSTOM BOLLARDS" at bounding box center [359, 401] width 293 height 20
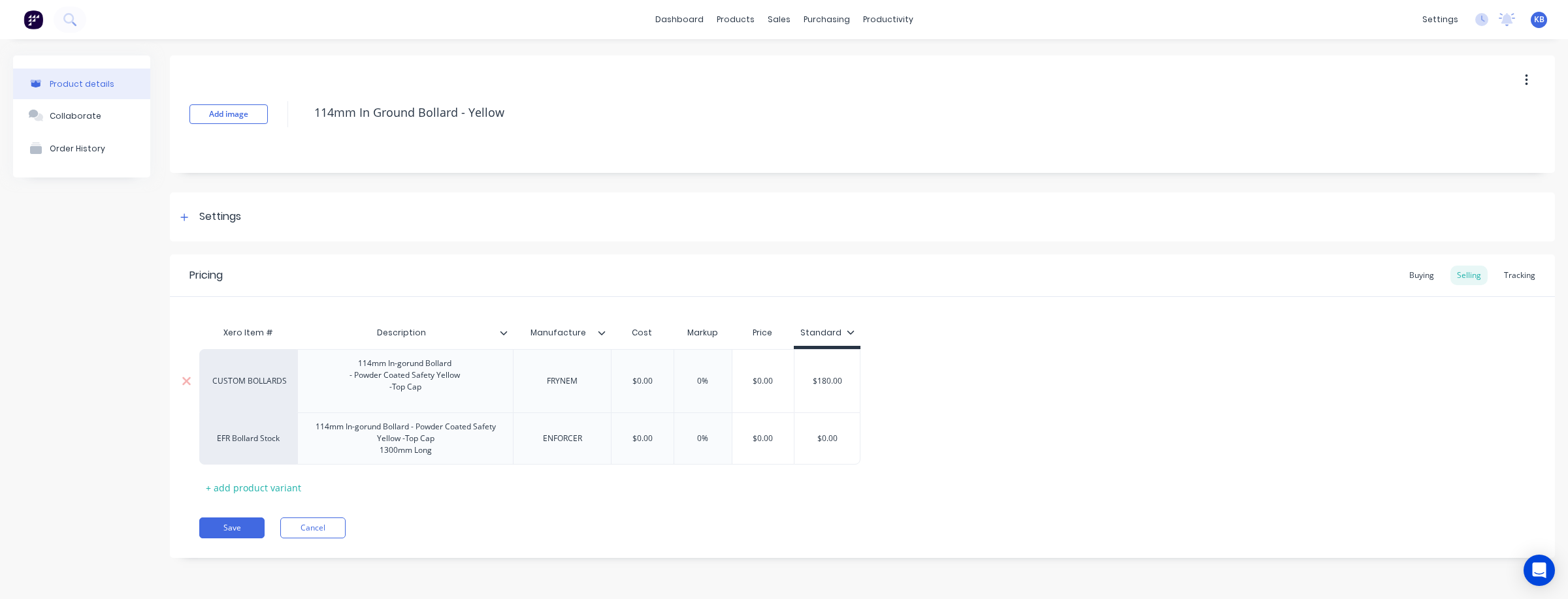
click at [447, 391] on div "114mm In-gorund Bollard - Powder Coated Safety Yellow -Top Cap" at bounding box center [406, 381] width 133 height 52
click at [442, 384] on div "114mm In-gorund Bollard - Powder Coated Safety Yellow -Top Cap" at bounding box center [406, 381] width 133 height 52
click at [452, 513] on div "Pricing Buying Selling Tracking Xero Item # Description Manufacture Cost Markup…" at bounding box center [862, 406] width 1385 height 304
click at [240, 538] on button "Save" at bounding box center [232, 528] width 65 height 21
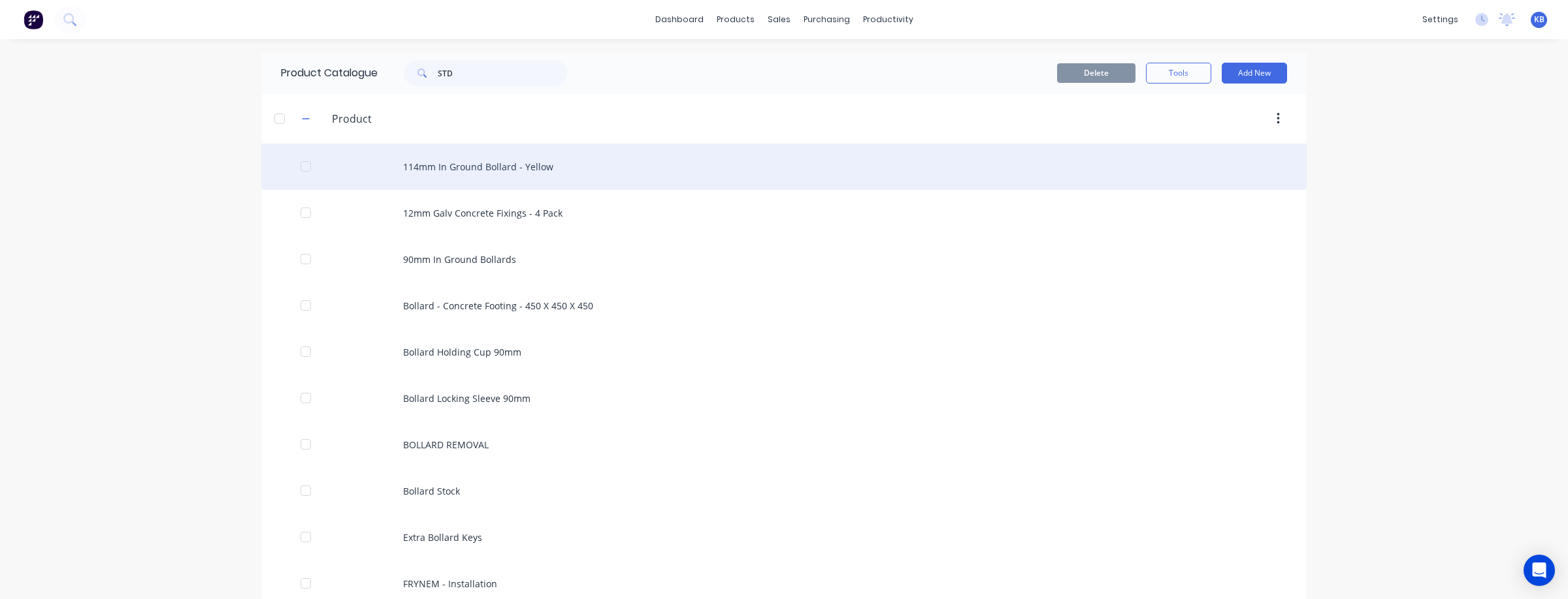
click at [501, 158] on div "114mm In Ground Bollard - Yellow" at bounding box center [784, 167] width 1045 height 47
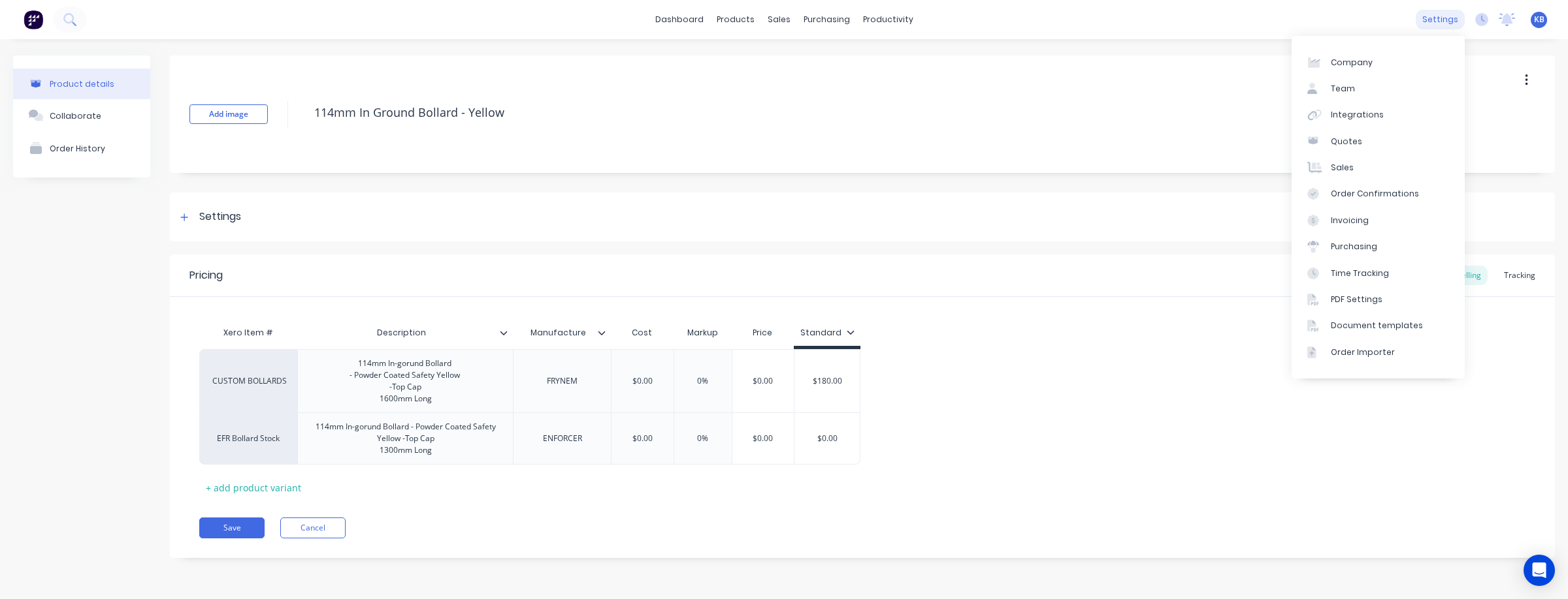
click at [1437, 16] on div "settings" at bounding box center [1439, 20] width 49 height 20
click at [1374, 114] on div "Integrations" at bounding box center [1357, 114] width 53 height 12
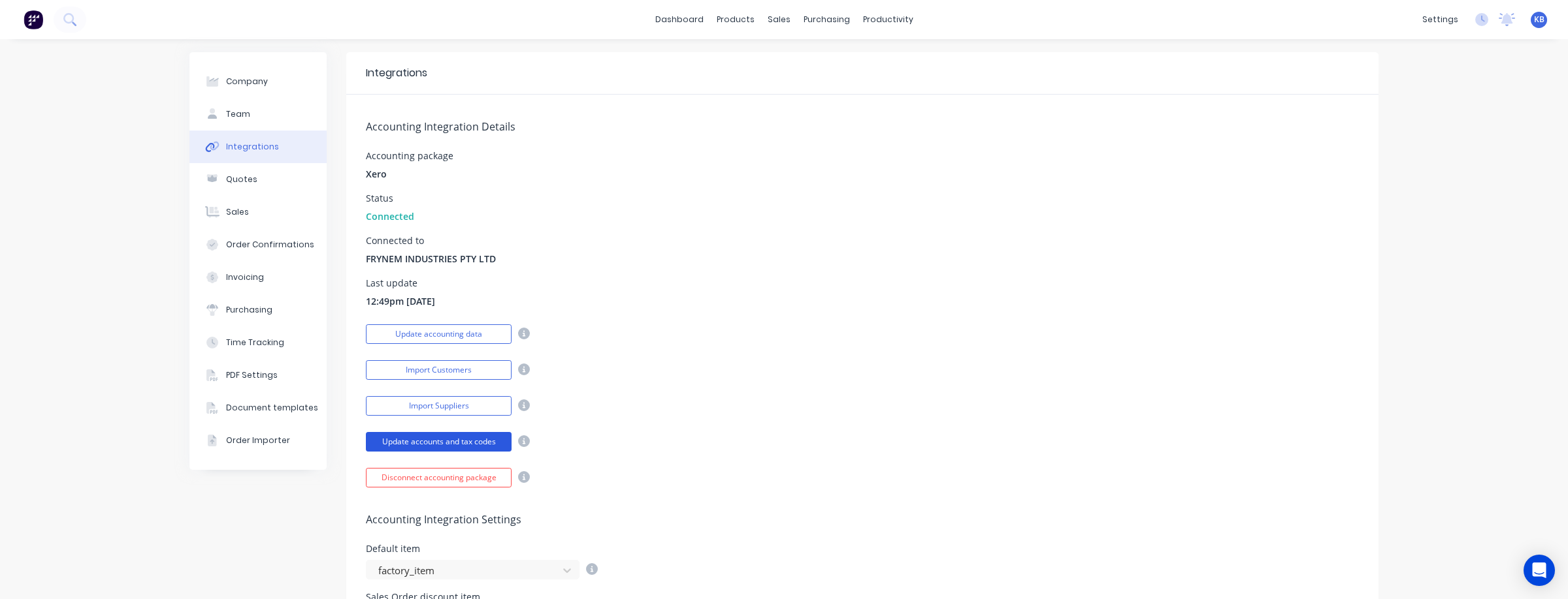
click at [461, 441] on button "Update accounts and tax codes" at bounding box center [438, 442] width 146 height 20
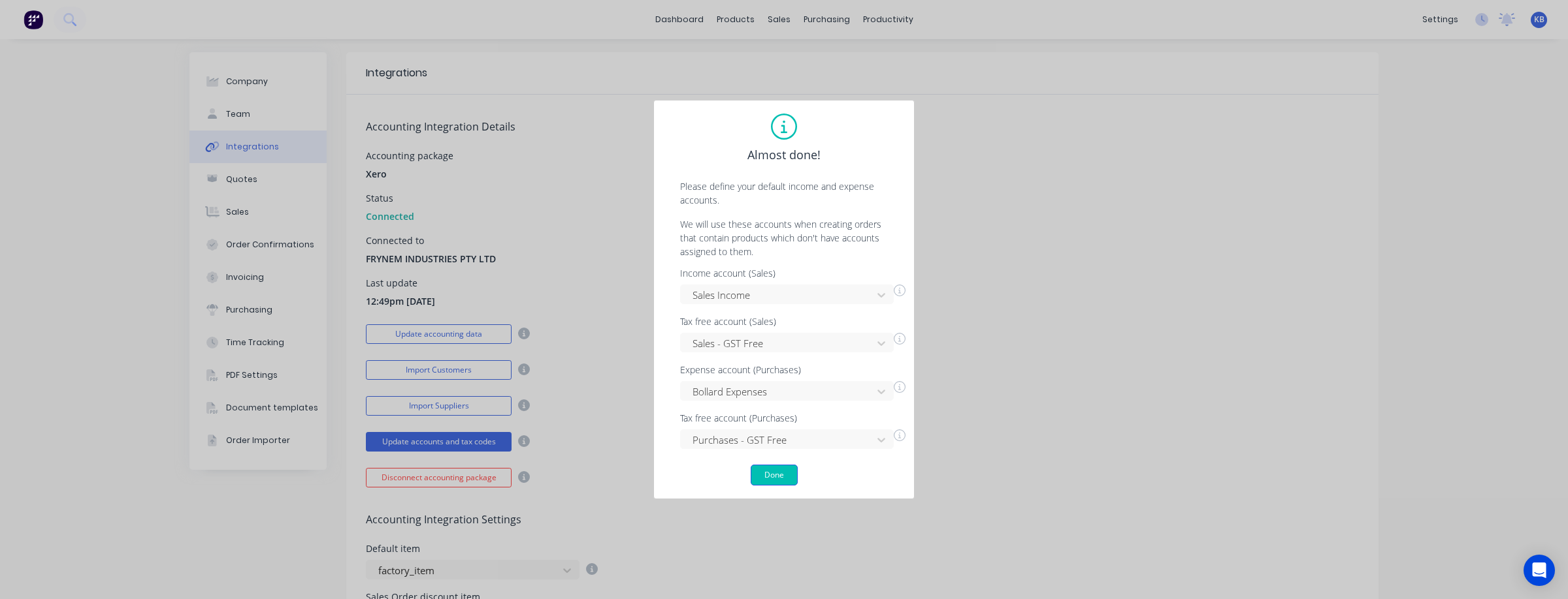
click at [793, 479] on button "Done" at bounding box center [774, 475] width 47 height 21
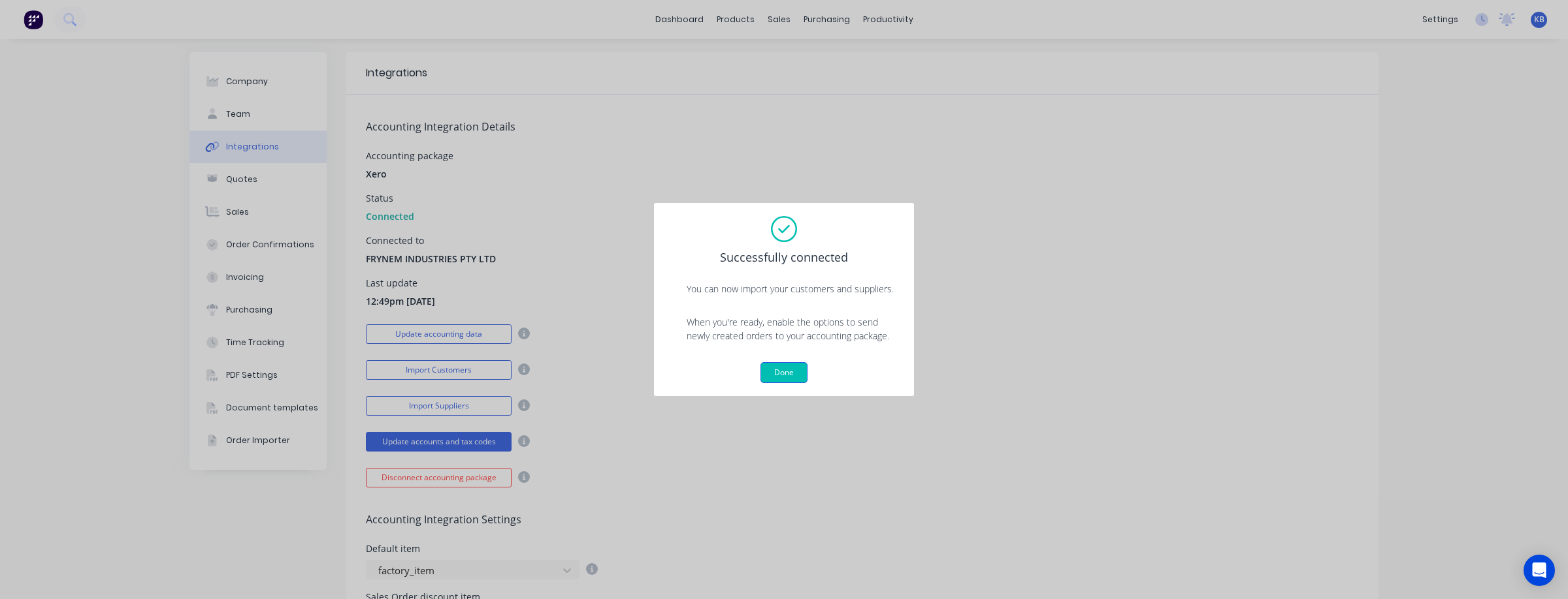
click at [790, 367] on button "Done" at bounding box center [784, 373] width 47 height 21
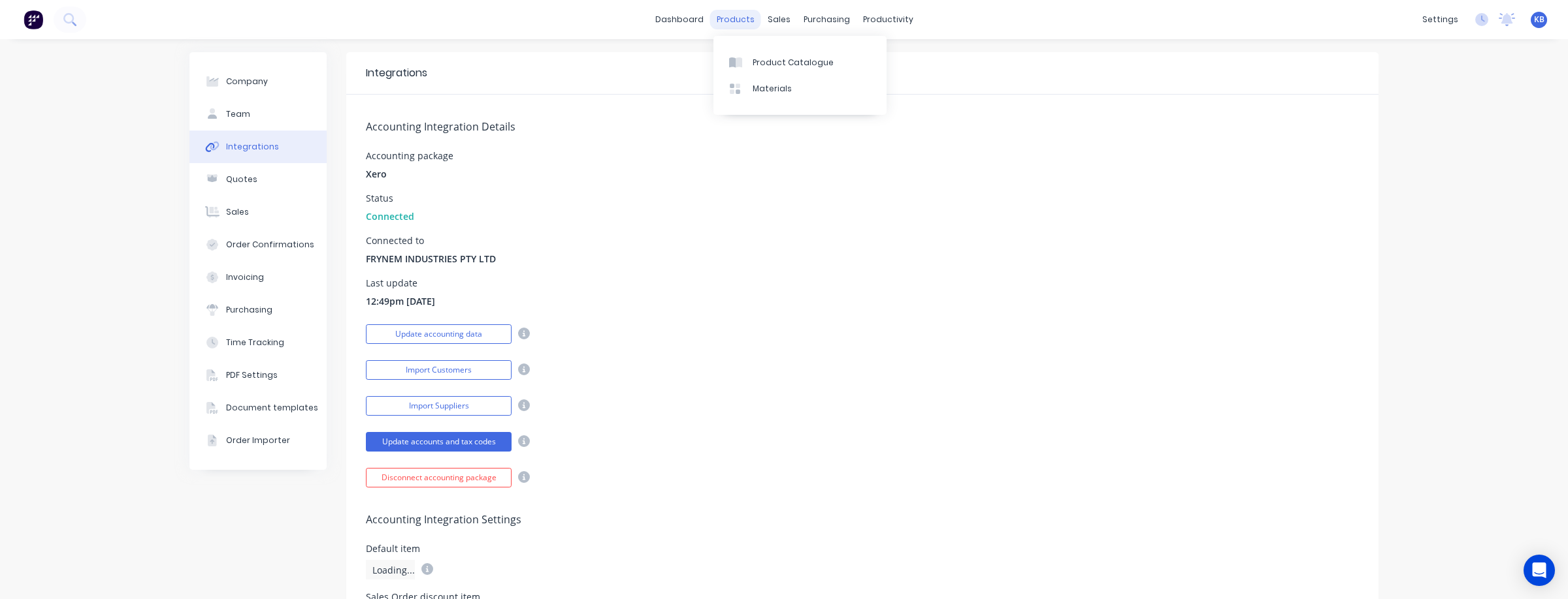
click at [727, 15] on div "products" at bounding box center [735, 20] width 51 height 20
click at [769, 60] on div "Product Catalogue" at bounding box center [792, 62] width 81 height 12
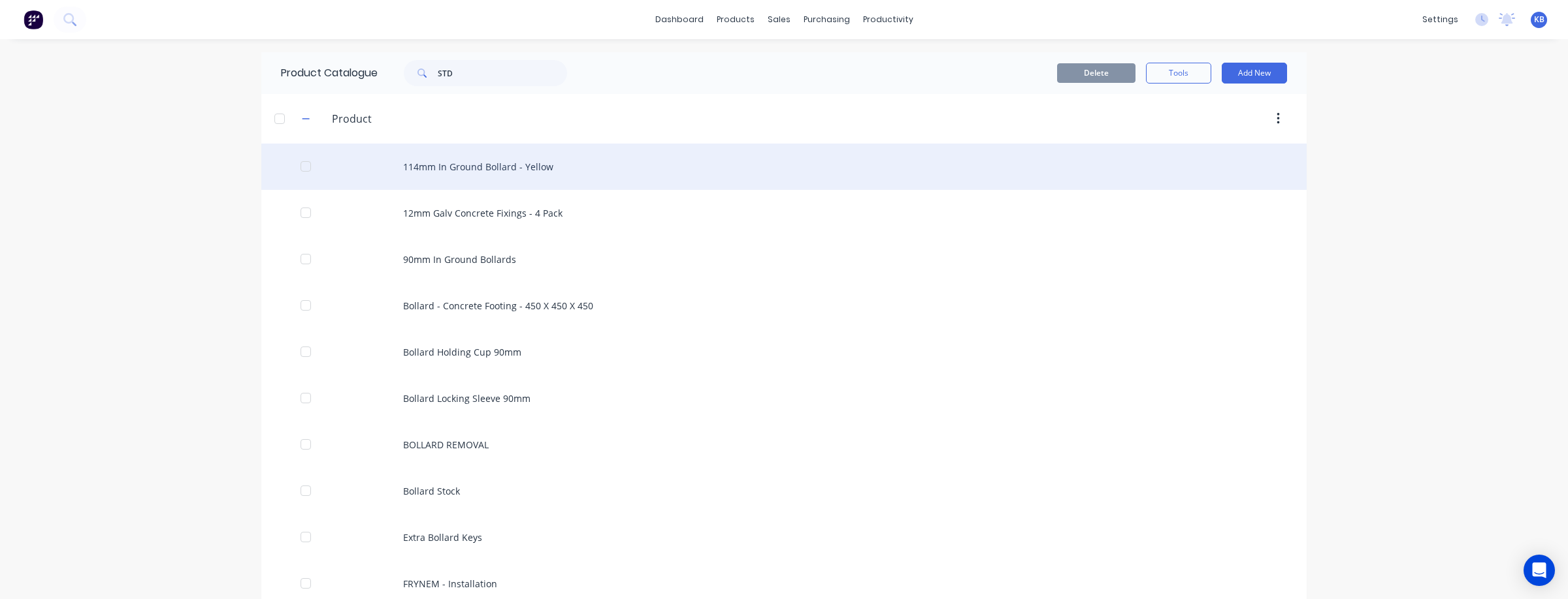
click at [496, 170] on div "114mm In Ground Bollard - Yellow" at bounding box center [784, 167] width 1045 height 47
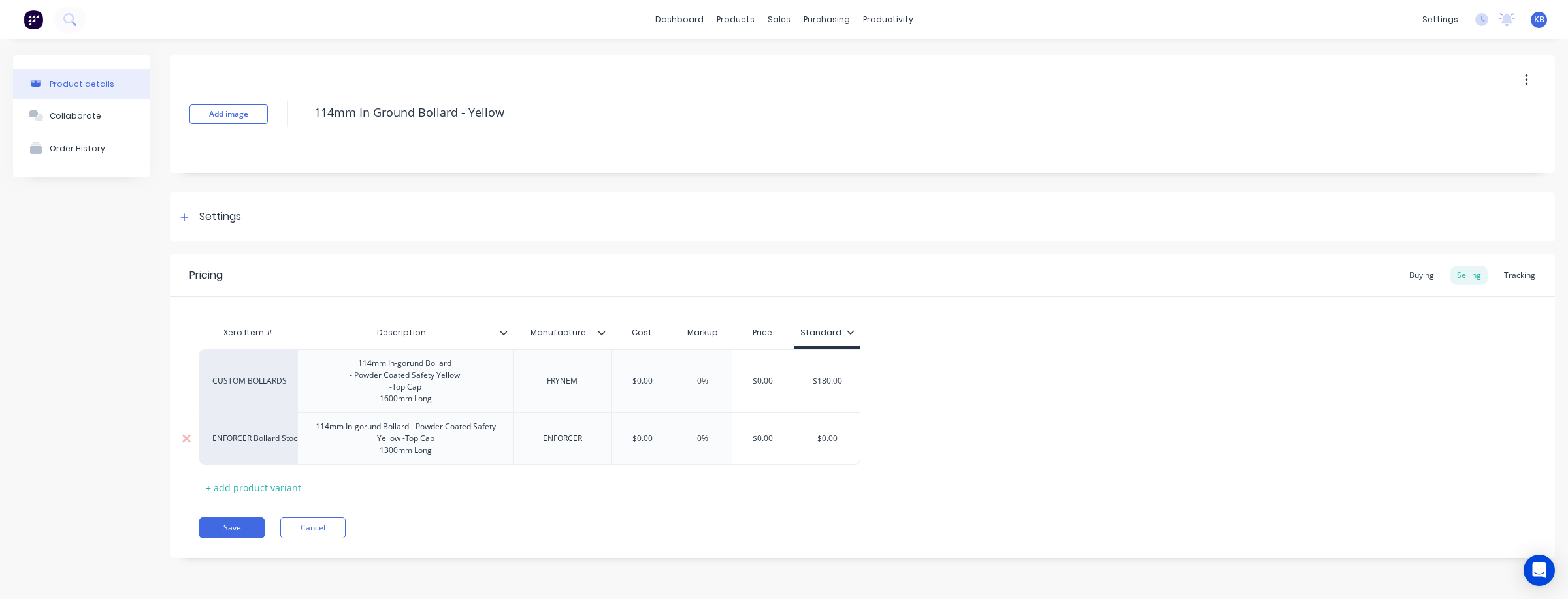
scroll to position [1, 0]
click at [643, 444] on input "$0.00" at bounding box center [642, 439] width 65 height 12
drag, startPoint x: 655, startPoint y: 450, endPoint x: 608, endPoint y: 446, distance: 47.2
click at [608, 446] on div "ENFORCER Bollard Stock 114mm In-gorund Bollard - Powder Coated Safety Yellow -T…" at bounding box center [530, 439] width 661 height 52
drag, startPoint x: 733, startPoint y: 451, endPoint x: 698, endPoint y: 451, distance: 35.0
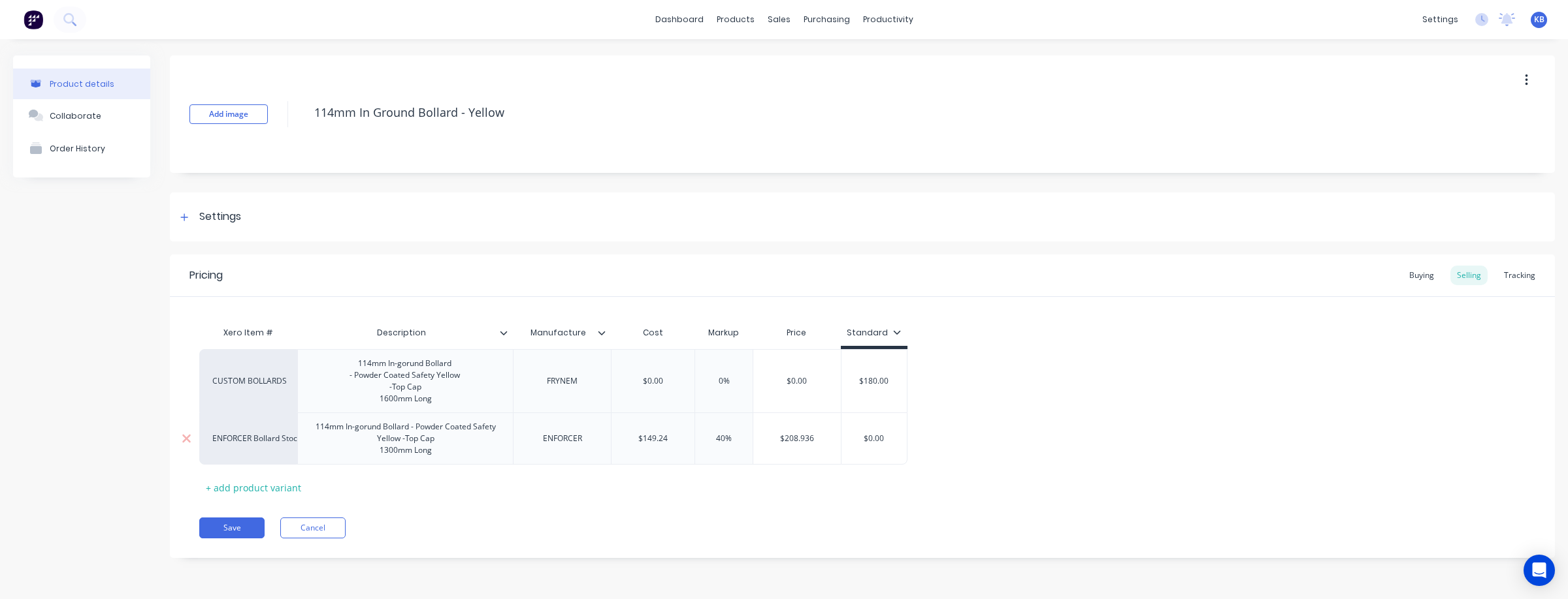
click at [698, 444] on input "40%" at bounding box center [724, 439] width 65 height 12
click at [662, 444] on input "$149.24" at bounding box center [653, 439] width 83 height 12
drag, startPoint x: 674, startPoint y: 450, endPoint x: 637, endPoint y: 442, distance: 37.9
click at [637, 442] on div "$149.24 $149.24" at bounding box center [653, 439] width 83 height 32
drag, startPoint x: 795, startPoint y: 451, endPoint x: 767, endPoint y: 451, distance: 28.0
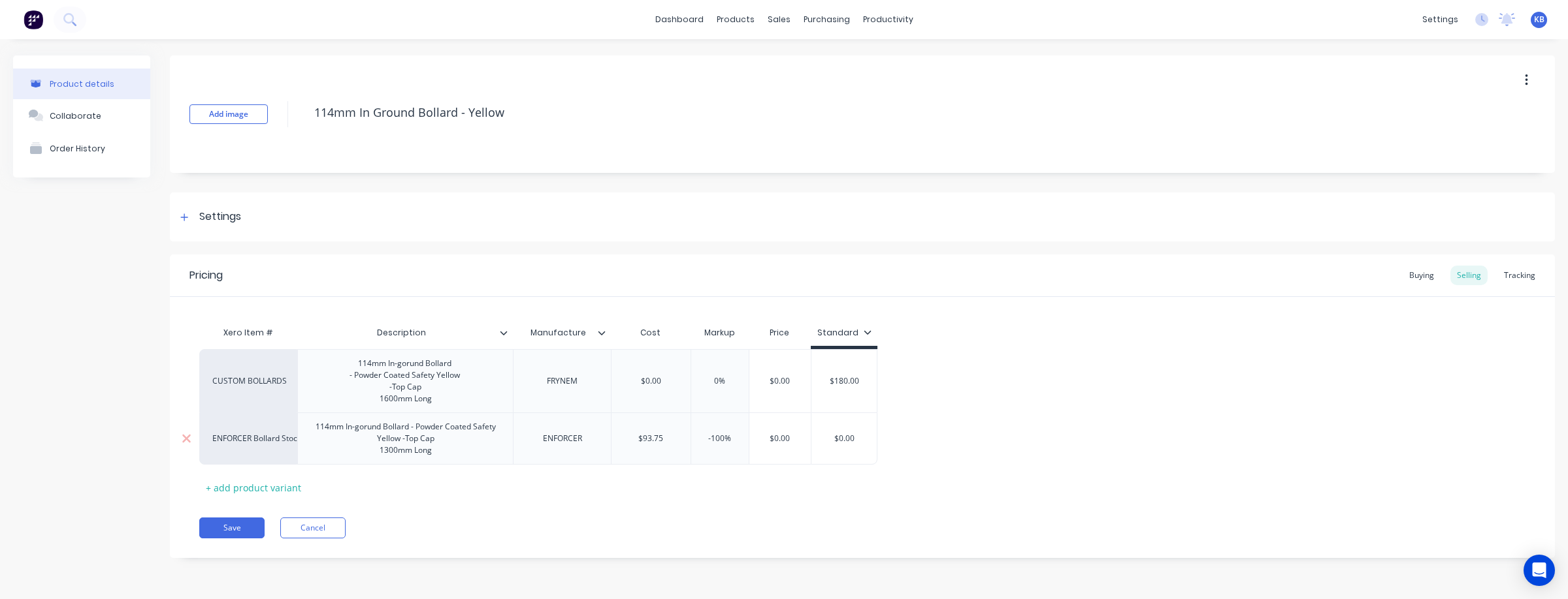
click at [767, 444] on input "$0.00" at bounding box center [780, 439] width 65 height 12
click at [884, 498] on div "Xero Item # Description Manufacture Cost Markup Price Standard CUSTOM BOLLARDS …" at bounding box center [862, 409] width 1326 height 178
drag, startPoint x: 747, startPoint y: 453, endPoint x: 693, endPoint y: 450, distance: 54.1
click at [693, 444] on input "33.3333%" at bounding box center [724, 439] width 66 height 12
click at [861, 455] on div "$0.00" at bounding box center [865, 439] width 65 height 32
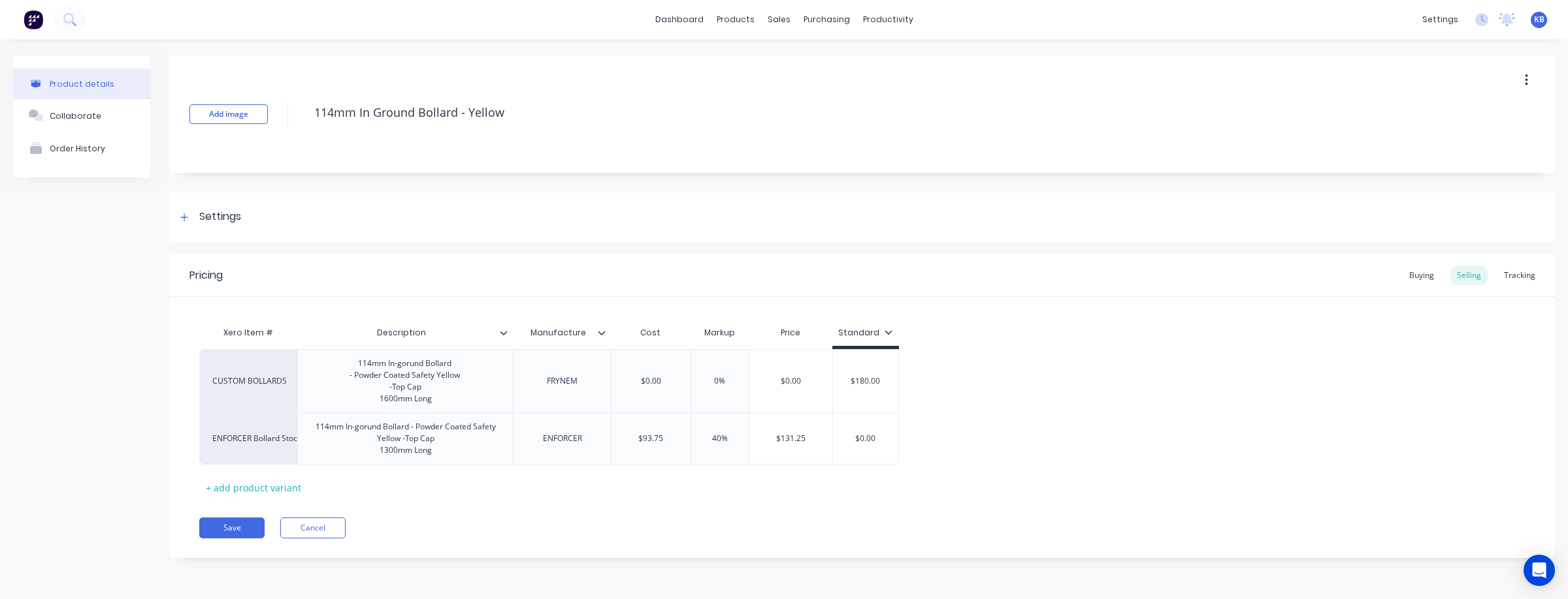
click at [944, 451] on div "CUSTOM BOLLARDS 114mm In-gorund Bollard - Powder Coated Safety Yellow -Top Cap …" at bounding box center [862, 407] width 1326 height 116
drag, startPoint x: 235, startPoint y: 537, endPoint x: 1380, endPoint y: 330, distance: 1163.6
click at [1084, 482] on div "Pricing Buying Selling Tracking Xero Item # Description Manufacture Cost Markup…" at bounding box center [862, 406] width 1385 height 304
click at [1528, 271] on div "Tracking" at bounding box center [1519, 275] width 45 height 20
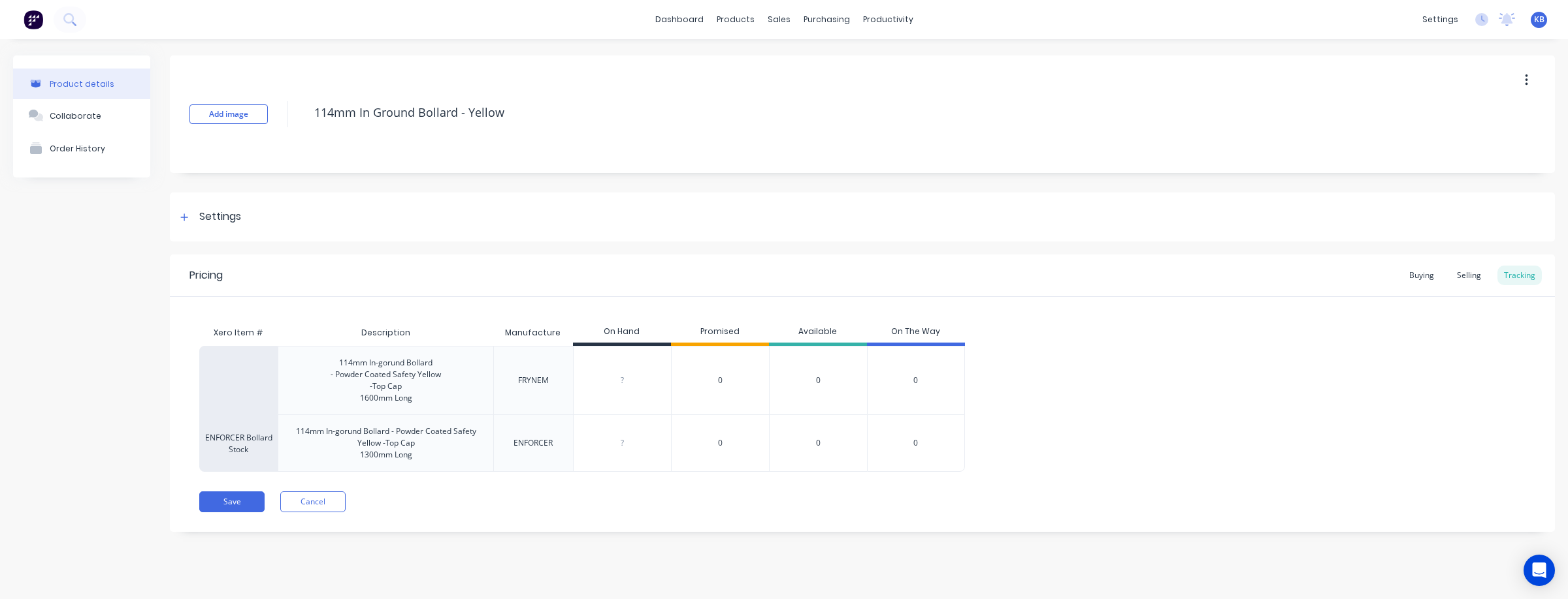
scroll to position [0, 0]
click at [626, 386] on input "0" at bounding box center [622, 380] width 98 height 12
click at [638, 449] on input "0" at bounding box center [622, 443] width 98 height 12
click at [1478, 275] on div "Selling" at bounding box center [1468, 275] width 37 height 20
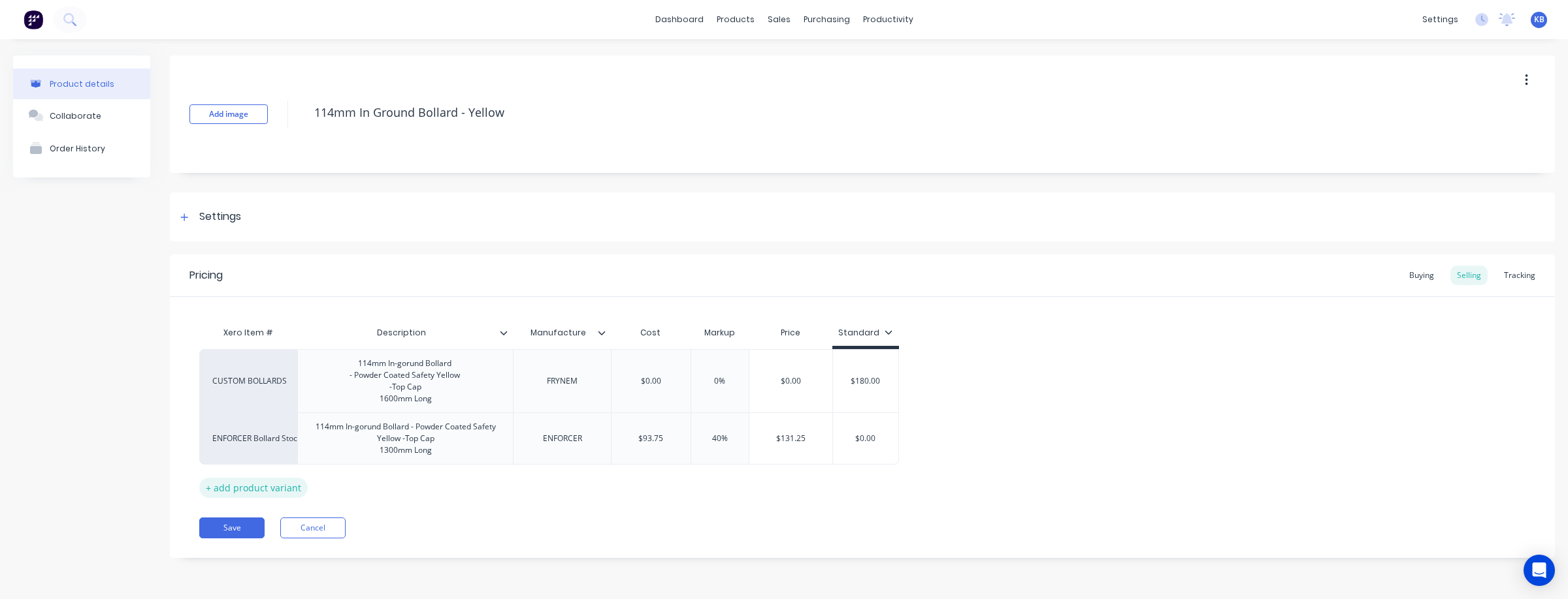
click at [251, 494] on div "+ add product variant" at bounding box center [253, 487] width 108 height 20
click at [251, 487] on div "Search..." at bounding box center [248, 481] width 72 height 12
click at [254, 399] on button "Northpac" at bounding box center [254, 393] width 82 height 20
click at [390, 489] on div at bounding box center [406, 480] width 65 height 17
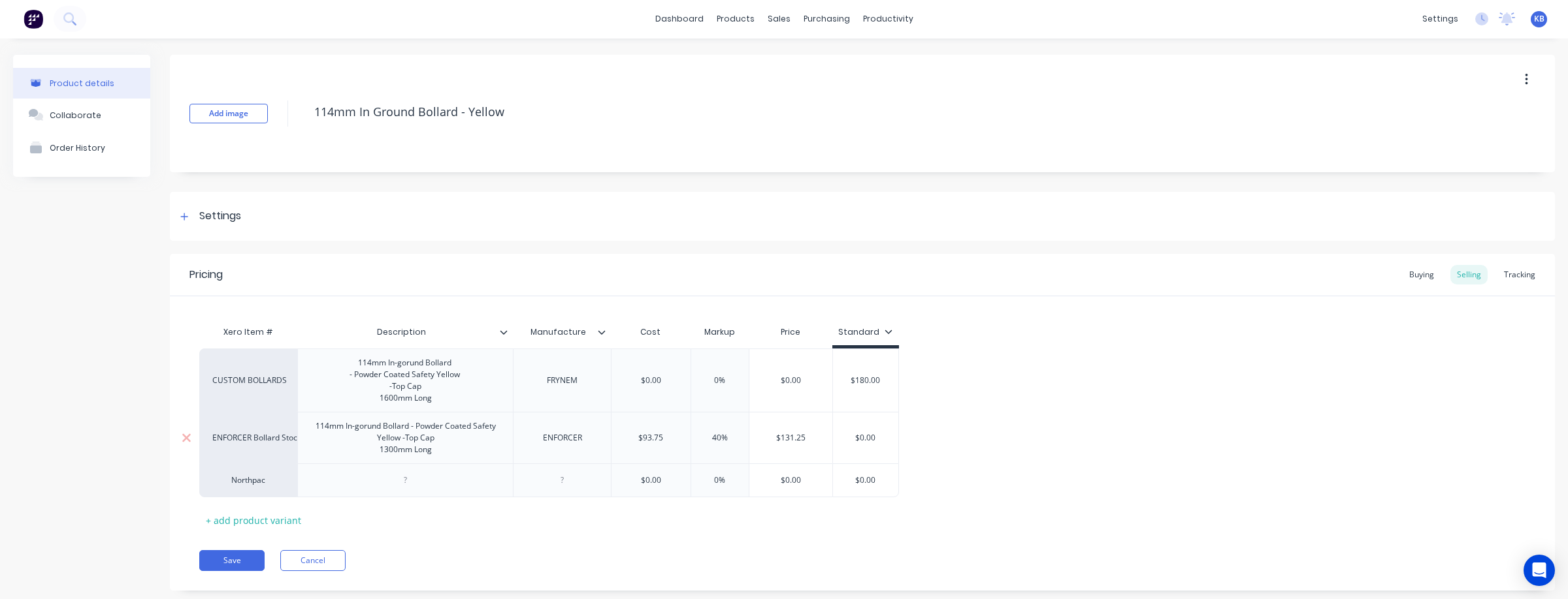
click at [450, 458] on div "114mm In-gorund Bollard - Powder Coated Safety Yellow -Top Cap 1300mm Long" at bounding box center [405, 437] width 204 height 40
drag, startPoint x: 450, startPoint y: 394, endPoint x: 404, endPoint y: 393, distance: 46.0
click at [334, 356] on div "114mm In-gorund Bollard - Powder Coated Safety Yellow -Top Cap 1600mm Long" at bounding box center [404, 380] width 216 height 64
copy div "114mm In-gorund Bollard - Powder Coated Safety Yellow -Top Cap 1600mm Long"
click at [365, 494] on div at bounding box center [404, 480] width 216 height 34
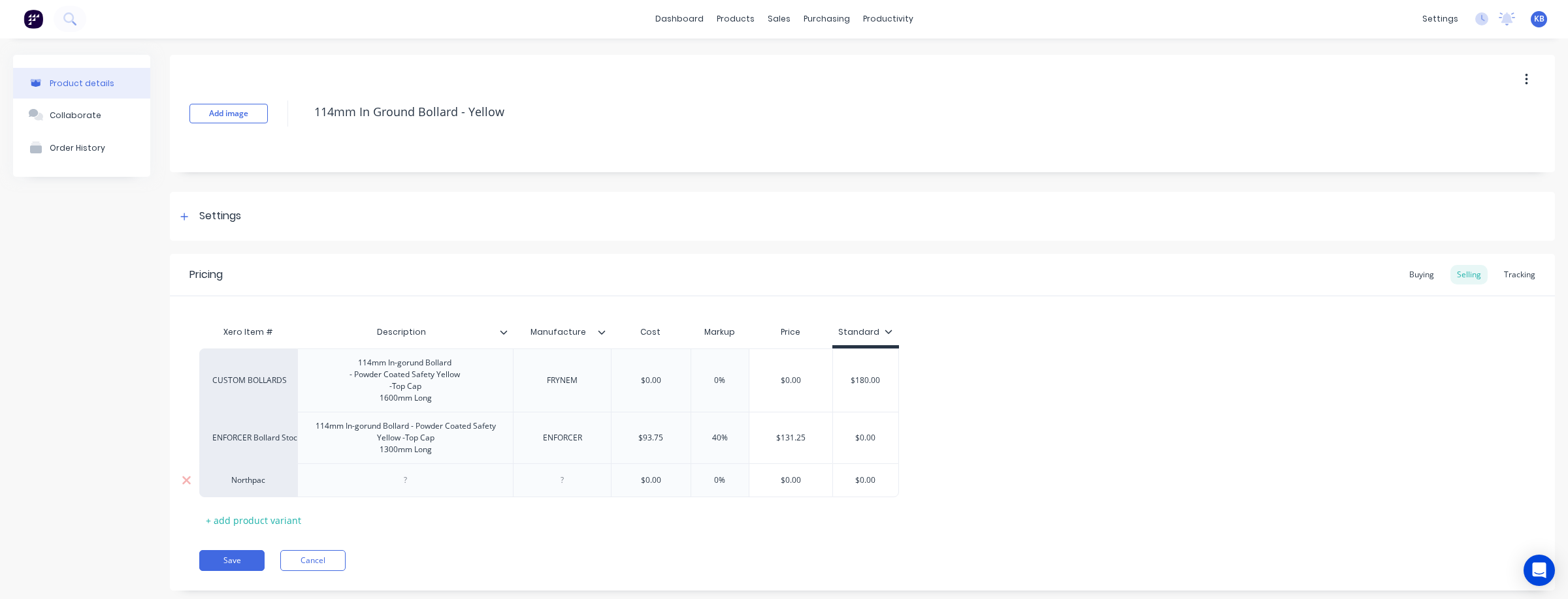
click at [411, 489] on div at bounding box center [406, 480] width 65 height 17
paste div
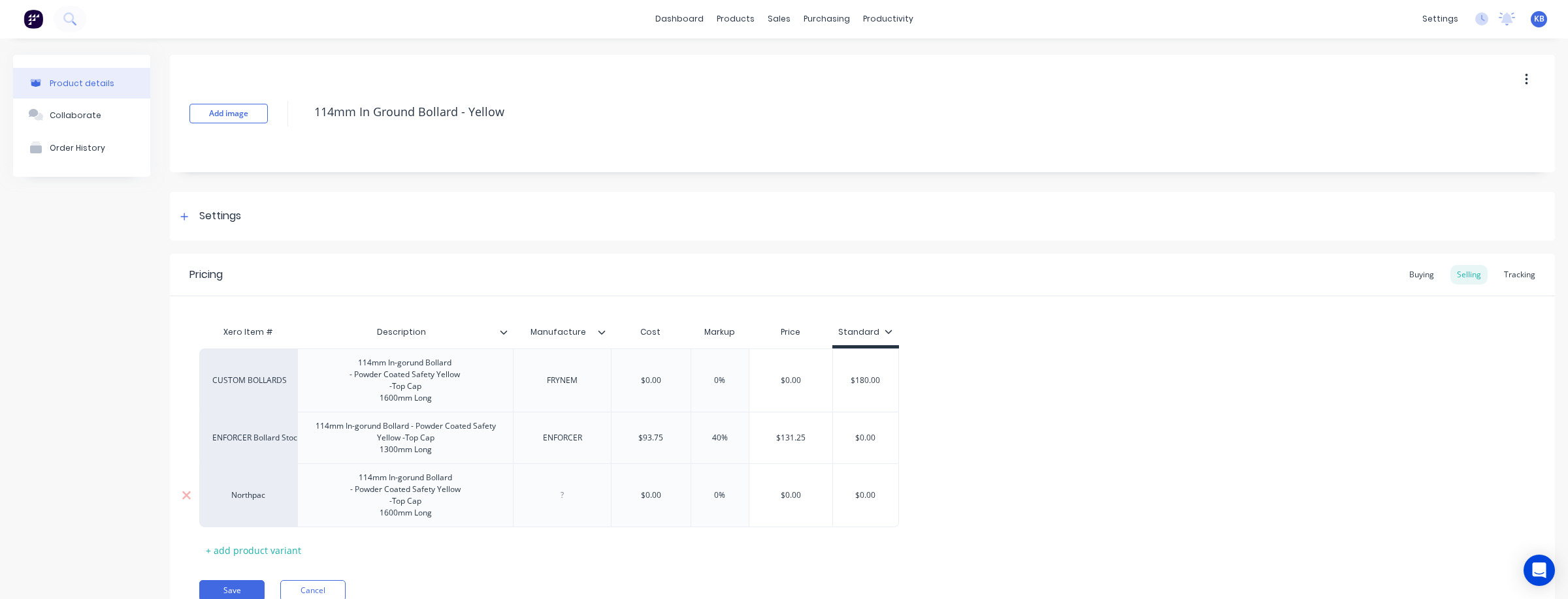
click at [565, 506] on div at bounding box center [561, 495] width 98 height 64
drag, startPoint x: 582, startPoint y: 500, endPoint x: 537, endPoint y: 500, distance: 45.0
click at [537, 492] on div "Northpac" at bounding box center [562, 484] width 65 height 17
click at [866, 490] on input "$0.00" at bounding box center [865, 483] width 65 height 12
drag, startPoint x: 886, startPoint y: 497, endPoint x: 833, endPoint y: 494, distance: 53.1
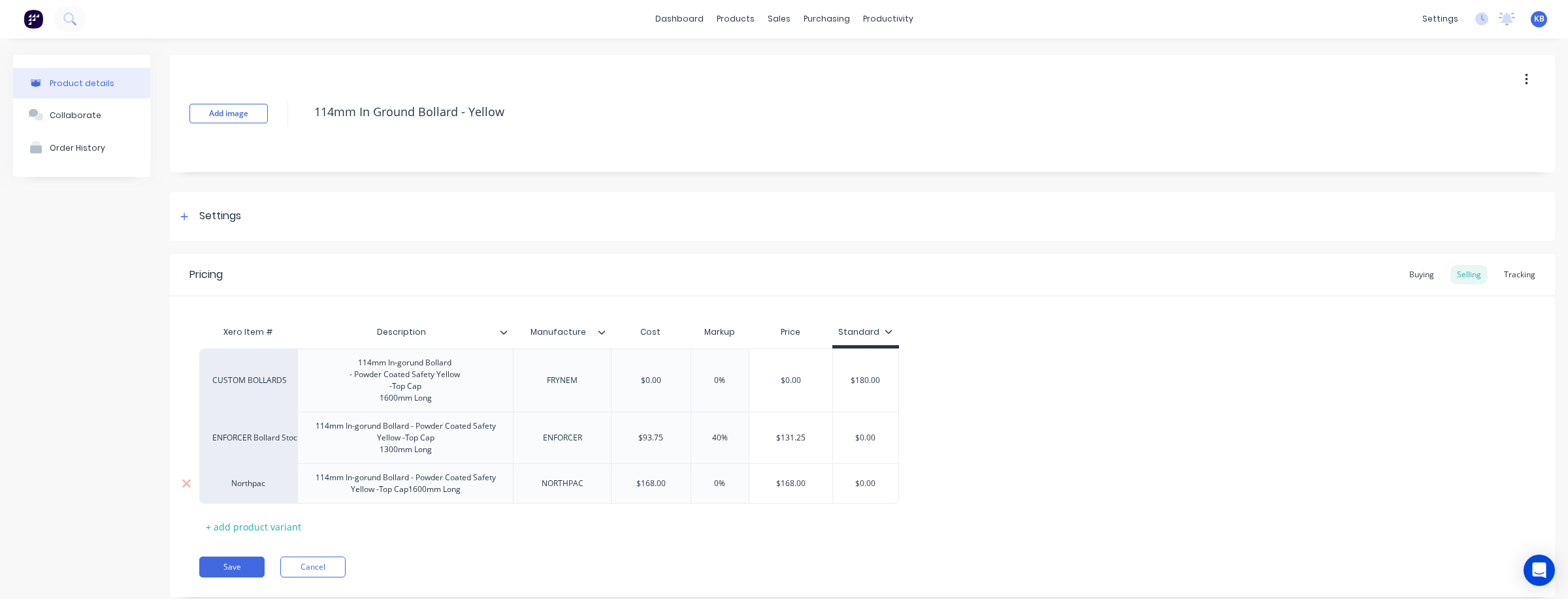
click at [833, 490] on input "$0.00" at bounding box center [865, 483] width 65 height 12
click at [717, 490] on input "0%" at bounding box center [720, 483] width 65 height 12
click at [792, 537] on div "Xero Item # Description Manufacture Cost Markup Price Standard CUSTOM BOLLARDS …" at bounding box center [862, 428] width 1326 height 218
drag, startPoint x: 886, startPoint y: 495, endPoint x: 839, endPoint y: 497, distance: 47.0
click at [839, 490] on input "$180.00" at bounding box center [865, 483] width 65 height 12
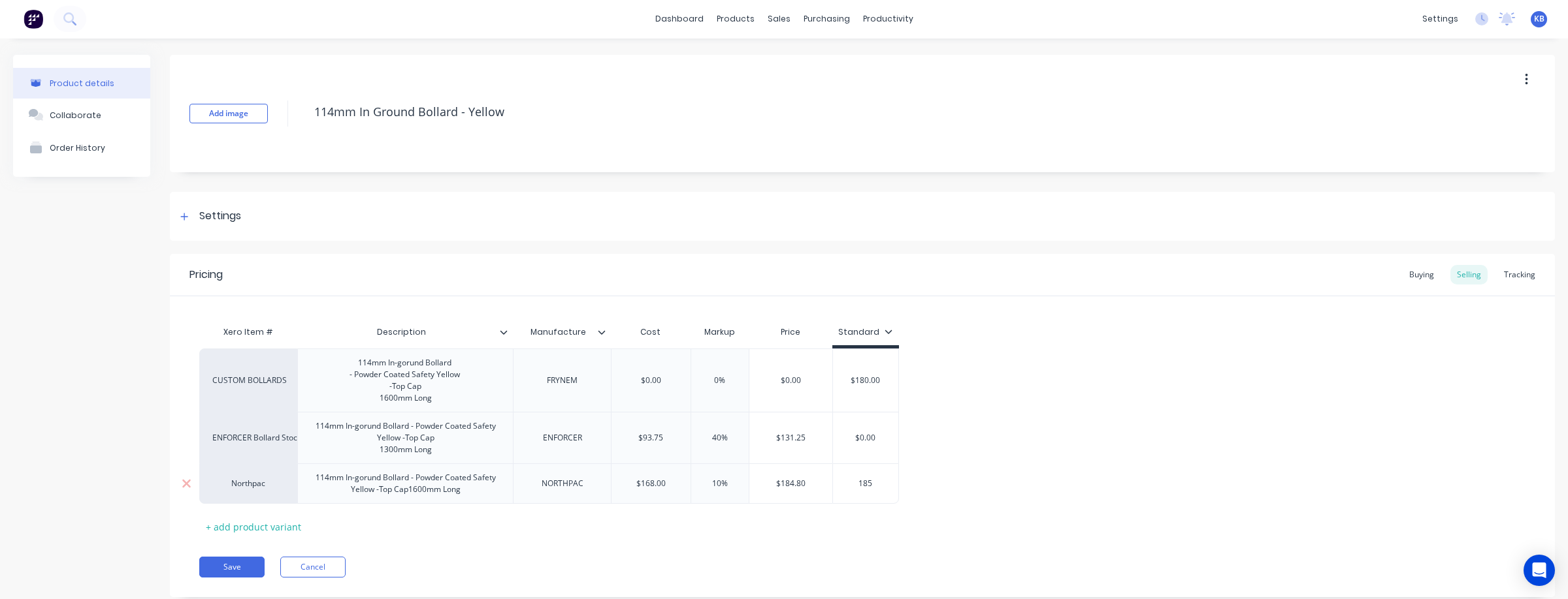
click at [843, 490] on input "185" at bounding box center [865, 483] width 65 height 12
click at [913, 534] on div "Xero Item # Description Manufacture Cost Markup Price Standard CUSTOM BOLLARDS …" at bounding box center [862, 428] width 1326 height 218
click at [1519, 268] on div "Tracking" at bounding box center [1519, 275] width 45 height 20
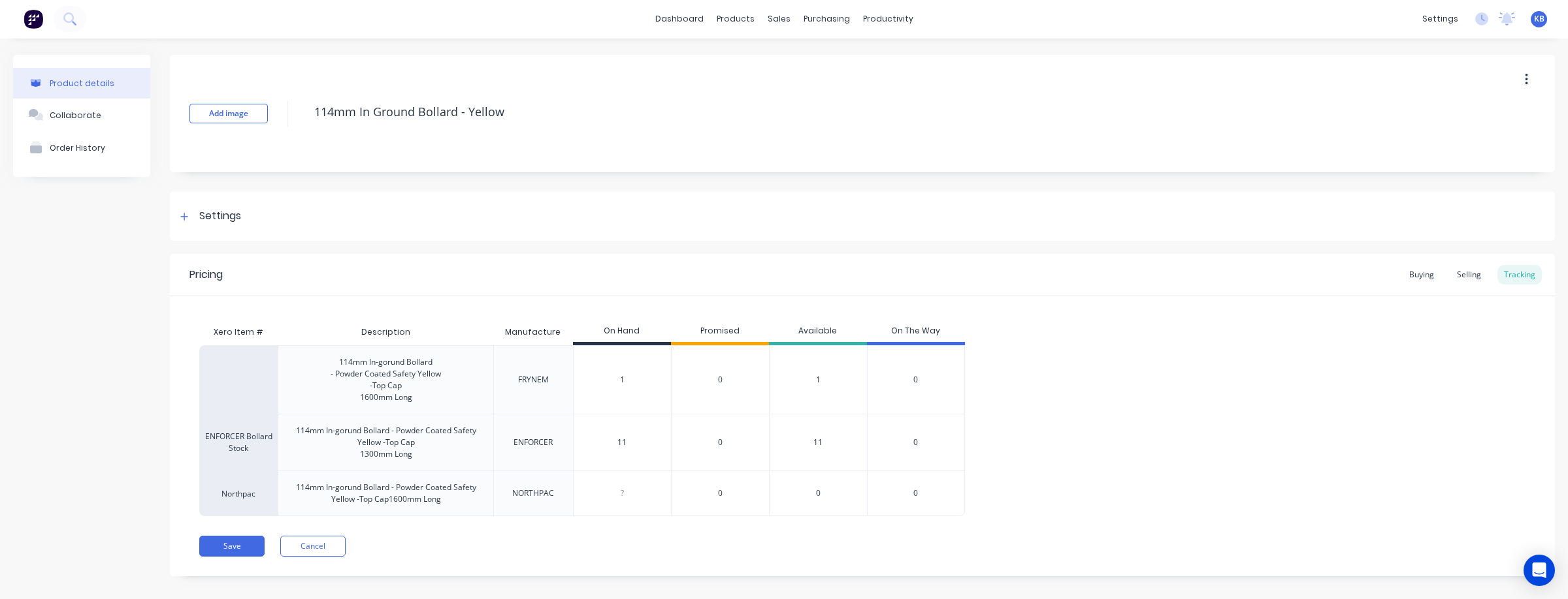
click at [633, 499] on input "0" at bounding box center [622, 493] width 98 height 12
click at [644, 569] on div "Pricing Buying Selling Tracking Xero Item # Description Manufacture On Hand Pro…" at bounding box center [862, 415] width 1385 height 322
click at [1248, 486] on div "114mm In-gorund Bollard - Powder Coated Safety Yellow -Top Cap 1600mm Long FRYN…" at bounding box center [862, 431] width 1326 height 171
click at [227, 553] on button "Save" at bounding box center [232, 547] width 65 height 21
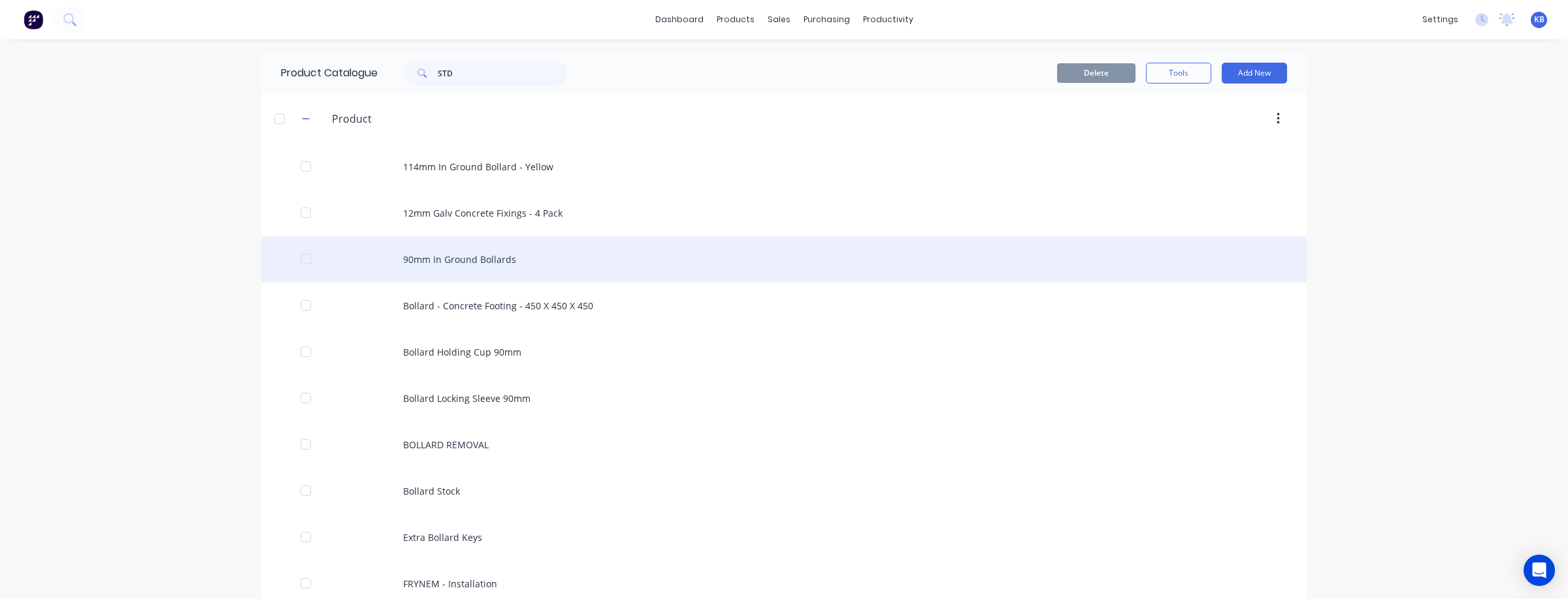
click at [440, 261] on div "90mm In Ground Bollards" at bounding box center [784, 259] width 1045 height 47
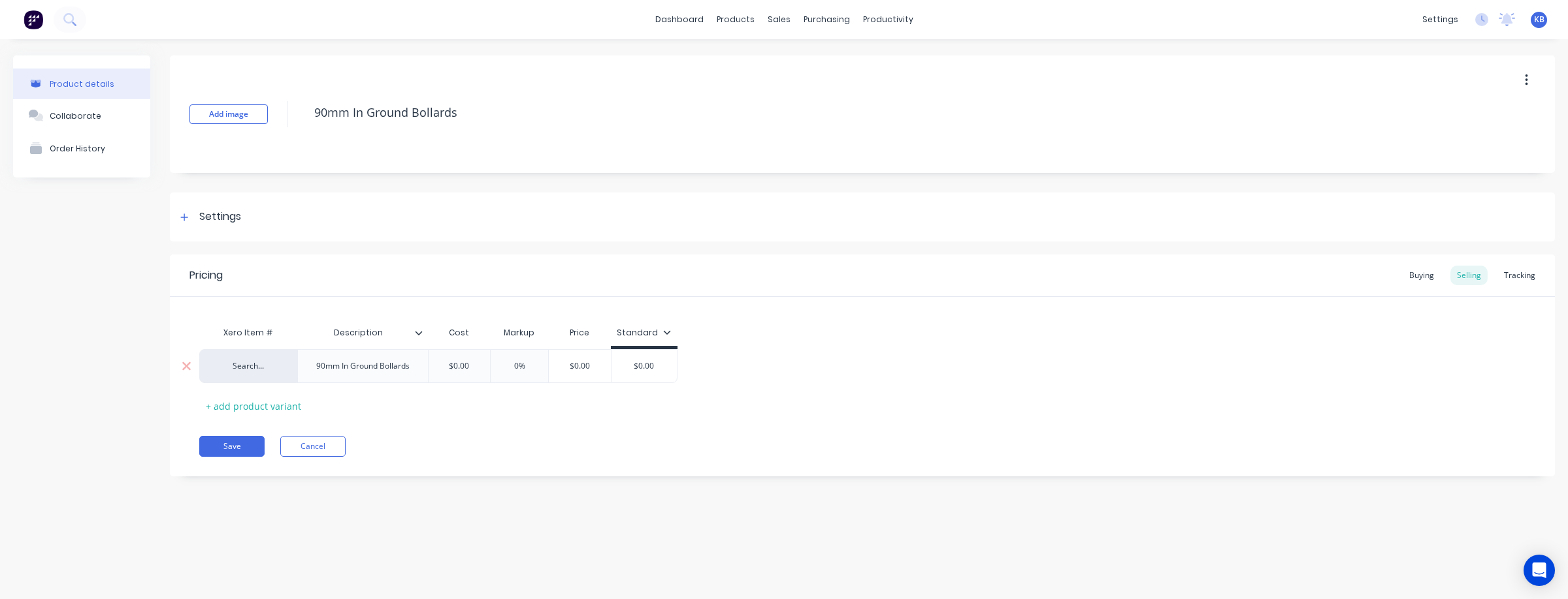
click at [233, 364] on div "Search..." at bounding box center [248, 366] width 72 height 12
click at [262, 366] on div "Search..." at bounding box center [248, 366] width 72 height 12
drag, startPoint x: 269, startPoint y: 370, endPoint x: 192, endPoint y: 366, distance: 77.1
click at [192, 366] on div "Xero Item # Description Cost Markup Price Standard Search... 90mm In Ground Bol…" at bounding box center [862, 357] width 1385 height 120
click at [247, 368] on div "Search..." at bounding box center [248, 366] width 72 height 12
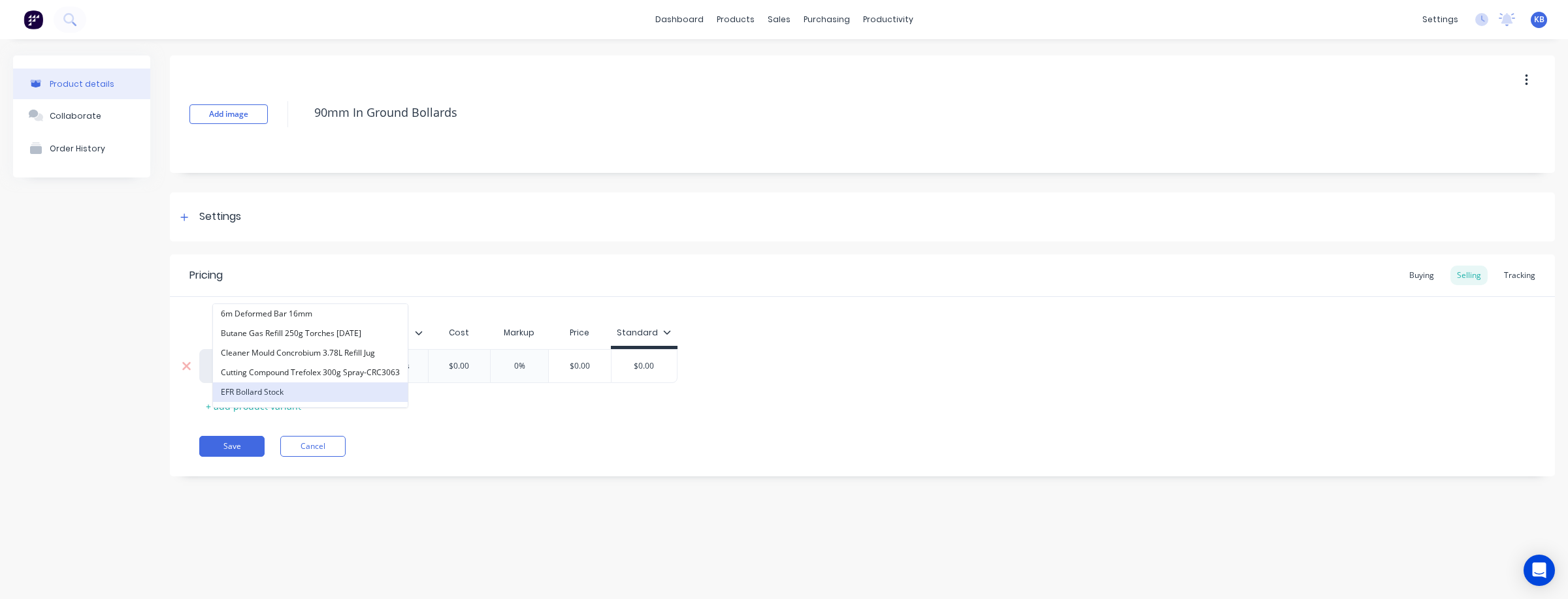
click at [330, 389] on button "EFR Bollard Stock" at bounding box center [310, 392] width 194 height 20
click at [422, 372] on div "90mm In Ground Bollards" at bounding box center [362, 366] width 131 height 34
click at [414, 369] on div "90mm In Ground Bollards" at bounding box center [363, 366] width 115 height 17
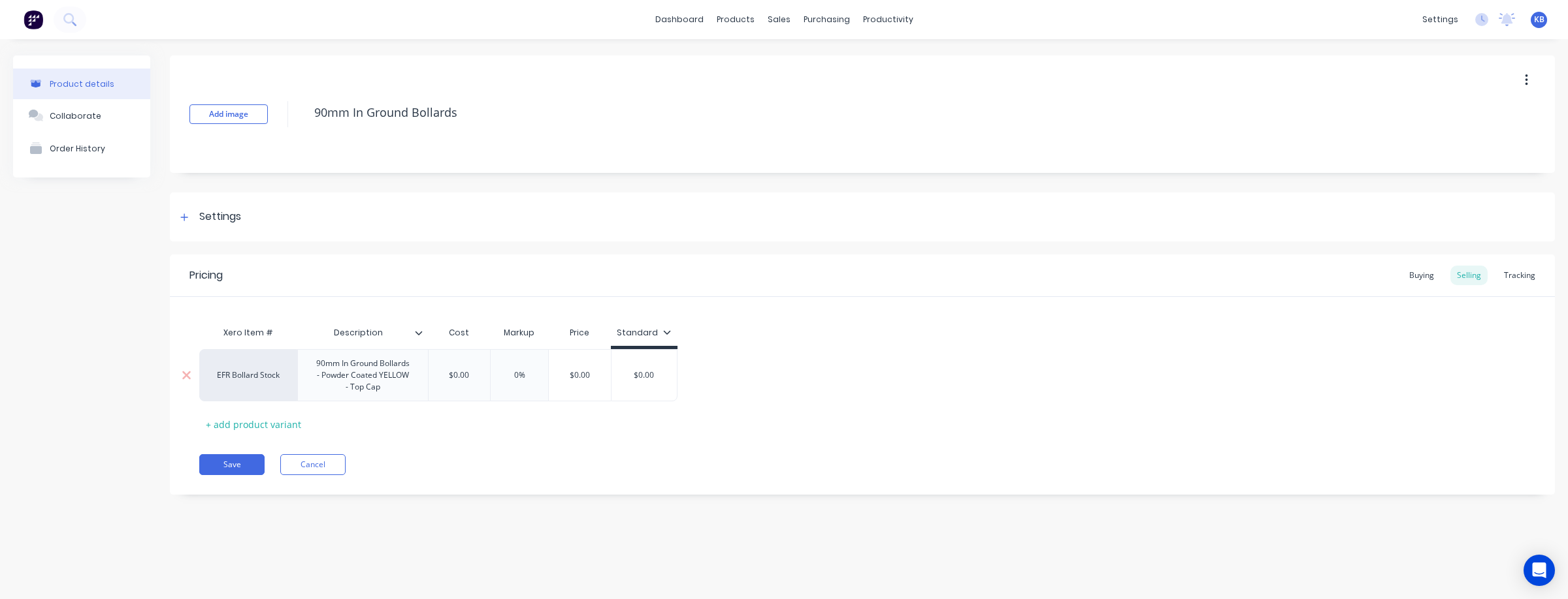
click at [464, 375] on div "EFR Bollard Stock 90mm In Ground Bollards - Powder Coated YELLOW - Top Cap $0.0…" at bounding box center [438, 375] width 478 height 52
drag, startPoint x: 559, startPoint y: 375, endPoint x: 512, endPoint y: 375, distance: 47.0
click at [512, 375] on input "$0.00" at bounding box center [544, 375] width 65 height 12
drag, startPoint x: 773, startPoint y: 376, endPoint x: 712, endPoint y: 369, distance: 61.4
click at [712, 369] on div "EFR Bollard Stock 90mm In Ground Bollards - Powder Coated YELLOW - Top Cap $78.…" at bounding box center [496, 375] width 593 height 52
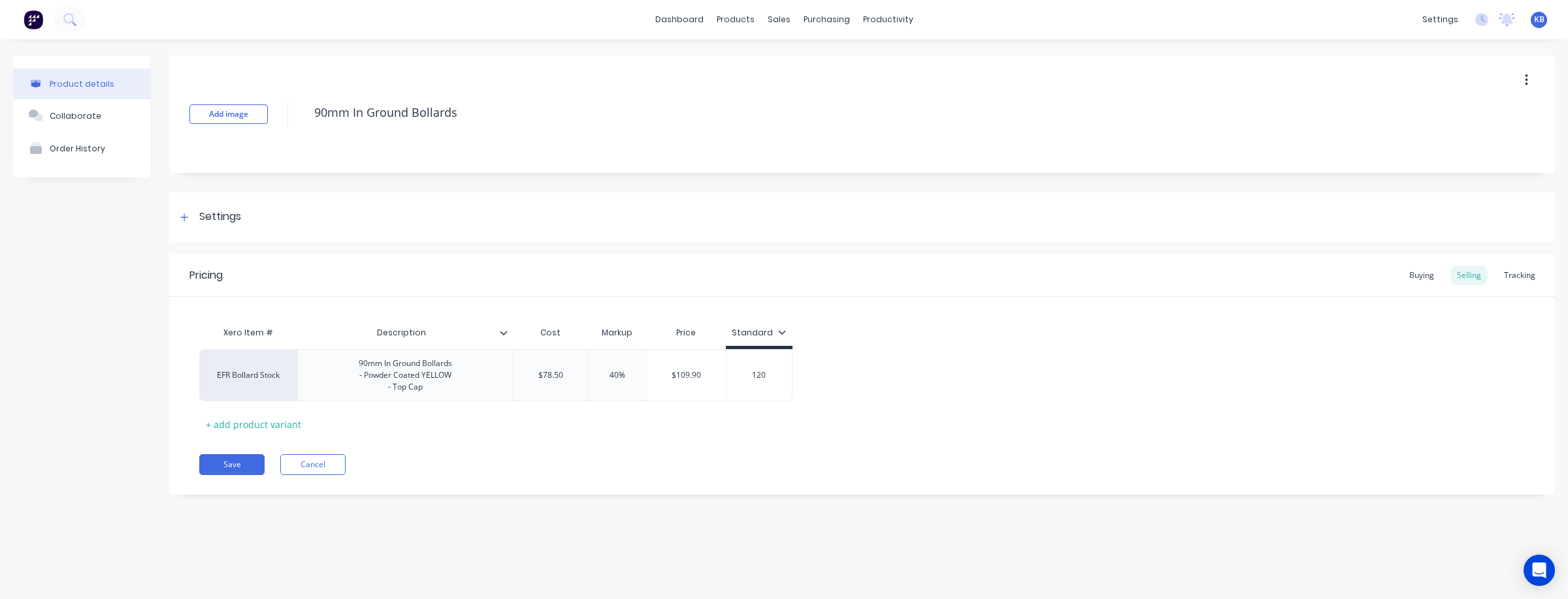
click at [769, 433] on div "Xero Item # Description Cost Markup Price Standard EFR Bollard Stock 90mm In Gr…" at bounding box center [862, 377] width 1326 height 115
click at [1521, 271] on div "Tracking" at bounding box center [1519, 275] width 45 height 20
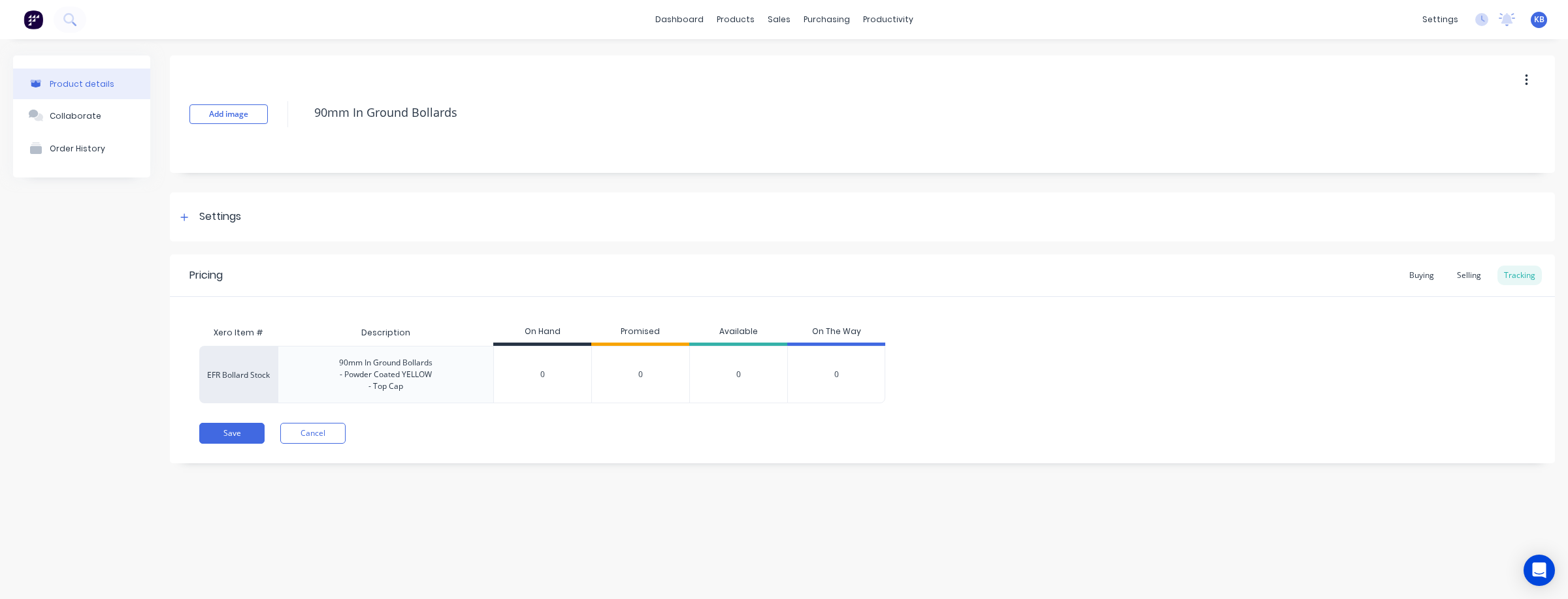
click at [544, 379] on input "0" at bounding box center [543, 374] width 98 height 12
click at [1044, 360] on div "EFR Bollard Stock 90mm In Ground Bollards - Powder Coated YELLOW - Top Cap 14 1…" at bounding box center [862, 374] width 1326 height 57
click at [220, 429] on button "Save" at bounding box center [232, 434] width 65 height 21
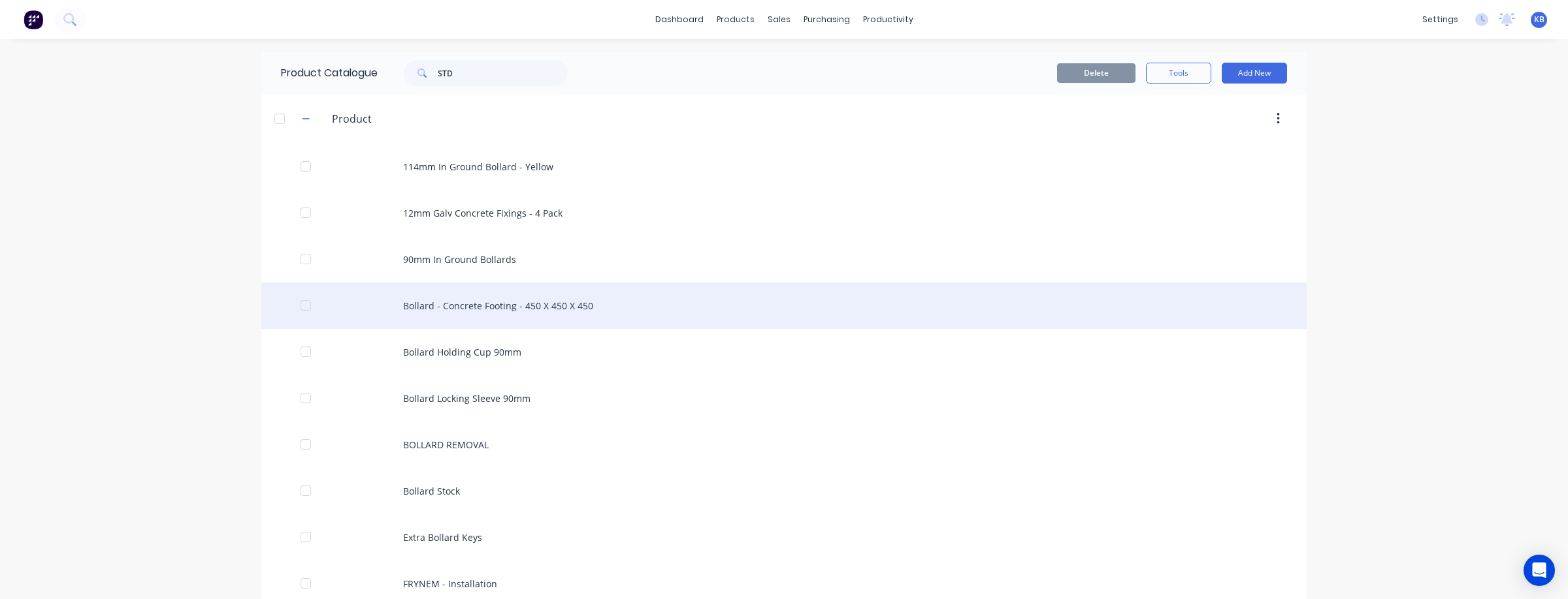
click at [468, 306] on div "Bollard - Concrete Footing - 450 X 450 X 450" at bounding box center [784, 306] width 1045 height 47
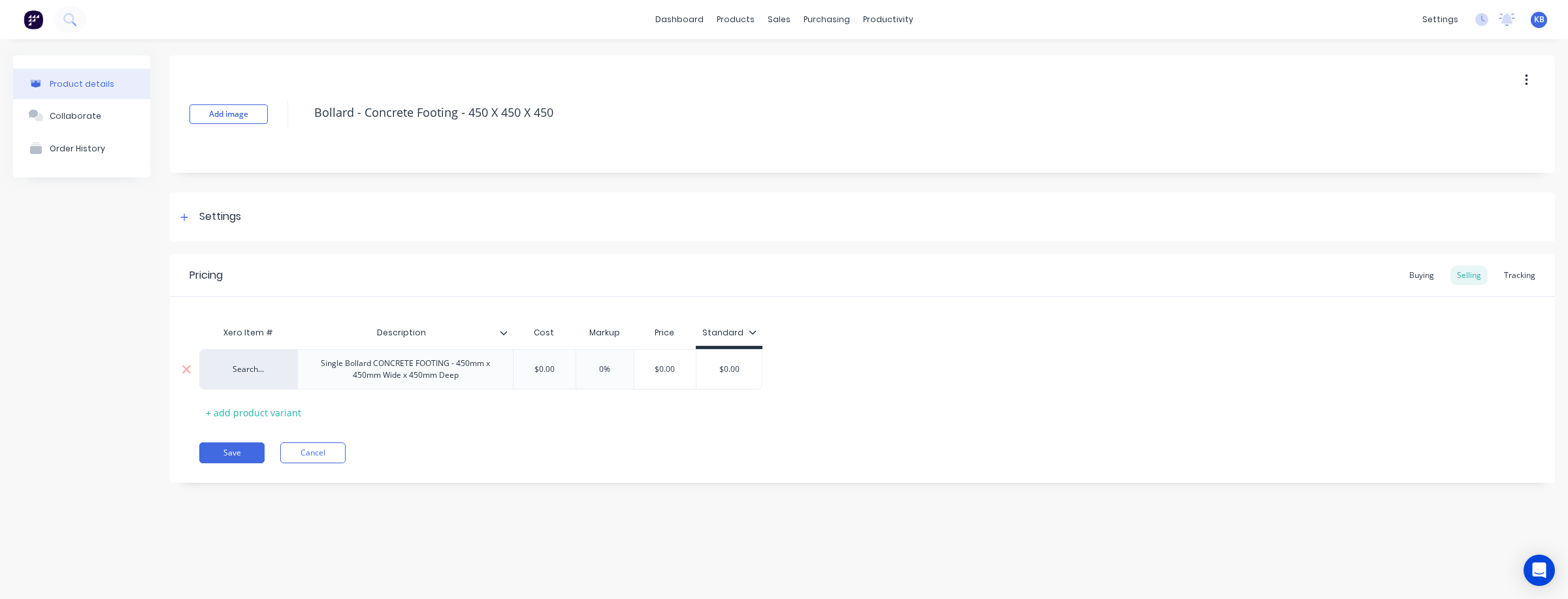
click at [252, 369] on div "Search..." at bounding box center [248, 369] width 72 height 12
click at [295, 312] on button "CONCRETE FOOTING" at bounding box center [272, 314] width 119 height 20
click at [558, 372] on input "$0.00" at bounding box center [544, 369] width 65 height 12
drag, startPoint x: 561, startPoint y: 371, endPoint x: 539, endPoint y: 388, distance: 27.8
click at [519, 369] on input "$0.00" at bounding box center [544, 369] width 65 height 12
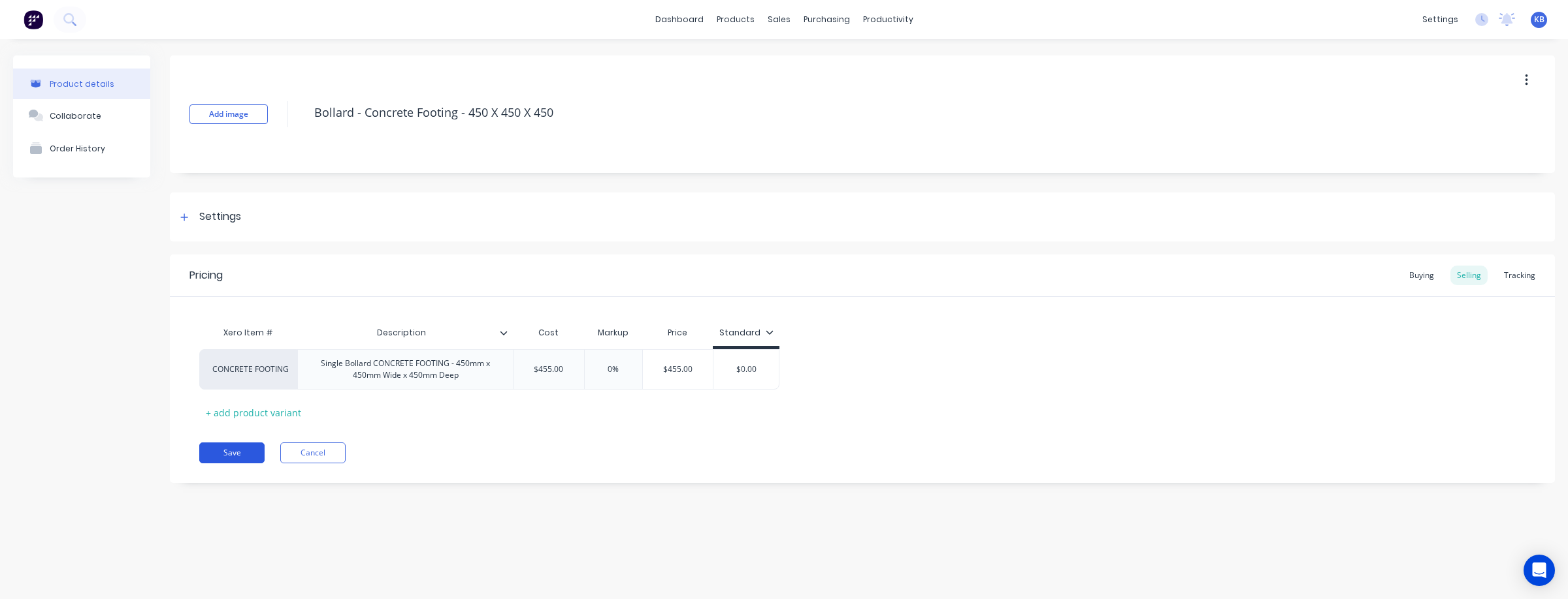
click at [240, 453] on button "Save" at bounding box center [232, 453] width 65 height 21
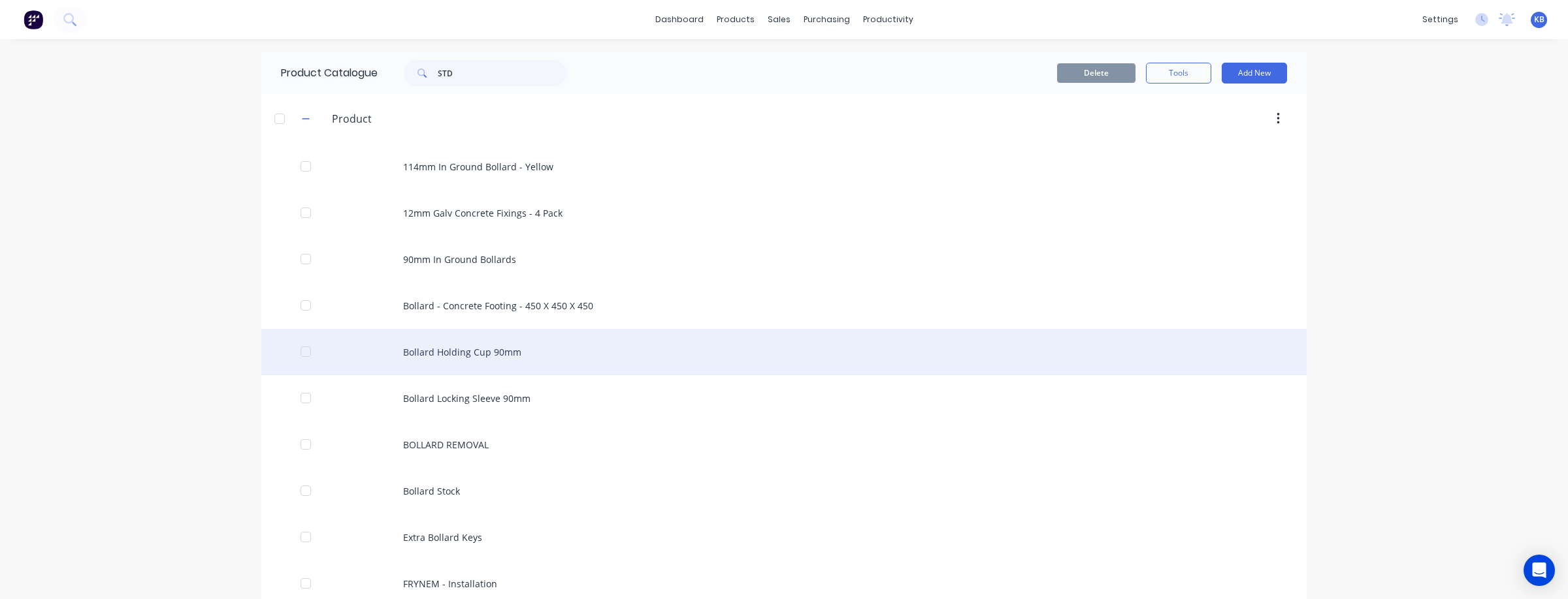
click at [493, 348] on div "Bollard Holding Cup 90mm" at bounding box center [784, 352] width 1045 height 47
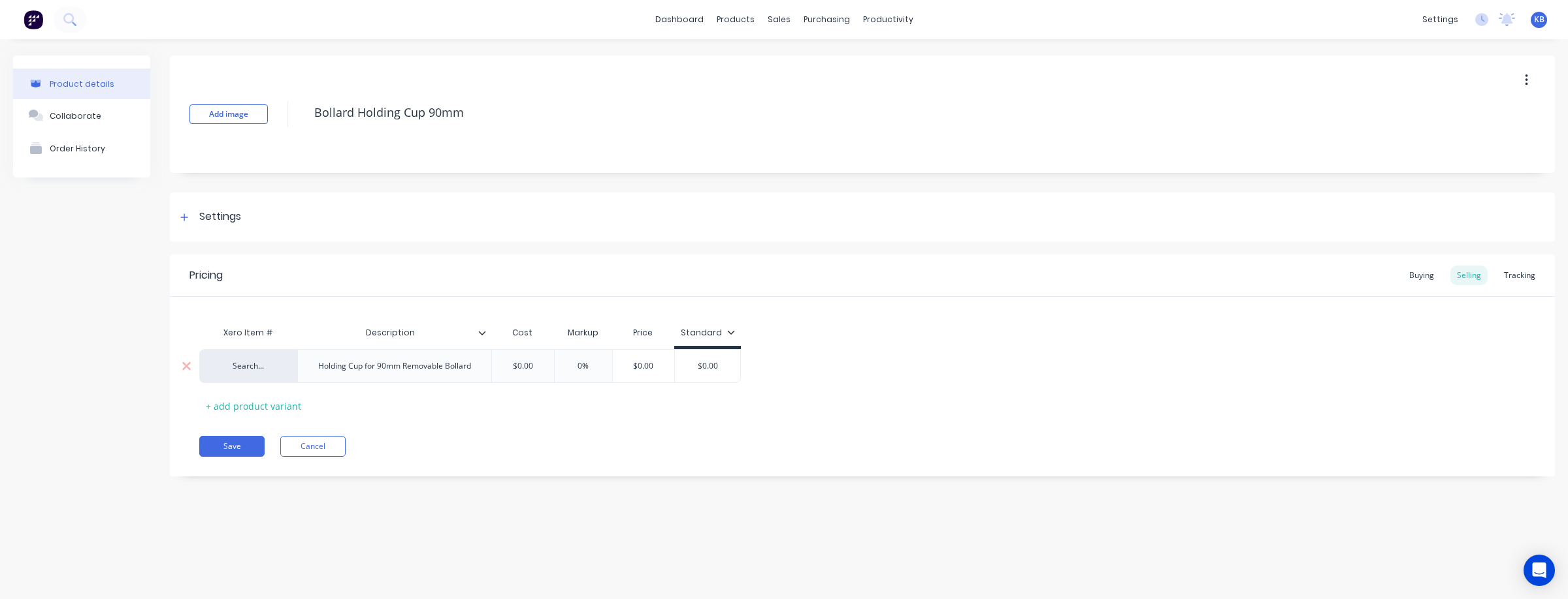
click at [264, 374] on div "Search..." at bounding box center [248, 366] width 98 height 34
click at [253, 367] on div "Search..." at bounding box center [248, 366] width 72 height 12
click at [294, 452] on button "Cancel" at bounding box center [312, 446] width 65 height 21
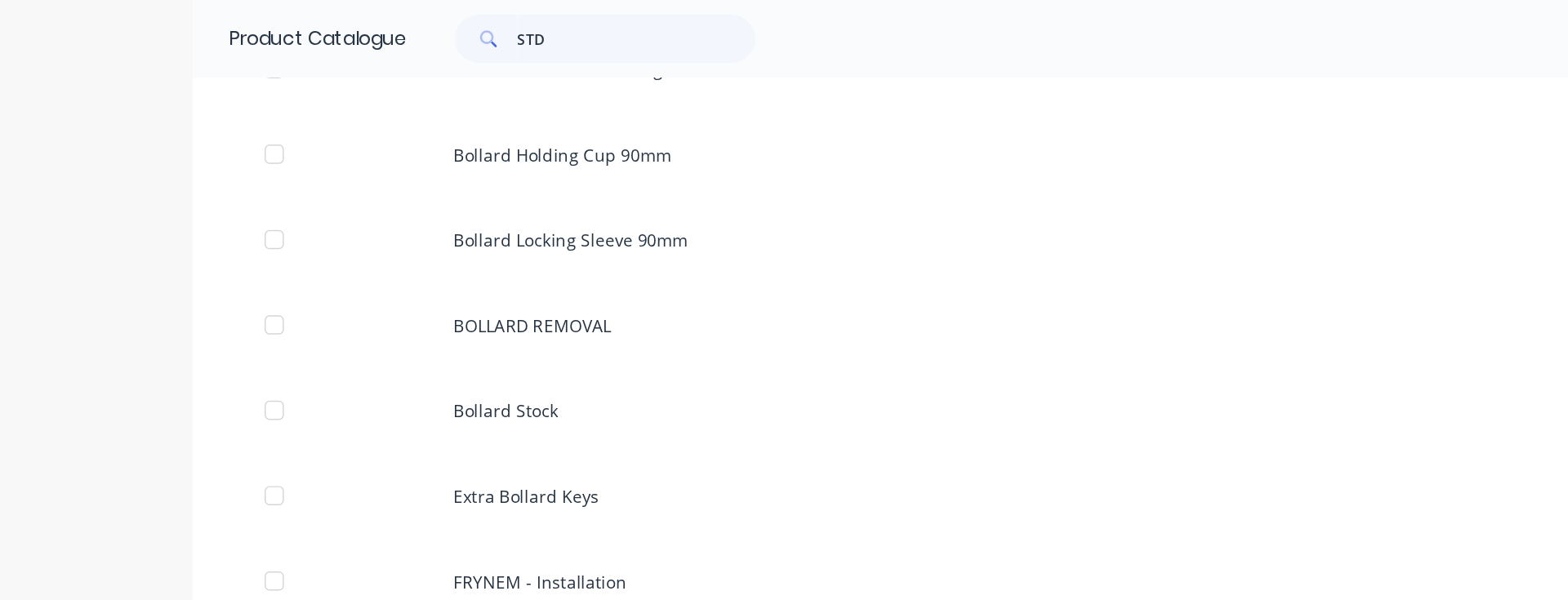
scroll to position [339, 0]
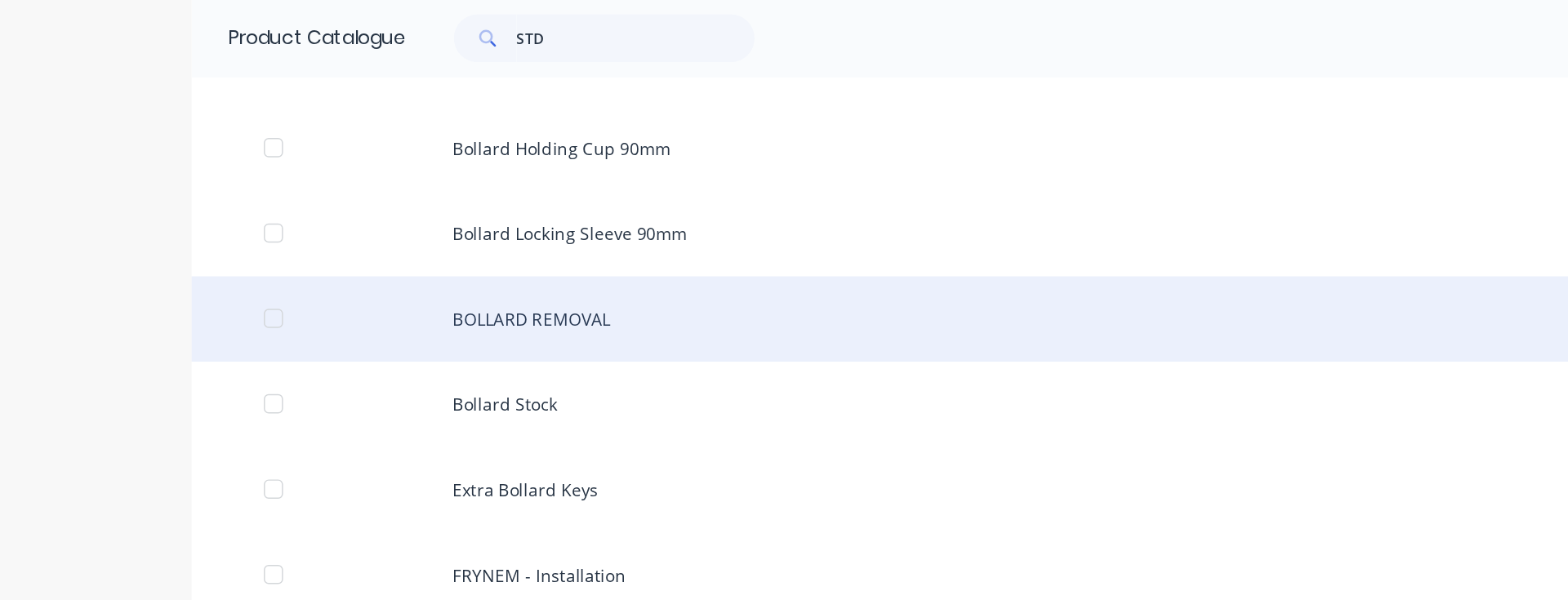
click at [377, 216] on div "BOLLARD REMOVAL" at bounding box center [784, 217] width 1306 height 58
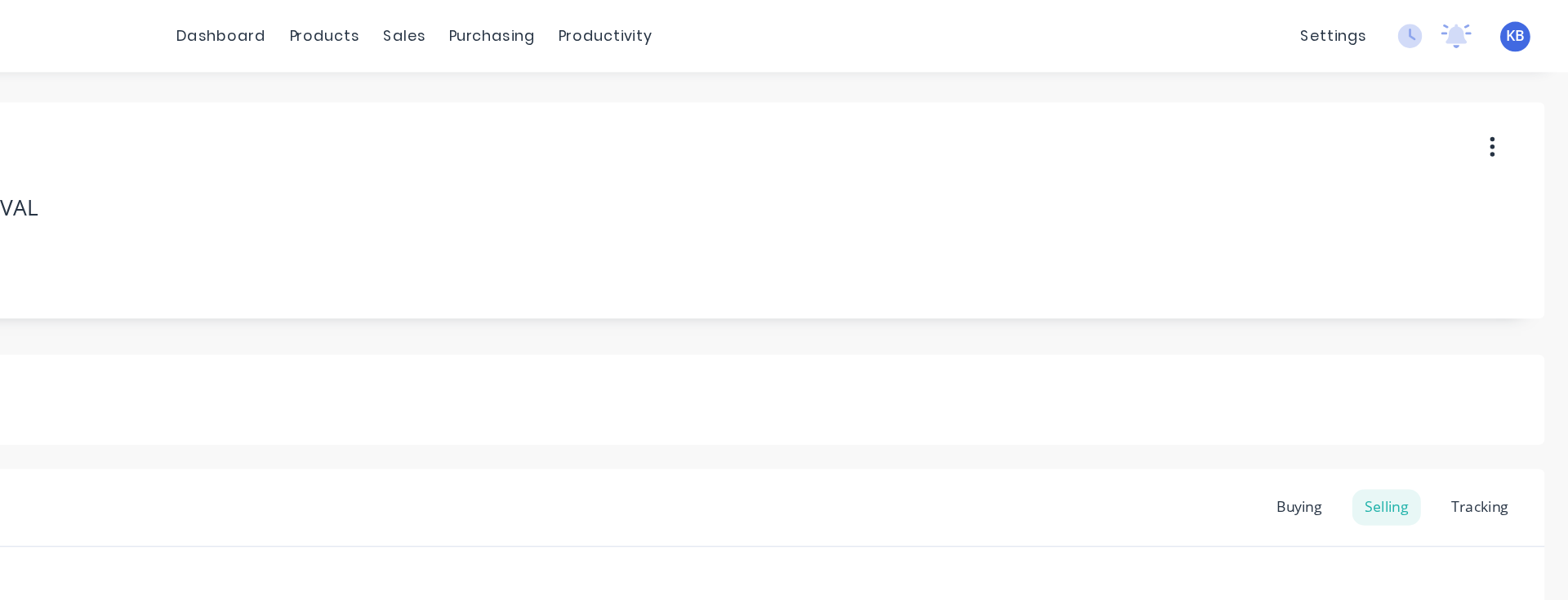
click at [1532, 26] on span "KB" at bounding box center [1532, 24] width 13 height 15
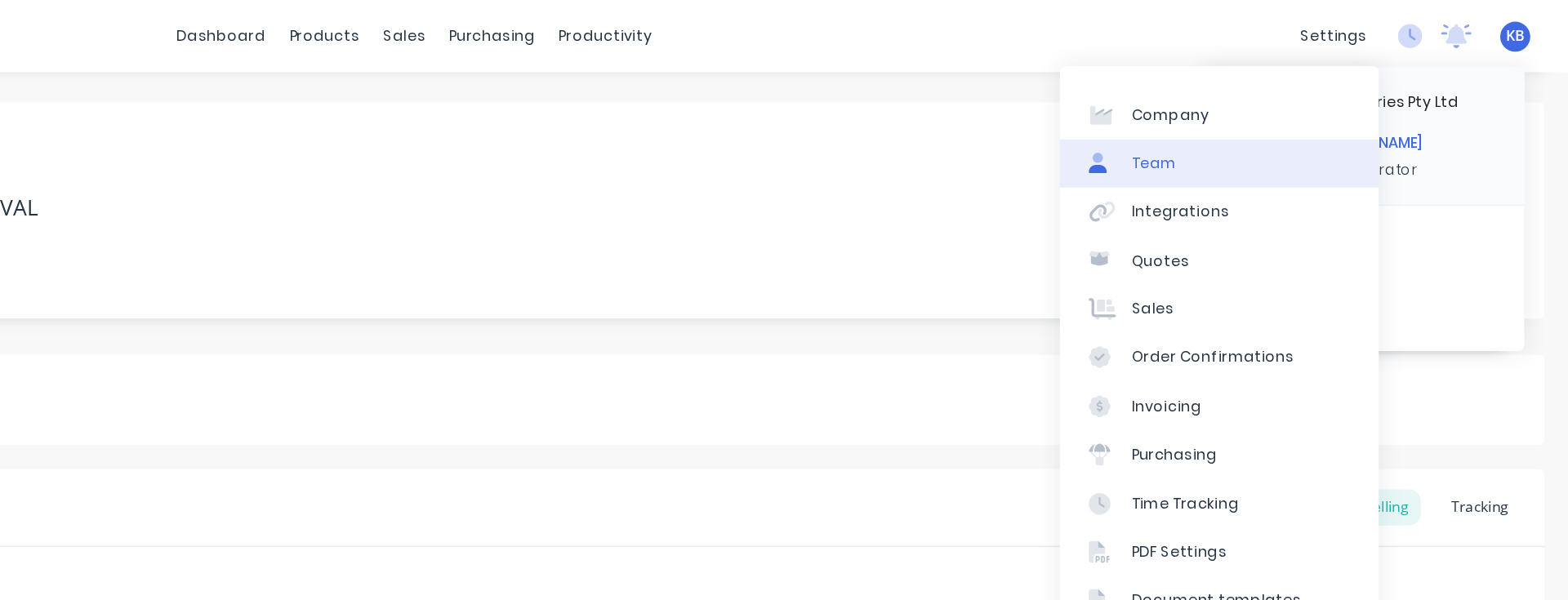
click at [1322, 119] on link "Team" at bounding box center [1330, 110] width 217 height 33
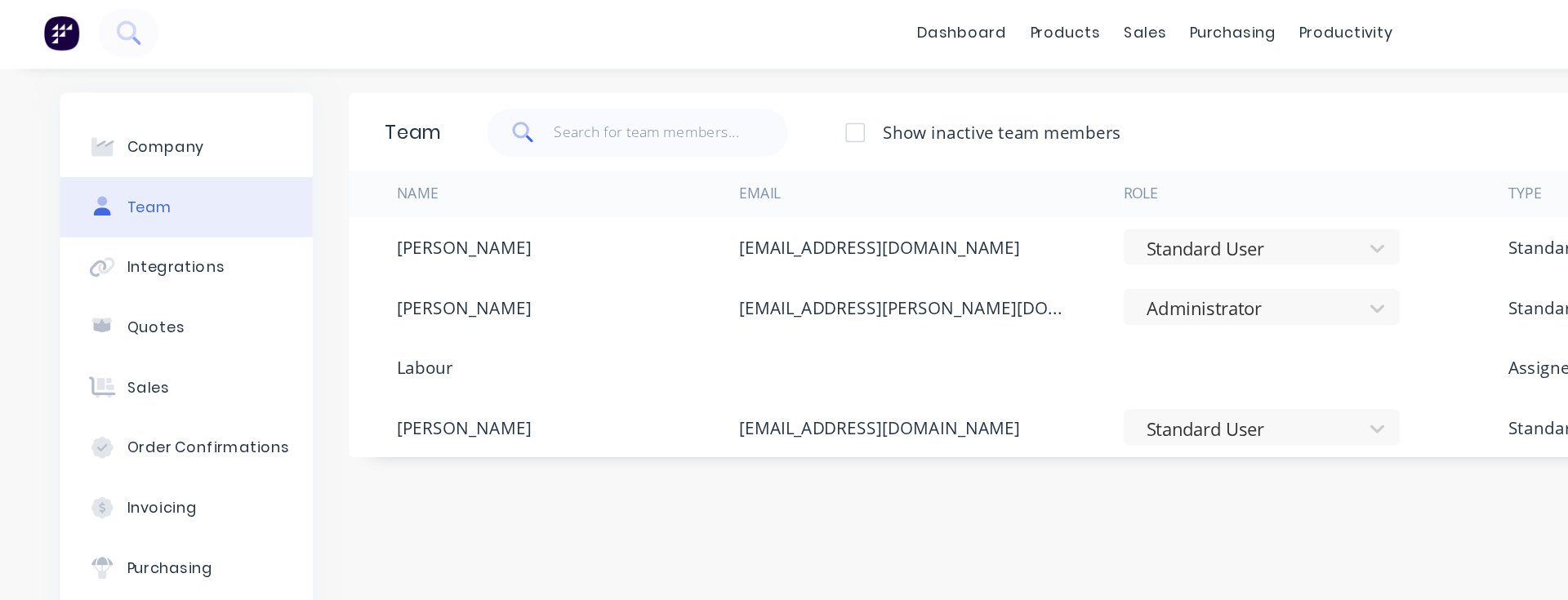
scroll to position [4, 0]
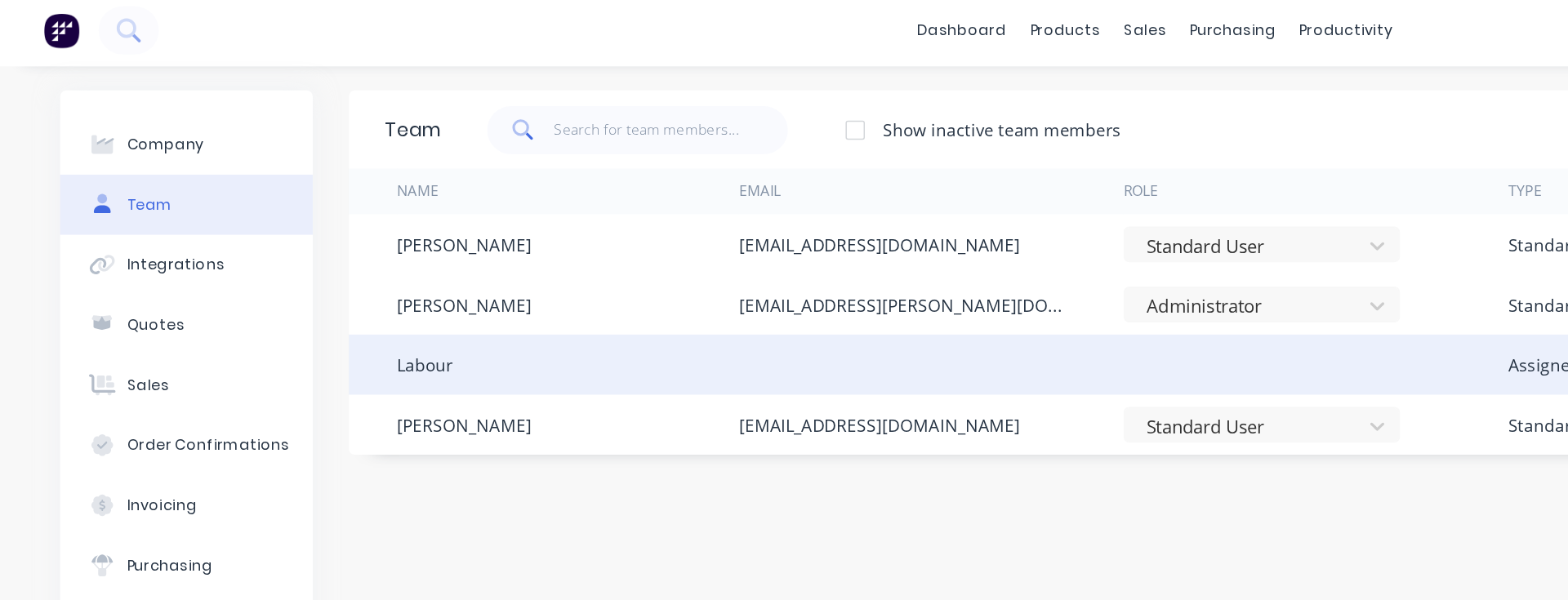
click at [297, 247] on div "Labour" at bounding box center [288, 247] width 38 height 17
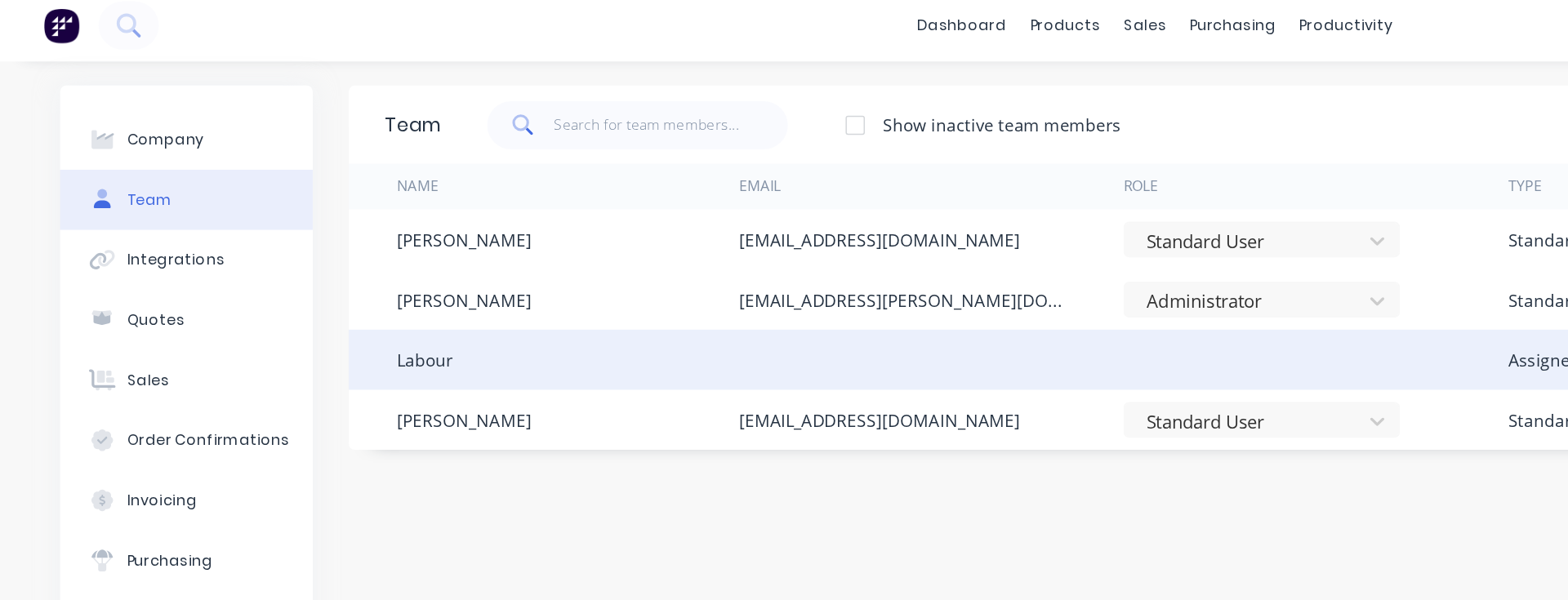
click at [693, 253] on div at bounding box center [632, 247] width 262 height 41
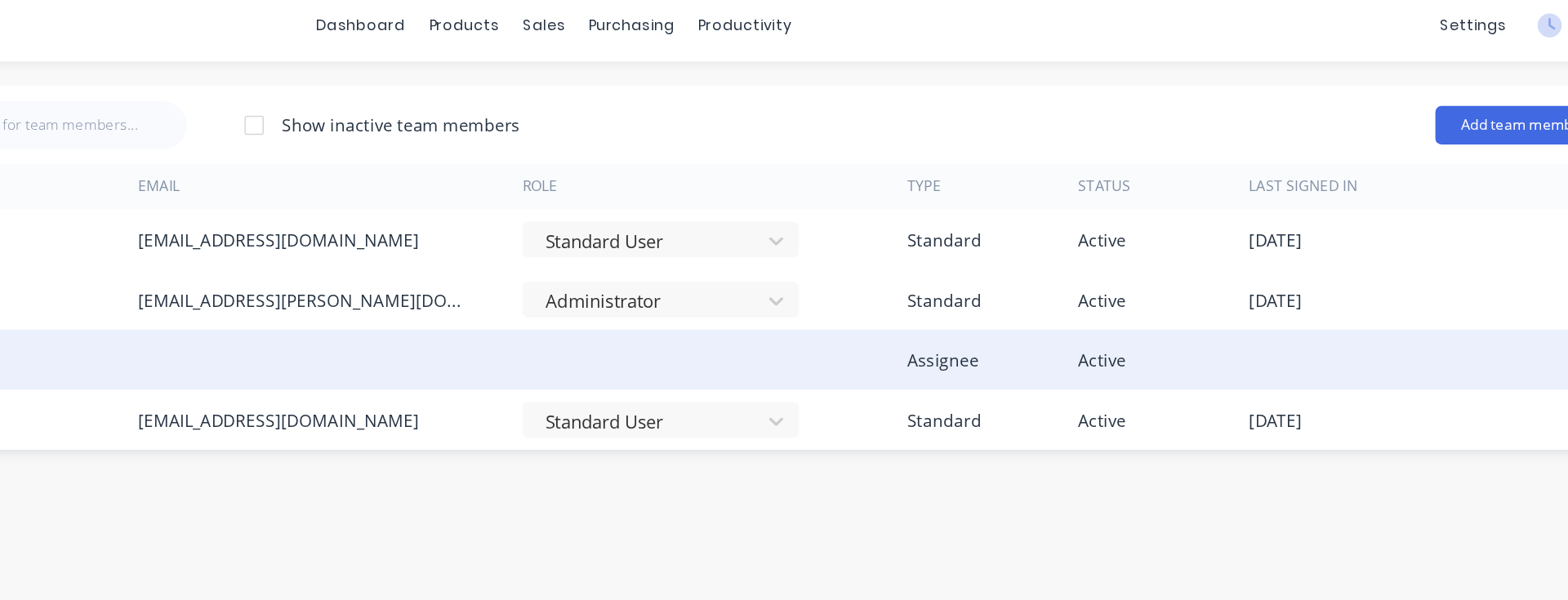
scroll to position [0, 0]
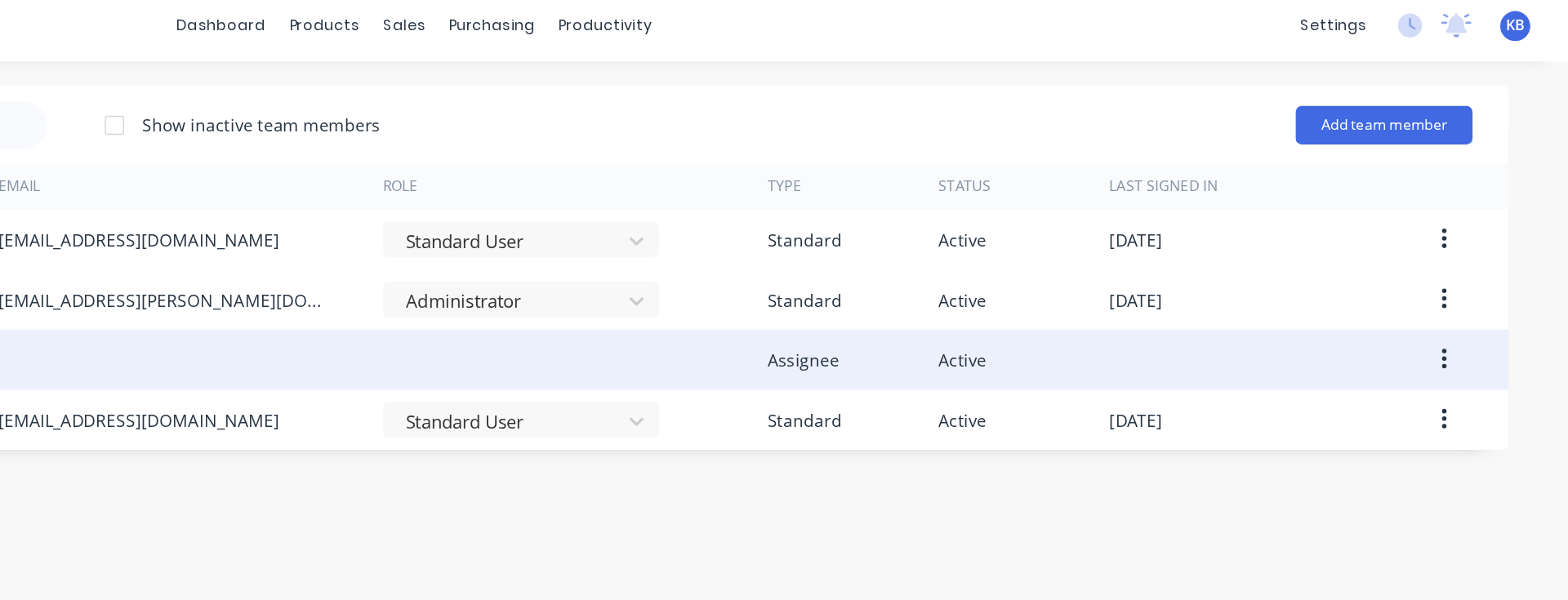
click at [1484, 243] on icon "button" at bounding box center [1483, 247] width 4 height 18
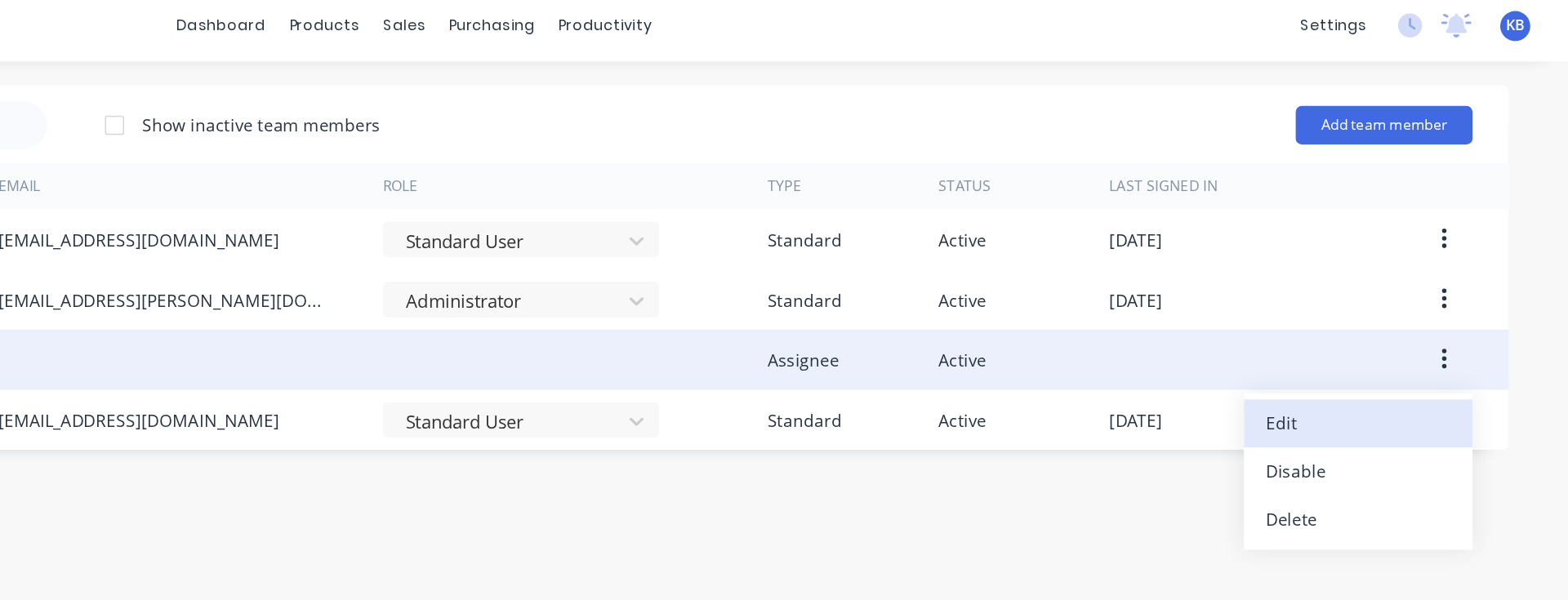
click at [1427, 294] on div "Edit" at bounding box center [1425, 290] width 126 height 24
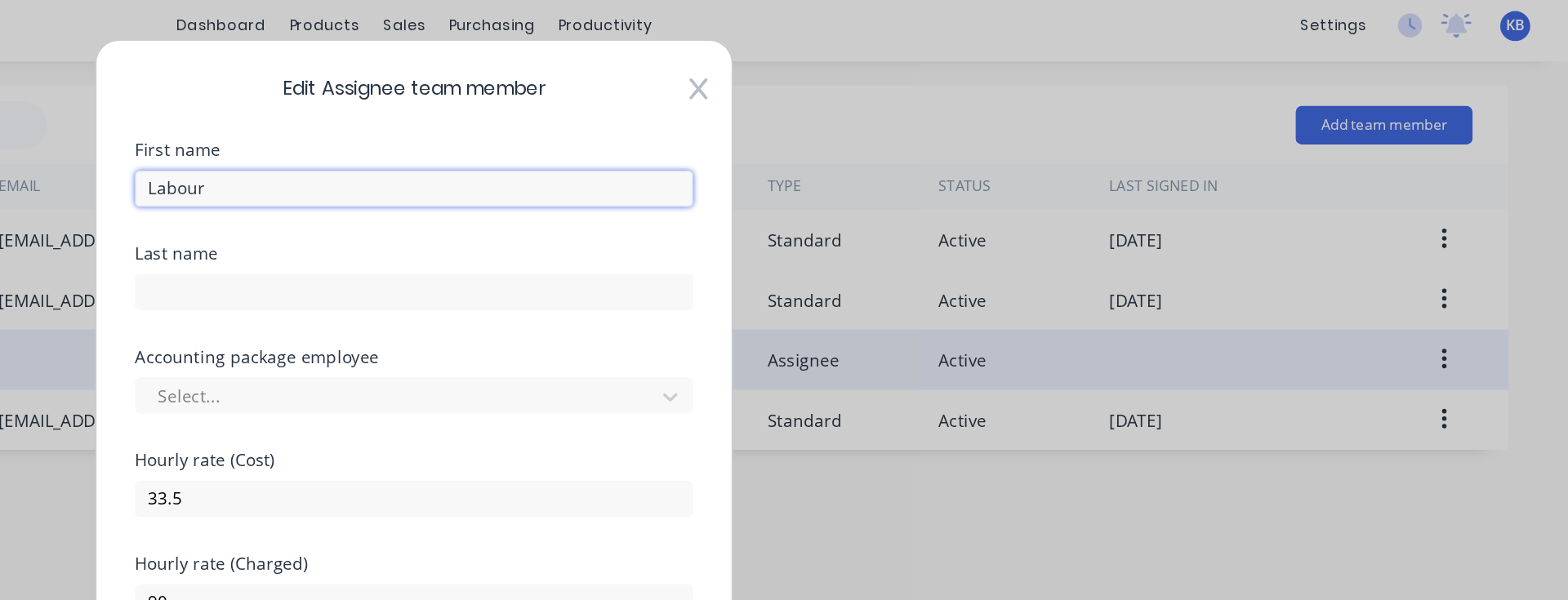
drag, startPoint x: 704, startPoint y: 132, endPoint x: 534, endPoint y: 124, distance: 170.2
click at [534, 124] on div "Edit Assignee team member First name Labour Last name Accounting package employ…" at bounding box center [784, 300] width 1568 height 600
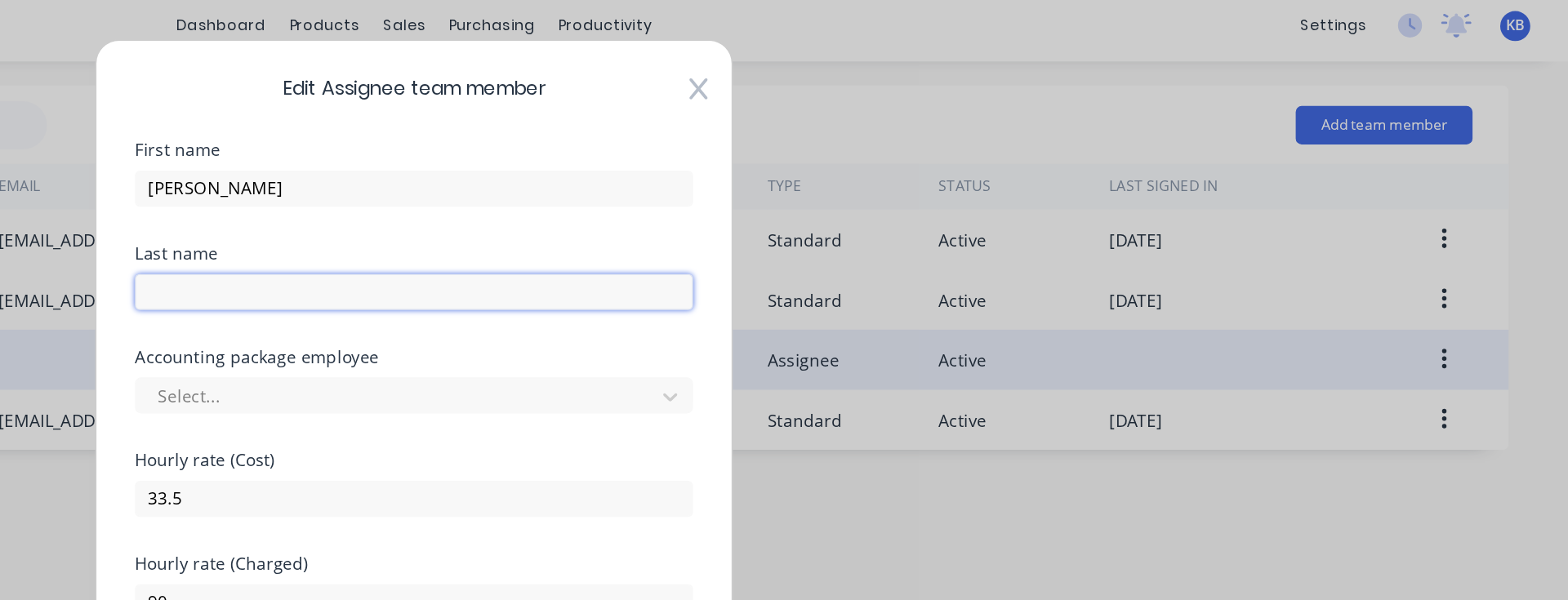
click at [648, 205] on input "text" at bounding box center [784, 201] width 379 height 25
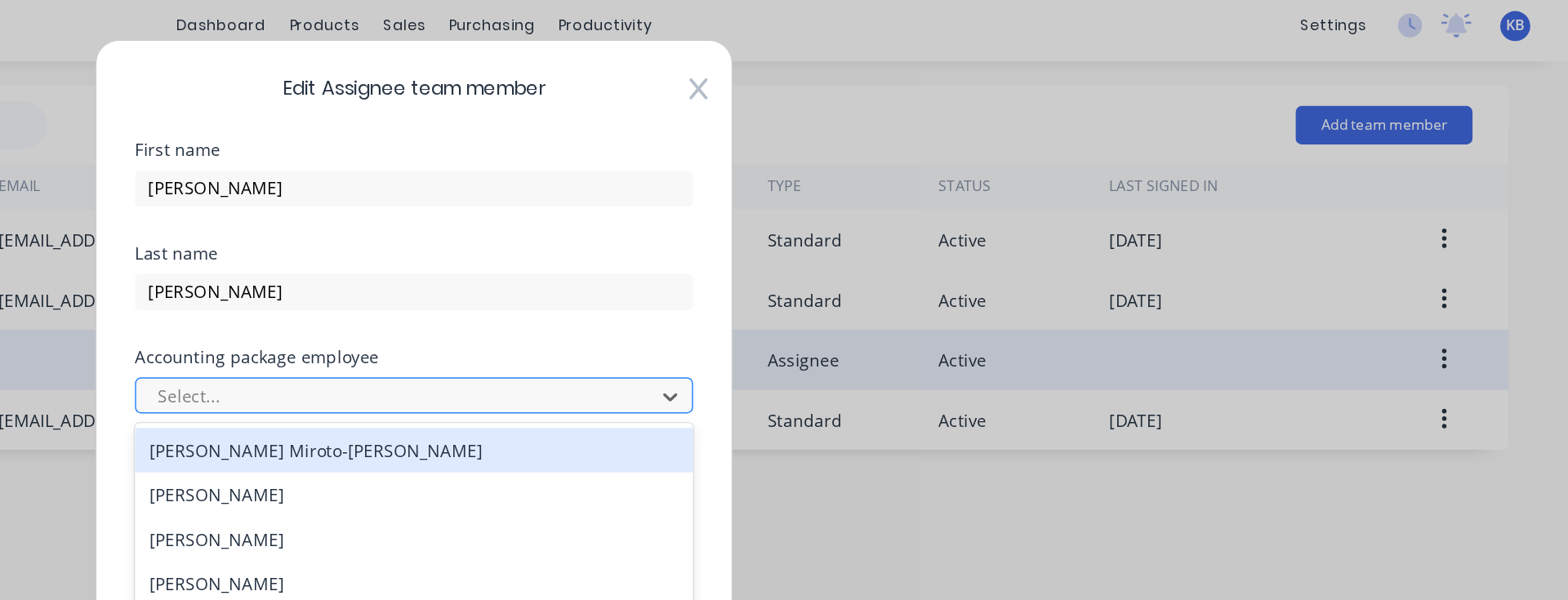
click at [623, 268] on div at bounding box center [773, 272] width 330 height 20
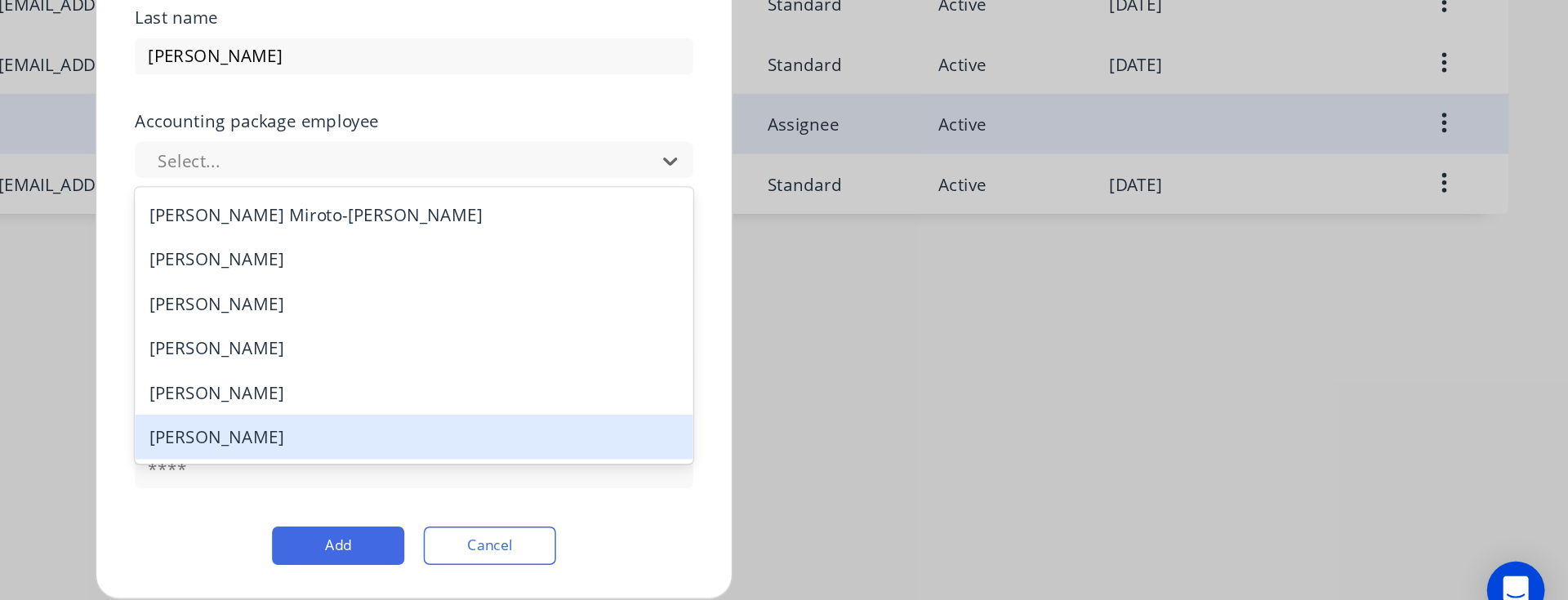
click at [620, 457] on div "[PERSON_NAME]" at bounding box center [784, 459] width 379 height 30
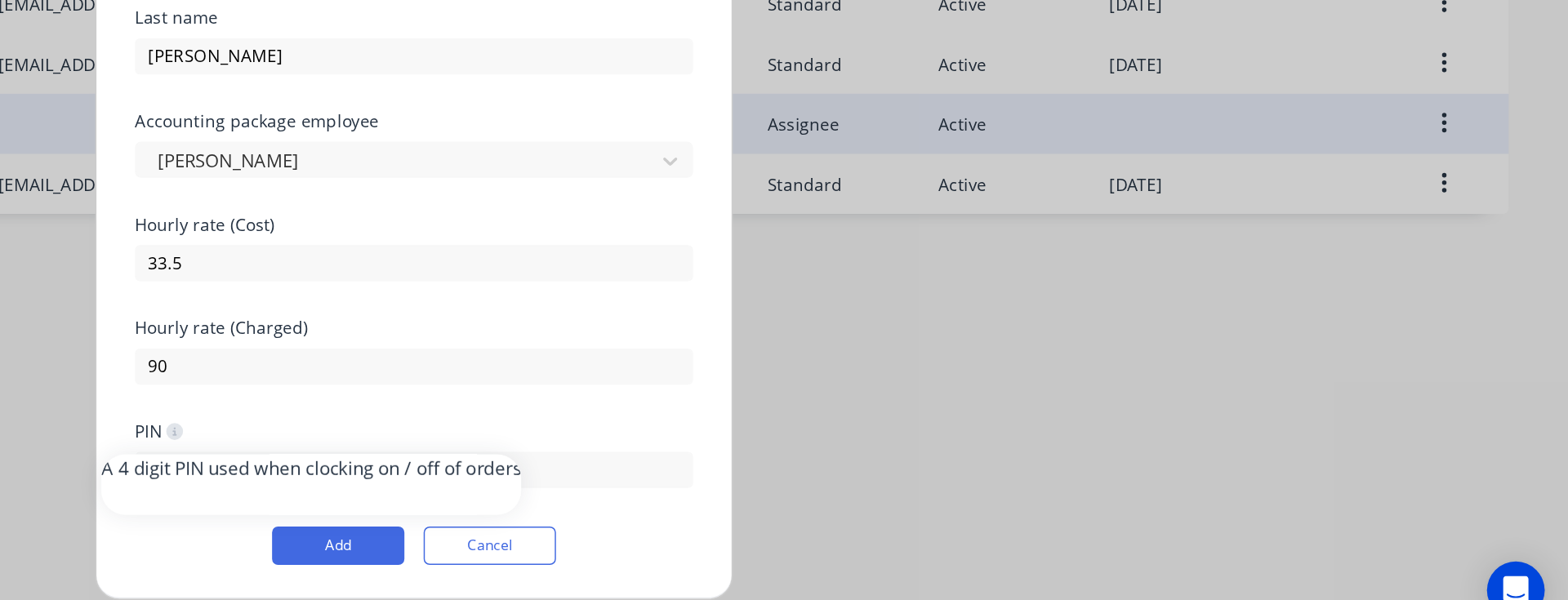
click at [623, 455] on icon at bounding box center [621, 456] width 4 height 5
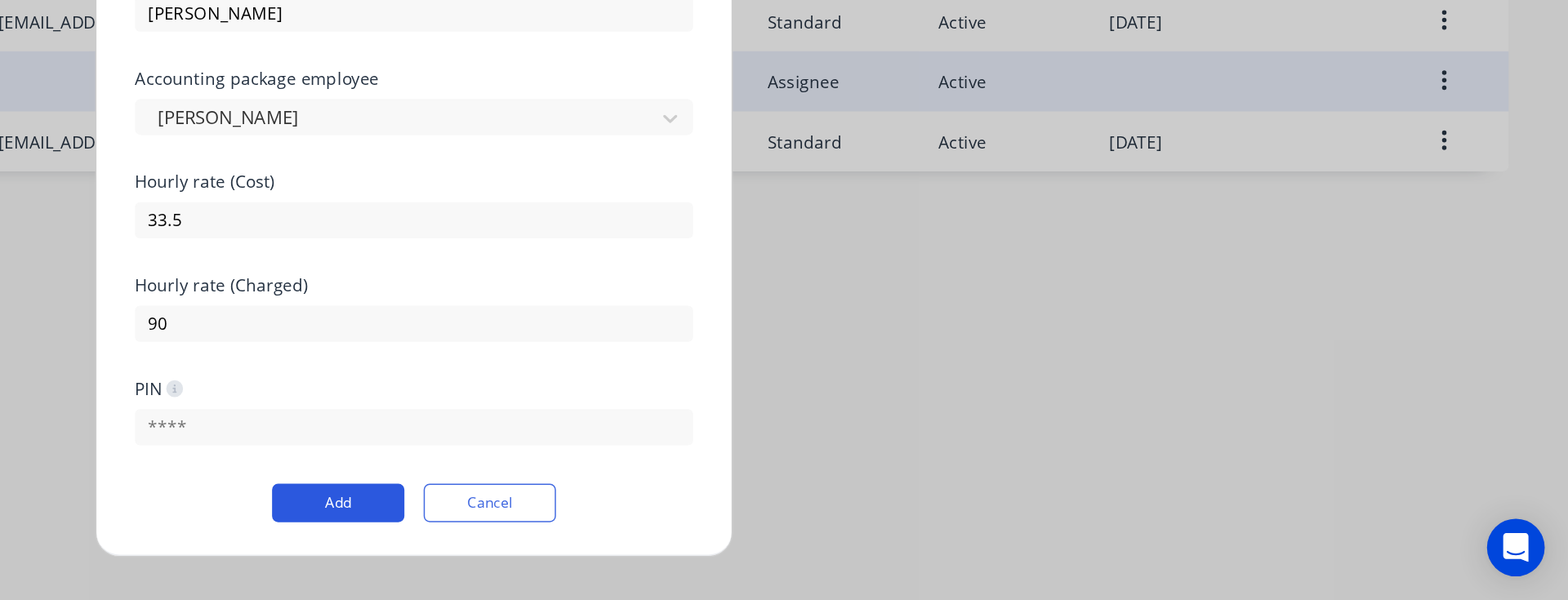
click at [737, 531] on button "Add" at bounding box center [733, 535] width 90 height 27
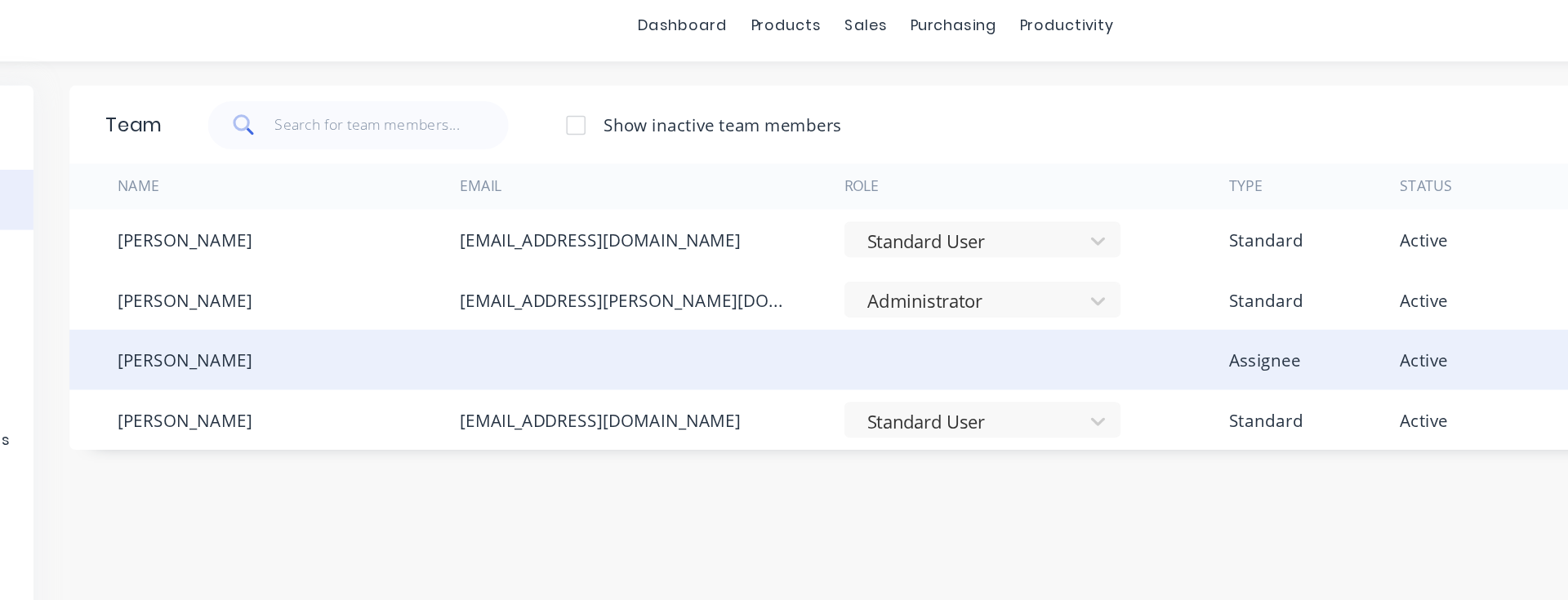
click at [933, 246] on div at bounding box center [894, 247] width 262 height 41
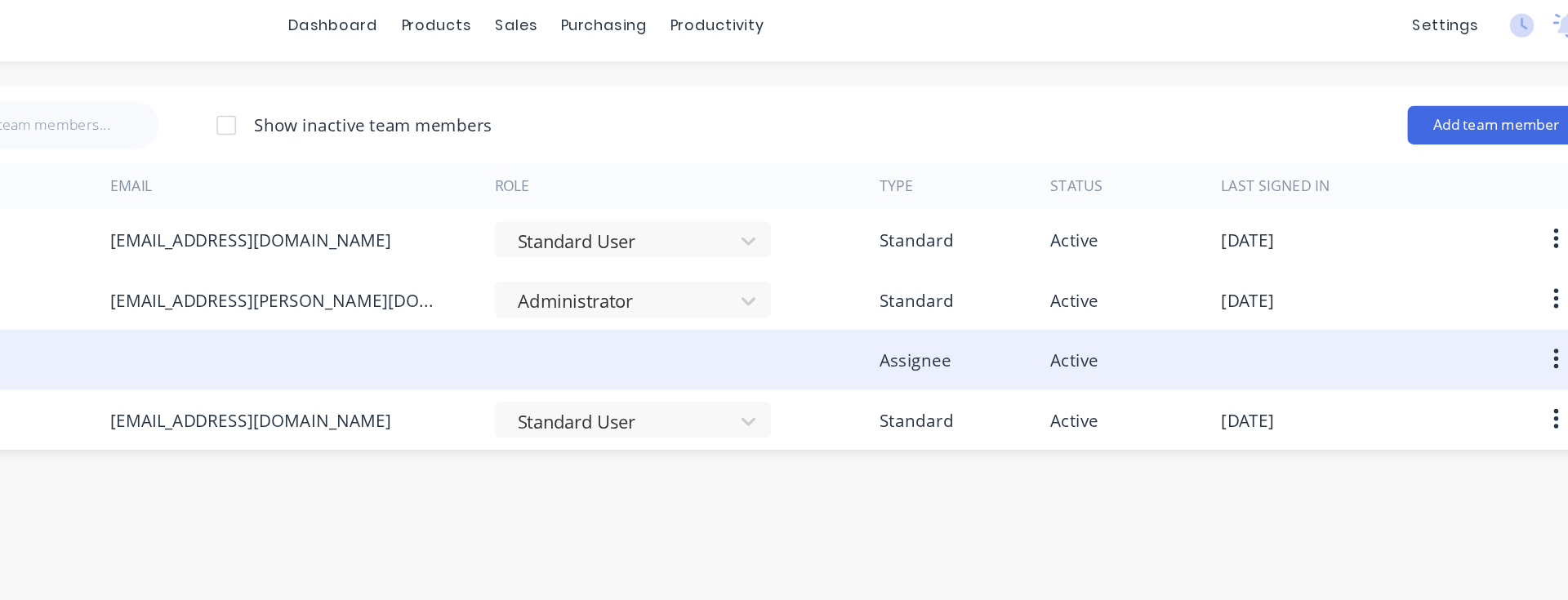
click at [1487, 245] on button "button" at bounding box center [1483, 247] width 38 height 29
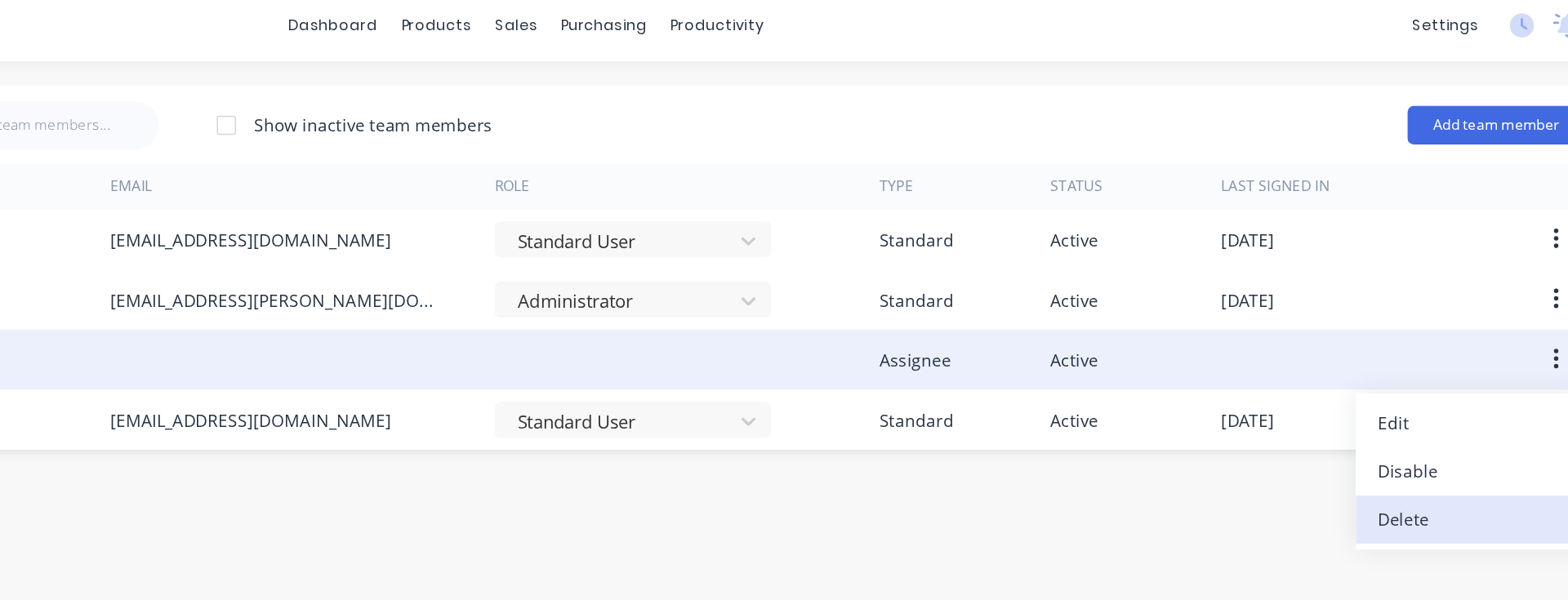
click at [1397, 356] on div "Delete" at bounding box center [1425, 355] width 126 height 24
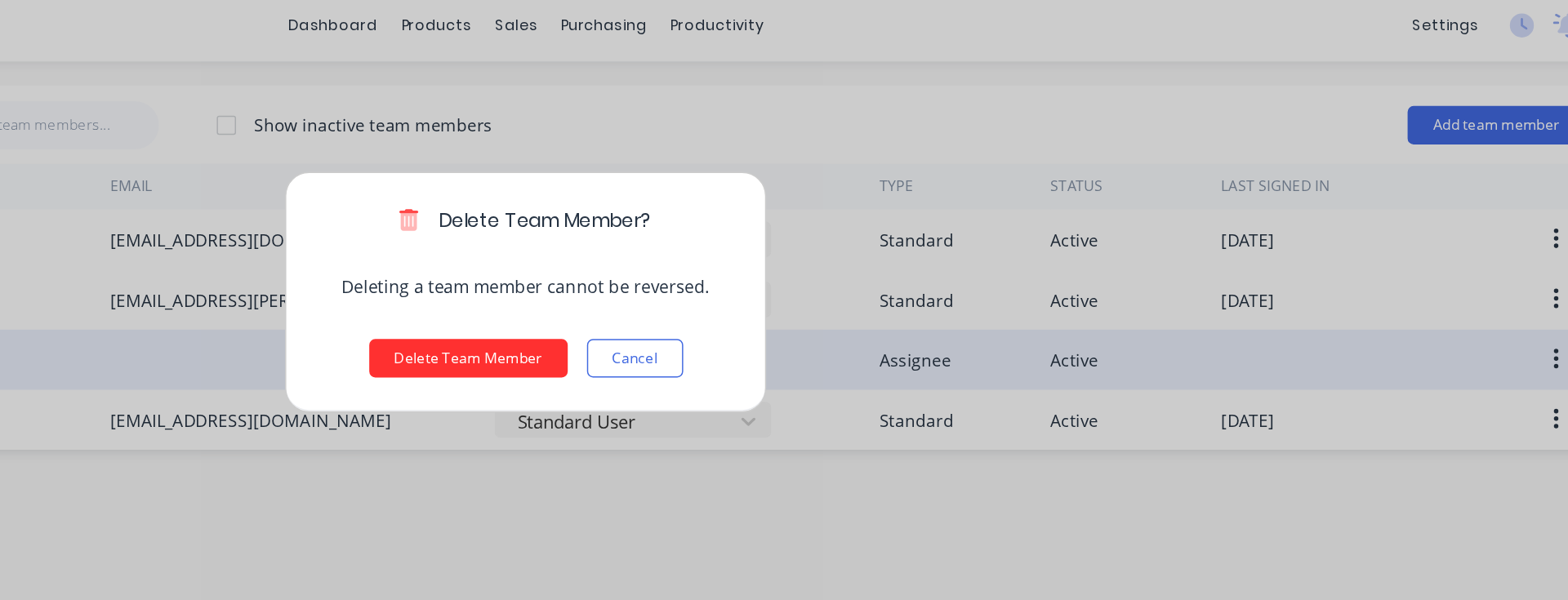
click at [726, 252] on button "Delete Team Member" at bounding box center [745, 247] width 134 height 27
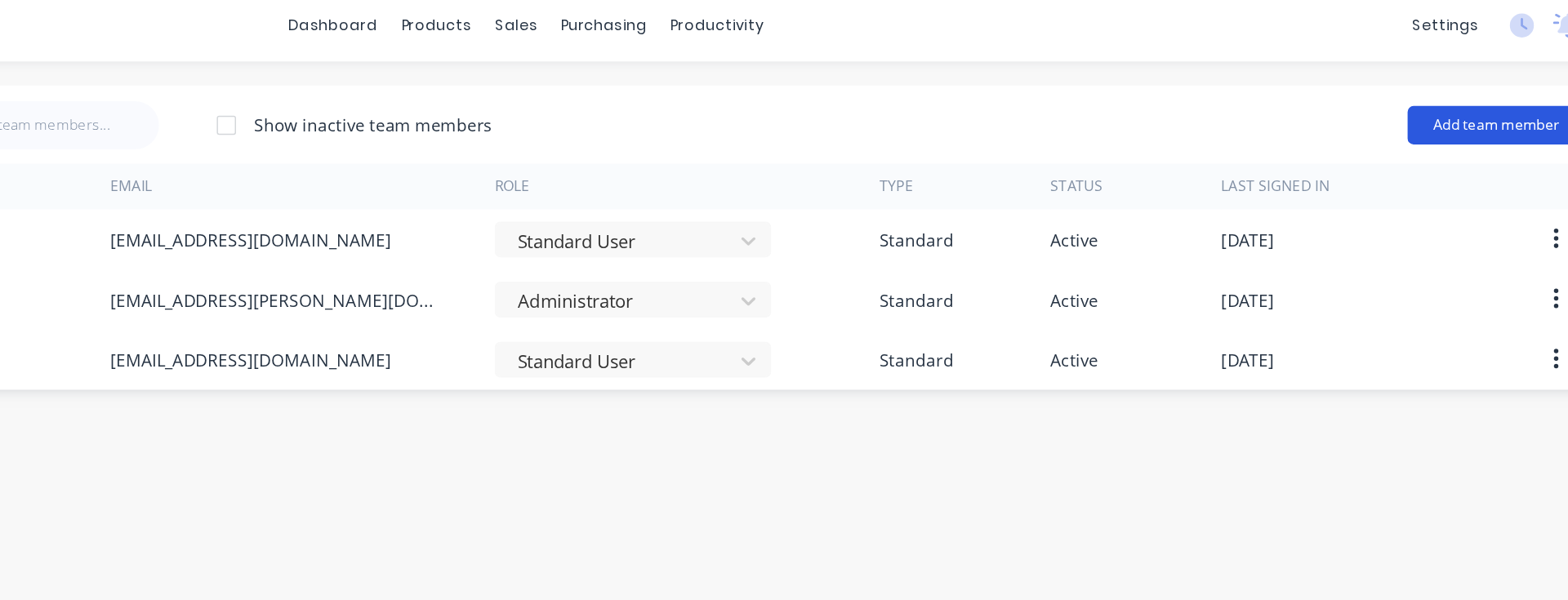
click at [1430, 85] on button "Add team member" at bounding box center [1442, 88] width 120 height 27
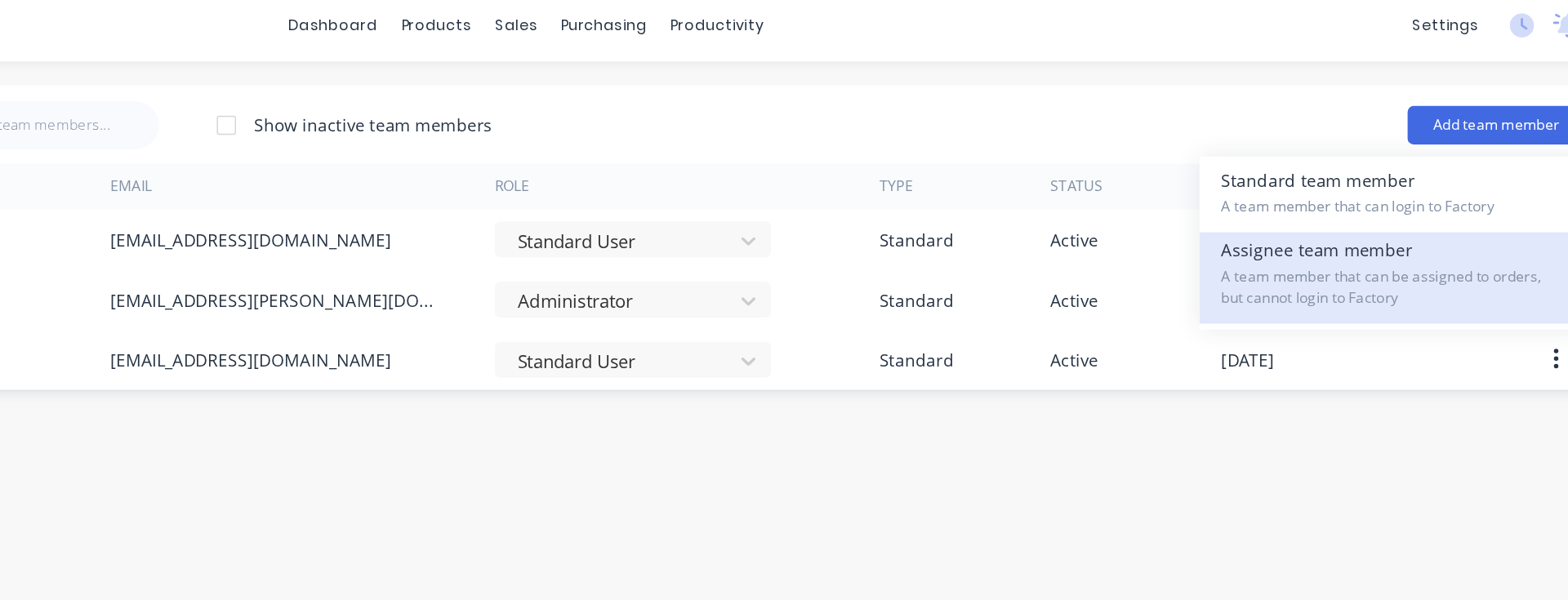
click at [1405, 201] on span "A team member that can be assigned to orders, but cannot login to Factory" at bounding box center [1372, 198] width 232 height 29
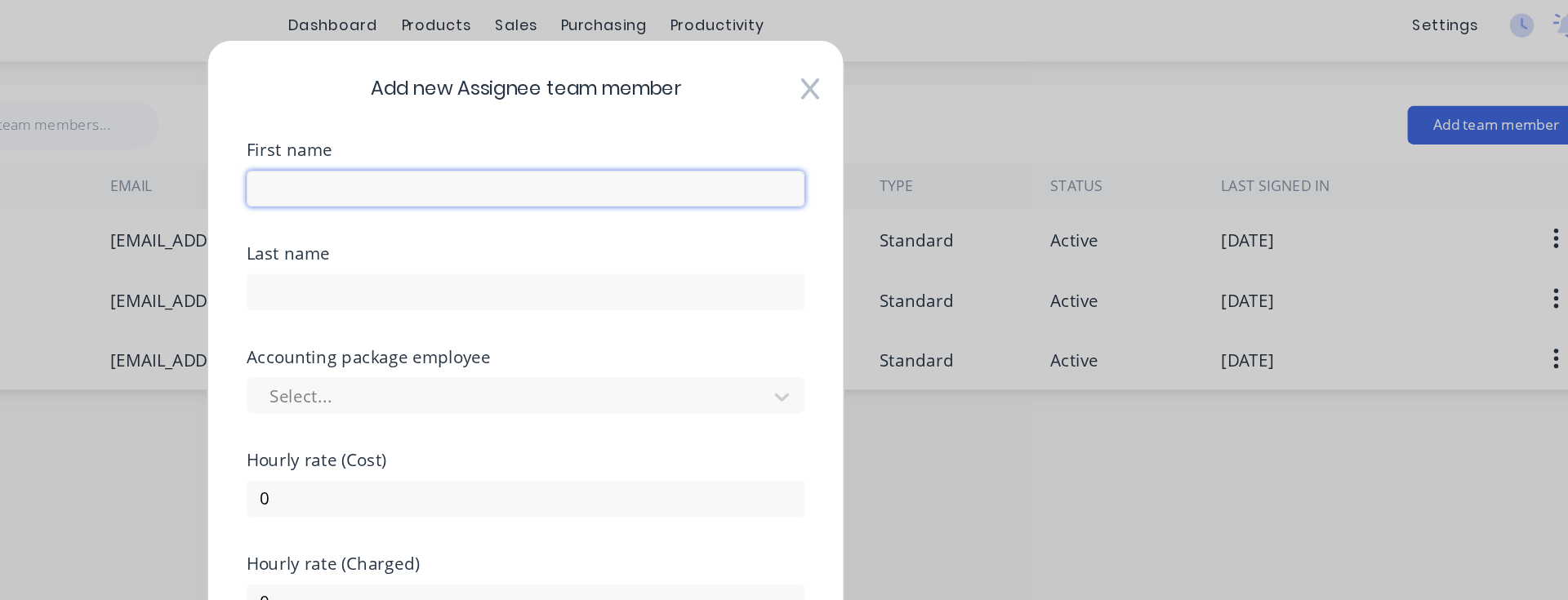
click at [786, 133] on input "text" at bounding box center [784, 131] width 379 height 25
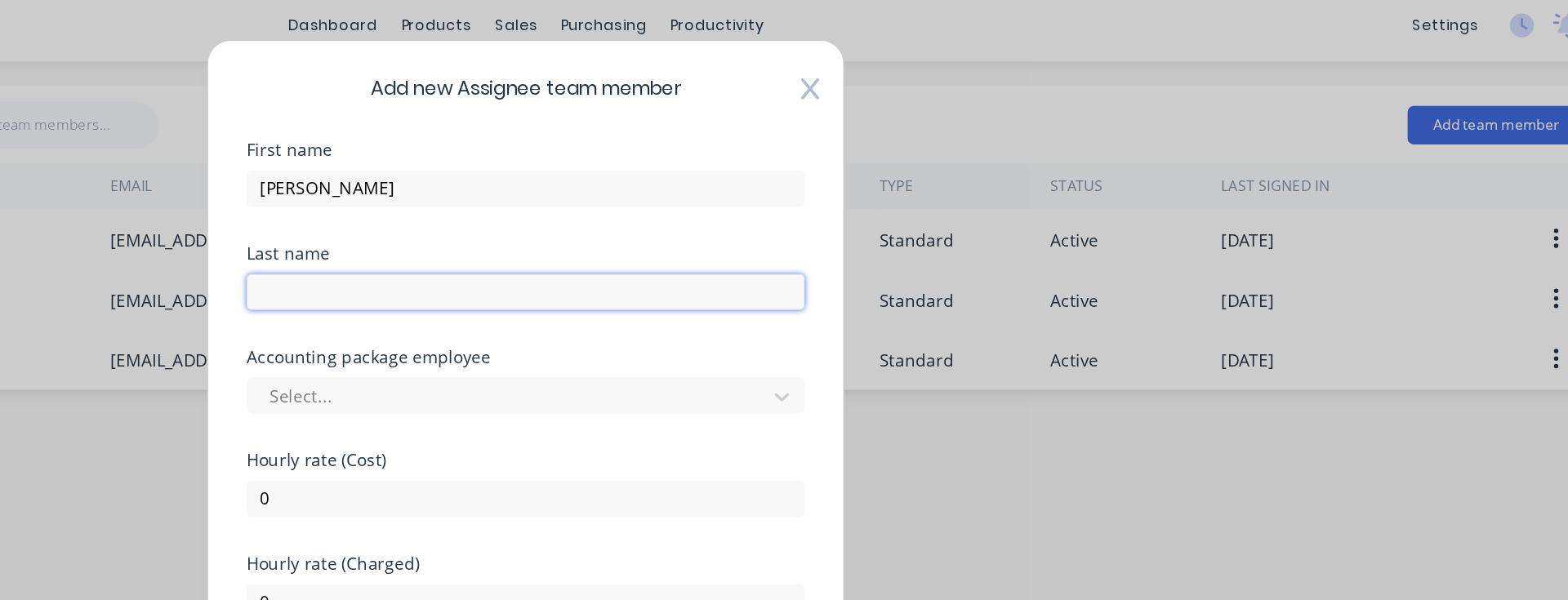
click at [676, 194] on input "text" at bounding box center [784, 201] width 379 height 25
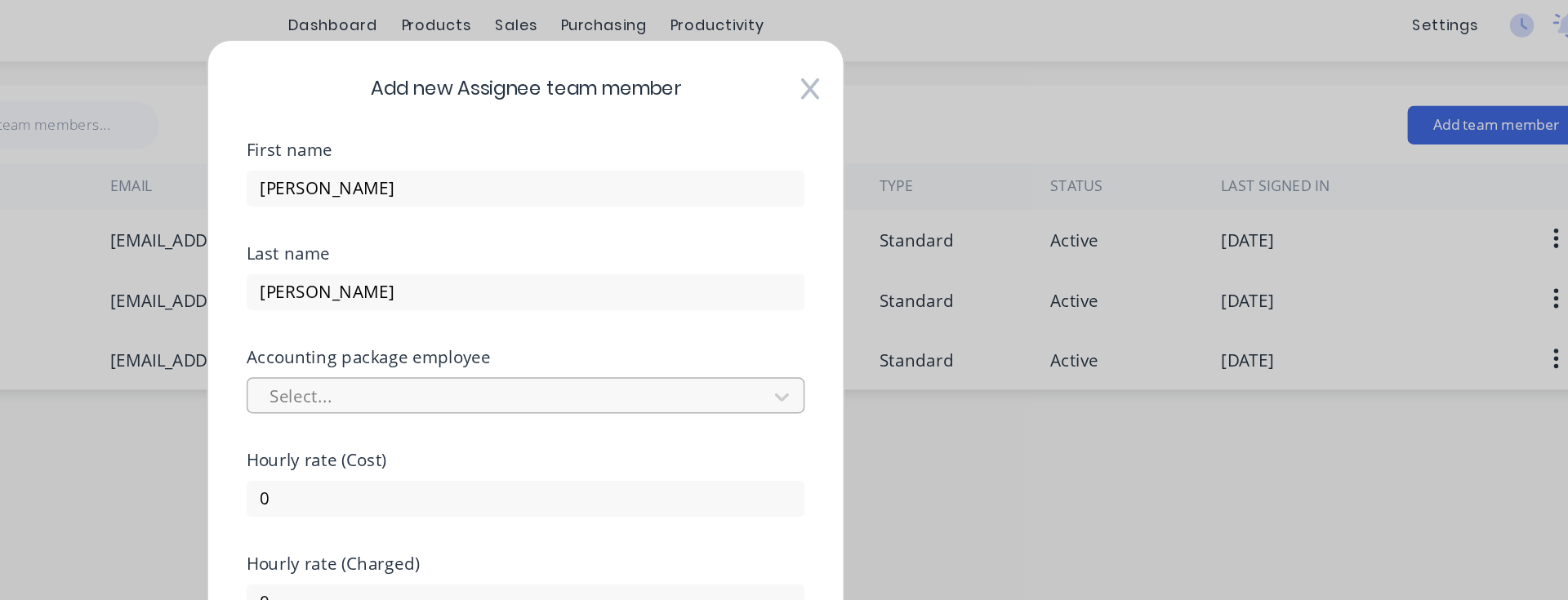
click at [668, 276] on div at bounding box center [773, 272] width 330 height 20
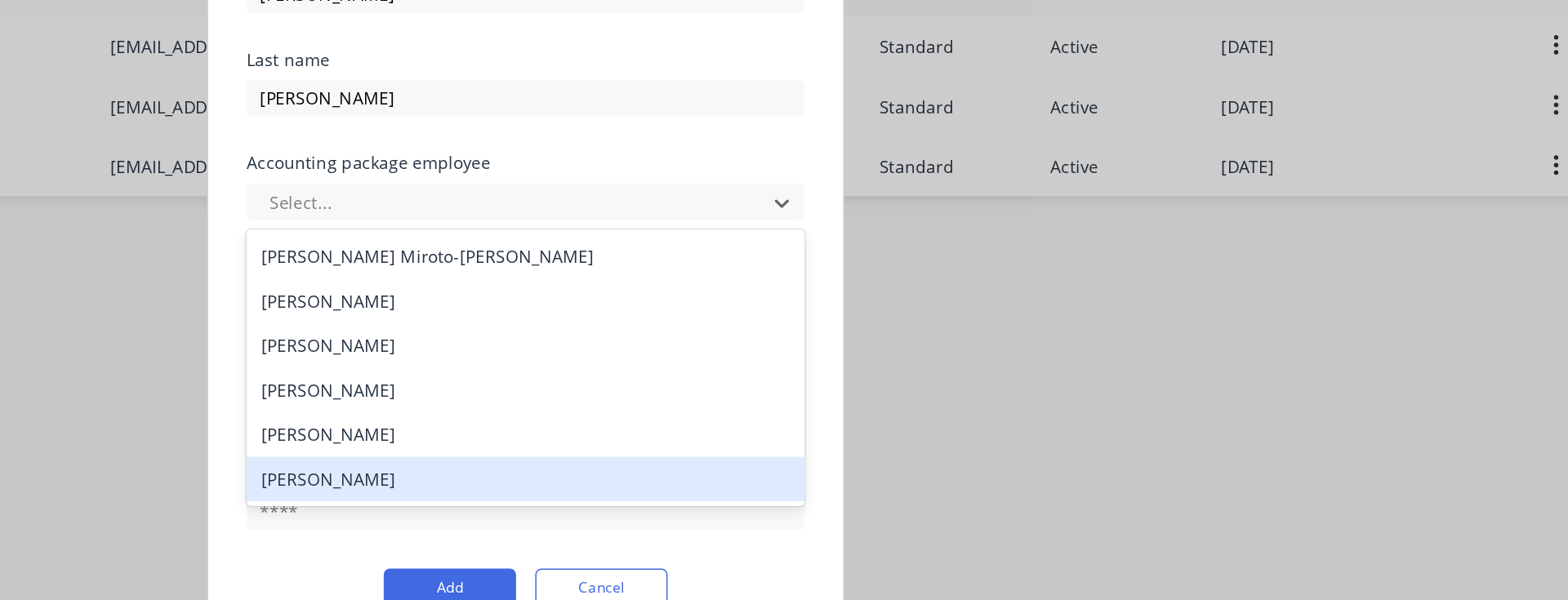
click at [668, 459] on div "[PERSON_NAME]" at bounding box center [784, 459] width 379 height 30
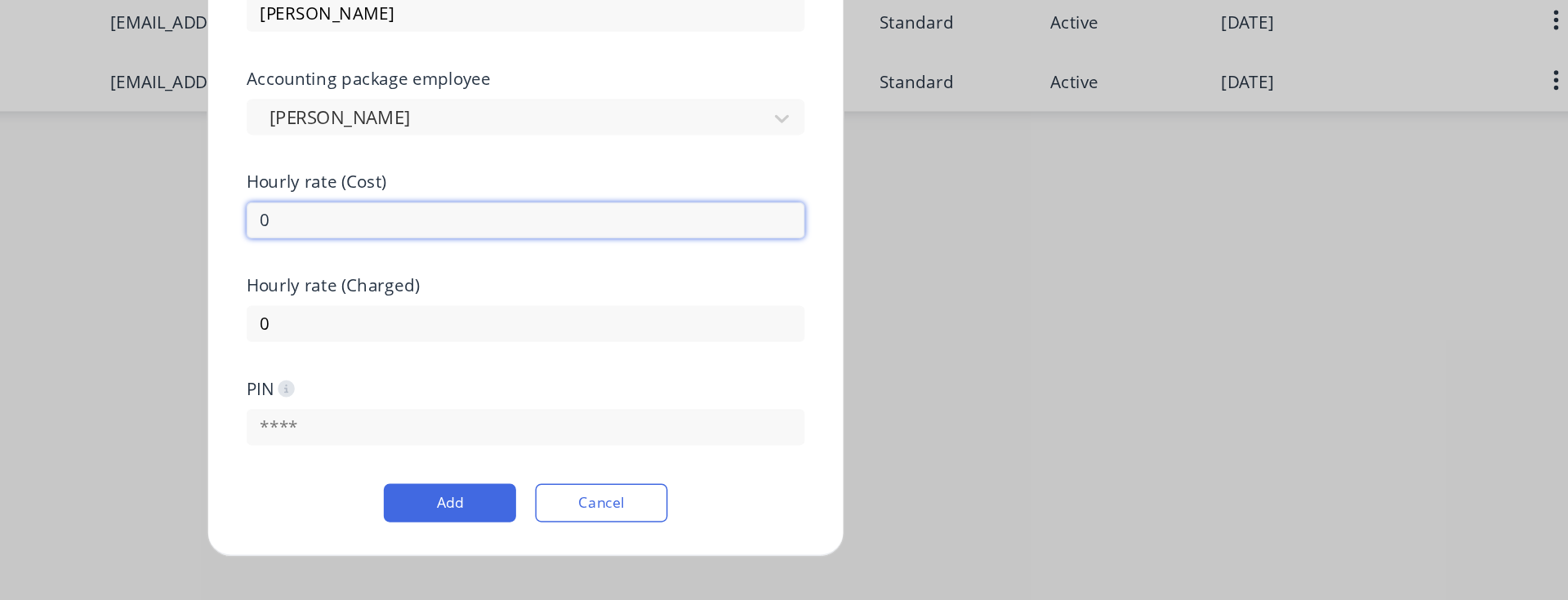
drag, startPoint x: 612, startPoint y: 342, endPoint x: 591, endPoint y: 343, distance: 21.0
click at [591, 343] on div "Add new Assignee team member First name [PERSON_NAME] Last name [PERSON_NAME] A…" at bounding box center [784, 300] width 433 height 541
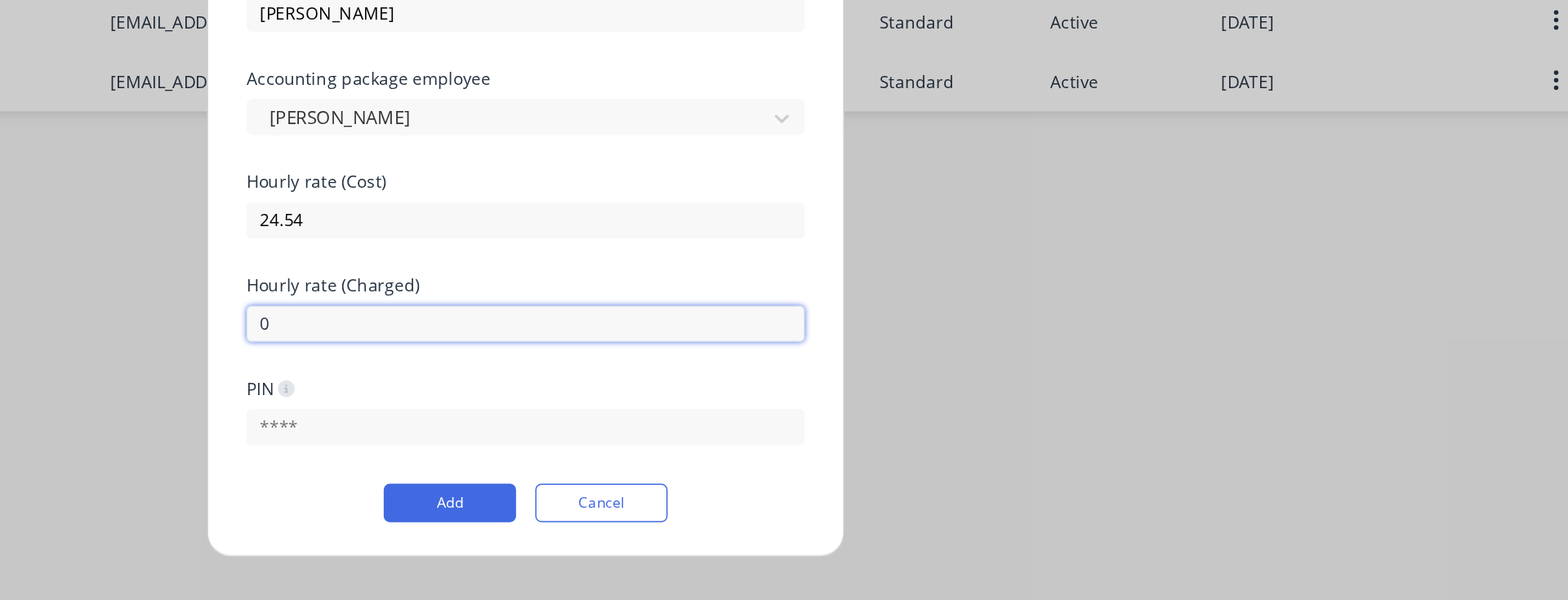
click at [627, 413] on input "0" at bounding box center [784, 412] width 379 height 25
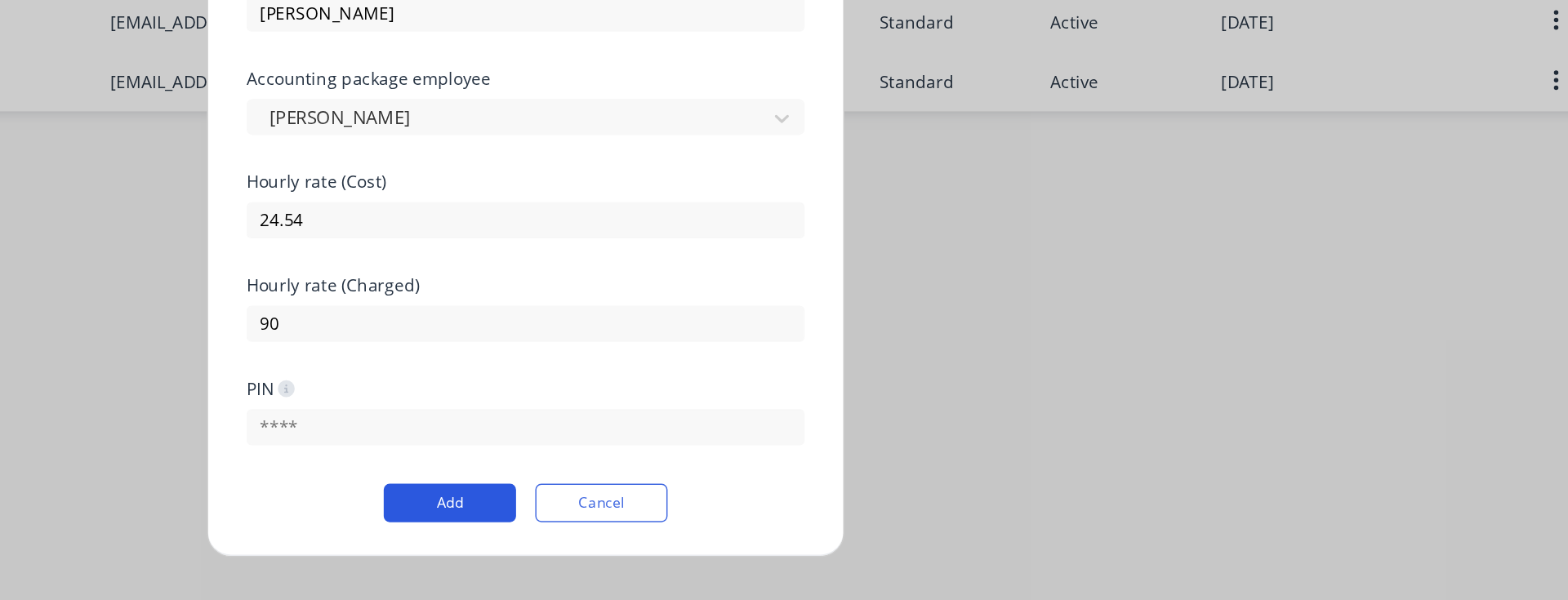
click at [725, 531] on button "Add" at bounding box center [733, 535] width 90 height 27
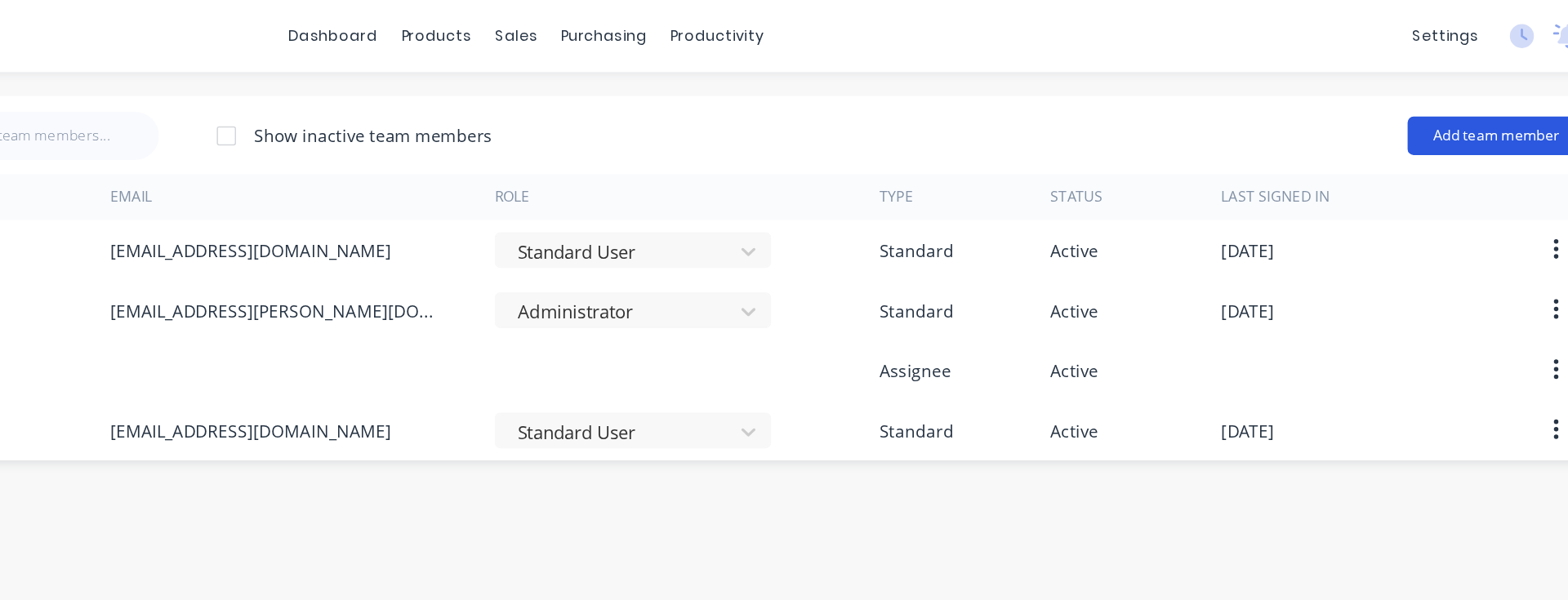
click at [1415, 95] on button "Add team member" at bounding box center [1442, 93] width 120 height 27
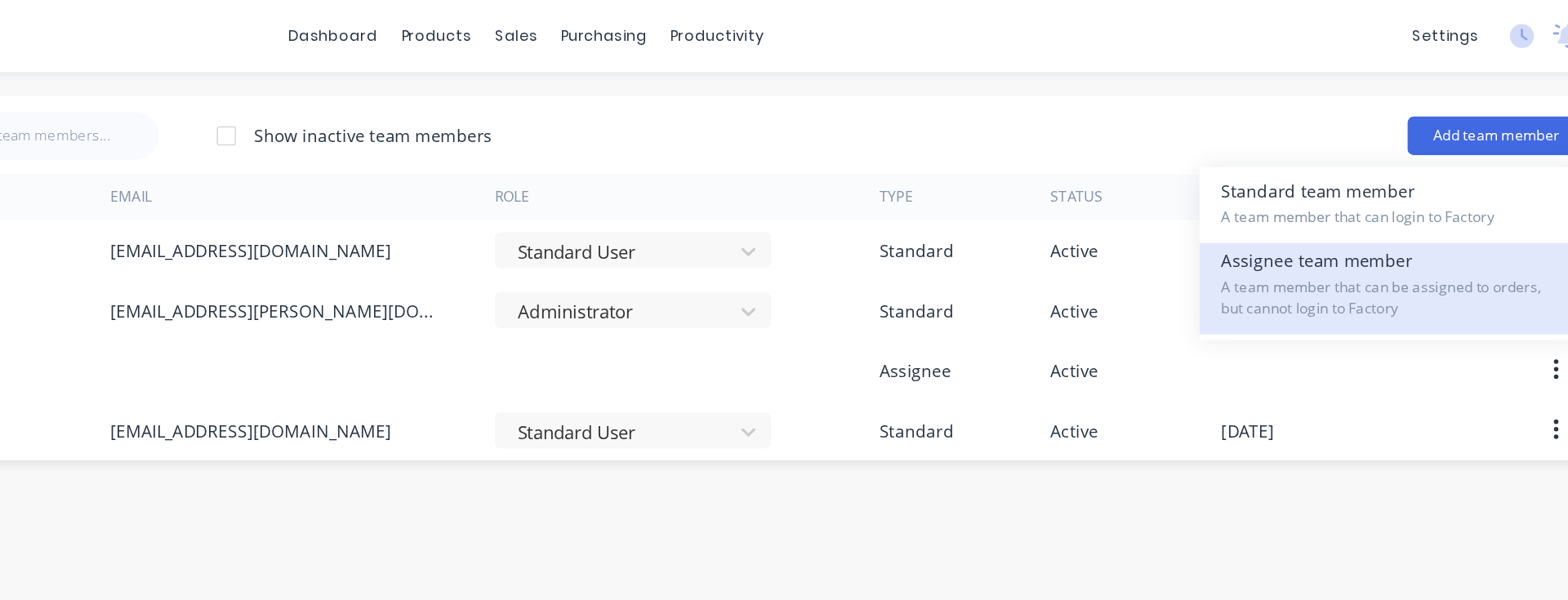
click at [1385, 197] on span "A team member that can be assigned to orders, but cannot login to Factory" at bounding box center [1372, 202] width 232 height 29
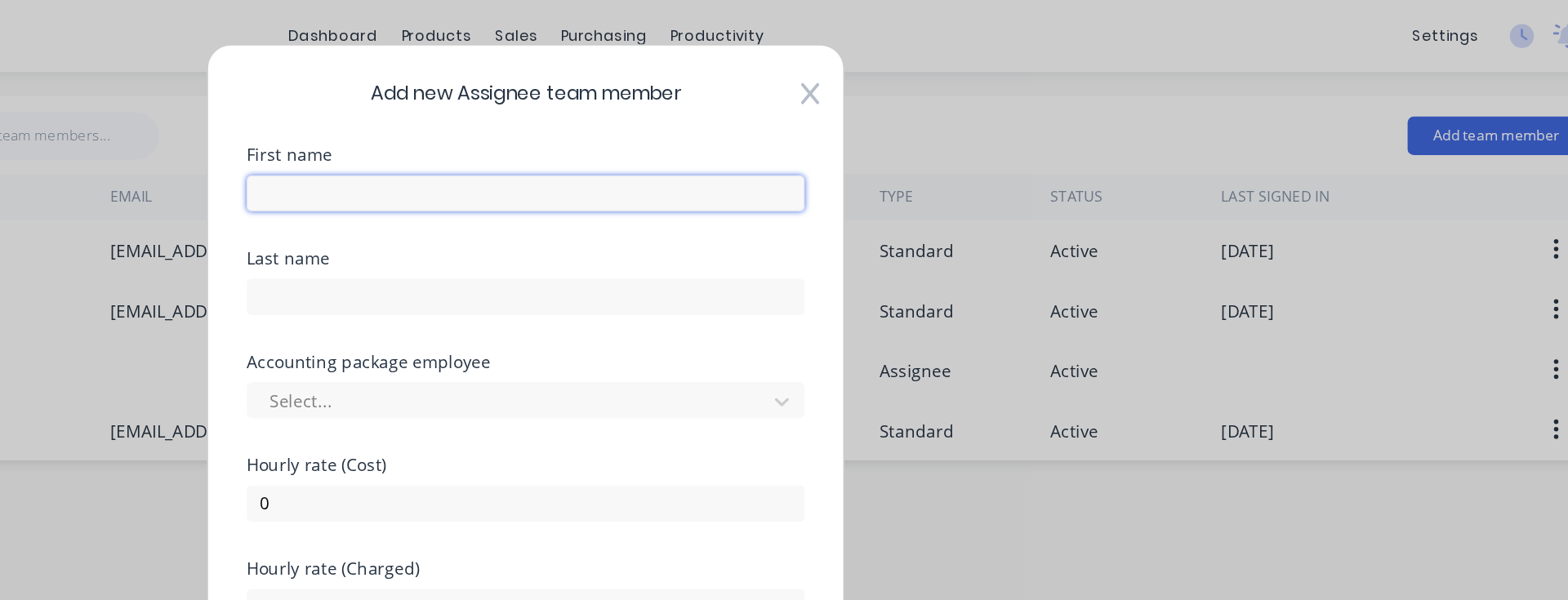
click at [948, 134] on input "text" at bounding box center [784, 131] width 379 height 25
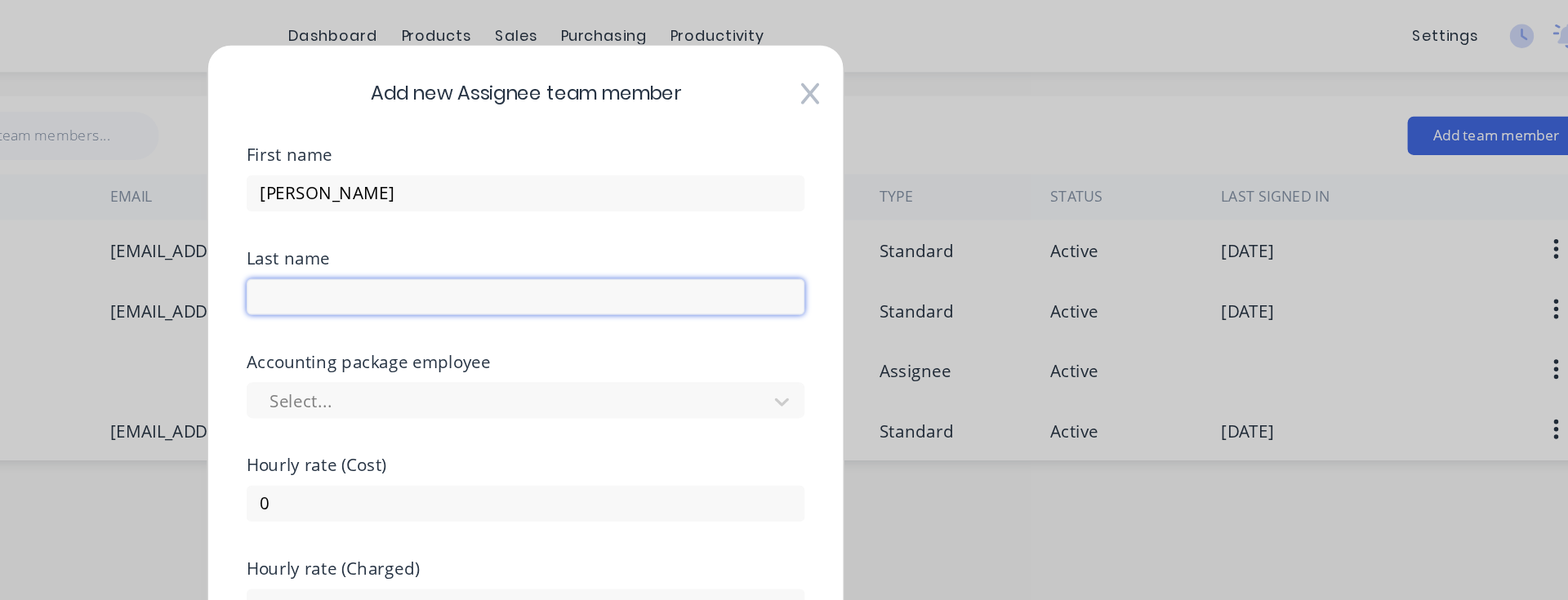
click at [931, 196] on input "text" at bounding box center [784, 201] width 379 height 25
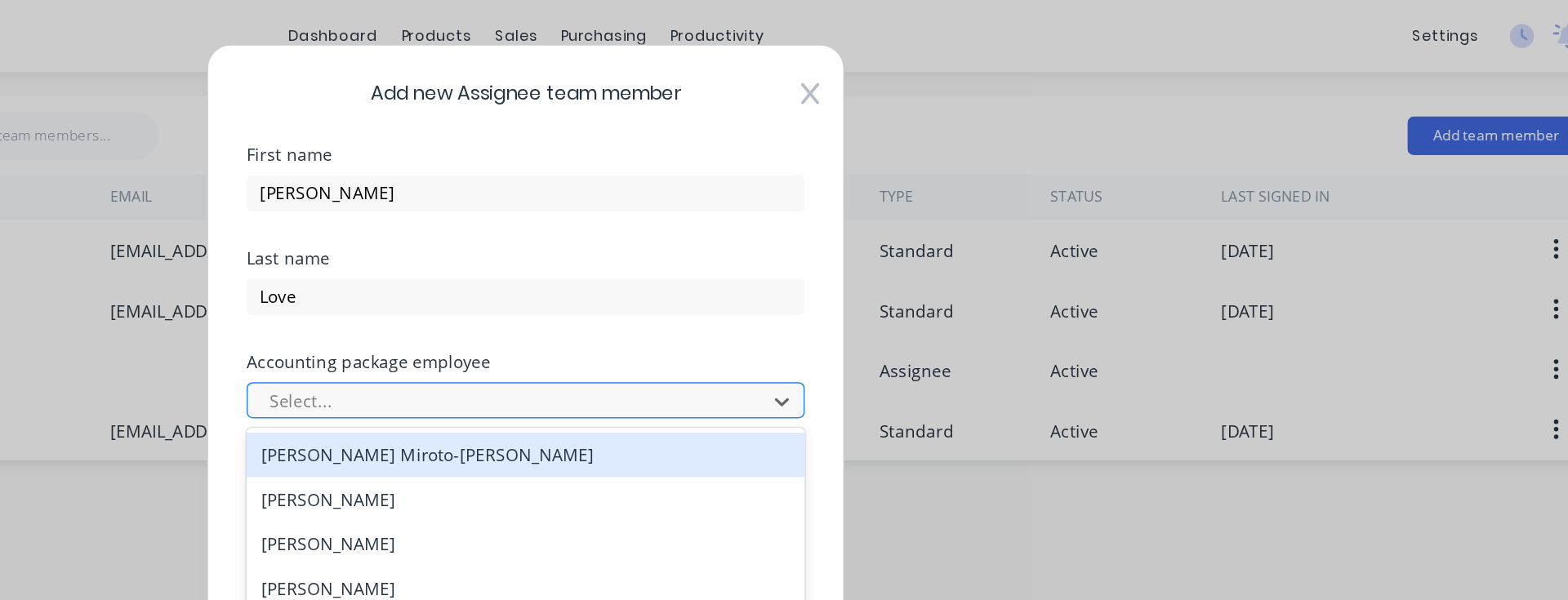
click at [934, 266] on div at bounding box center [773, 272] width 330 height 20
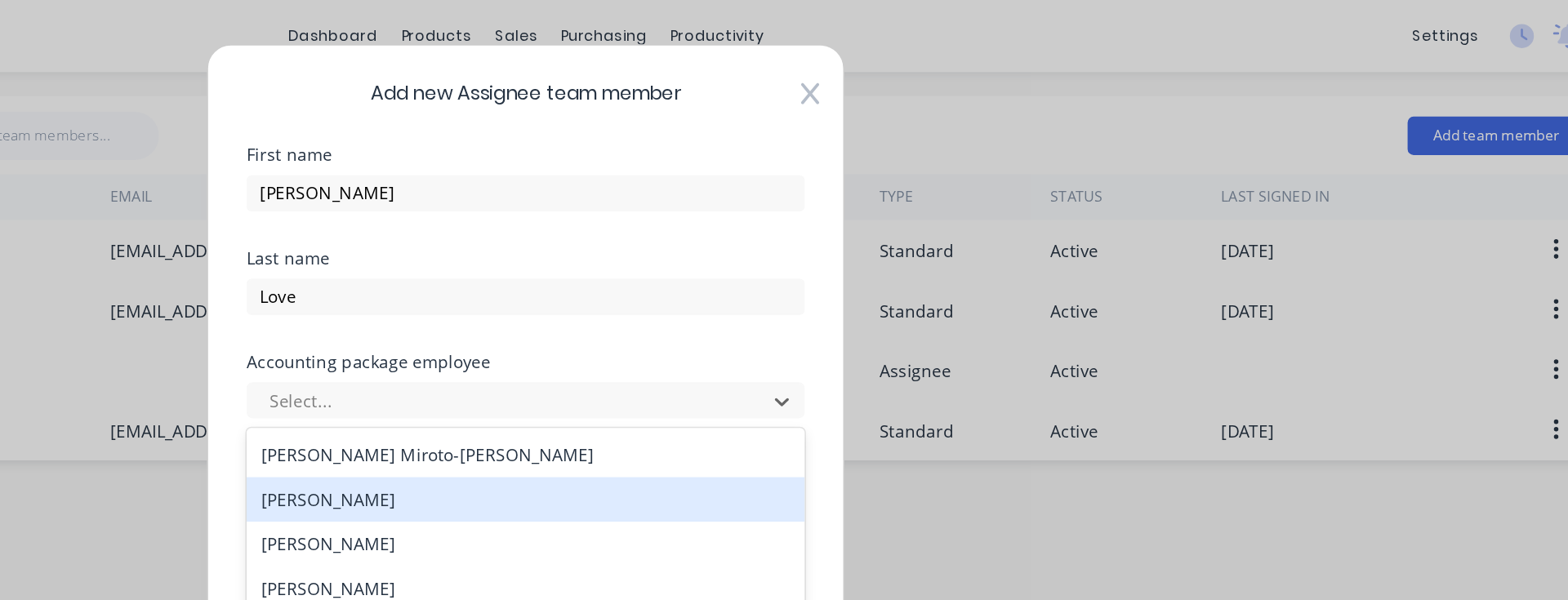
click at [861, 334] on div "[PERSON_NAME]" at bounding box center [784, 338] width 379 height 30
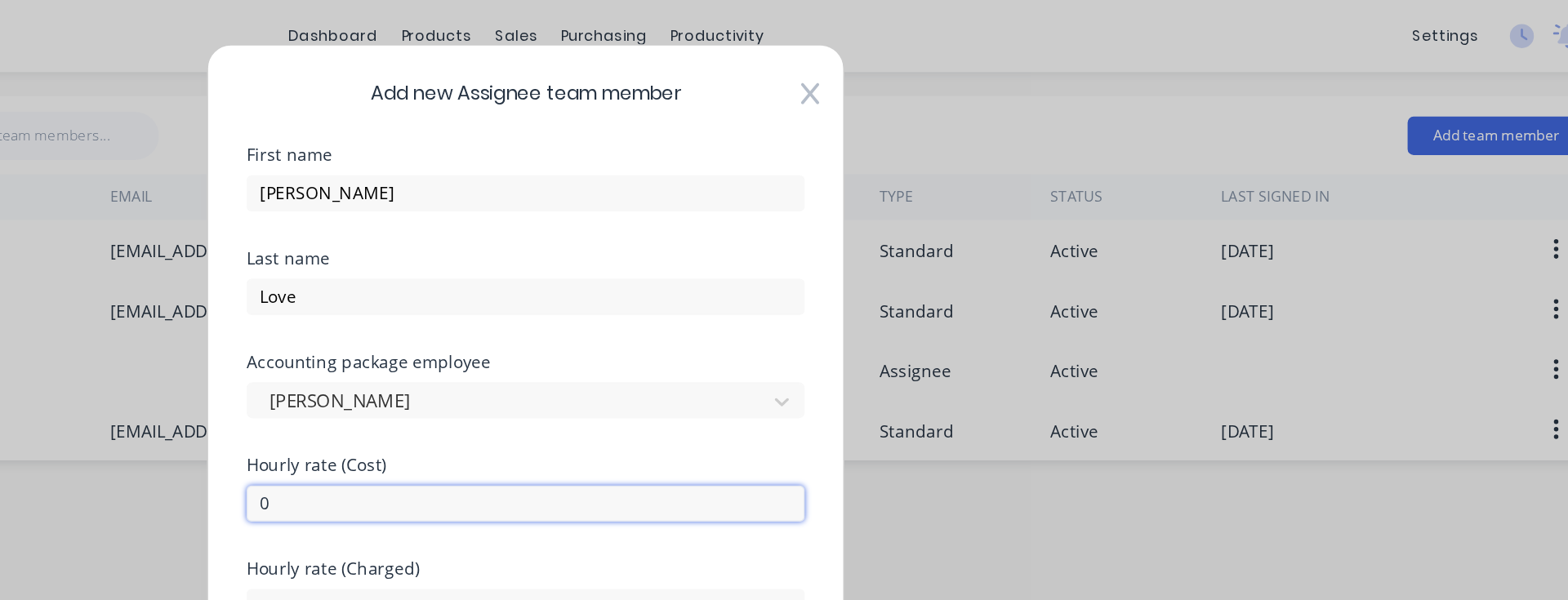
click at [861, 334] on input "0" at bounding box center [784, 341] width 379 height 25
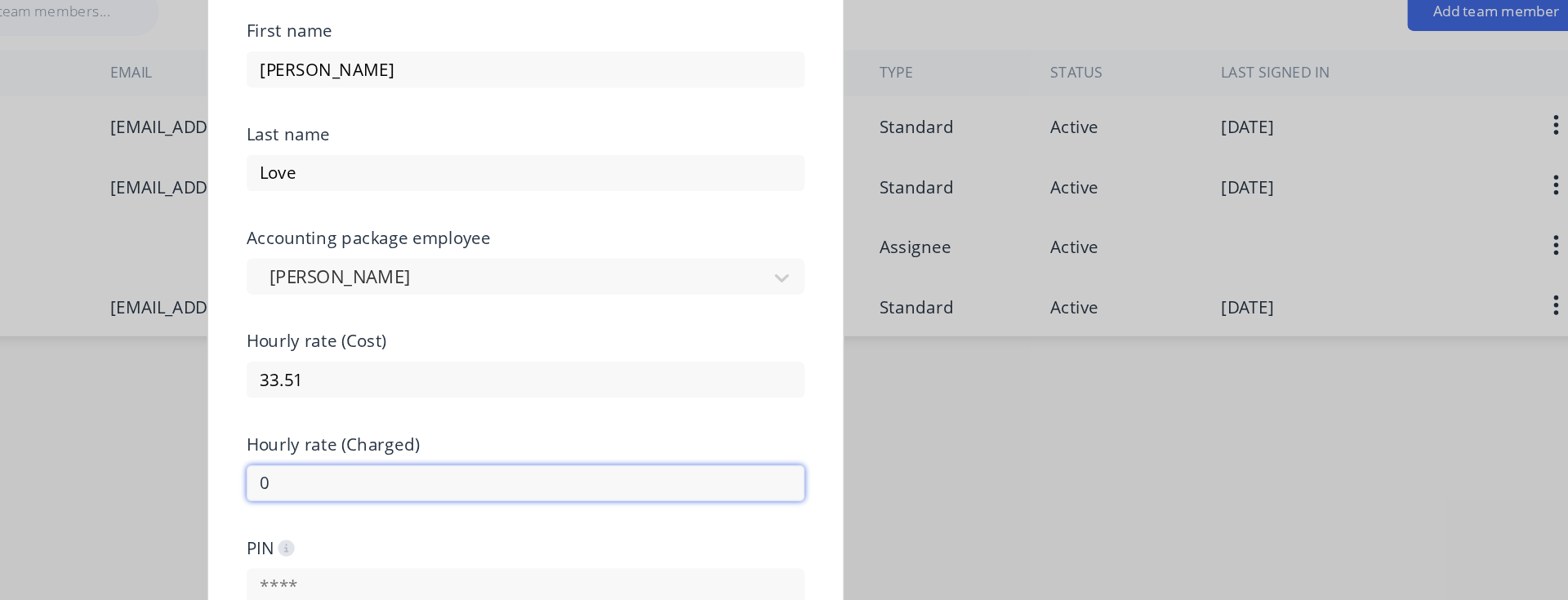
click at [710, 407] on input "0" at bounding box center [784, 412] width 379 height 25
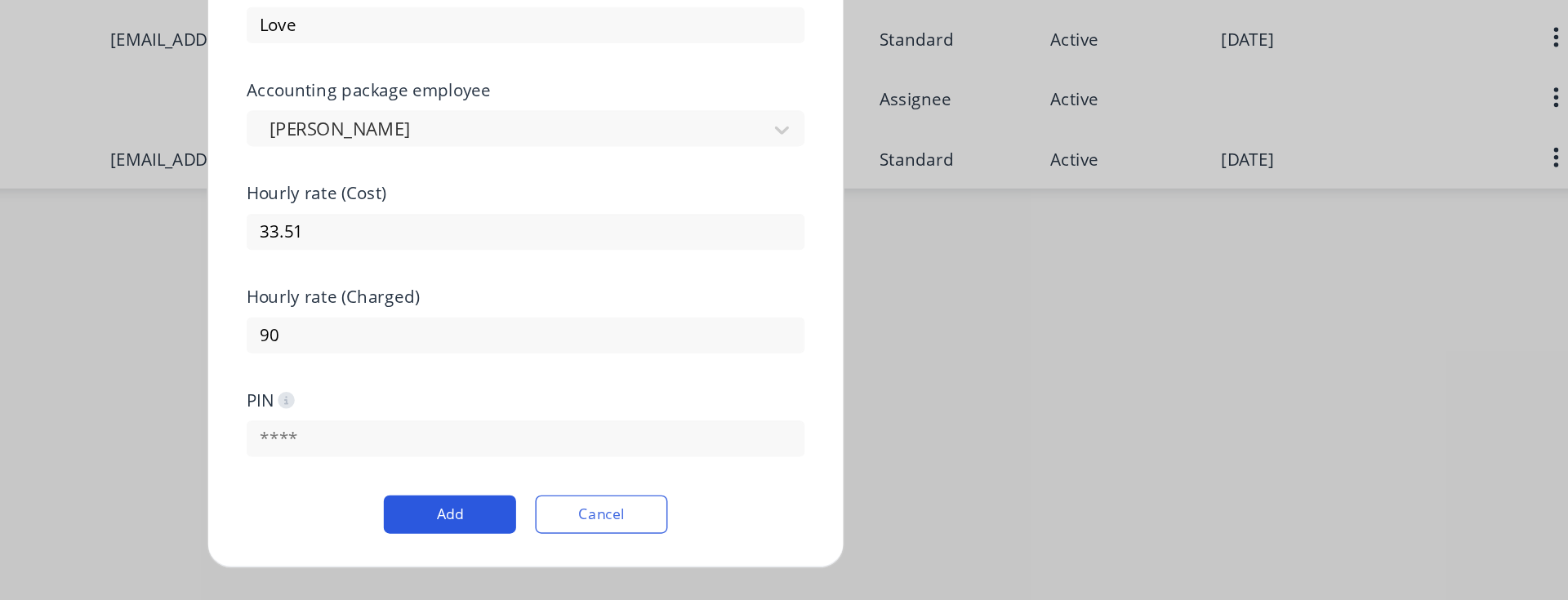
click at [748, 527] on button "Add" at bounding box center [733, 535] width 90 height 27
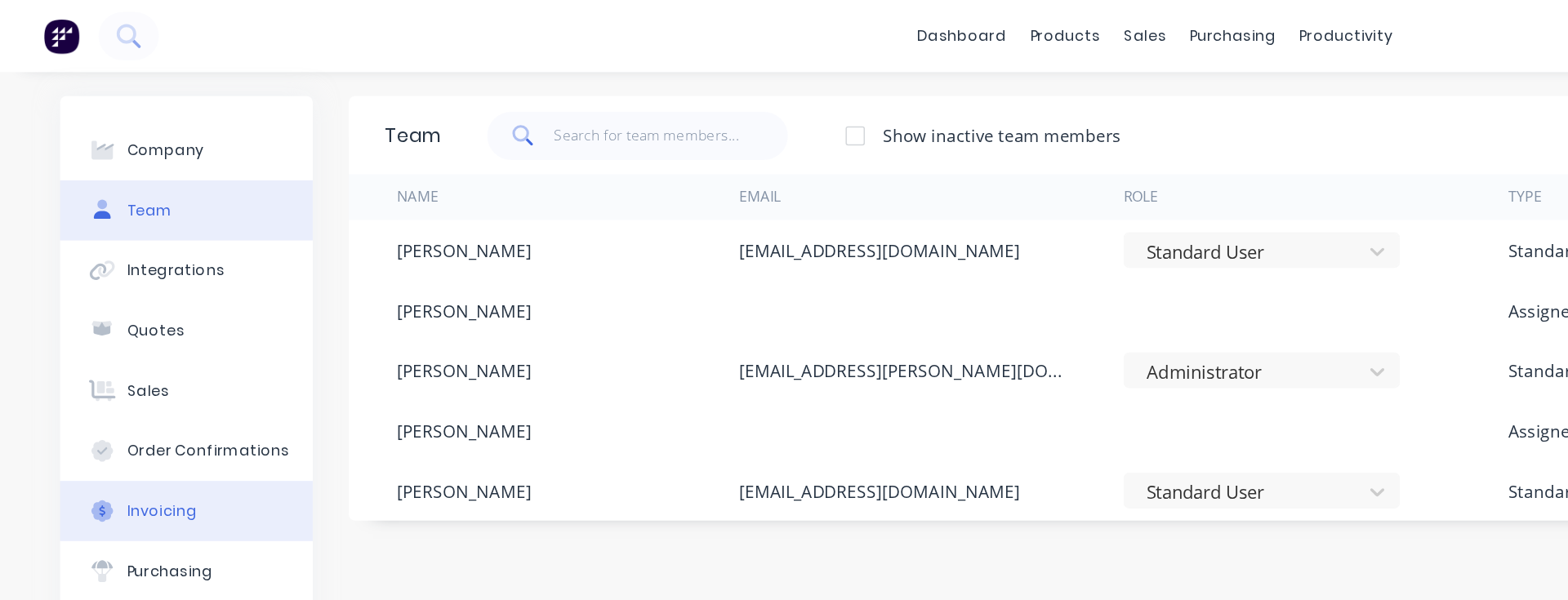
click at [102, 345] on div "Invoicing" at bounding box center [110, 346] width 48 height 15
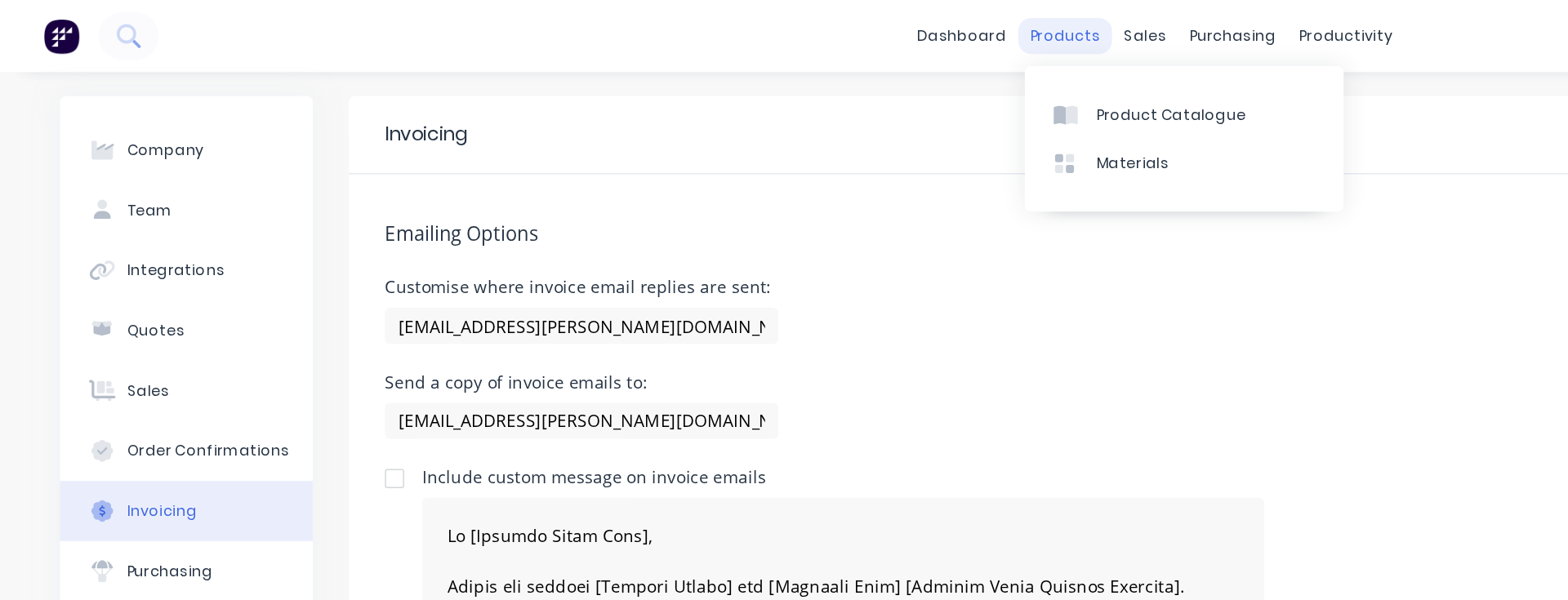
click at [715, 28] on div "products" at bounding box center [724, 25] width 64 height 25
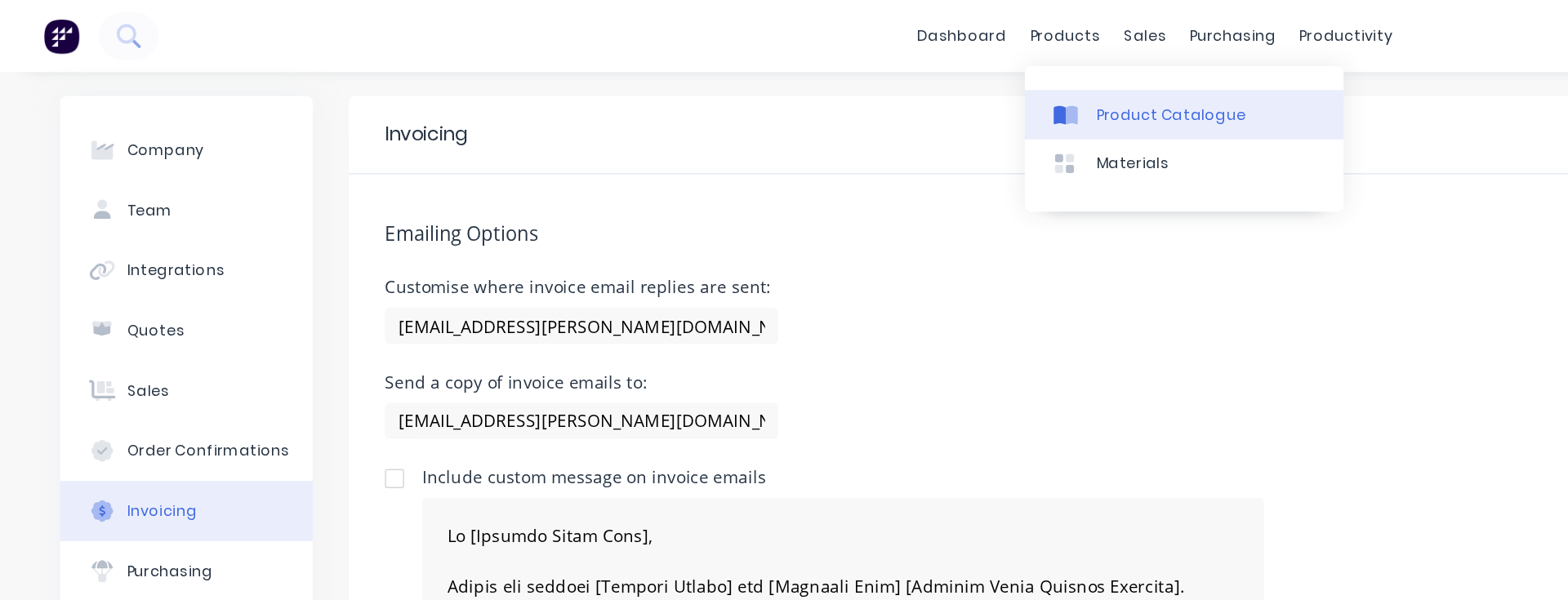
click at [773, 78] on div "Product Catalogue" at bounding box center [795, 78] width 102 height 15
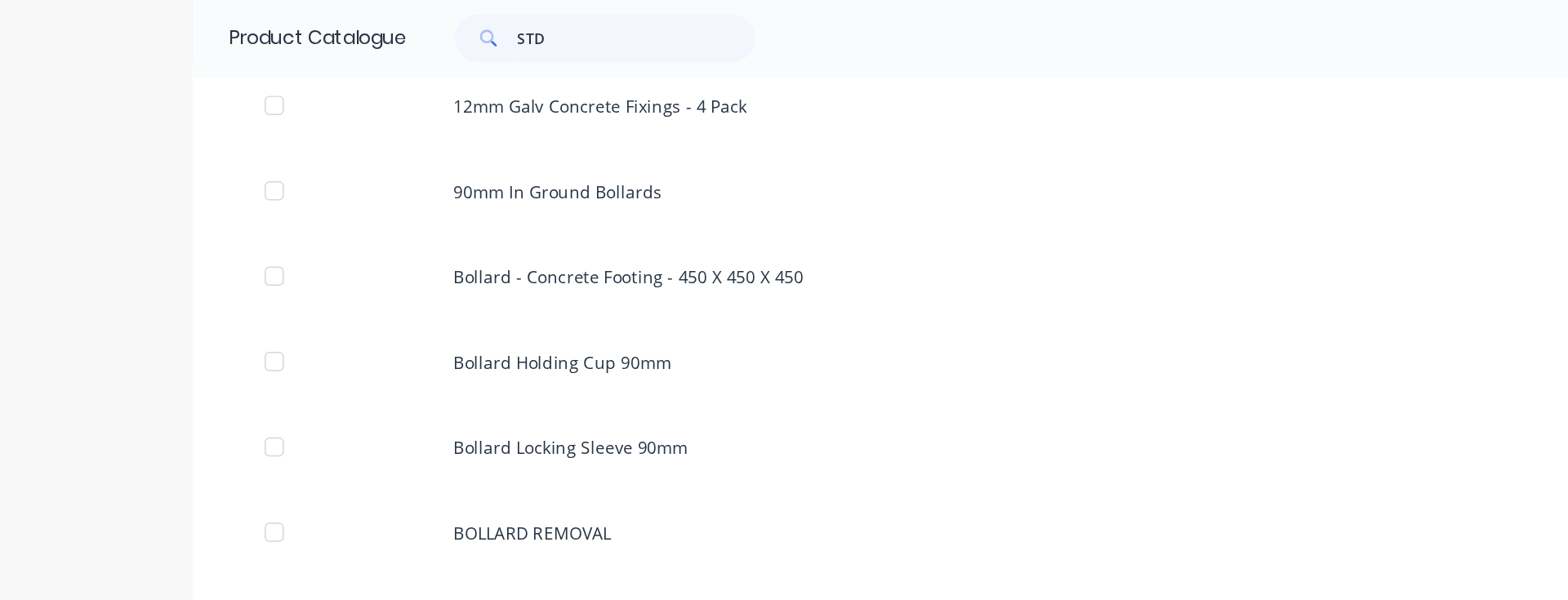
scroll to position [199, 0]
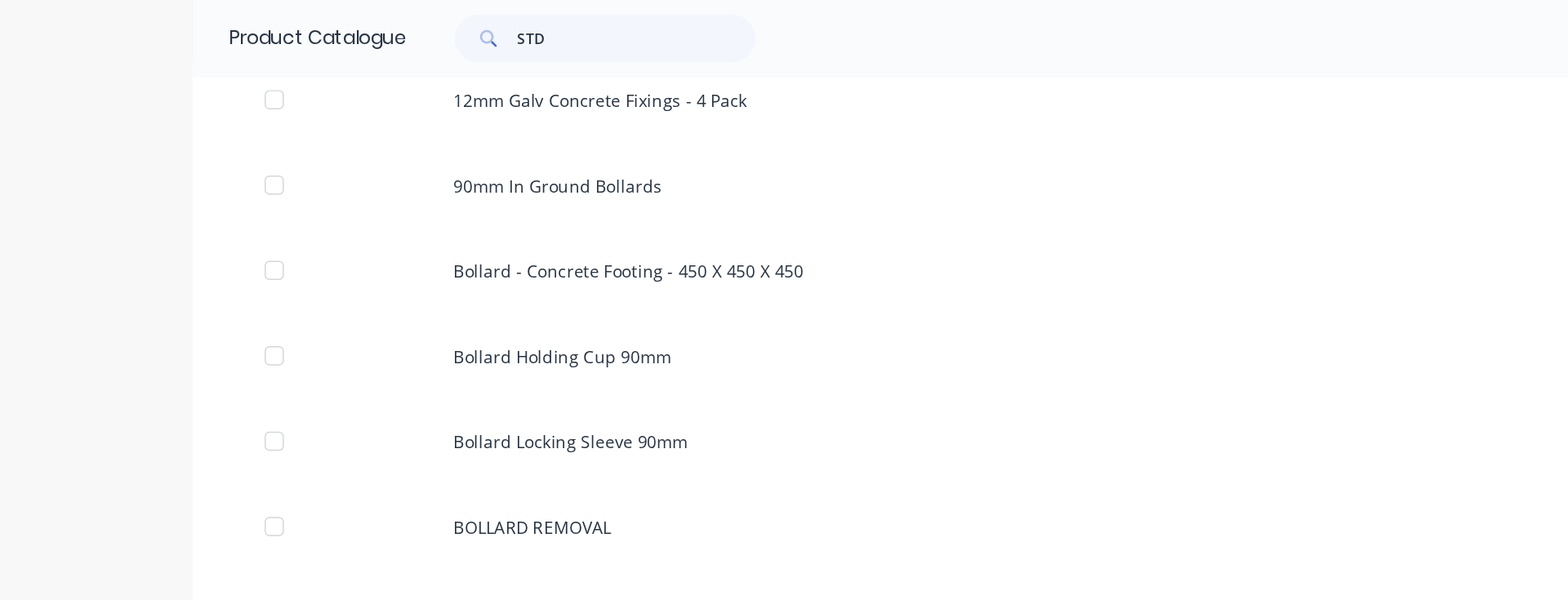
click at [432, 229] on div "Bollard Holding Cup 90mm" at bounding box center [784, 242] width 1306 height 58
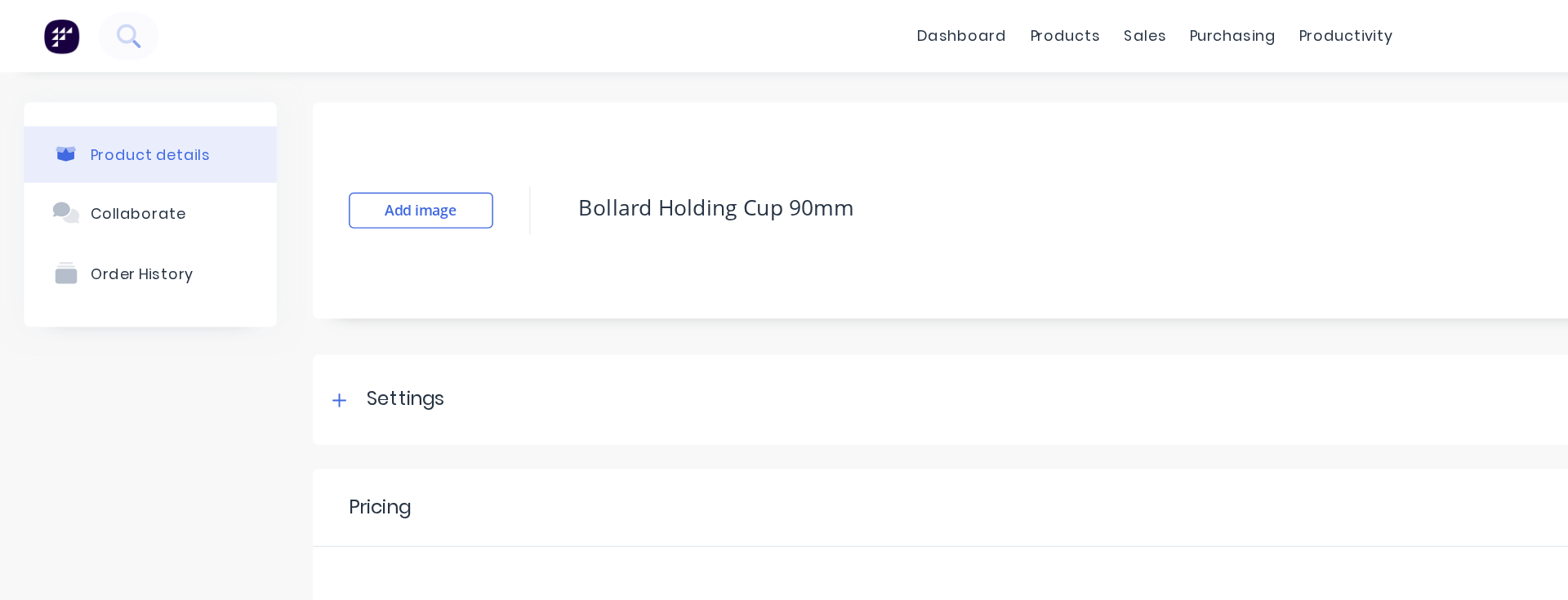
scroll to position [41, 0]
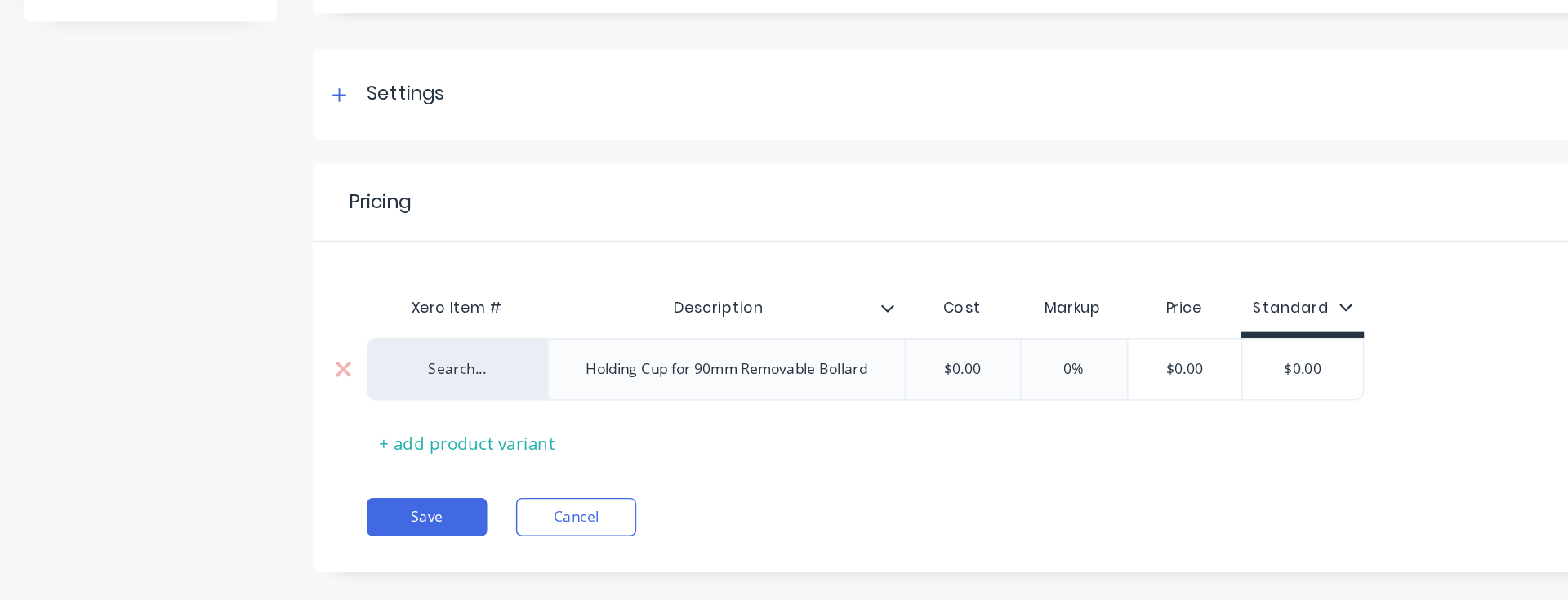
click at [303, 421] on div "Search..." at bounding box center [310, 417] width 90 height 15
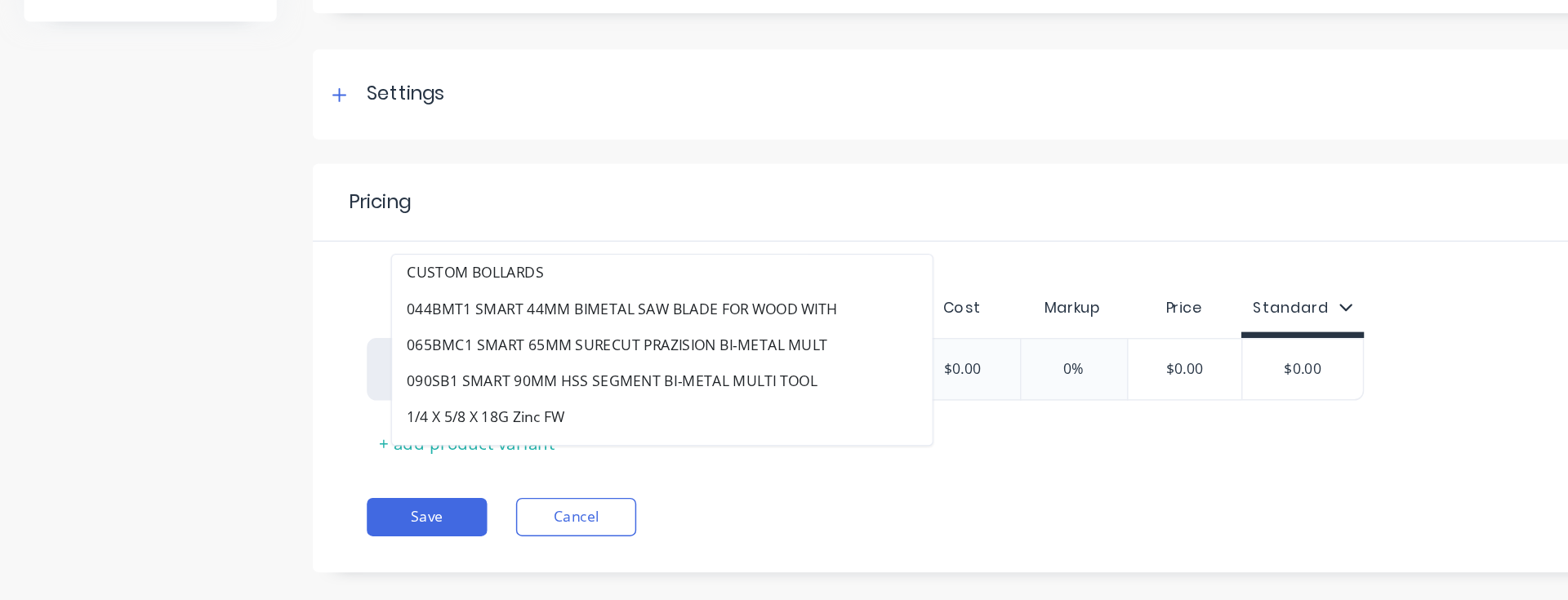
click at [545, 498] on div "Pricing Buying Selling Tracking Xero Item # Description Cost Markup Price Stand…" at bounding box center [881, 416] width 1339 height 277
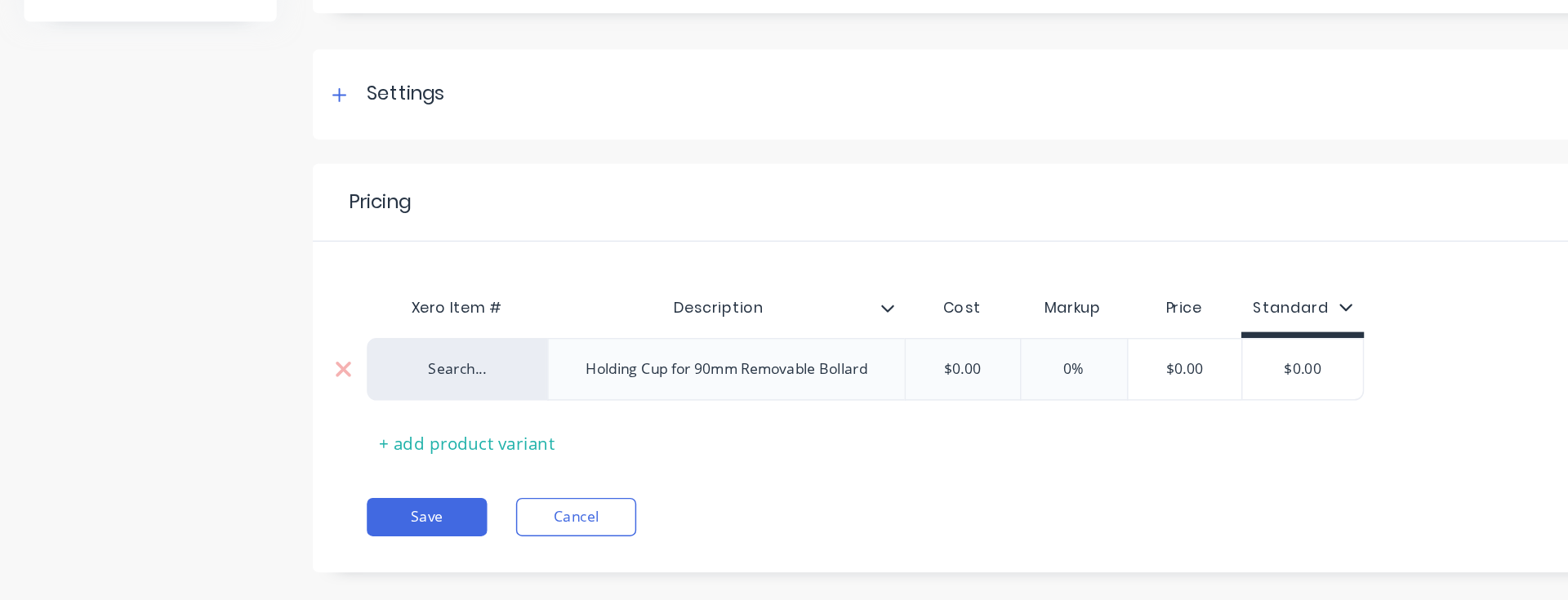
click at [478, 423] on div "Holding Cup for 90mm Removable Bollard" at bounding box center [493, 417] width 217 height 21
click at [469, 419] on div "Holding Cup for 90mm Removable Bollard" at bounding box center [493, 417] width 217 height 21
